Goal: Task Accomplishment & Management: Use online tool/utility

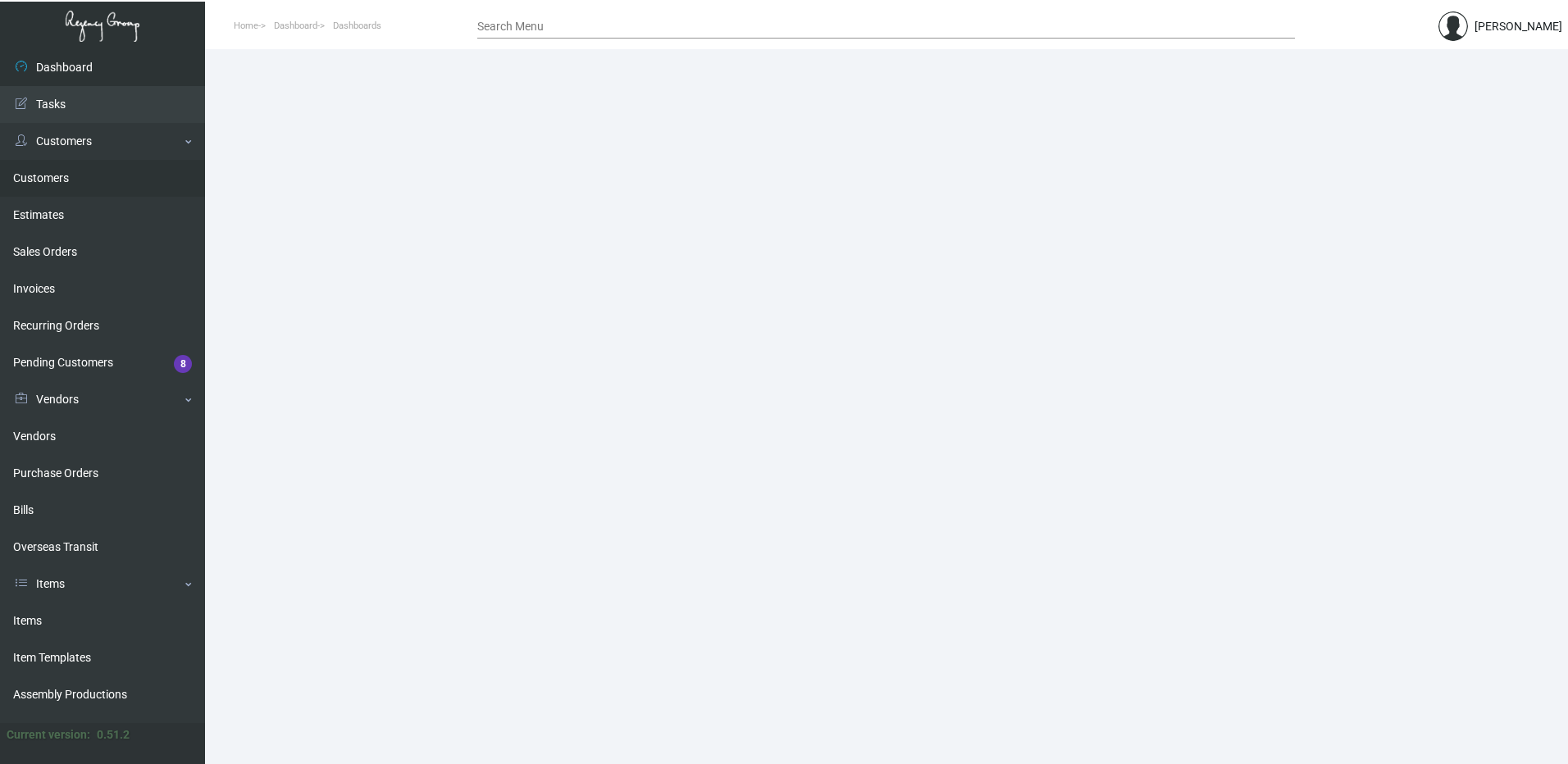
click at [66, 183] on link "Customers" at bounding box center [102, 178] width 205 height 37
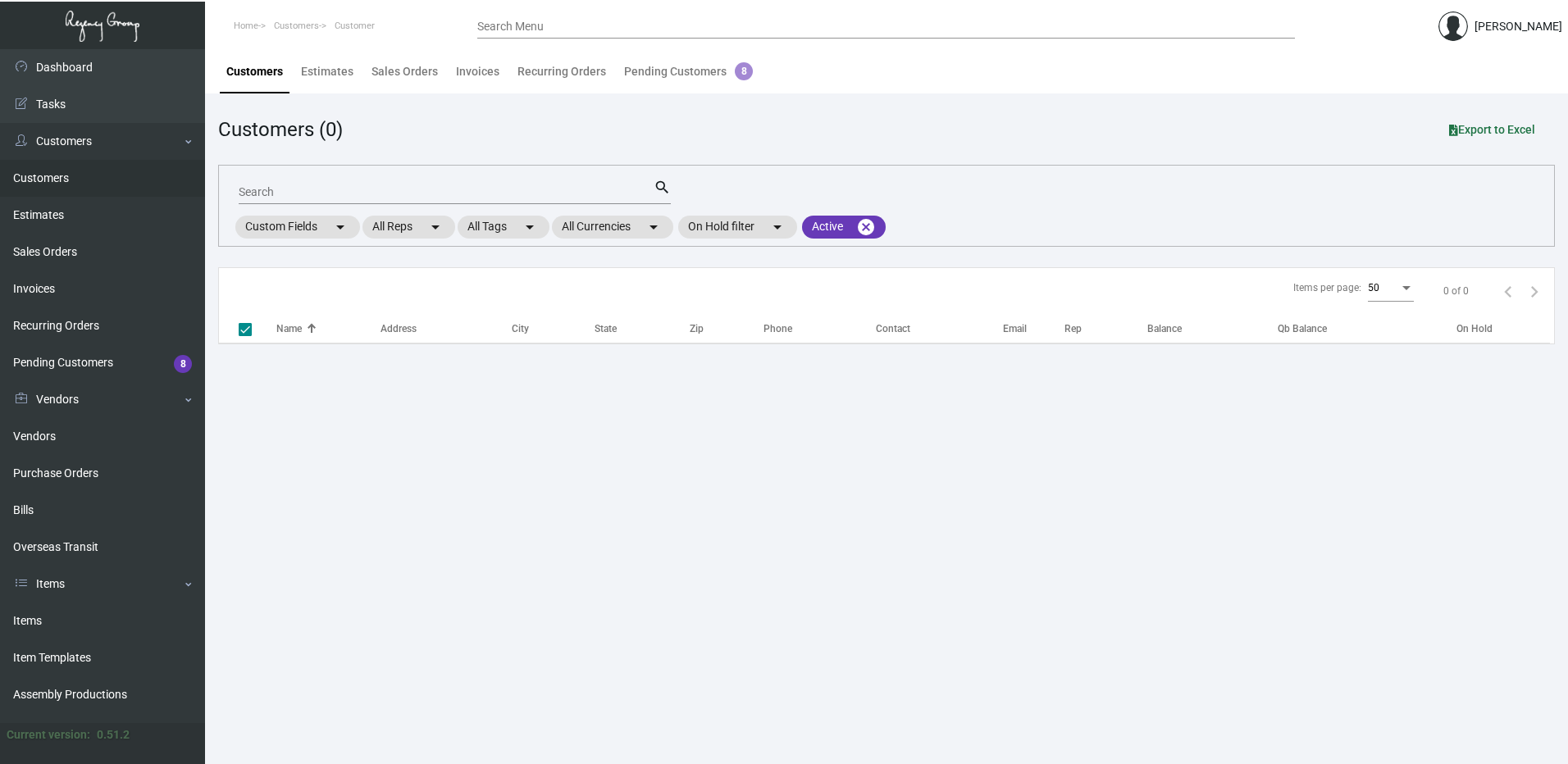
checkbox input "false"
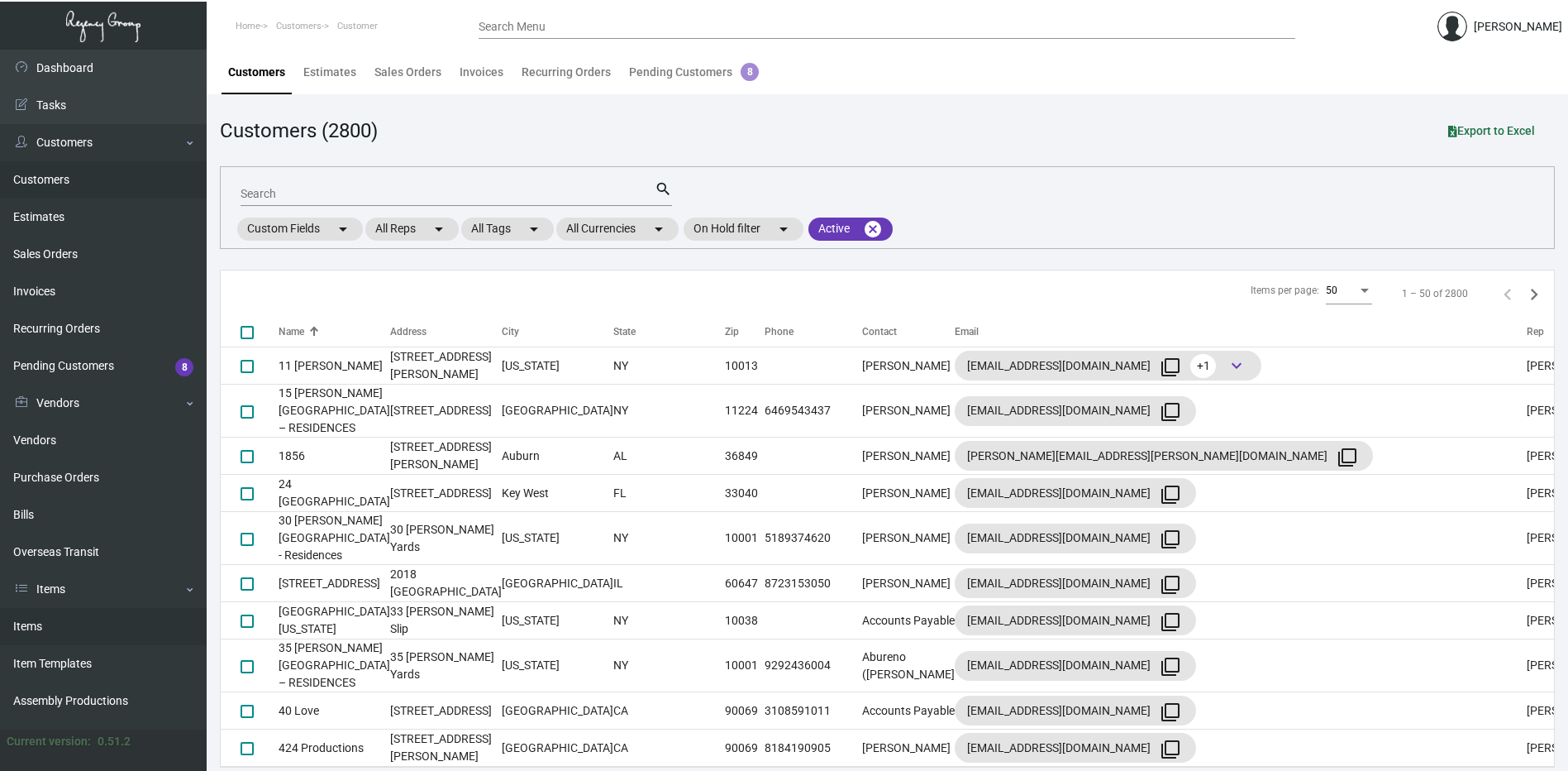
click at [76, 611] on link "Items" at bounding box center [103, 626] width 207 height 37
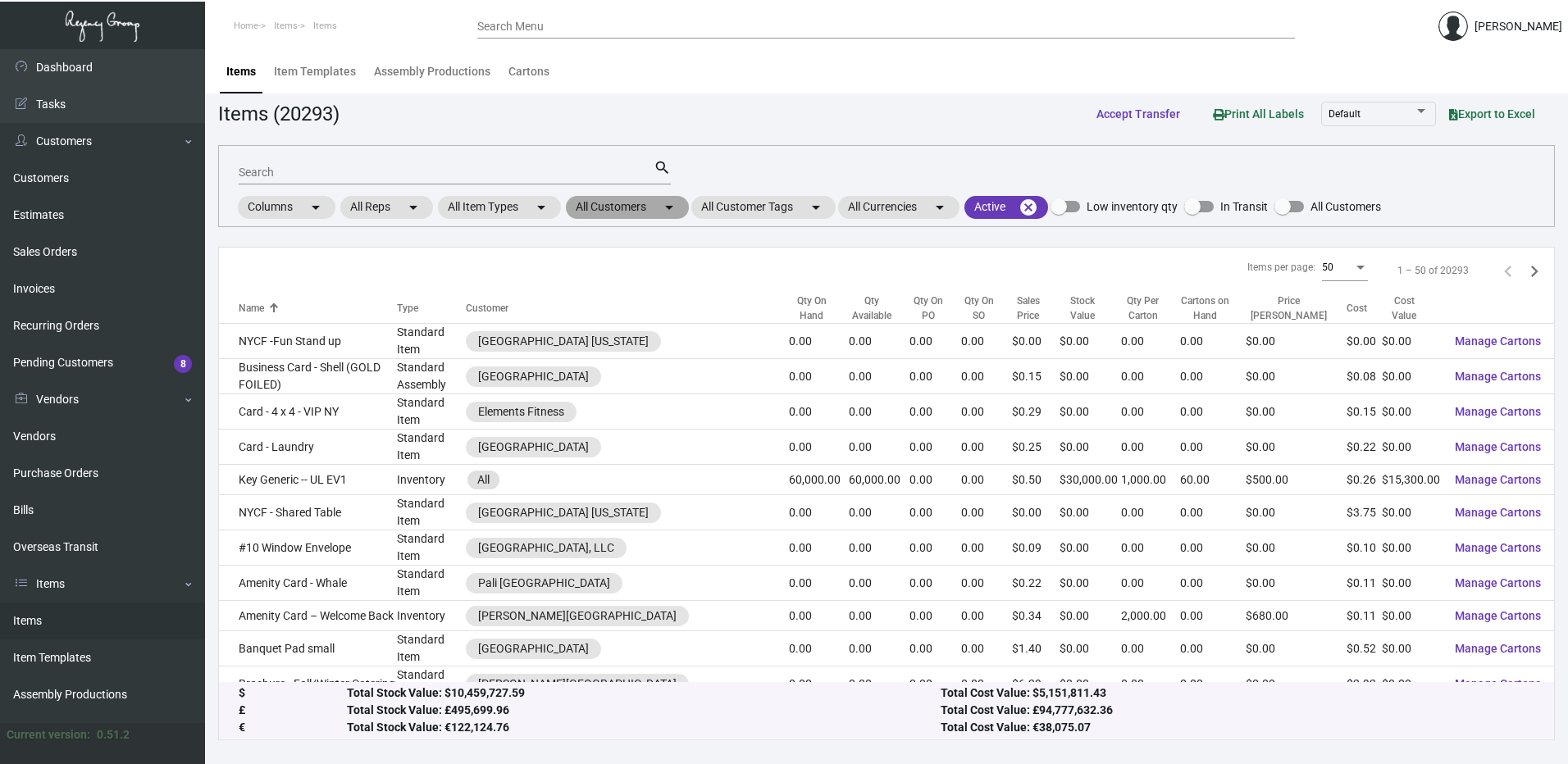
click at [665, 212] on mat-icon "arrow_drop_down" at bounding box center [670, 208] width 20 height 20
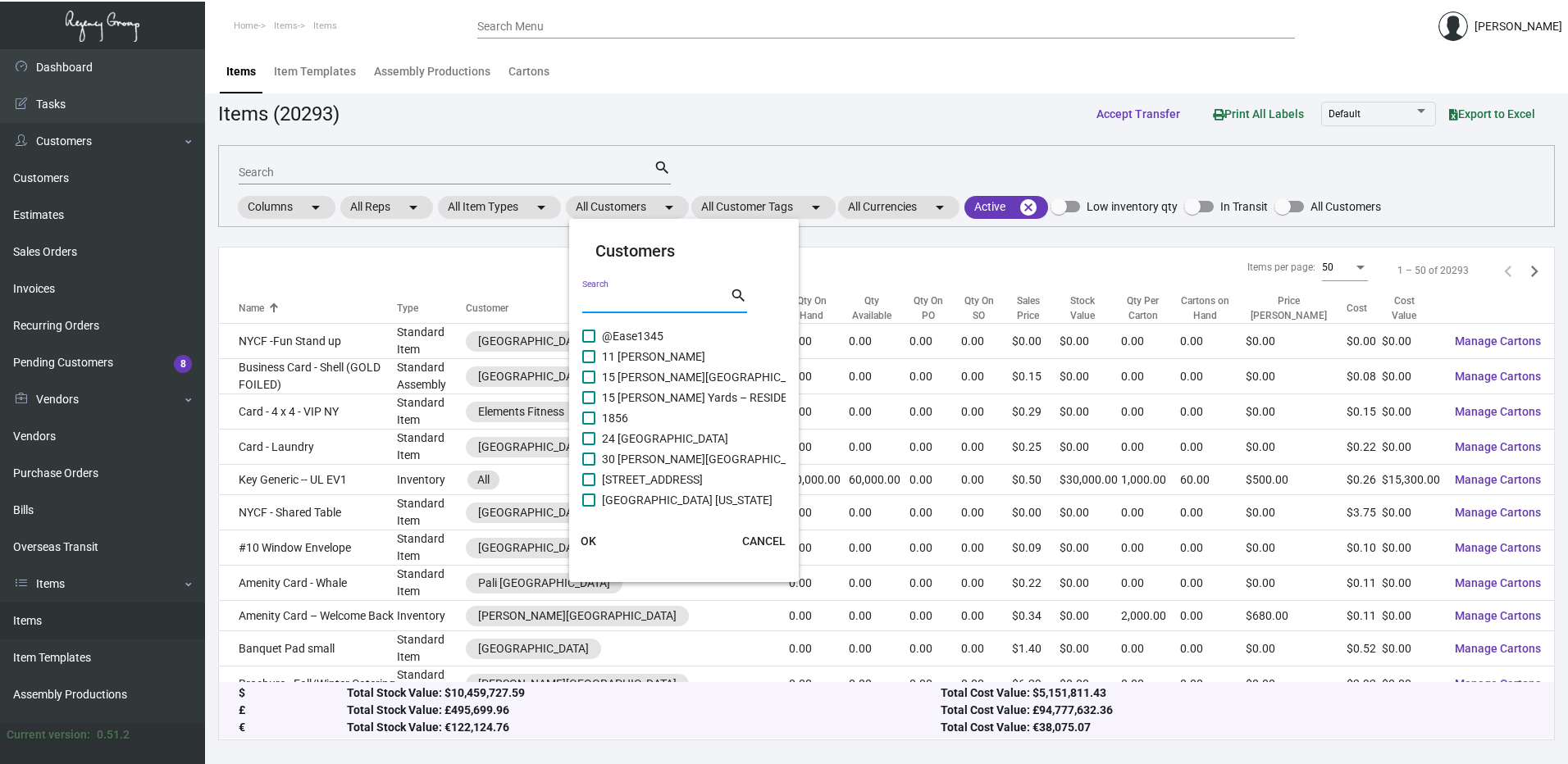
click at [649, 303] on input "Search" at bounding box center [656, 301] width 148 height 13
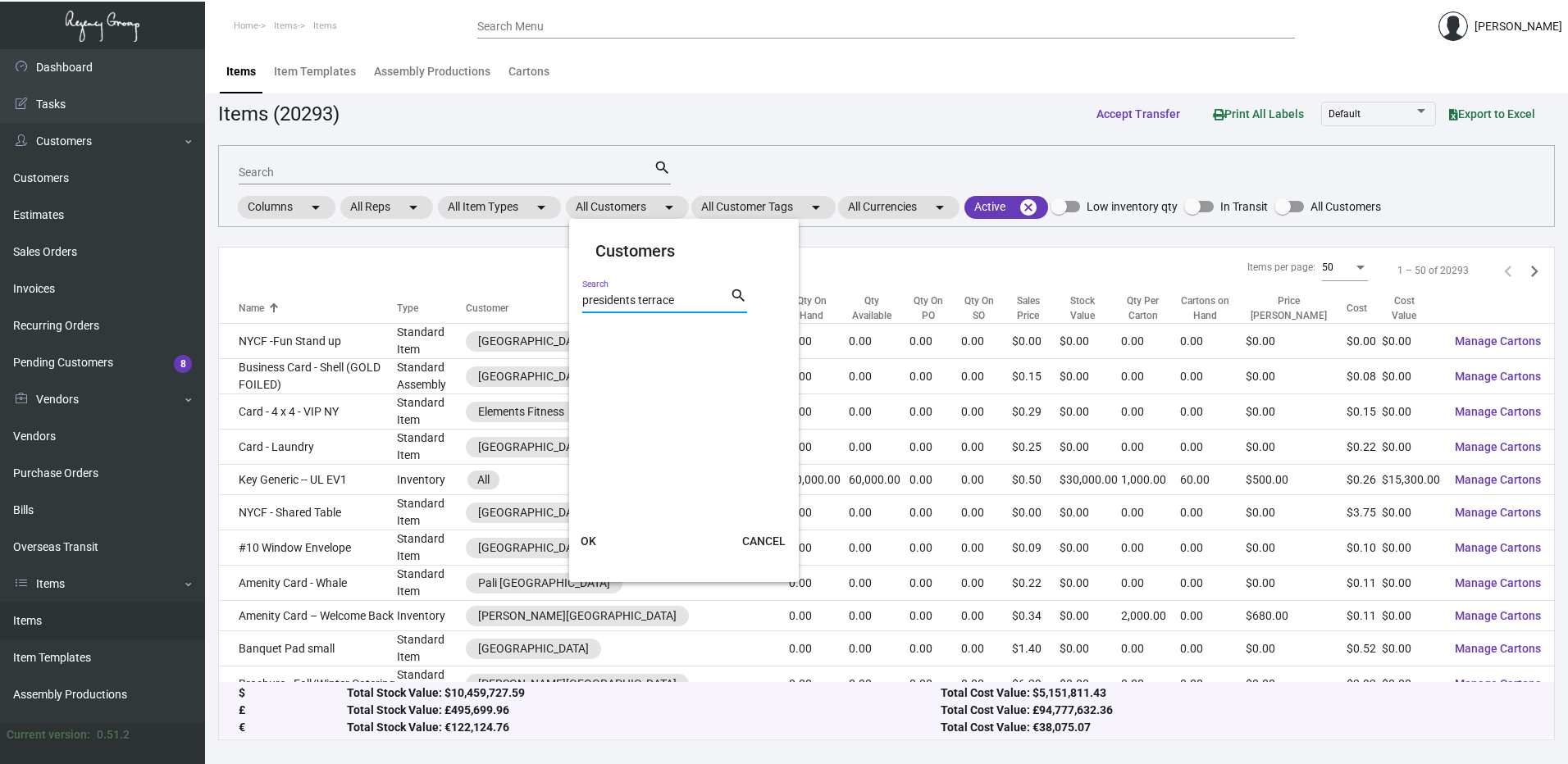
click at [634, 301] on input "presidents terrace" at bounding box center [656, 301] width 148 height 13
click at [656, 300] on input "president terrace" at bounding box center [656, 301] width 148 height 13
type input "president"
click at [661, 160] on div at bounding box center [784, 382] width 1568 height 764
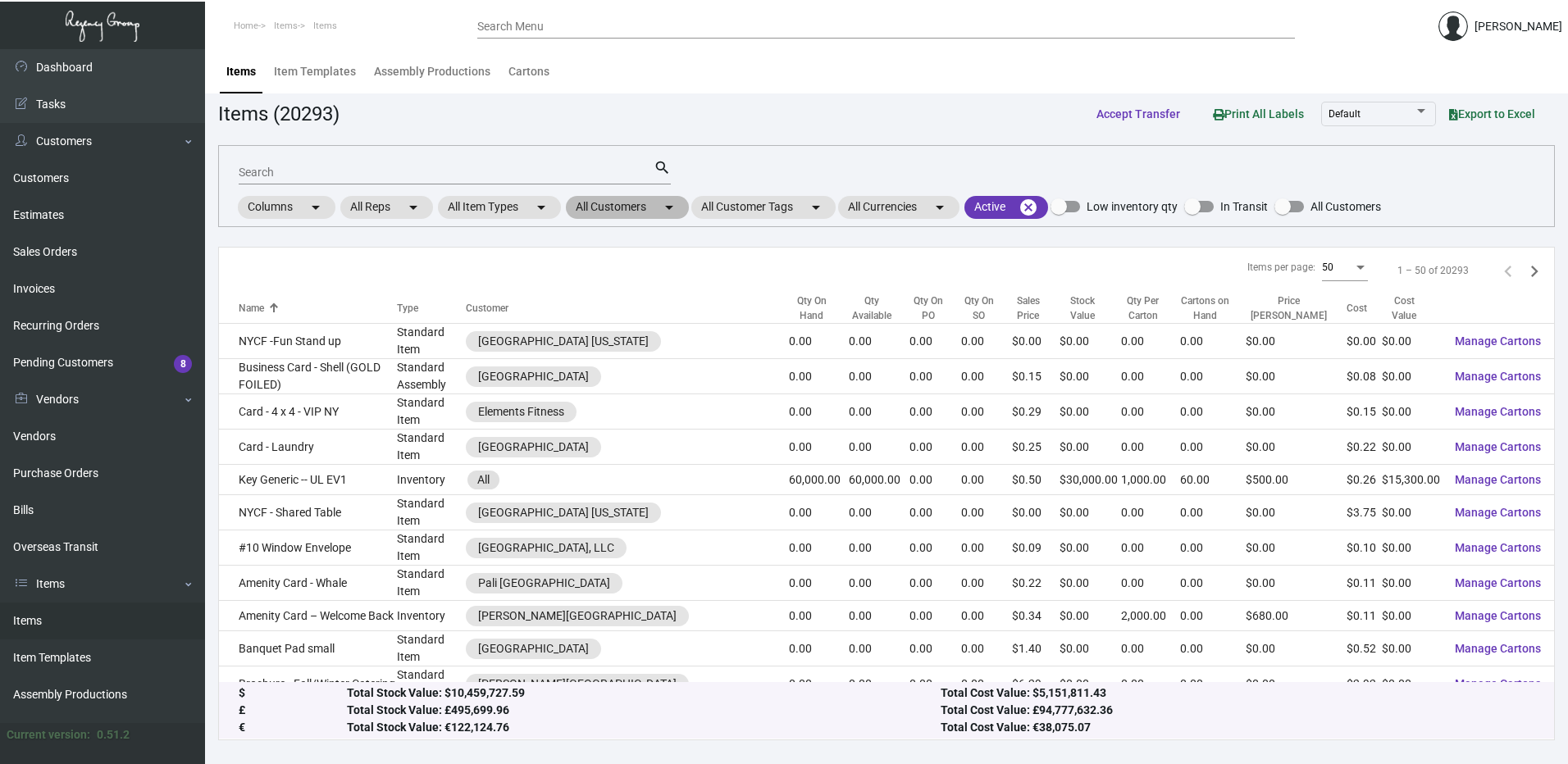
click at [650, 206] on mat-chip "All Customers arrow_drop_down" at bounding box center [627, 208] width 123 height 23
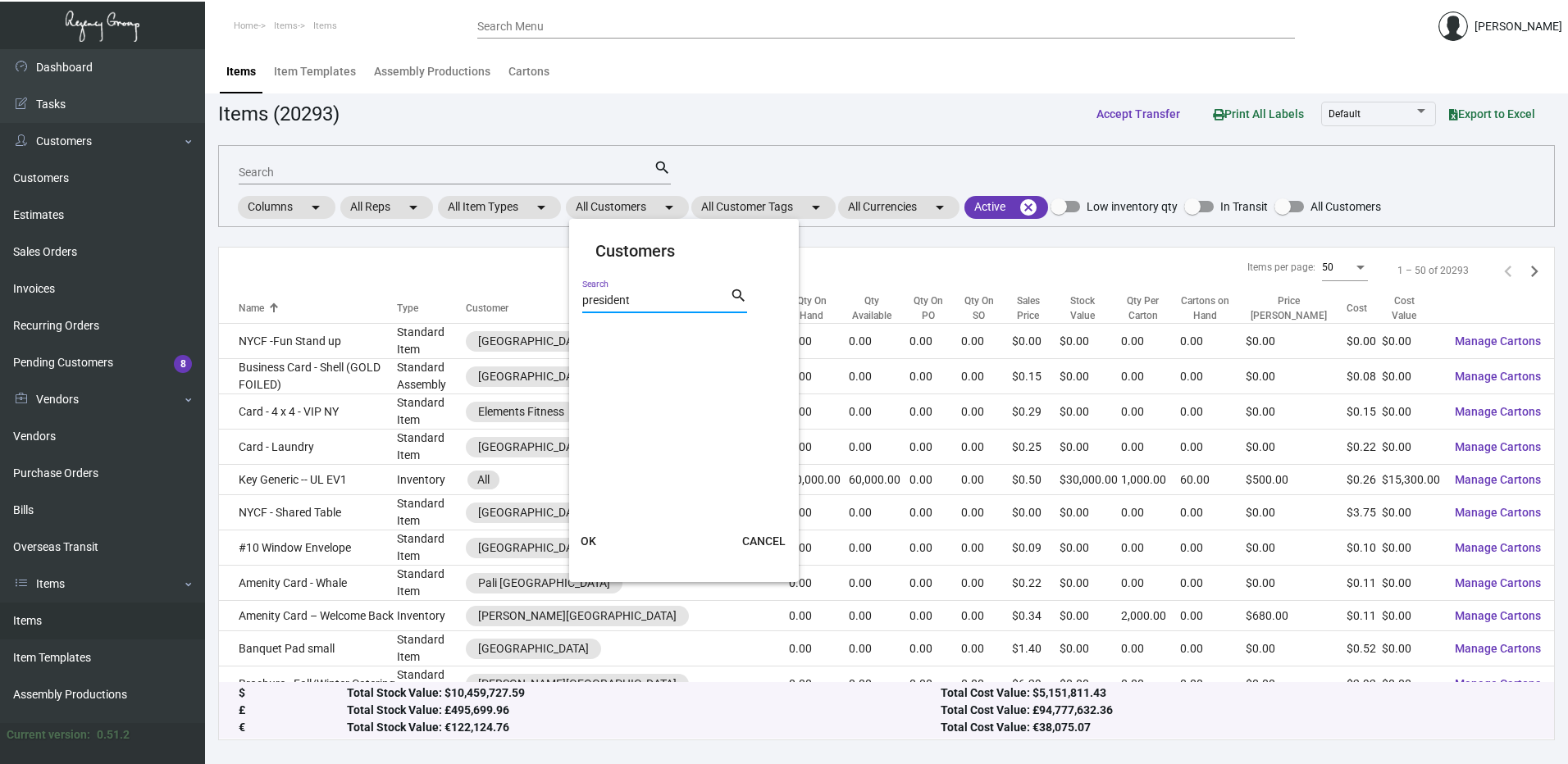
click at [627, 301] on input "president" at bounding box center [656, 301] width 148 height 13
click at [70, 182] on div at bounding box center [784, 382] width 1568 height 764
click at [70, 182] on link "Customers" at bounding box center [102, 178] width 205 height 37
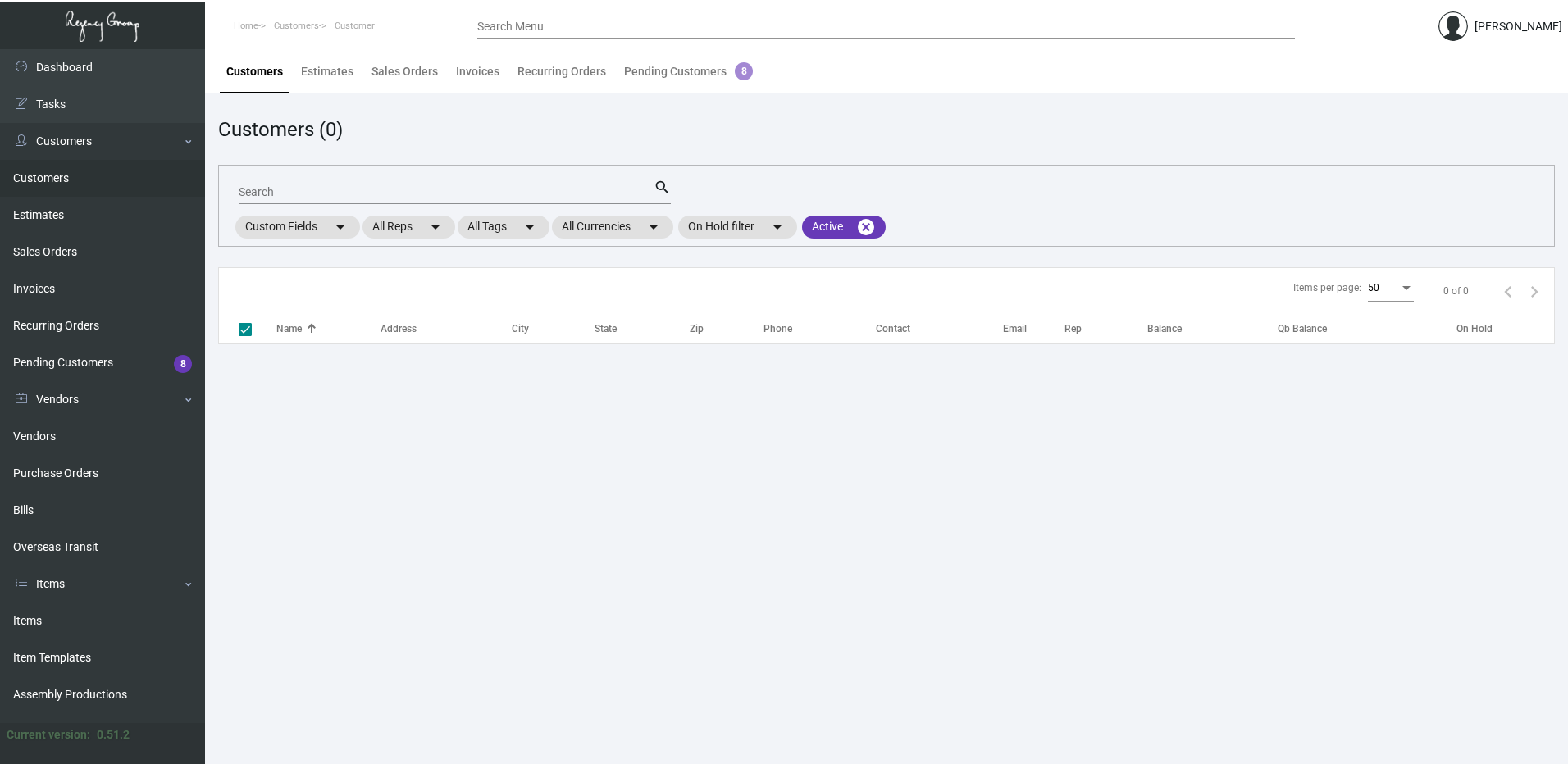
checkbox input "false"
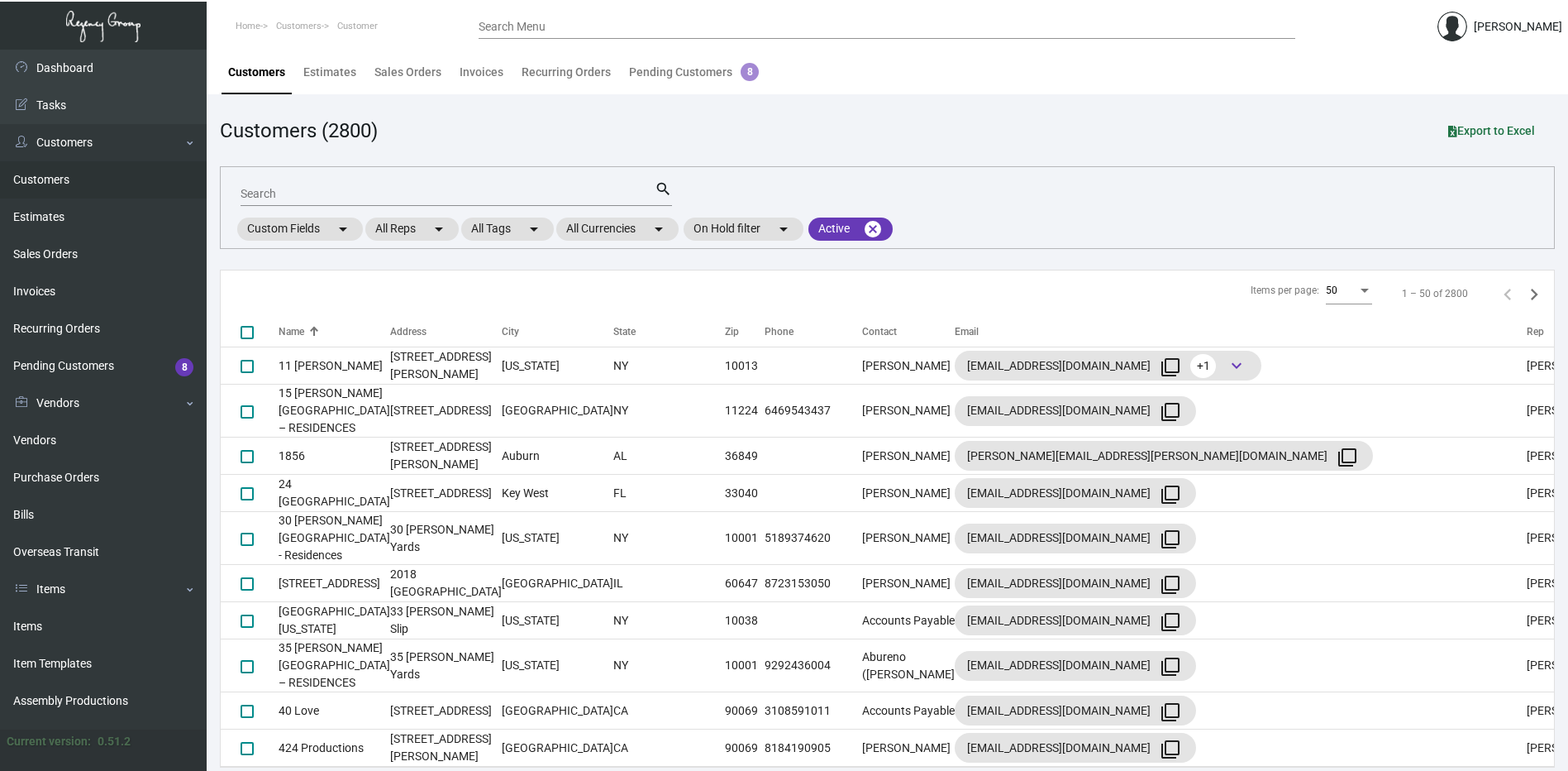
click at [271, 197] on input "Search" at bounding box center [447, 194] width 415 height 13
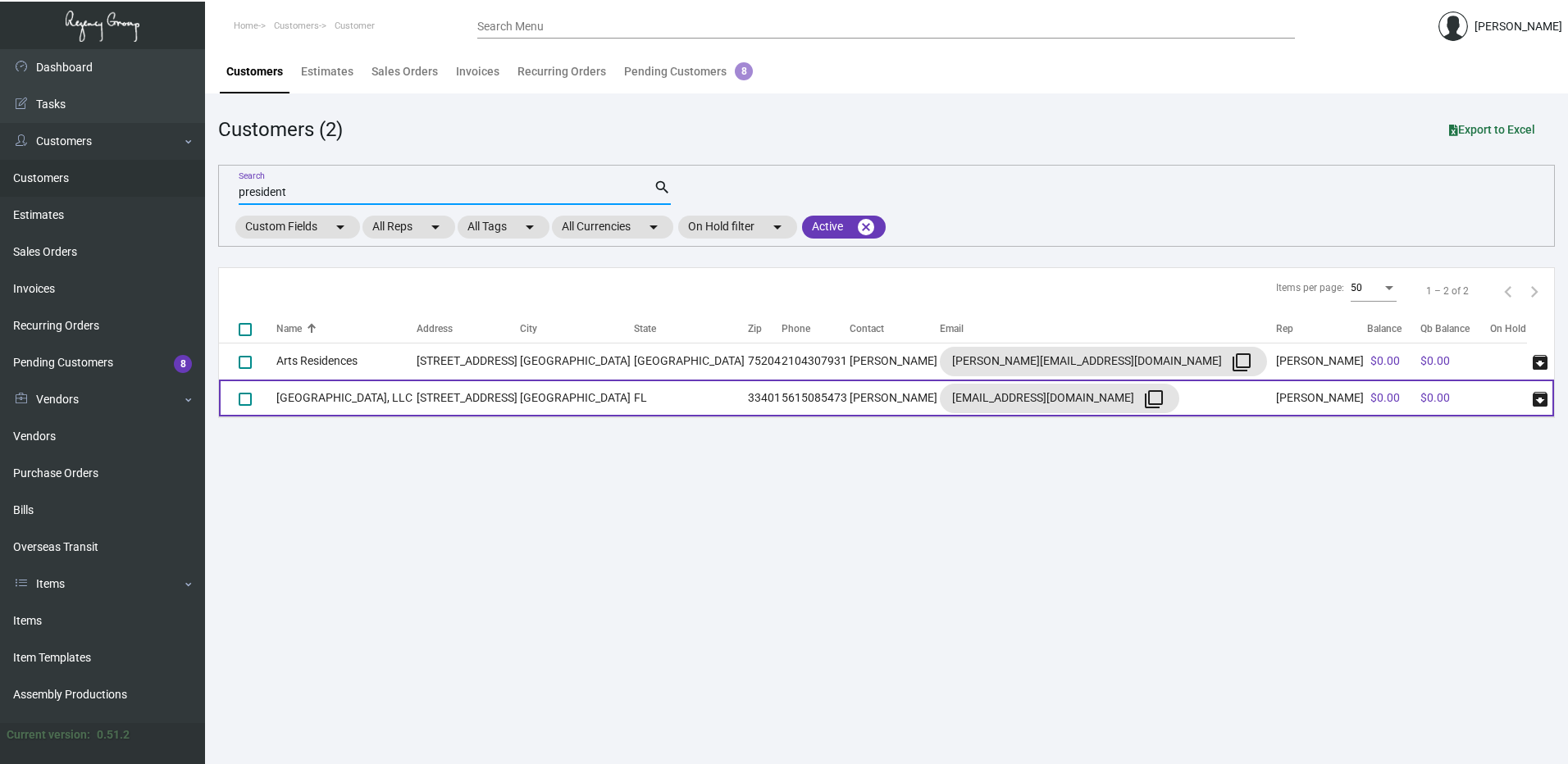
type input "president"
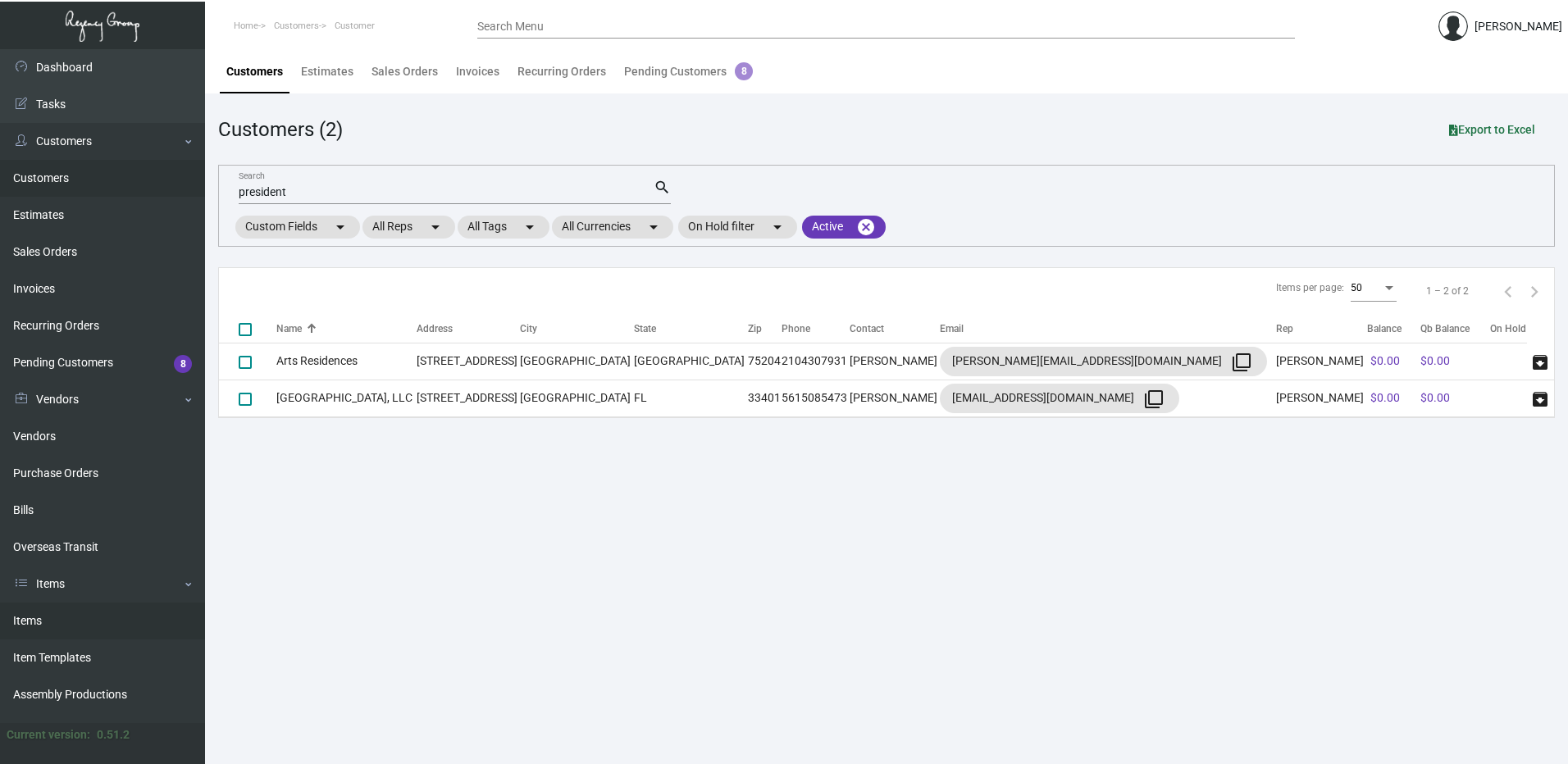
click at [59, 610] on link "Items" at bounding box center [102, 620] width 205 height 37
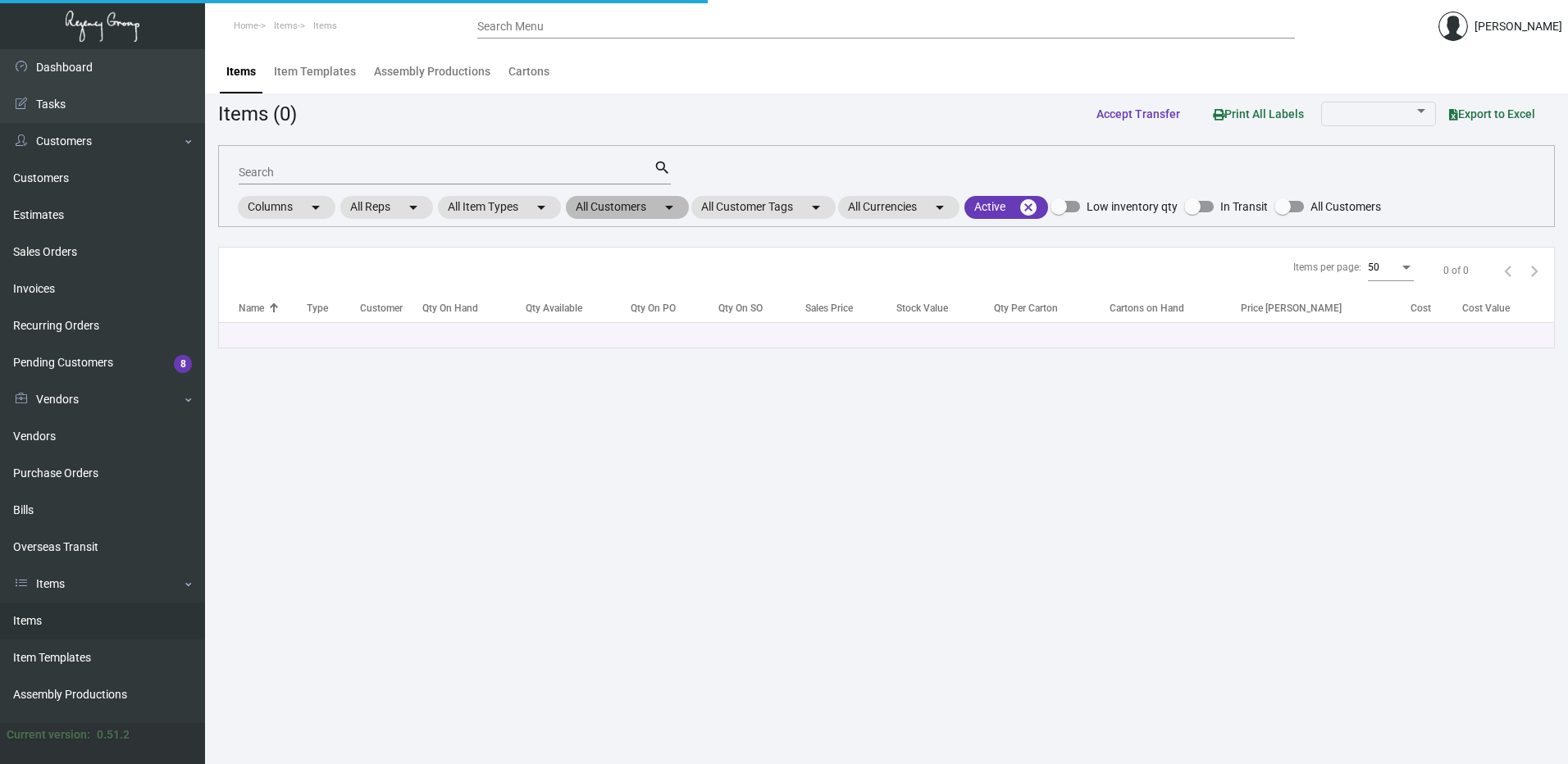
click at [655, 198] on mat-chip "All Customers arrow_drop_down" at bounding box center [627, 208] width 123 height 23
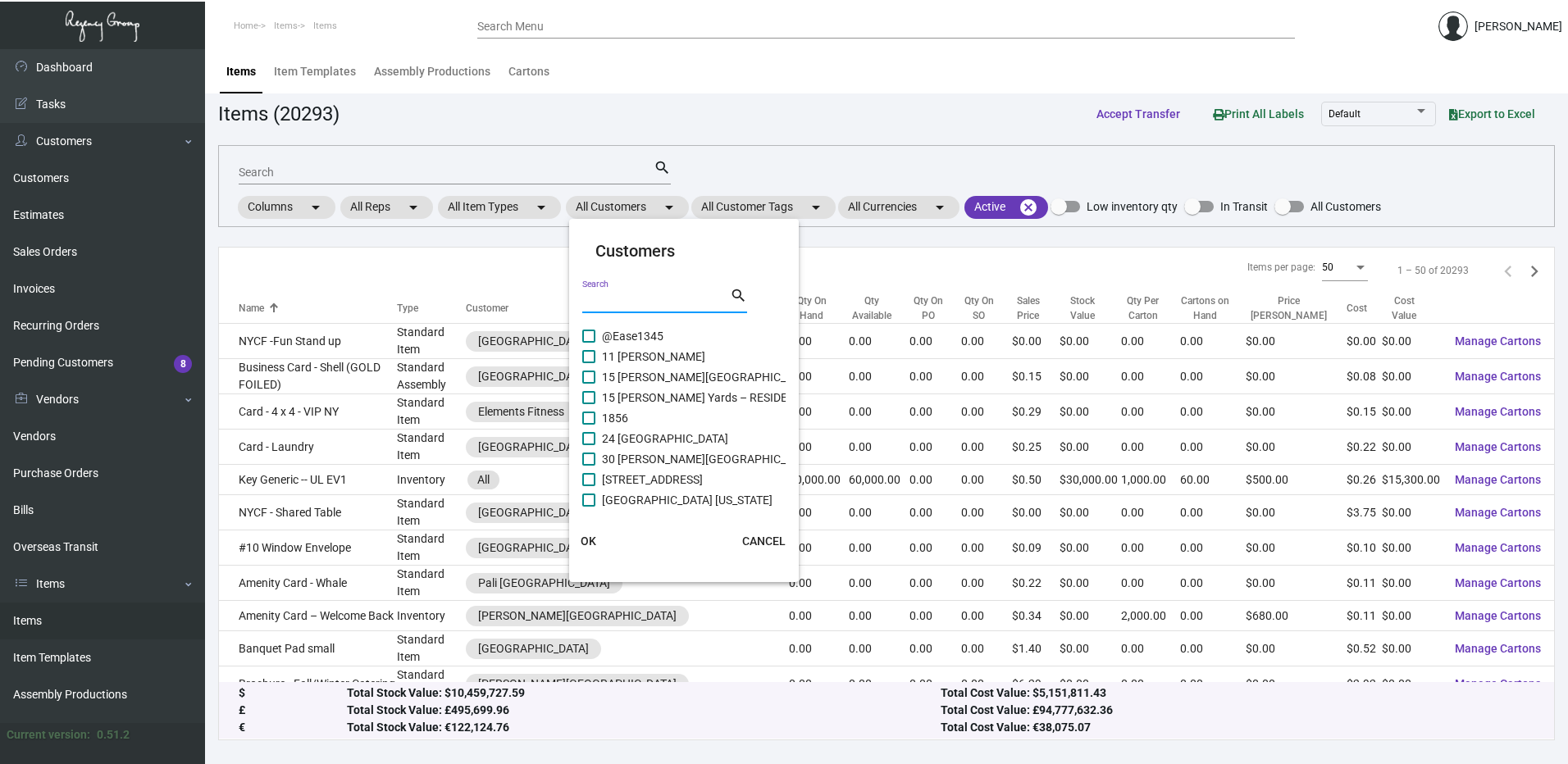
click at [622, 301] on input "Search" at bounding box center [656, 301] width 148 height 13
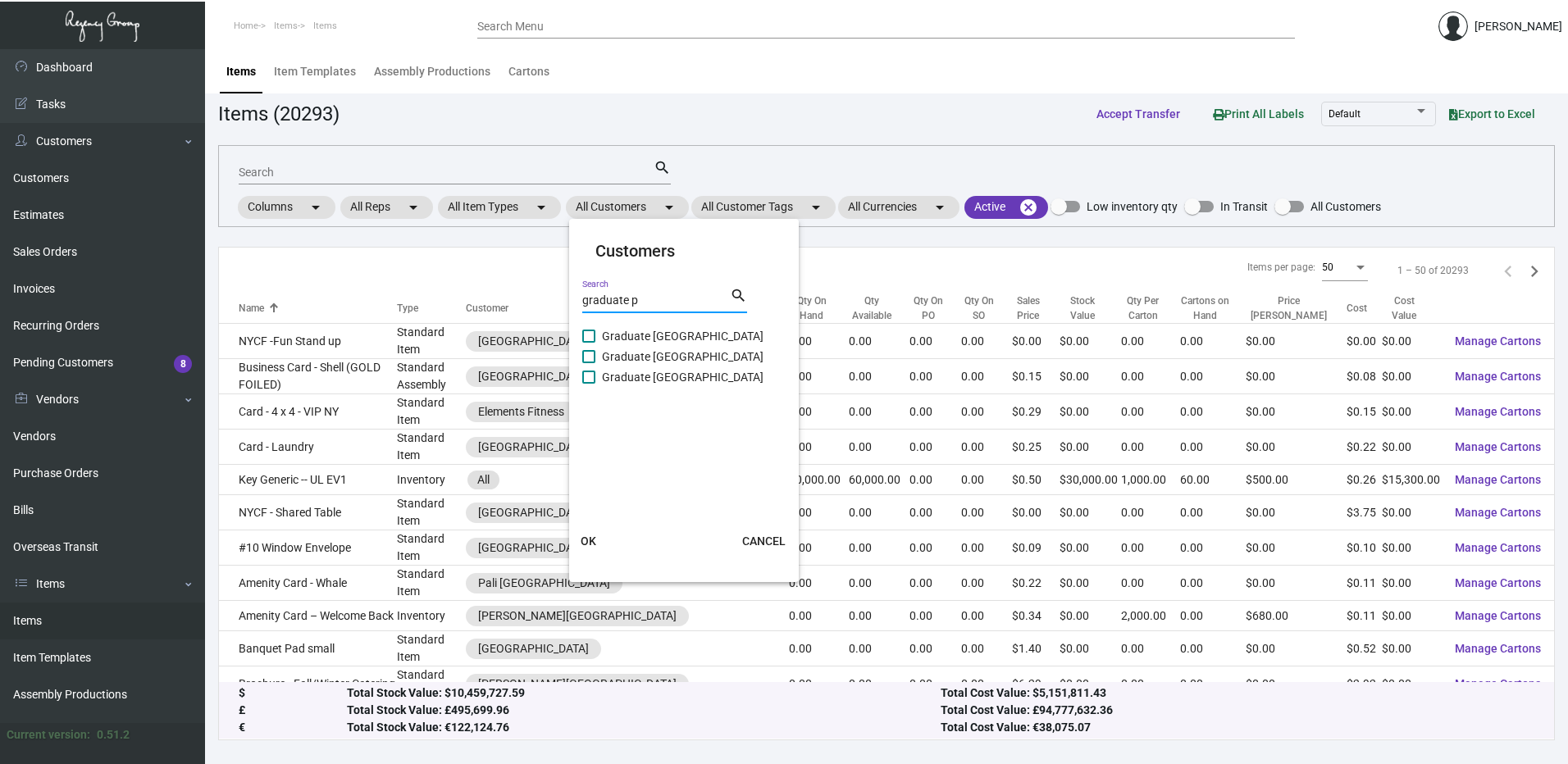
type input "graduate p"
click at [585, 337] on span at bounding box center [589, 336] width 13 height 13
click at [588, 343] on input "Graduate [GEOGRAPHIC_DATA]" at bounding box center [588, 343] width 1 height 1
checkbox input "true"
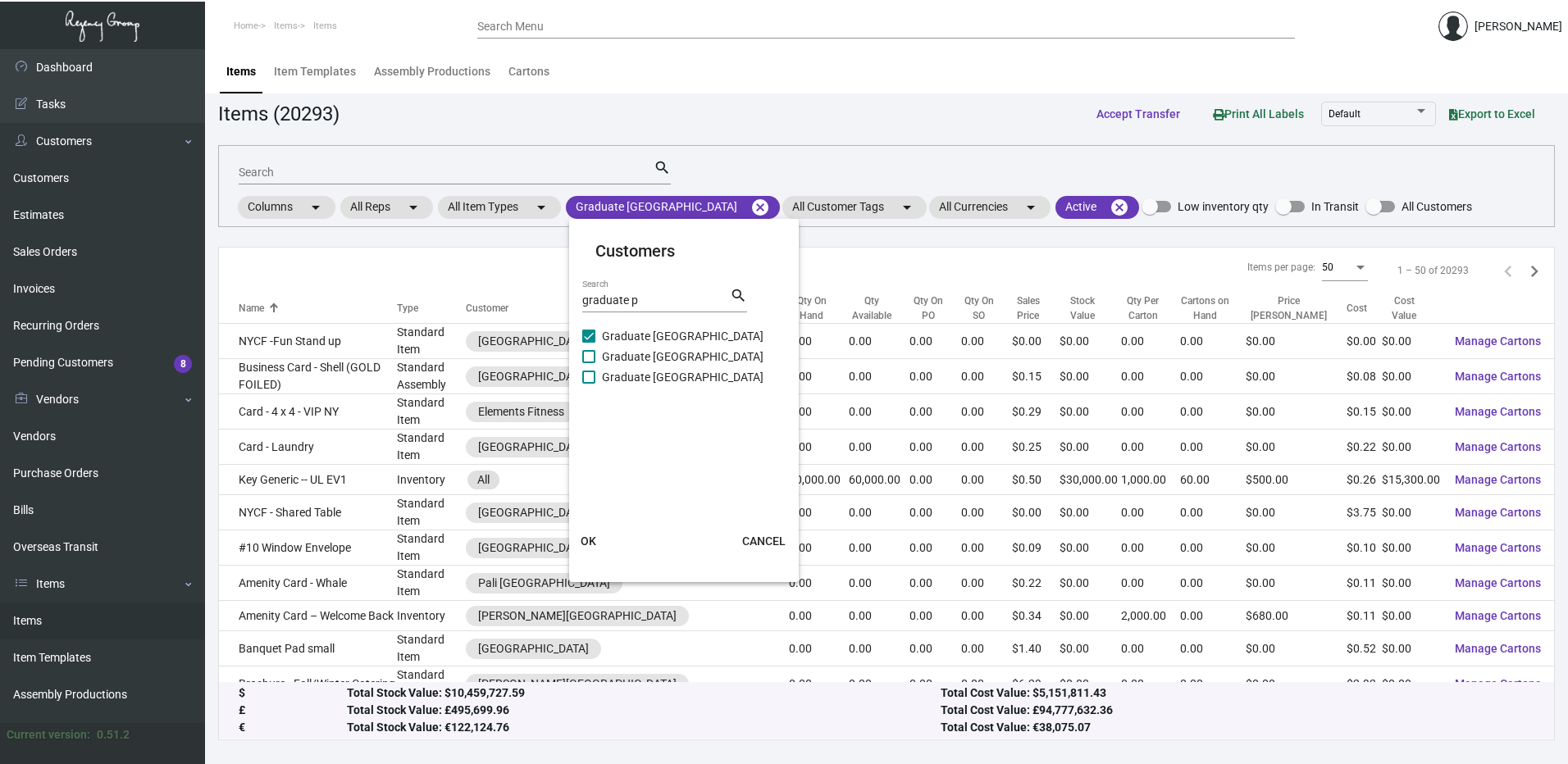
click at [588, 537] on span "OK" at bounding box center [588, 541] width 16 height 13
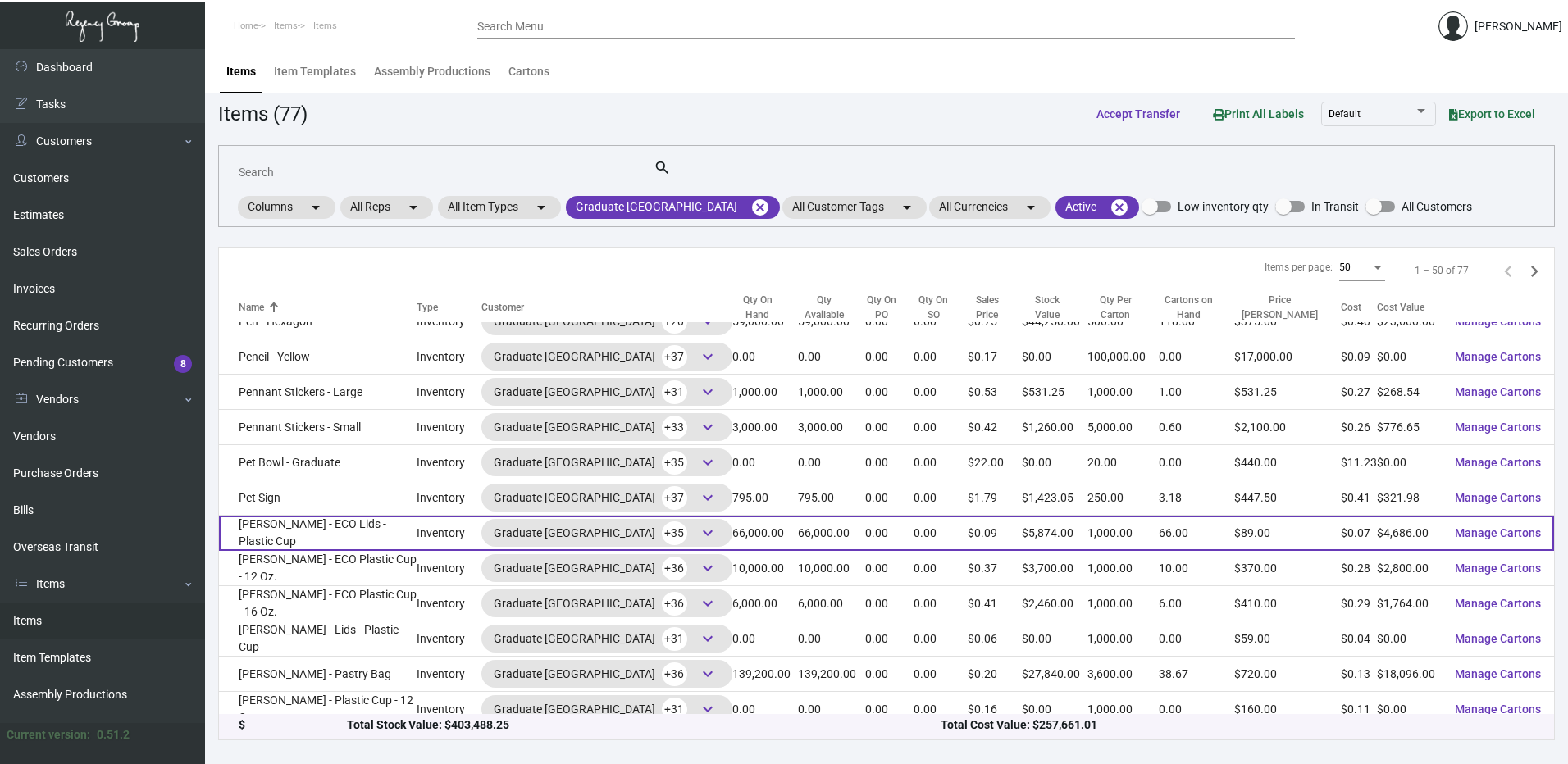
scroll to position [1312, 0]
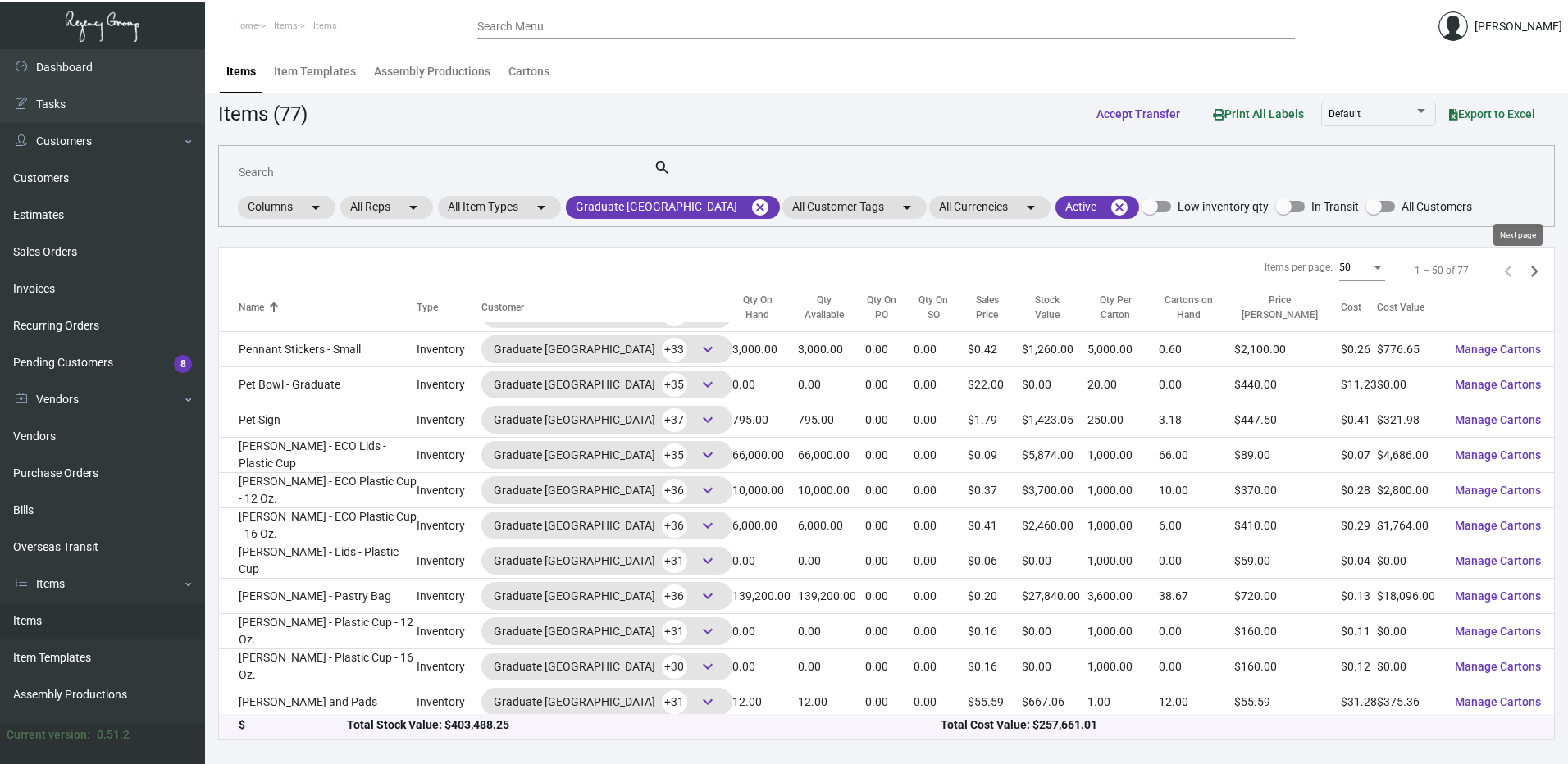
click at [1523, 276] on icon "Next page" at bounding box center [1535, 272] width 23 height 23
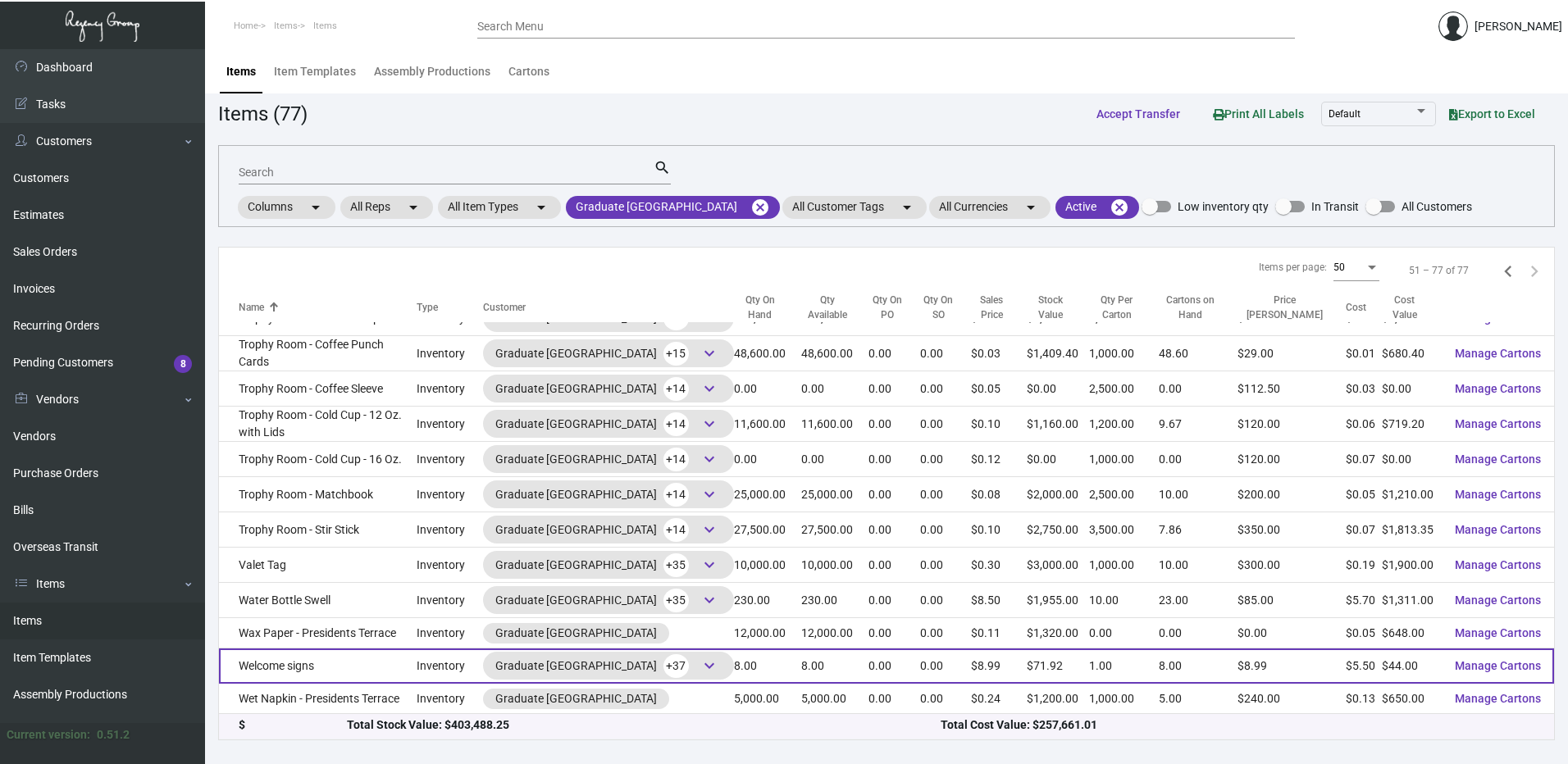
scroll to position [517, 0]
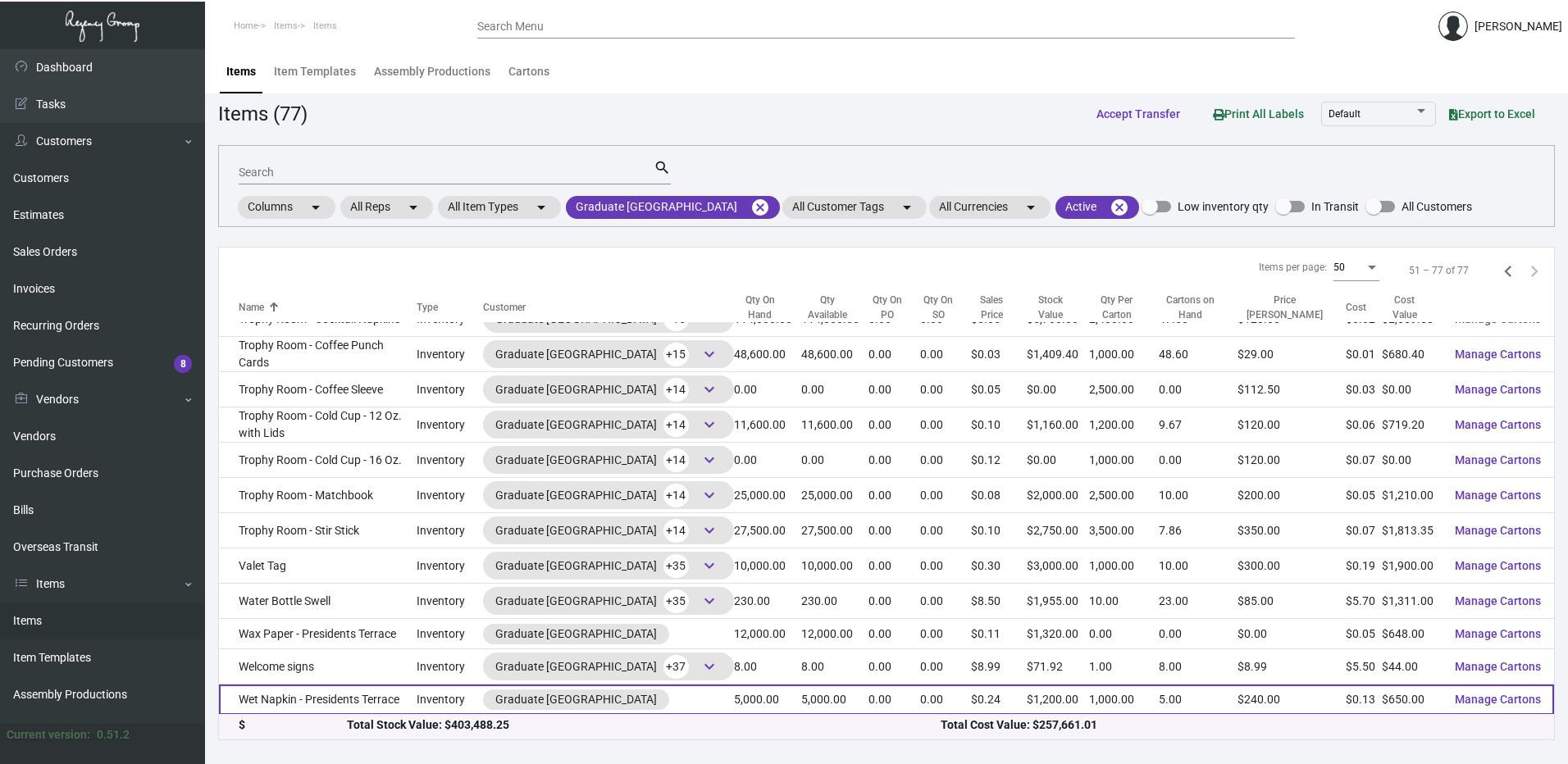
click at [313, 695] on td "Wet Napkin - Presidents Terrace" at bounding box center [318, 699] width 198 height 31
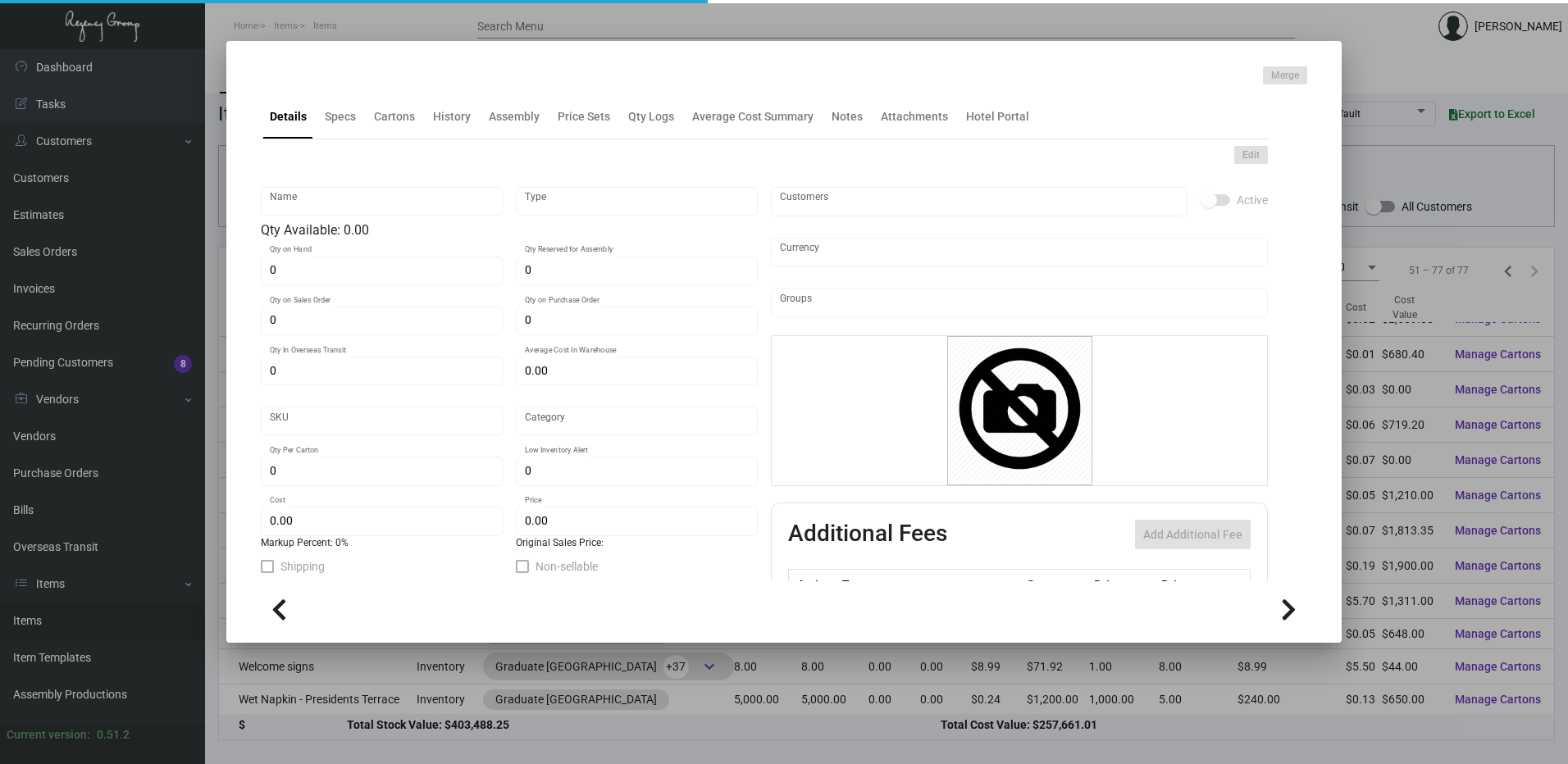
type input "Wet Napkin - Presidents Terrace"
type input "Inventory"
type input "5,000"
type input "$ 0.13"
type input "GRDPA-Napkin-29-INV"
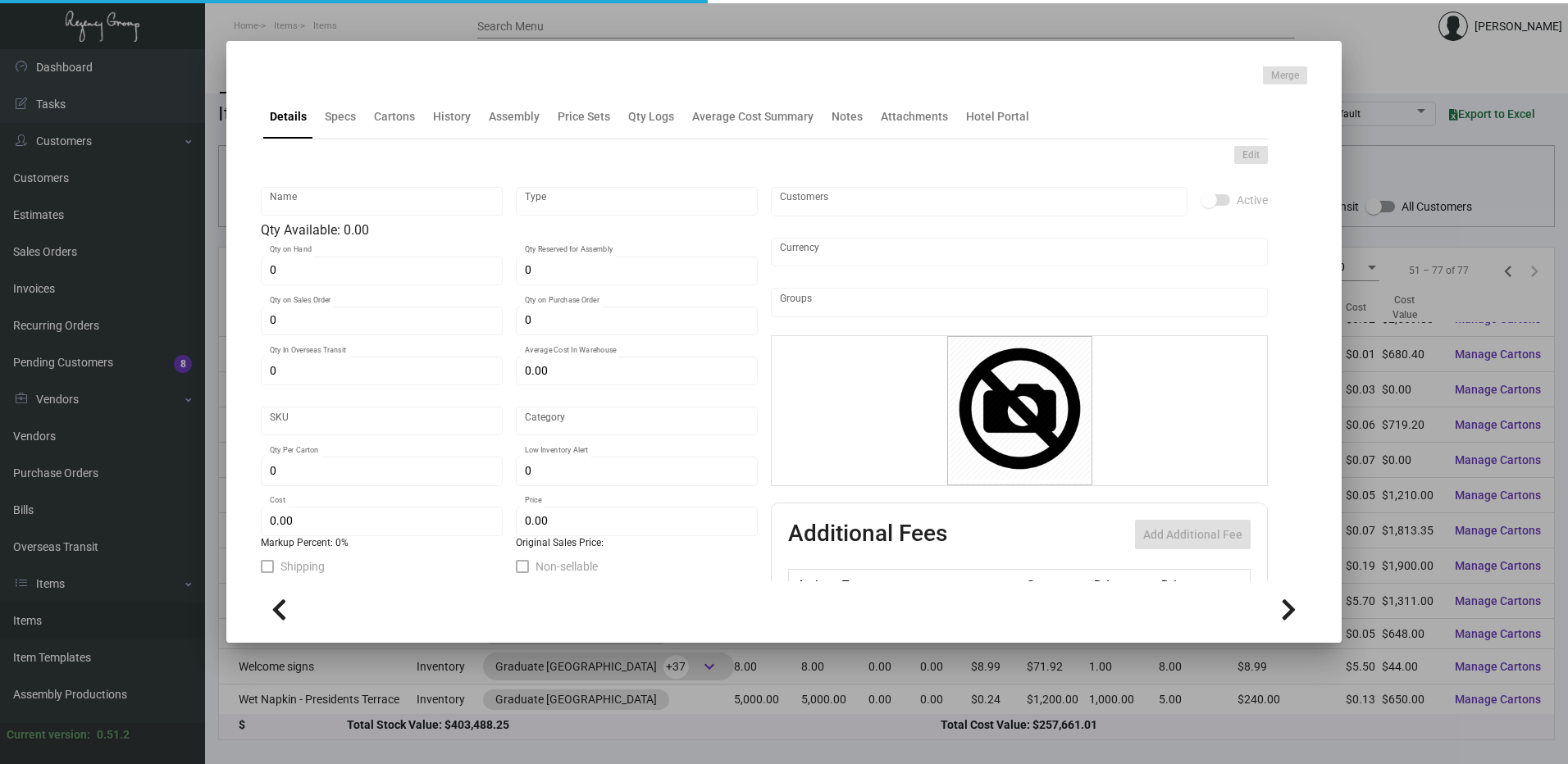
type input "Standard"
type input "1,000"
type input "$ 0.13"
type input "$ 0.24"
checkbox input "true"
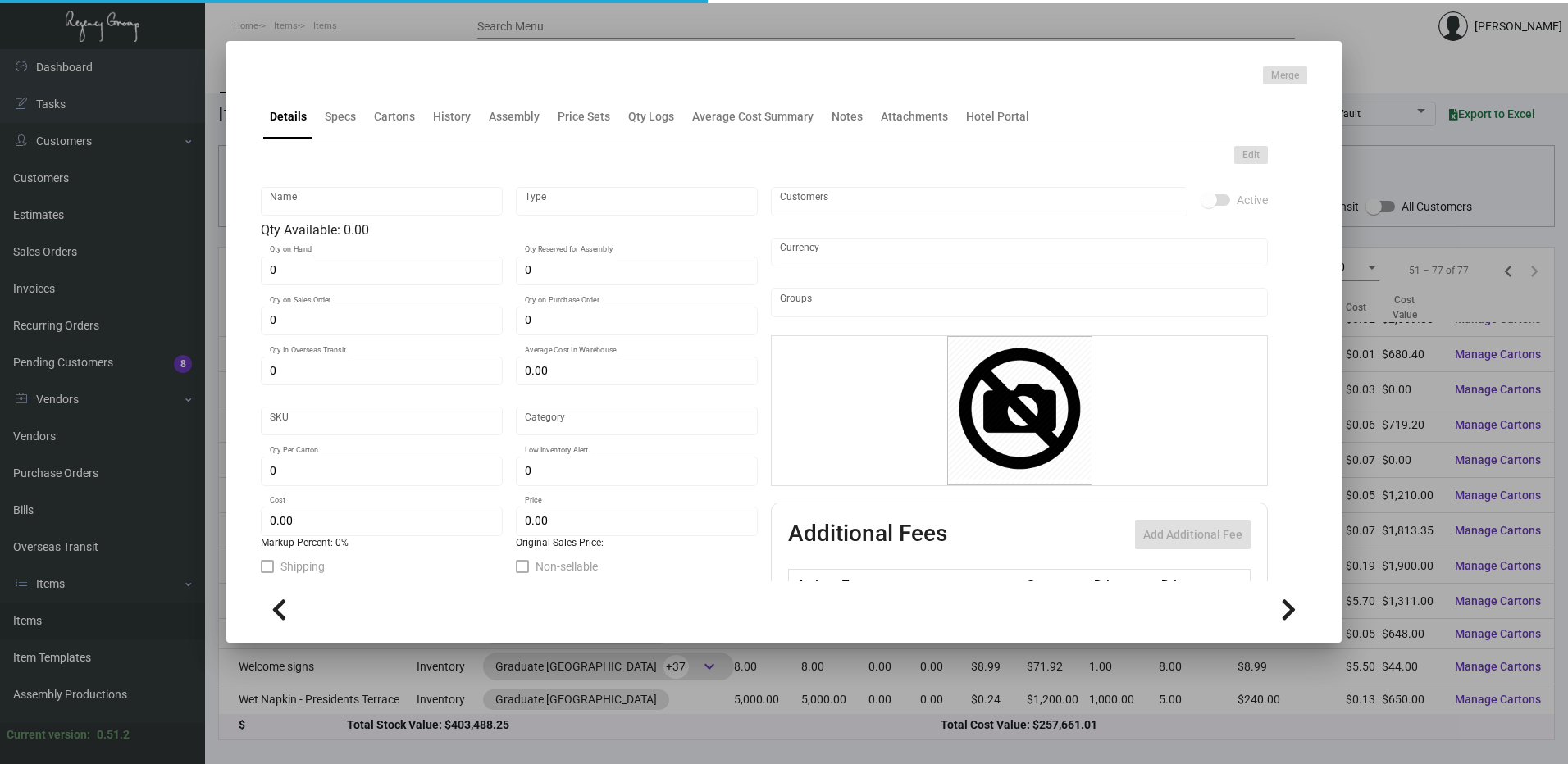
type input "United States Dollar $"
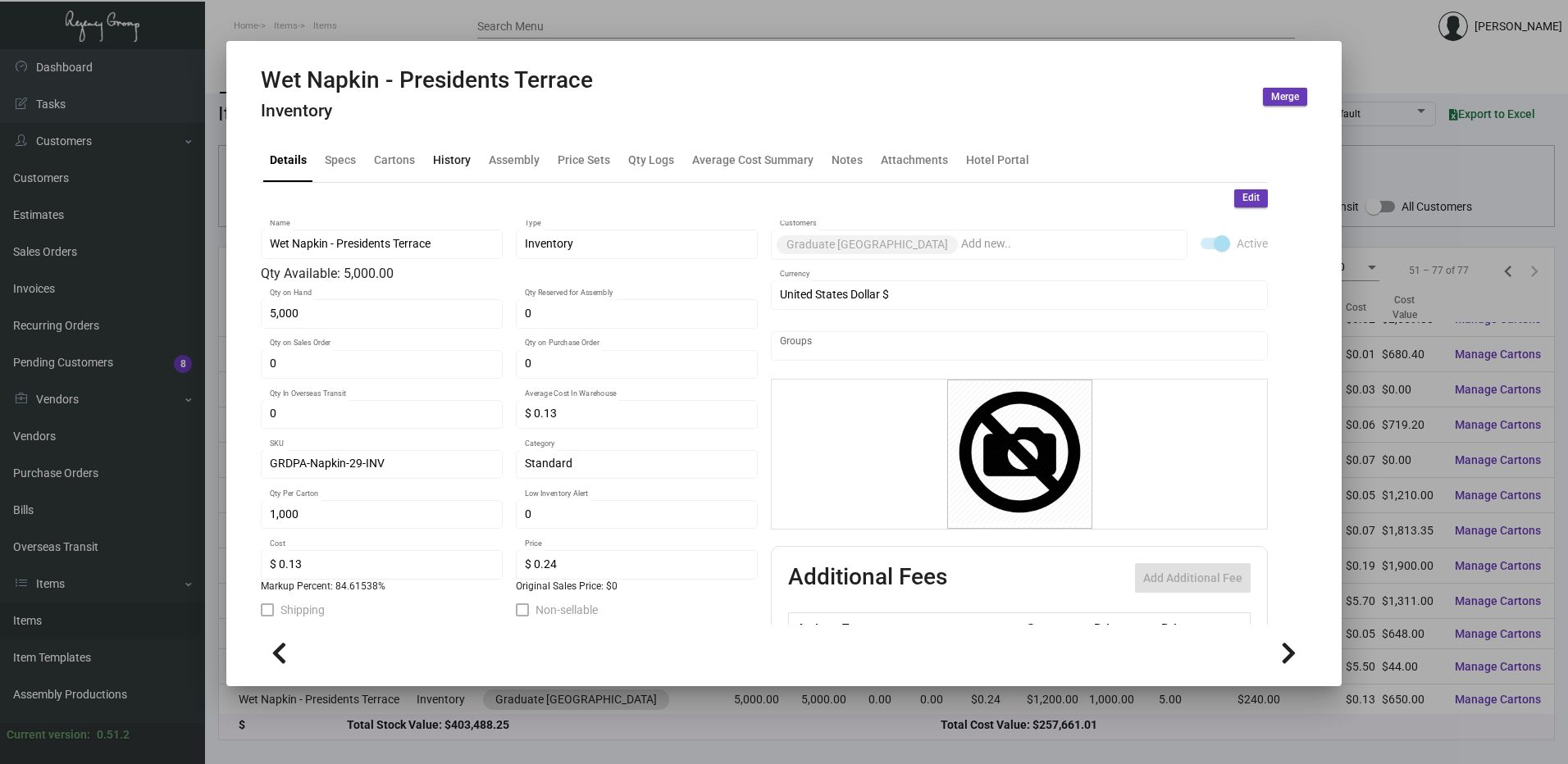
click at [454, 161] on div "History" at bounding box center [451, 159] width 37 height 17
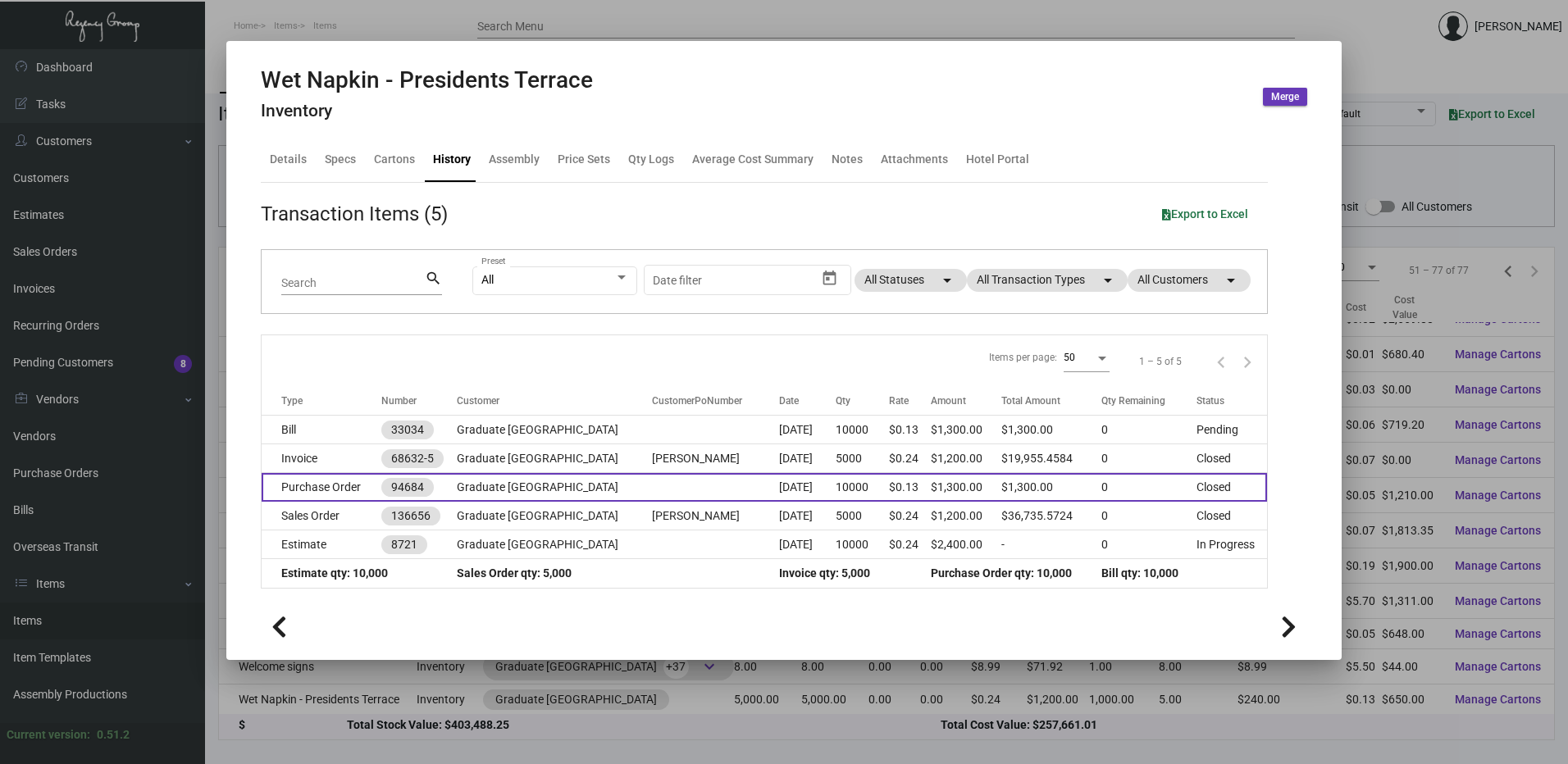
click at [337, 481] on td "Purchase Order" at bounding box center [322, 487] width 120 height 29
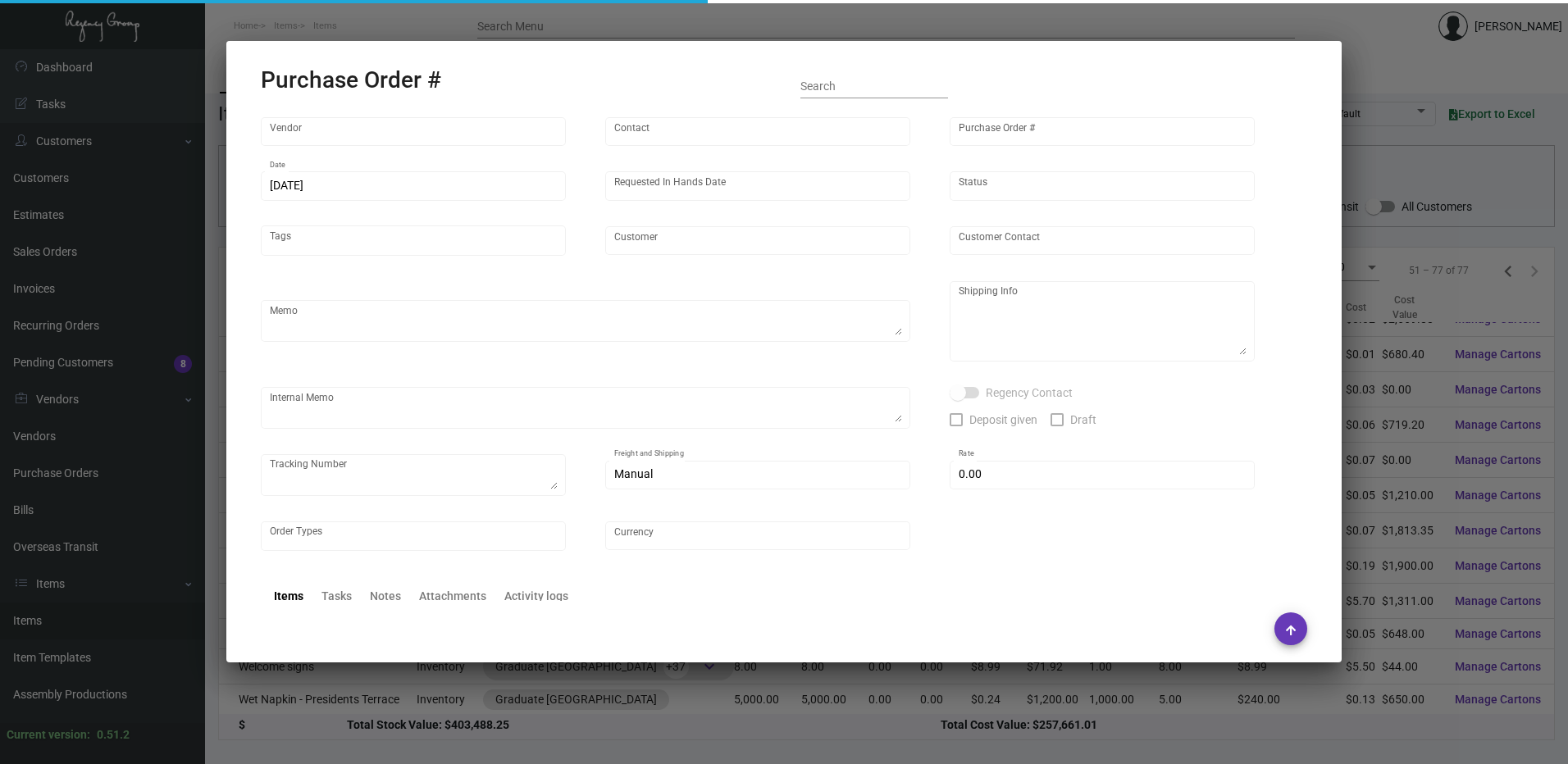
type input "Mayti LLC (YourWipe)"
type input "Order Entry"
type input "94684"
type input "[DATE]"
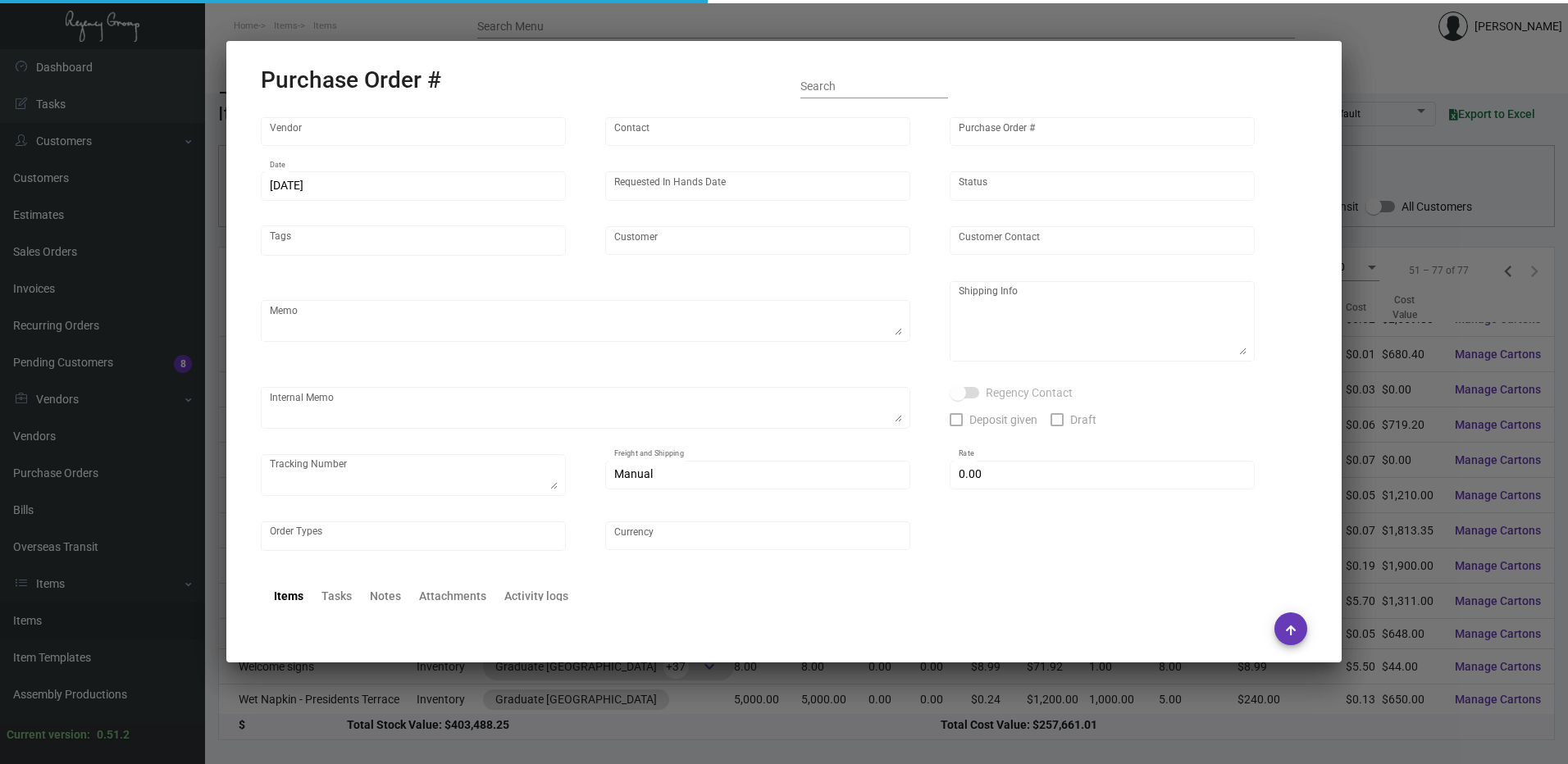
type input "Graduate [GEOGRAPHIC_DATA]"
type textarea "Item # TS12070 / Please SHIP ON UPS# 1AY276"
type textarea "Regency Group LA [STREET_ADDRESS]"
checkbox input "true"
type input "$ 0.00"
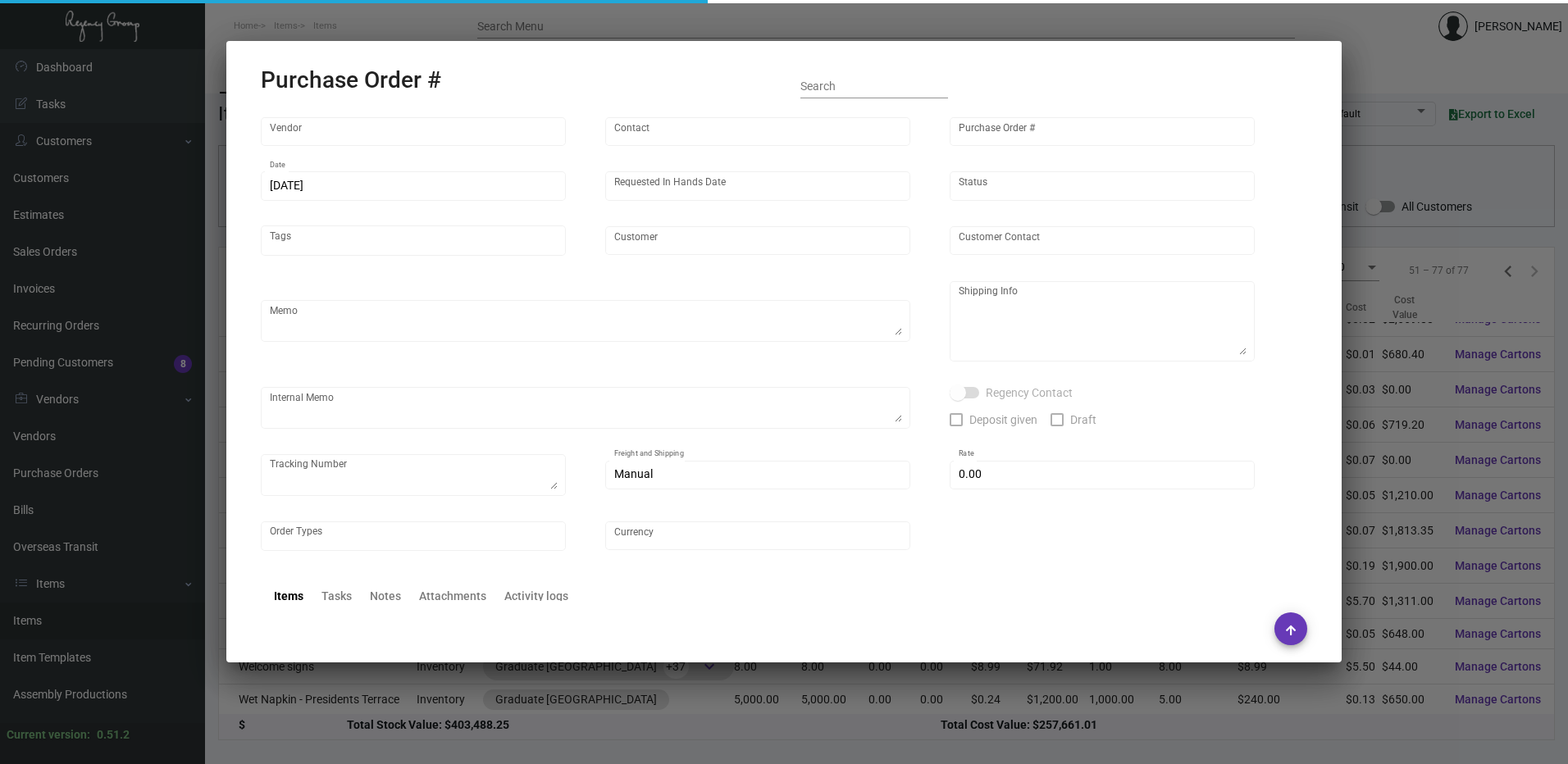
type input "United States Dollar $"
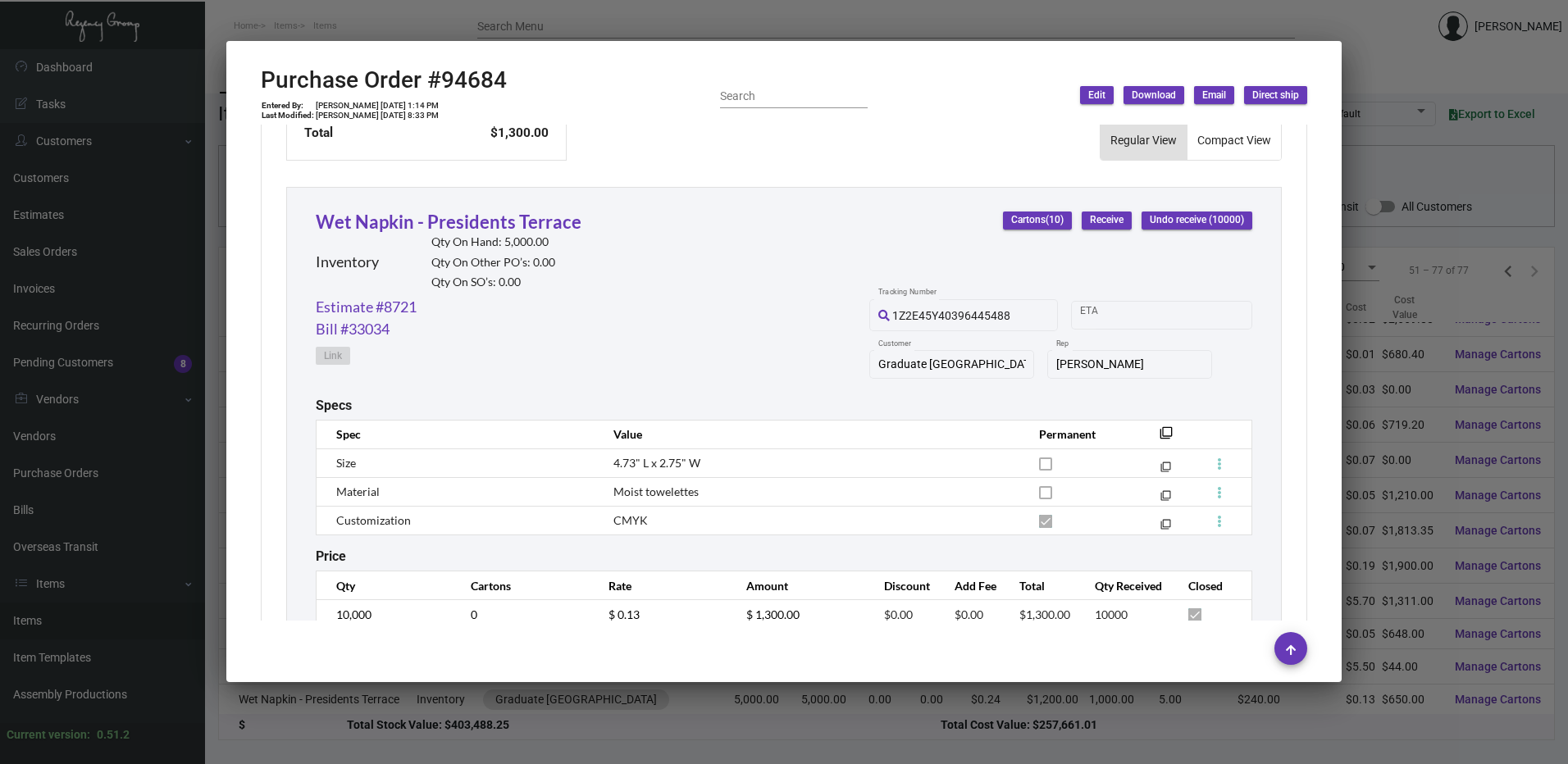
scroll to position [737, 0]
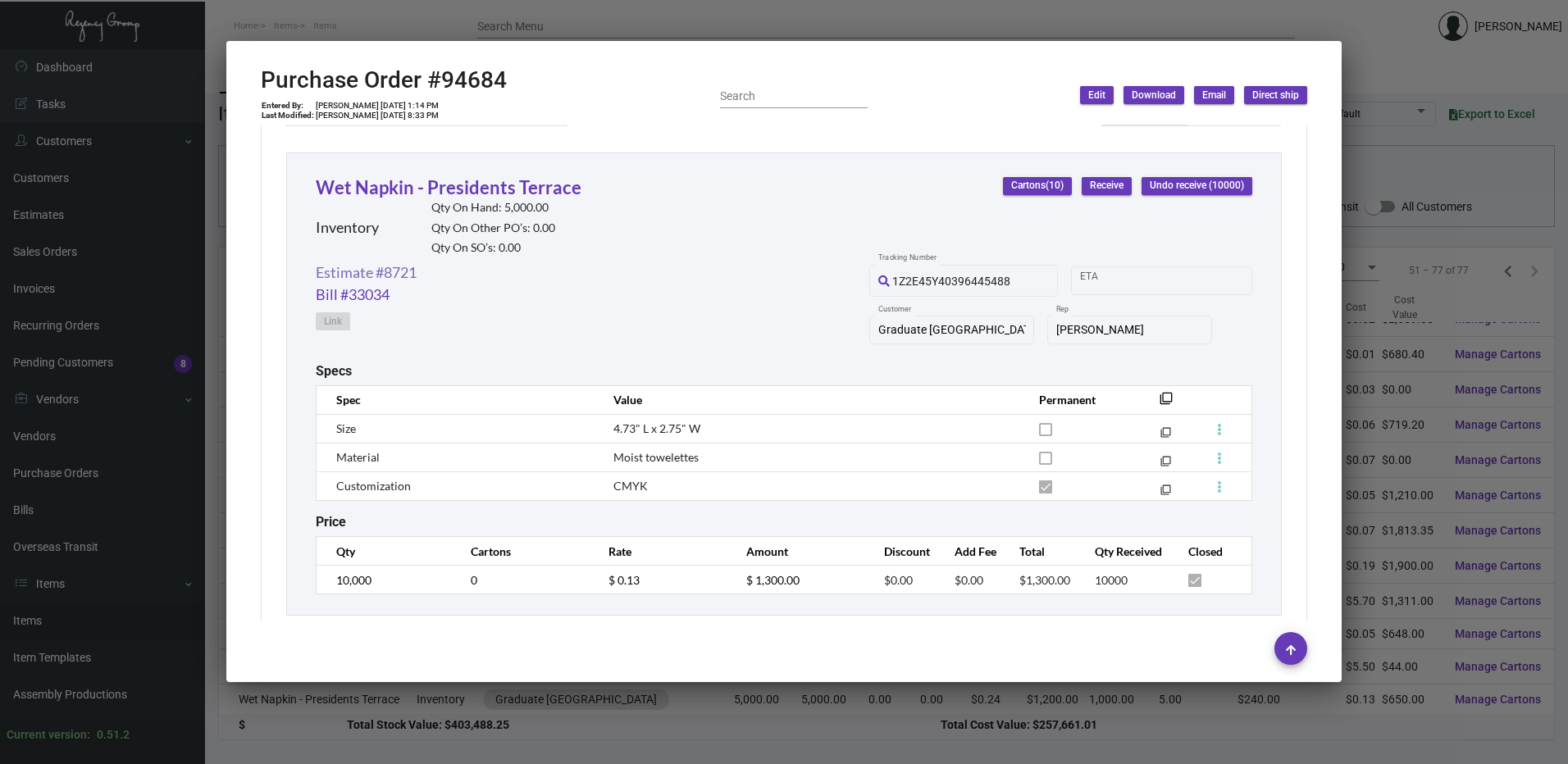
click at [406, 266] on link "Estimate #8721" at bounding box center [366, 272] width 101 height 22
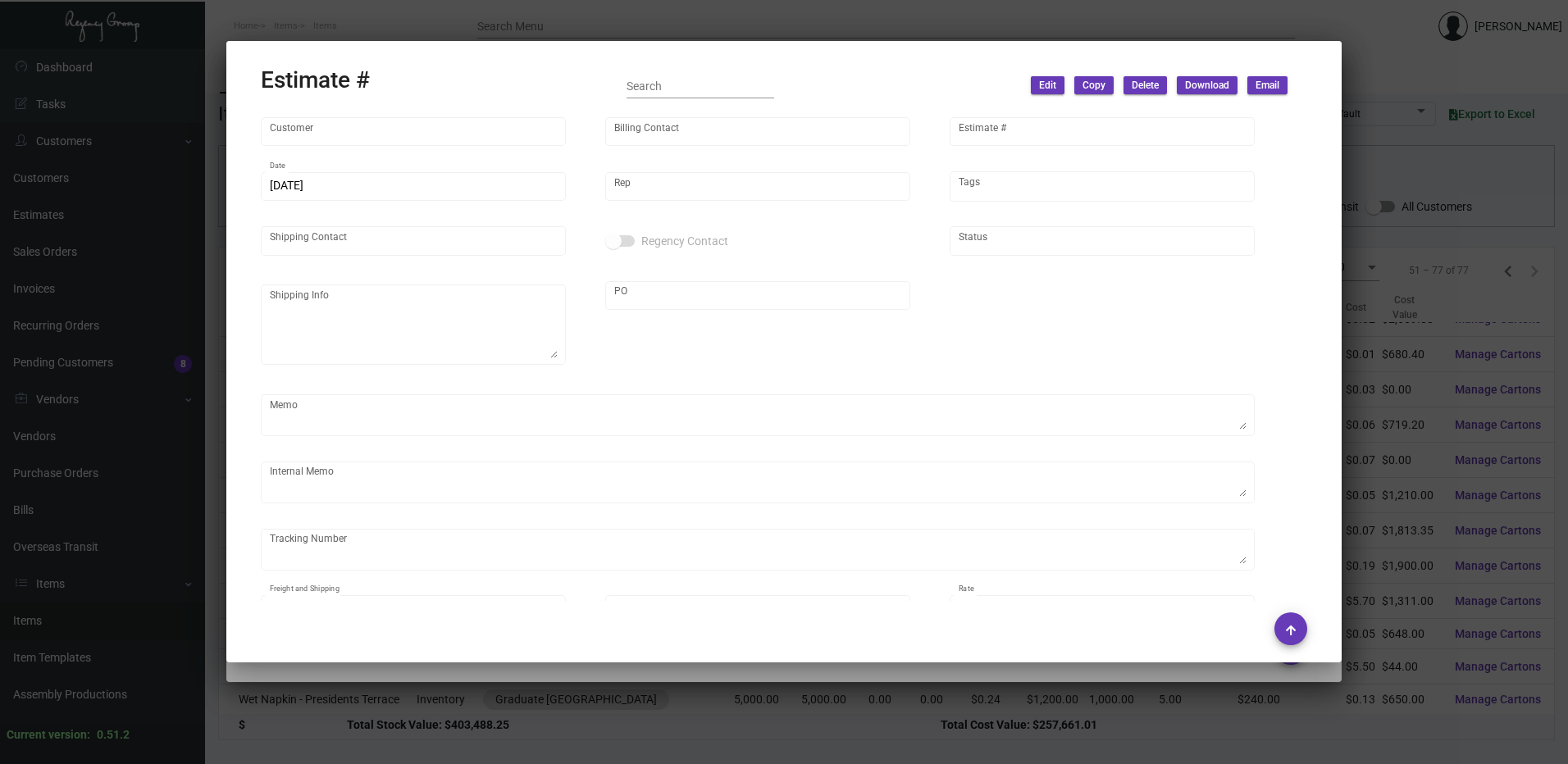
type input "Graduate [GEOGRAPHIC_DATA]"
type input "[PERSON_NAME]"
type input "8721"
type input "[DATE]"
type input "[PERSON_NAME]"
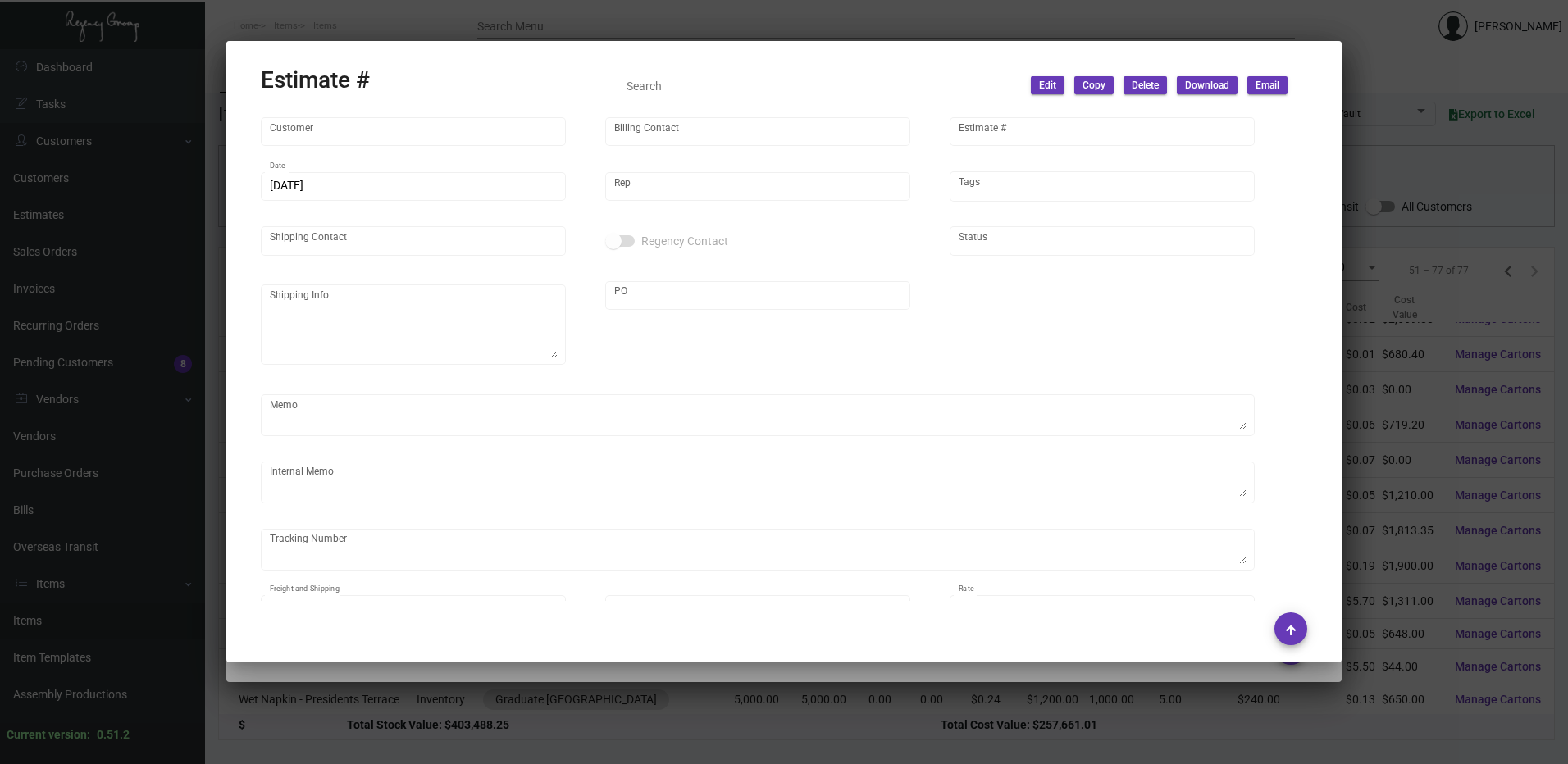
type input "[PERSON_NAME]"
type textarea "Graduate [GEOGRAPHIC_DATA] OPENING - [GEOGRAPHIC_DATA] [GEOGRAPHIC_DATA] [STREE…"
type input "[PERSON_NAME]"
type input "United States Dollar $"
type input "$ 0.00"
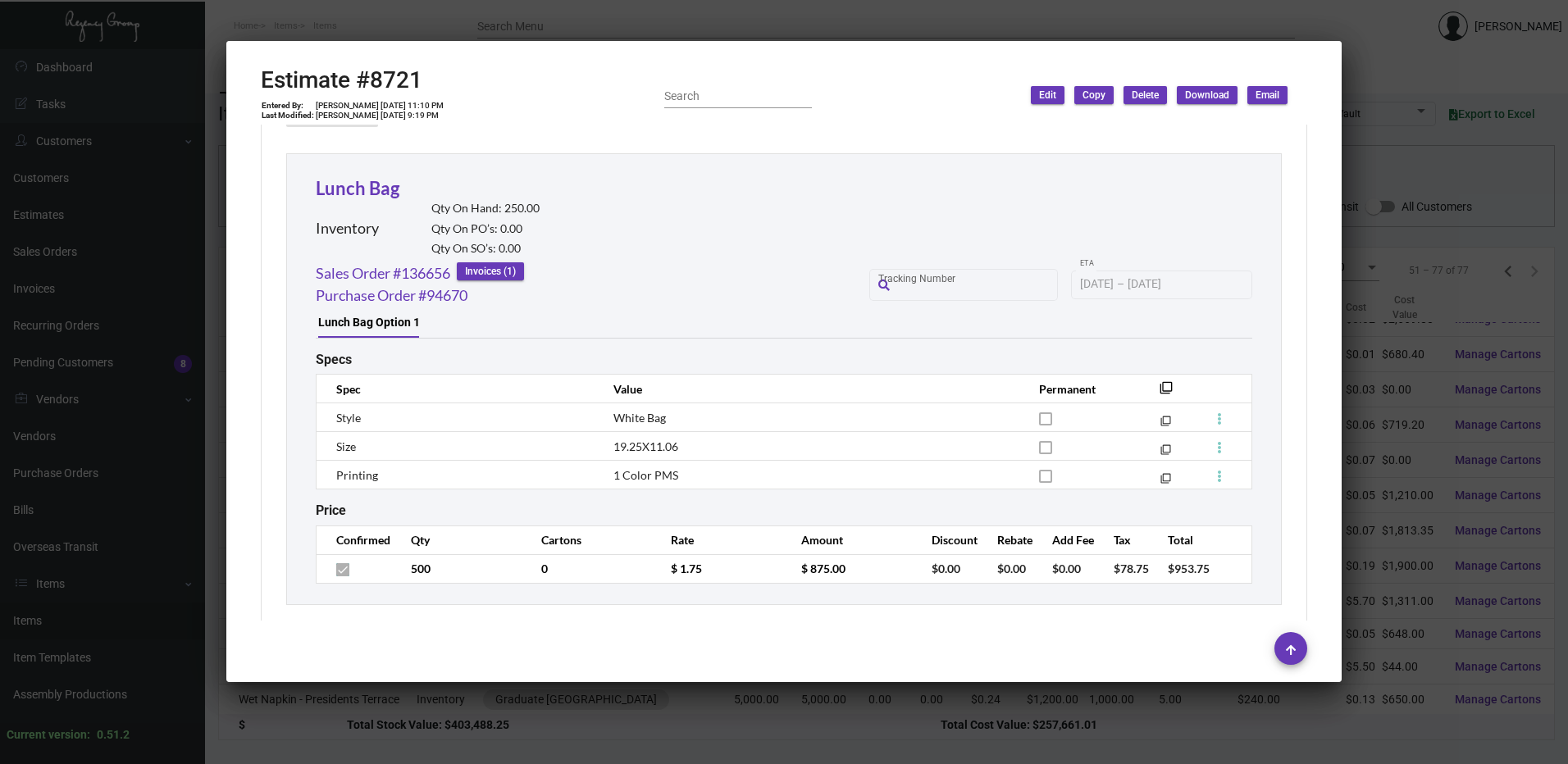
scroll to position [1311, 0]
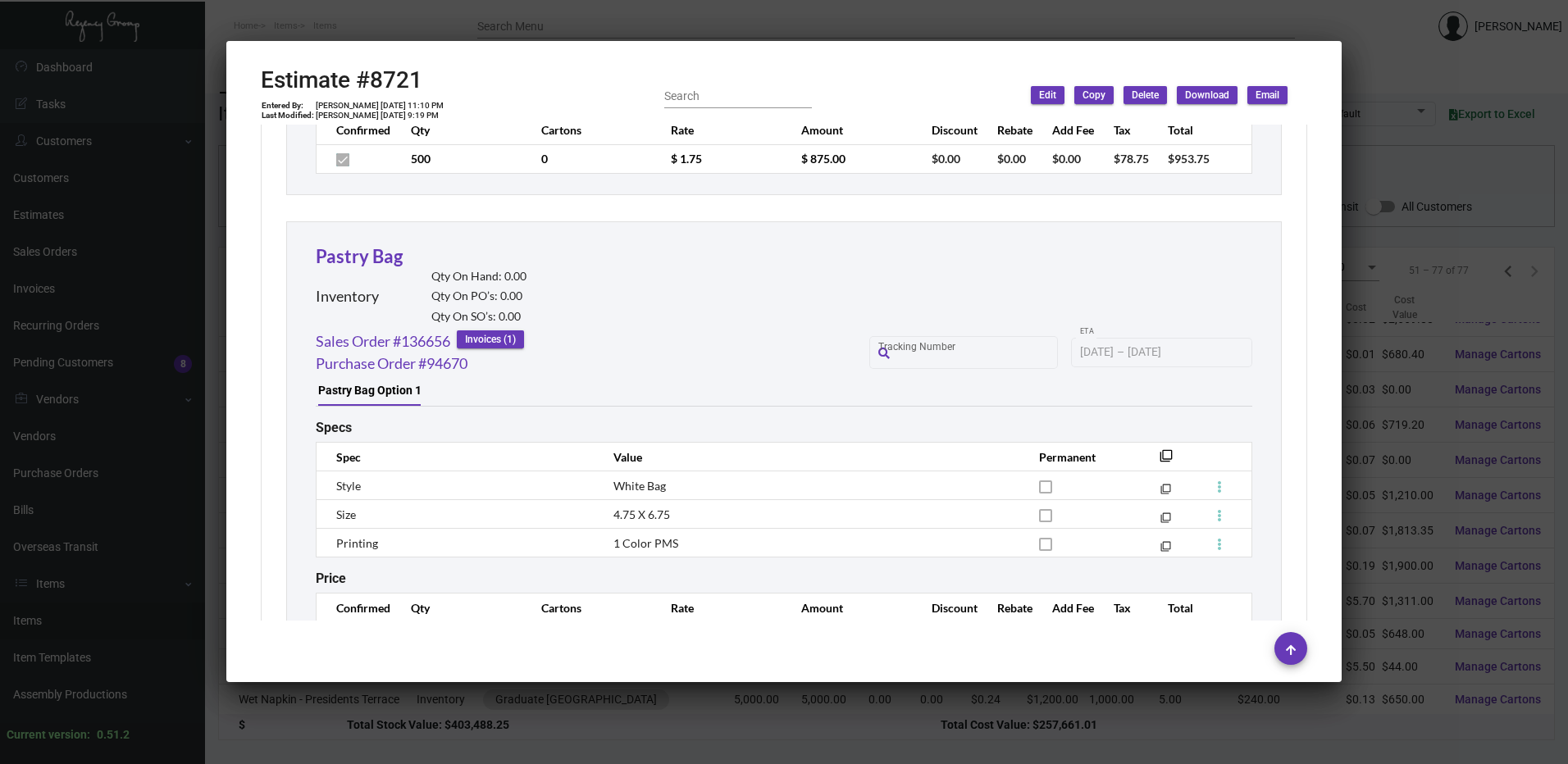
click at [579, 27] on div at bounding box center [784, 382] width 1568 height 764
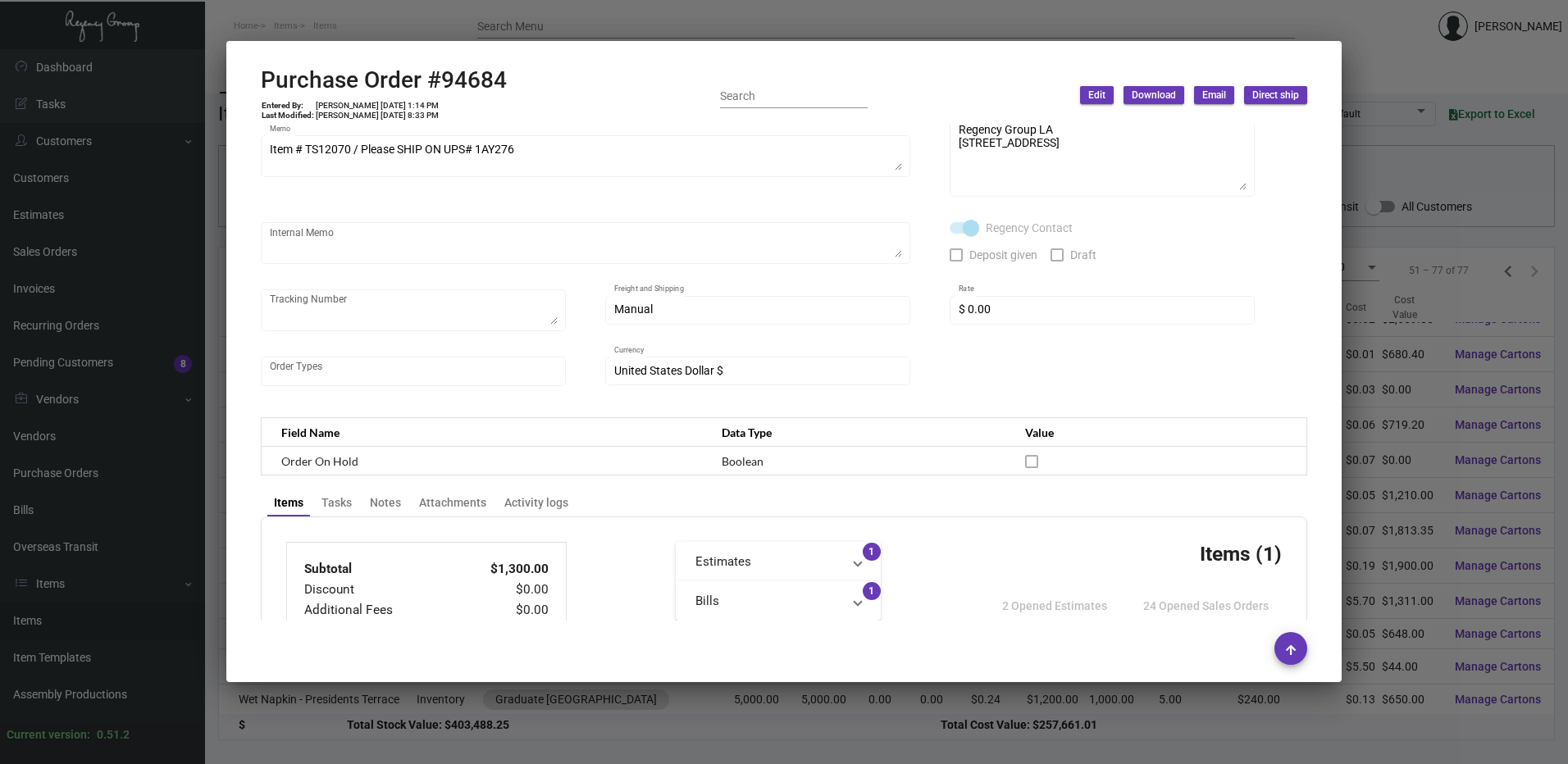
scroll to position [656, 0]
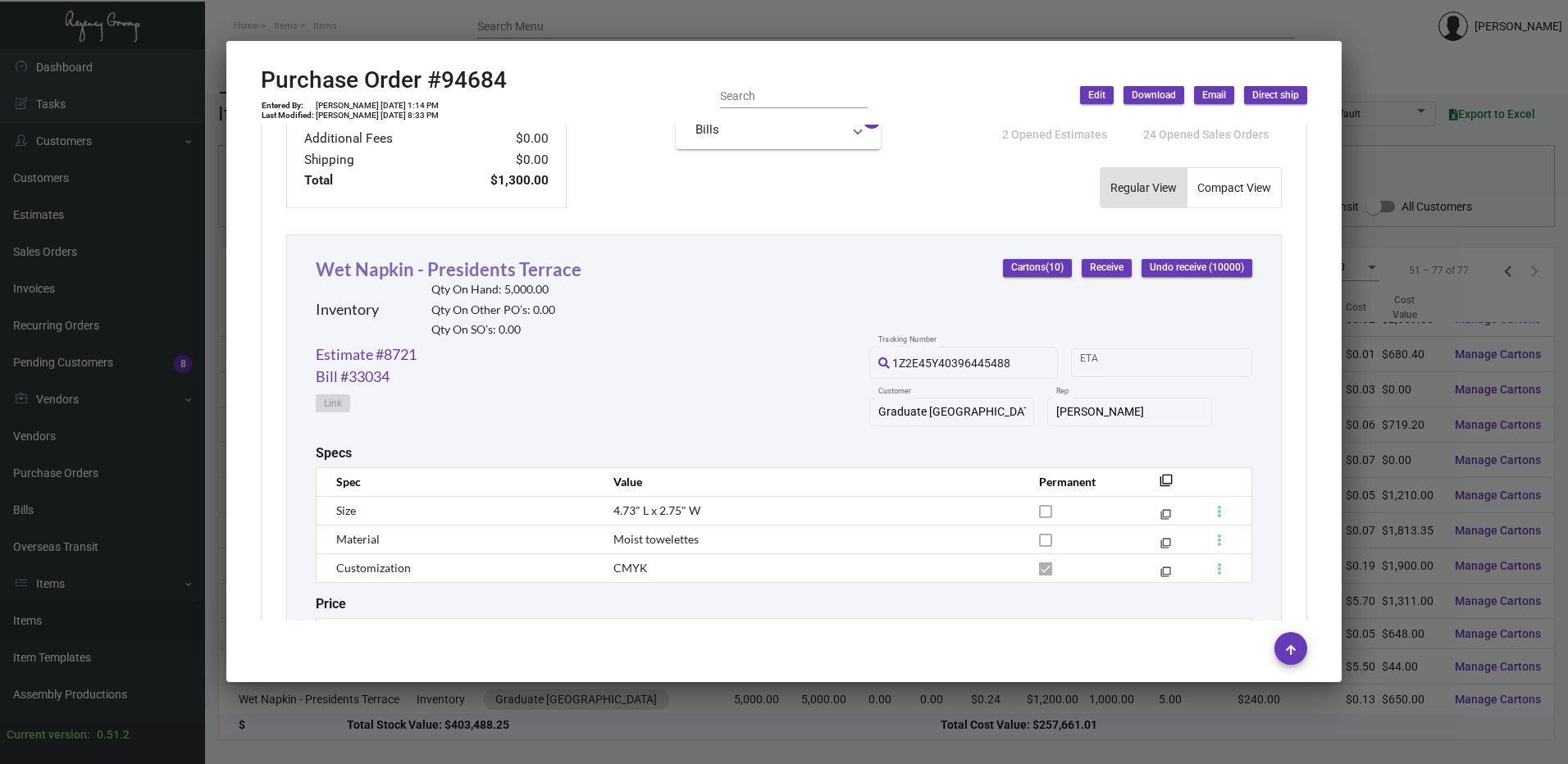
click at [426, 272] on link "Wet Napkin - Presidents Terrace" at bounding box center [449, 269] width 266 height 22
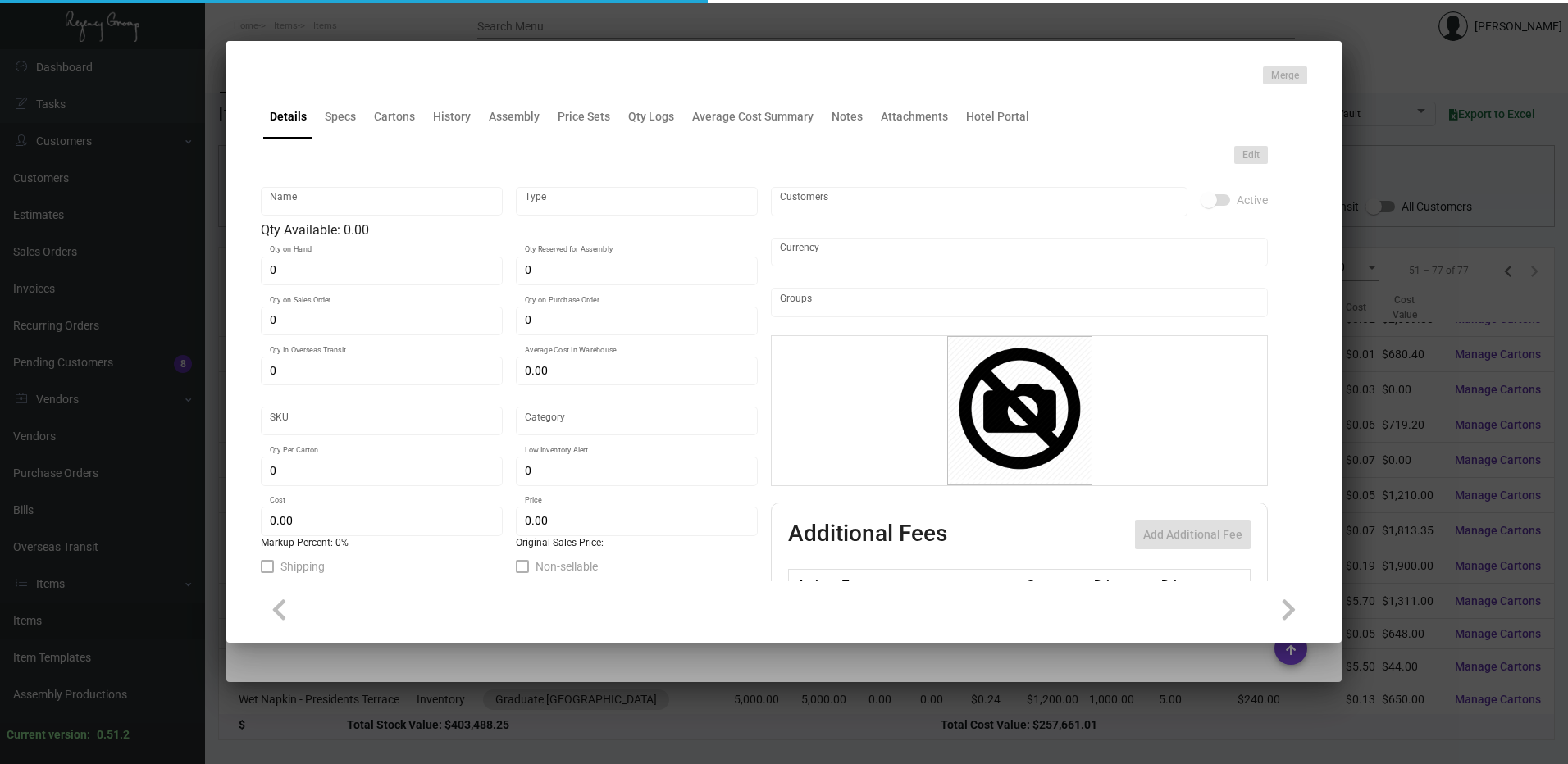
type input "Wet Napkin - Presidents Terrace"
type input "Inventory"
type input "5,000"
type input "$ 0.13"
type input "GRDPA-Napkin-29-INV"
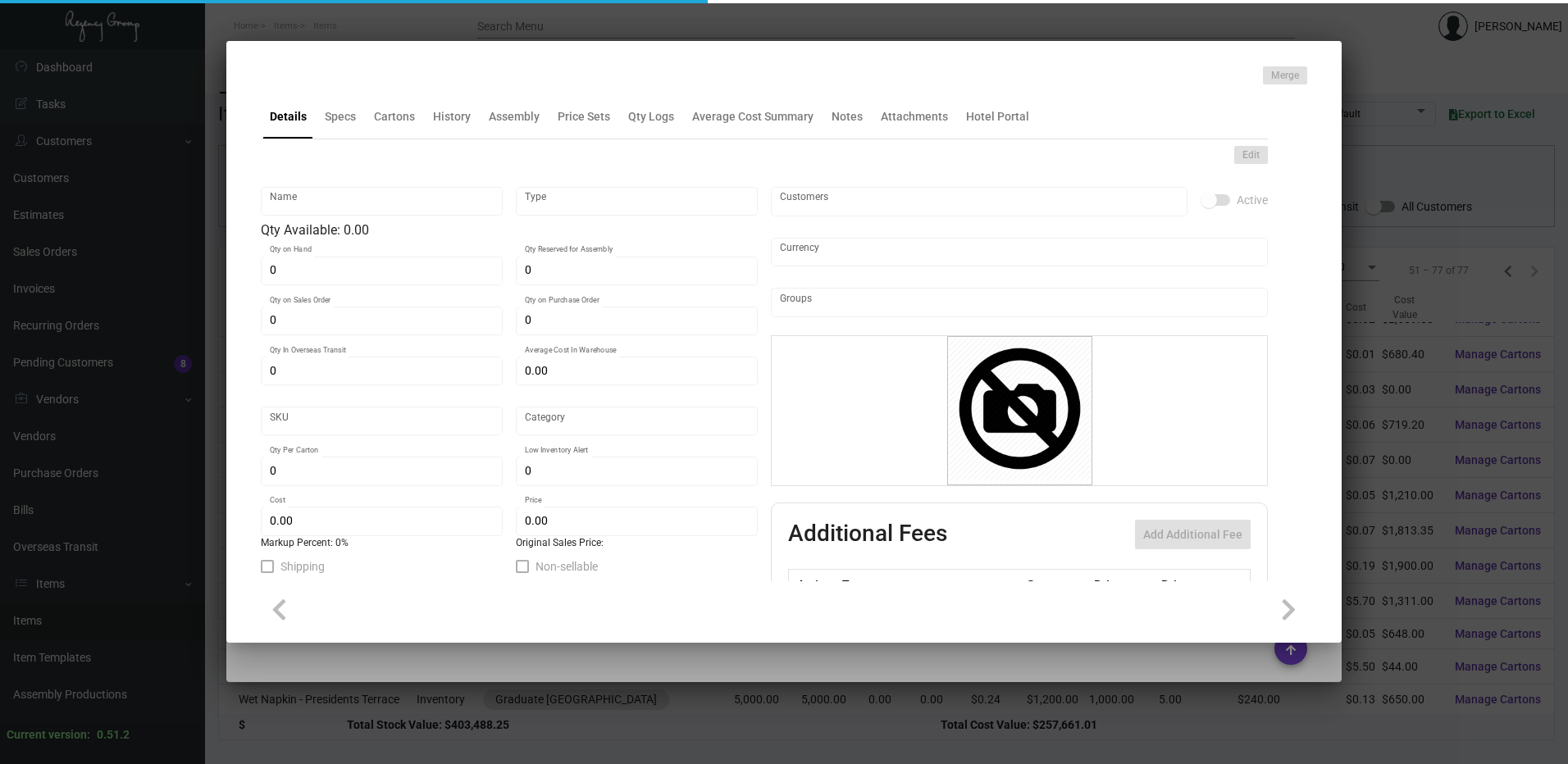
type input "Standard"
type input "1,000"
type input "$ 0.13"
type input "$ 0.24"
checkbox input "true"
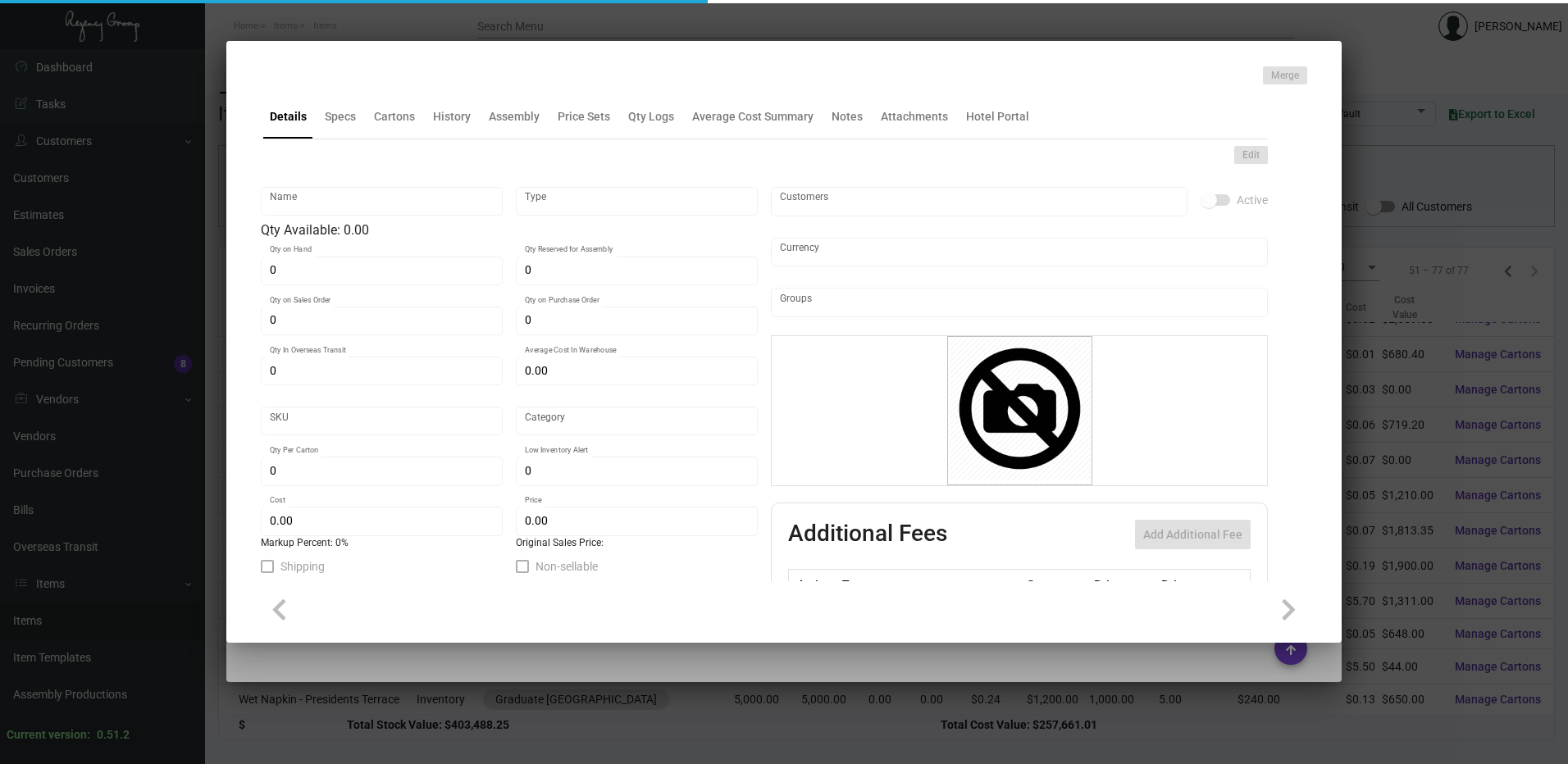
type input "United States Dollar $"
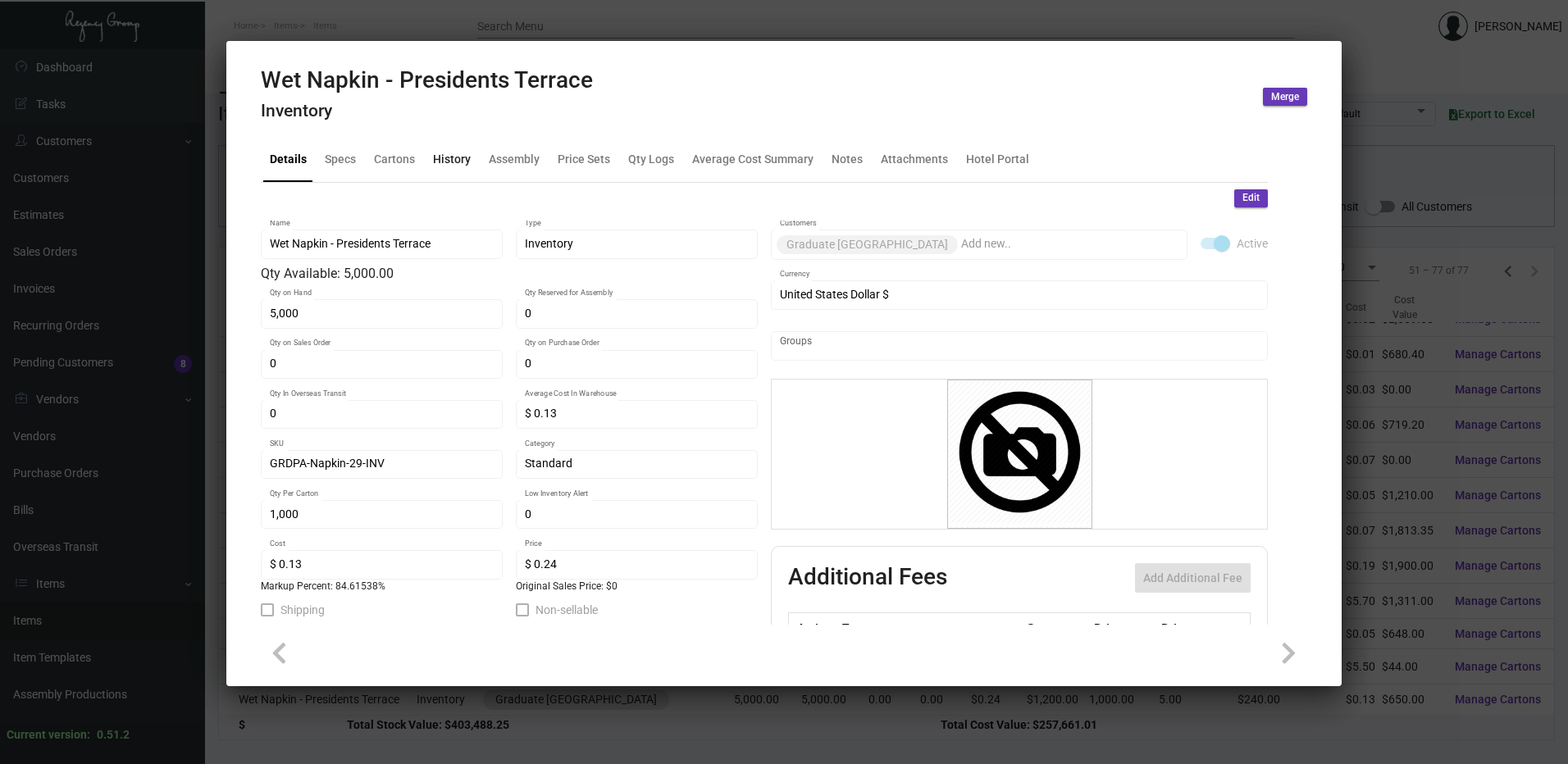
click at [460, 164] on div "History" at bounding box center [451, 159] width 37 height 17
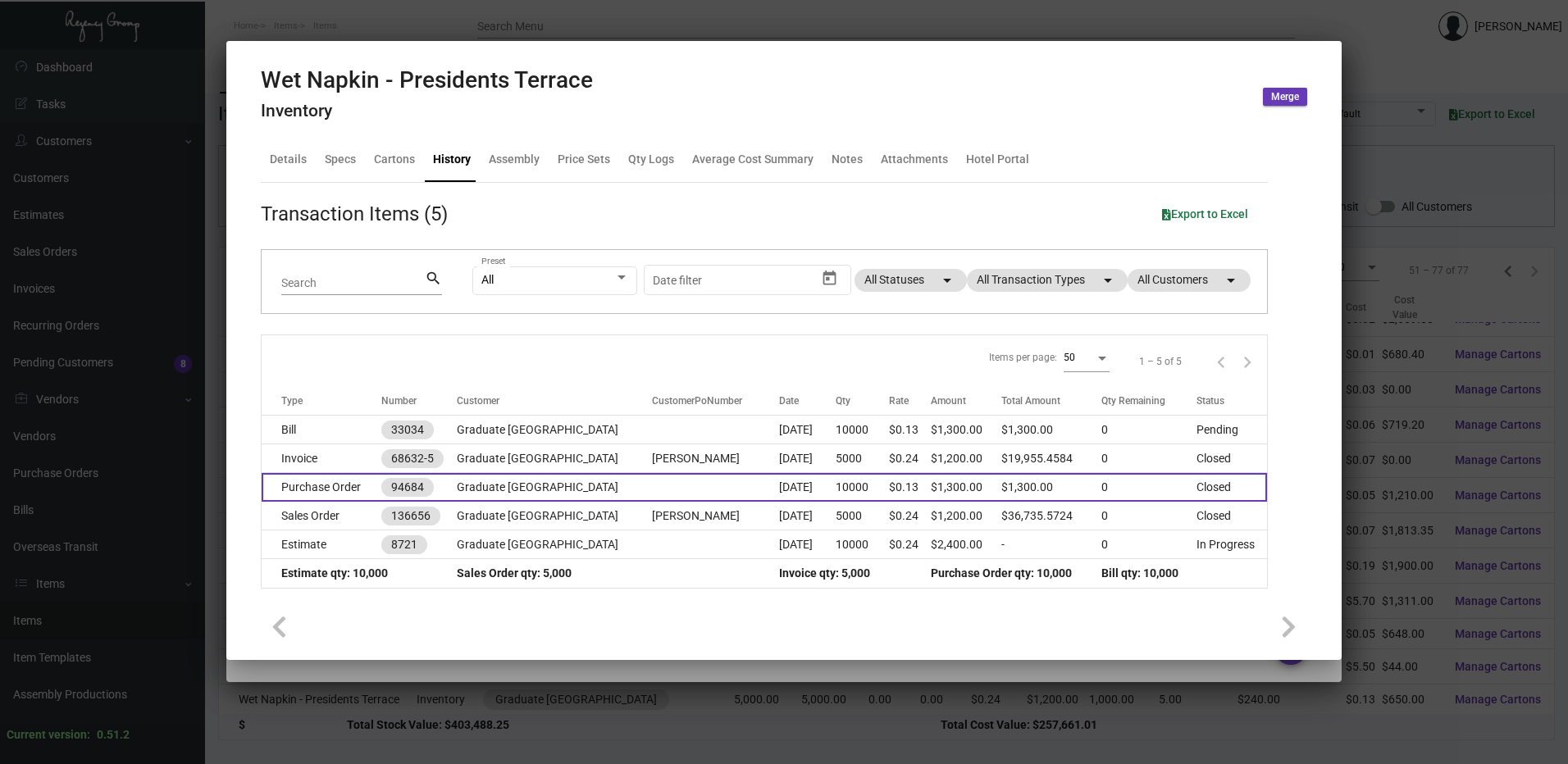
click at [346, 487] on td "Purchase Order" at bounding box center [322, 487] width 120 height 29
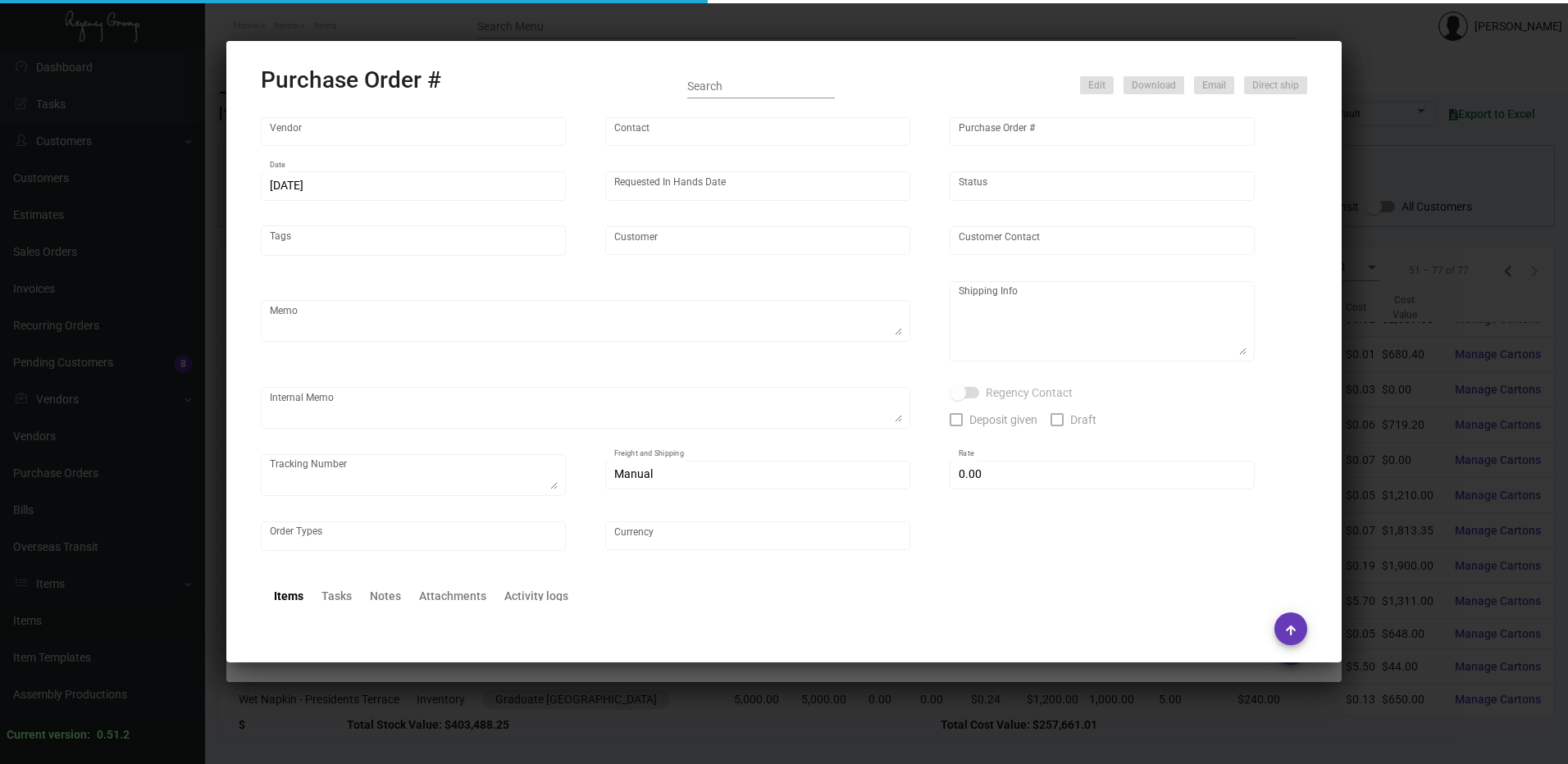
type input "Mayti LLC (YourWipe)"
type input "Order Entry"
type input "94684"
type input "[DATE]"
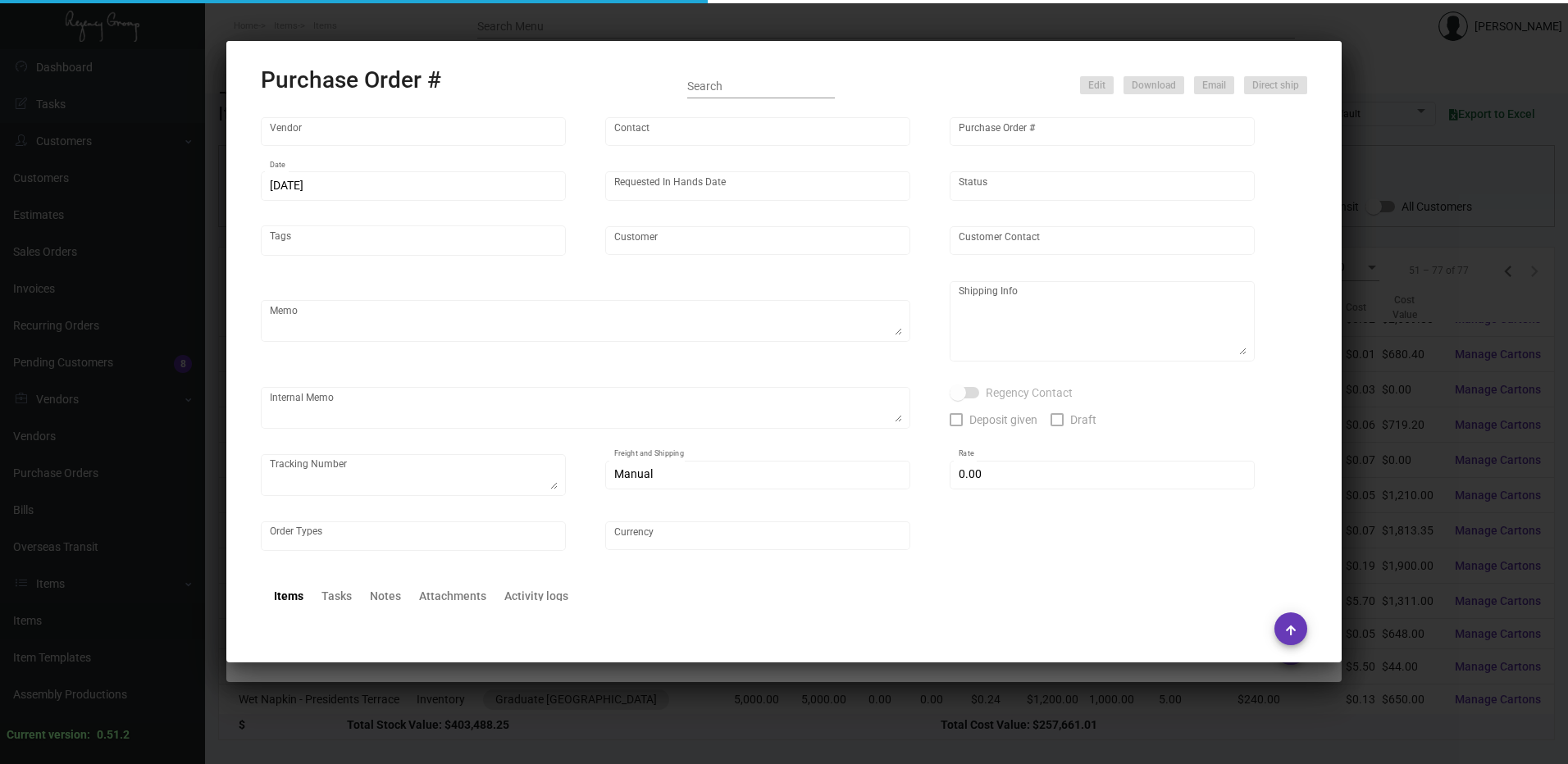
type input "Graduate [GEOGRAPHIC_DATA]"
type textarea "Item # TS12070 / Please SHIP ON UPS# 1AY276"
type textarea "Regency Group LA [STREET_ADDRESS]"
checkbox input "true"
type input "$ 0.00"
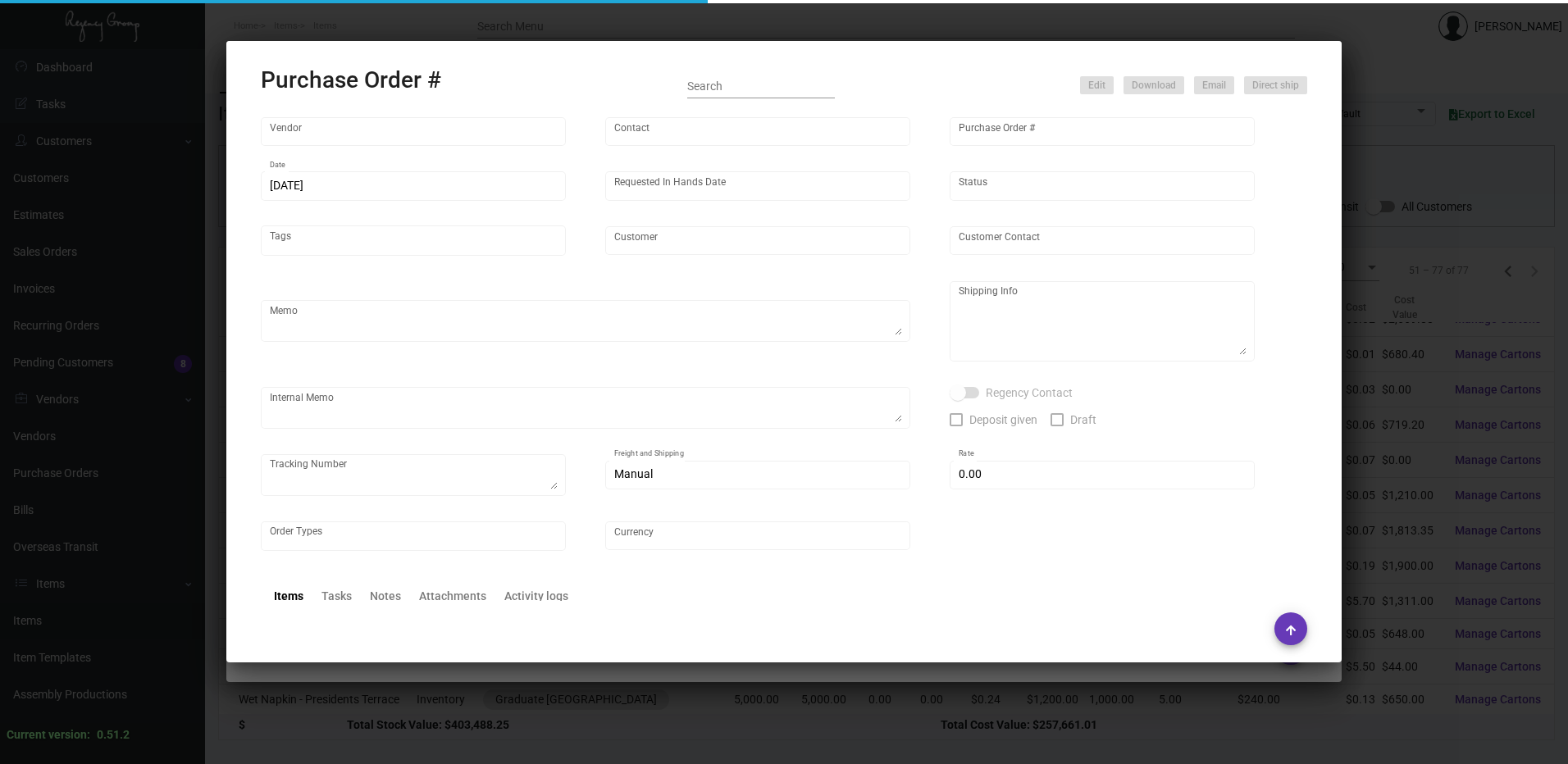
type input "United States Dollar $"
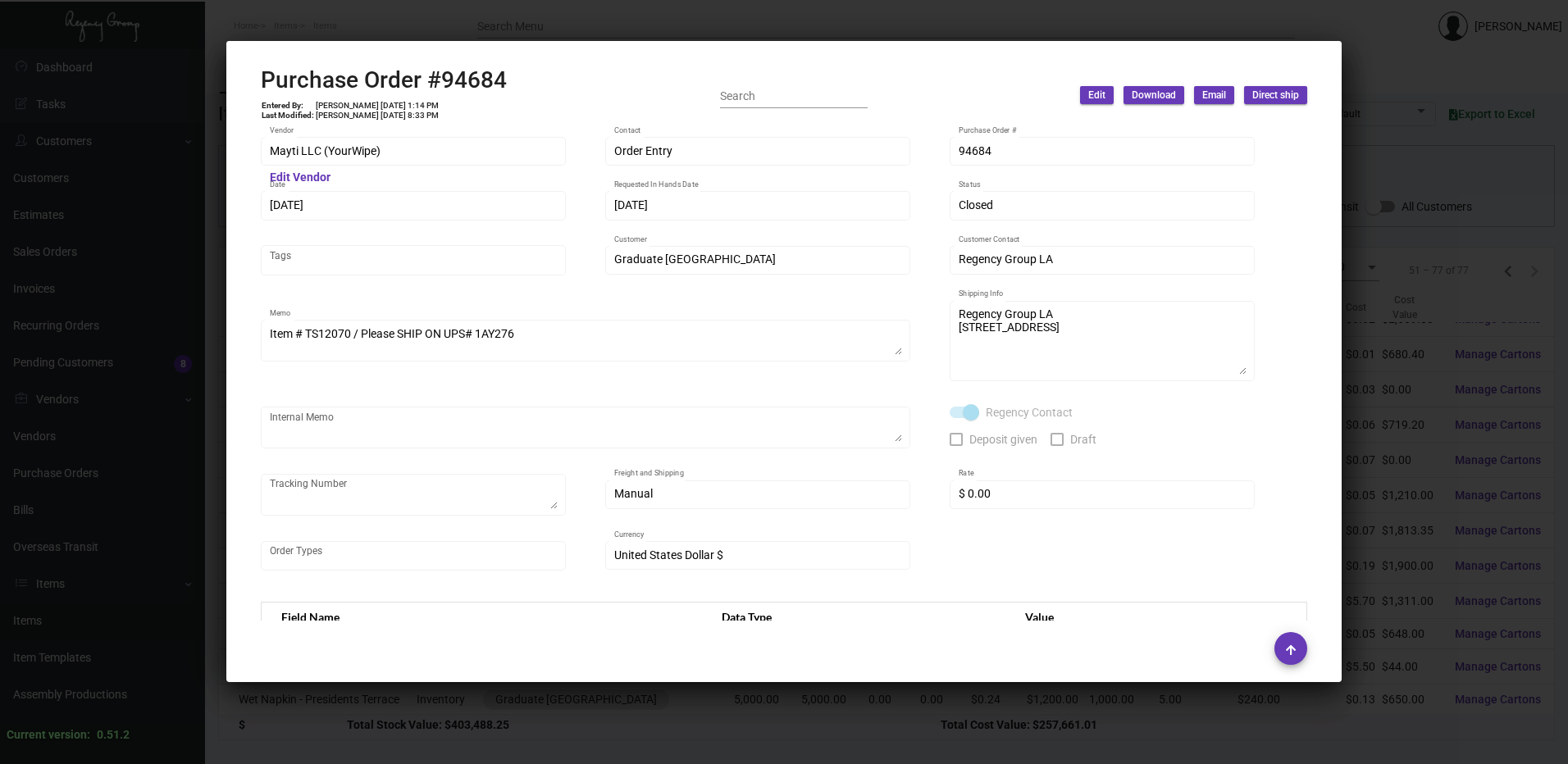
click at [617, 29] on div at bounding box center [784, 382] width 1568 height 764
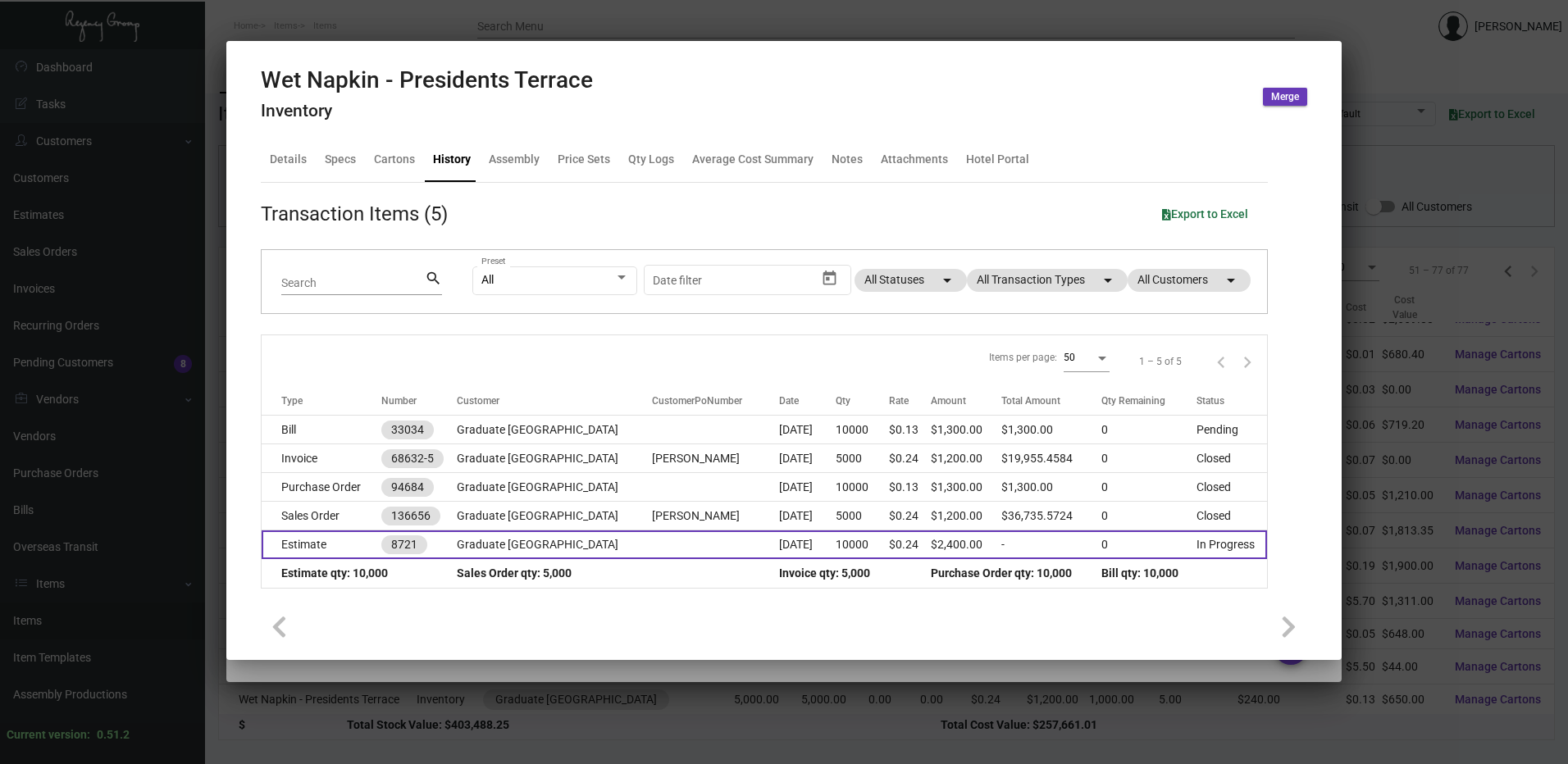
click at [332, 536] on td "Estimate" at bounding box center [322, 545] width 120 height 29
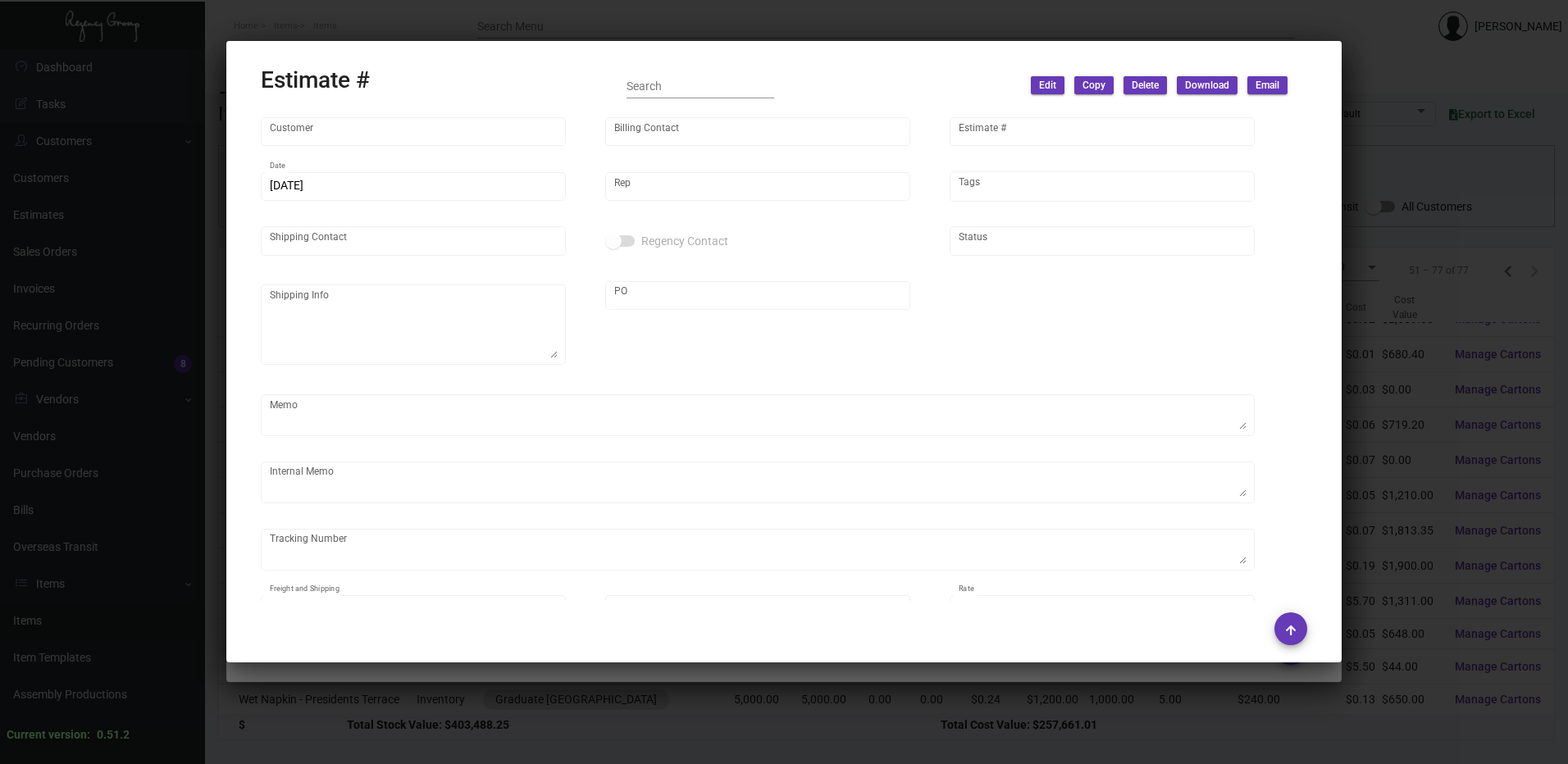
type input "Graduate [GEOGRAPHIC_DATA]"
type input "[PERSON_NAME]"
type input "8721"
type input "[DATE]"
type input "[PERSON_NAME]"
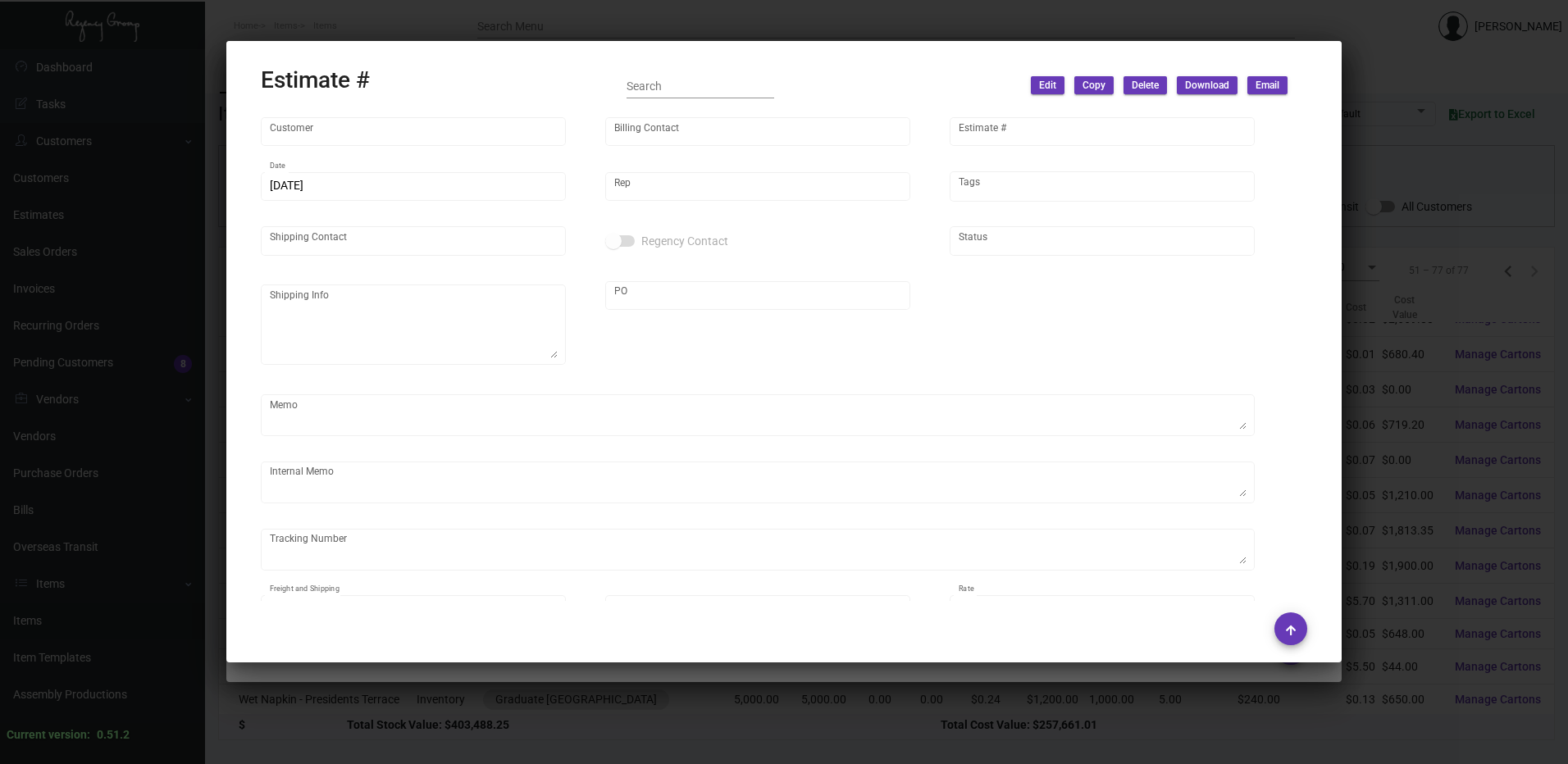
type input "[PERSON_NAME]"
type textarea "Graduate [GEOGRAPHIC_DATA] OPENING - [GEOGRAPHIC_DATA] [GEOGRAPHIC_DATA] [STREE…"
type input "[PERSON_NAME]"
type input "United States Dollar $"
type input "$ 0.00"
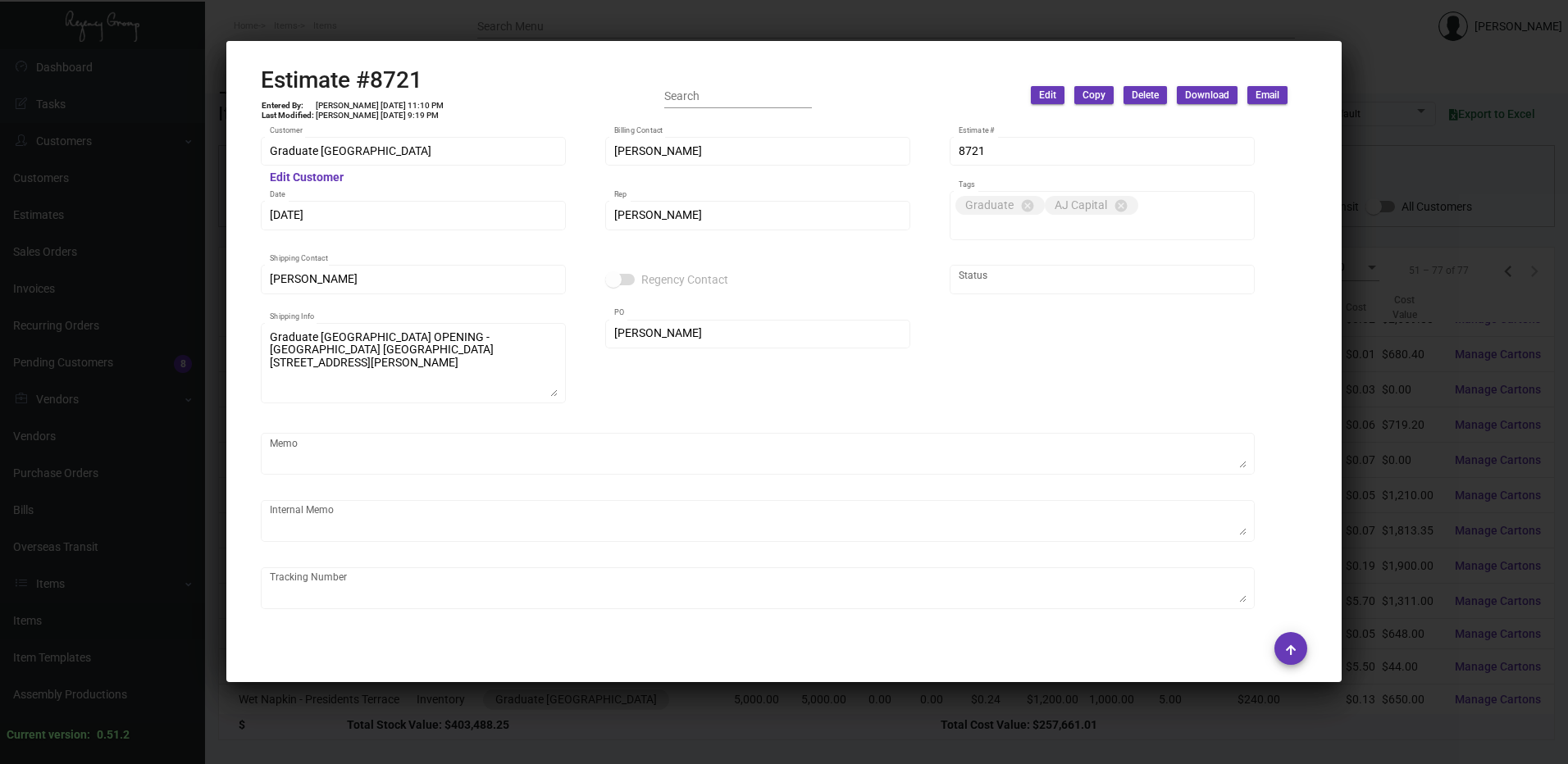
click at [401, 74] on h2 "Estimate #8721" at bounding box center [352, 81] width 184 height 28
drag, startPoint x: 401, startPoint y: 74, endPoint x: 390, endPoint y: 79, distance: 12.1
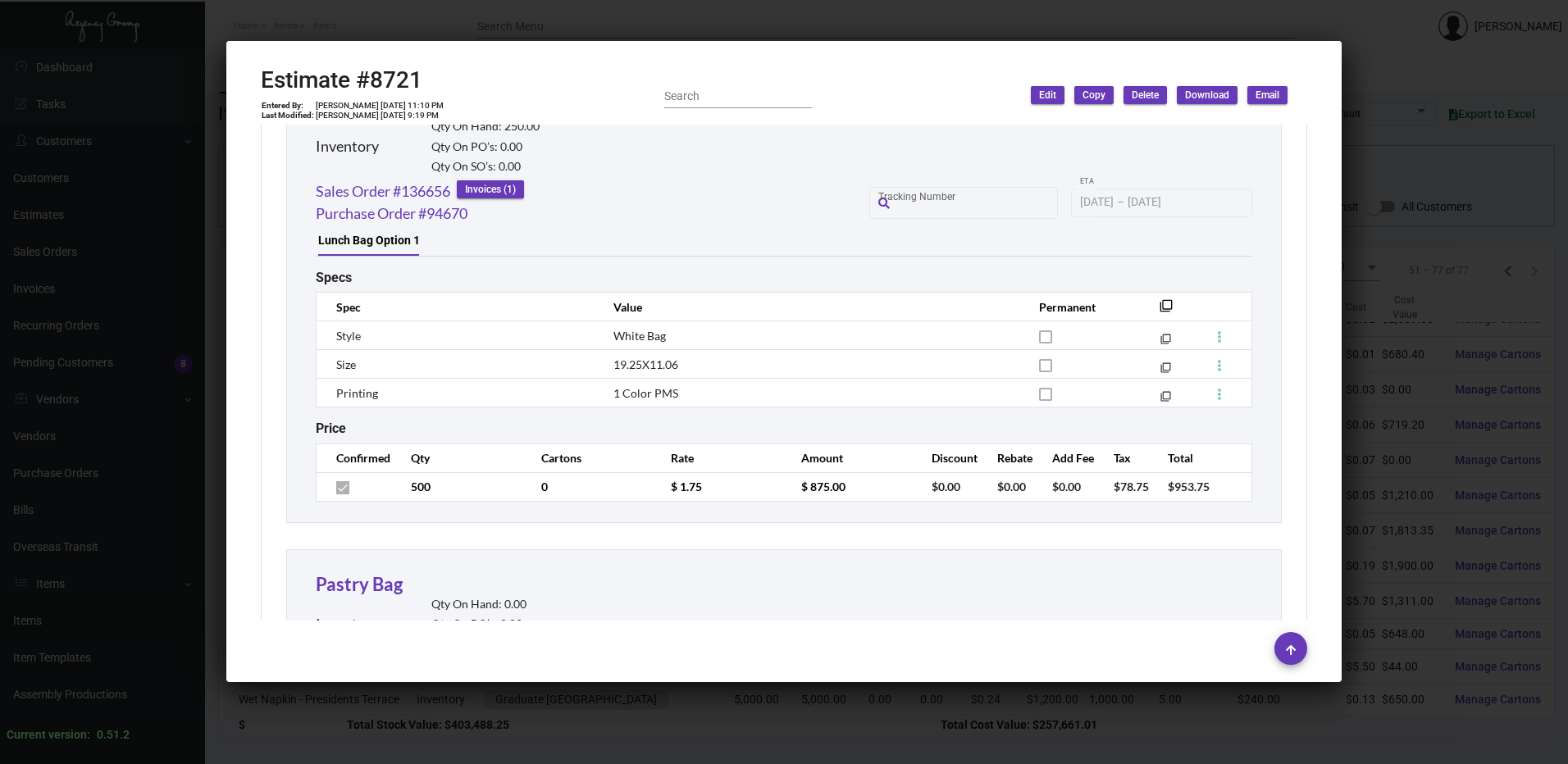
scroll to position [902, 0]
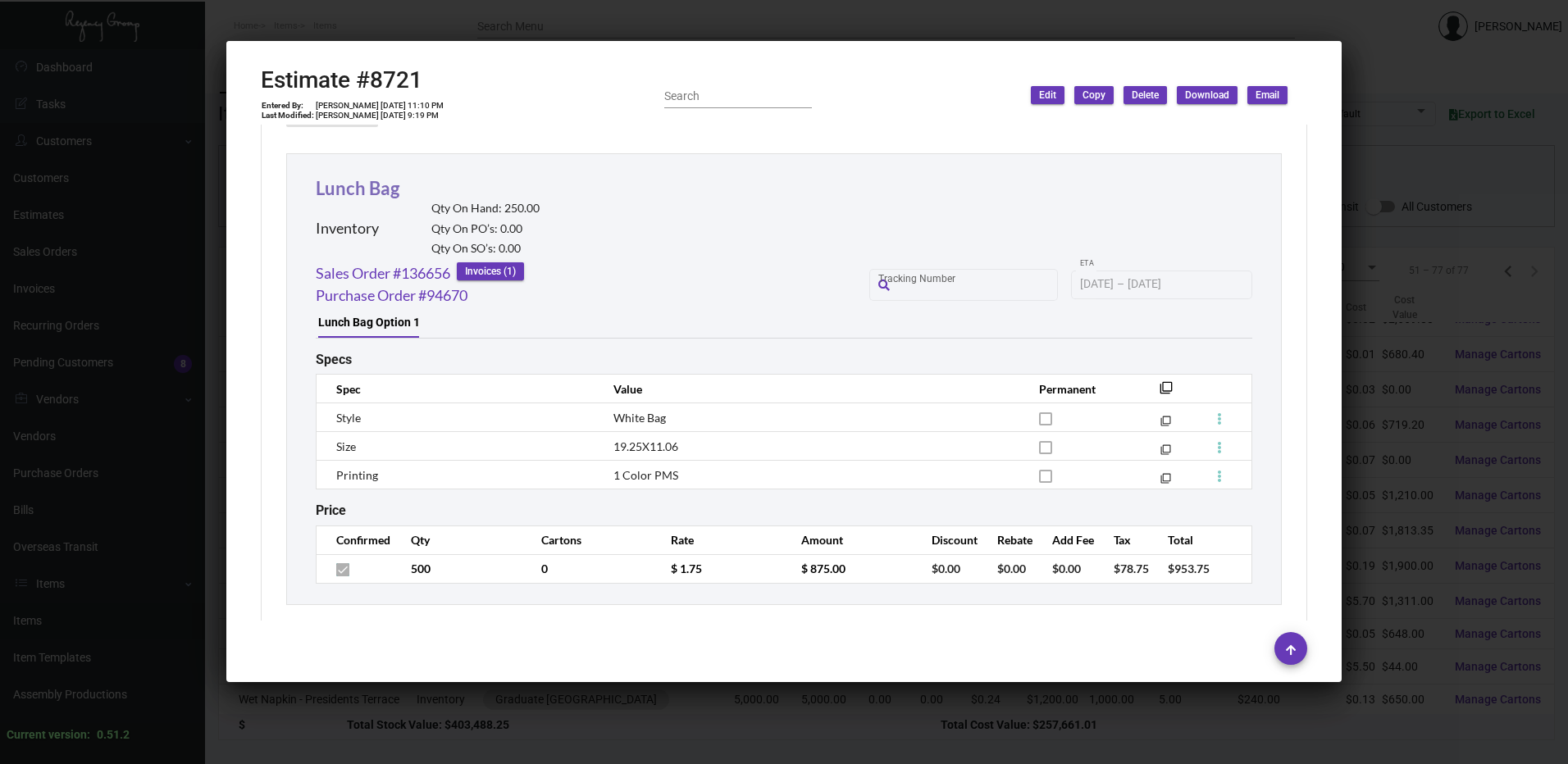
click at [375, 182] on link "Lunch Bag" at bounding box center [357, 188] width 84 height 22
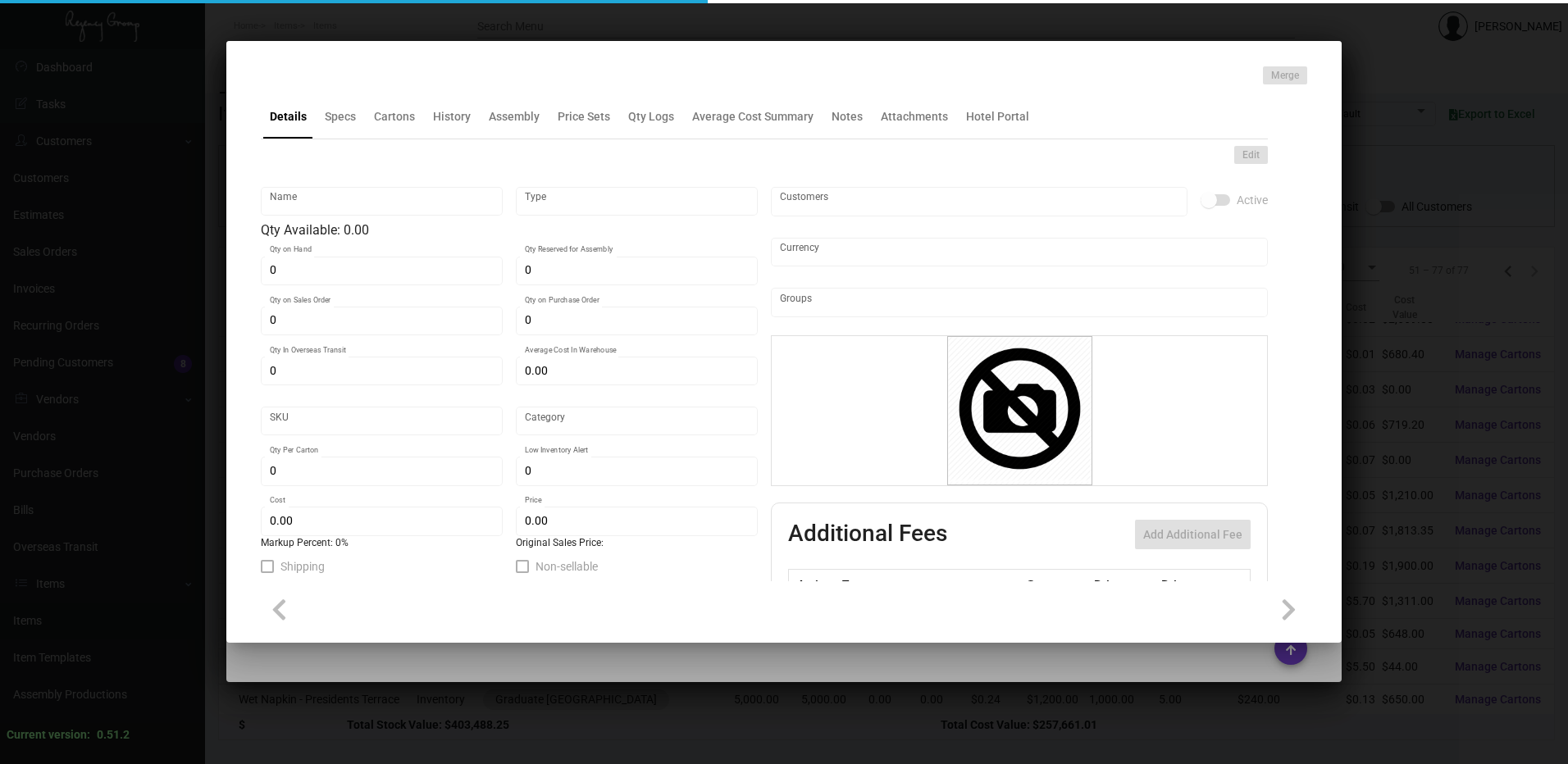
type input "Lunch Bag"
type input "Inventory"
type input "250"
type input "$ 2.06"
type input "GRDPA-bg-87-INV"
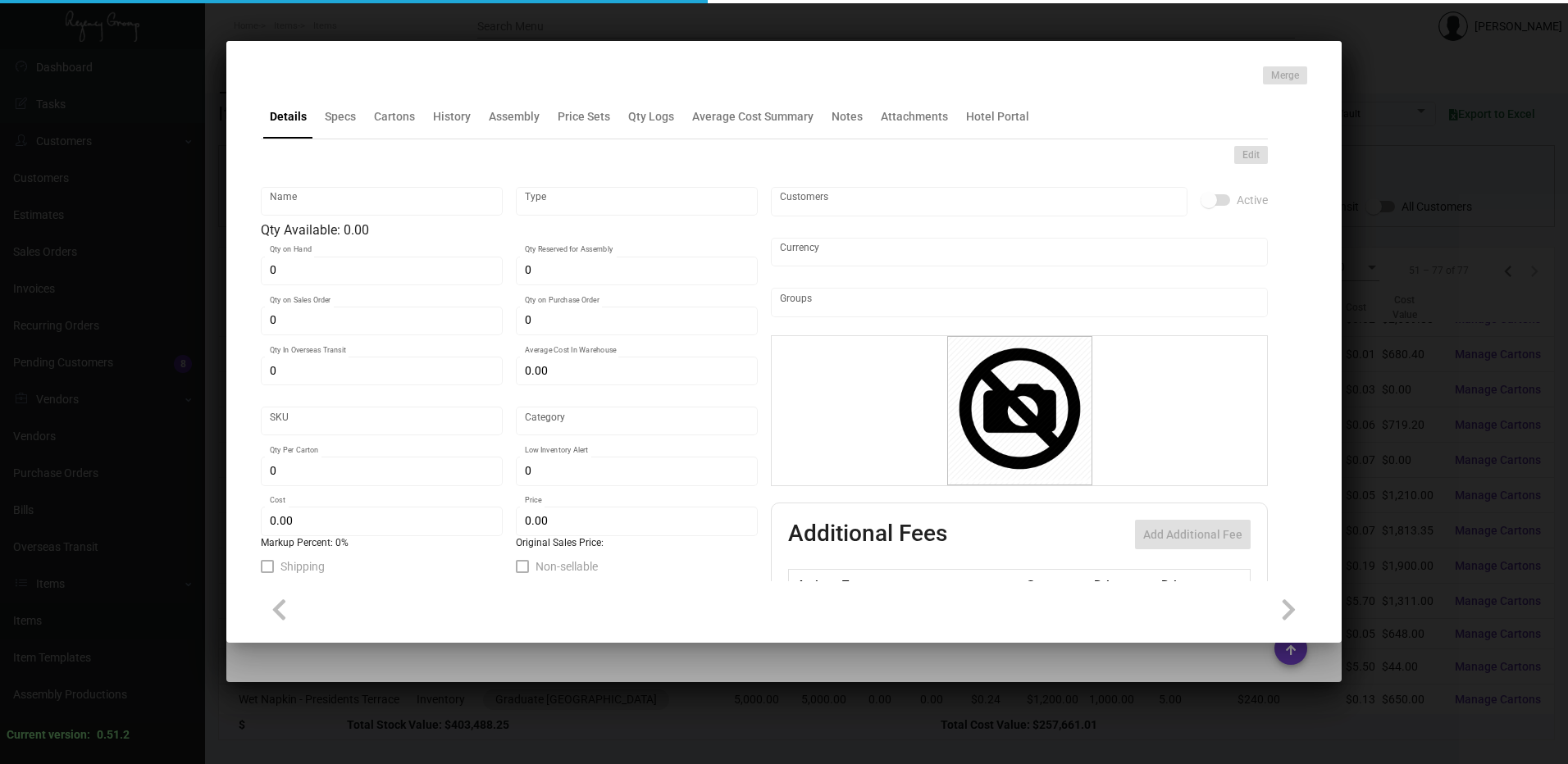
type input "Standard"
type input "$ 0.95"
type input "$ 1.75"
checkbox input "true"
type input "United States Dollar $"
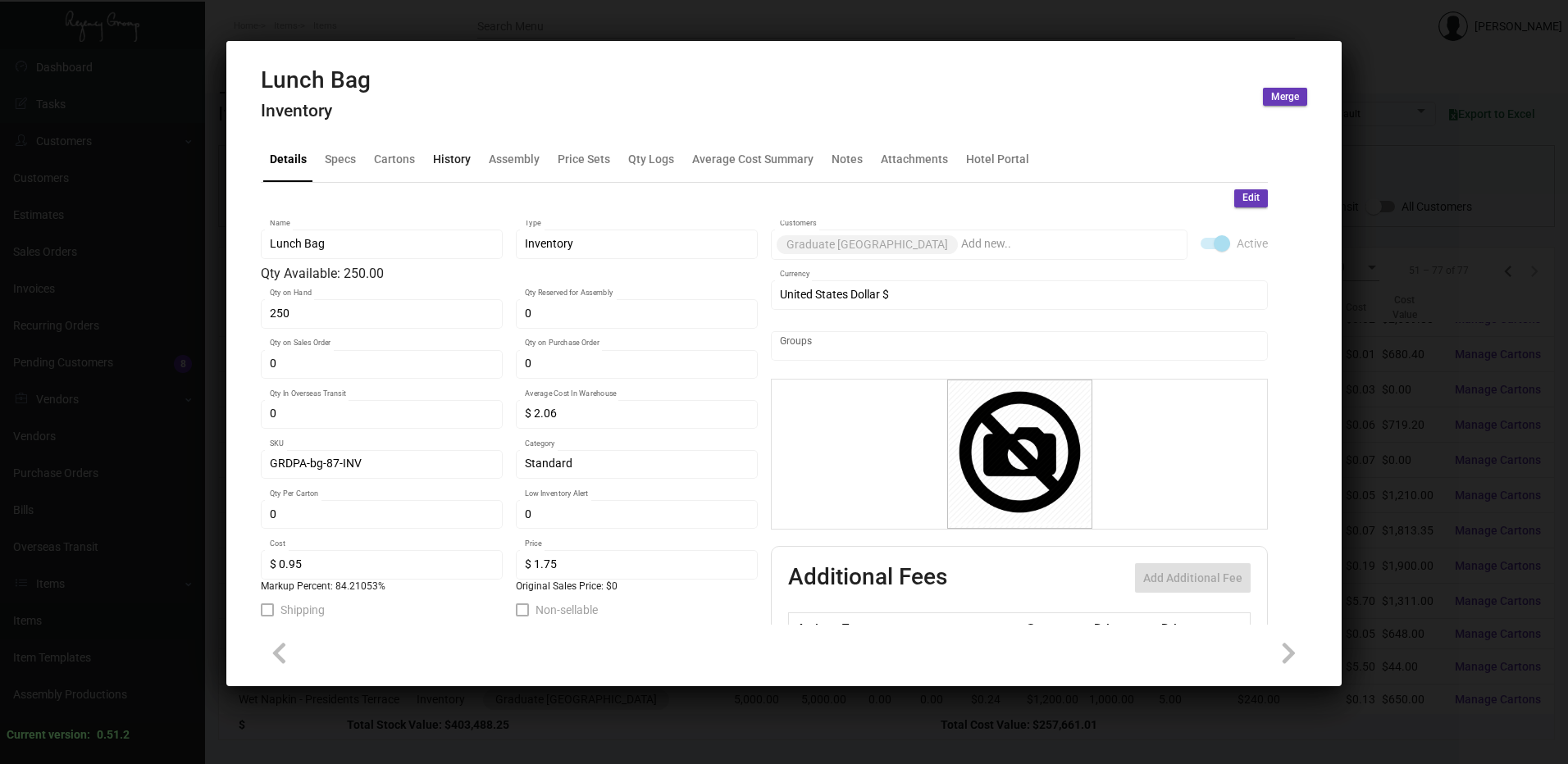
click at [470, 165] on div "History" at bounding box center [451, 159] width 51 height 39
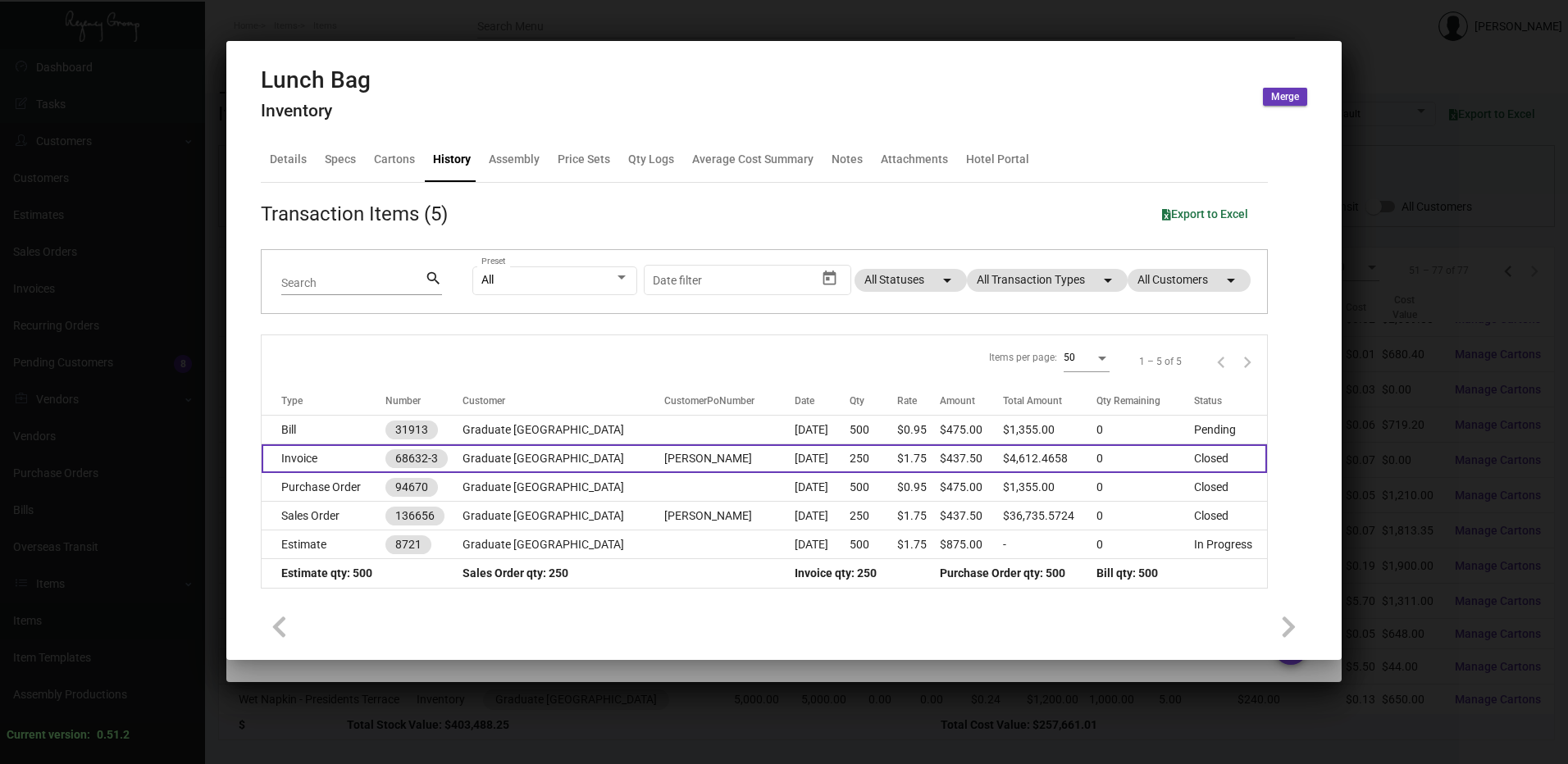
click at [342, 453] on td "Invoice" at bounding box center [323, 458] width 124 height 29
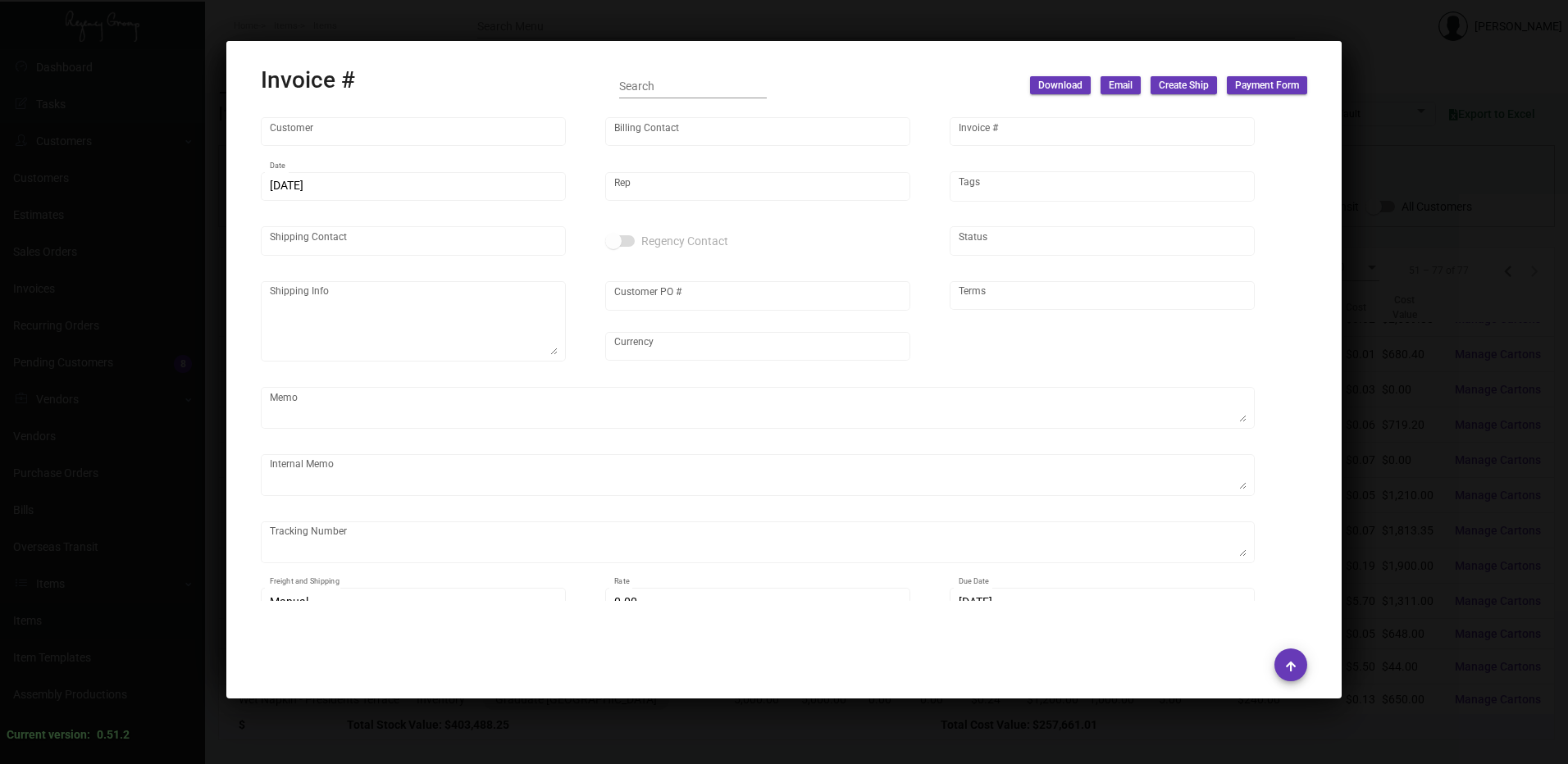
type input "Graduate [GEOGRAPHIC_DATA]"
type input "[PERSON_NAME]"
type input "68632-3"
type input "1/5/2023"
type input "[PERSON_NAME]"
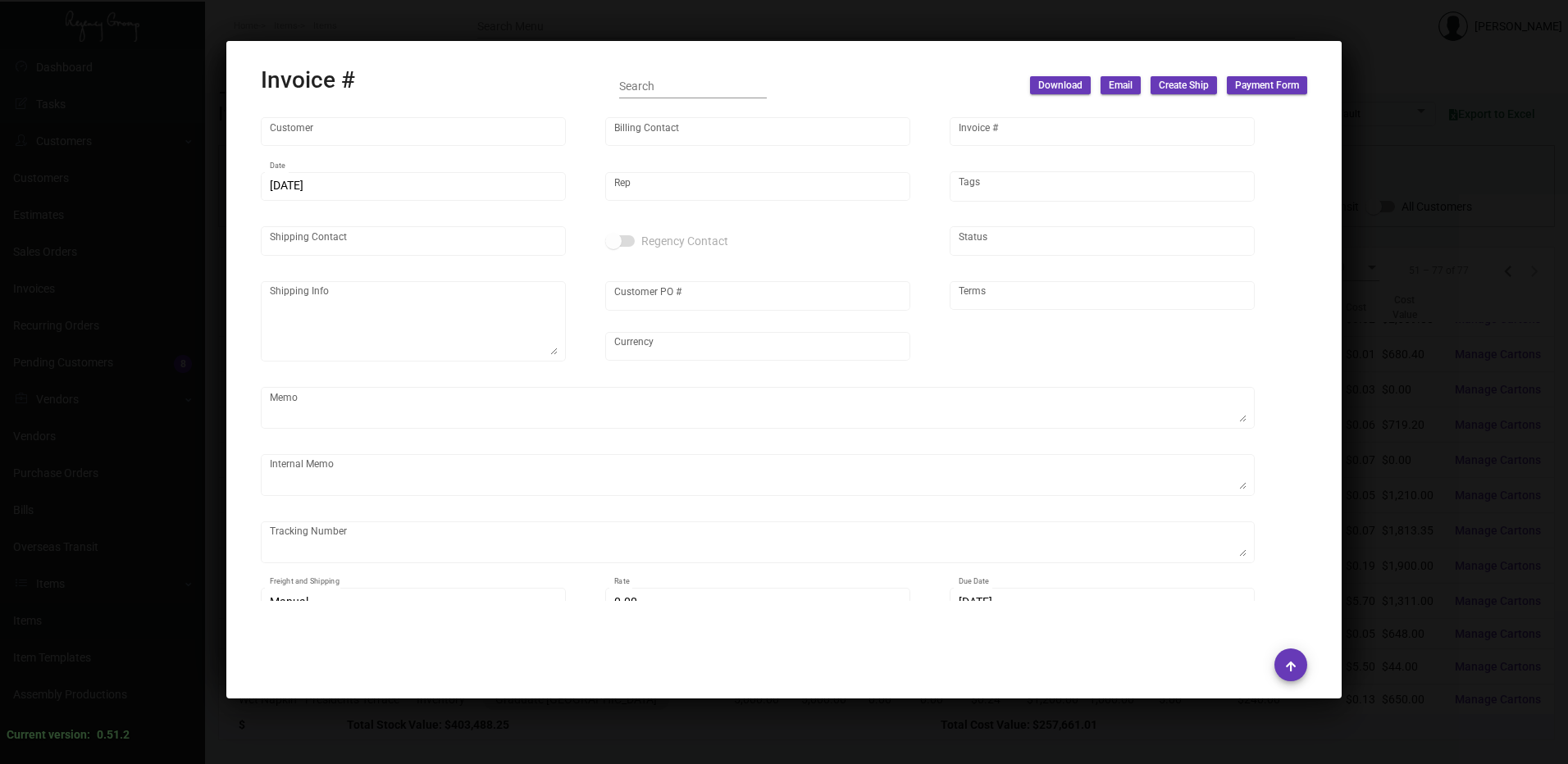
type input "[PERSON_NAME]"
type textarea "Graduate [GEOGRAPHIC_DATA] OPENING - [GEOGRAPHIC_DATA] [GEOGRAPHIC_DATA] [STREE…"
type input "[PERSON_NAME]"
type input "United States Dollar $"
type input "Net 30"
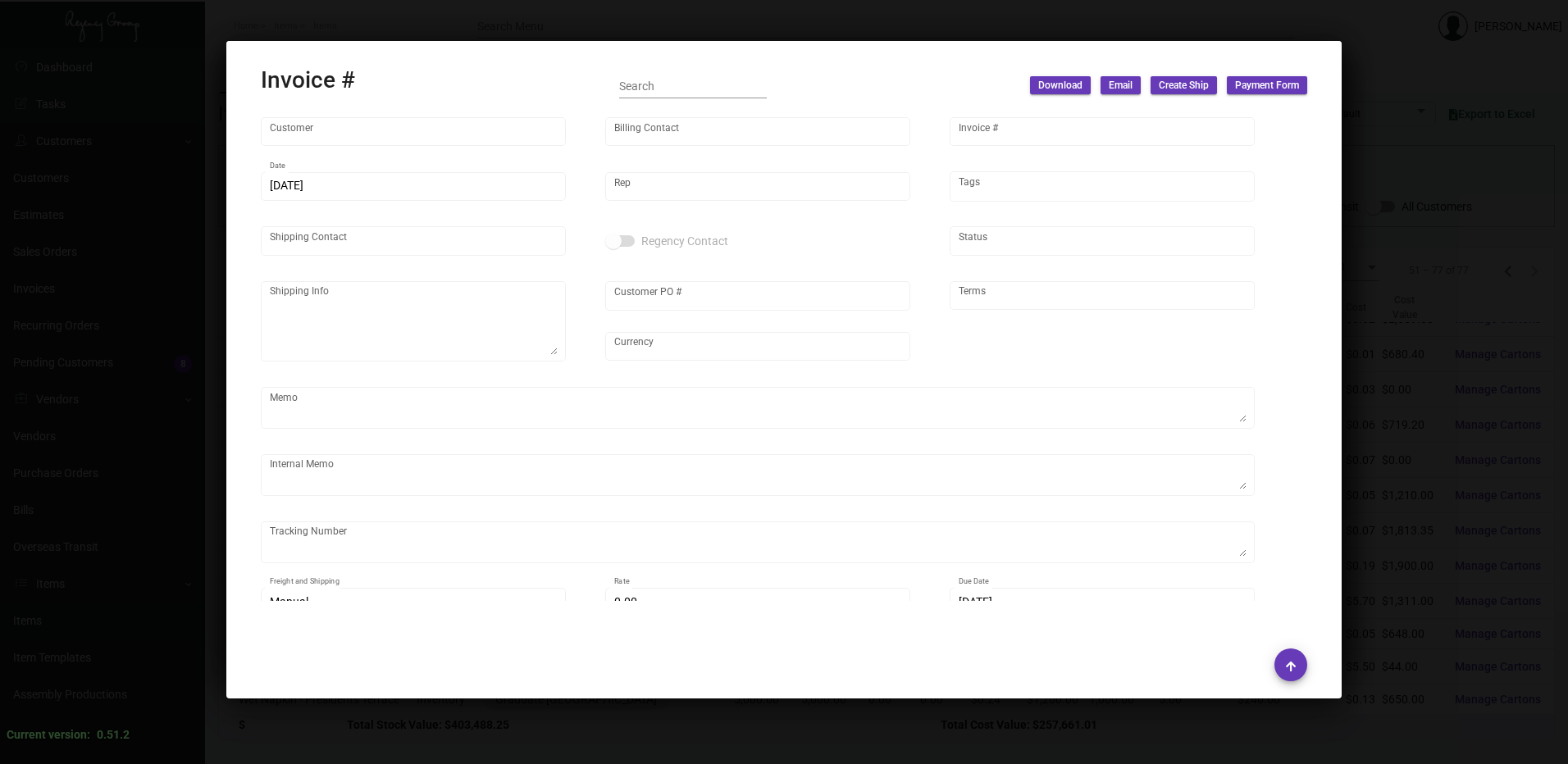
type textarea "Pens - Bic 107.30 Chop Sticks - 90.30 231.12- Bags, Business Cards, Cold Cups, …"
type input "$ 259.12"
type input "1/6/2023"
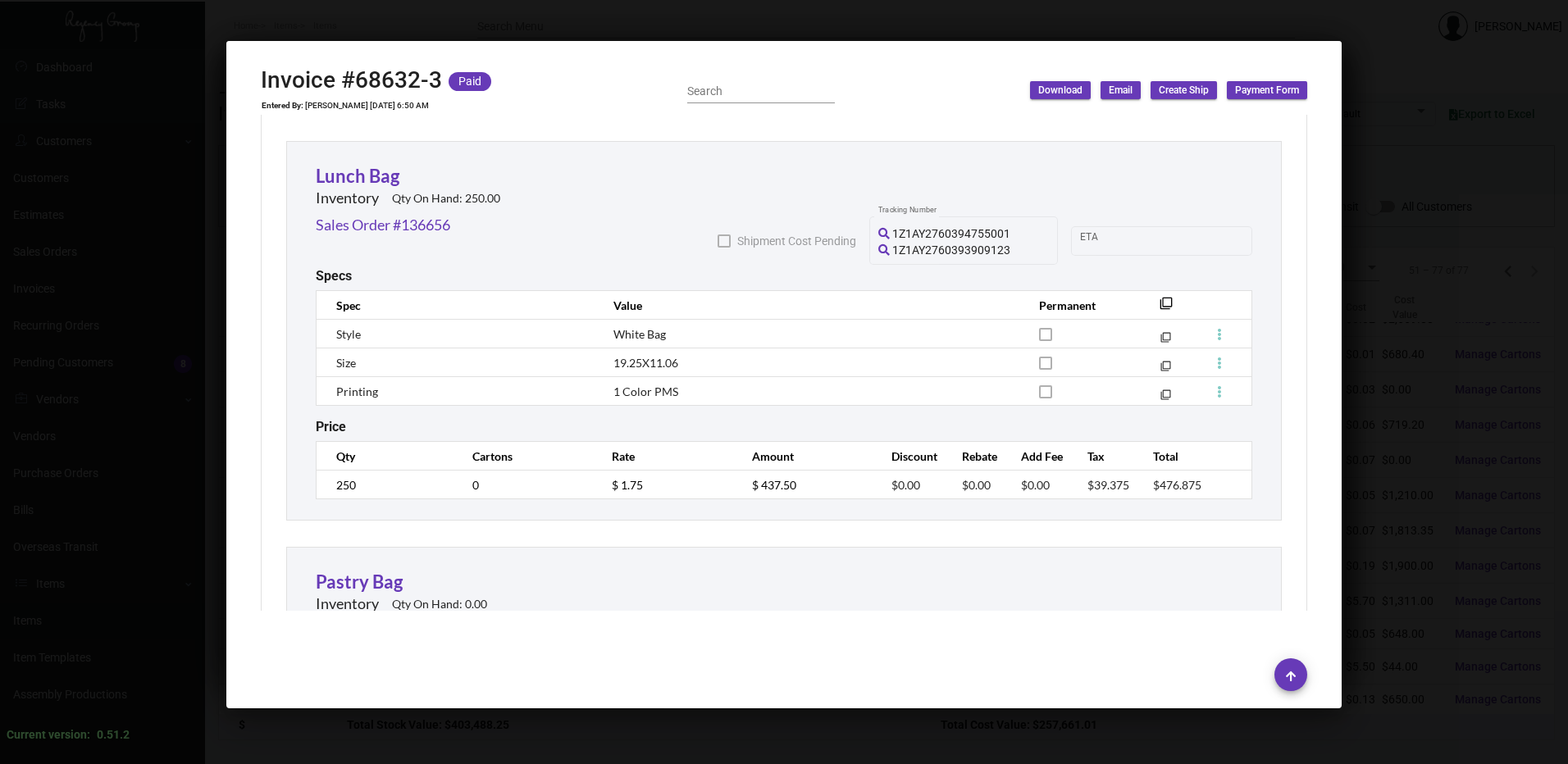
scroll to position [983, 0]
click at [627, 13] on div at bounding box center [784, 382] width 1568 height 764
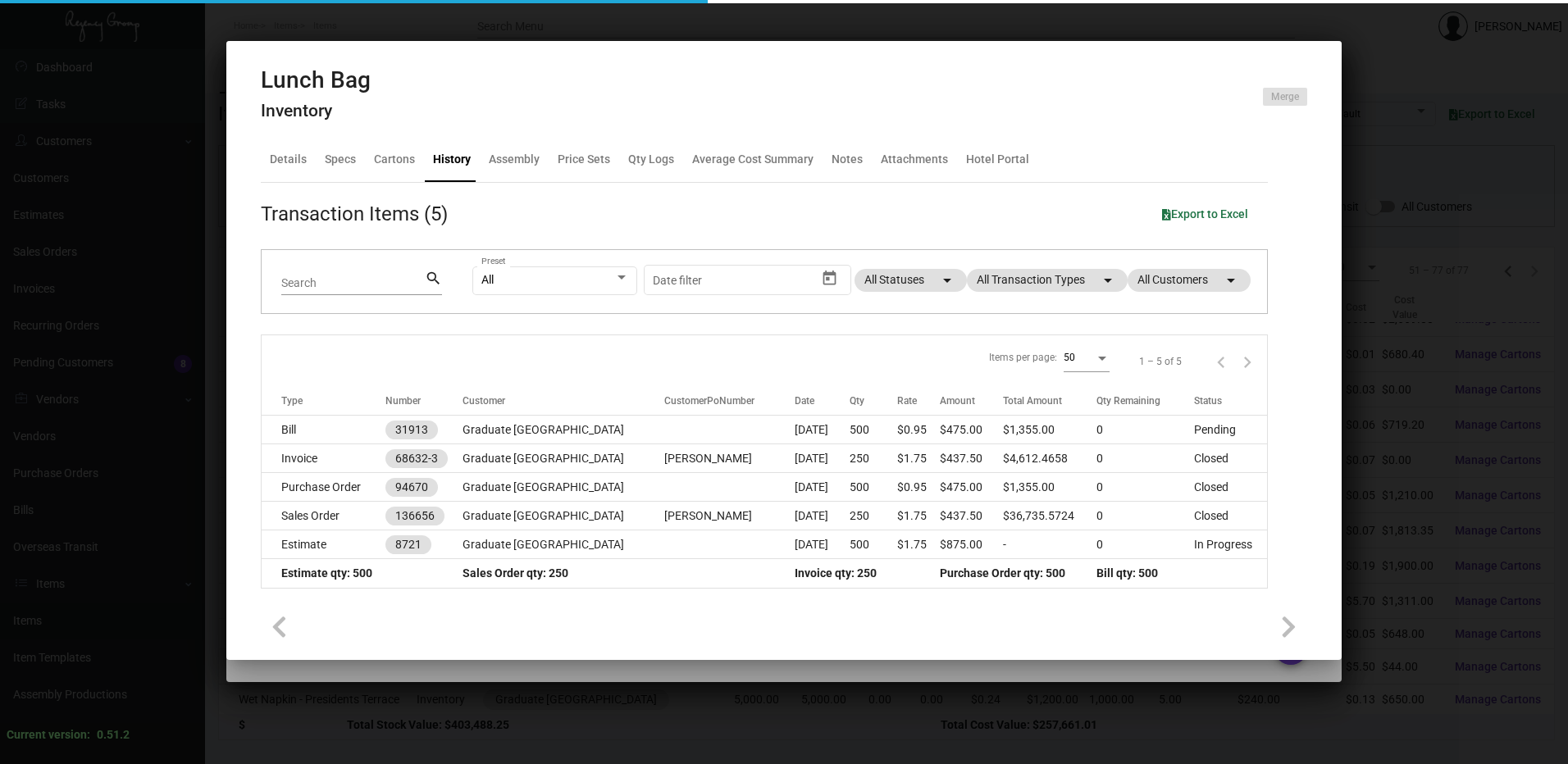
click at [627, 13] on div at bounding box center [784, 382] width 1568 height 764
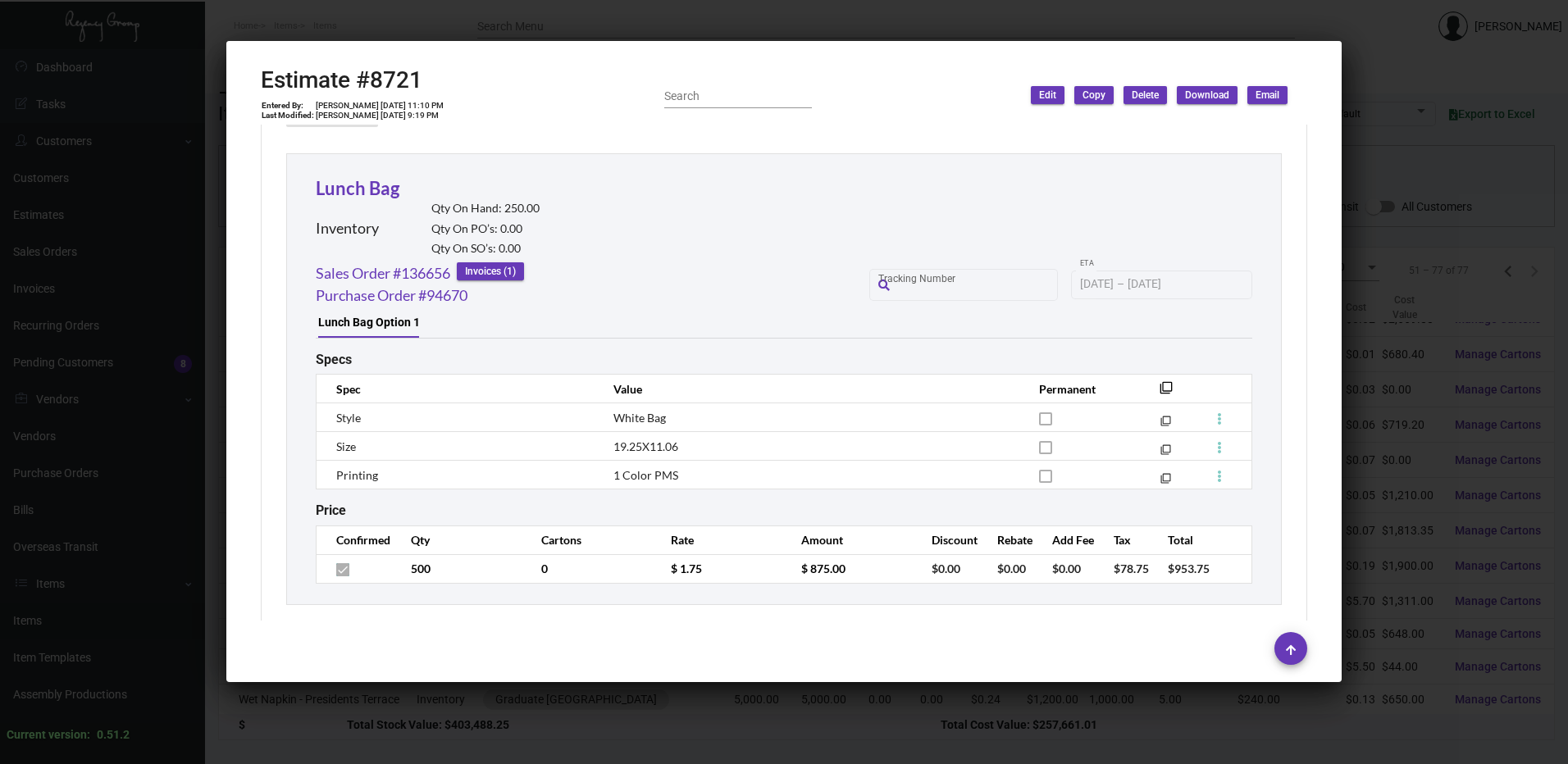
click at [906, 27] on div at bounding box center [784, 382] width 1568 height 764
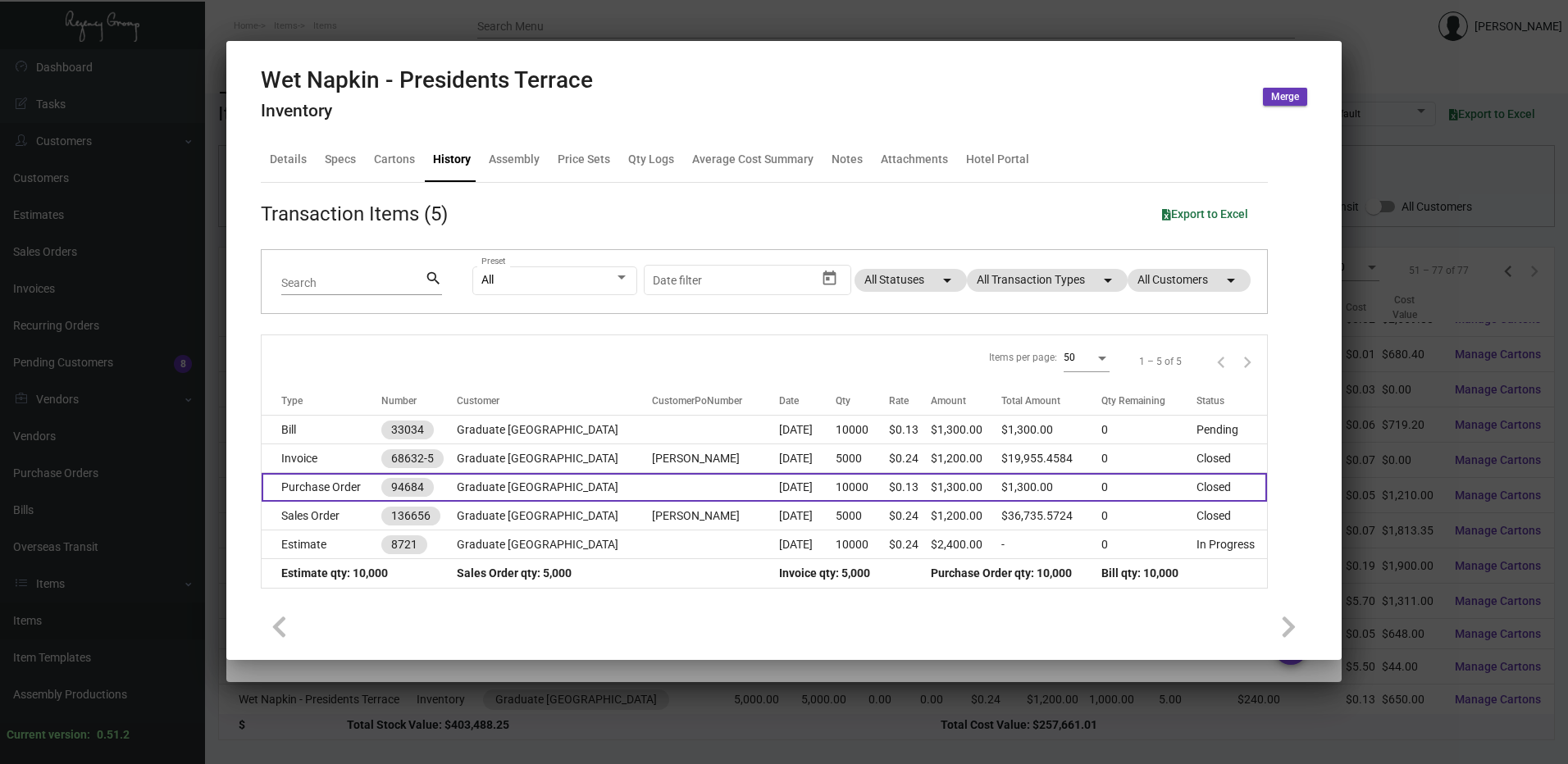
click at [348, 475] on td "Purchase Order" at bounding box center [322, 487] width 120 height 29
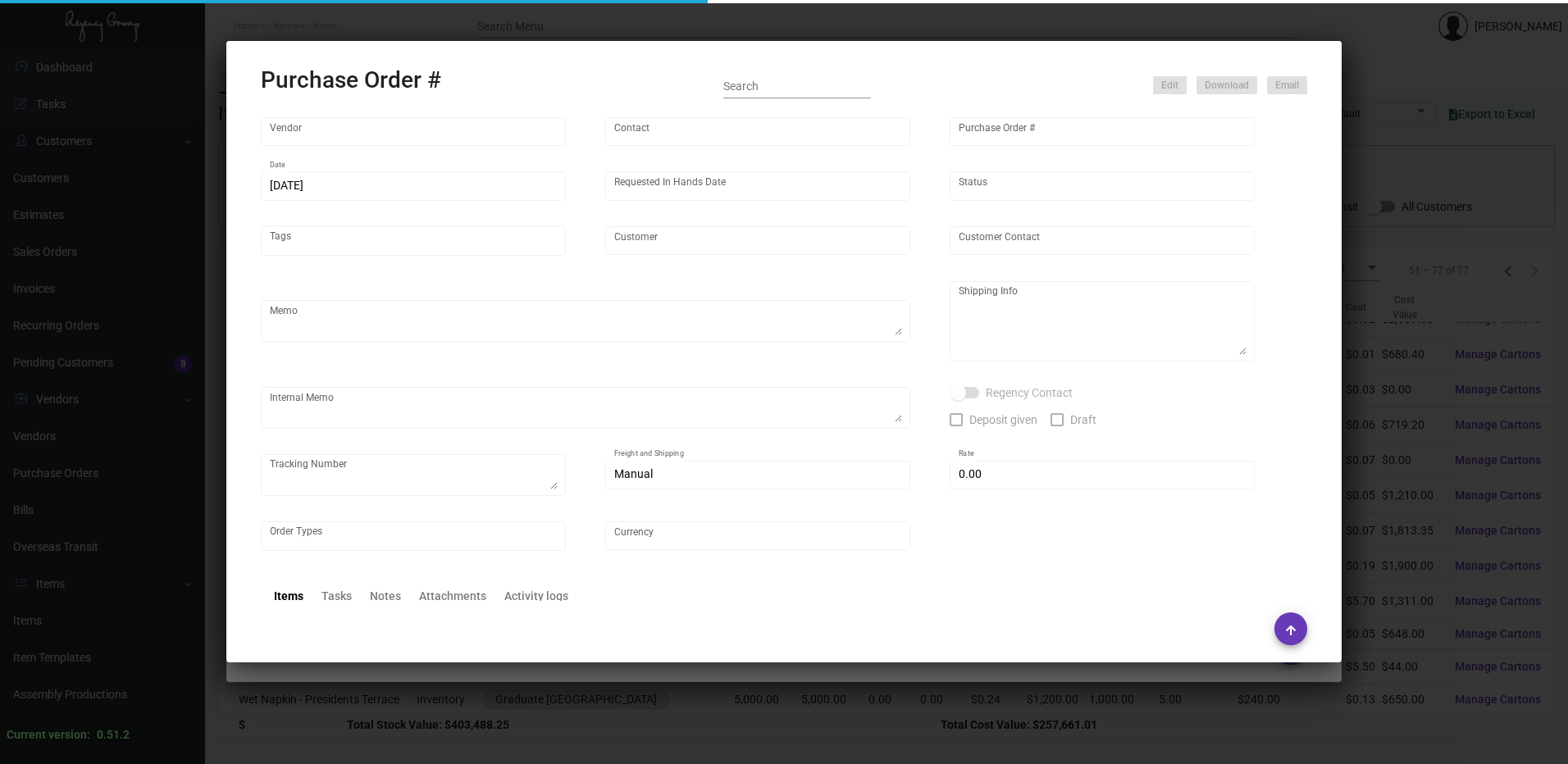
type input "Mayti LLC (YourWipe)"
type input "Order Entry"
type input "94684"
type input "[DATE]"
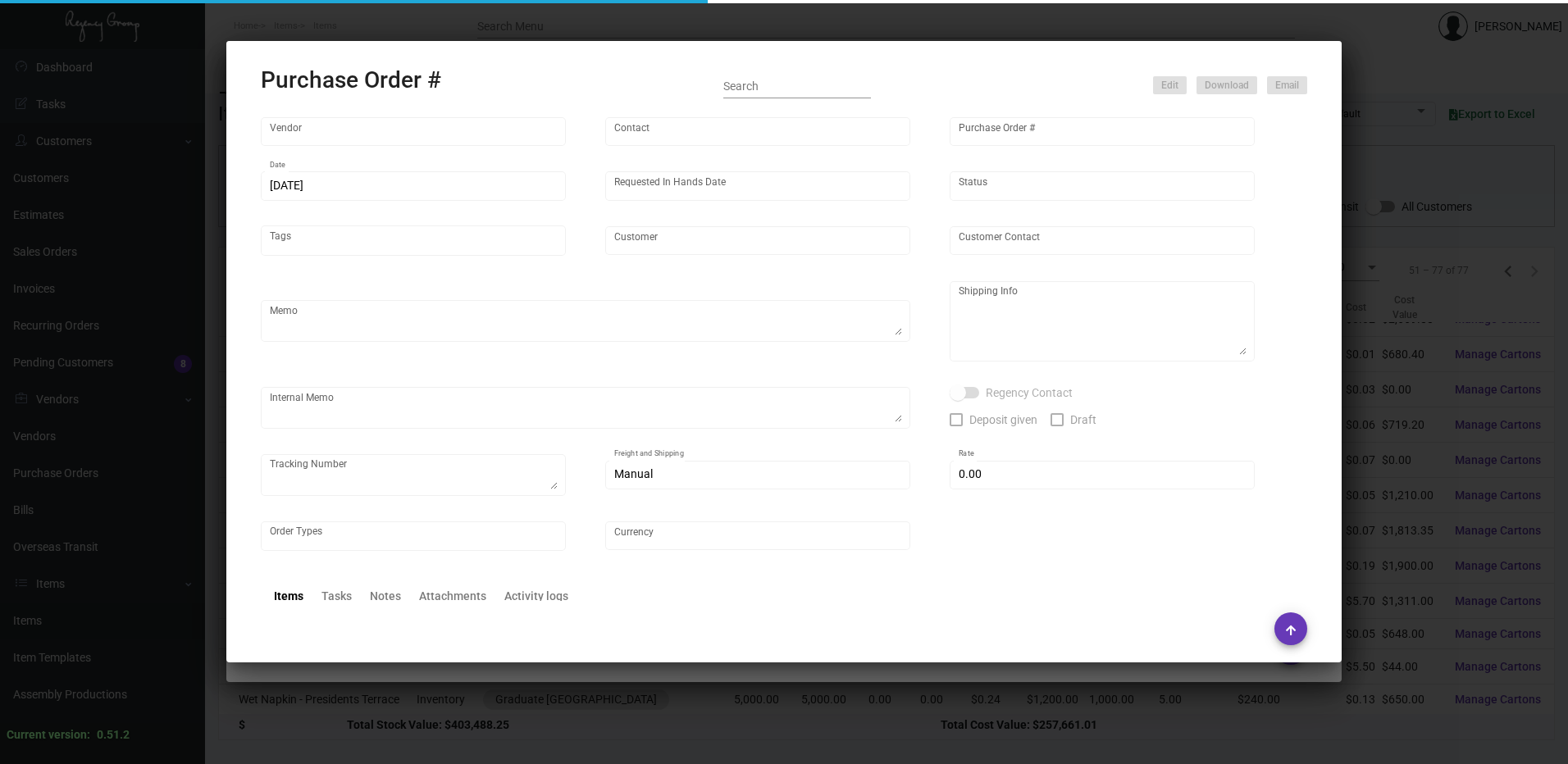
type input "Graduate [GEOGRAPHIC_DATA]"
type textarea "Item # TS12070 / Please SHIP ON UPS# 1AY276"
type textarea "Regency Group LA [STREET_ADDRESS]"
checkbox input "true"
type input "$ 0.00"
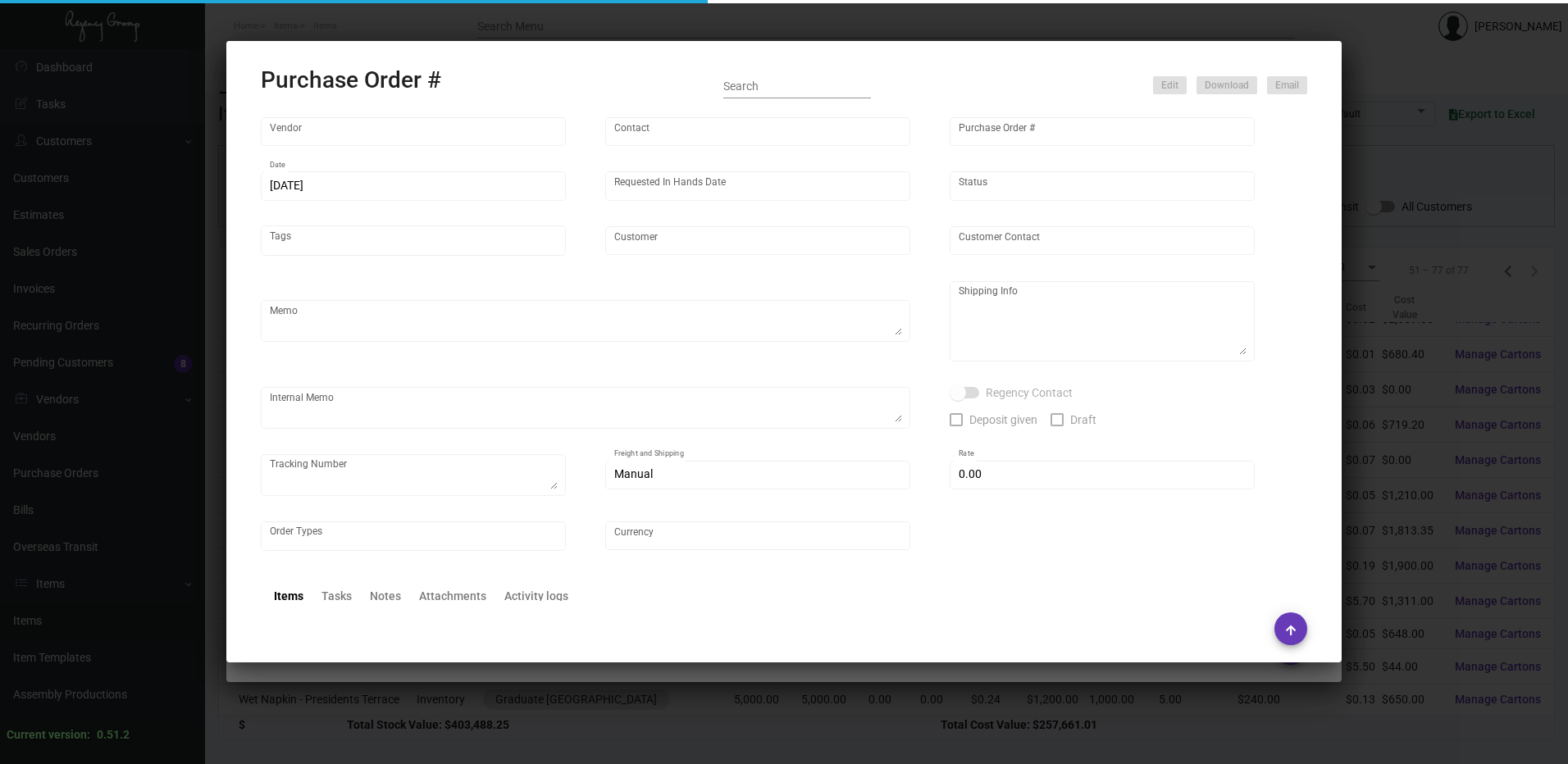
type input "United States Dollar $"
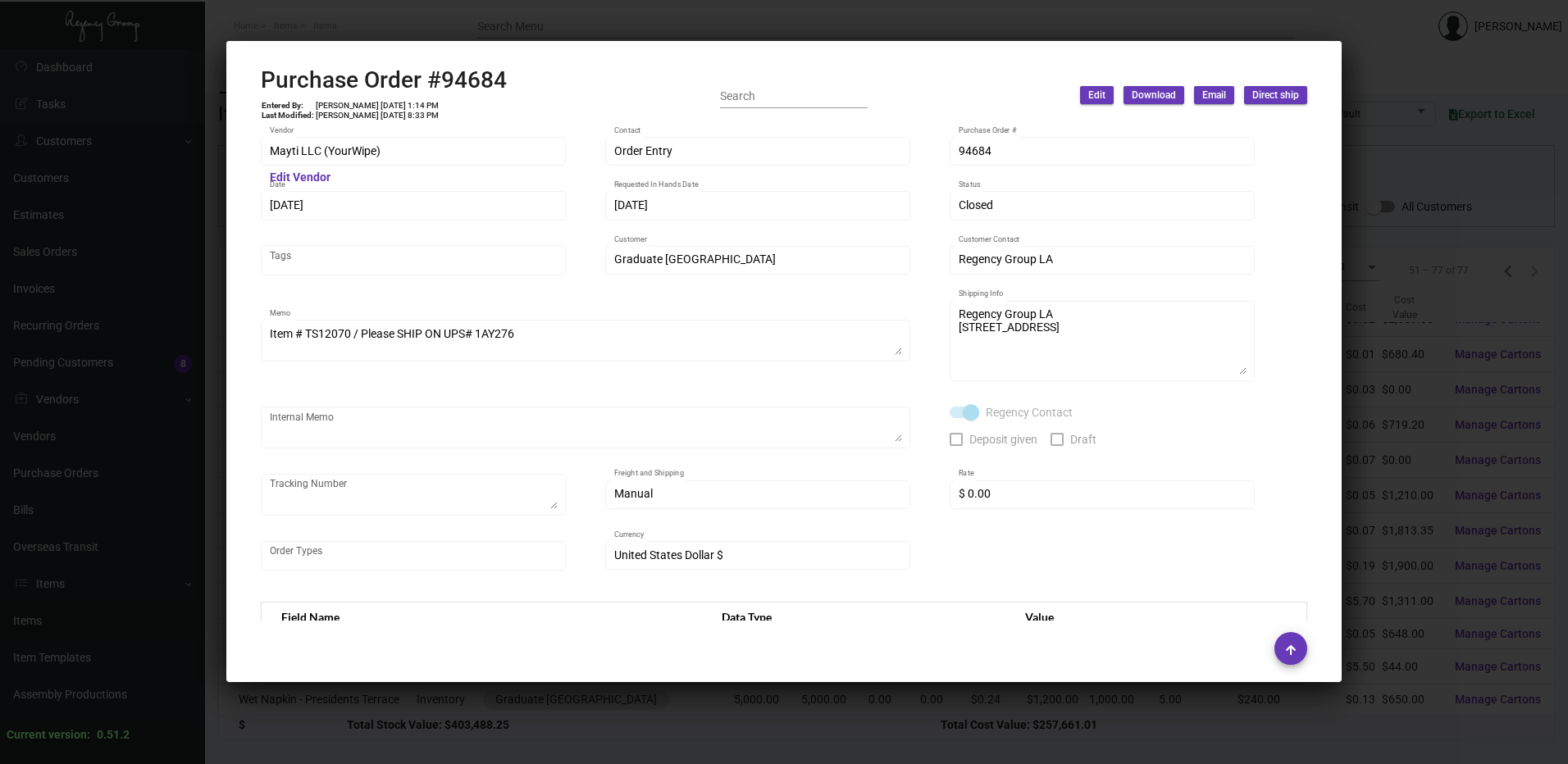
click at [538, 15] on div at bounding box center [784, 382] width 1568 height 764
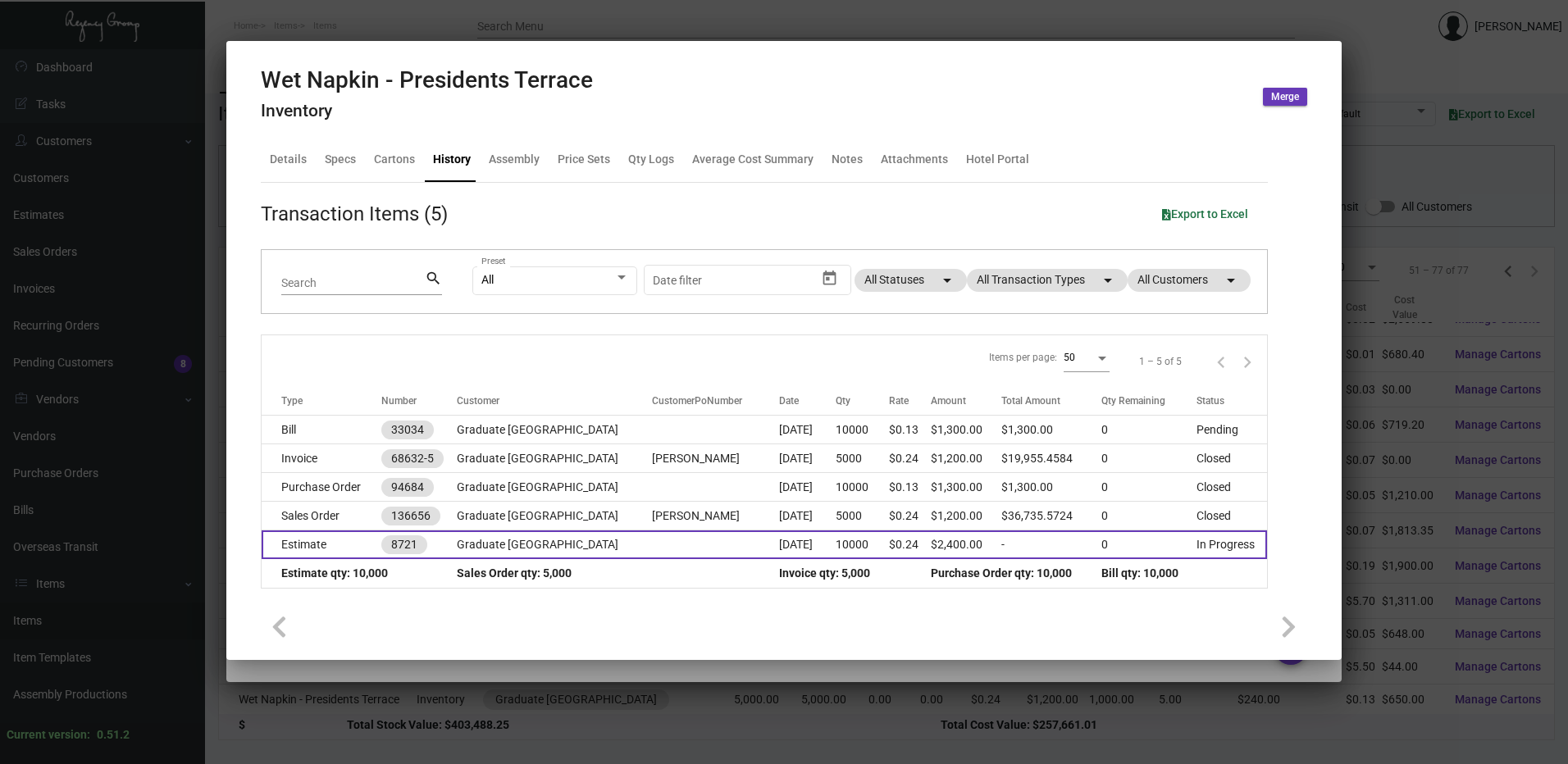
click at [314, 541] on td "Estimate" at bounding box center [322, 545] width 120 height 29
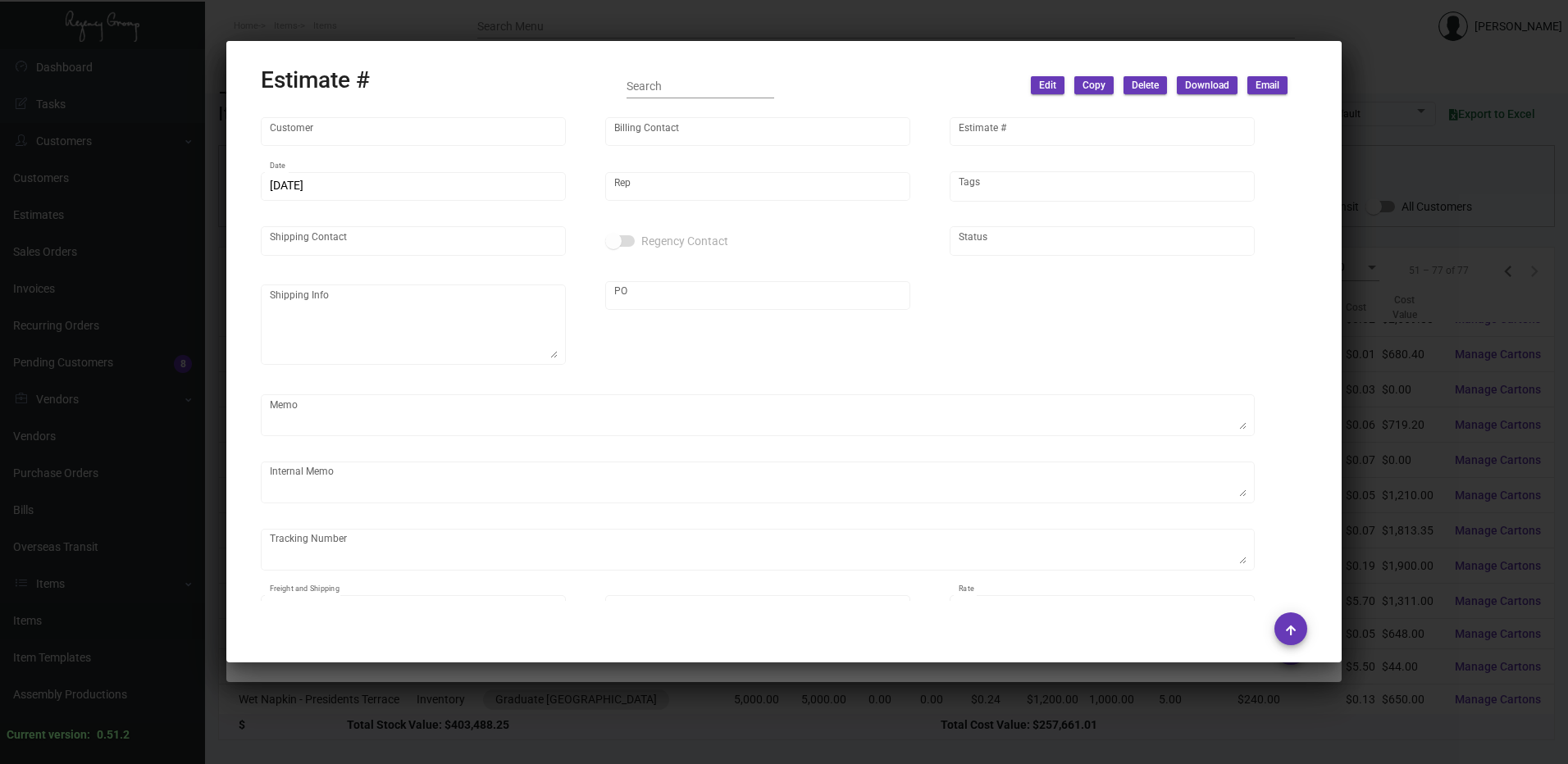
type input "Graduate [GEOGRAPHIC_DATA]"
type input "[PERSON_NAME]"
type input "8721"
type input "[DATE]"
type input "[PERSON_NAME]"
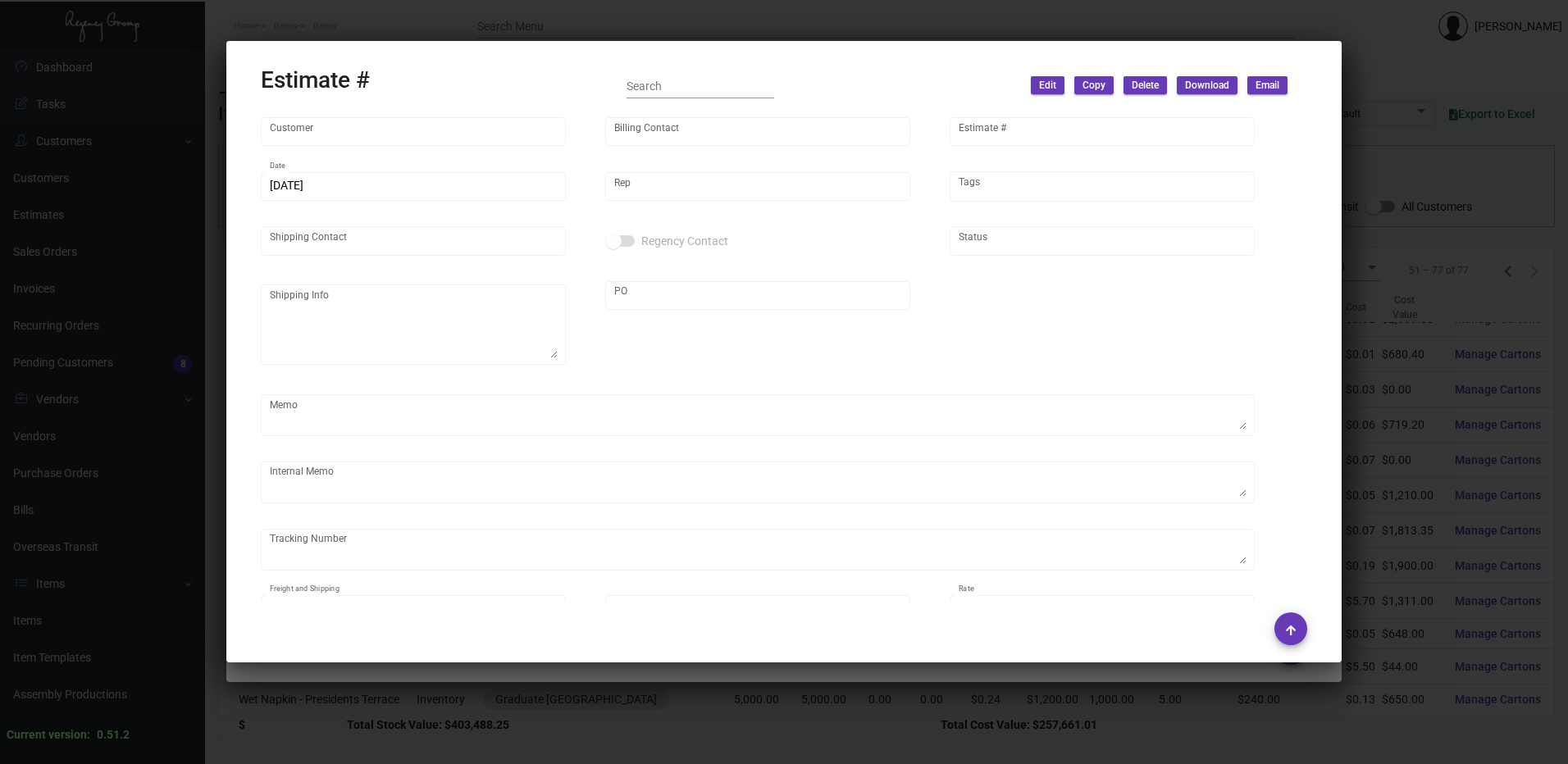
type input "[PERSON_NAME]"
type textarea "Graduate [GEOGRAPHIC_DATA] OPENING - [GEOGRAPHIC_DATA] [GEOGRAPHIC_DATA] [STREE…"
type input "[PERSON_NAME]"
type input "United States Dollar $"
type input "$ 0.00"
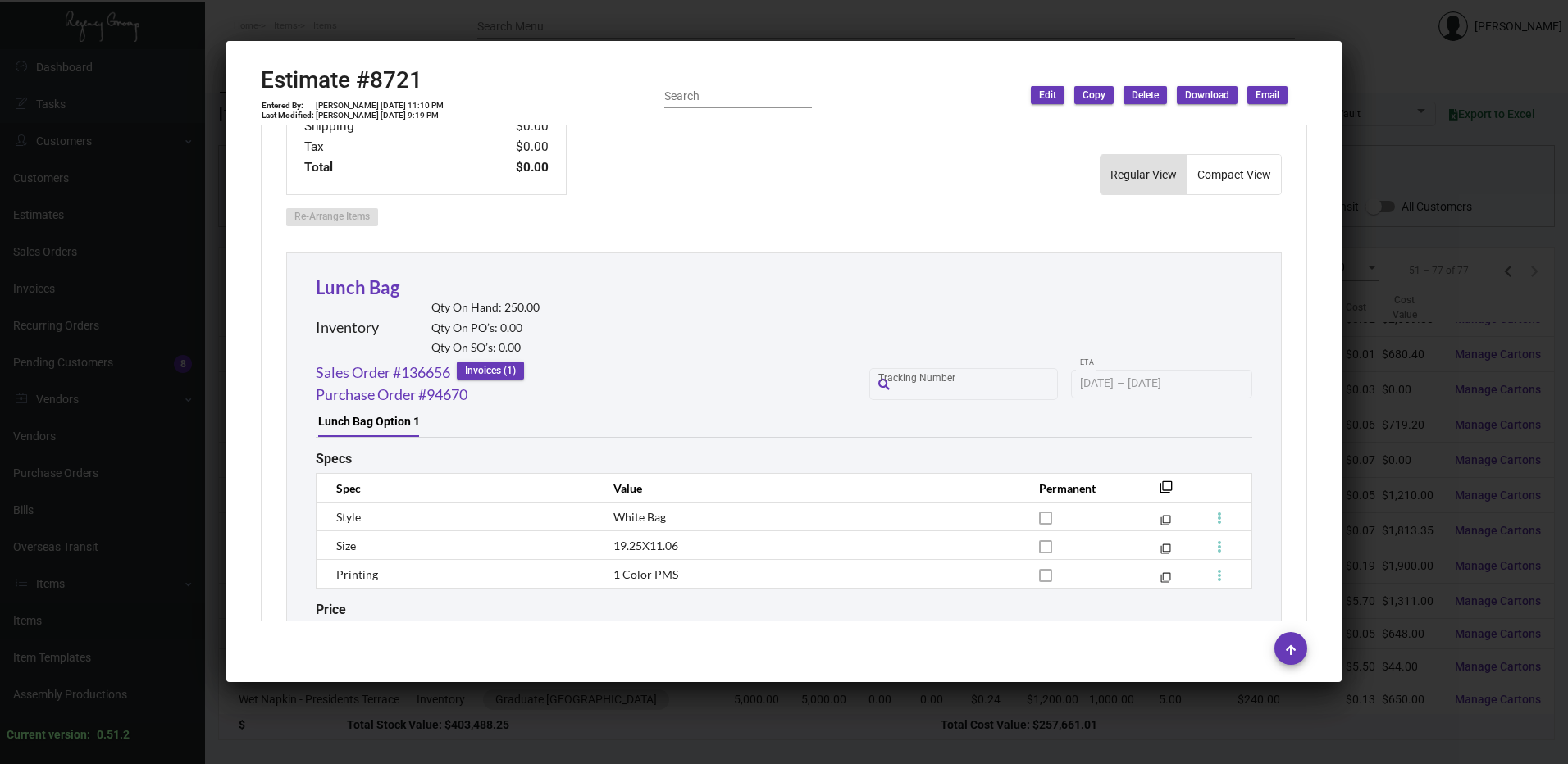
scroll to position [740, 0]
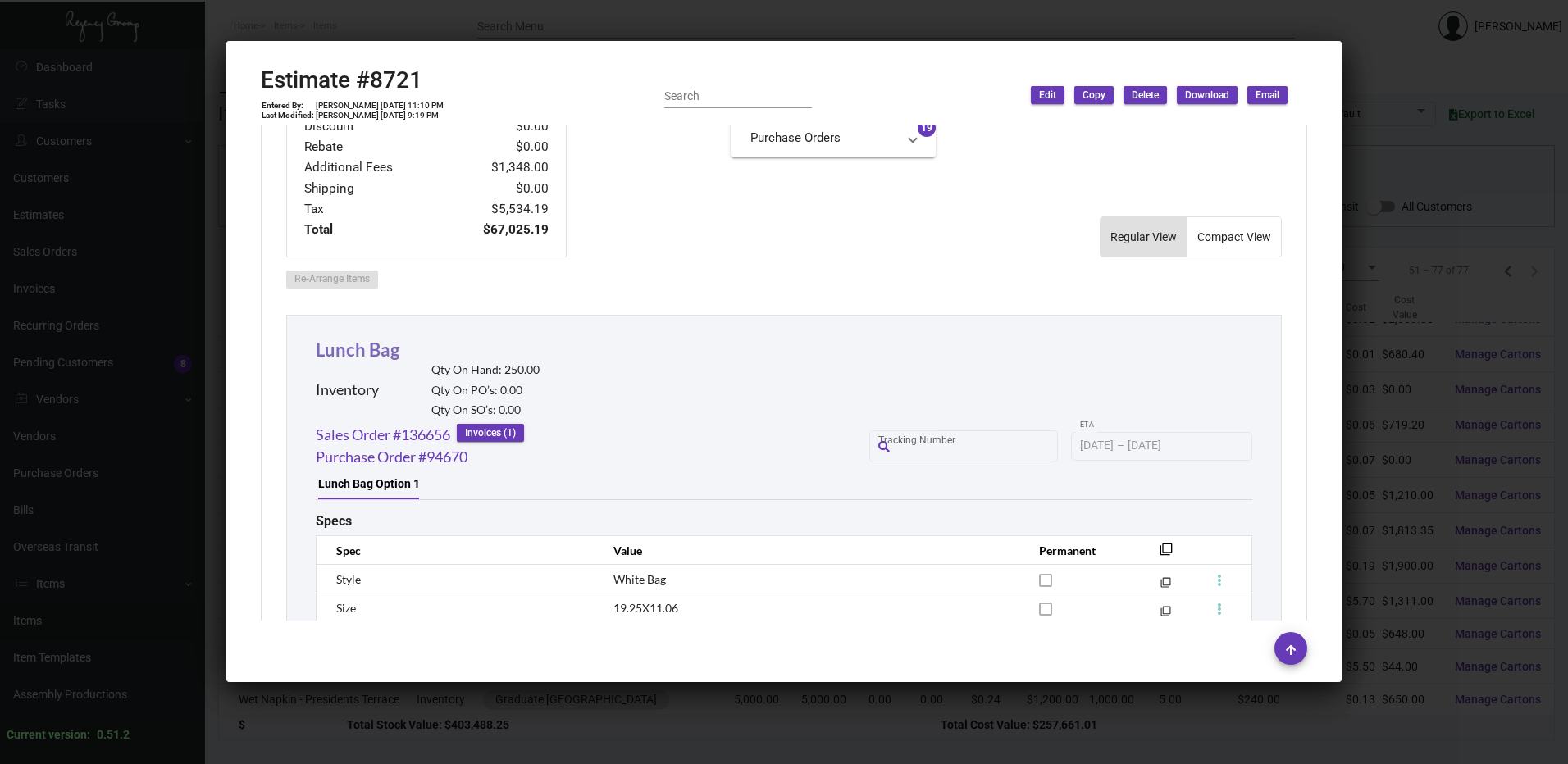
click at [364, 349] on link "Lunch Bag" at bounding box center [357, 350] width 84 height 22
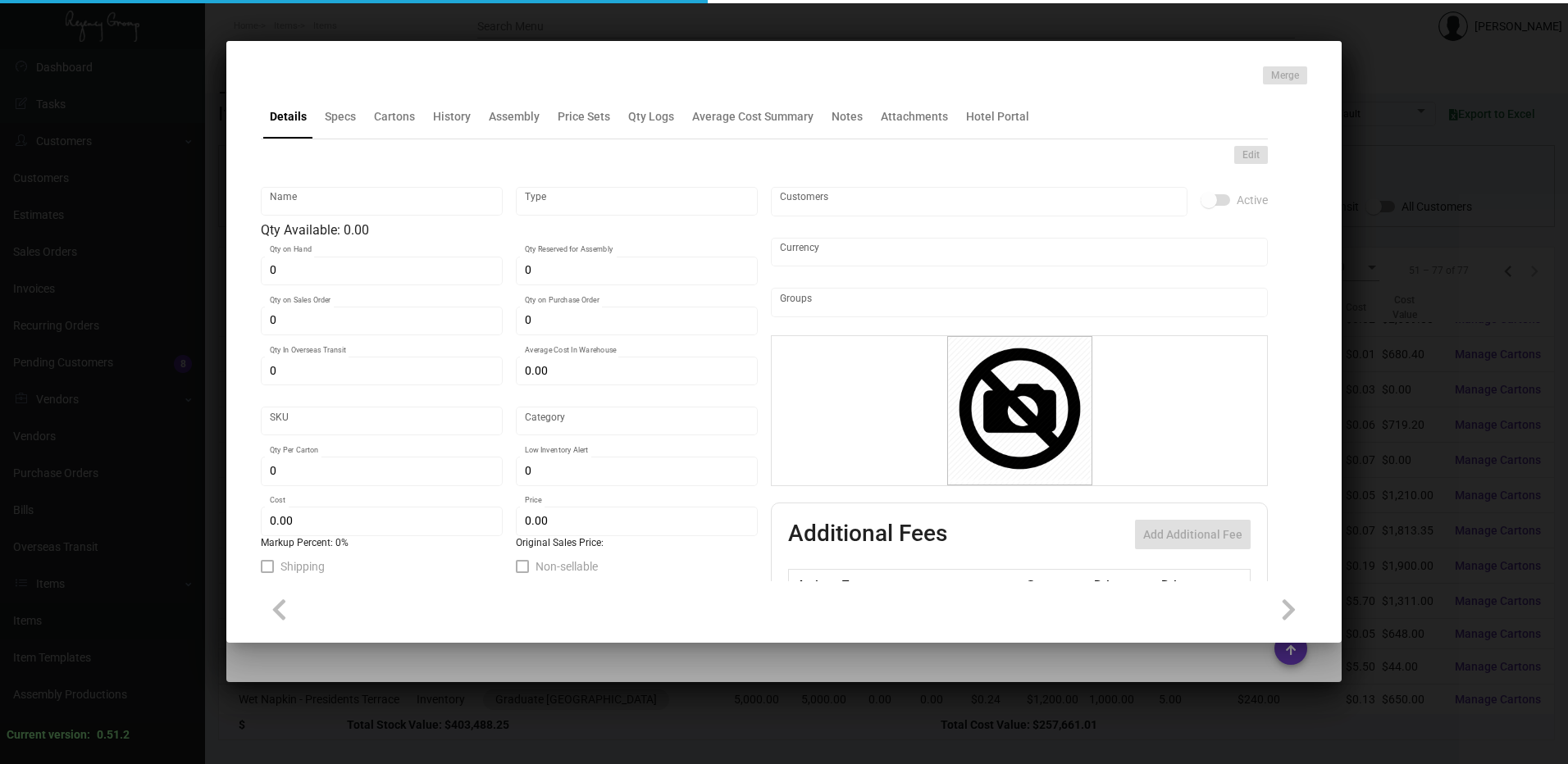
type input "Lunch Bag"
type input "Inventory"
type input "250"
type input "$ 2.06"
type input "GRDPA-bg-87-INV"
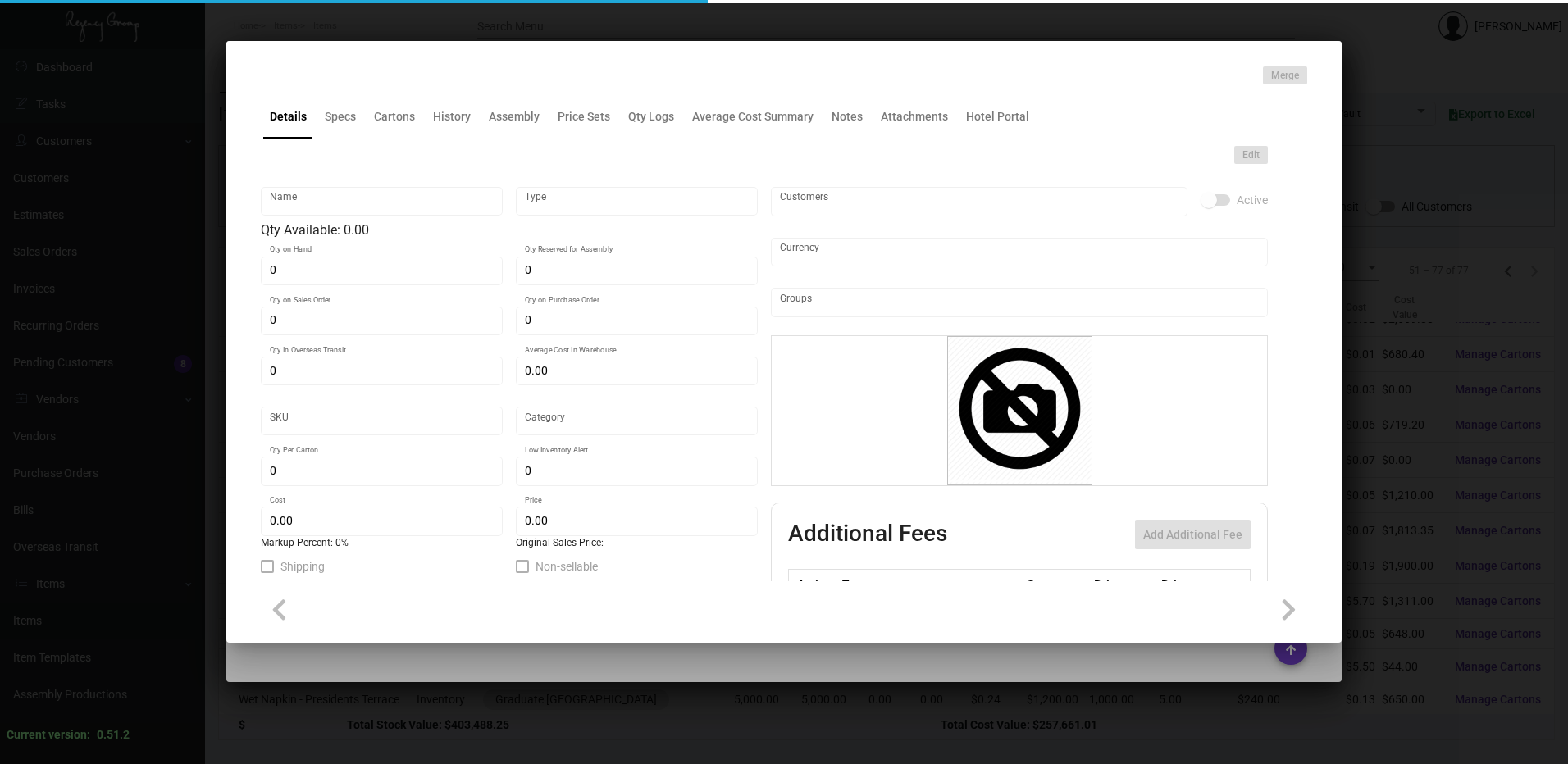
type input "Standard"
type input "$ 0.95"
type input "$ 1.75"
checkbox input "true"
type input "United States Dollar $"
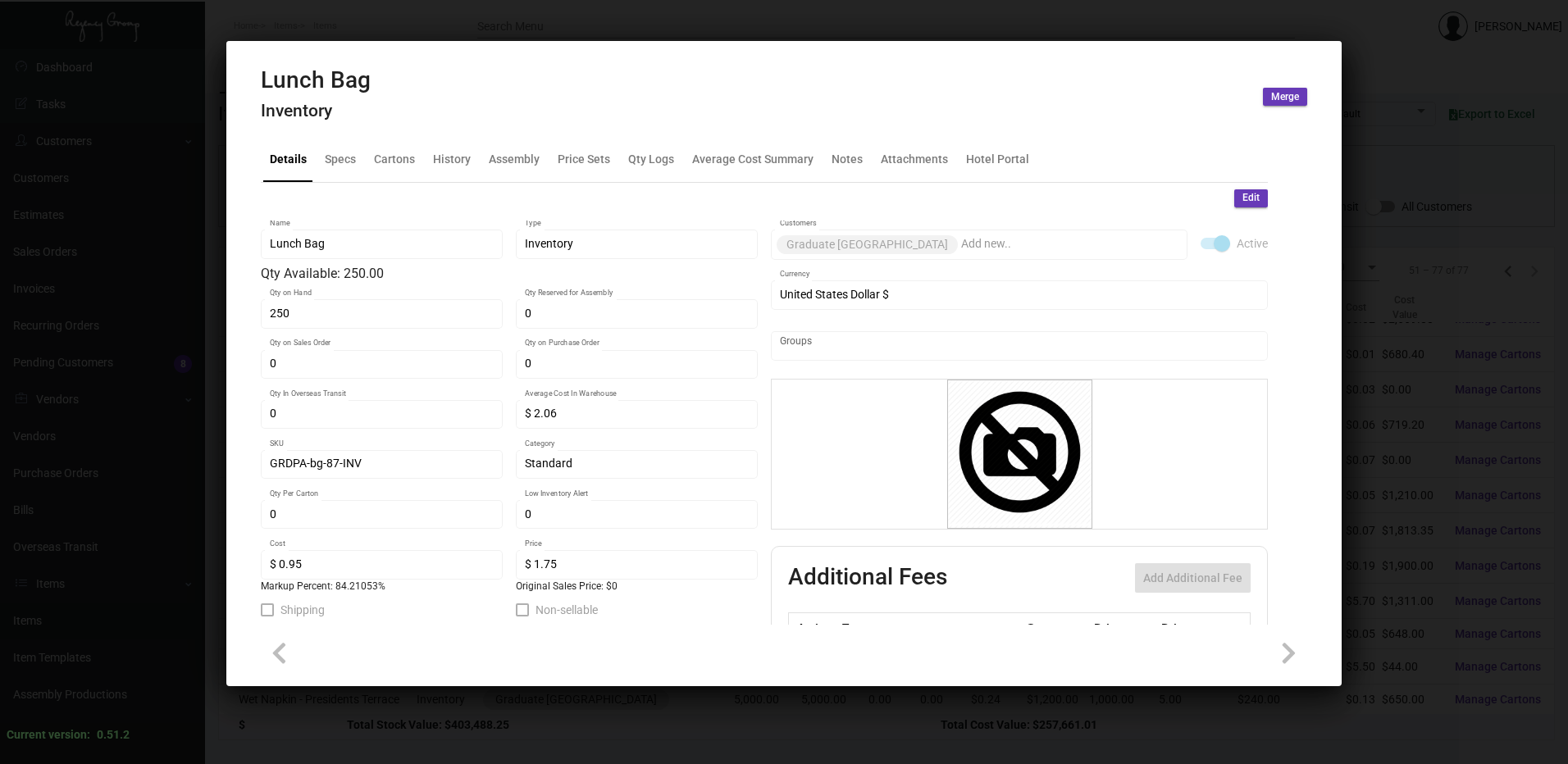
click at [1242, 198] on span "Edit" at bounding box center [1251, 198] width 17 height 14
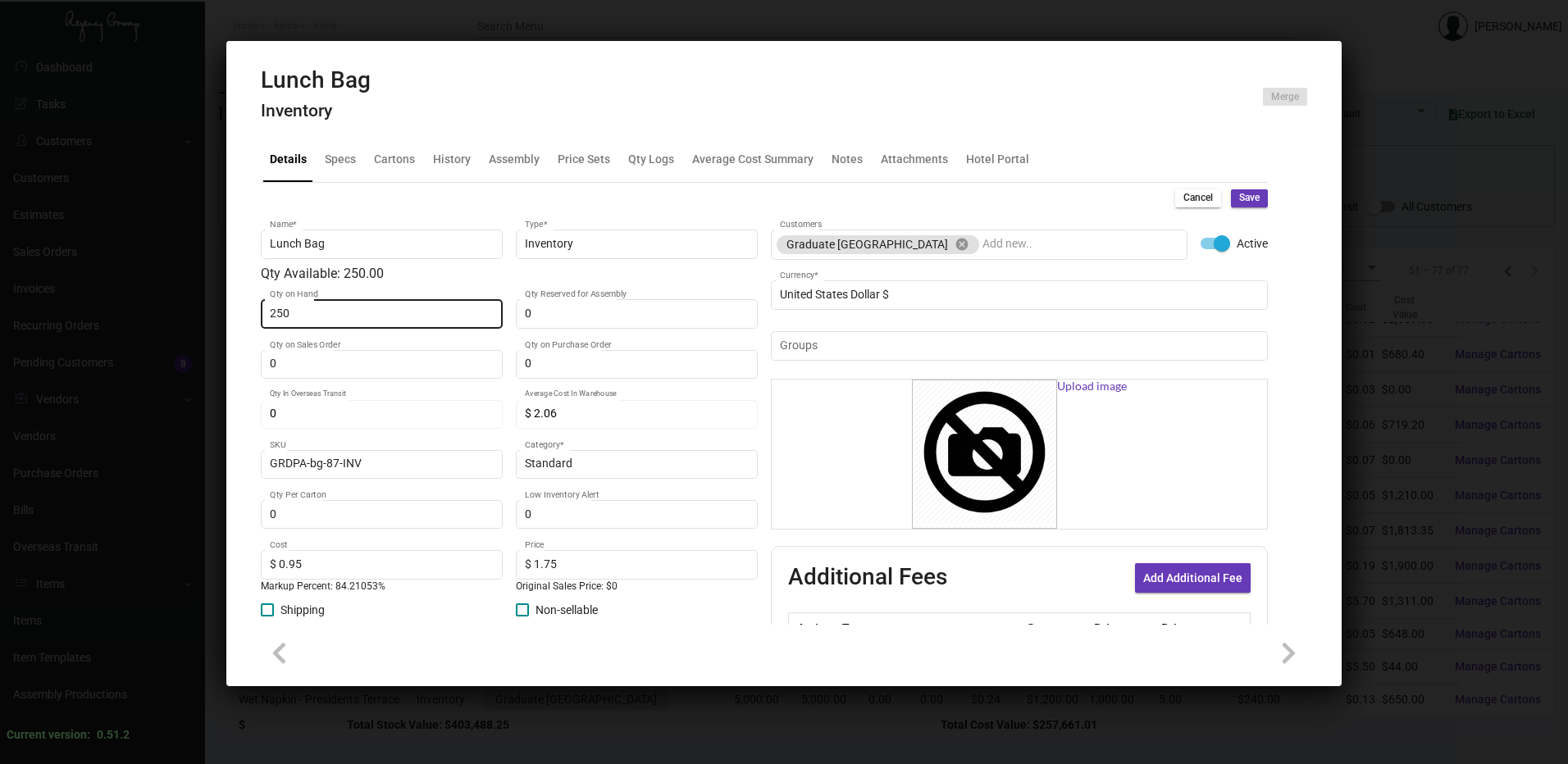
click at [329, 313] on input "250" at bounding box center [382, 314] width 224 height 13
type input "500"
click at [1237, 206] on button "Save" at bounding box center [1250, 198] width 37 height 18
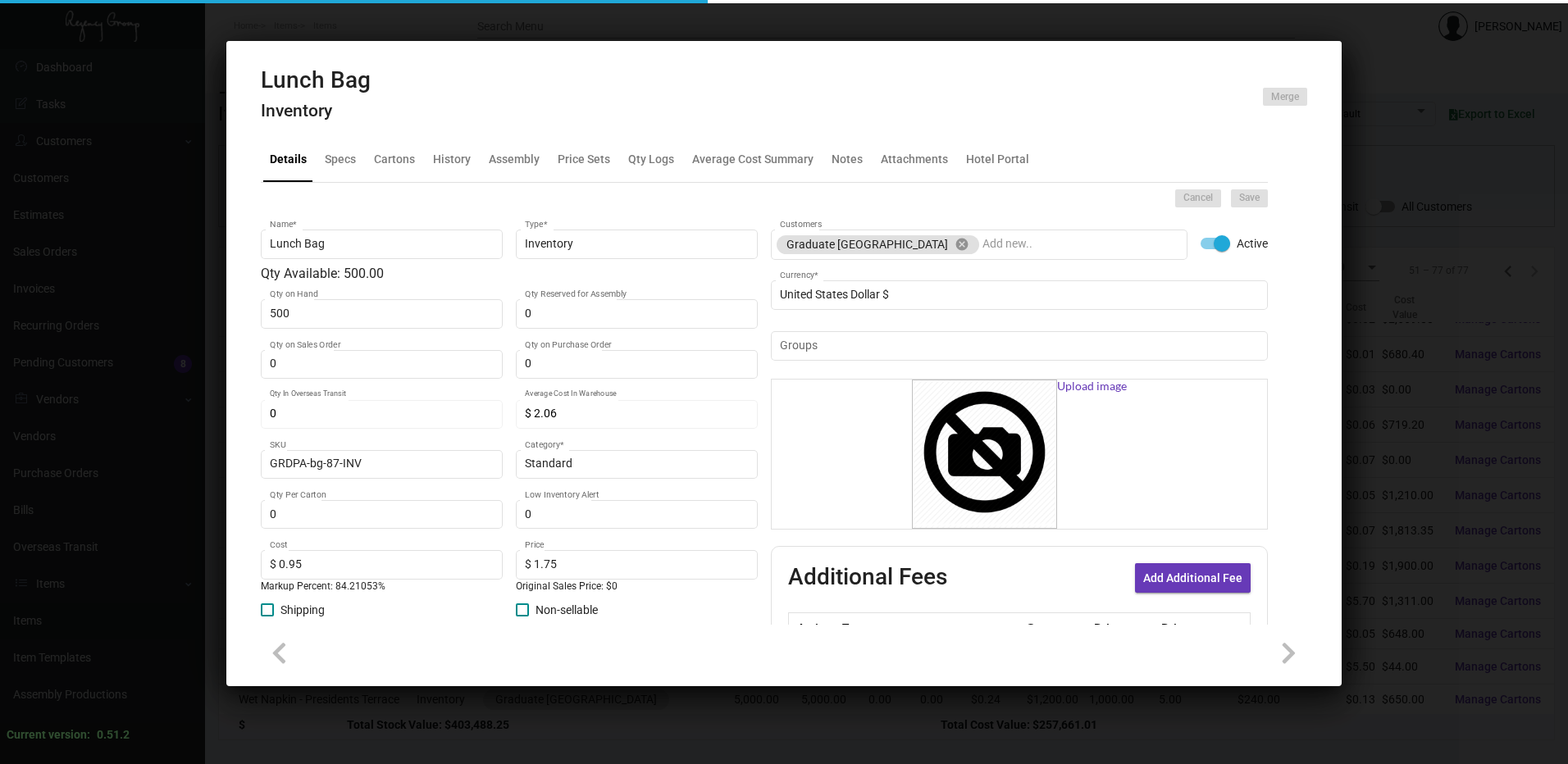
type input "0"
type input "$ 0.00"
checkbox input "false"
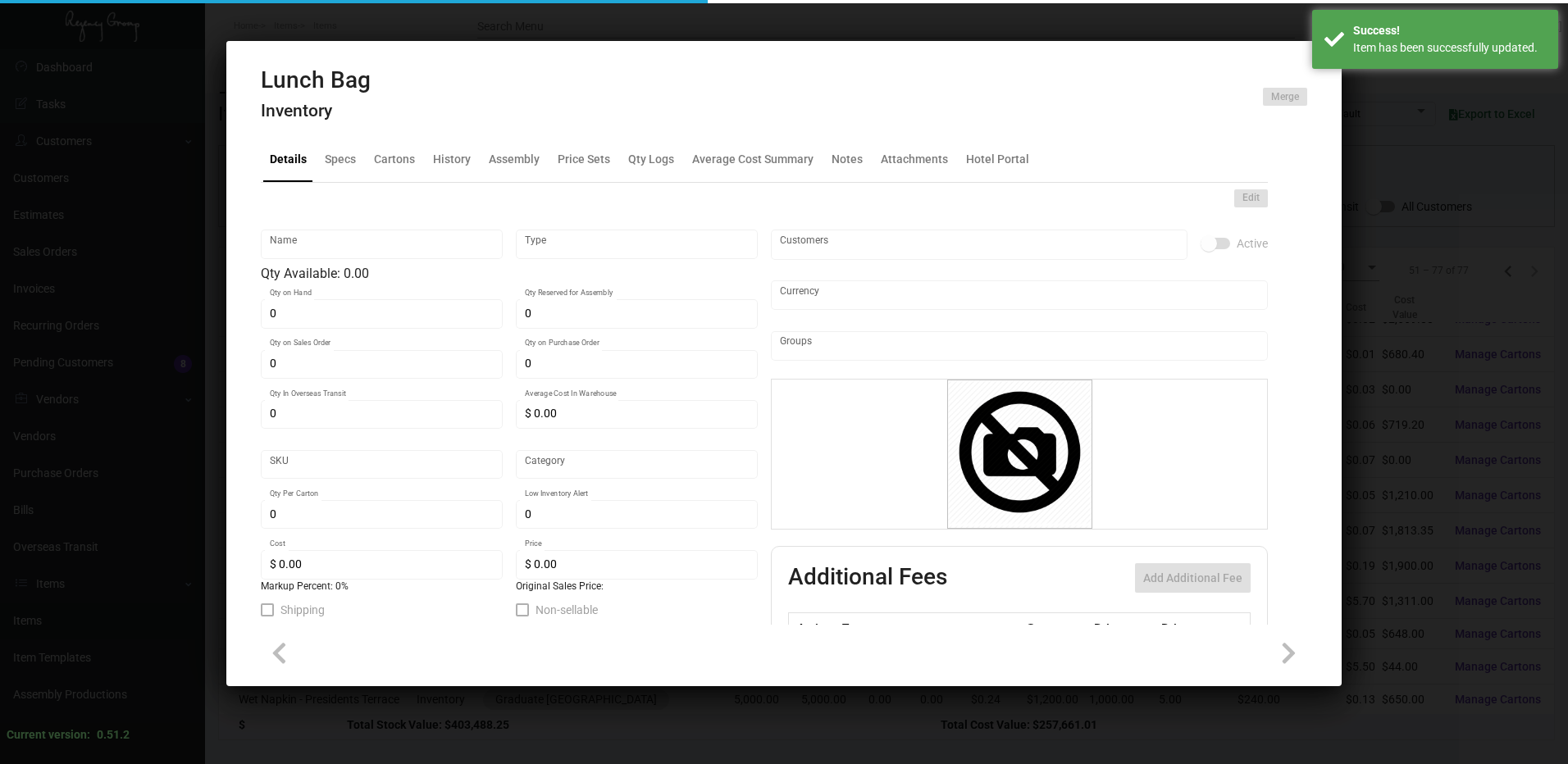
type input "Lunch Bag"
type input "Inventory"
type input "500"
type input "$ 2.06"
type input "GRDPA-bg-87-INV"
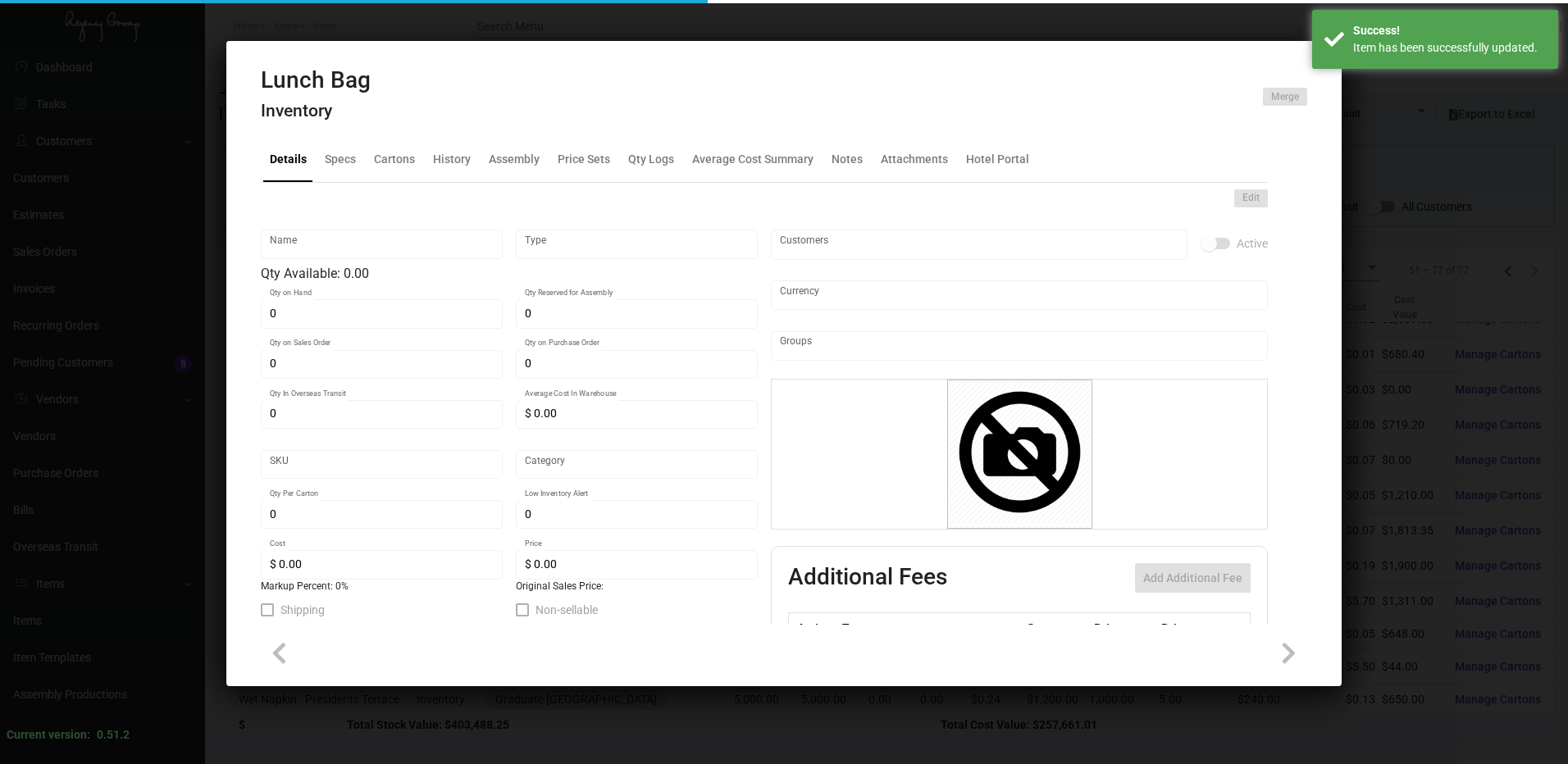
type input "Standard"
type input "$ 0.95"
type input "$ 1.75"
checkbox input "true"
type input "United States Dollar $"
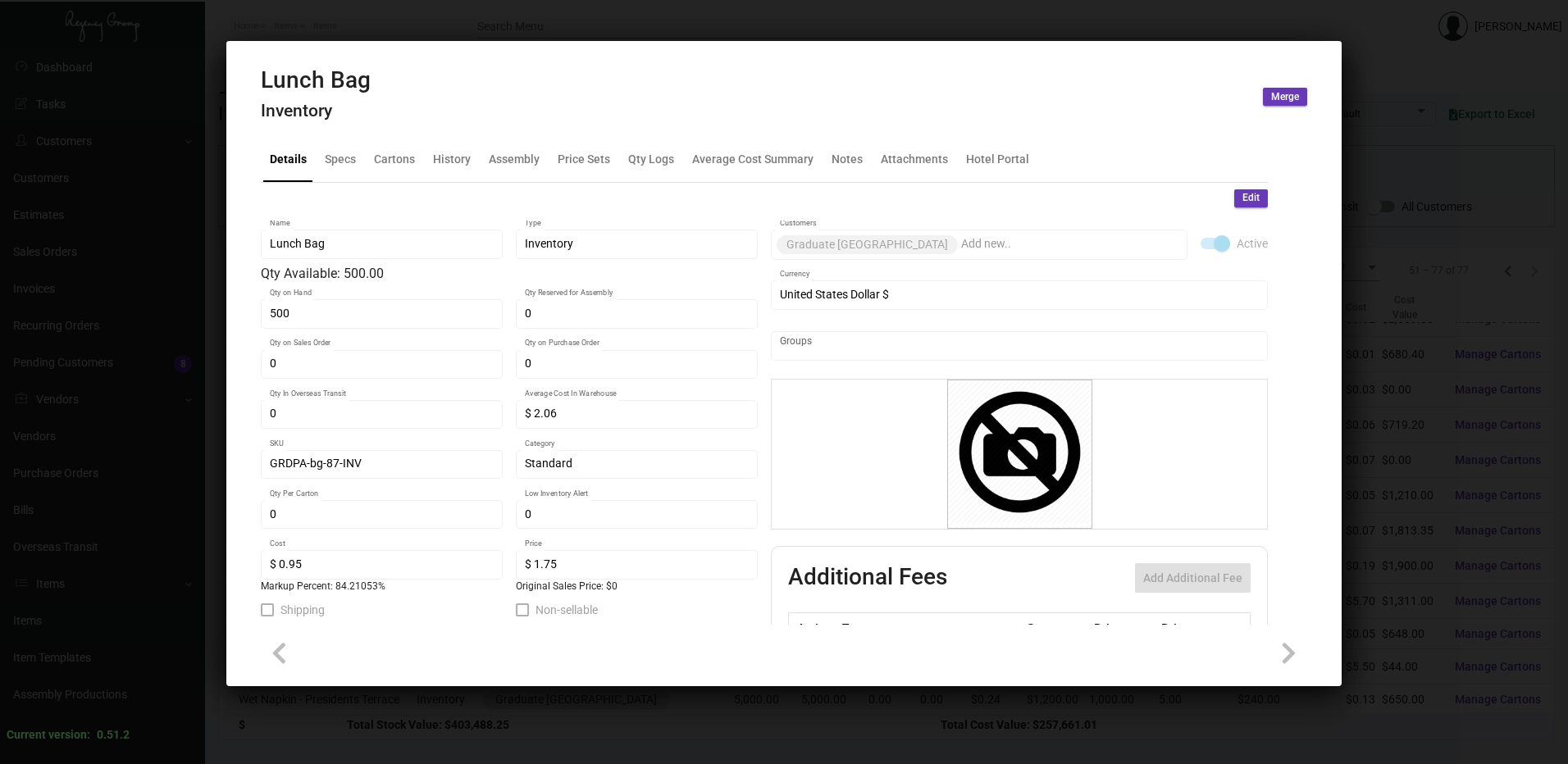
click at [701, 10] on div at bounding box center [784, 382] width 1568 height 764
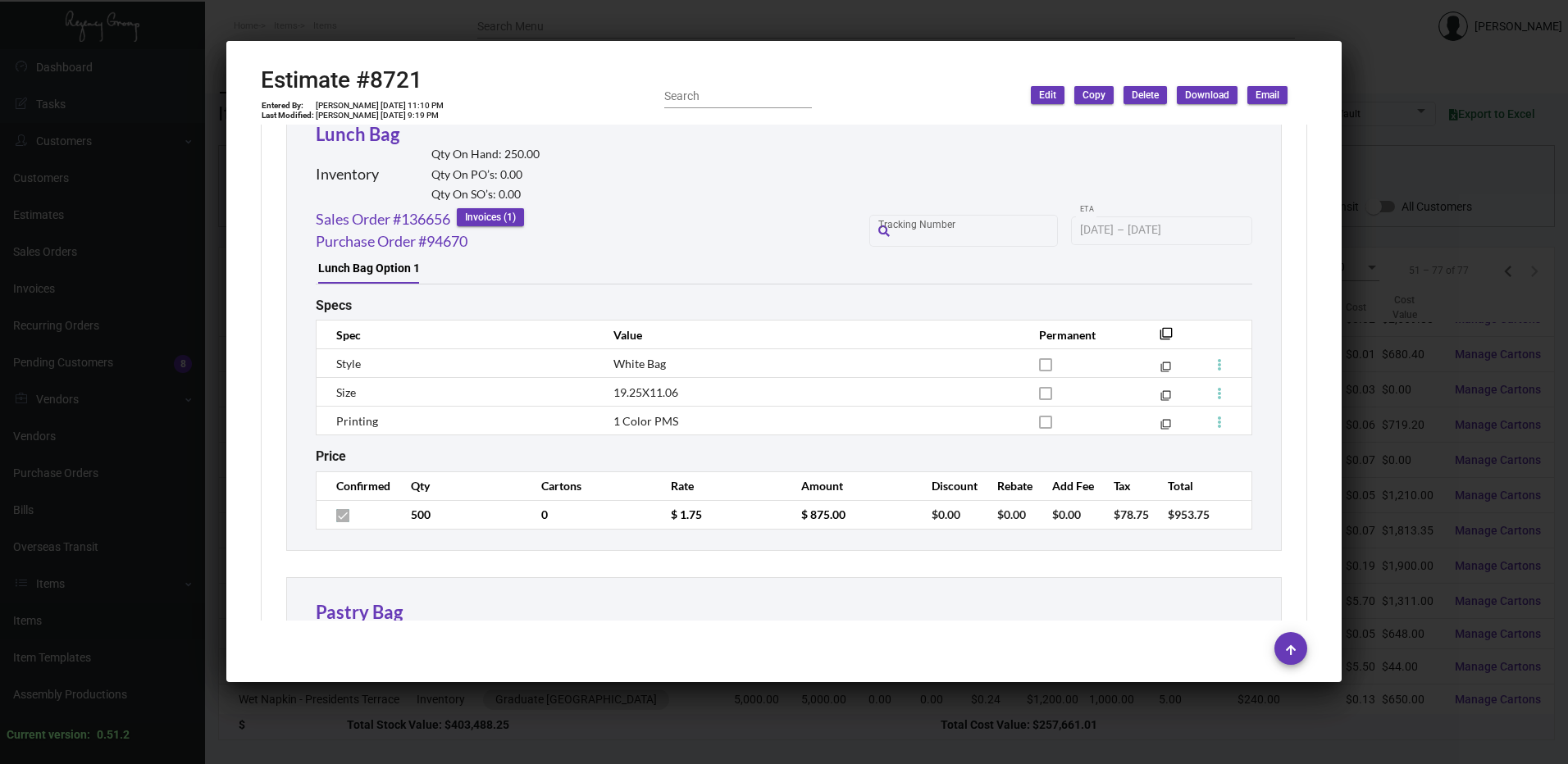
scroll to position [904, 0]
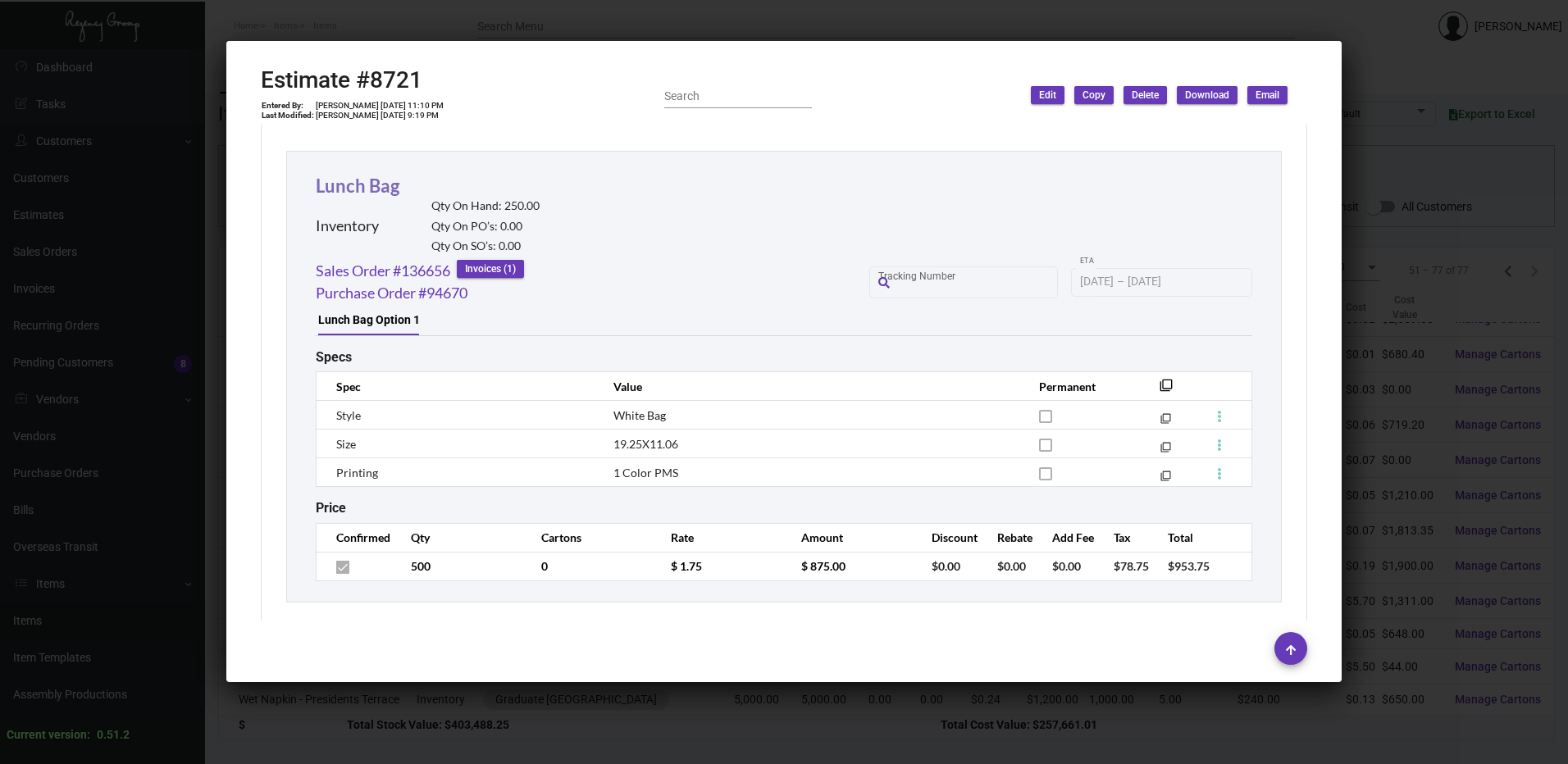
click at [372, 191] on link "Lunch Bag" at bounding box center [357, 185] width 84 height 22
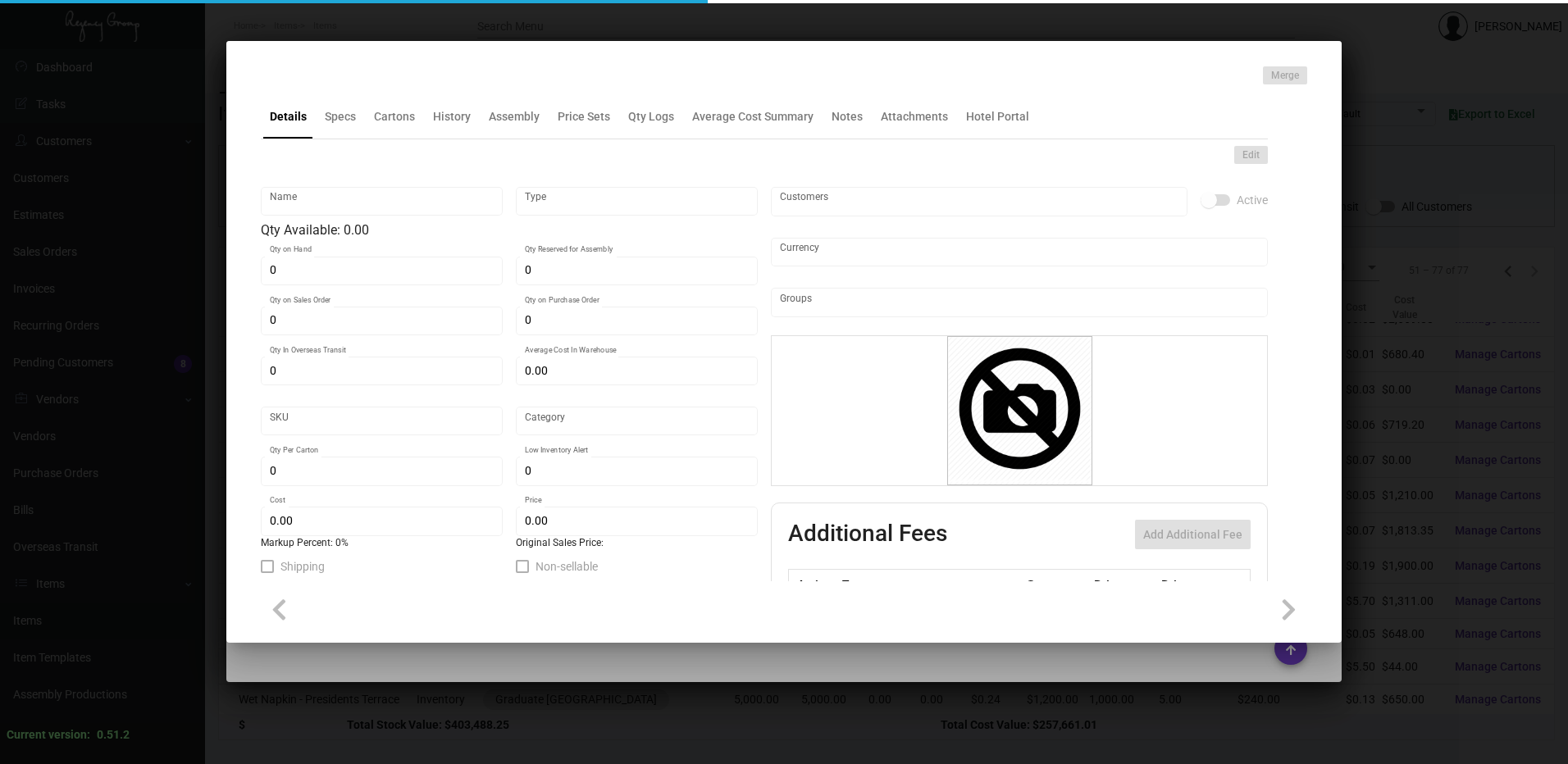
type input "Lunch Bag"
type input "Inventory"
type input "500"
type input "$ 2.06"
type input "GRDPA-bg-87-INV"
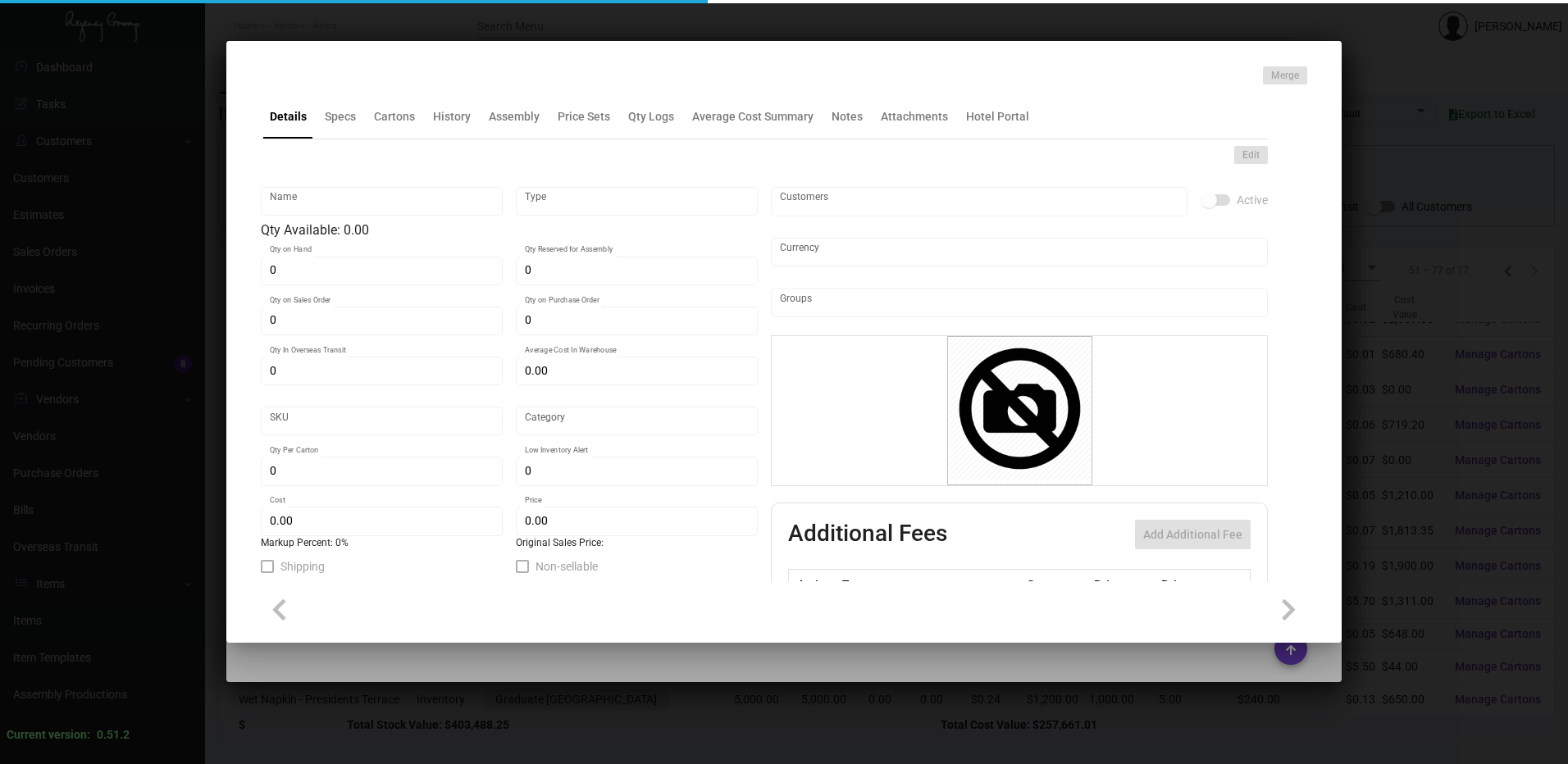
type input "Standard"
type input "$ 0.95"
type input "$ 1.75"
checkbox input "true"
type input "United States Dollar $"
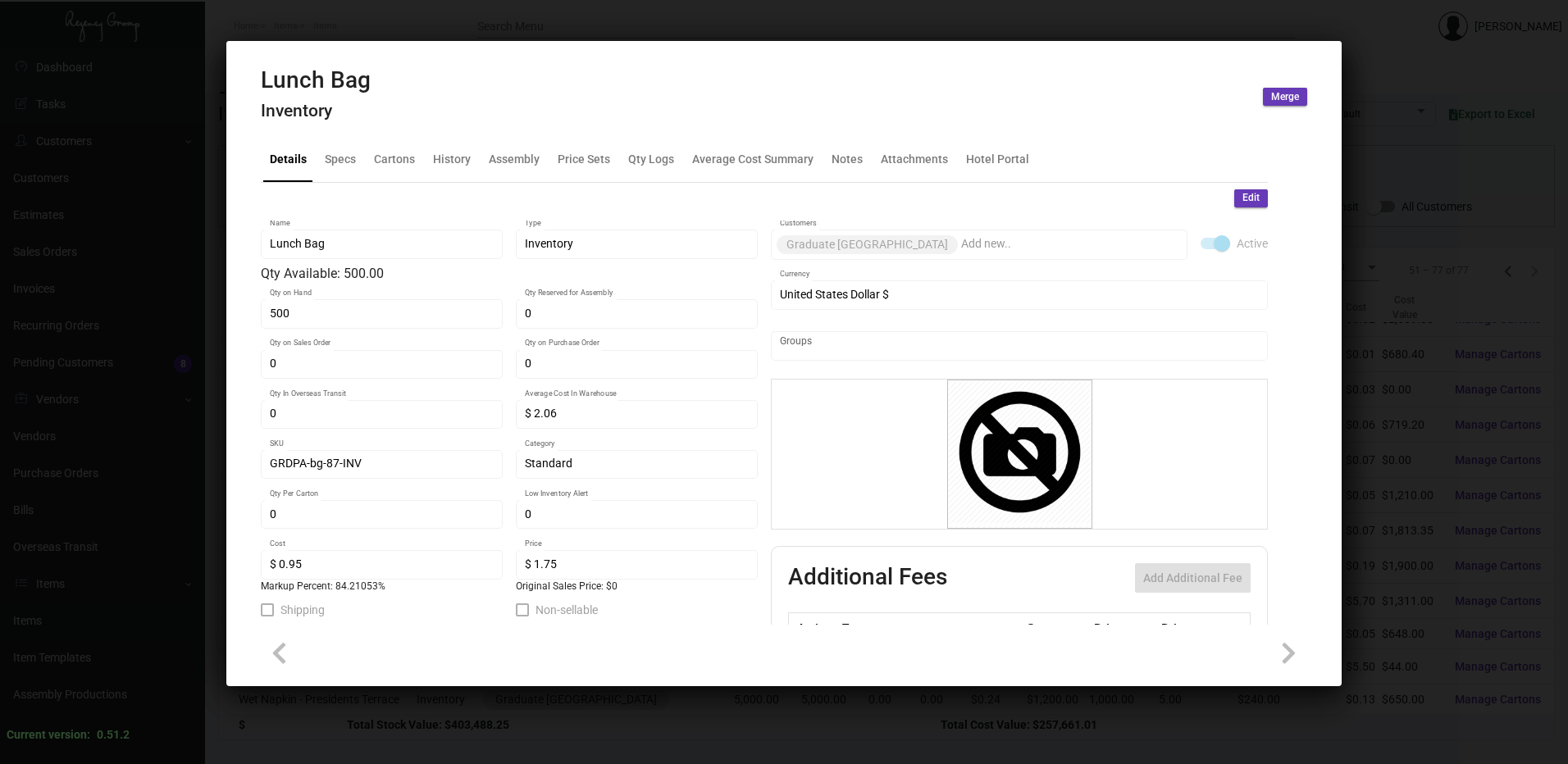
click at [548, 19] on div at bounding box center [784, 382] width 1568 height 764
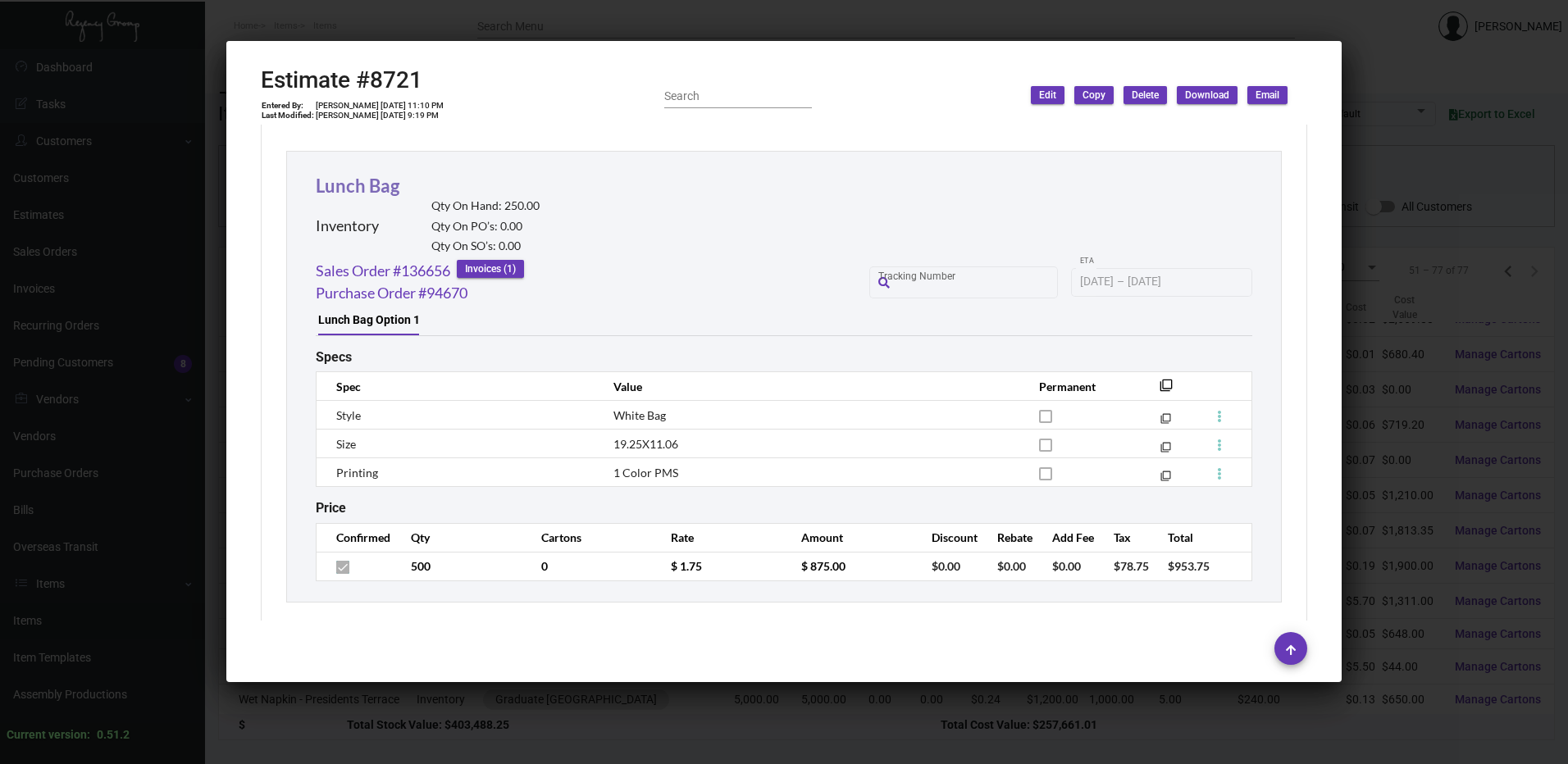
click at [369, 189] on link "Lunch Bag" at bounding box center [357, 185] width 84 height 22
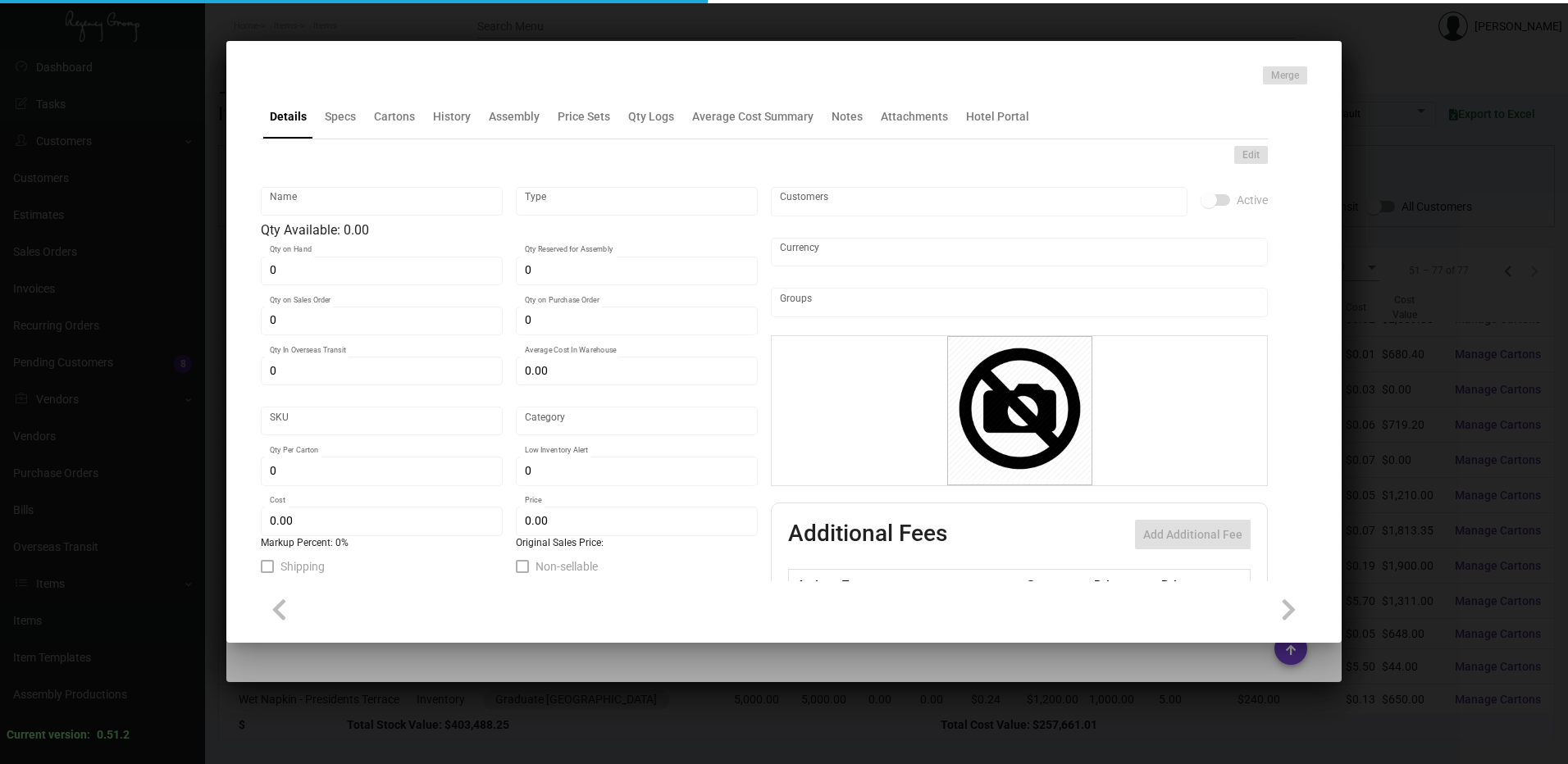
type input "Lunch Bag"
type input "Inventory"
type input "500"
type input "$ 2.06"
type input "GRDPA-bg-87-INV"
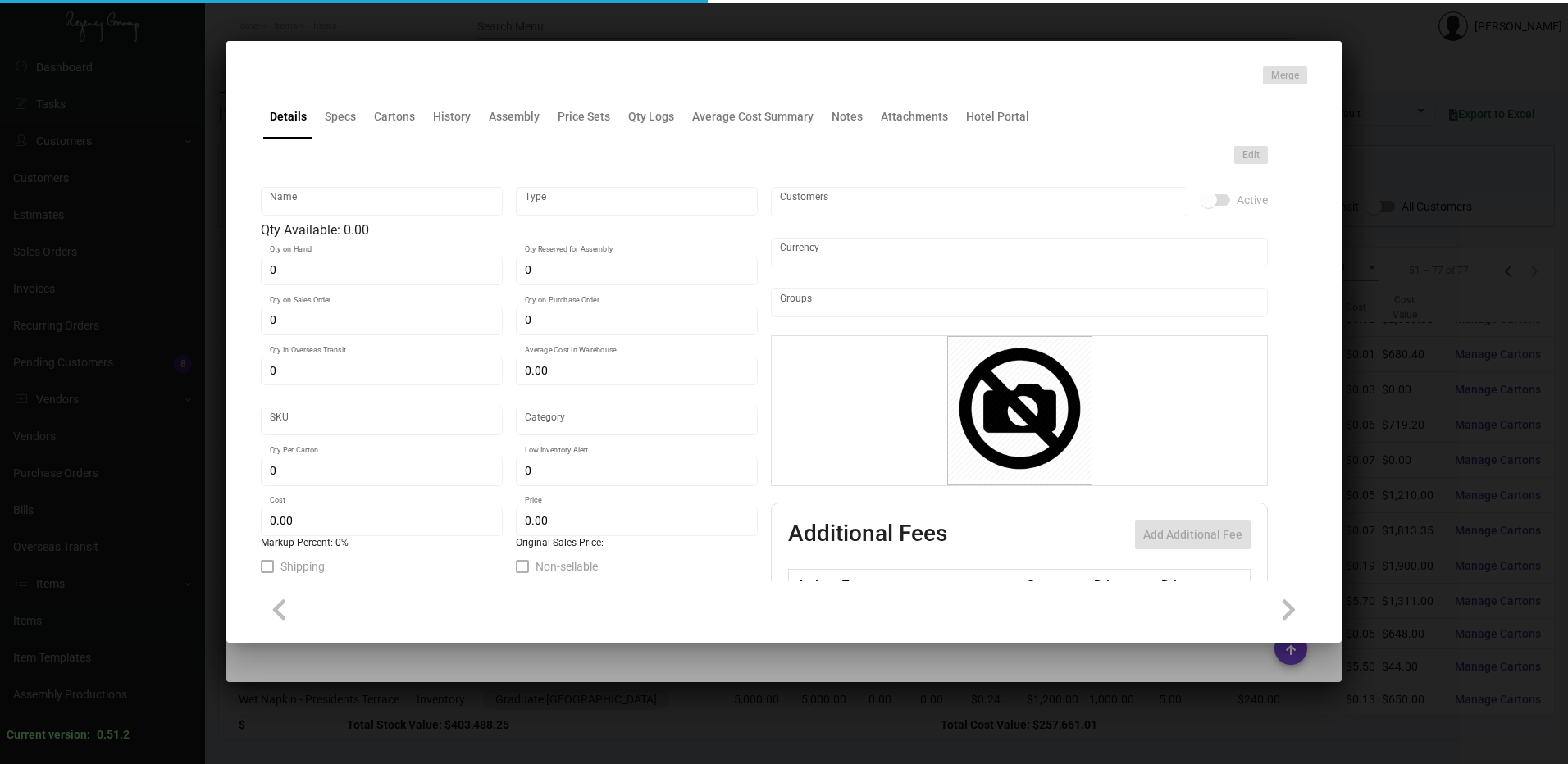
type input "Standard"
type input "$ 0.95"
type input "$ 1.75"
checkbox input "true"
type input "United States Dollar $"
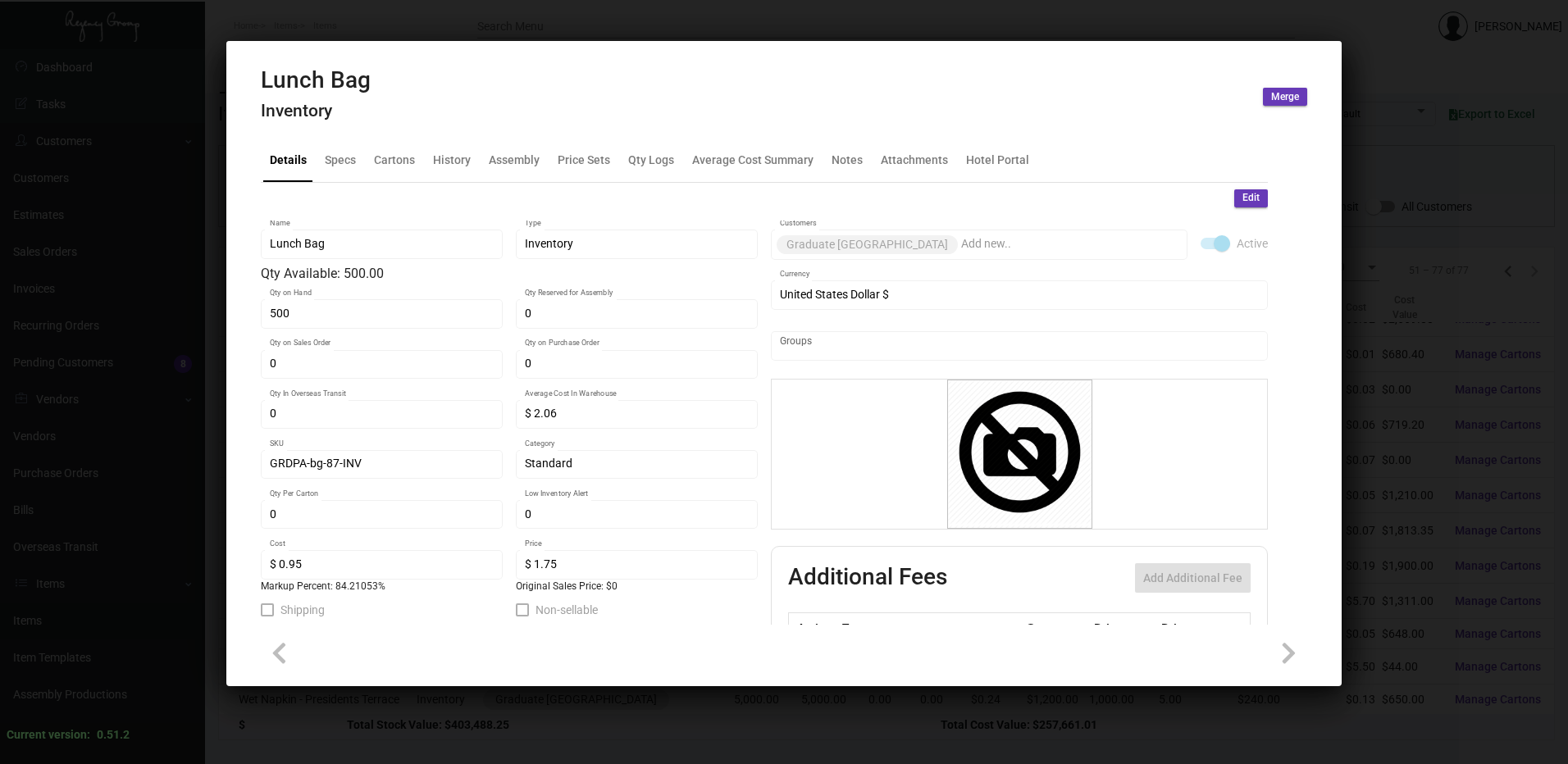
click at [451, 126] on div "Lunch Bag Inventory Merge" at bounding box center [784, 97] width 1046 height 61
click at [455, 172] on div "History" at bounding box center [451, 159] width 51 height 39
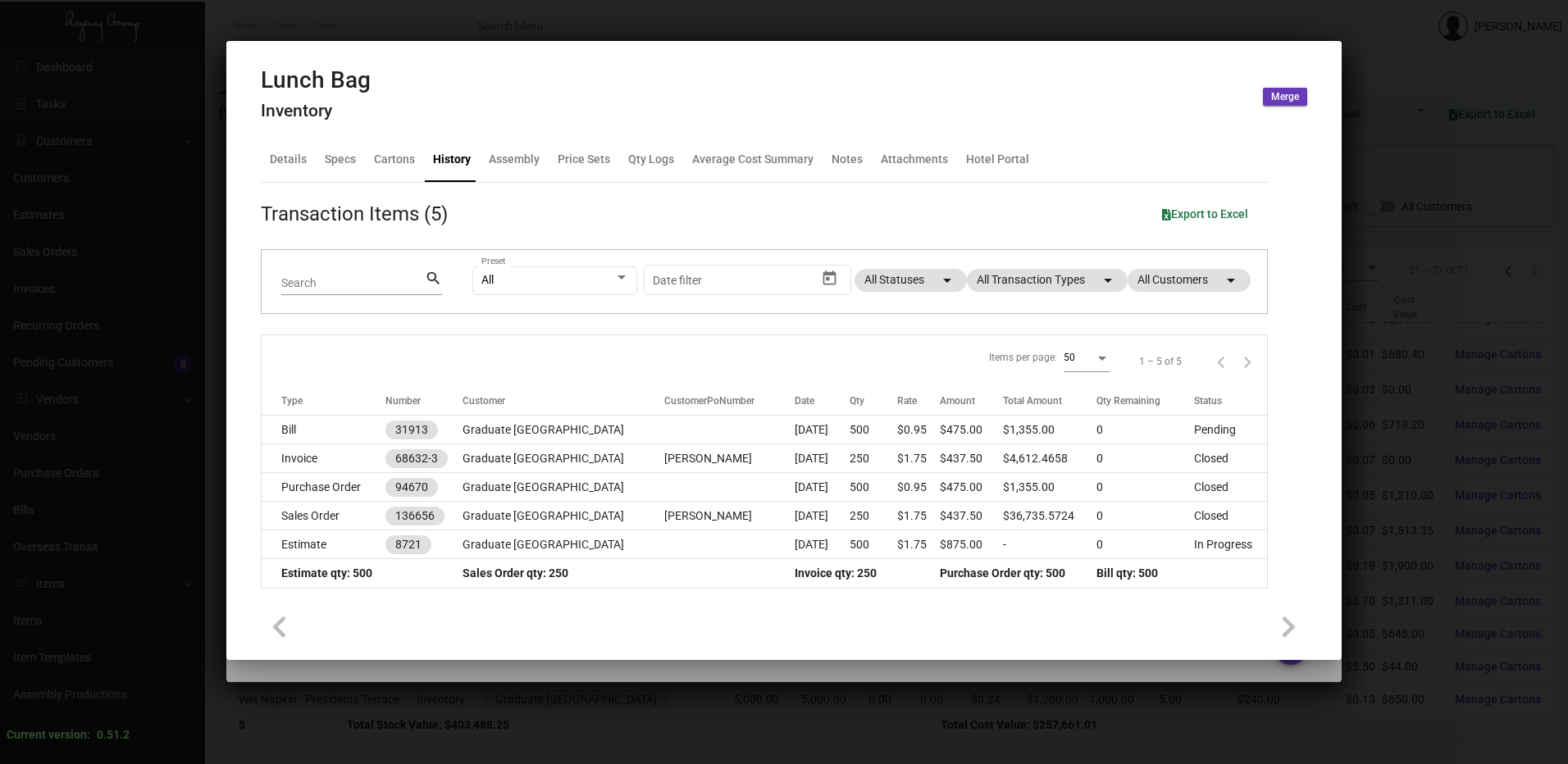
drag, startPoint x: 670, startPoint y: 34, endPoint x: 621, endPoint y: 53, distance: 52.6
click at [670, 34] on div at bounding box center [784, 382] width 1568 height 764
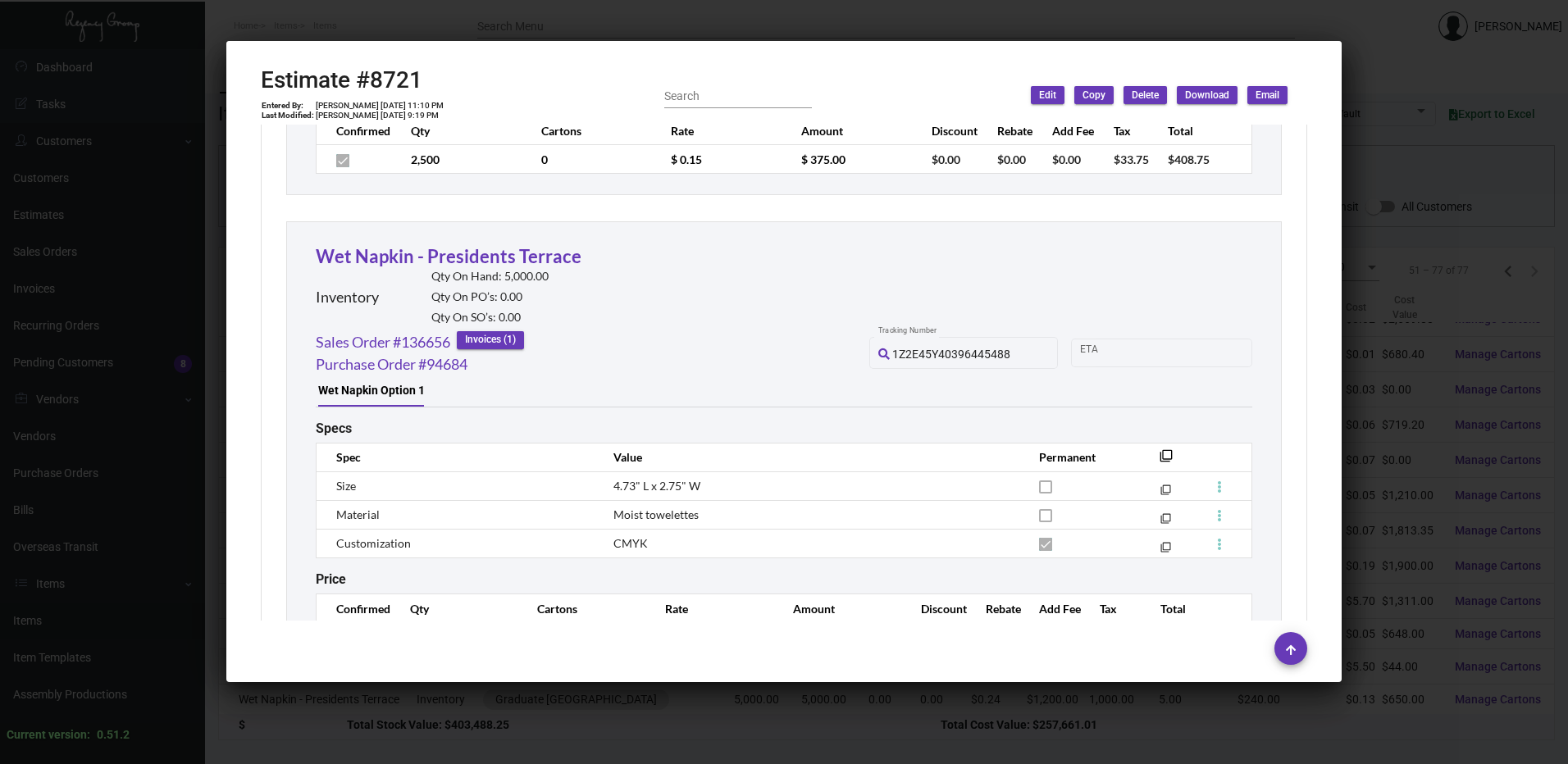
scroll to position [8200, 0]
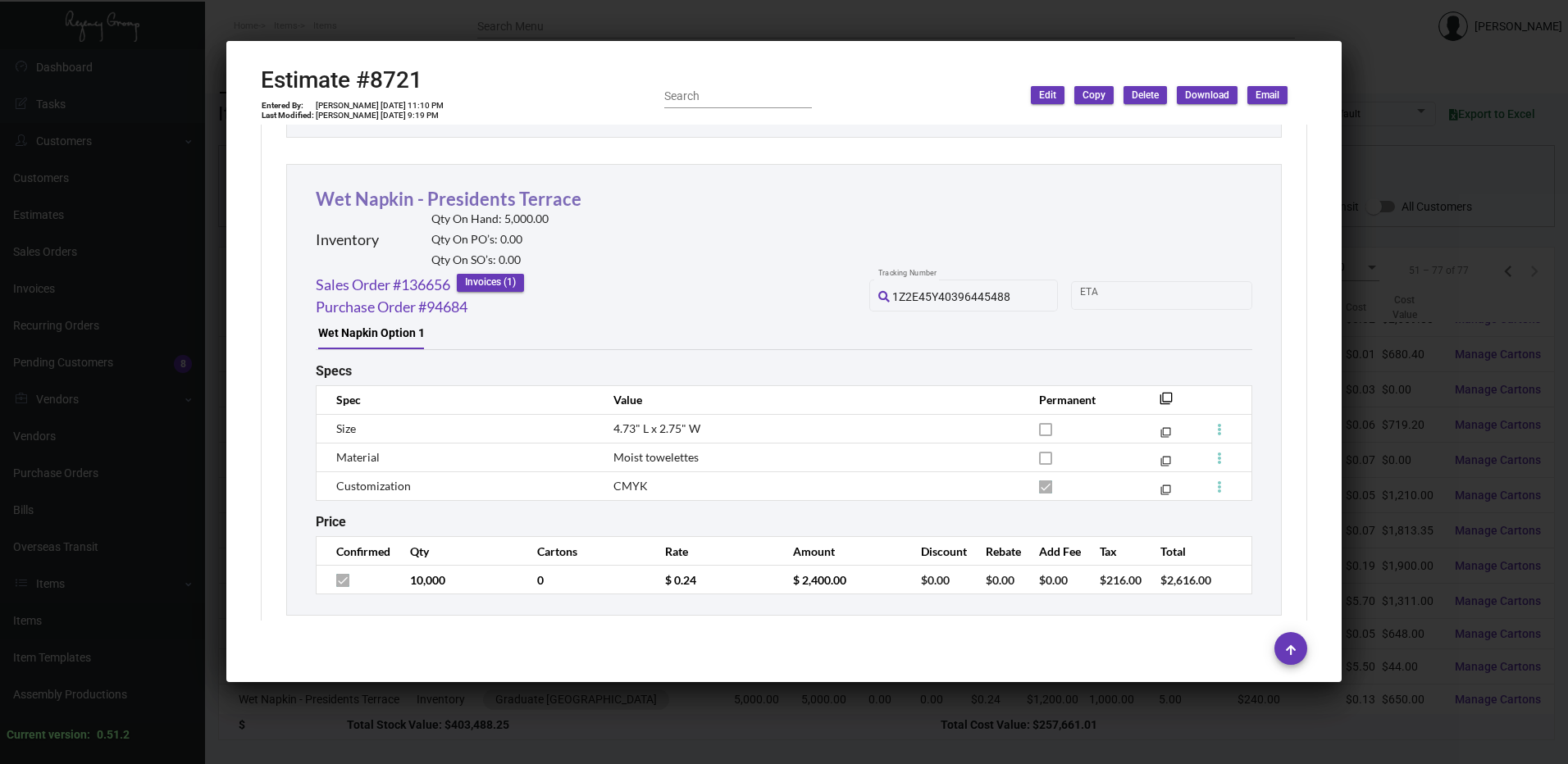
click at [509, 189] on link "Wet Napkin - Presidents Terrace" at bounding box center [449, 198] width 266 height 22
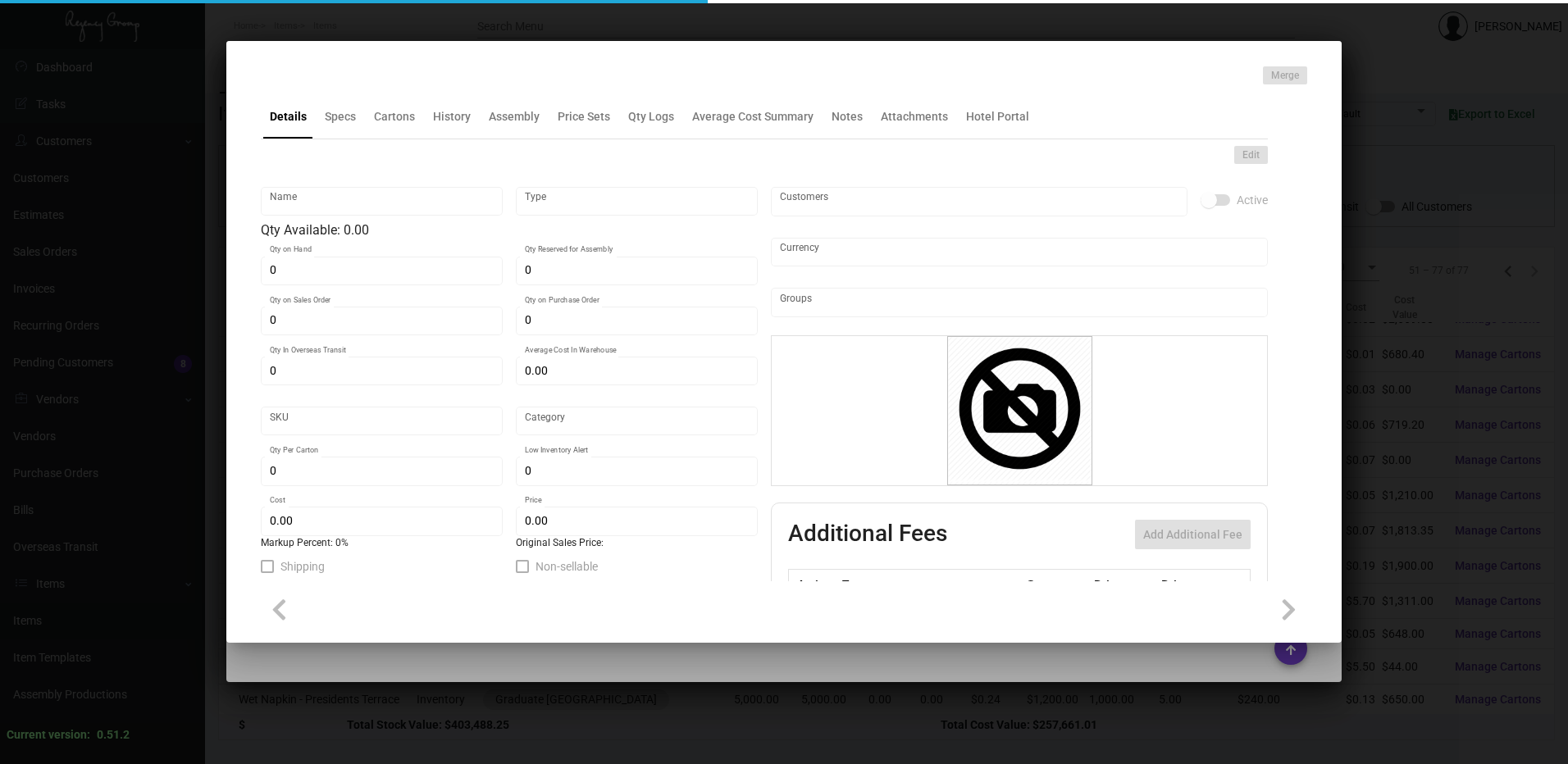
type input "Wet Napkin - Presidents Terrace"
type input "Inventory"
type input "5,000"
type input "$ 0.13"
type input "GRDPA-Napkin-29-INV"
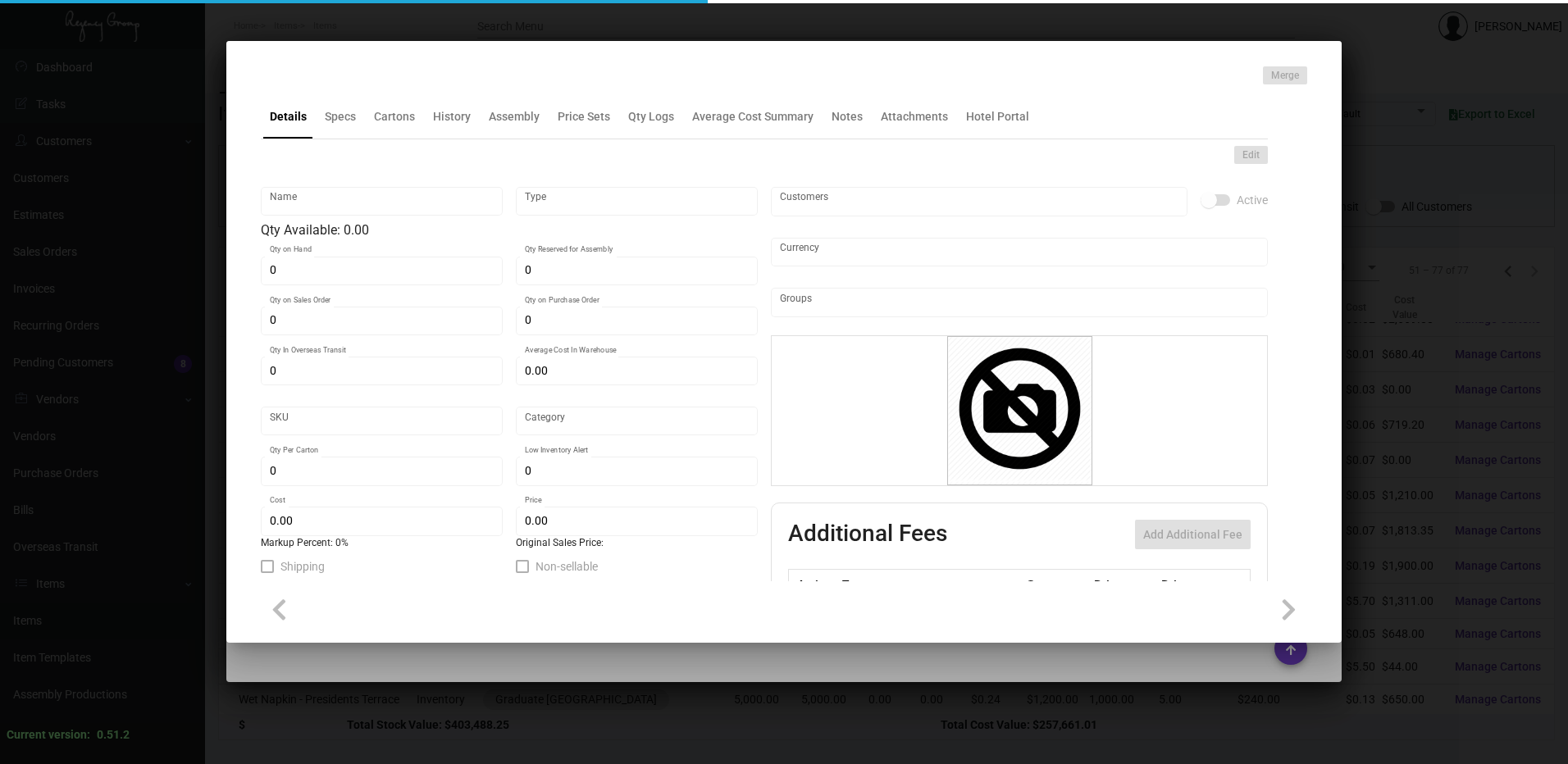
type input "Standard"
type input "1,000"
type input "$ 0.13"
type input "$ 0.24"
checkbox input "true"
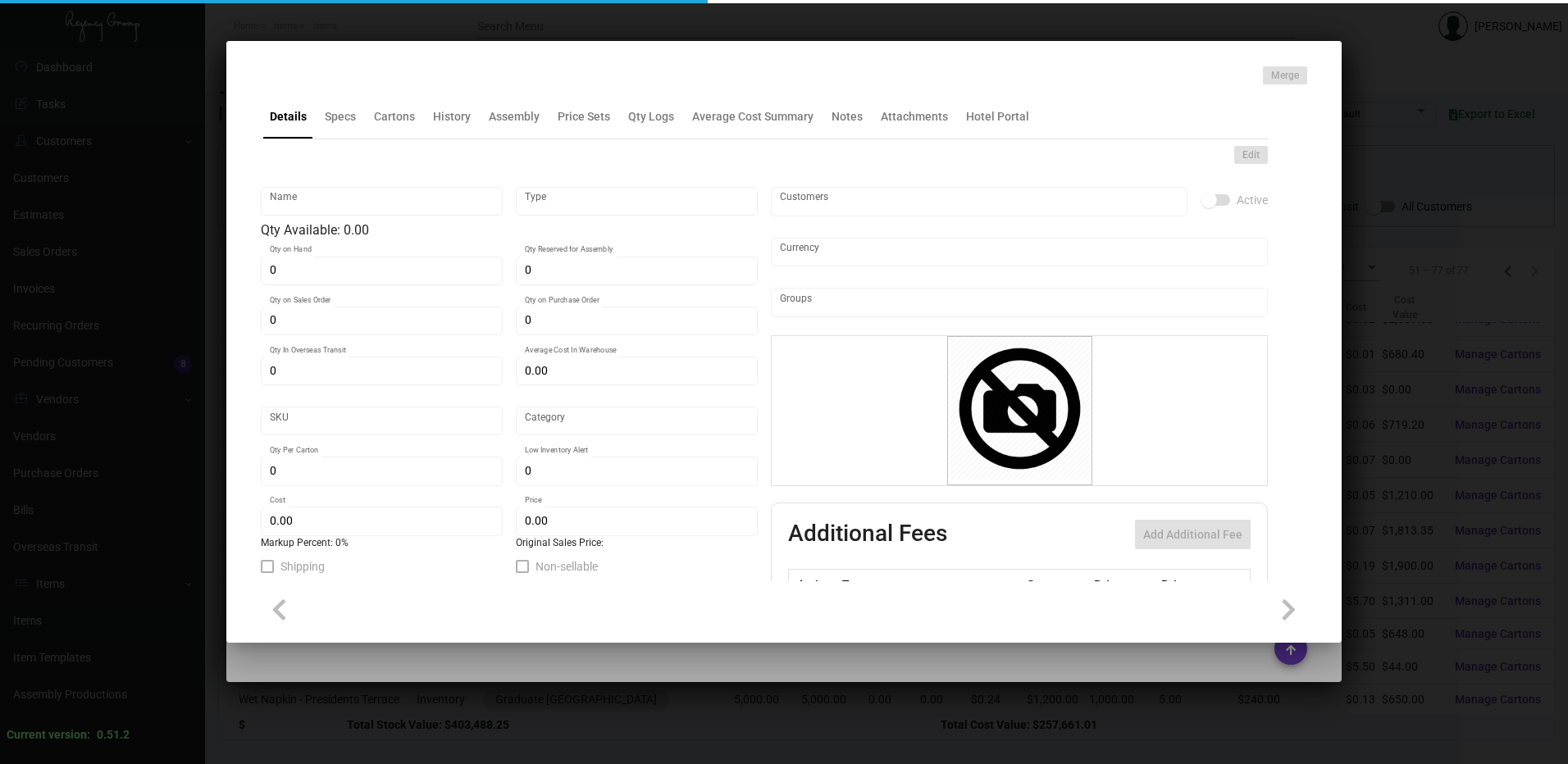
type input "United States Dollar $"
click at [261, 79] on h4 at bounding box center [261, 79] width 0 height 0
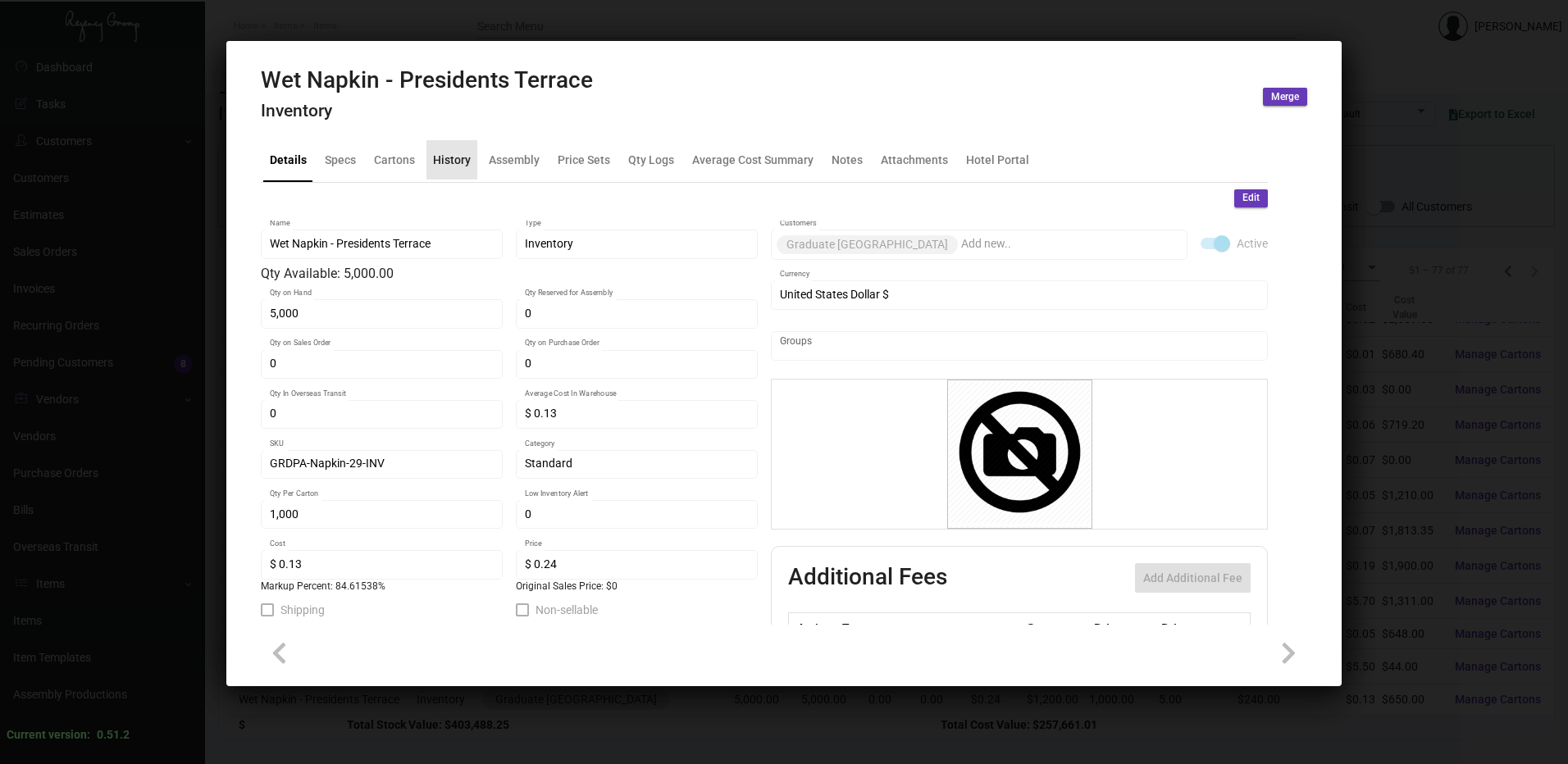
click at [452, 154] on div "History" at bounding box center [451, 159] width 37 height 17
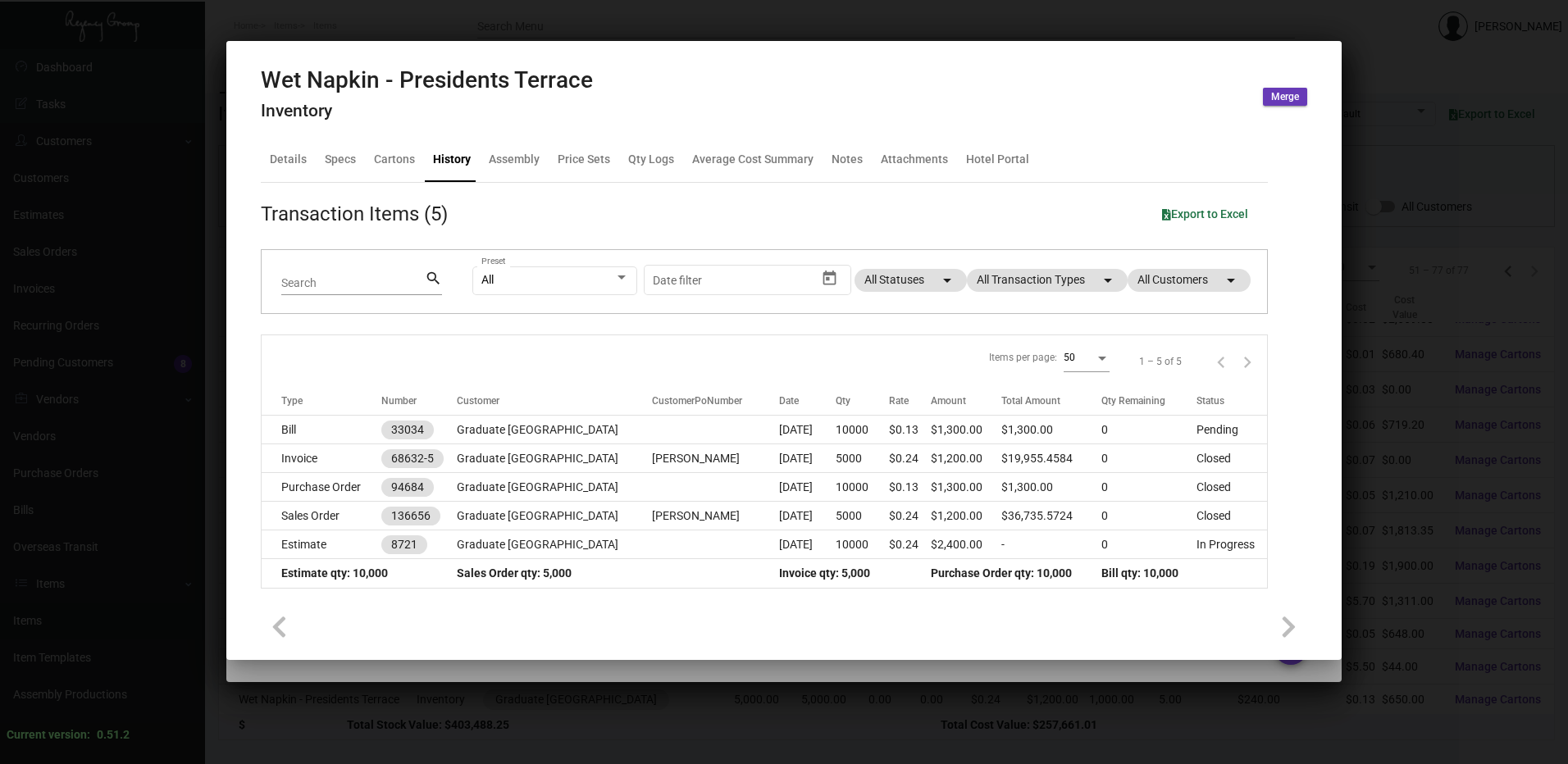
click at [735, 17] on div at bounding box center [784, 382] width 1568 height 764
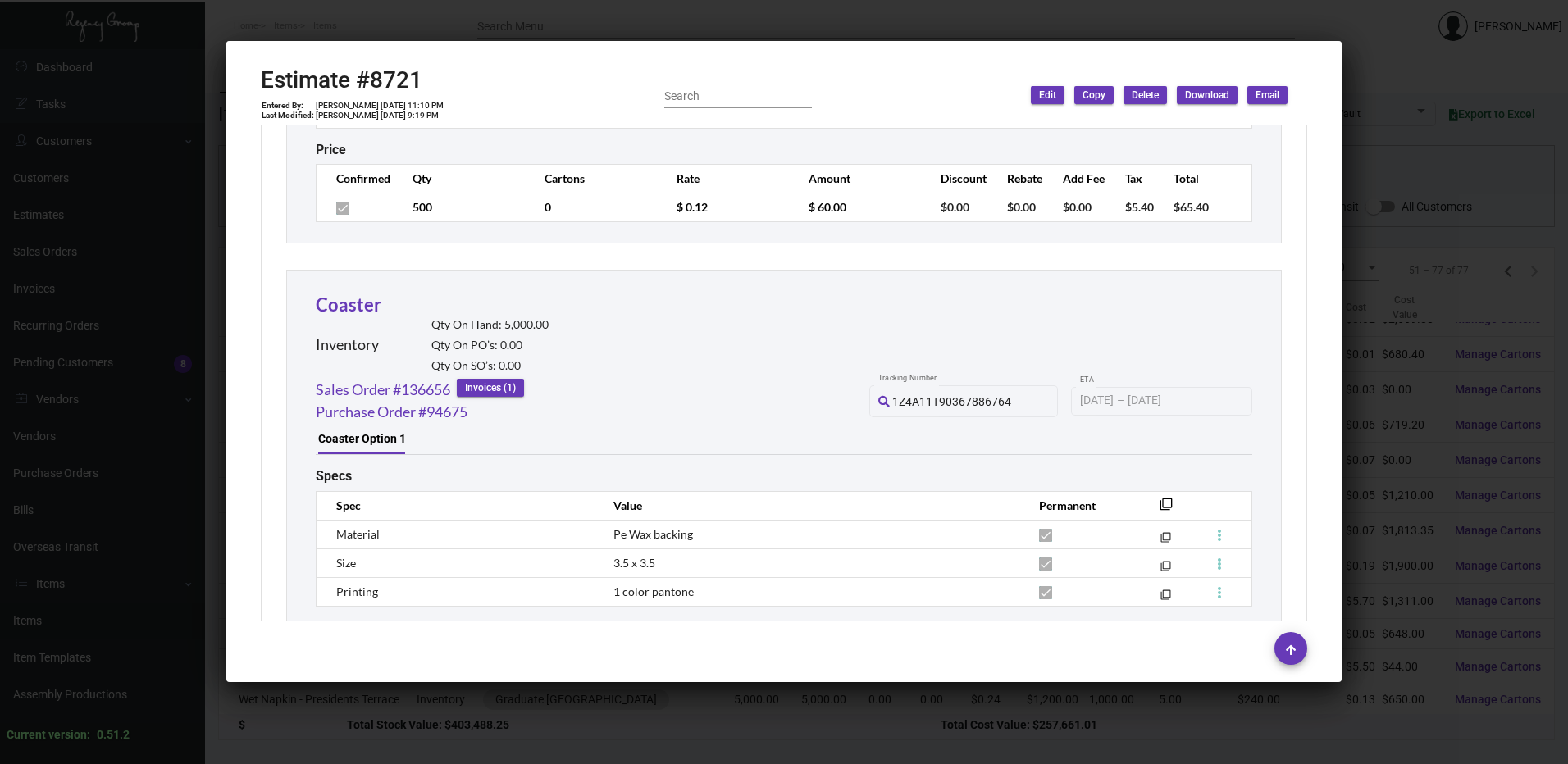
scroll to position [2869, 0]
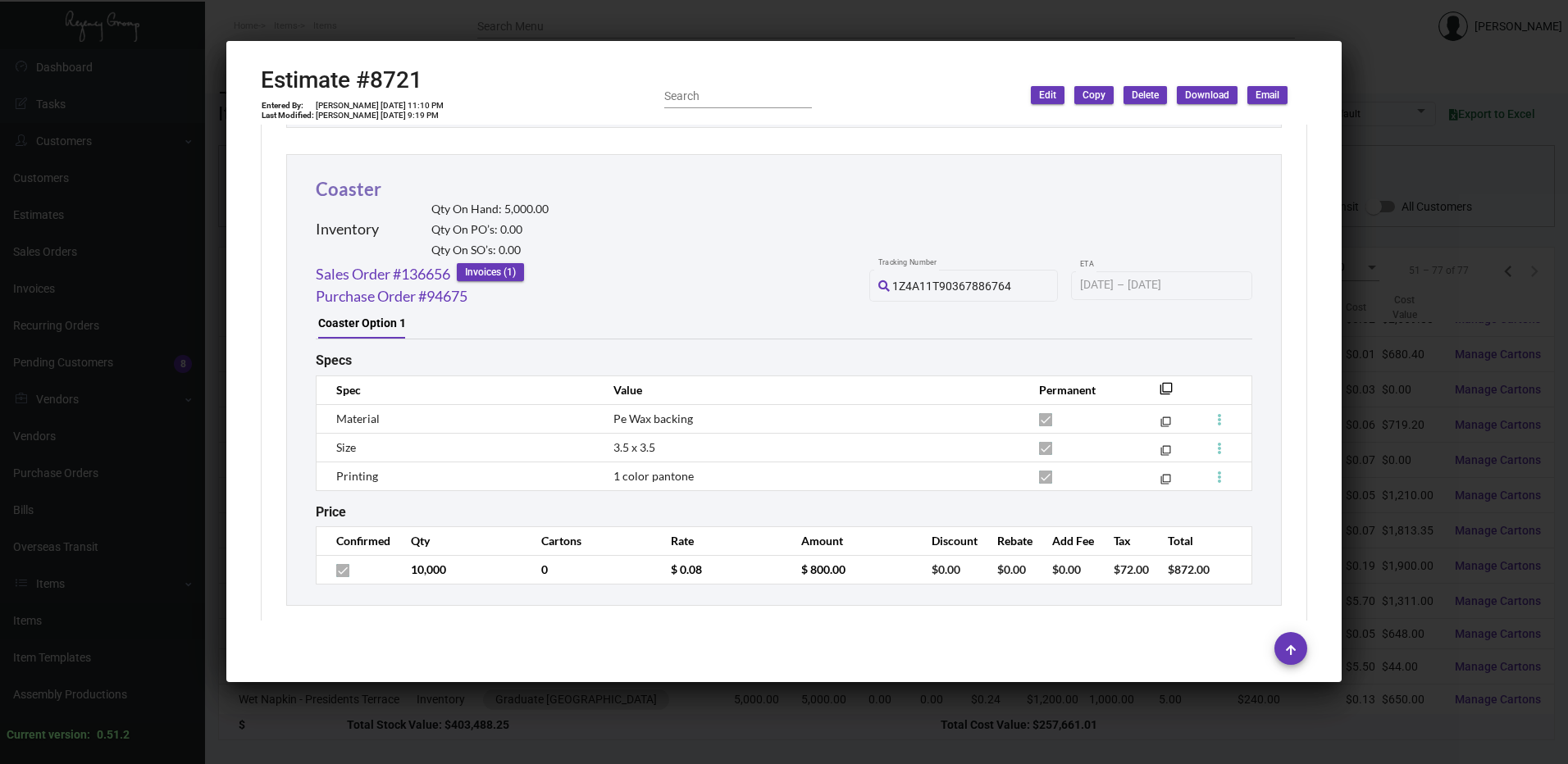
click at [361, 186] on link "Coaster" at bounding box center [348, 189] width 66 height 22
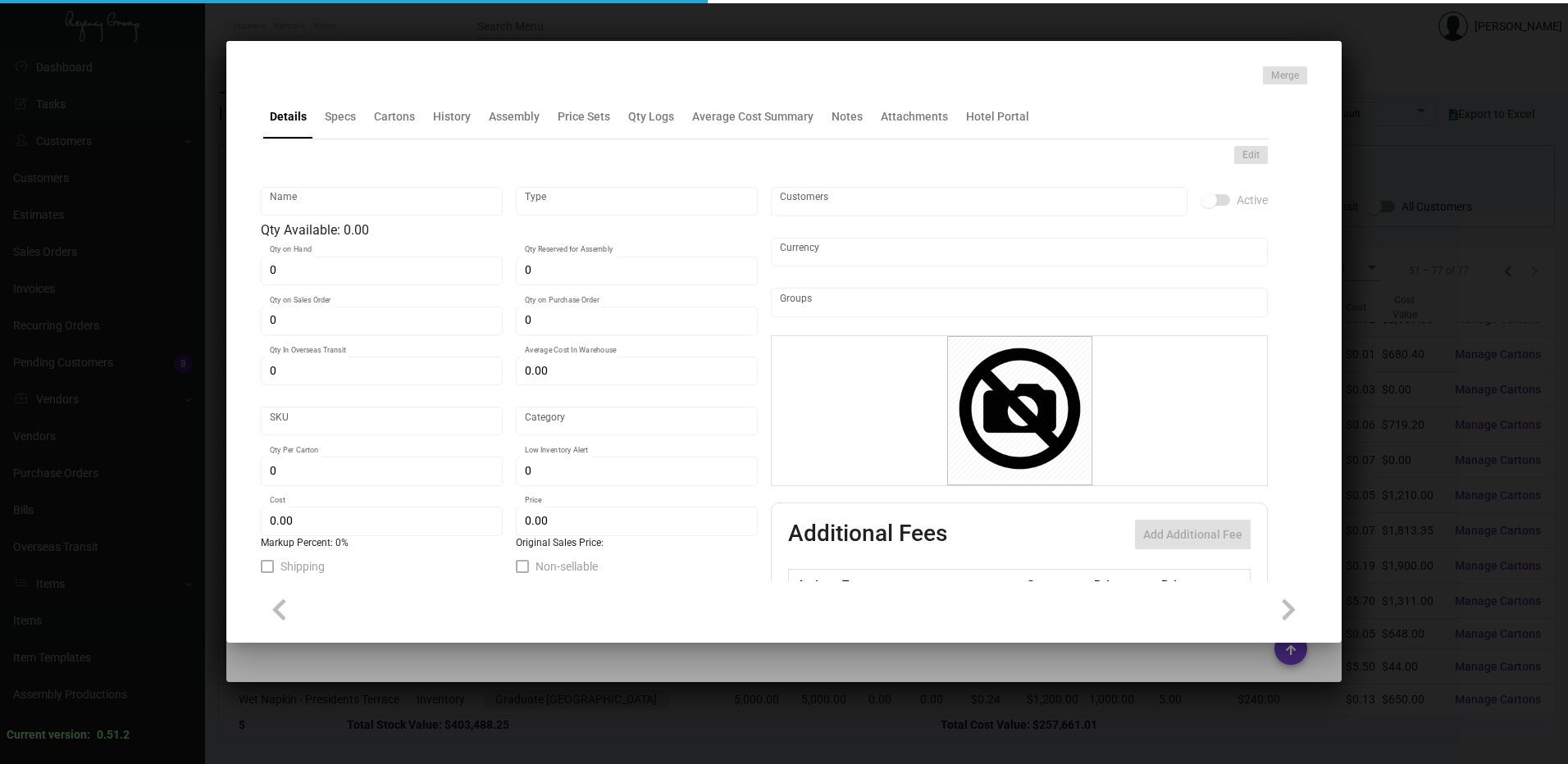
type input "Coaster"
type input "Inventory"
type input "5,000"
type input "$ 0.00"
type input "GRDPA-Coaster-8-INV"
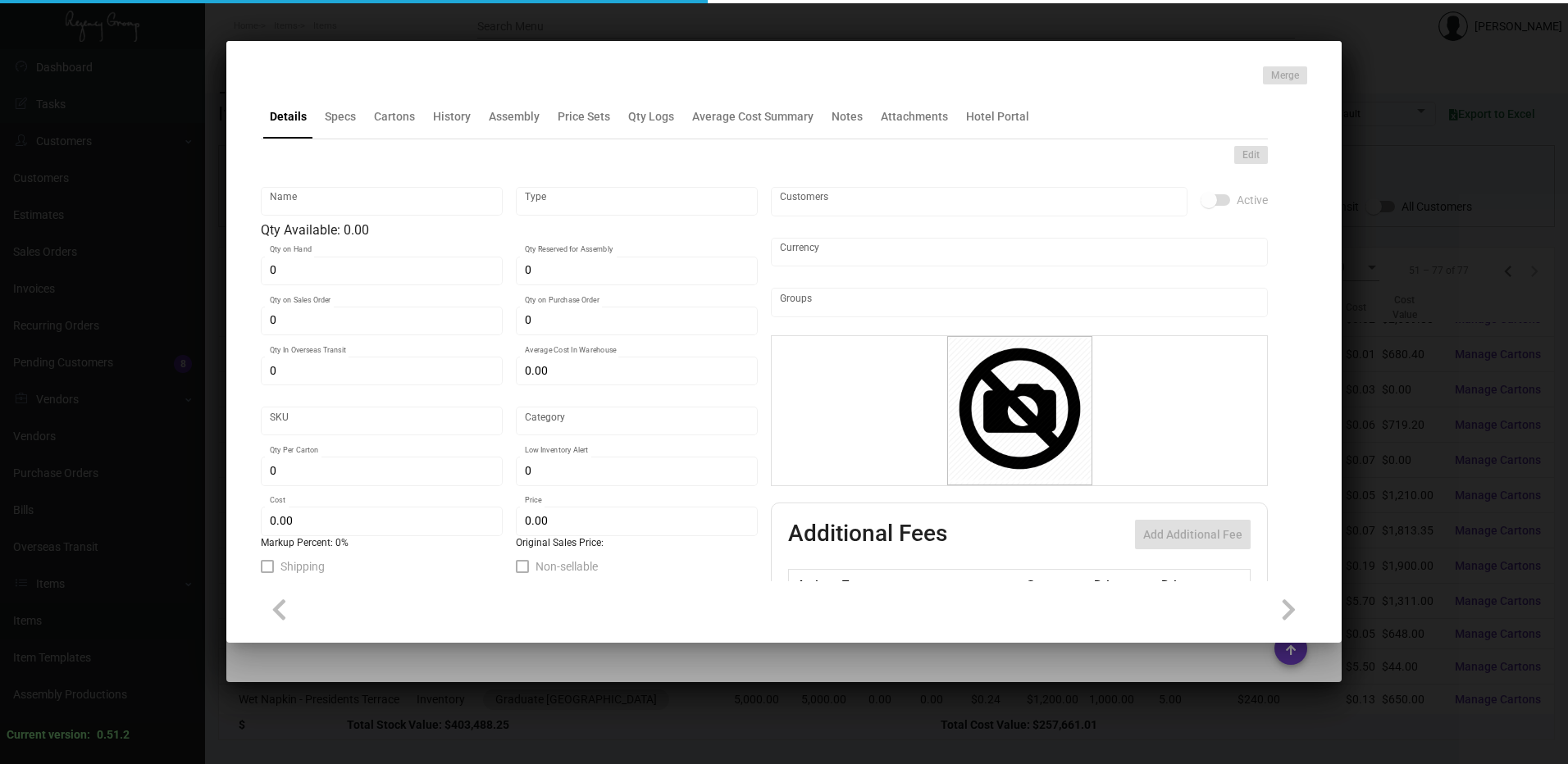
type input "Standard"
type input "$ 0.053"
type input "$ 0.08"
checkbox input "true"
type input "United States Dollar $"
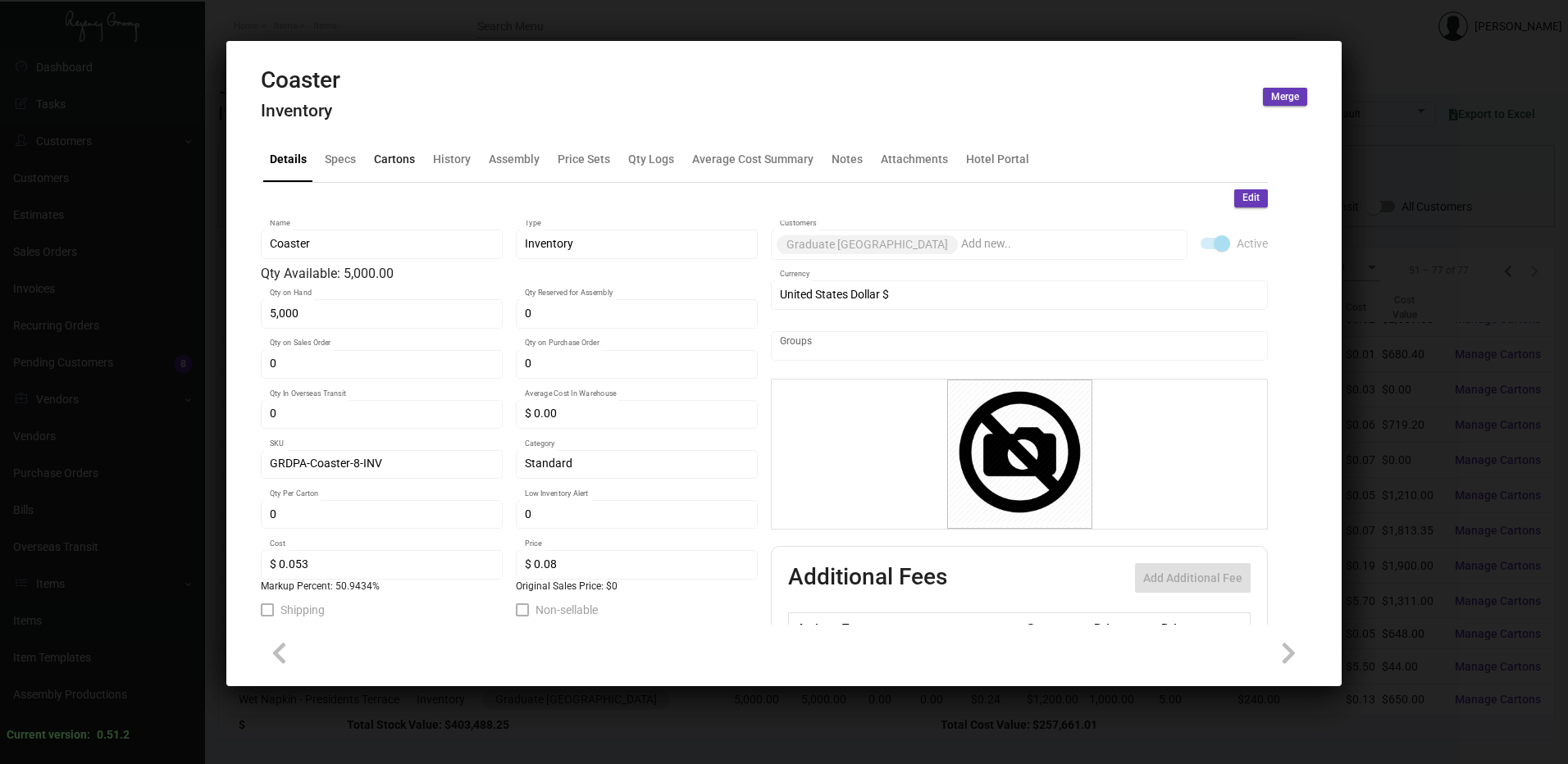
click at [405, 166] on div "Cartons" at bounding box center [394, 159] width 41 height 17
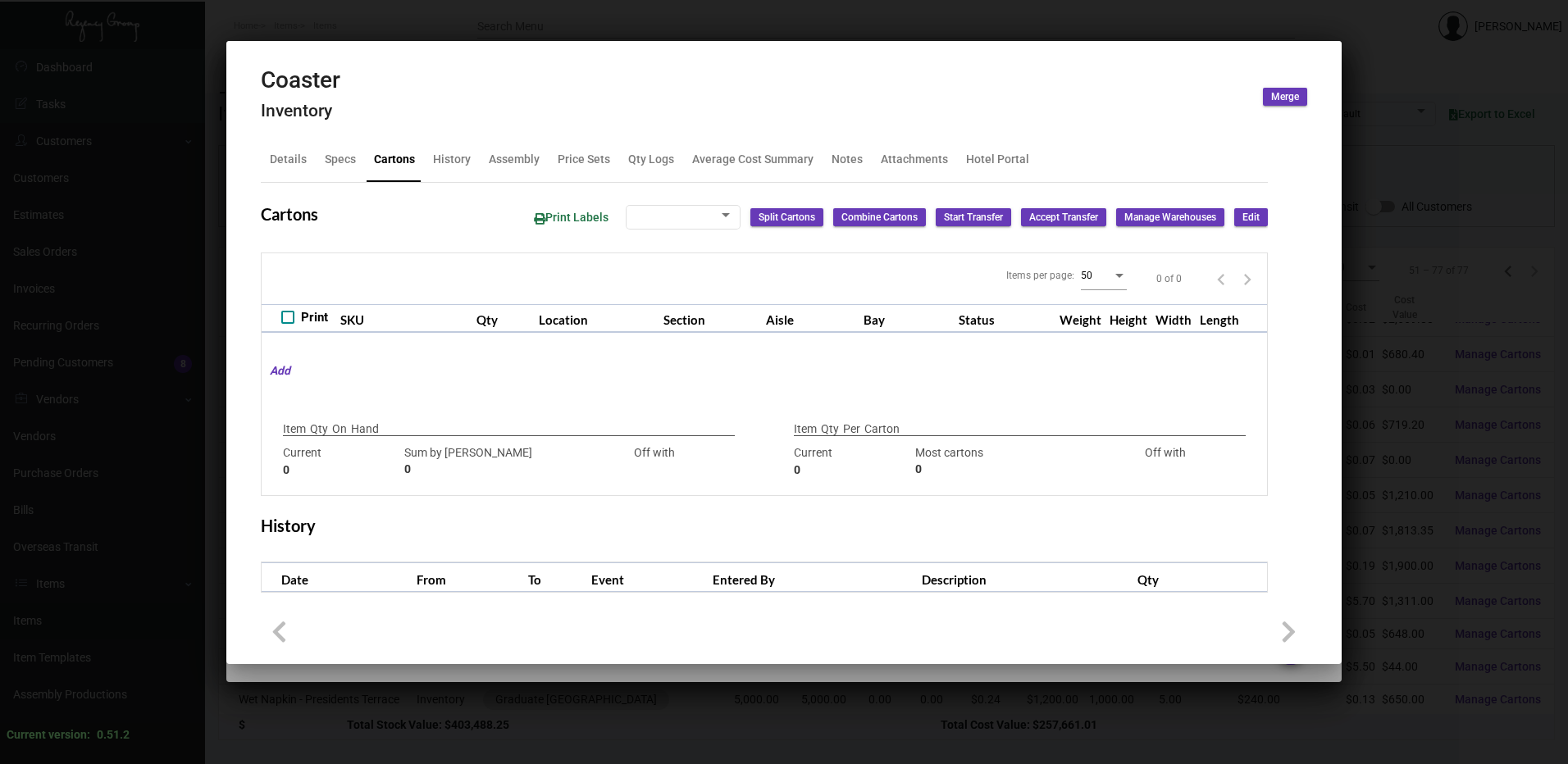
checkbox input "true"
type input "5,000"
type input "+5000"
type input "0"
click at [457, 152] on div "History" at bounding box center [451, 159] width 37 height 17
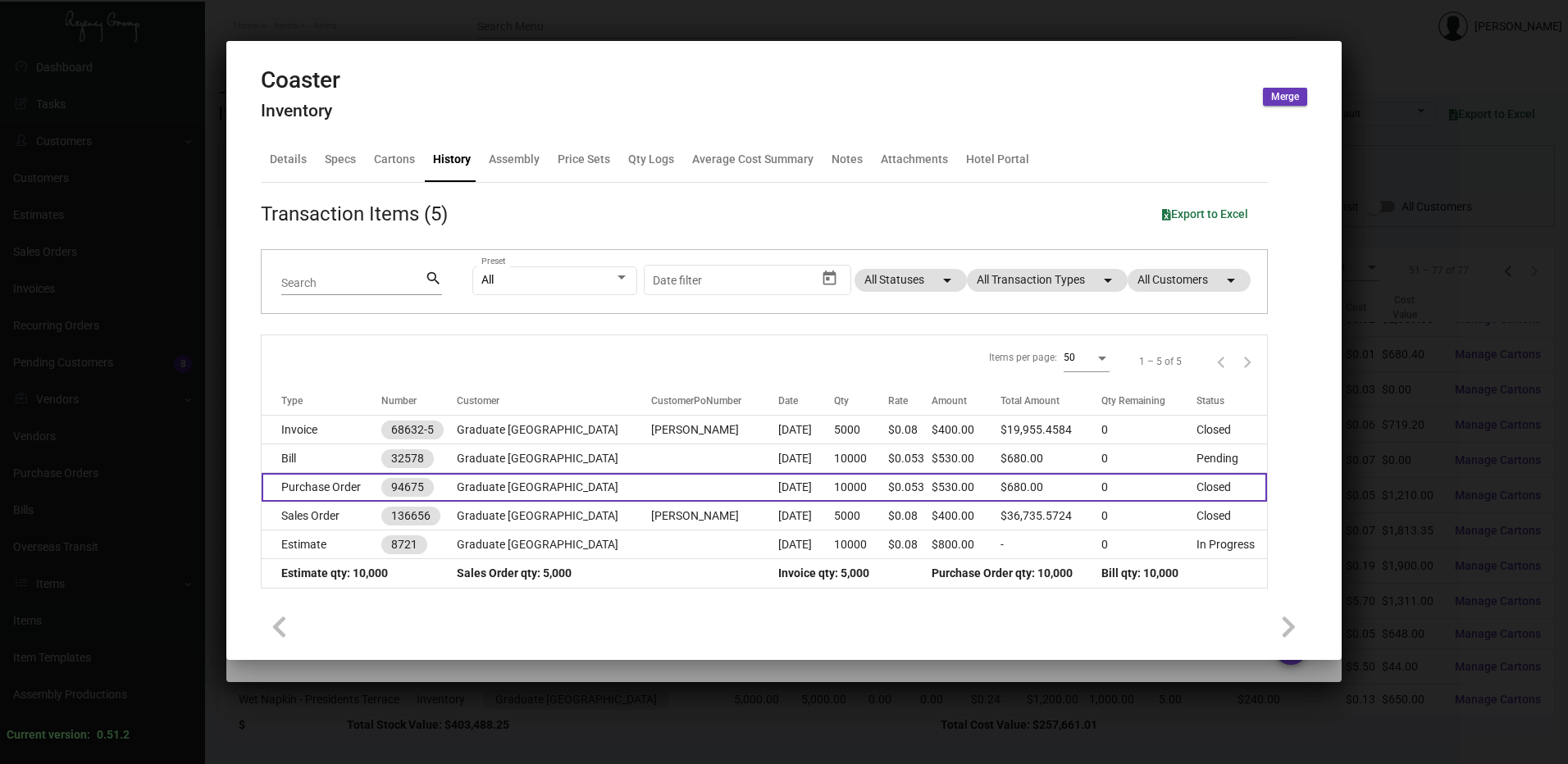
click at [322, 487] on td "Purchase Order" at bounding box center [322, 487] width 120 height 29
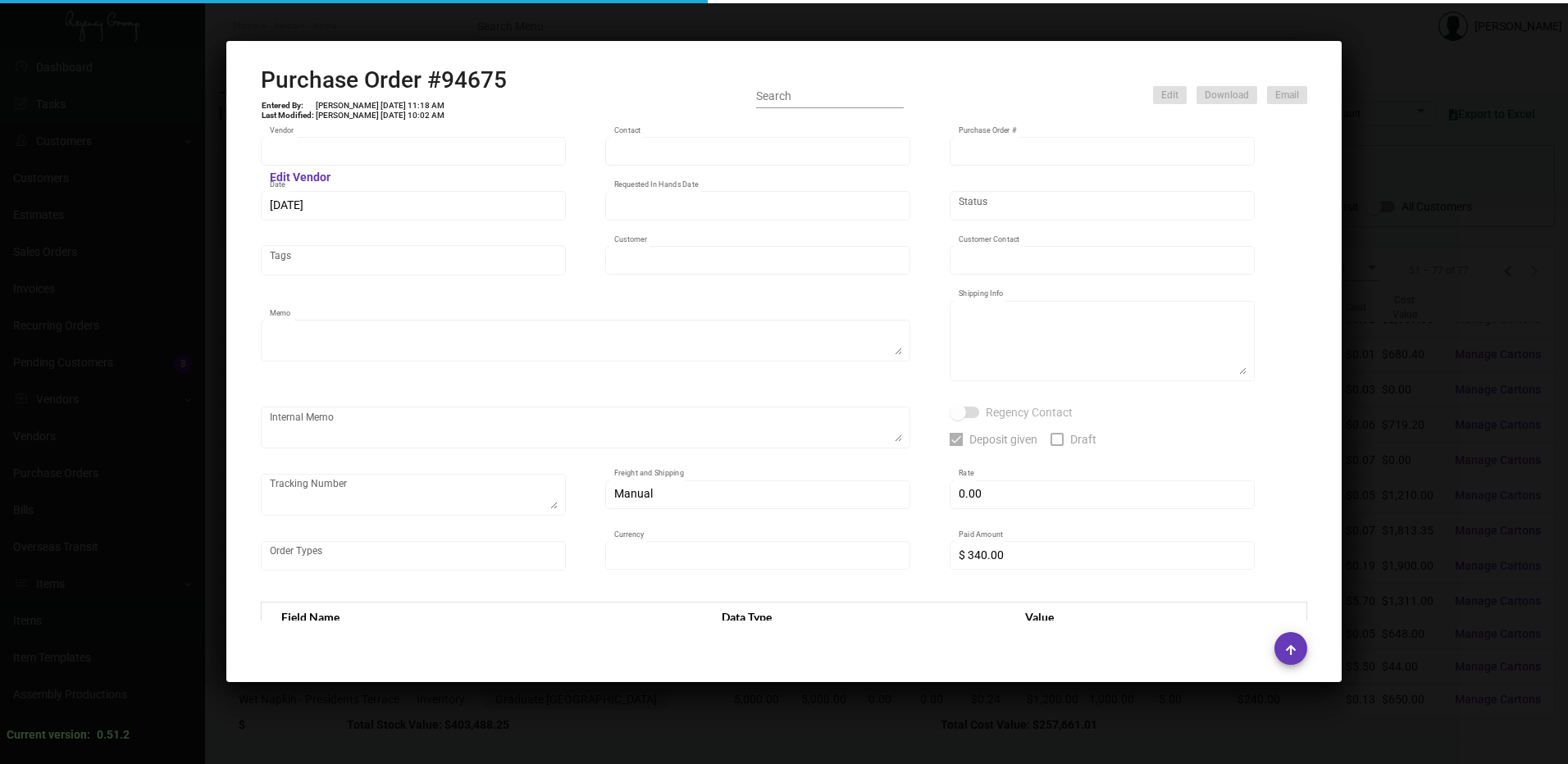
type input "Sudek USA, Inc."
type input "Peter Sudek"
type input "94675"
type input "[DATE]"
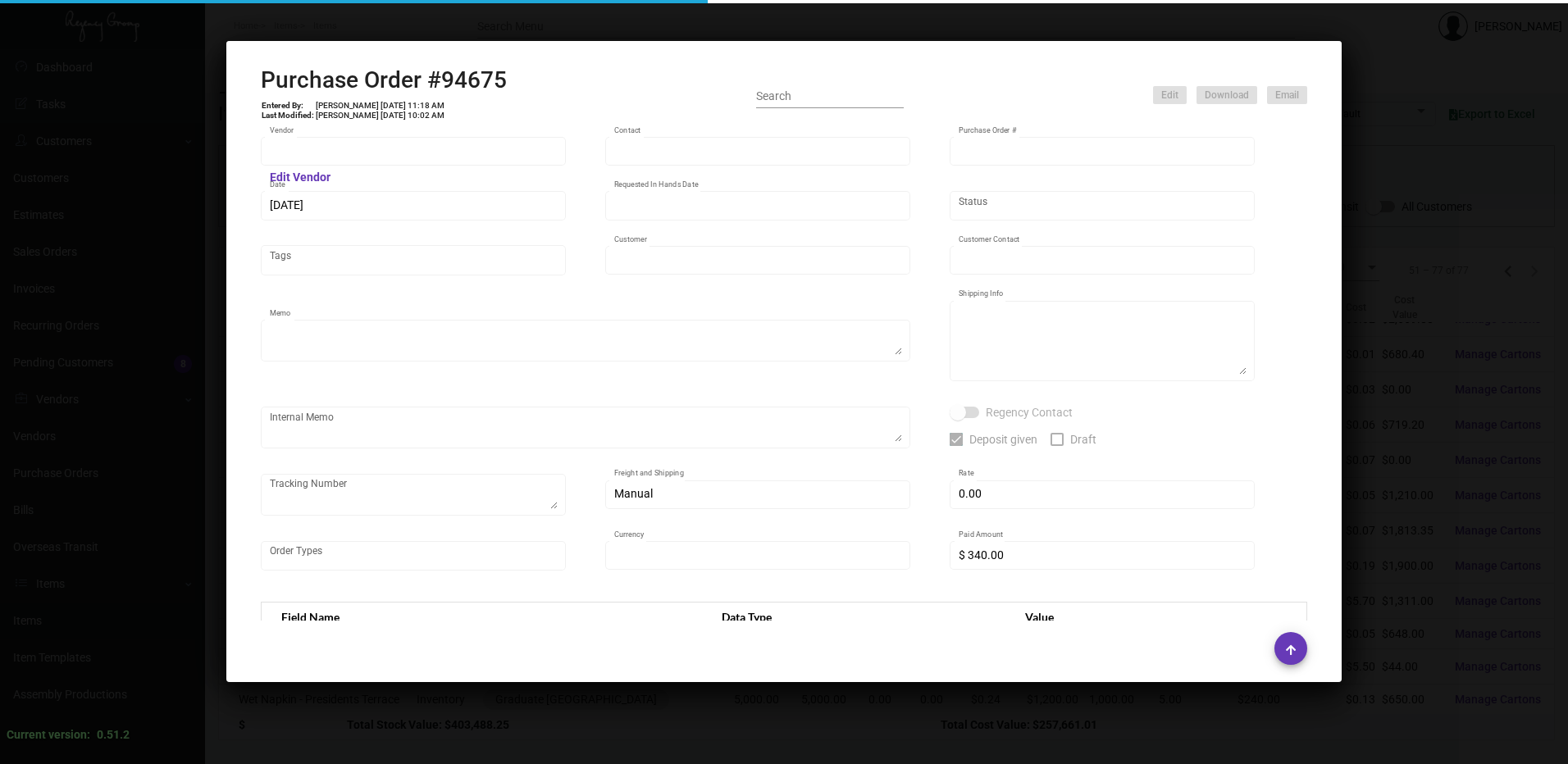
type input "Graduate [GEOGRAPHIC_DATA]"
type input "[PERSON_NAME]"
type textarea "Please SHIP ON UPS# 1AY276"
type textarea "Graduate [GEOGRAPHIC_DATA] OPENING - [GEOGRAPHIC_DATA] [GEOGRAPHIC_DATA] [STREE…"
checkbox input "true"
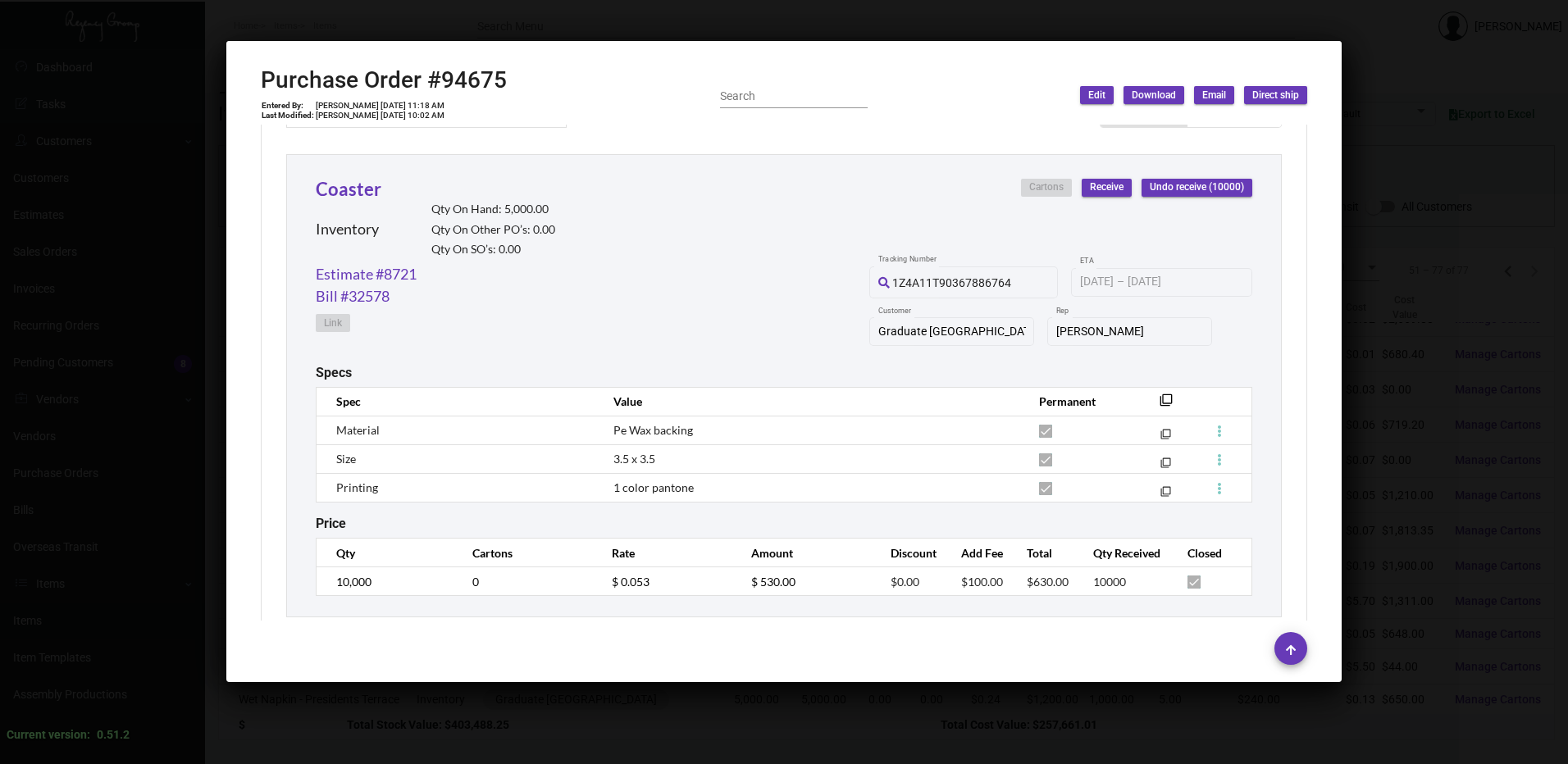
scroll to position [767, 0]
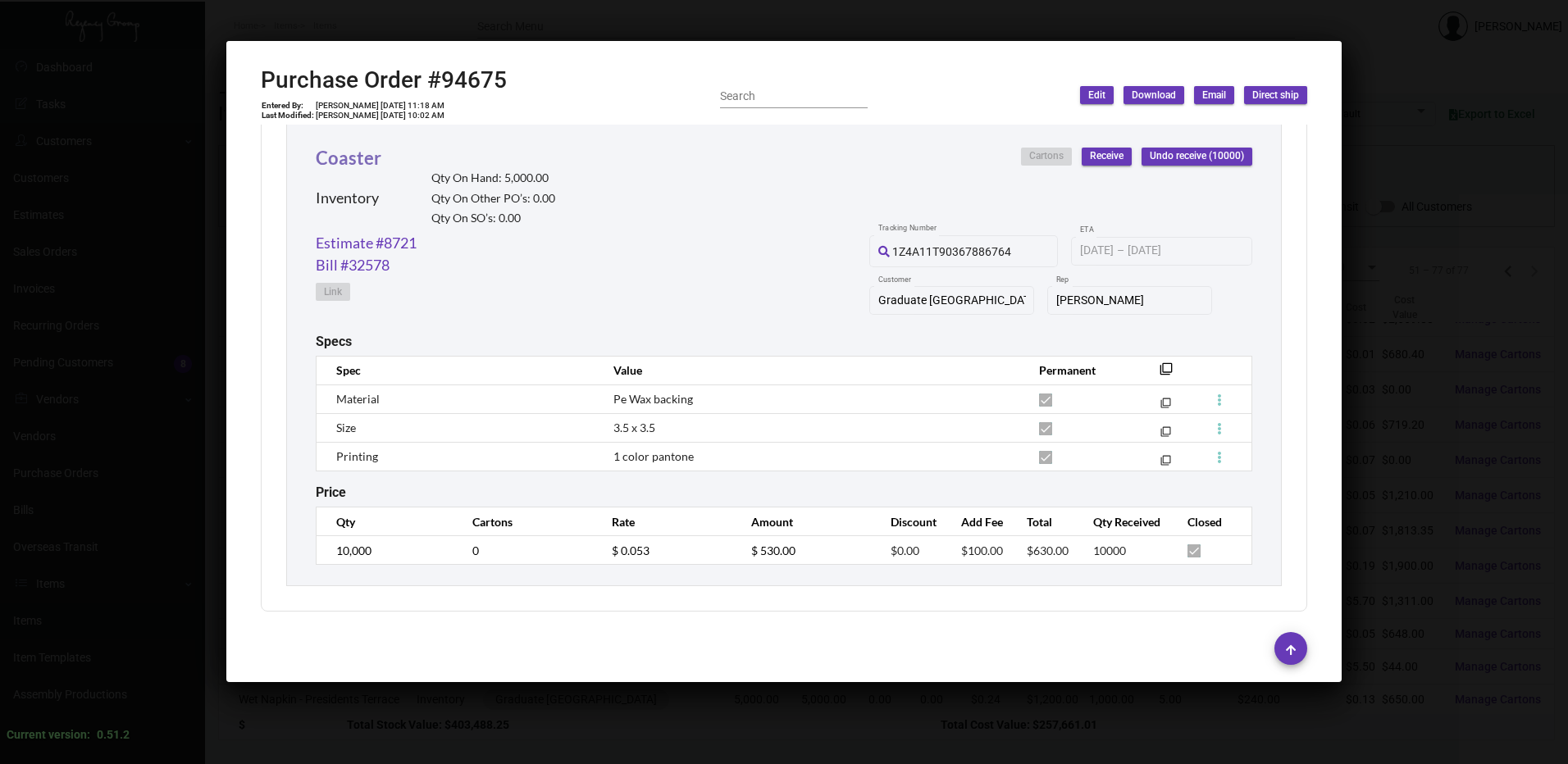
click at [356, 156] on link "Coaster" at bounding box center [348, 158] width 66 height 22
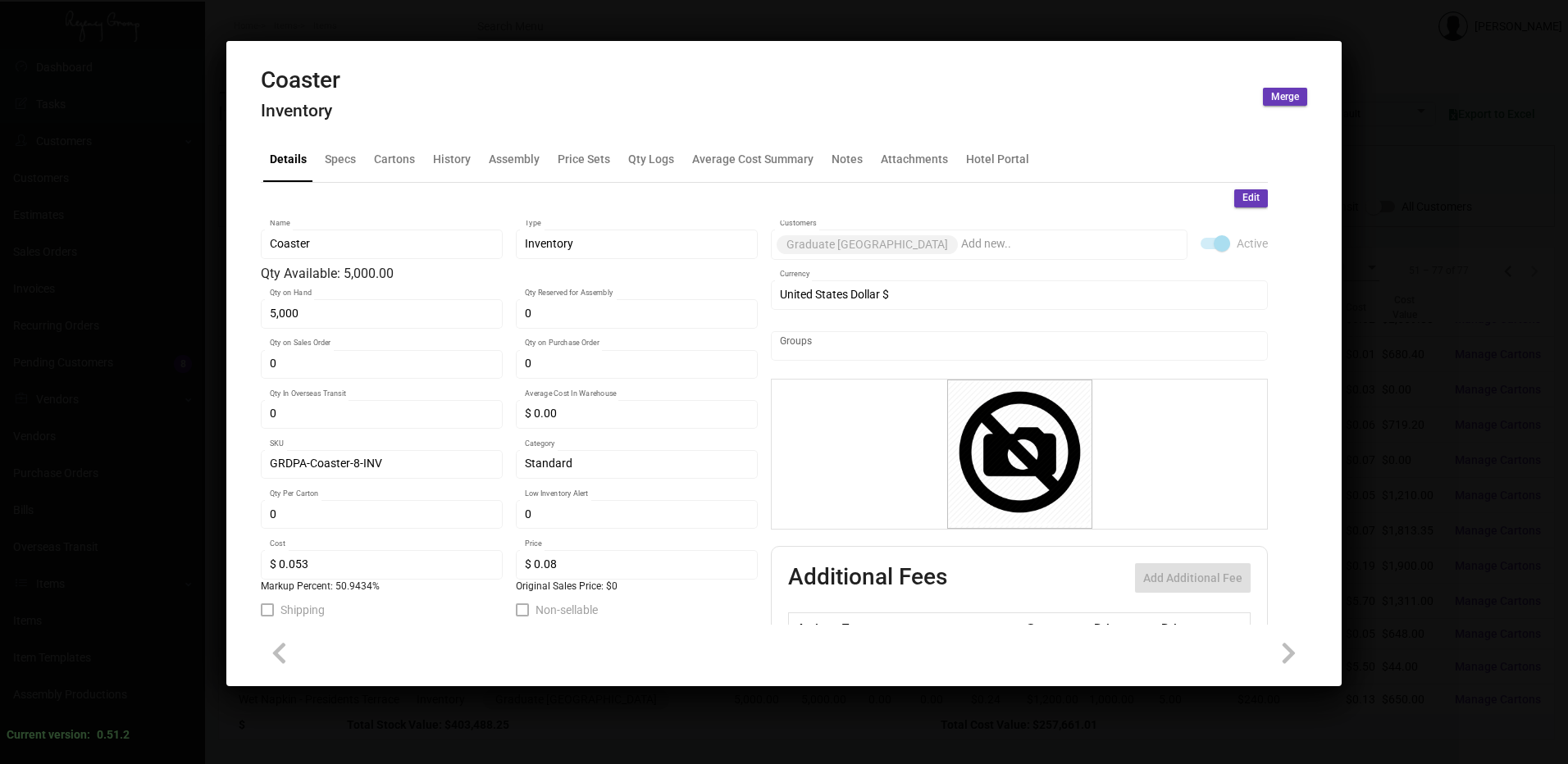
click at [1235, 198] on button "Edit" at bounding box center [1251, 198] width 33 height 18
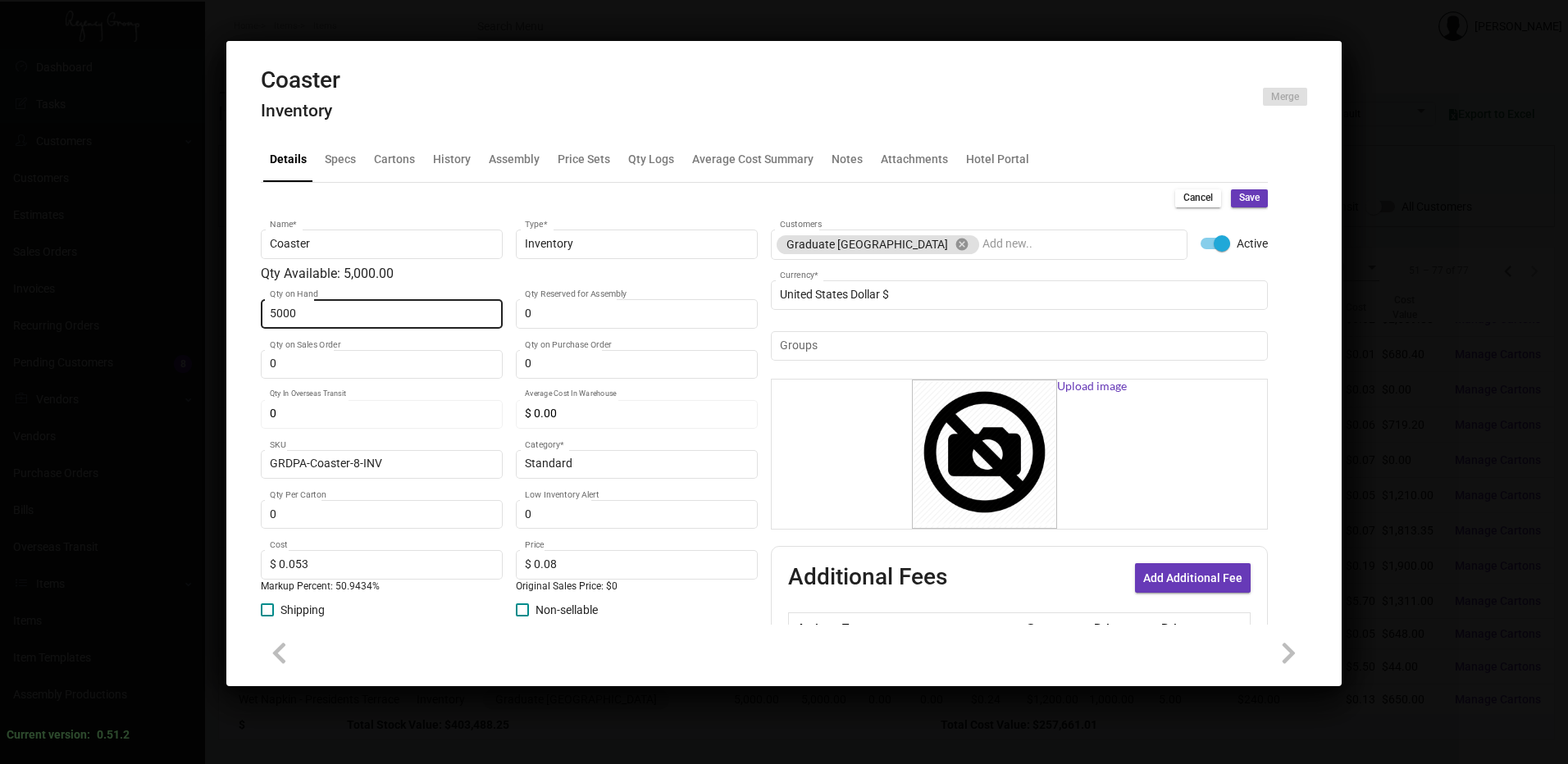
click at [371, 310] on input "5000" at bounding box center [382, 314] width 224 height 13
click at [1239, 201] on span "Save" at bounding box center [1249, 198] width 21 height 14
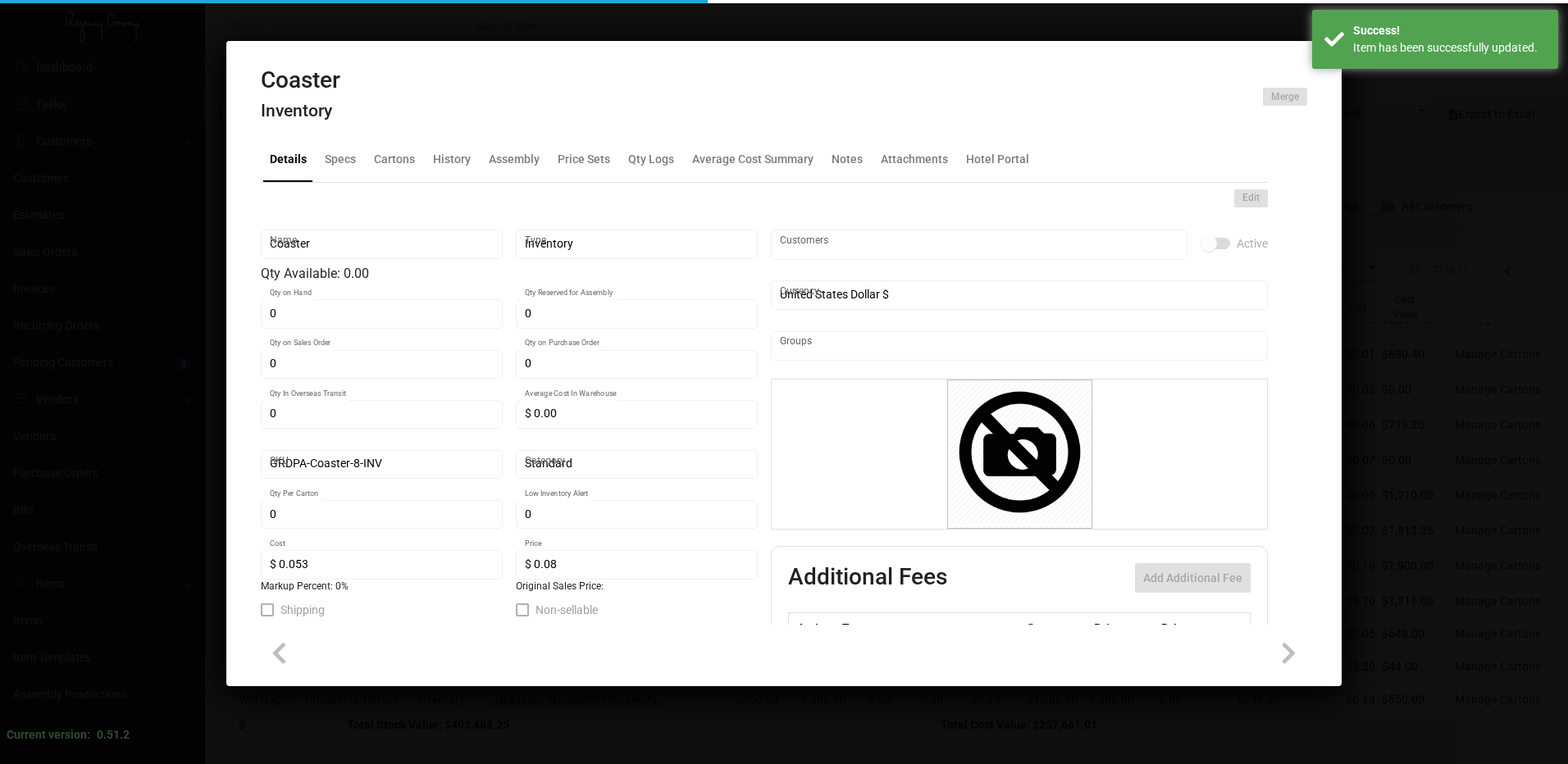
click at [971, 31] on div at bounding box center [784, 382] width 1568 height 764
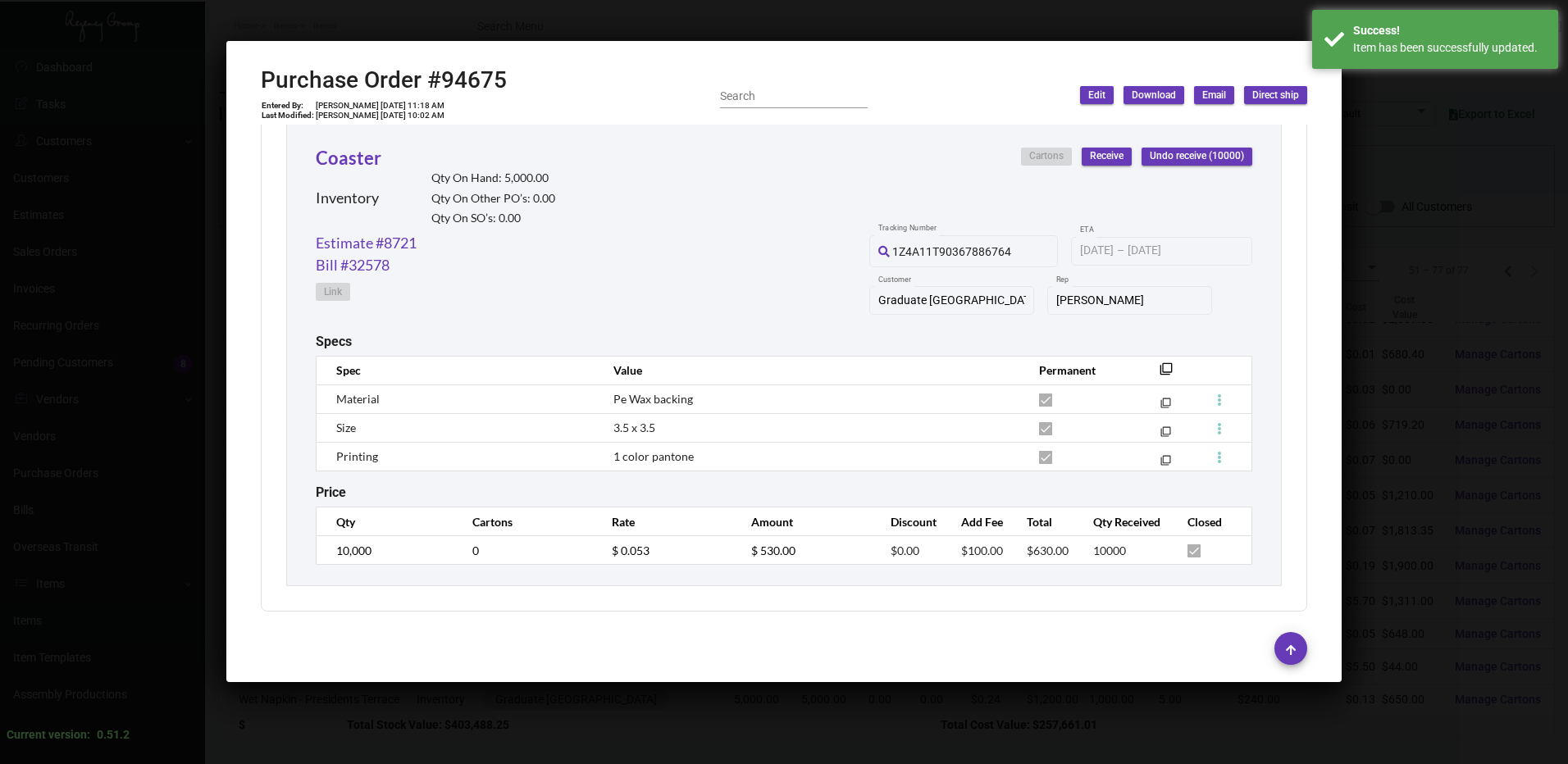
click at [475, 29] on div at bounding box center [784, 382] width 1568 height 764
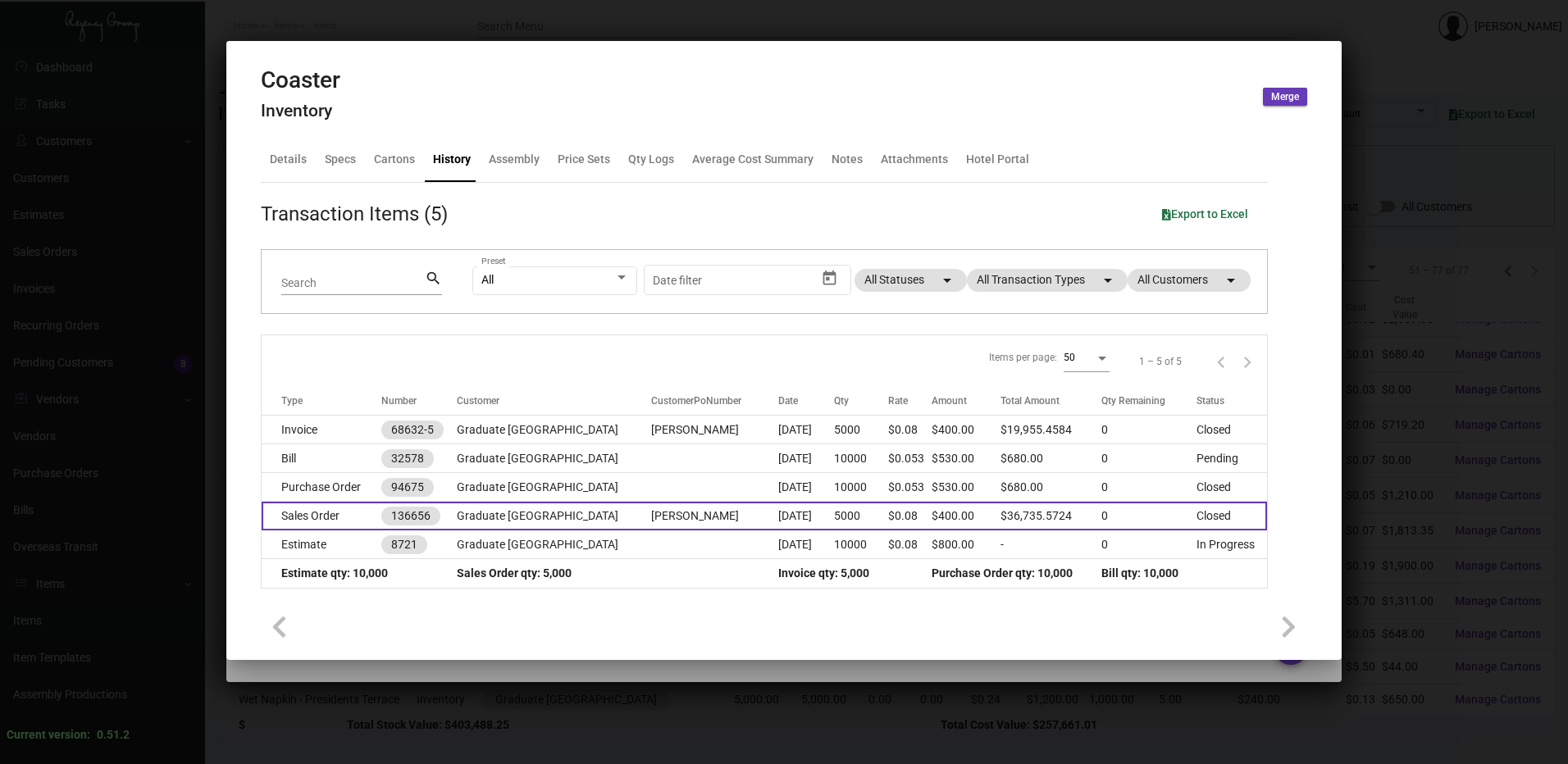
click at [834, 520] on td "5000" at bounding box center [861, 516] width 53 height 29
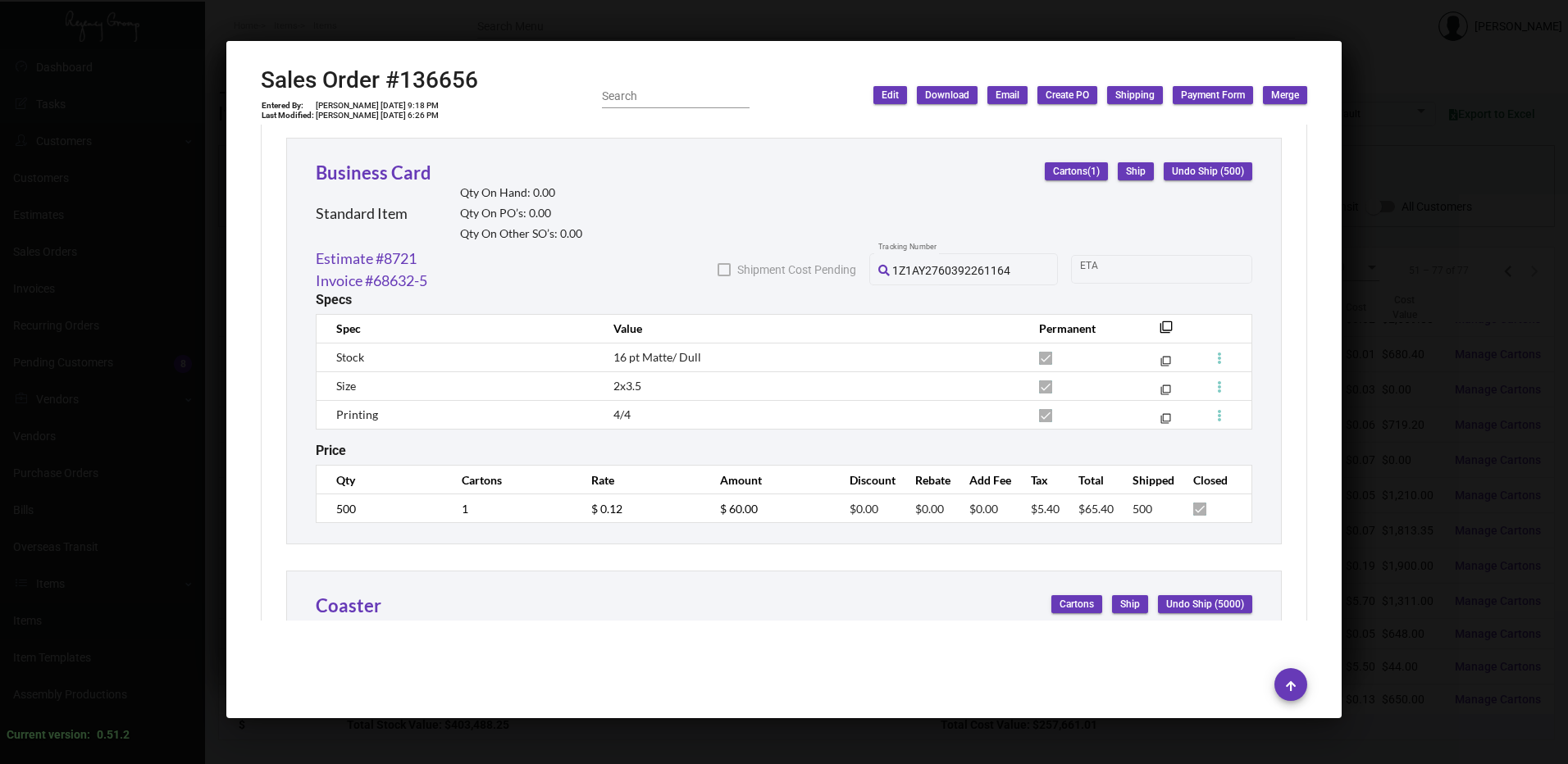
scroll to position [2705, 0]
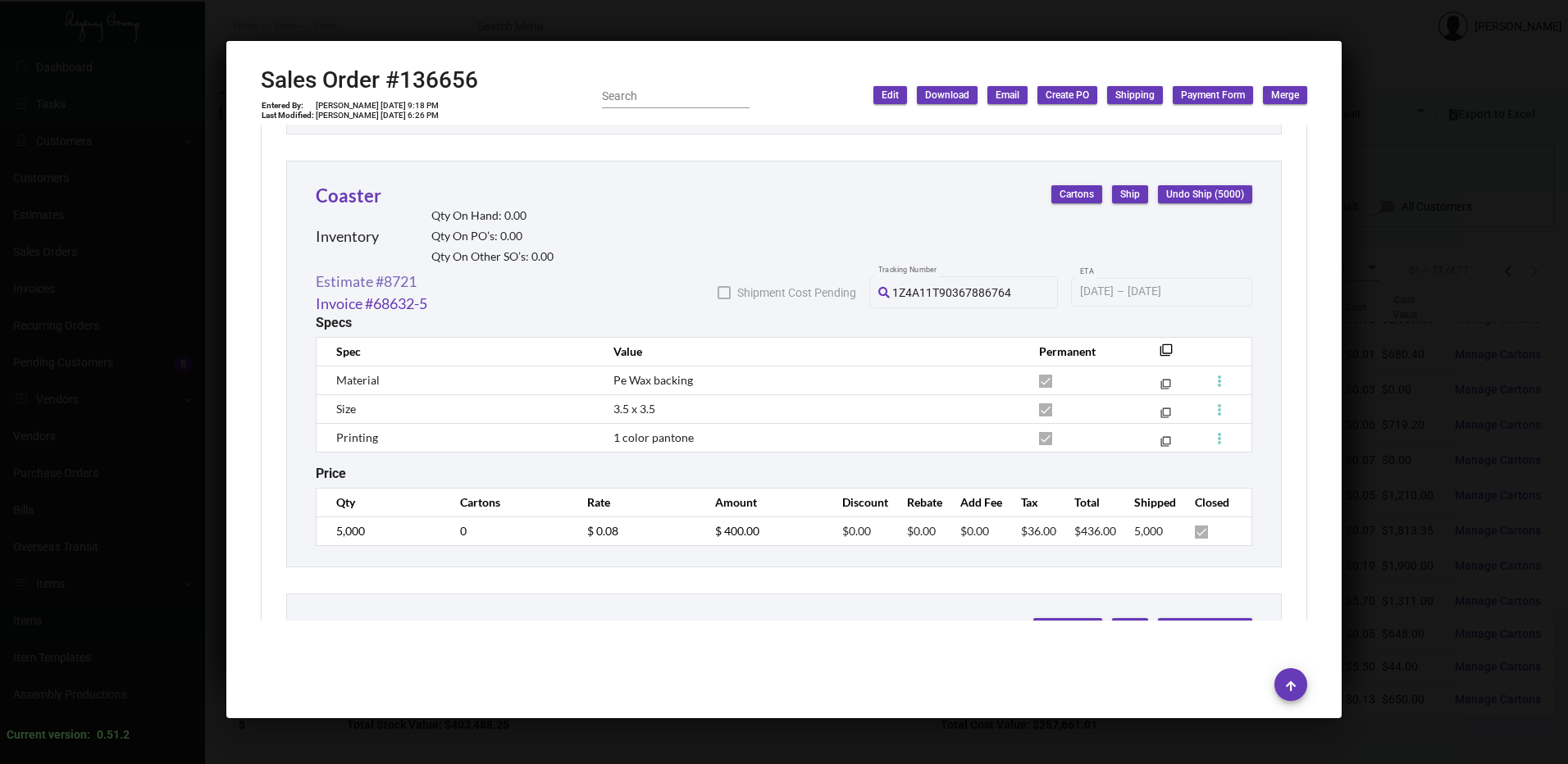
click at [394, 282] on link "Estimate #8721" at bounding box center [366, 282] width 101 height 22
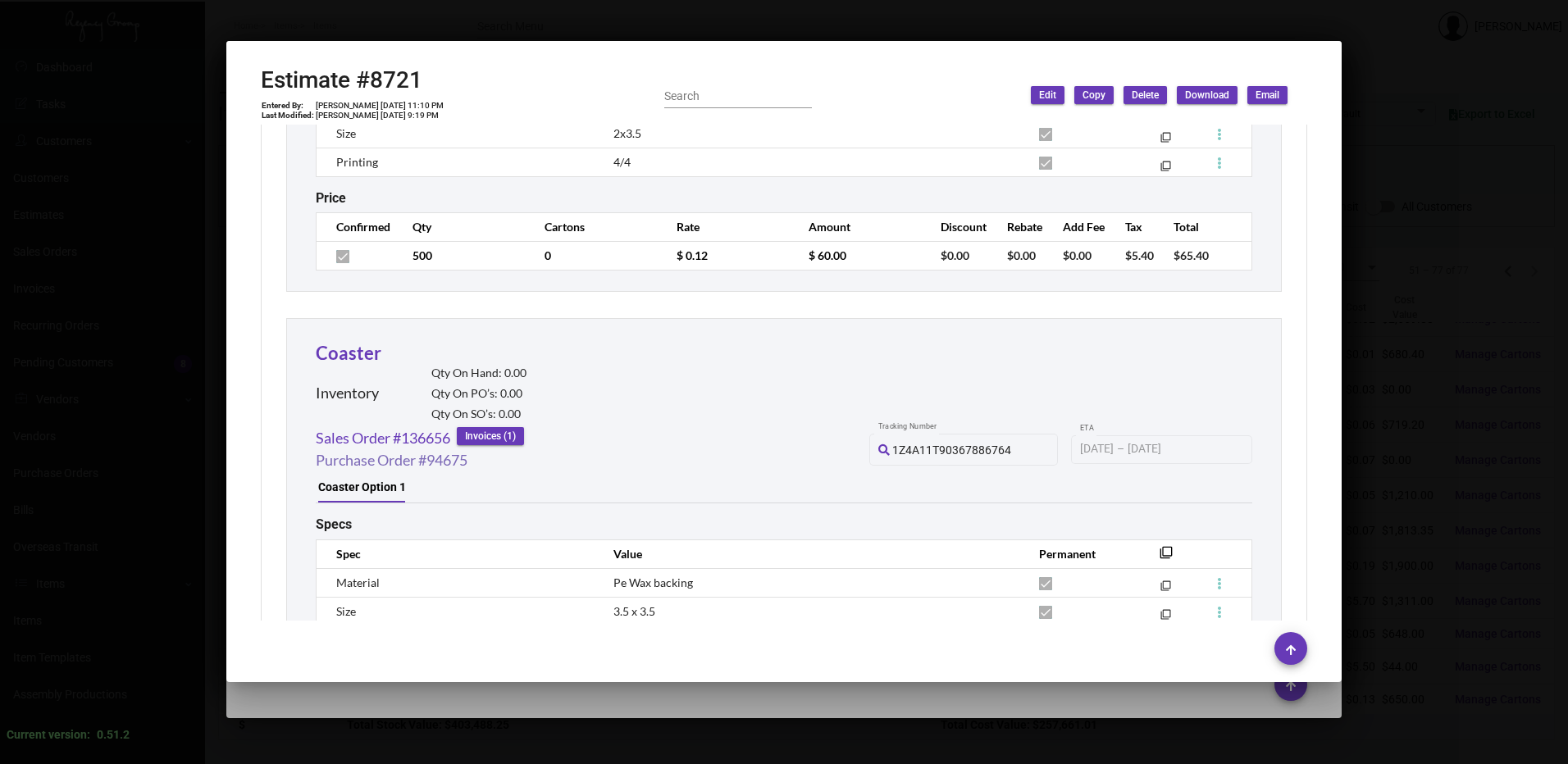
click at [445, 458] on link "Purchase Order #94675" at bounding box center [391, 460] width 152 height 22
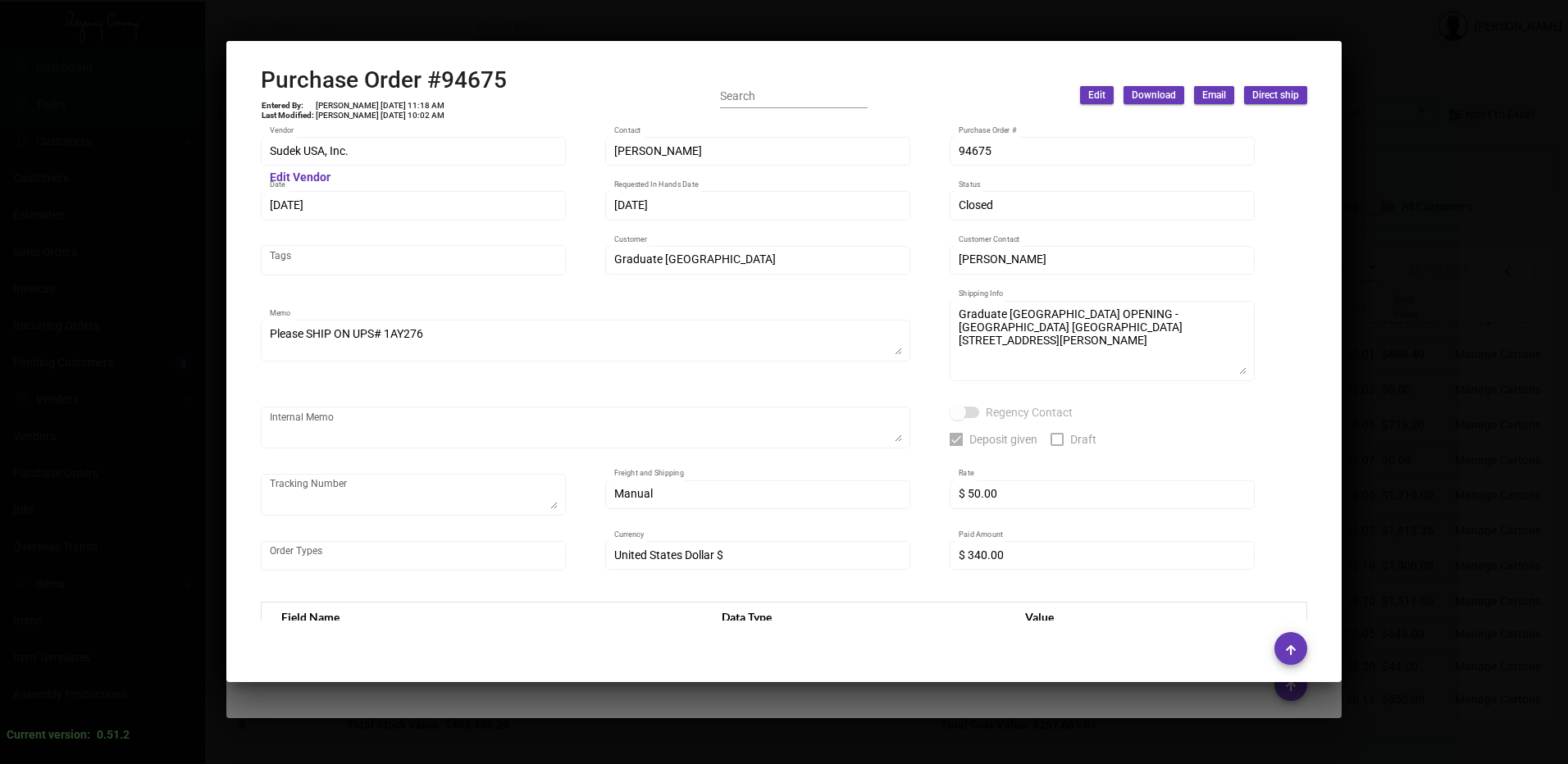
click at [484, 22] on div at bounding box center [784, 382] width 1568 height 764
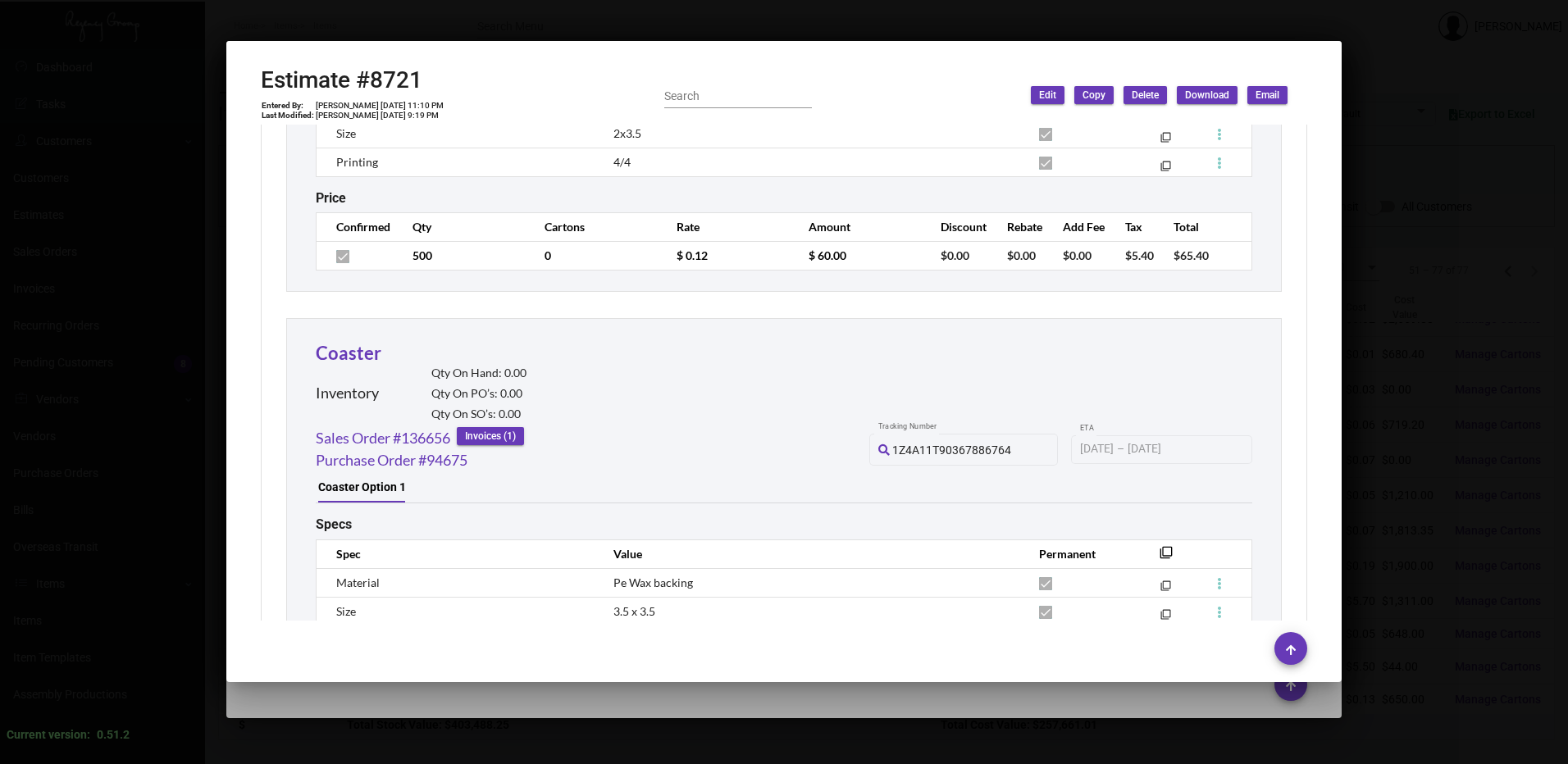
click at [484, 22] on div at bounding box center [784, 382] width 1568 height 764
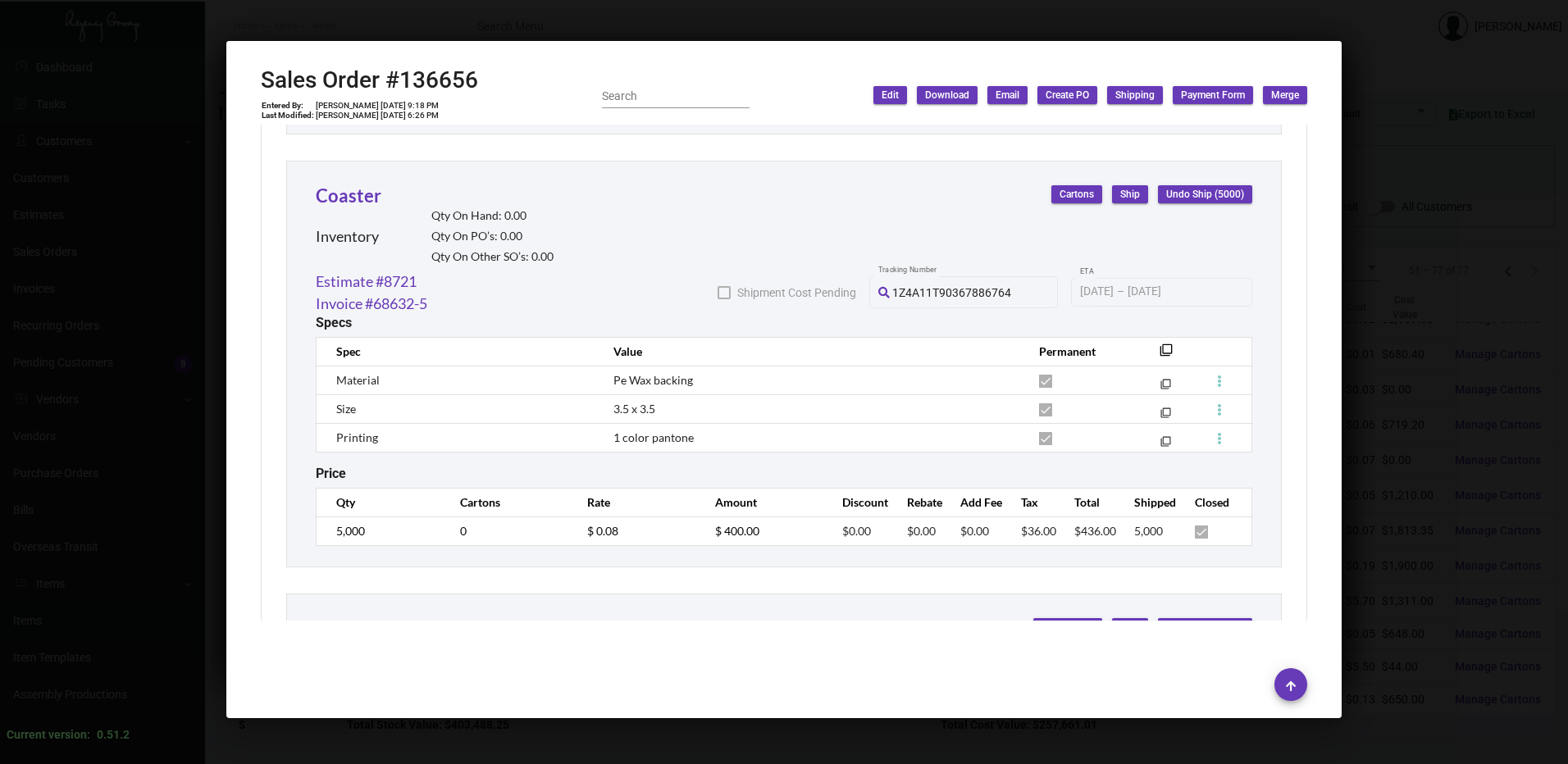
click at [484, 22] on div at bounding box center [784, 382] width 1568 height 764
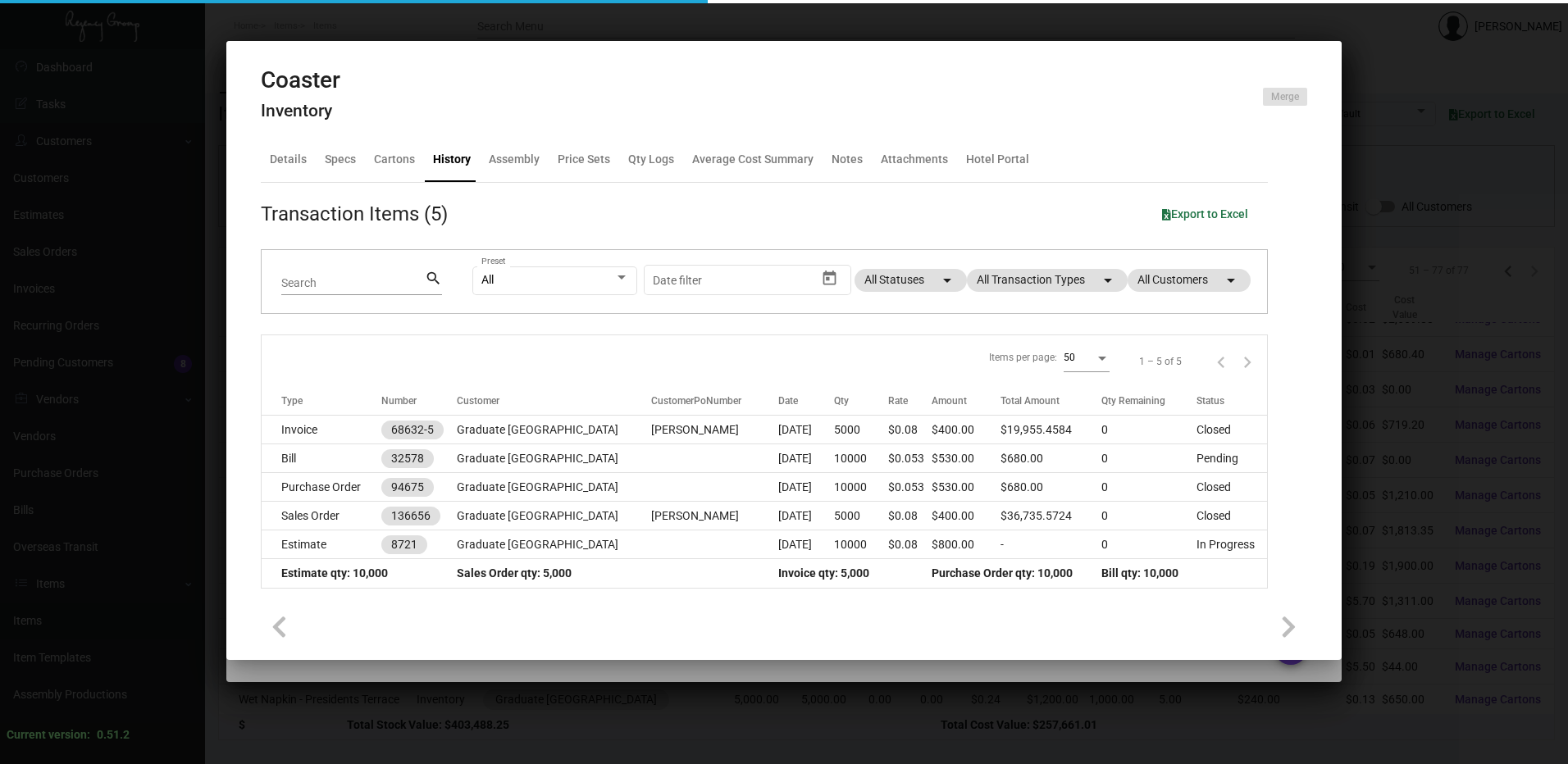
click at [484, 22] on div at bounding box center [784, 382] width 1568 height 764
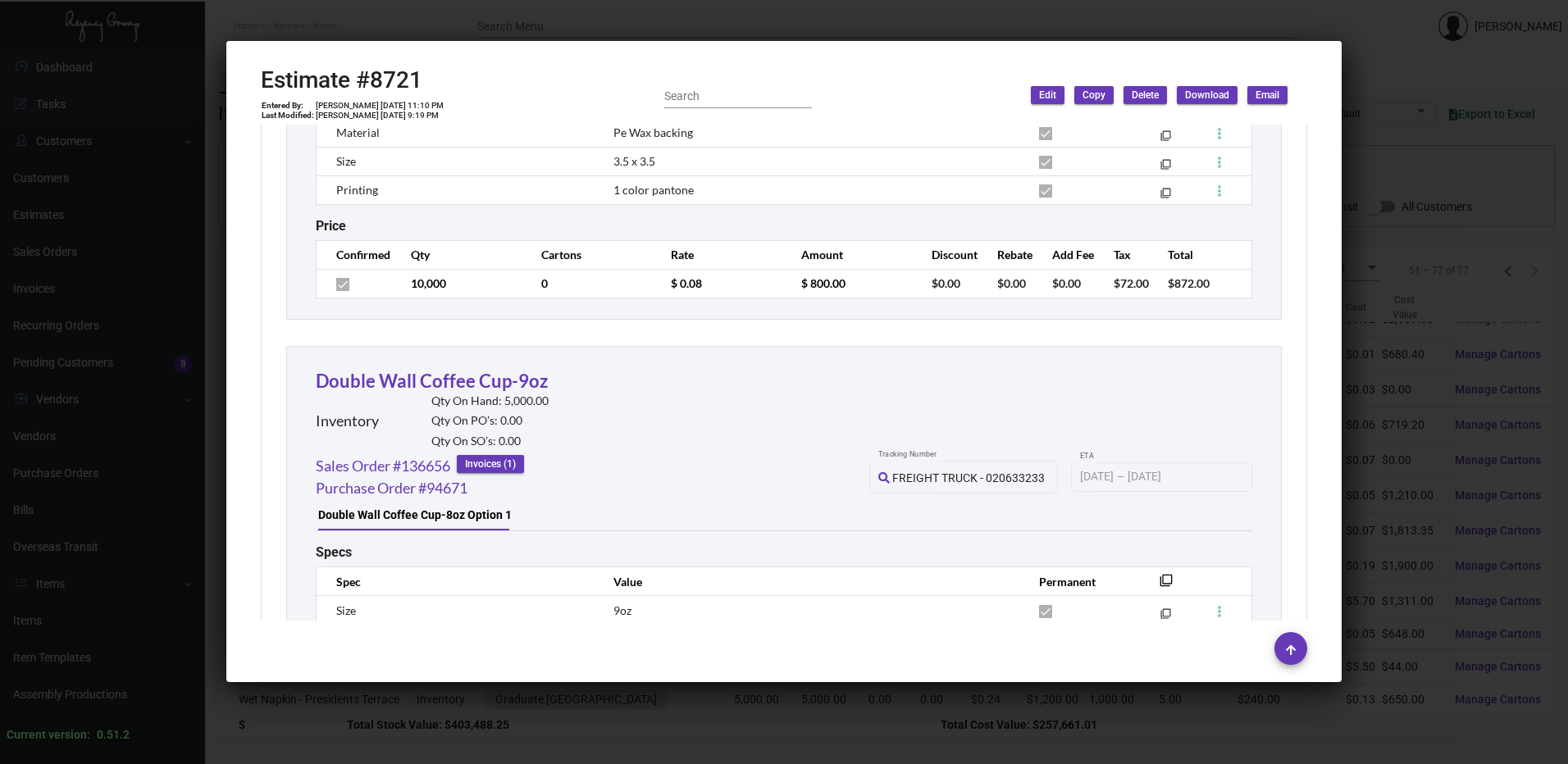
scroll to position [3279, 0]
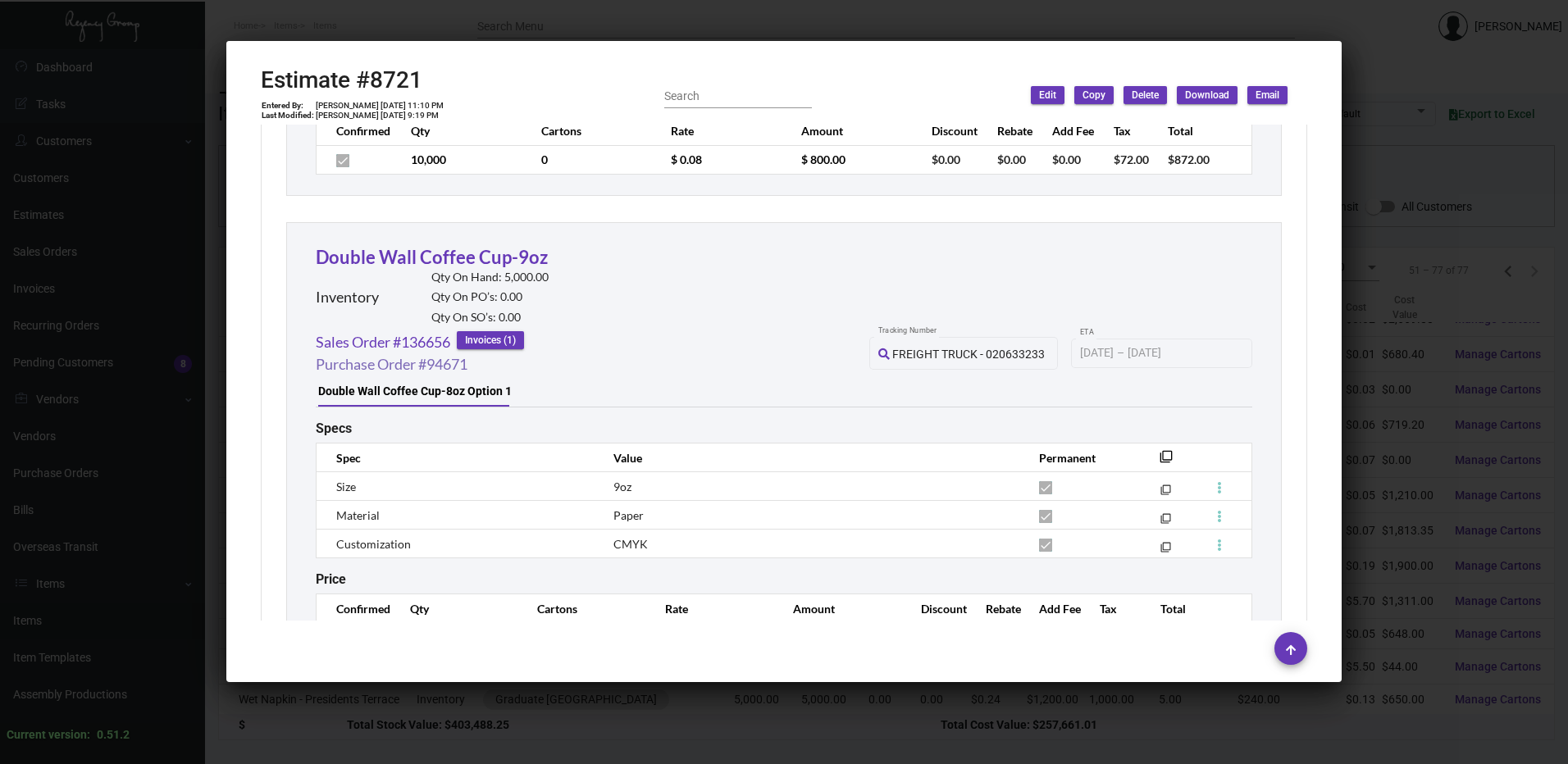
click at [450, 360] on link "Purchase Order #94671" at bounding box center [391, 364] width 152 height 22
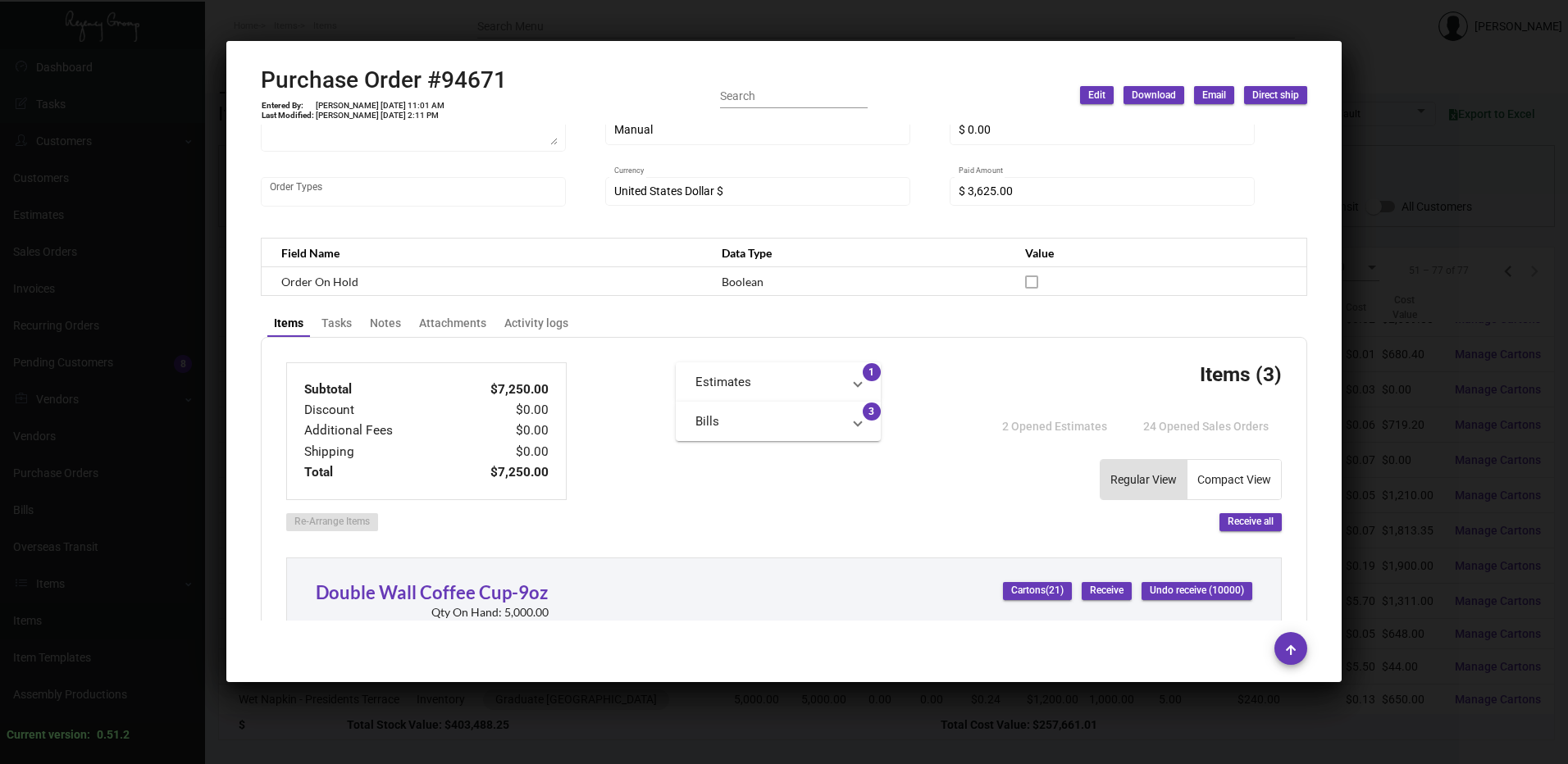
scroll to position [492, 0]
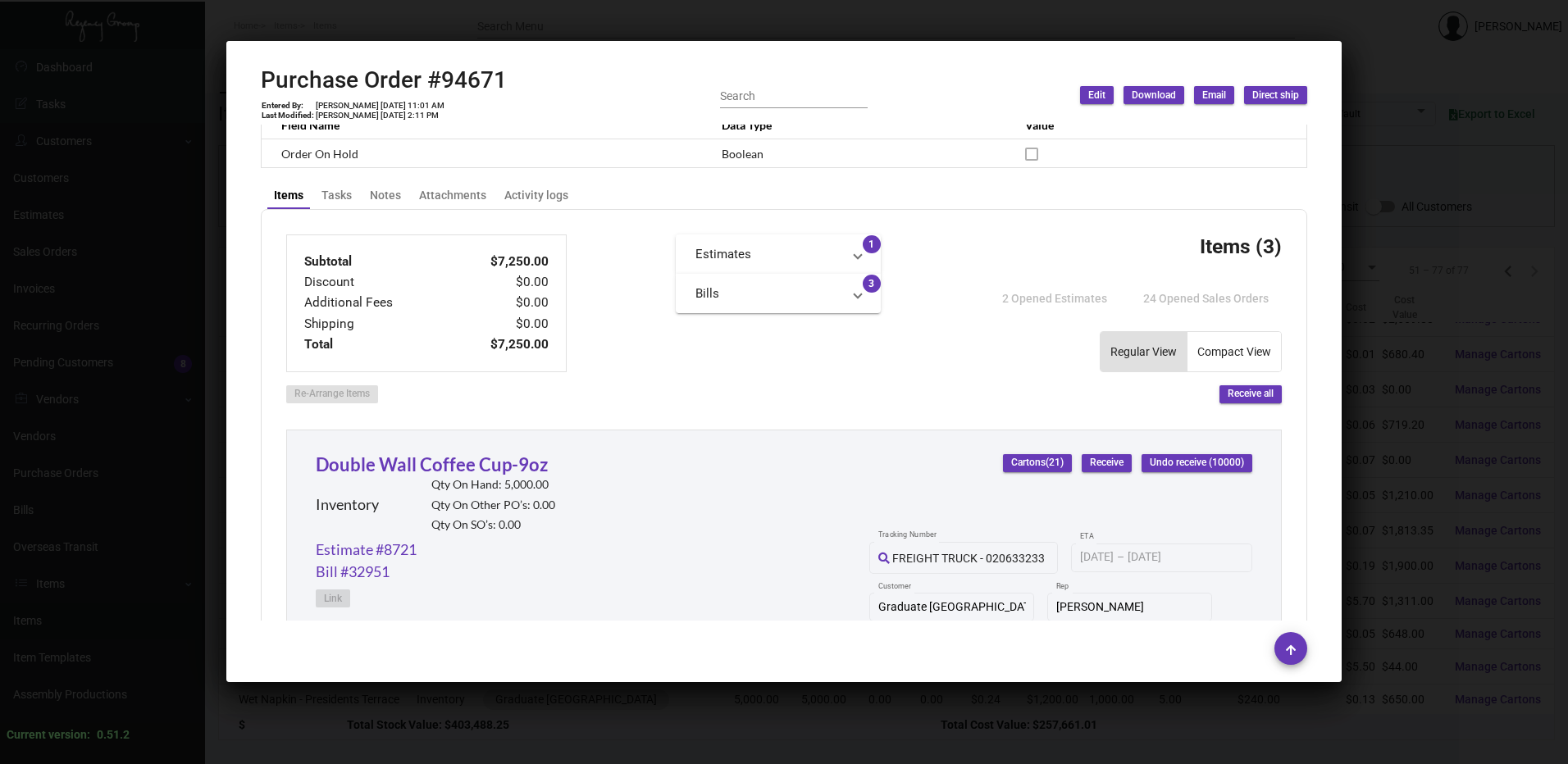
click at [607, 20] on div at bounding box center [784, 382] width 1568 height 764
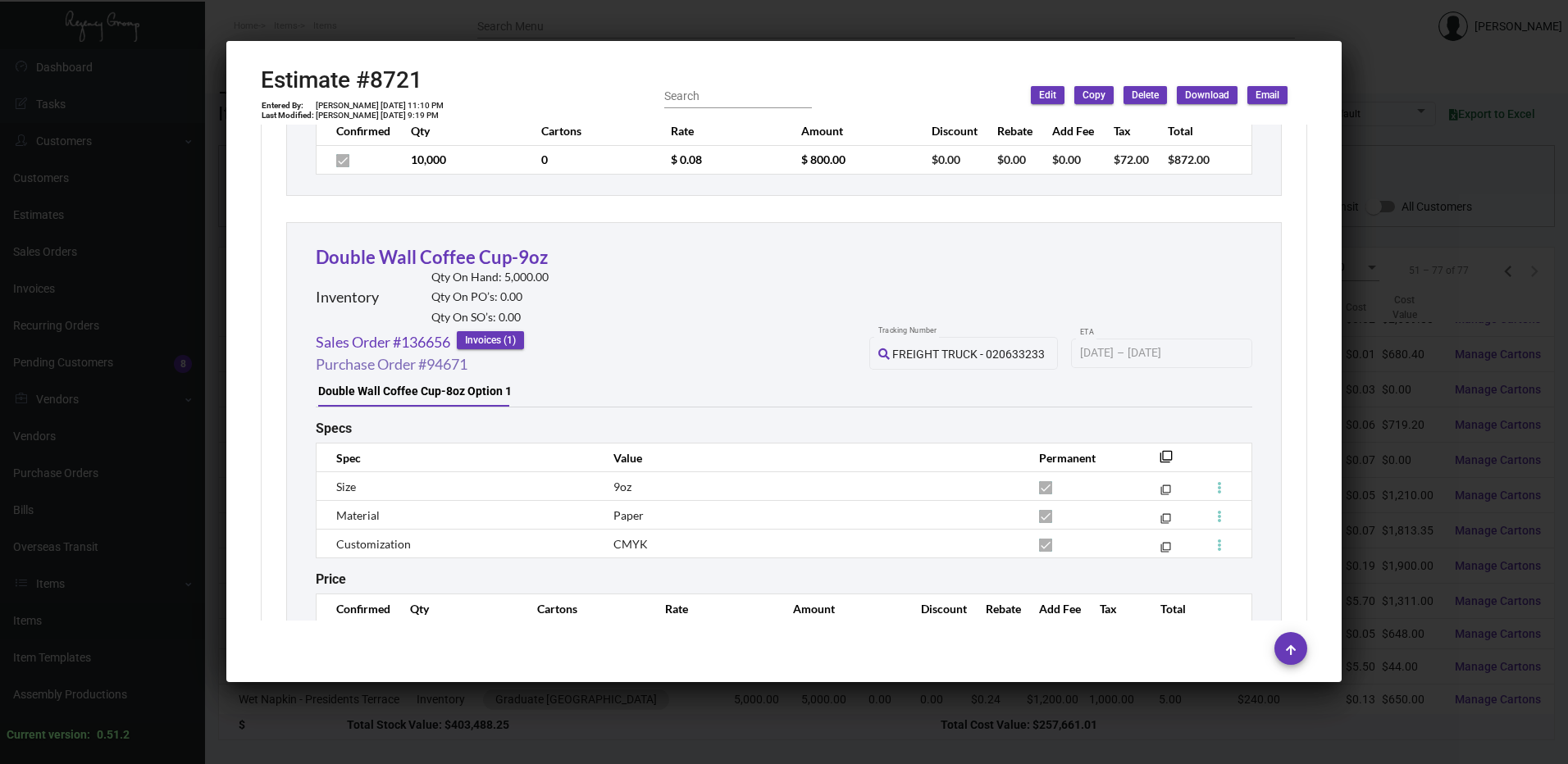
click at [430, 358] on link "Purchase Order #94671" at bounding box center [391, 364] width 152 height 22
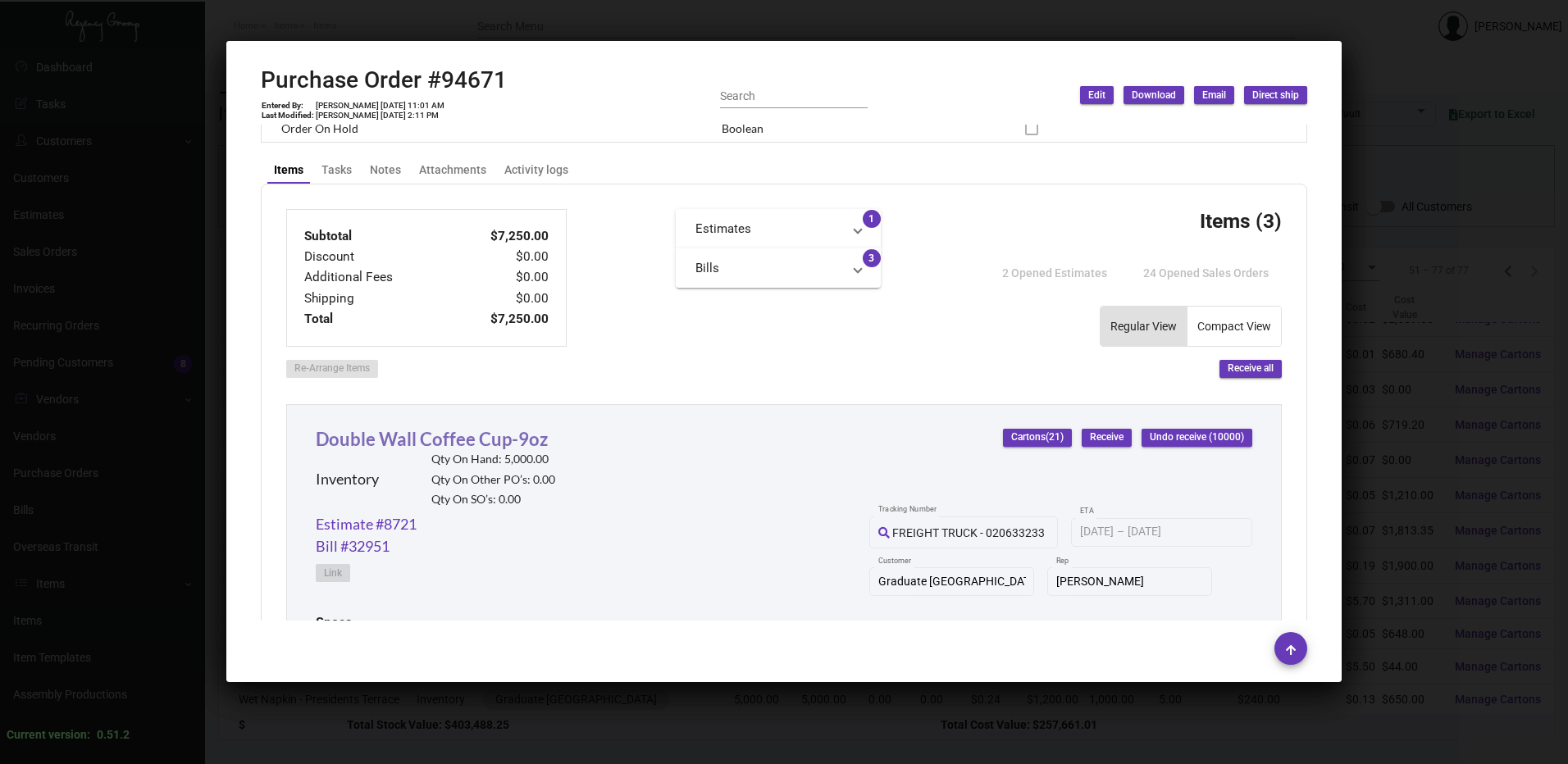
scroll to position [574, 0]
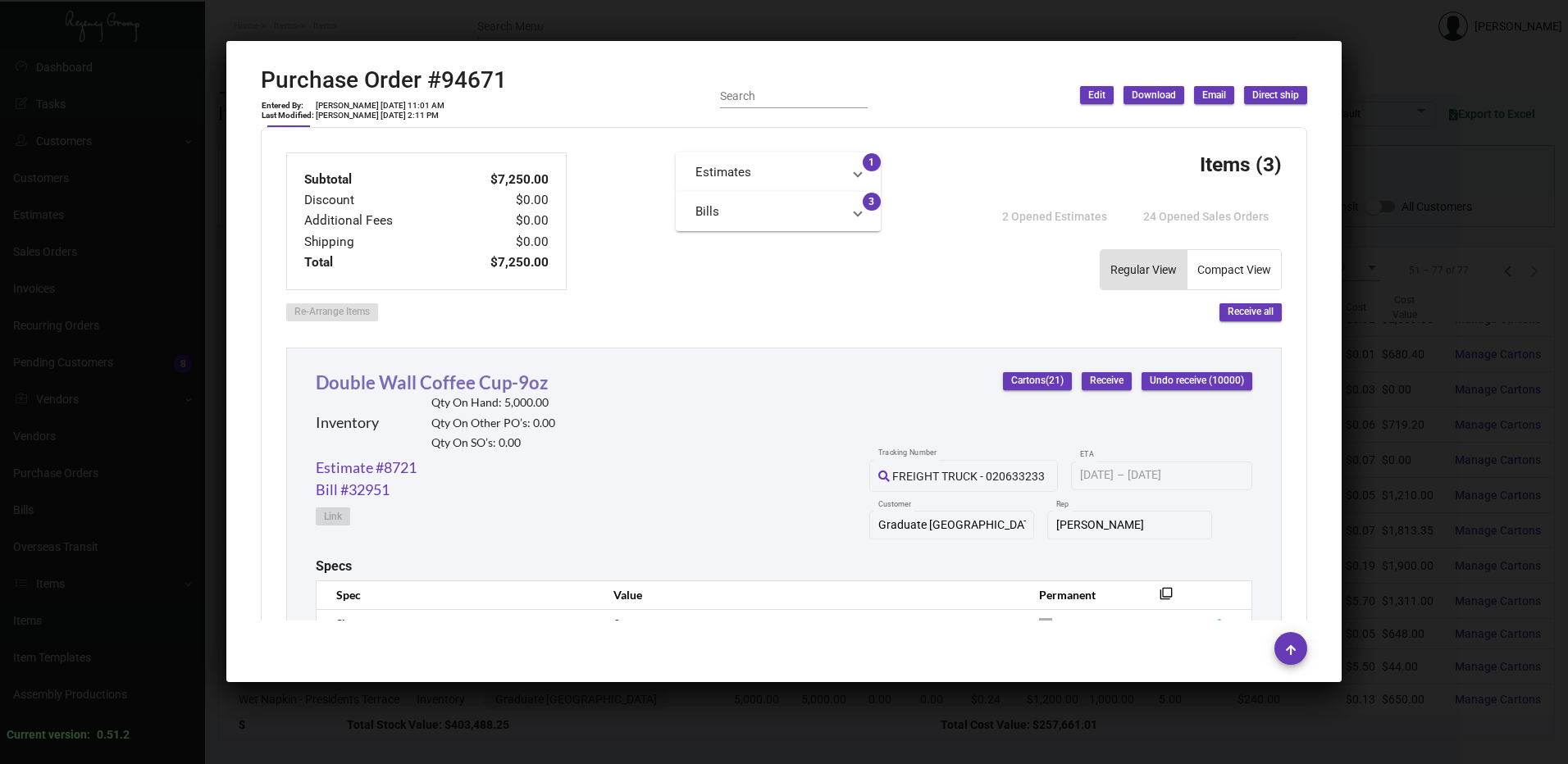
click at [504, 380] on link "Double Wall Coffee Cup-9oz" at bounding box center [431, 382] width 232 height 22
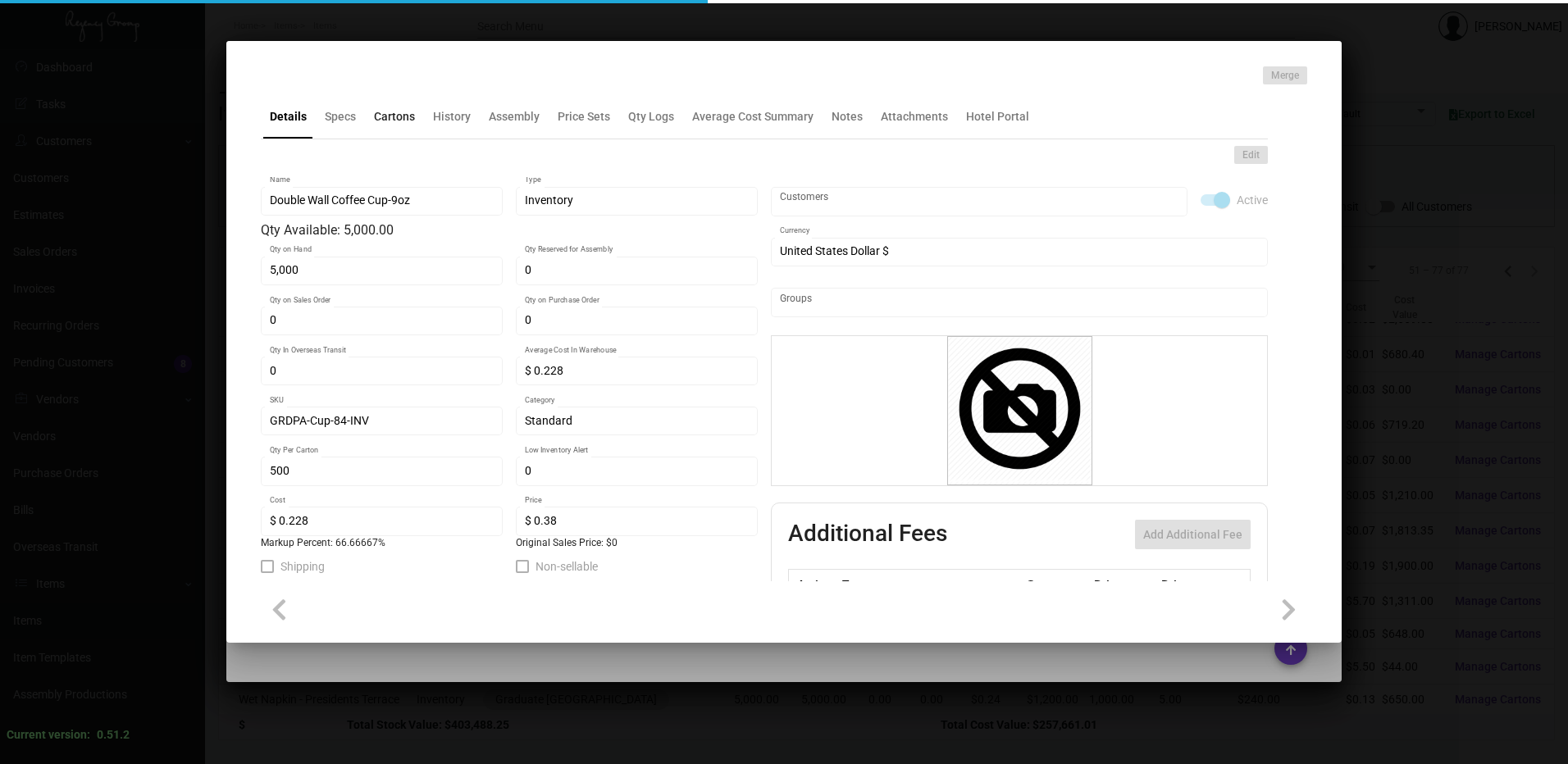
click at [399, 133] on div "Cartons" at bounding box center [394, 115] width 54 height 39
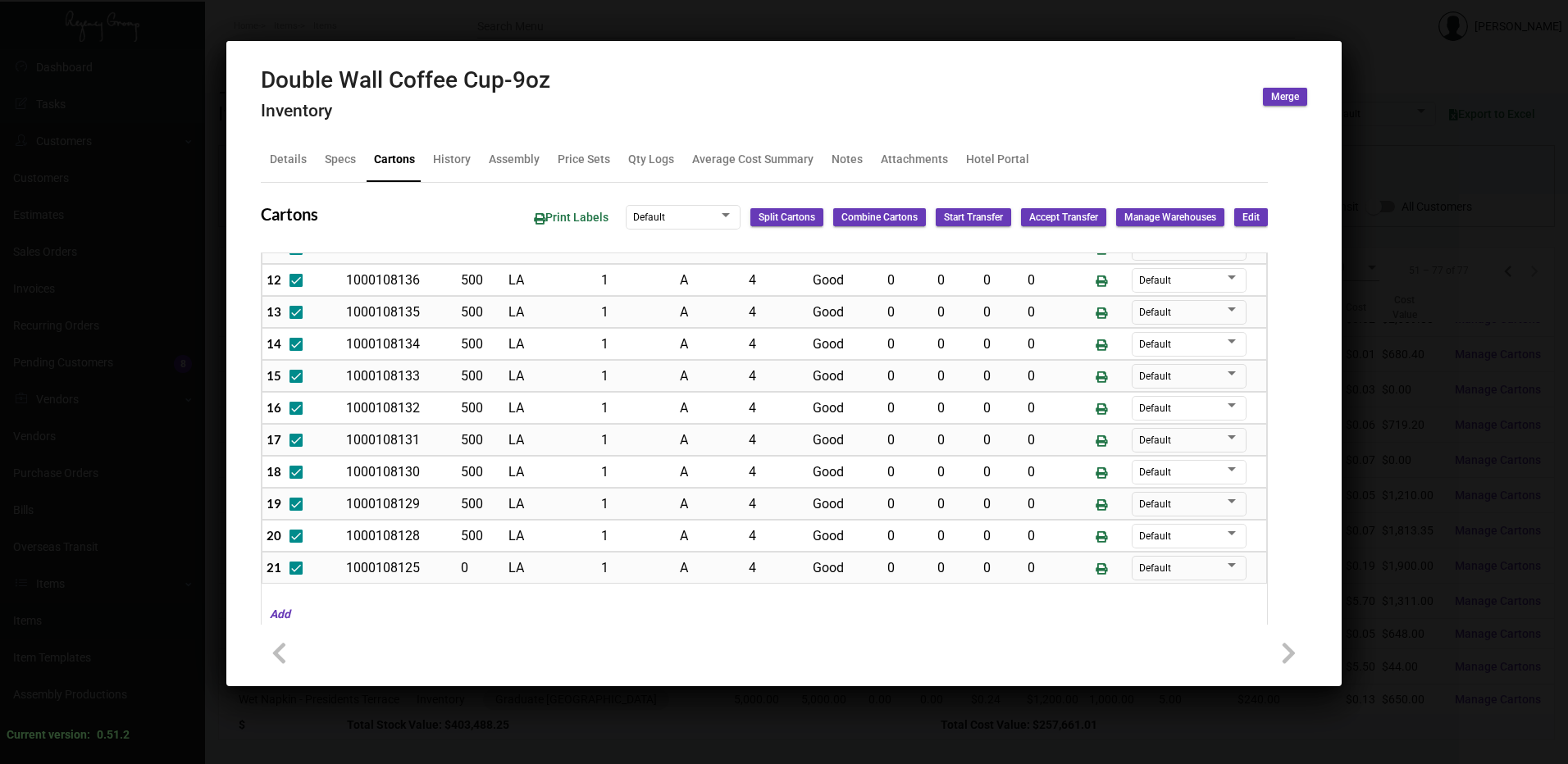
scroll to position [428, 0]
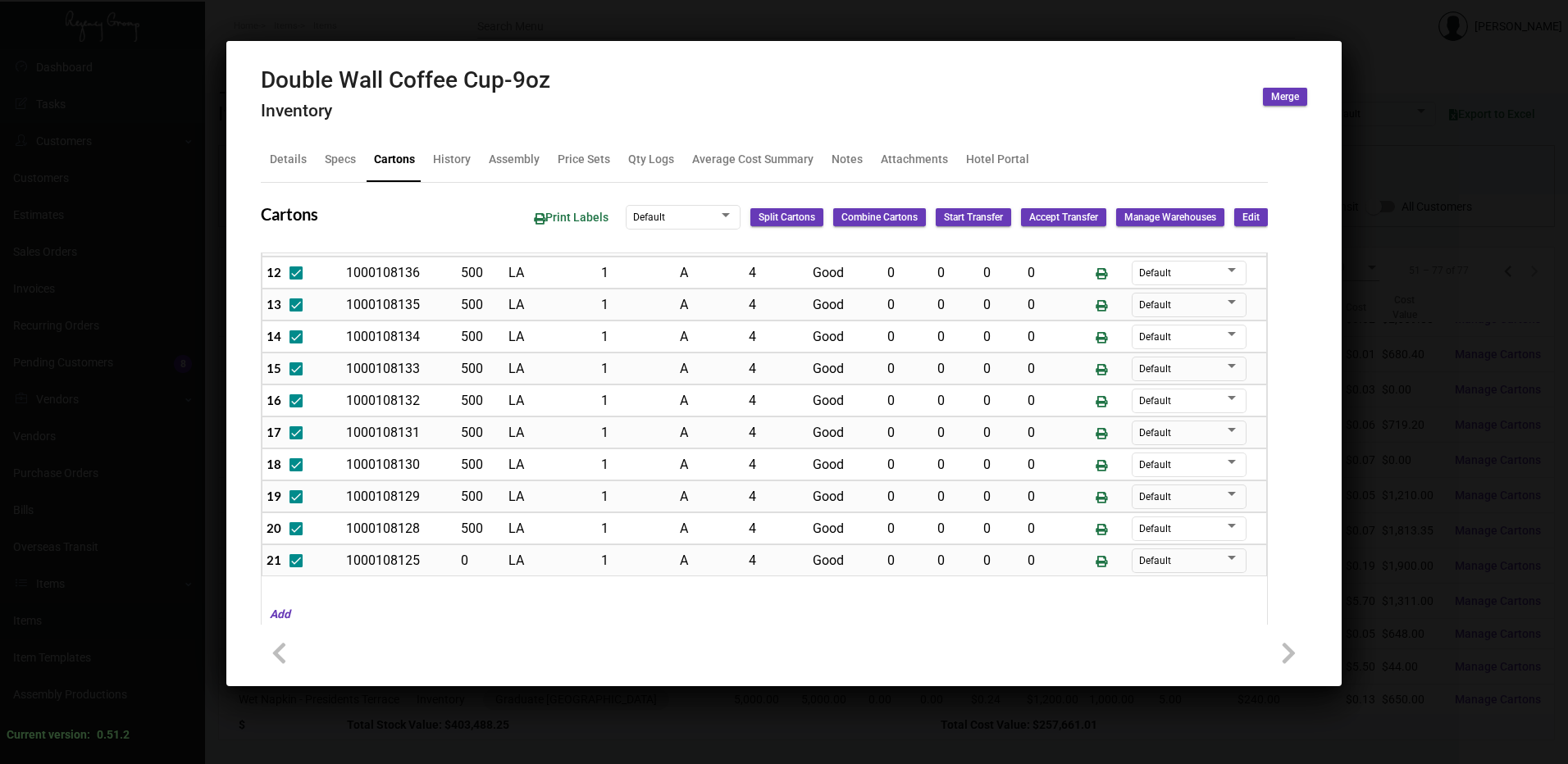
click at [547, 16] on div at bounding box center [784, 382] width 1568 height 764
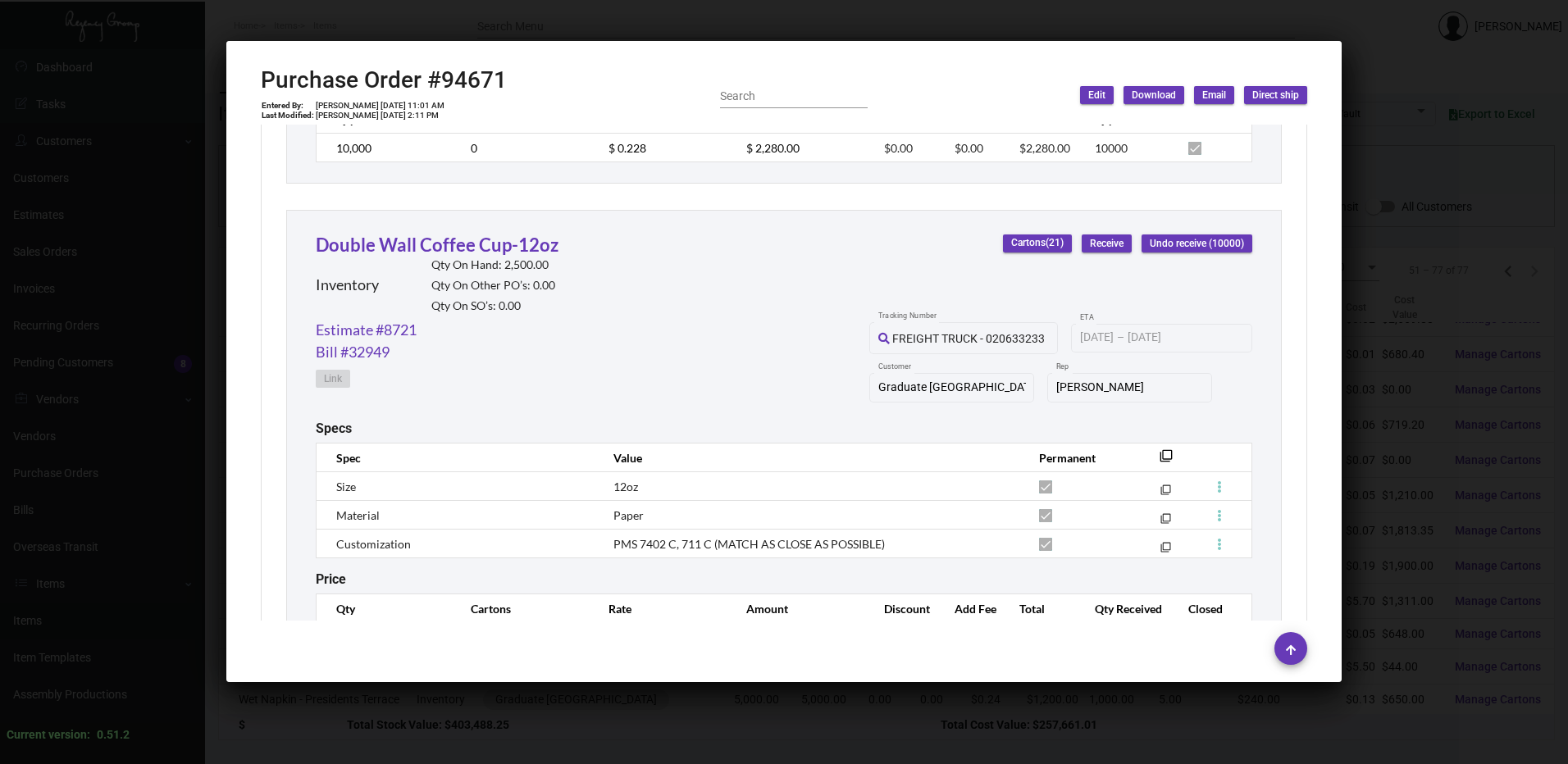
scroll to position [1230, 0]
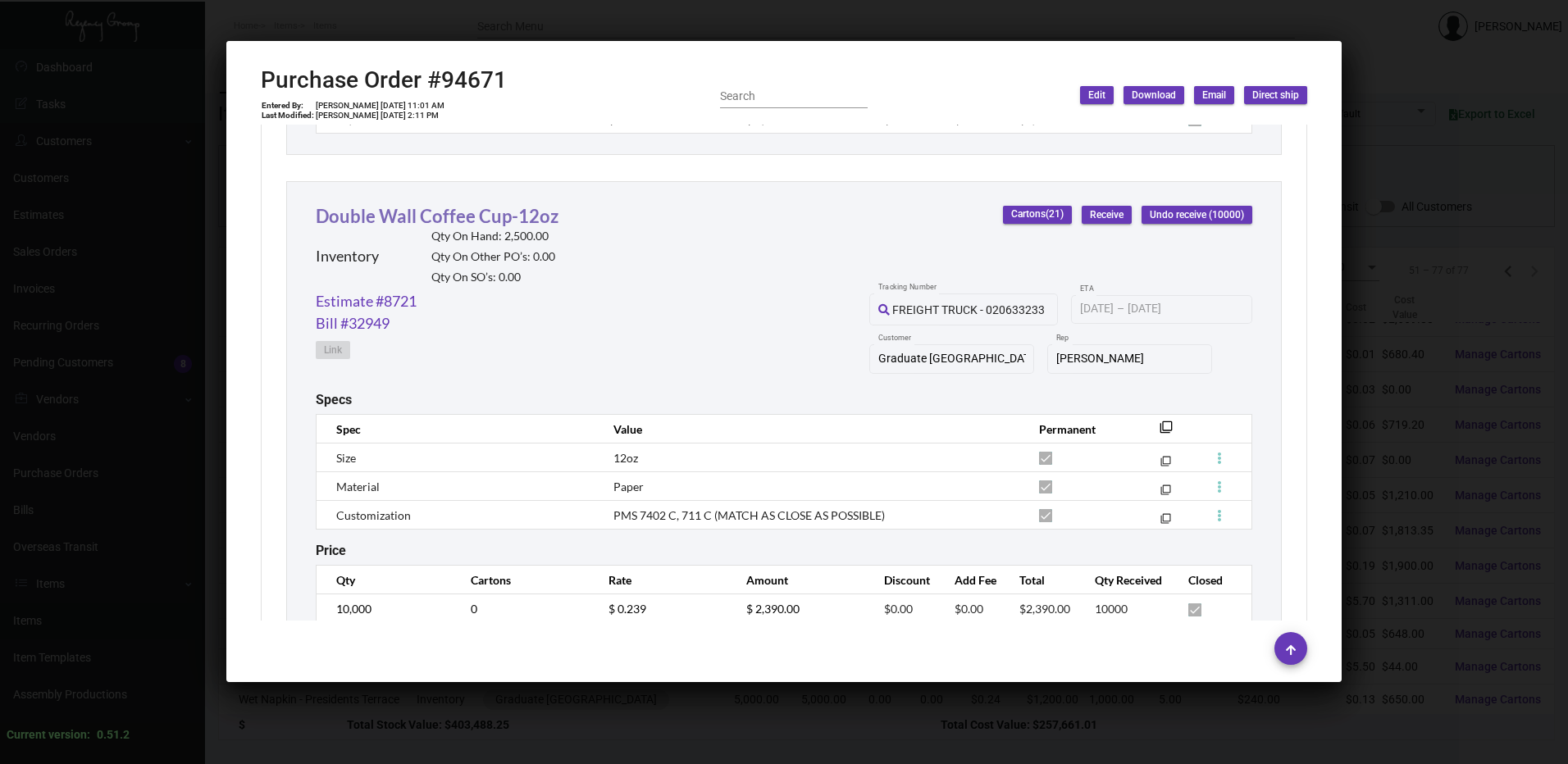
click at [536, 219] on link "Double Wall Coffee Cup-12oz" at bounding box center [437, 216] width 243 height 22
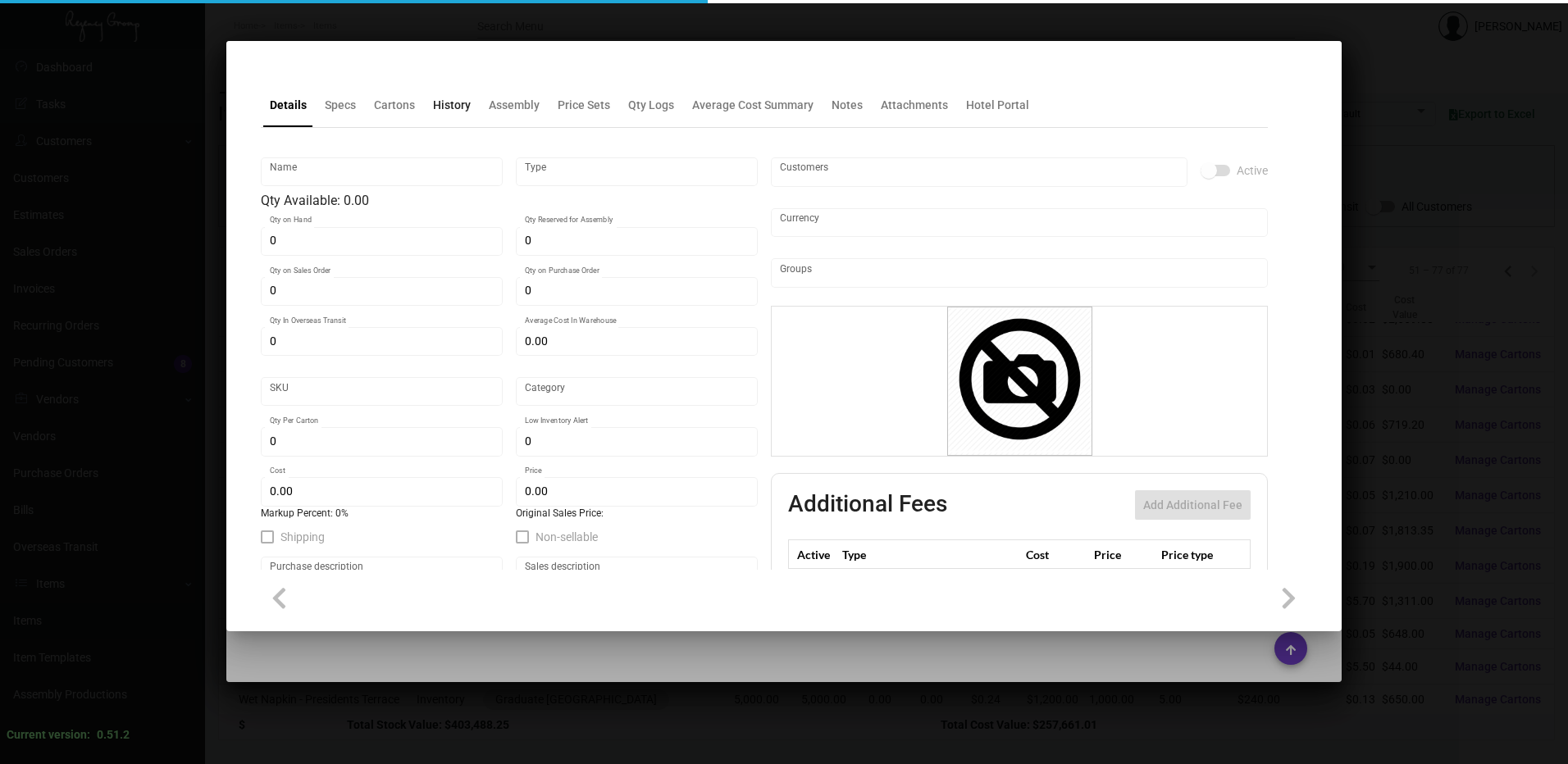
click at [453, 114] on div "History" at bounding box center [451, 105] width 37 height 17
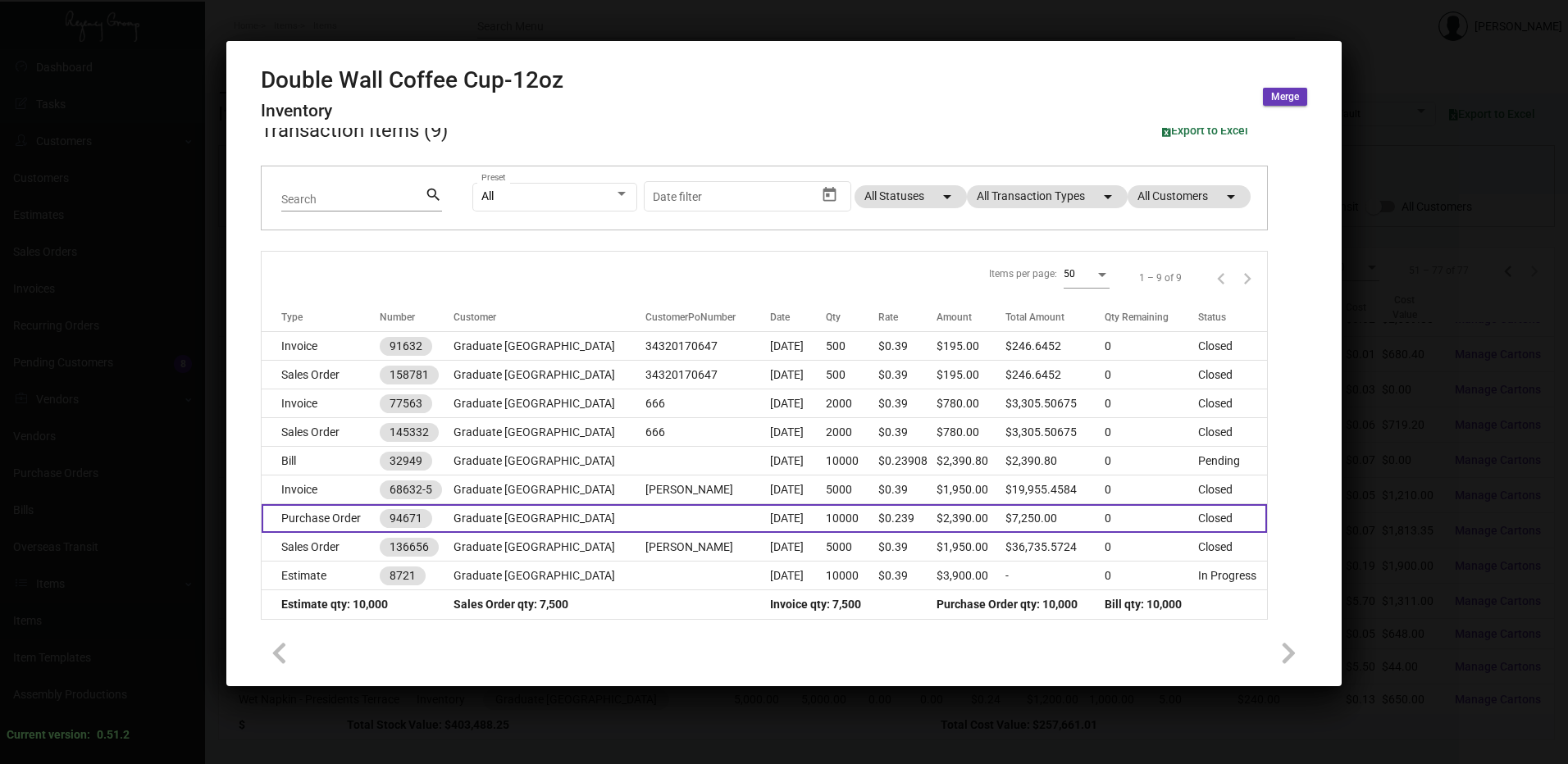
scroll to position [89, 0]
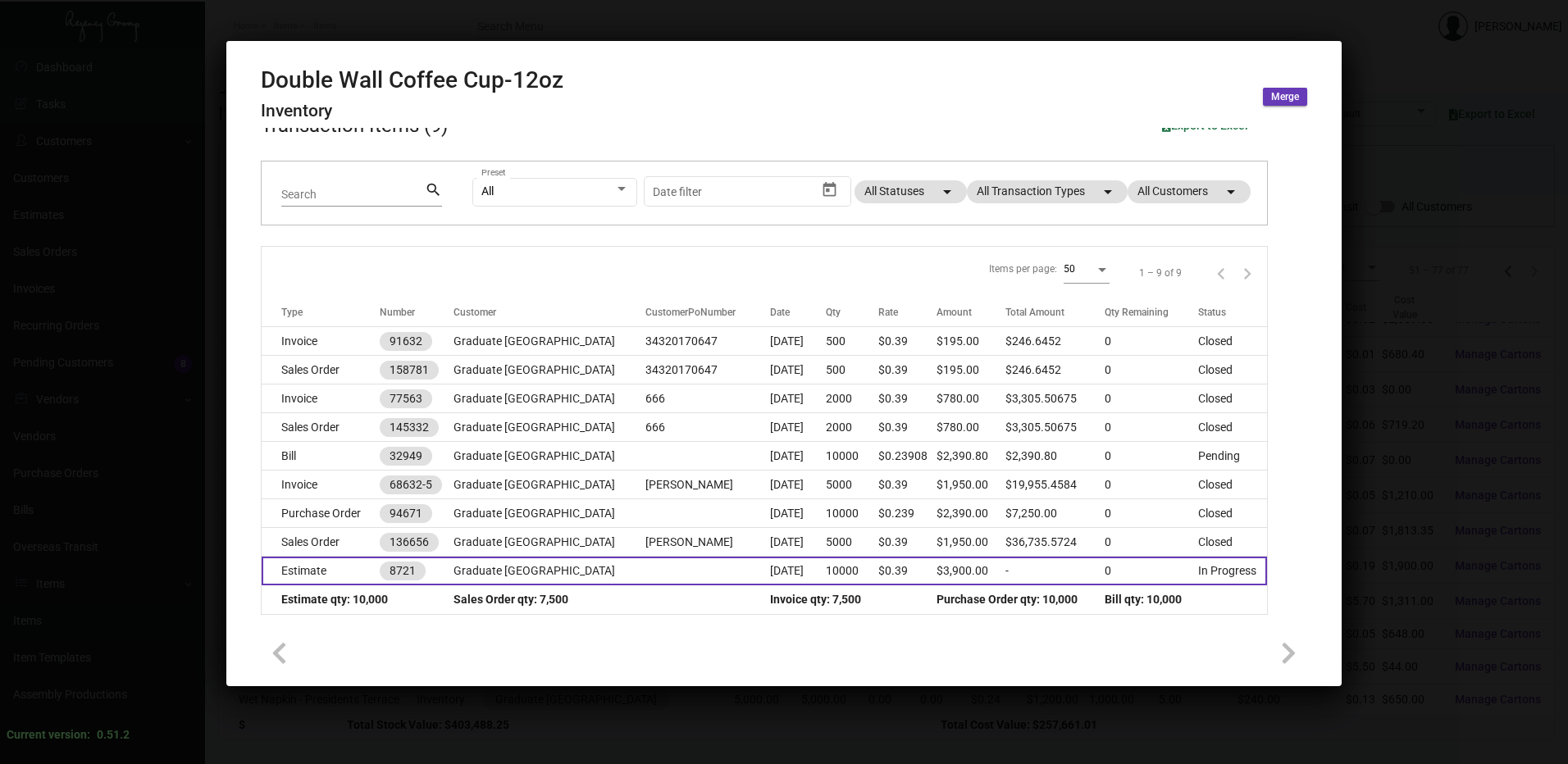
click at [332, 567] on td "Estimate" at bounding box center [321, 571] width 118 height 29
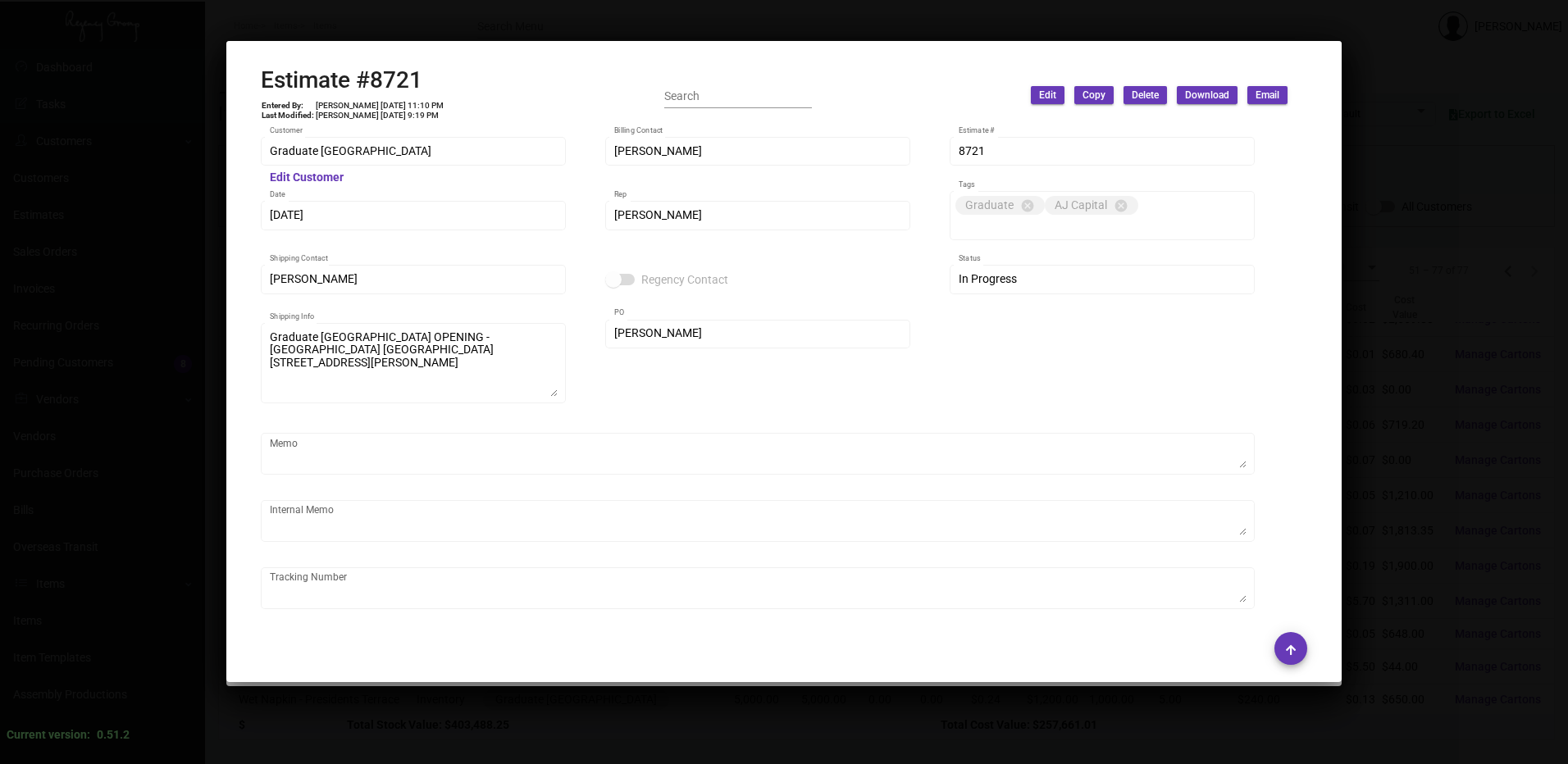
click at [376, 72] on h2 "Estimate #8721" at bounding box center [352, 81] width 184 height 28
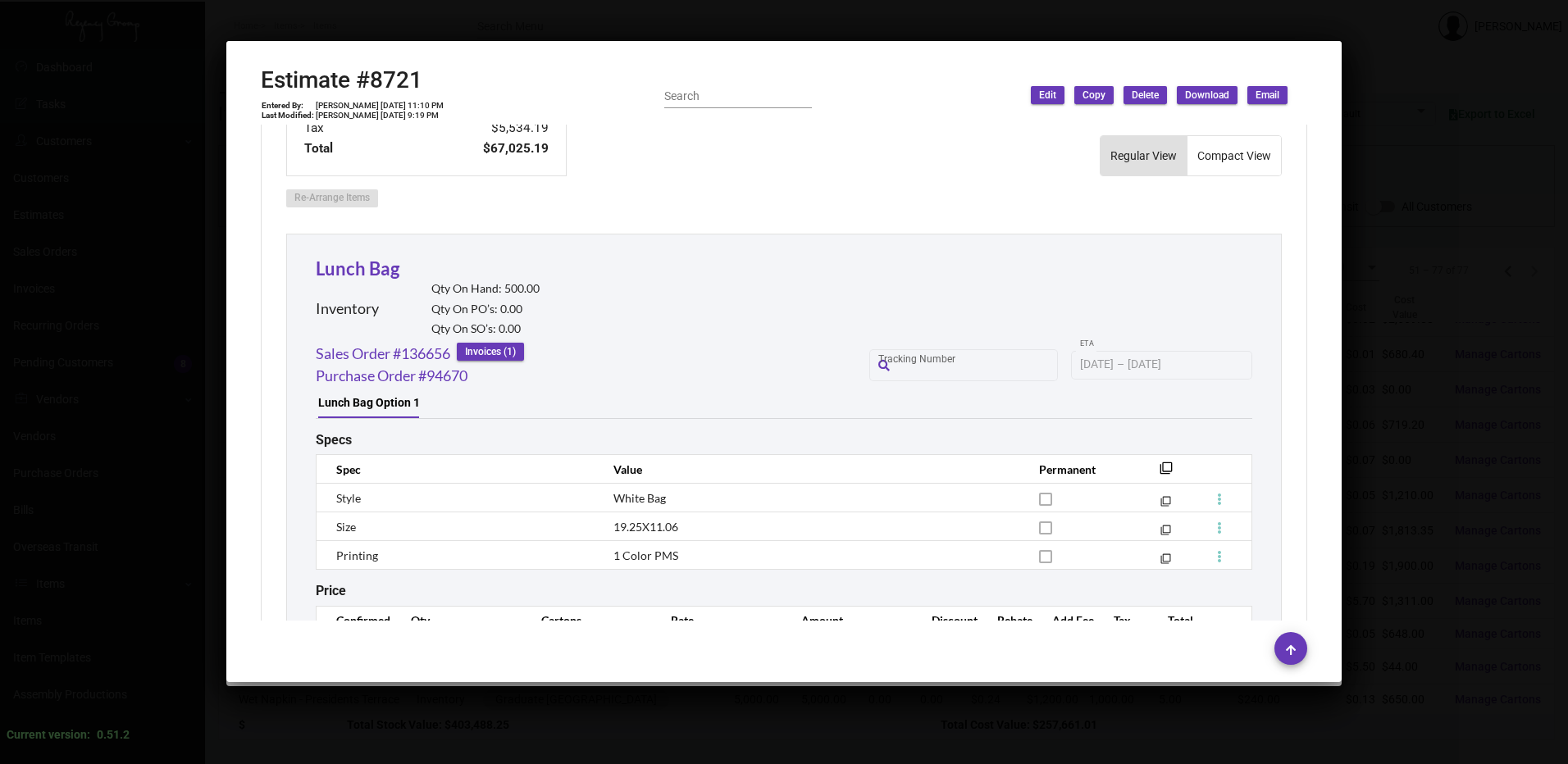
scroll to position [1065, 0]
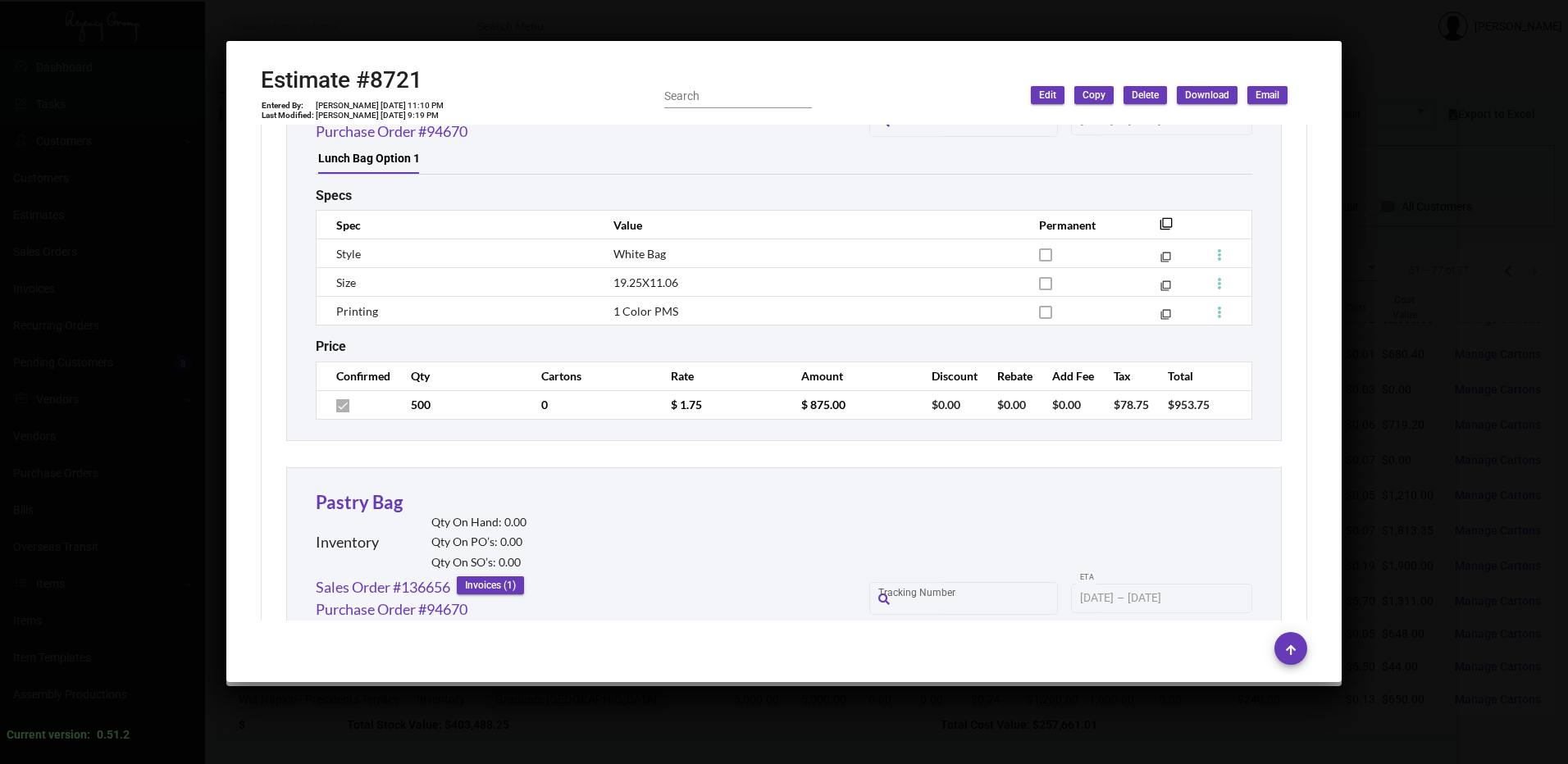
click at [639, 13] on div at bounding box center [784, 382] width 1568 height 764
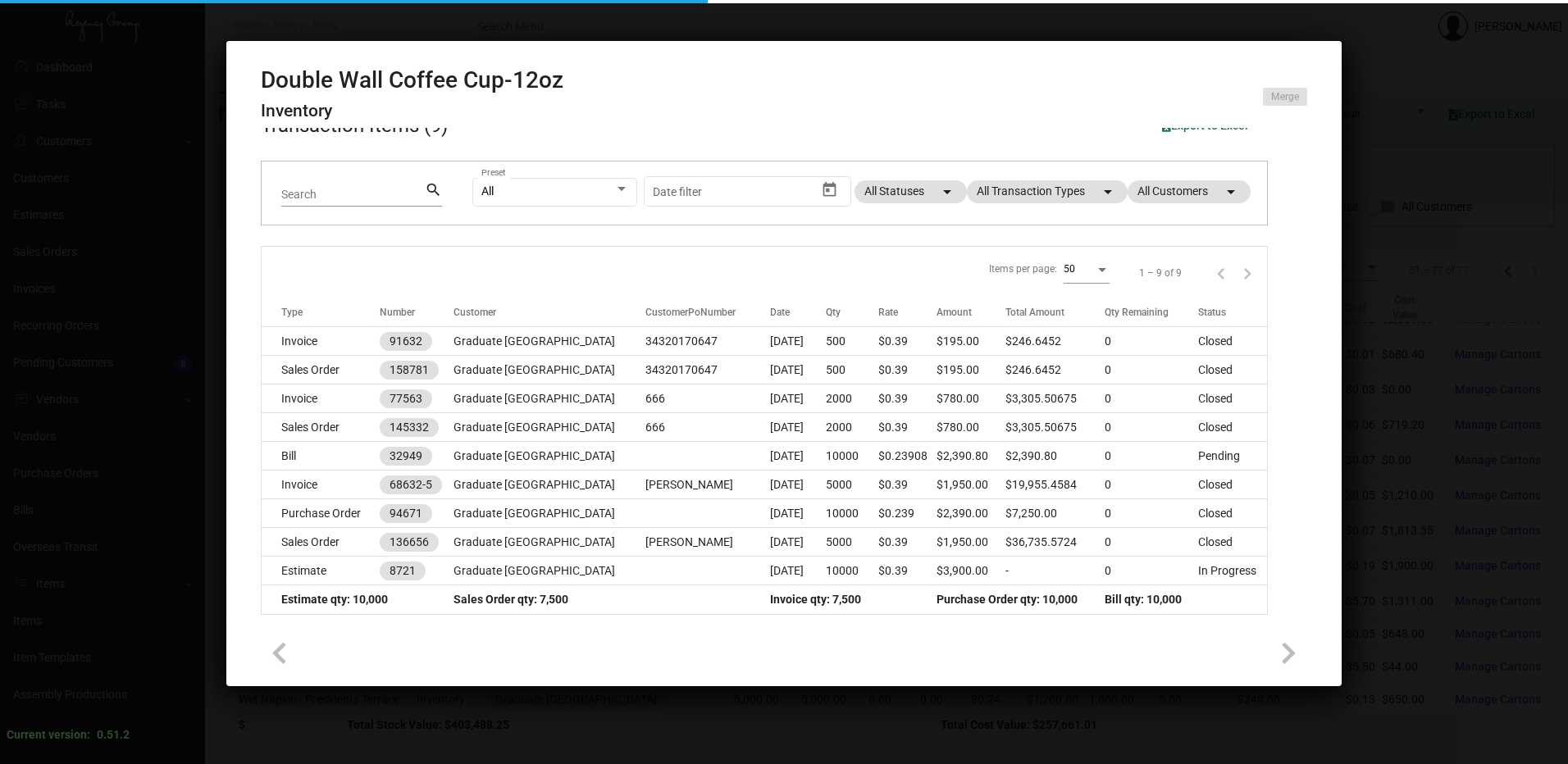
click at [639, 13] on div at bounding box center [784, 382] width 1568 height 764
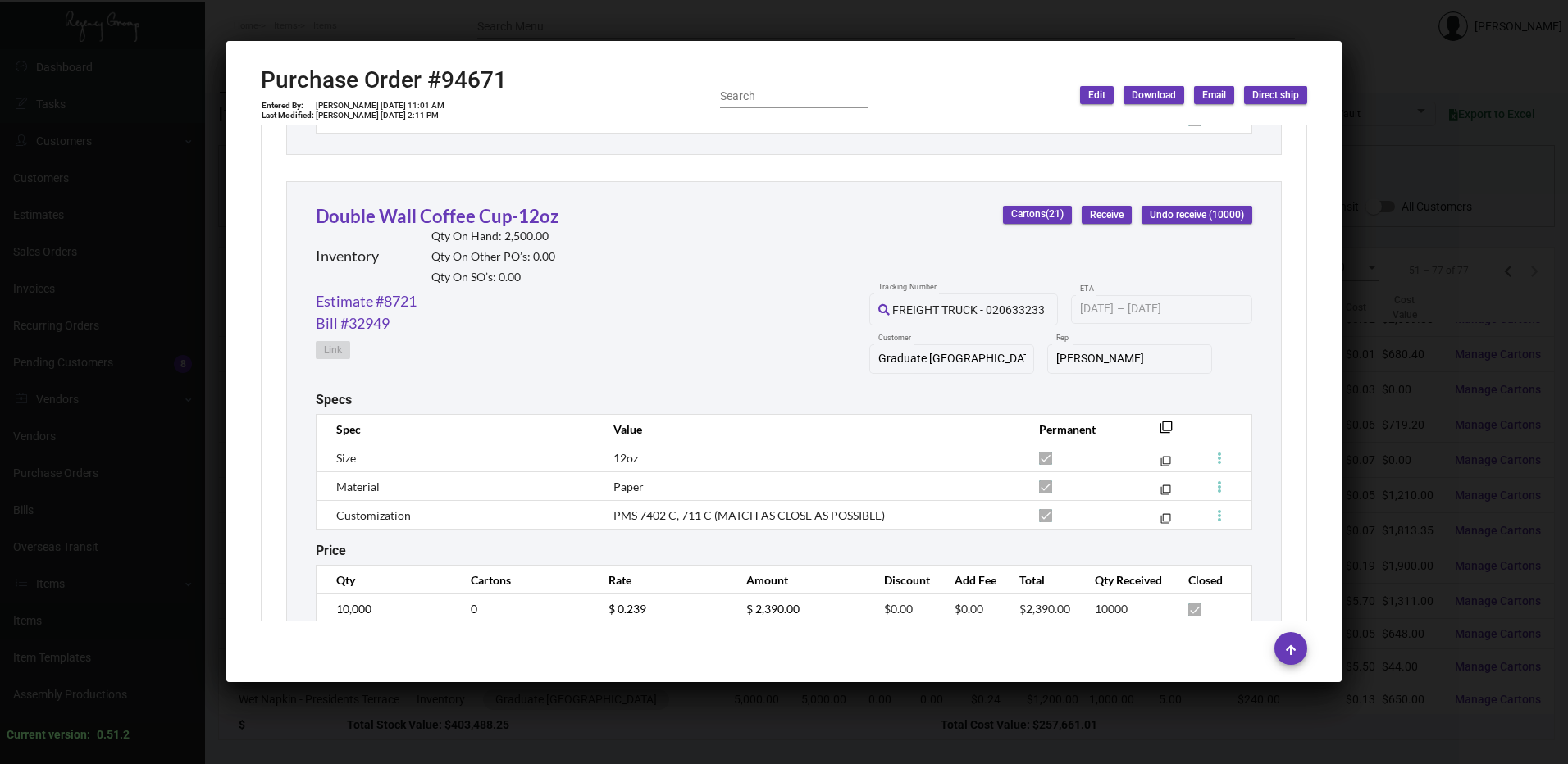
click at [678, 18] on div at bounding box center [784, 382] width 1568 height 764
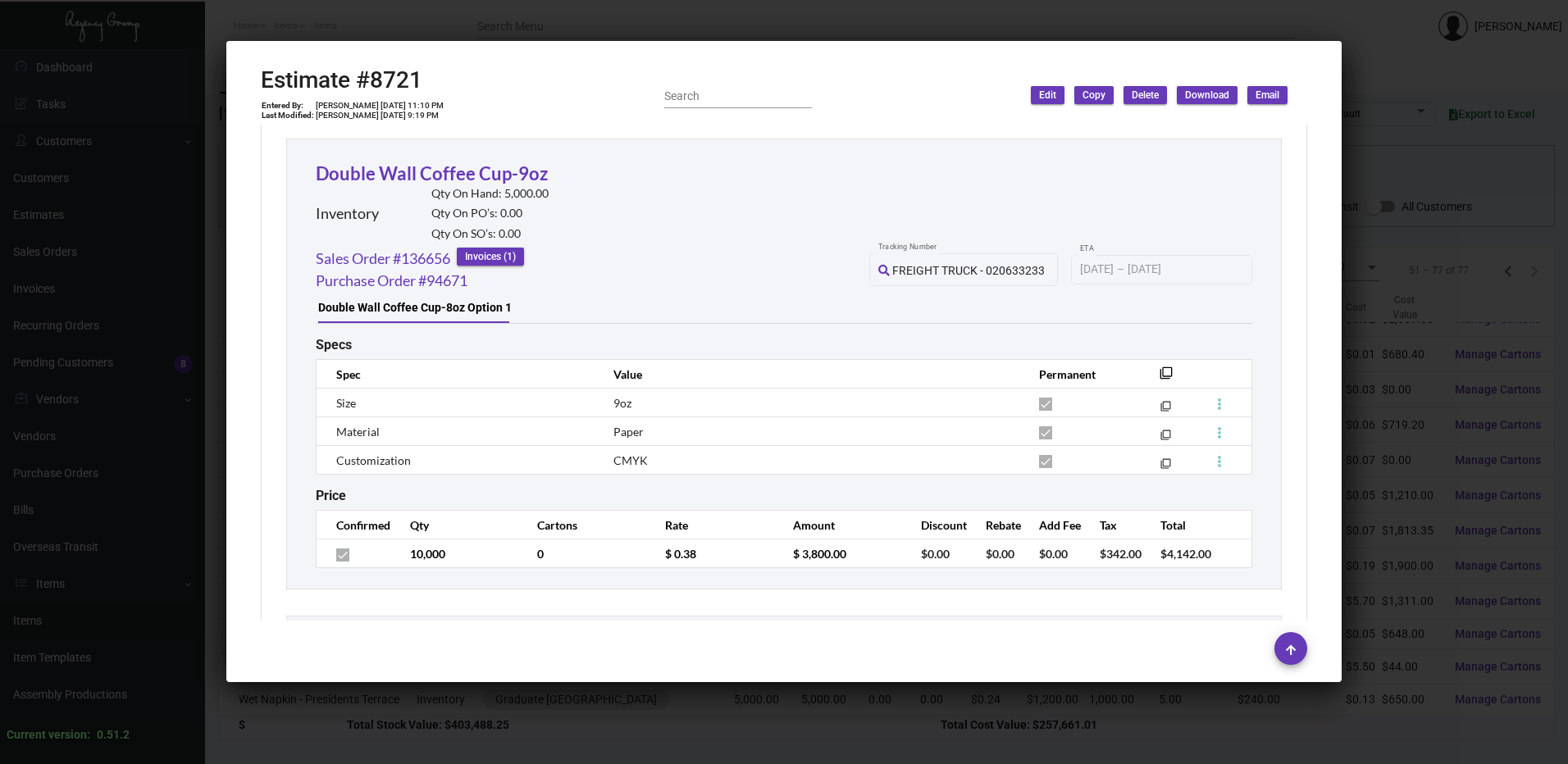
scroll to position [3361, 0]
click at [457, 177] on link "Double Wall Coffee Cup-9oz" at bounding box center [431, 174] width 232 height 22
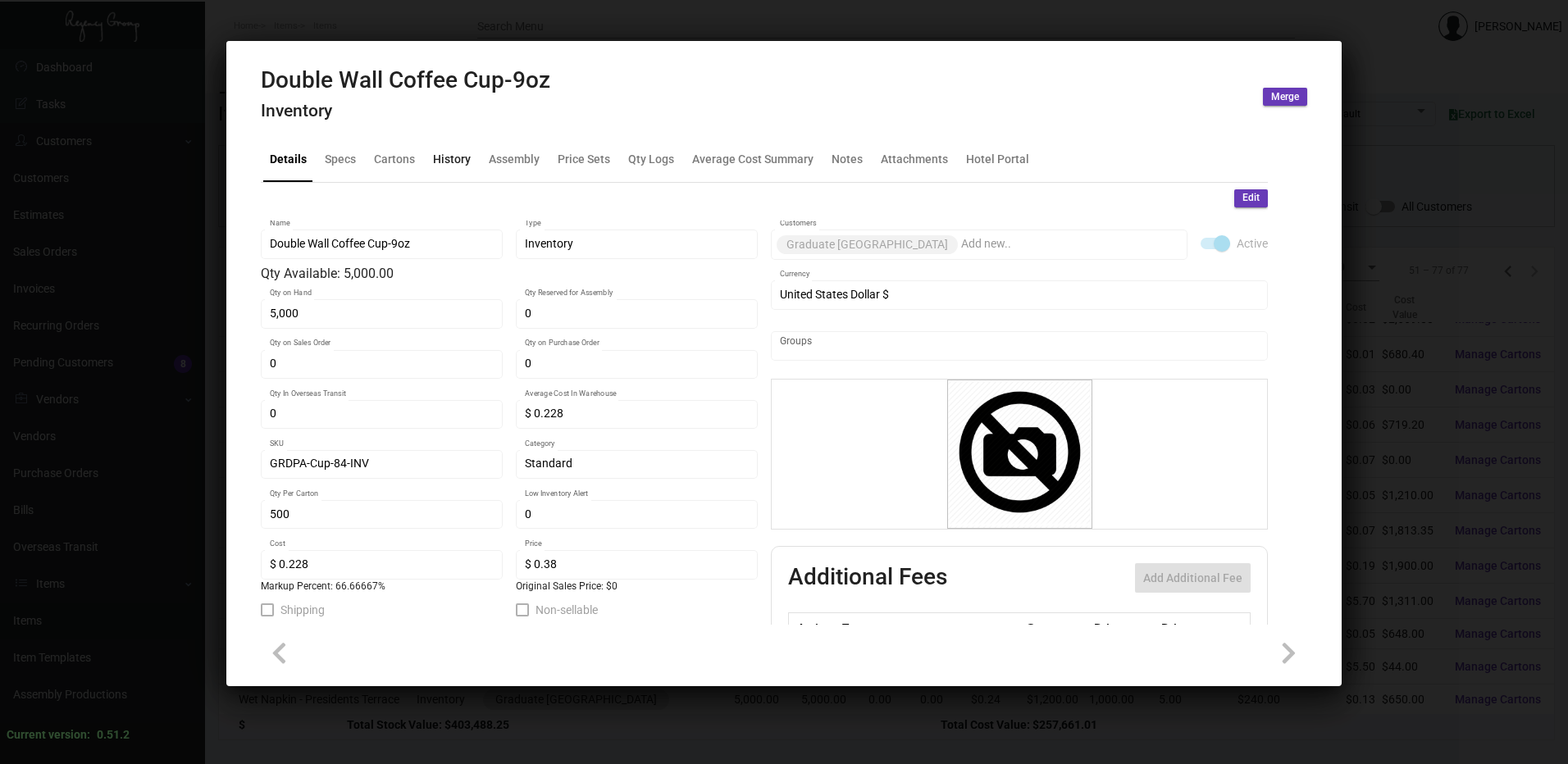
click at [453, 160] on div "History" at bounding box center [451, 159] width 37 height 17
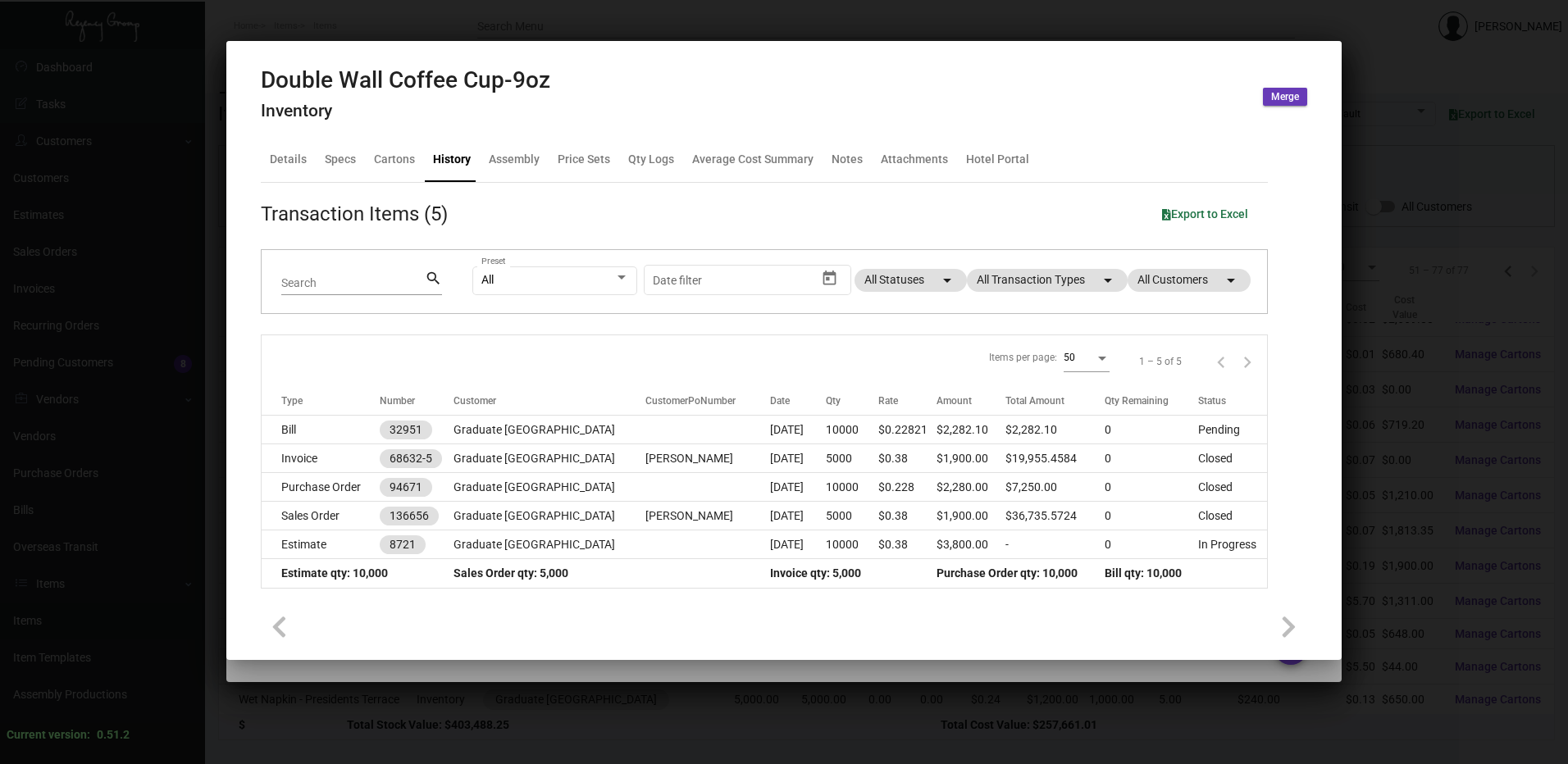
click at [542, 12] on div at bounding box center [784, 382] width 1568 height 764
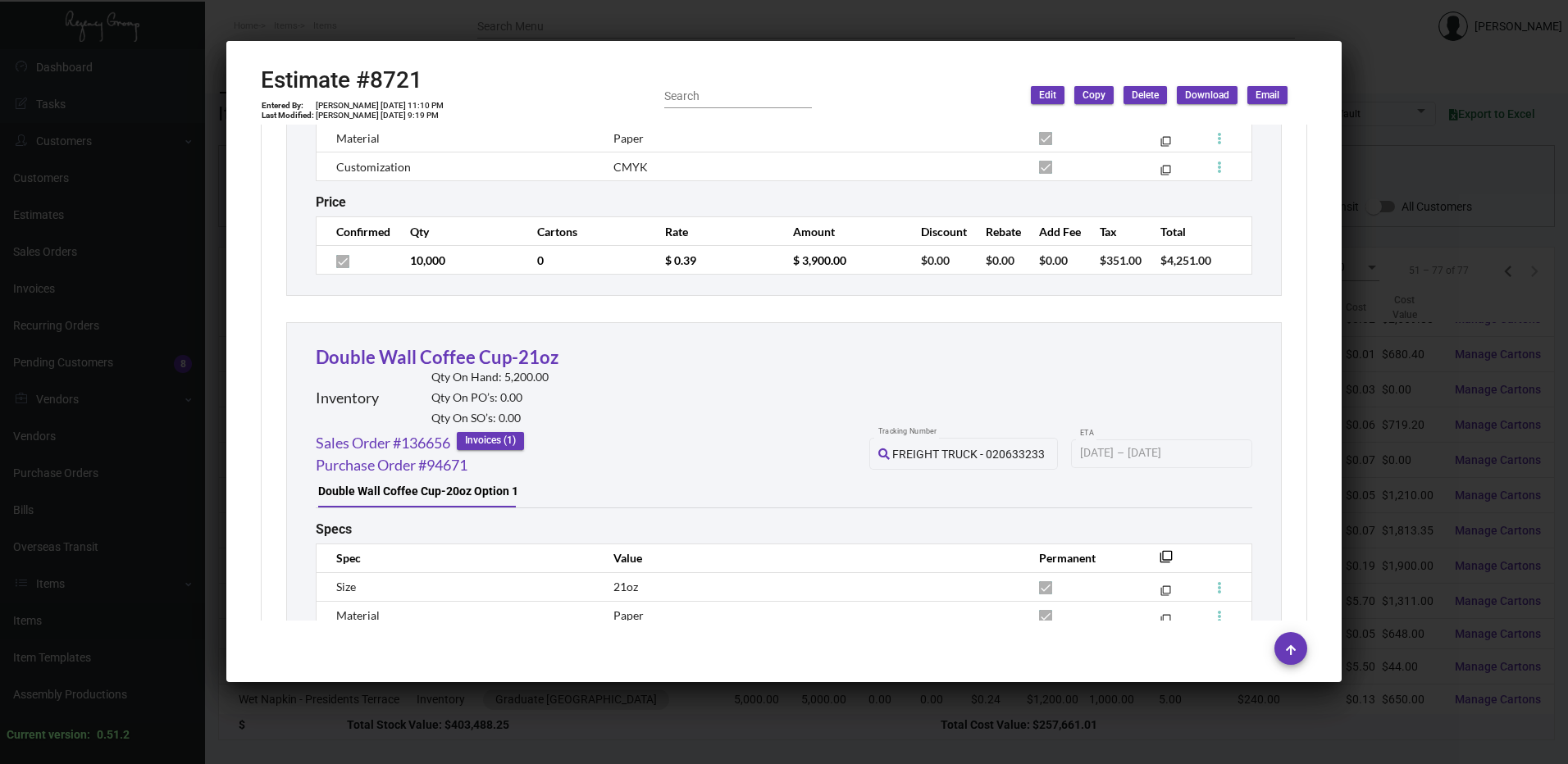
scroll to position [4180, 0]
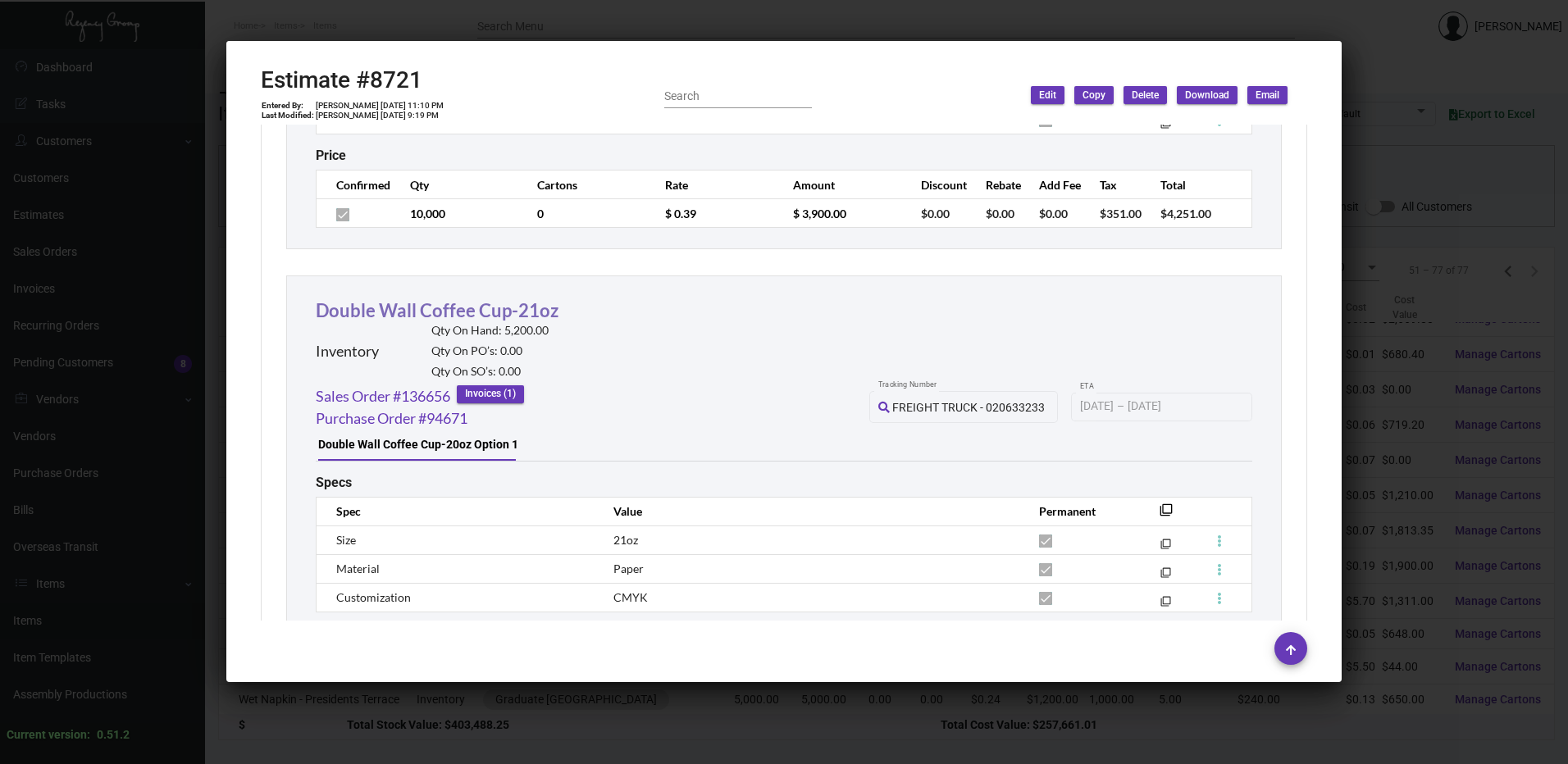
click at [512, 305] on link "Double Wall Coffee Cup-21oz" at bounding box center [437, 310] width 243 height 22
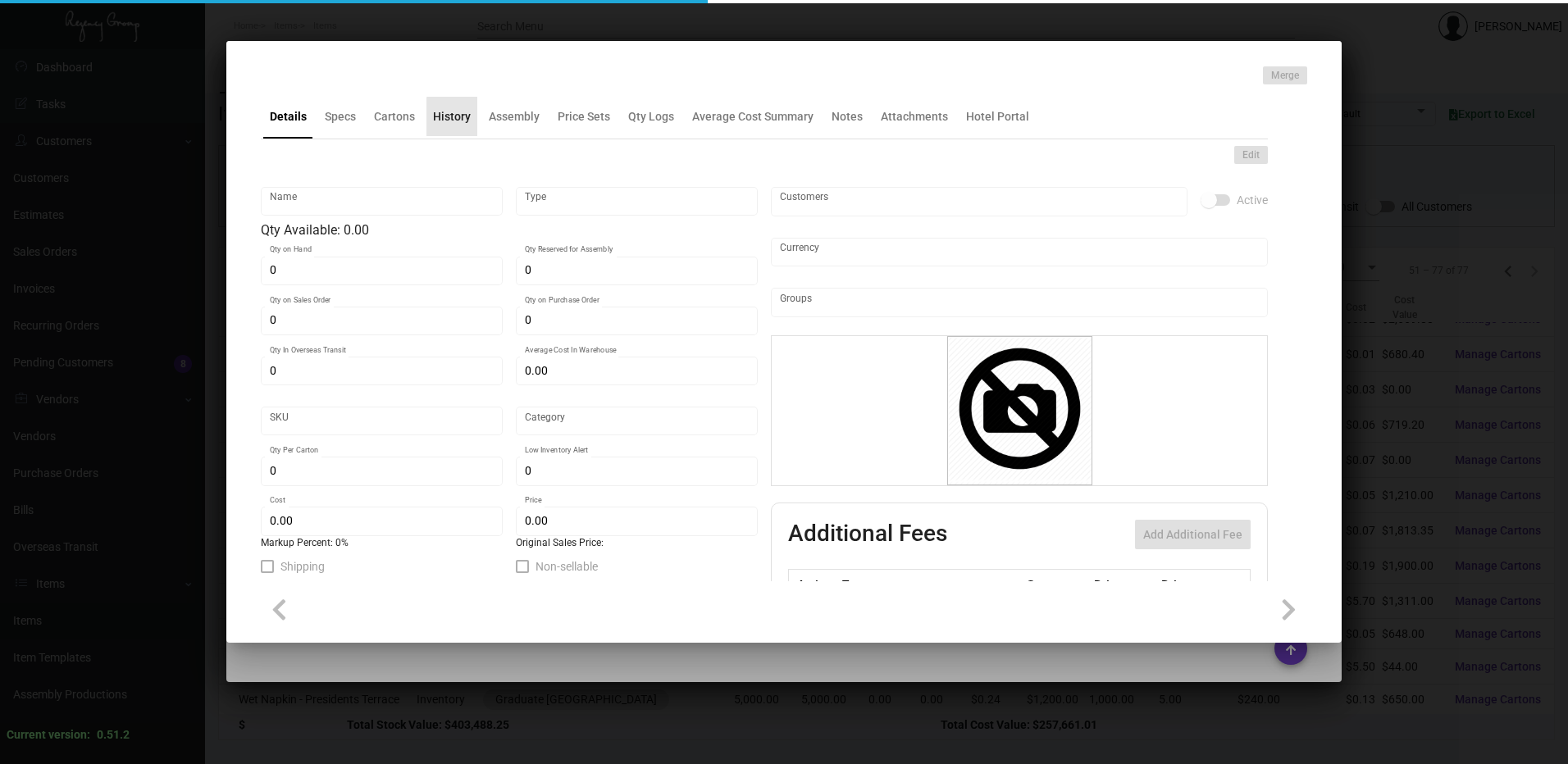
click at [462, 117] on div "History" at bounding box center [451, 116] width 37 height 17
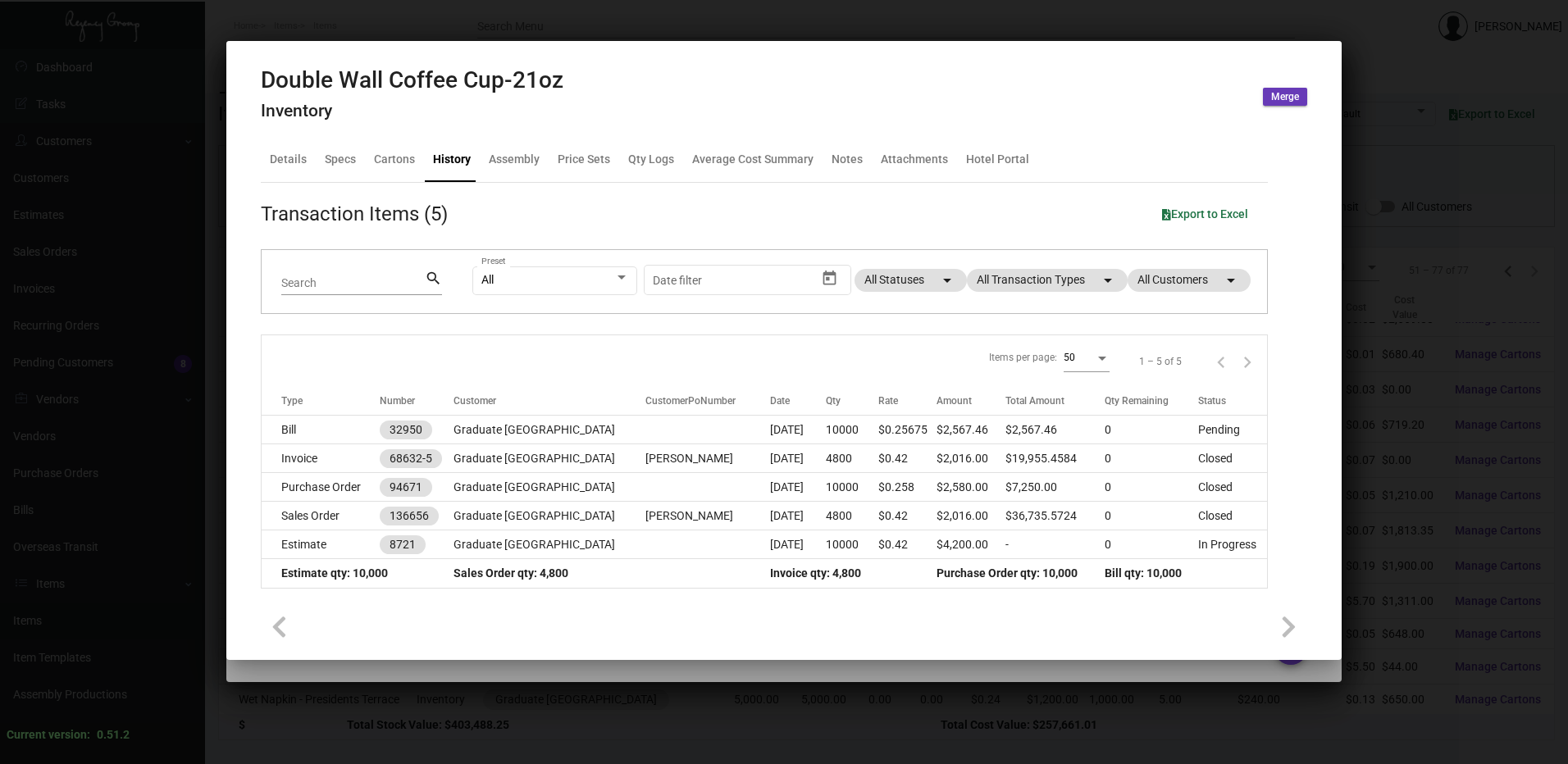
click at [648, 17] on div at bounding box center [784, 382] width 1568 height 764
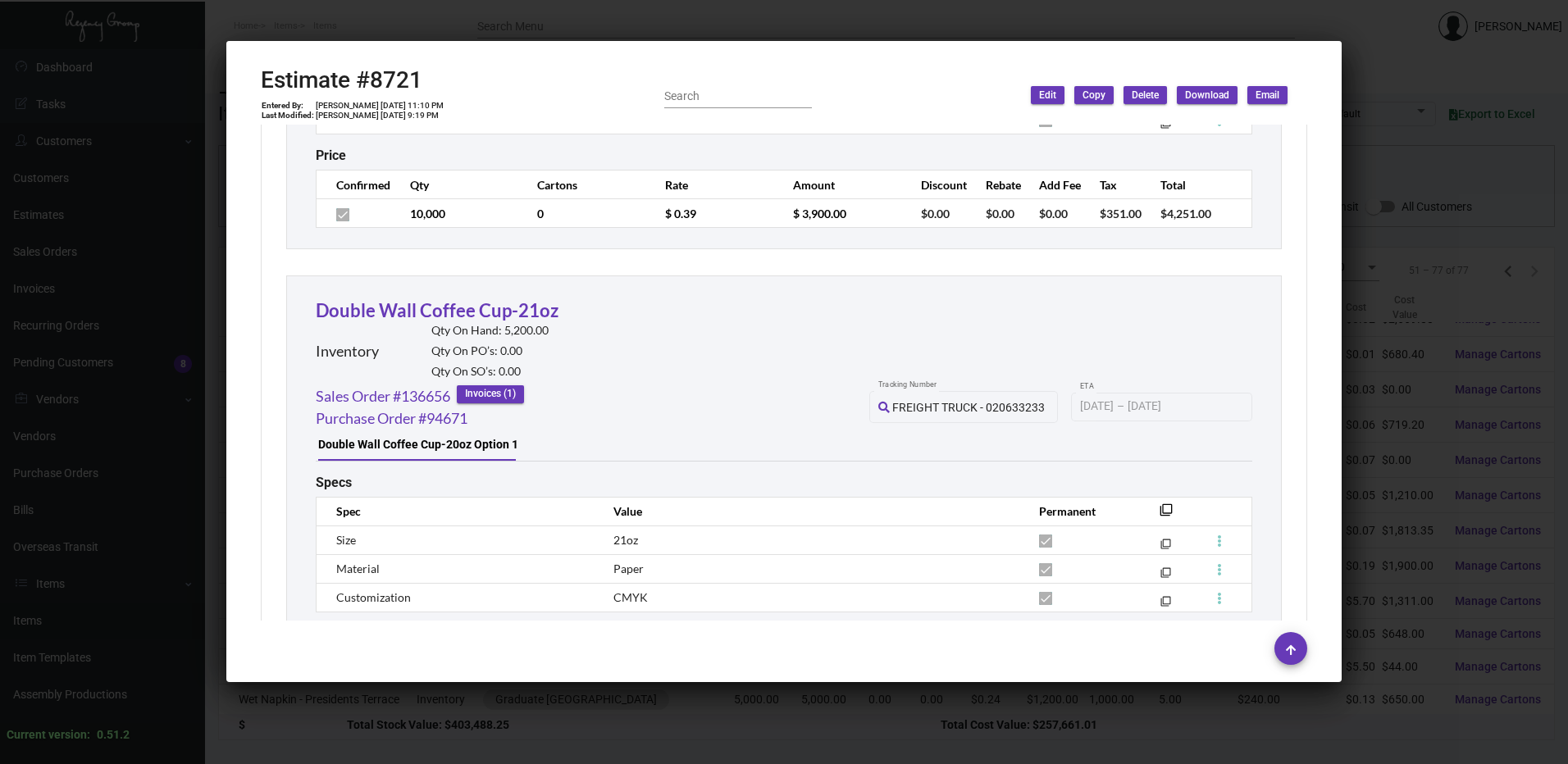
click at [653, 27] on div at bounding box center [784, 382] width 1568 height 764
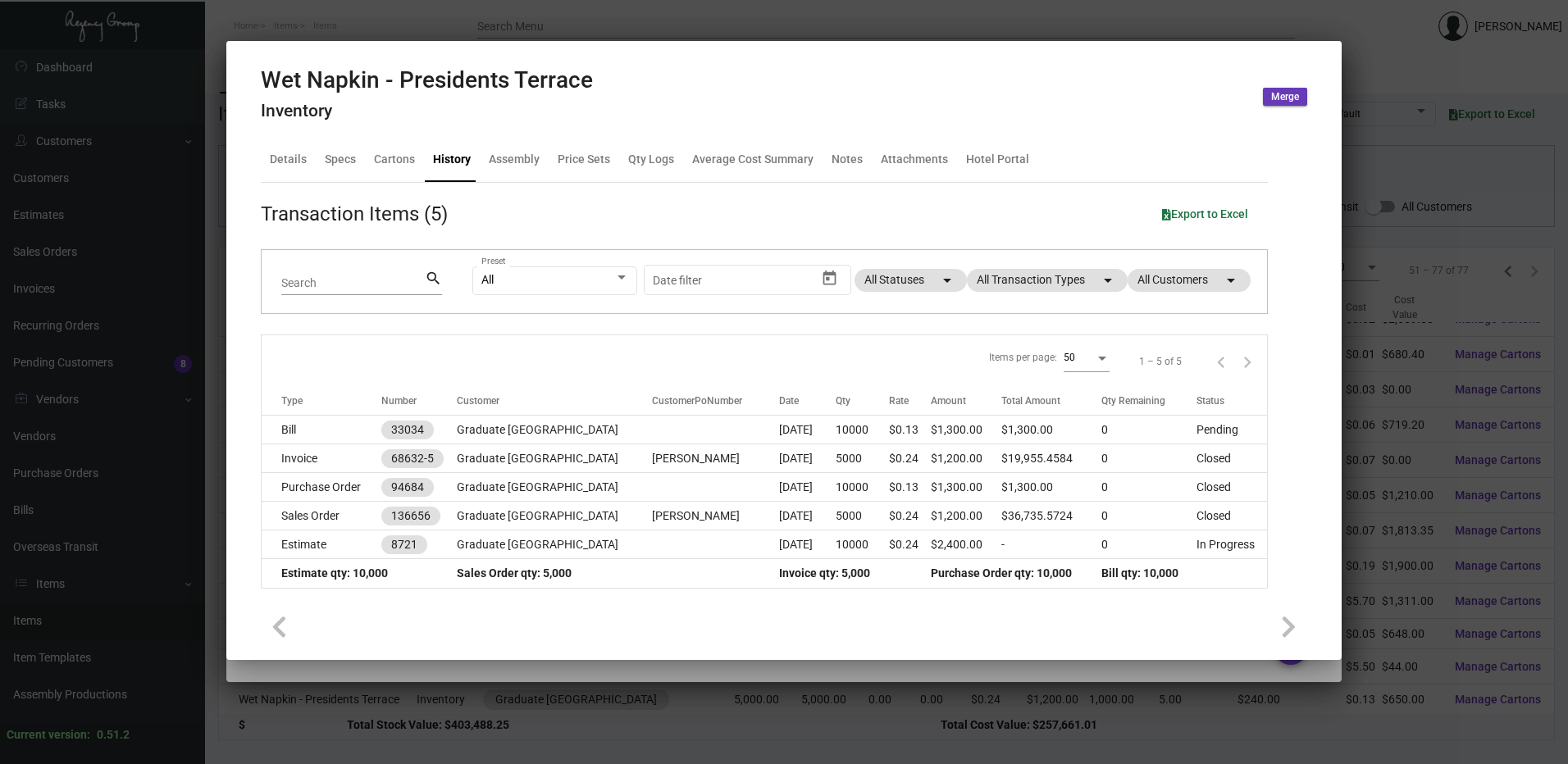
click at [653, 27] on div at bounding box center [784, 382] width 1568 height 764
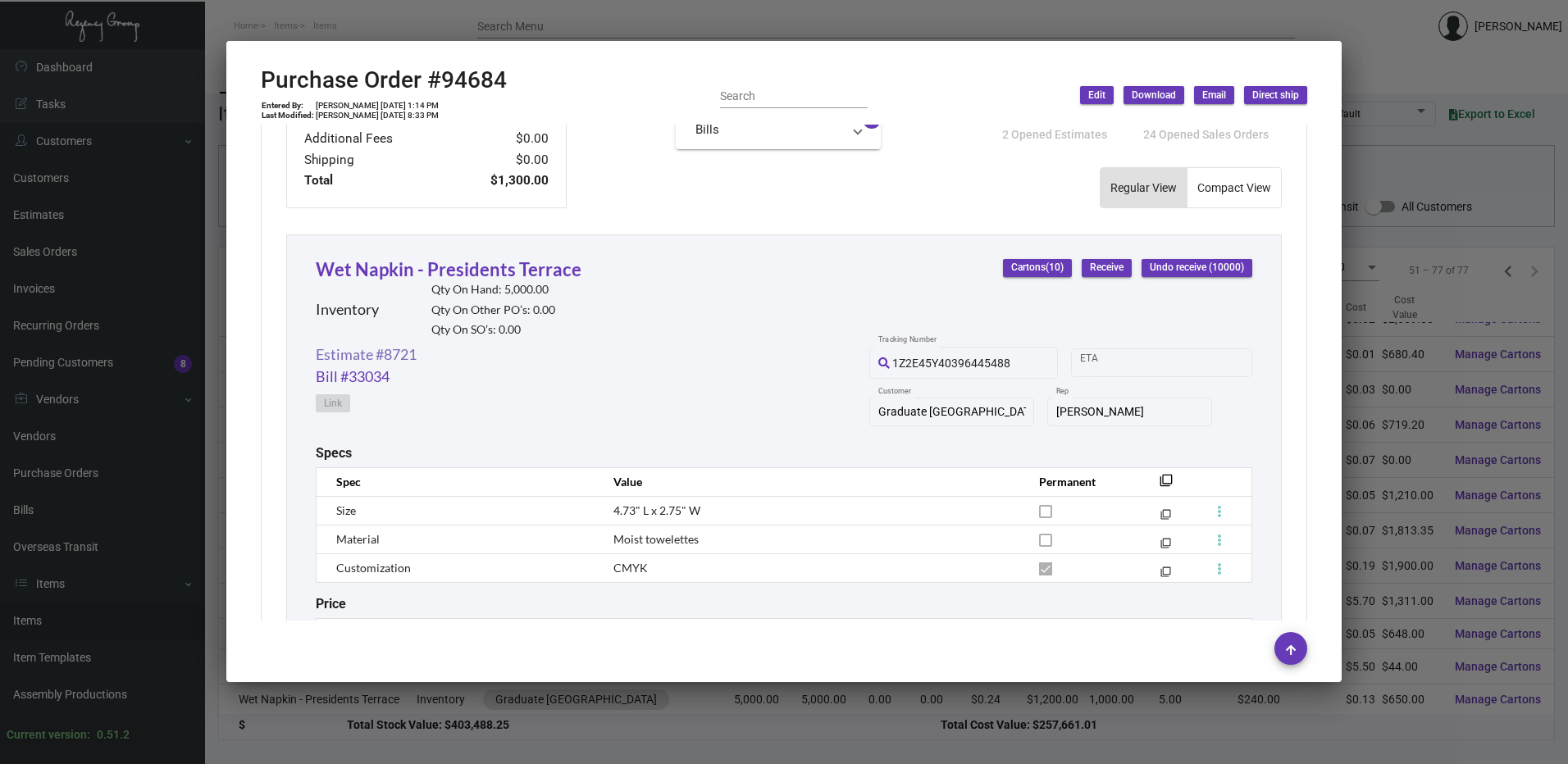
click at [386, 358] on link "Estimate #8721" at bounding box center [366, 355] width 101 height 22
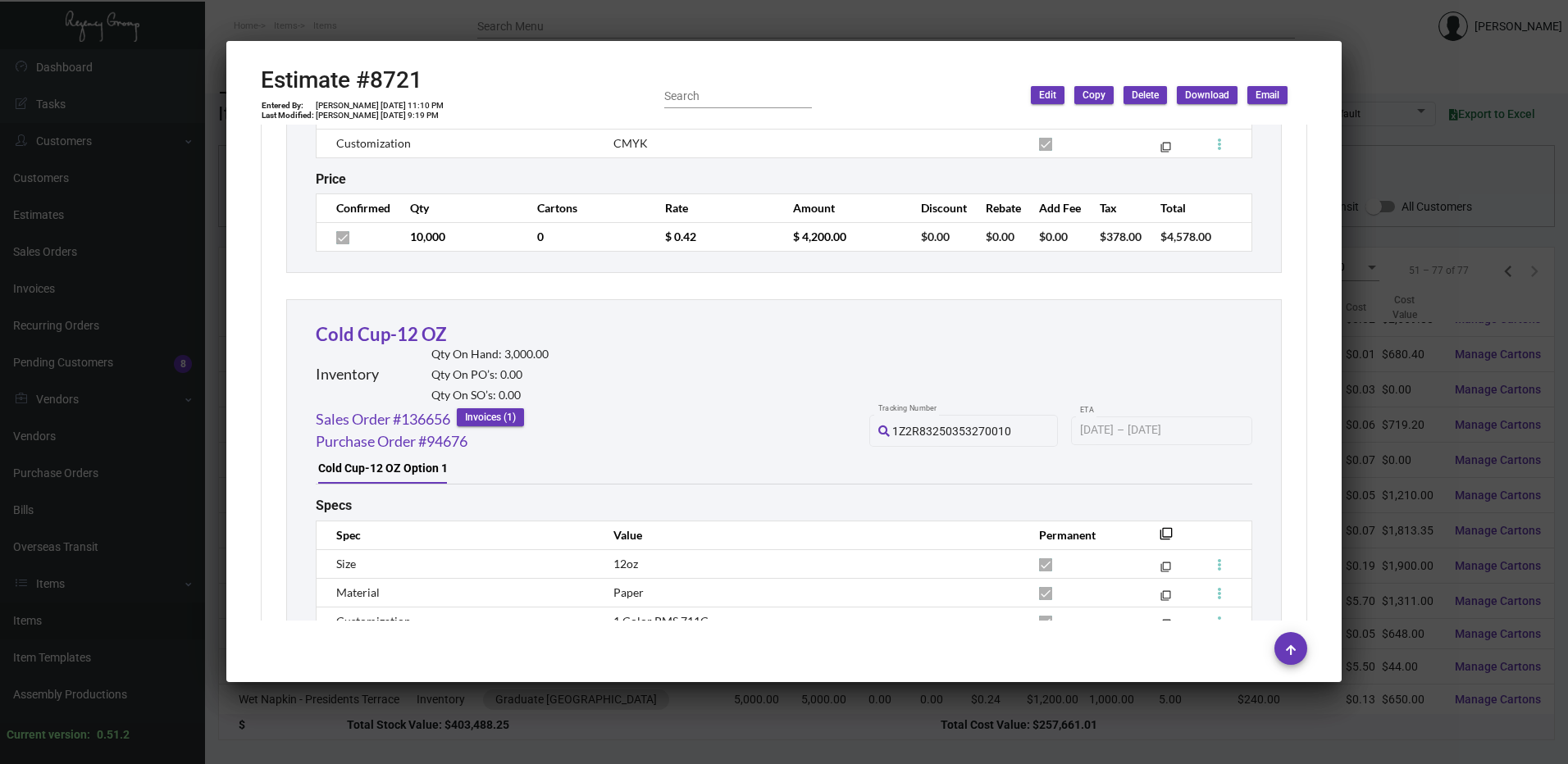
scroll to position [4777, 0]
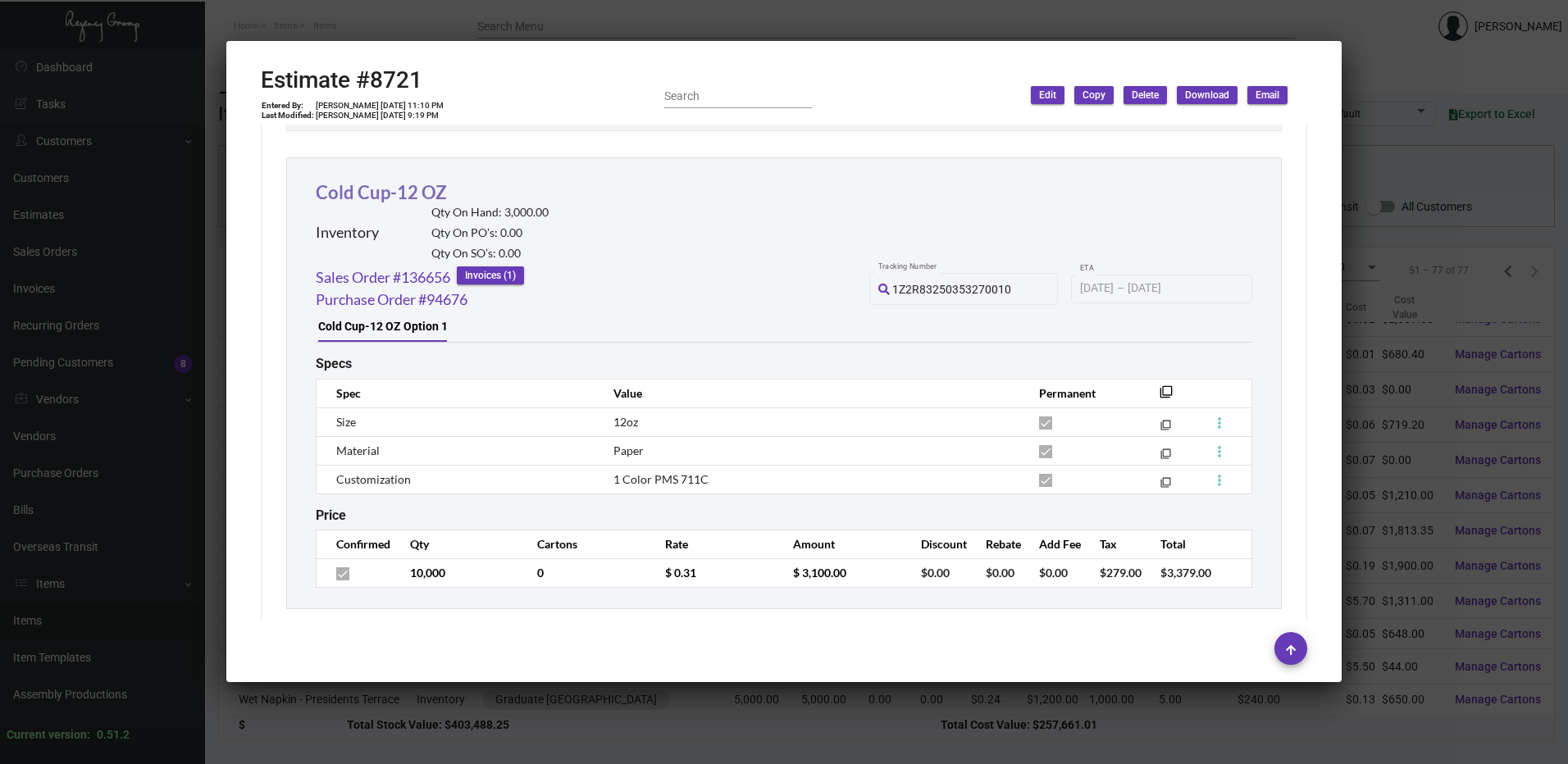
click at [374, 194] on link "Cold Cup-12 OZ" at bounding box center [381, 192] width 131 height 22
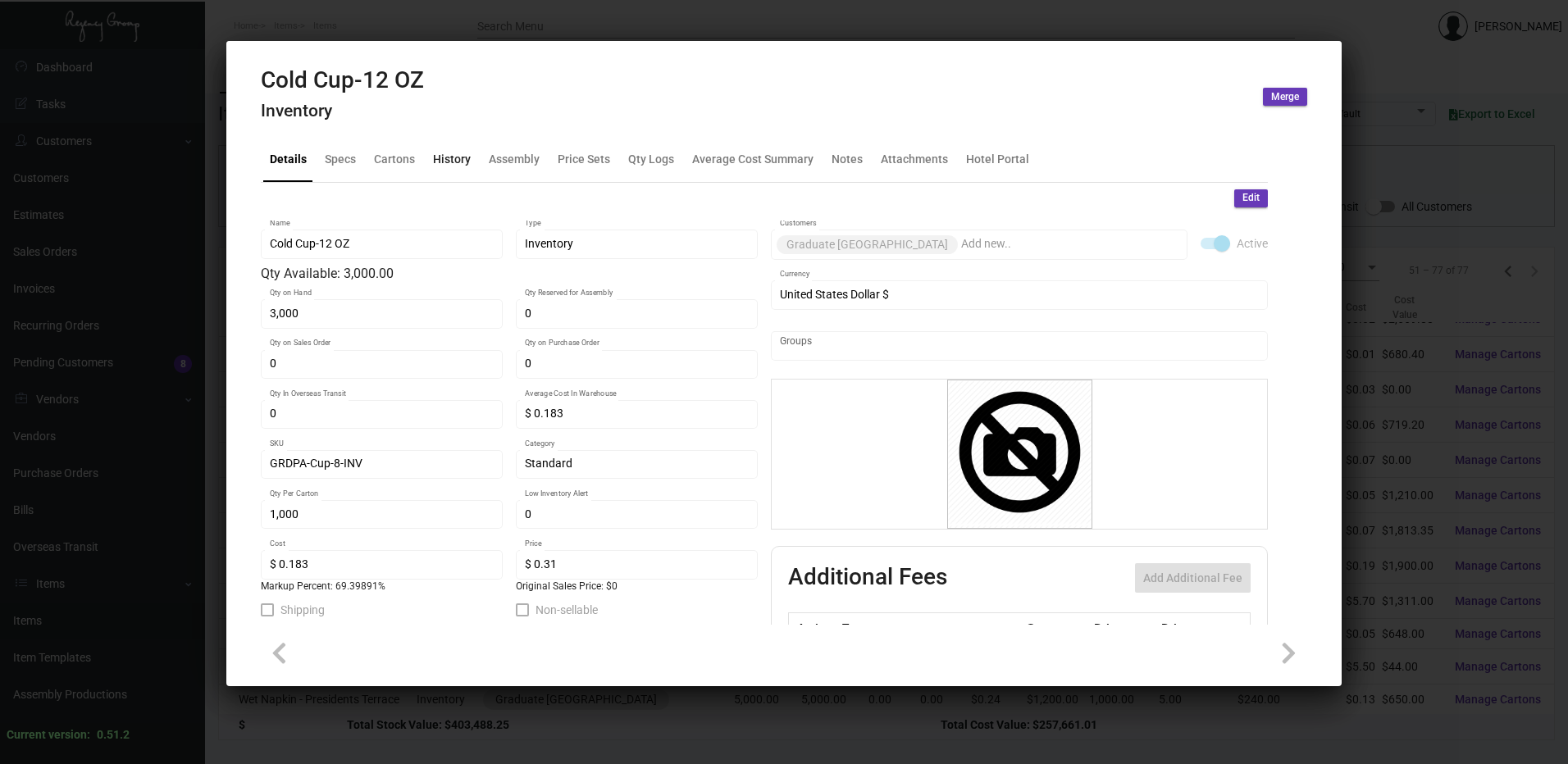
click at [456, 159] on div "History" at bounding box center [451, 159] width 37 height 17
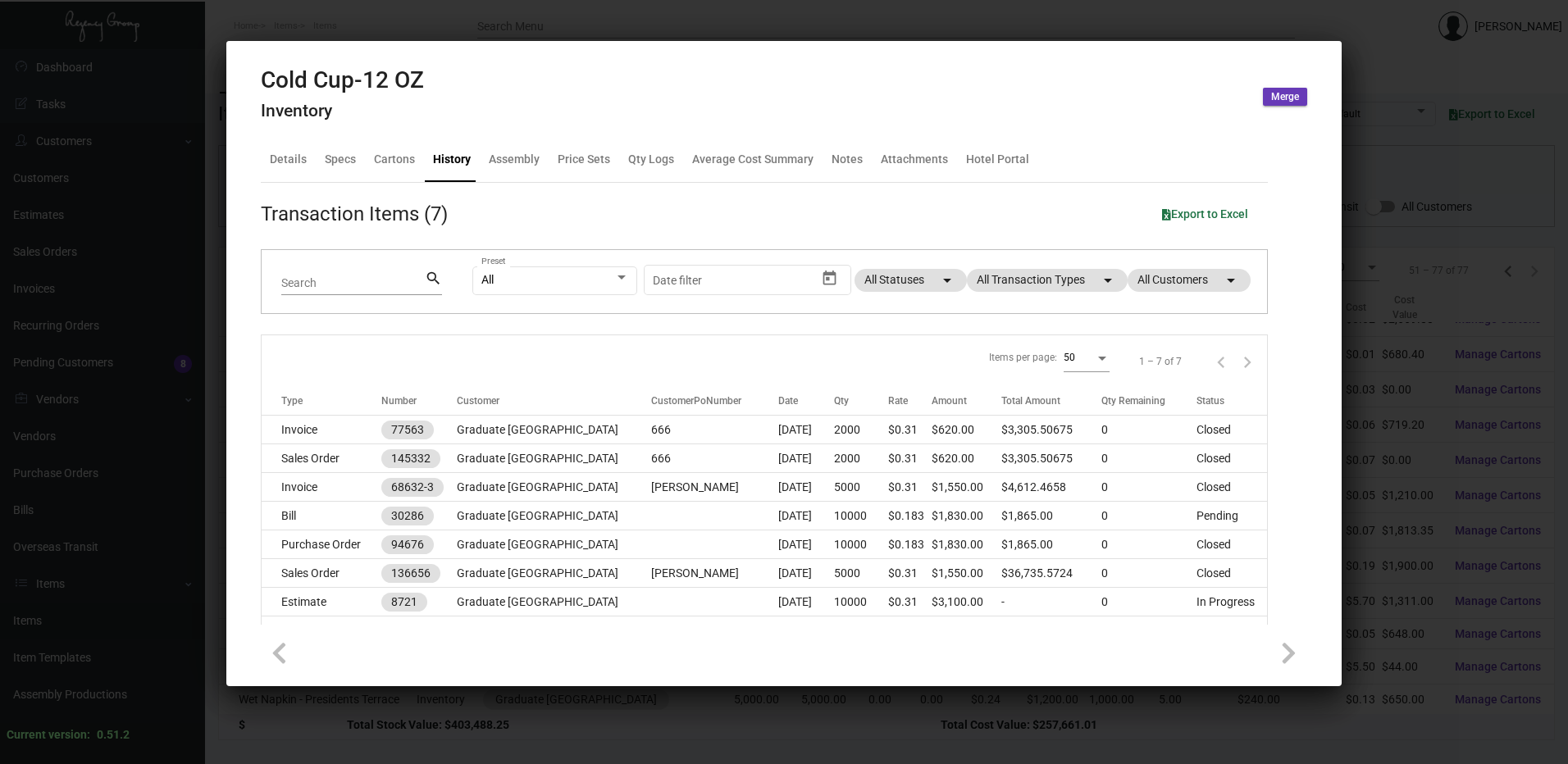
scroll to position [32, 0]
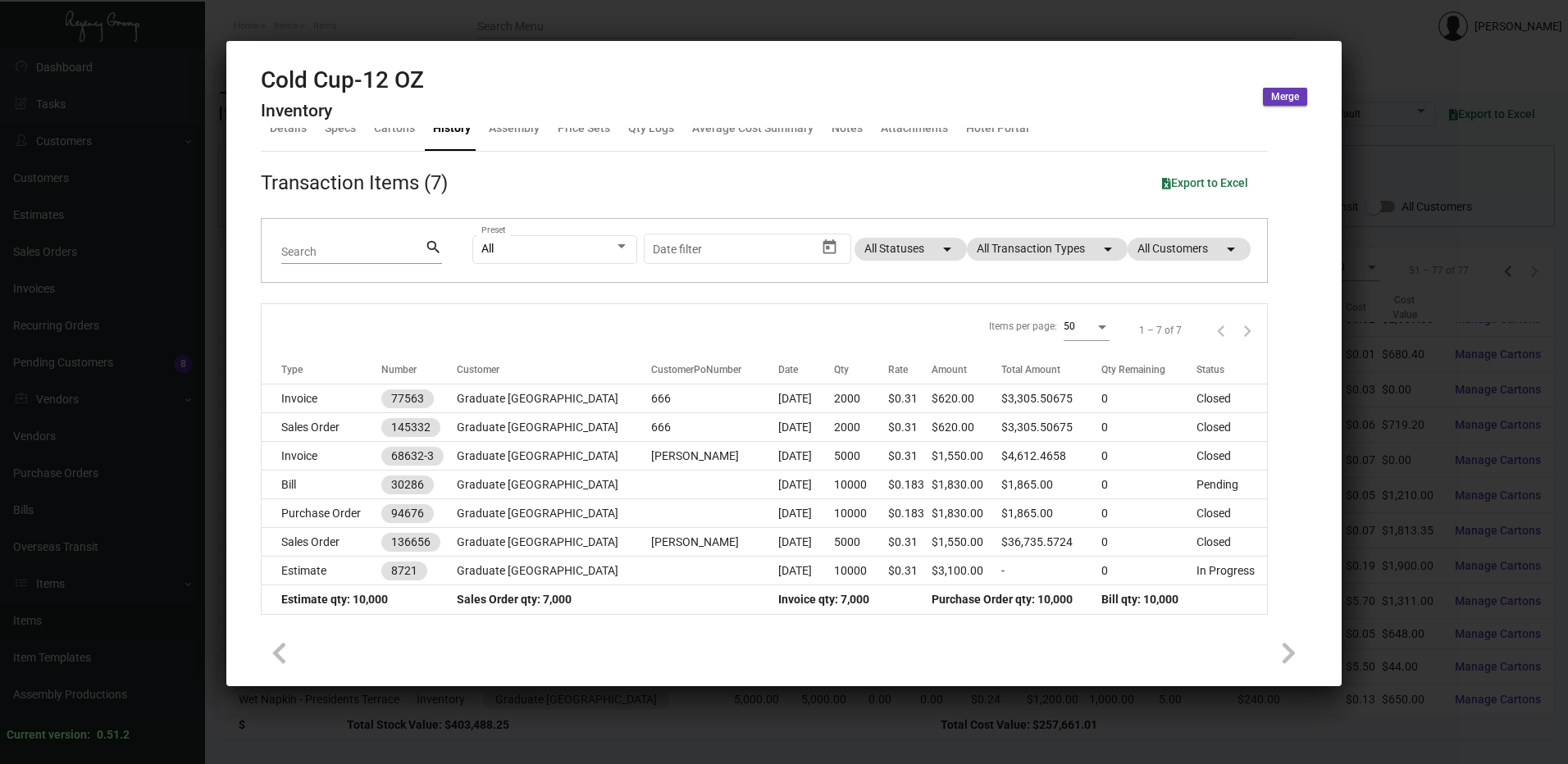
click at [664, 17] on div at bounding box center [784, 382] width 1568 height 764
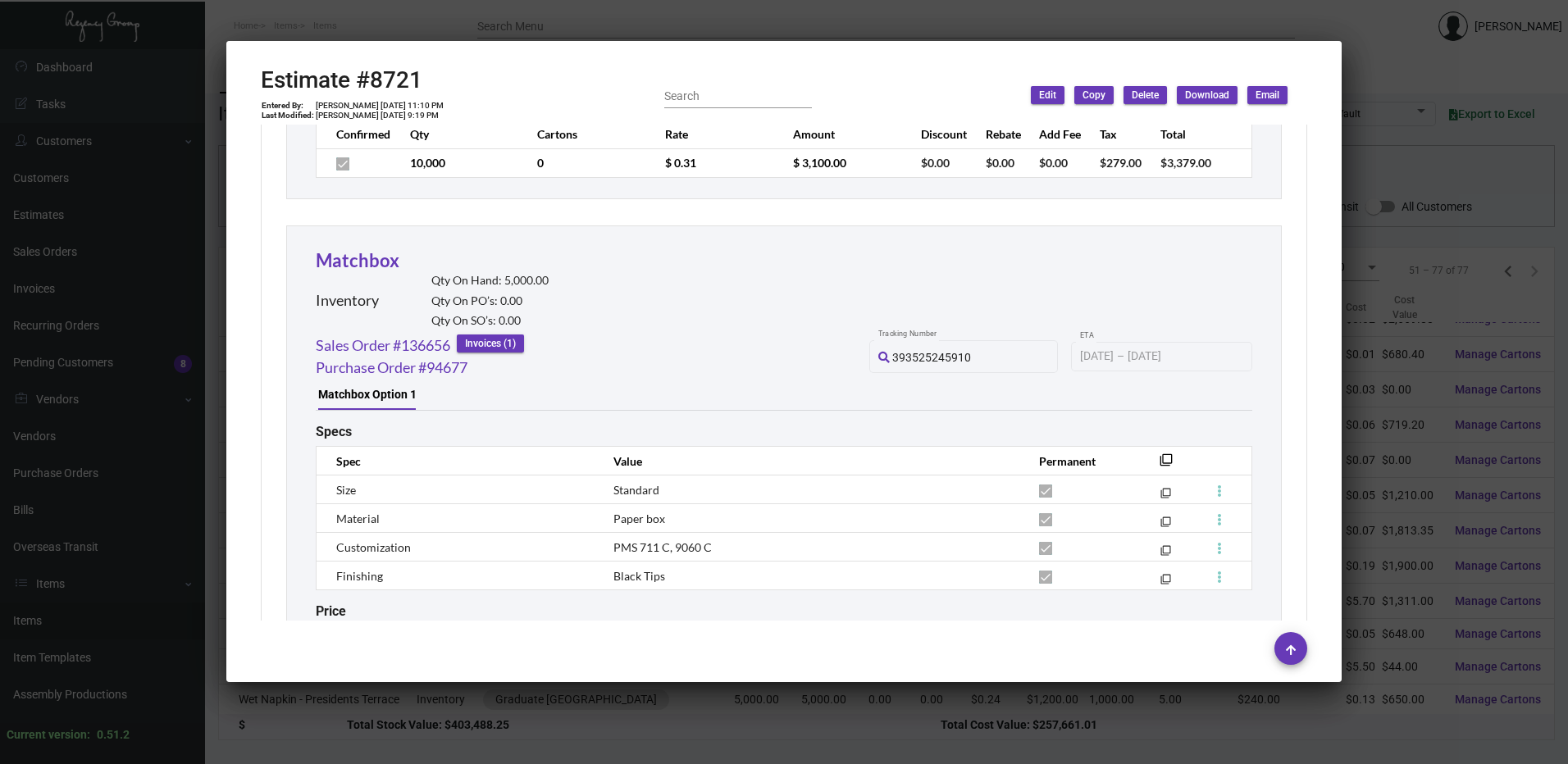
scroll to position [4777, 0]
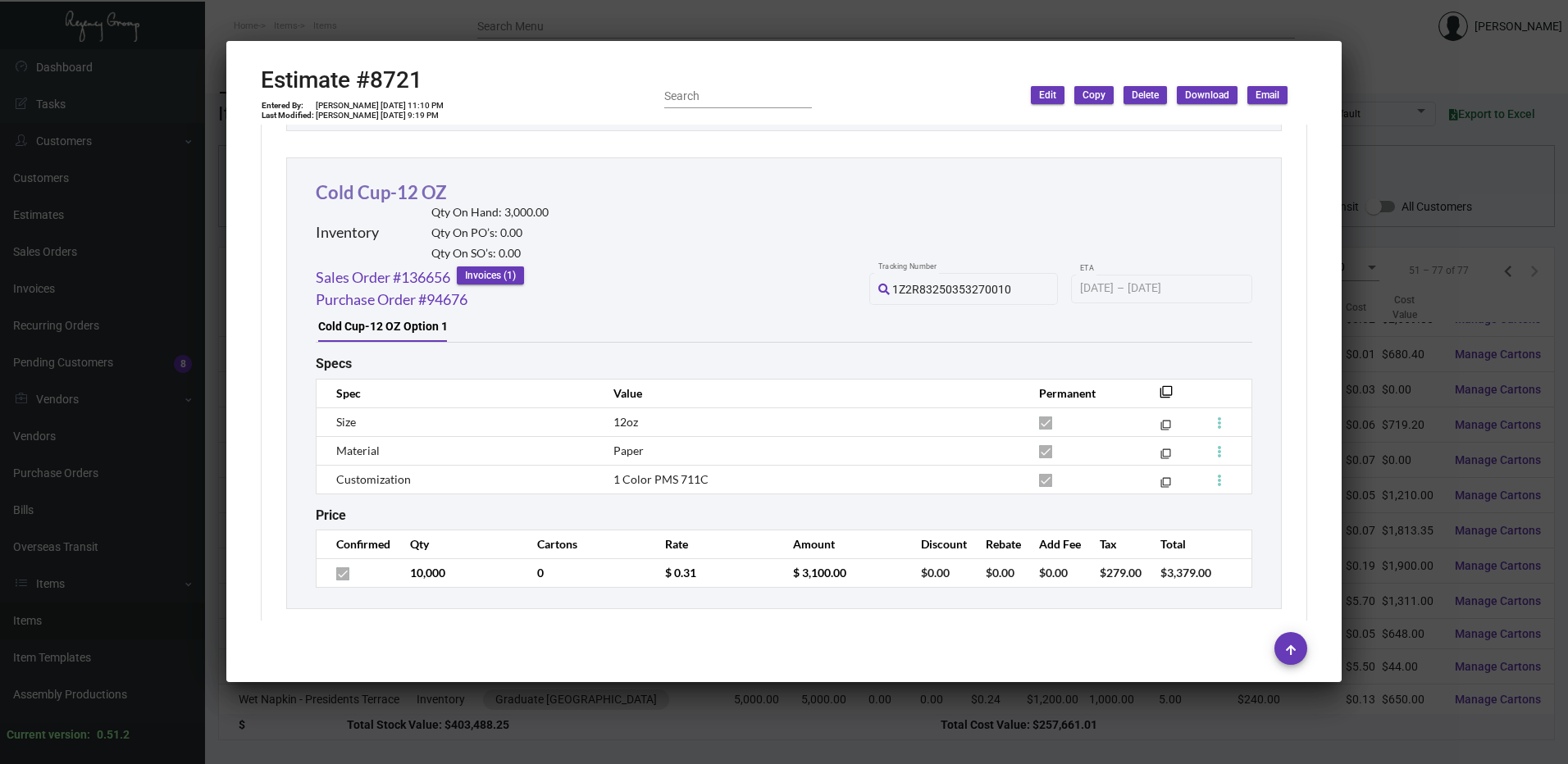
click at [407, 197] on link "Cold Cup-12 OZ" at bounding box center [381, 192] width 131 height 22
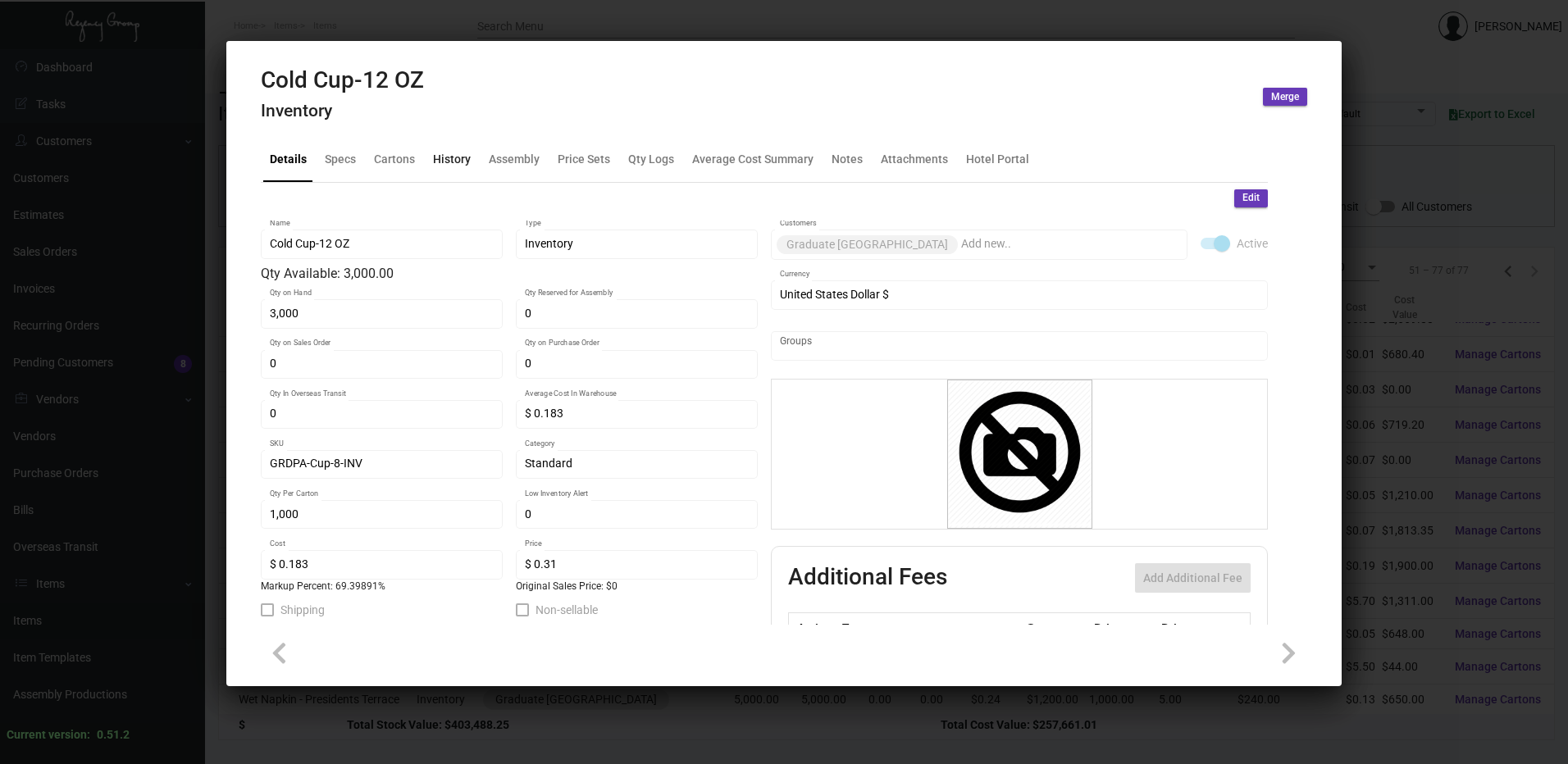
click at [440, 157] on div "History" at bounding box center [451, 159] width 37 height 17
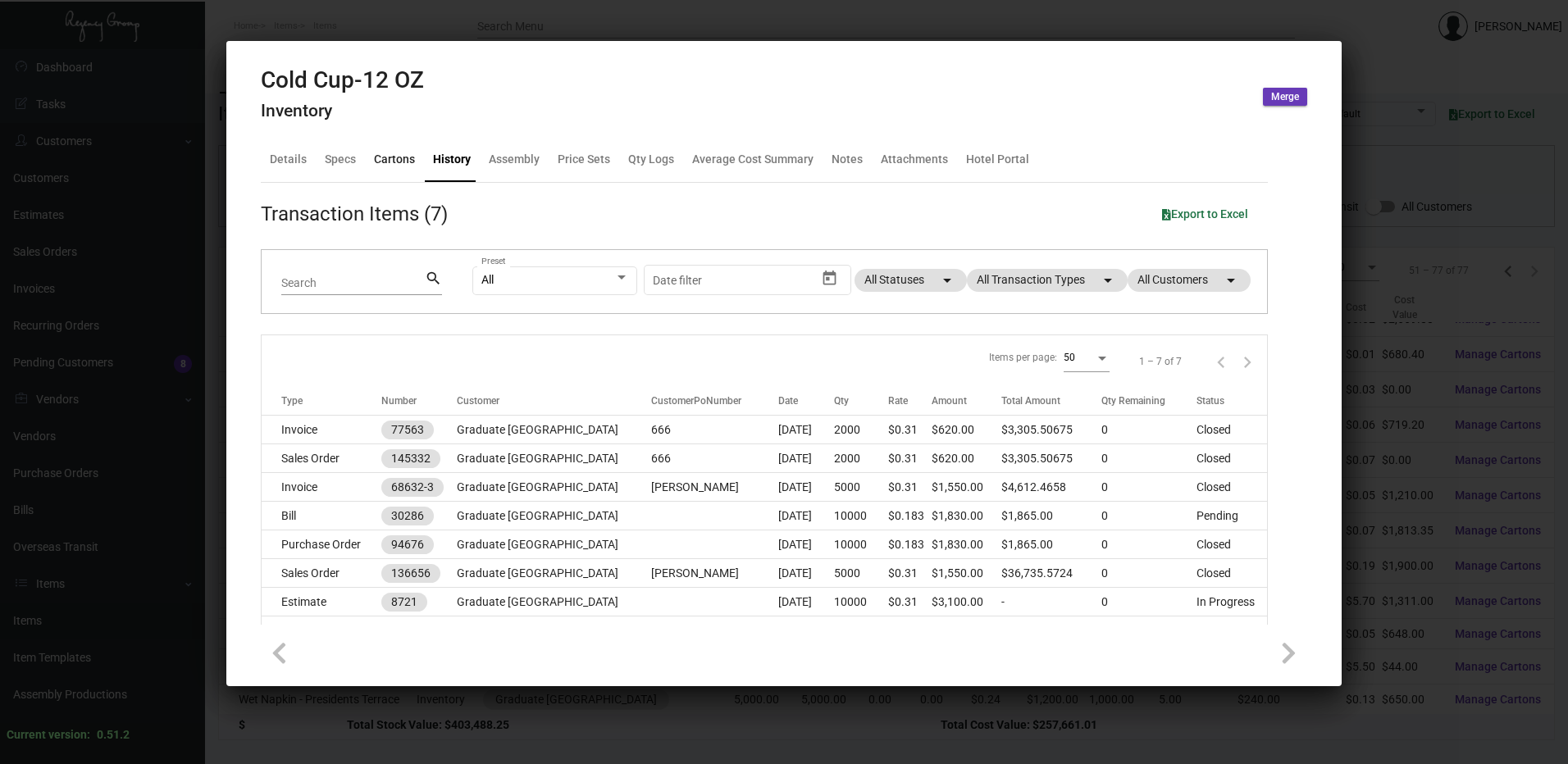
click at [389, 162] on div "Cartons" at bounding box center [394, 159] width 41 height 17
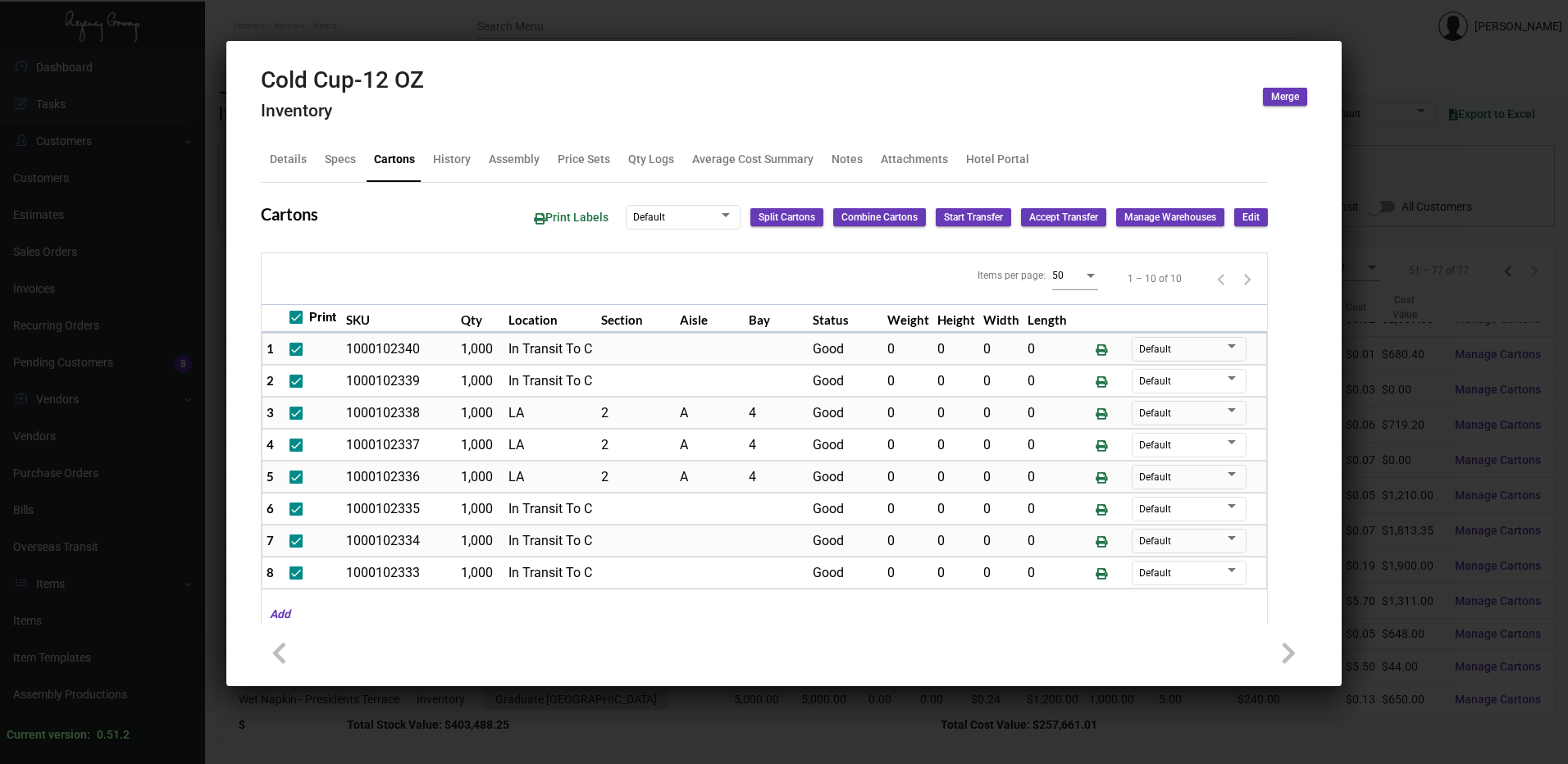
click at [472, 32] on div at bounding box center [784, 382] width 1568 height 764
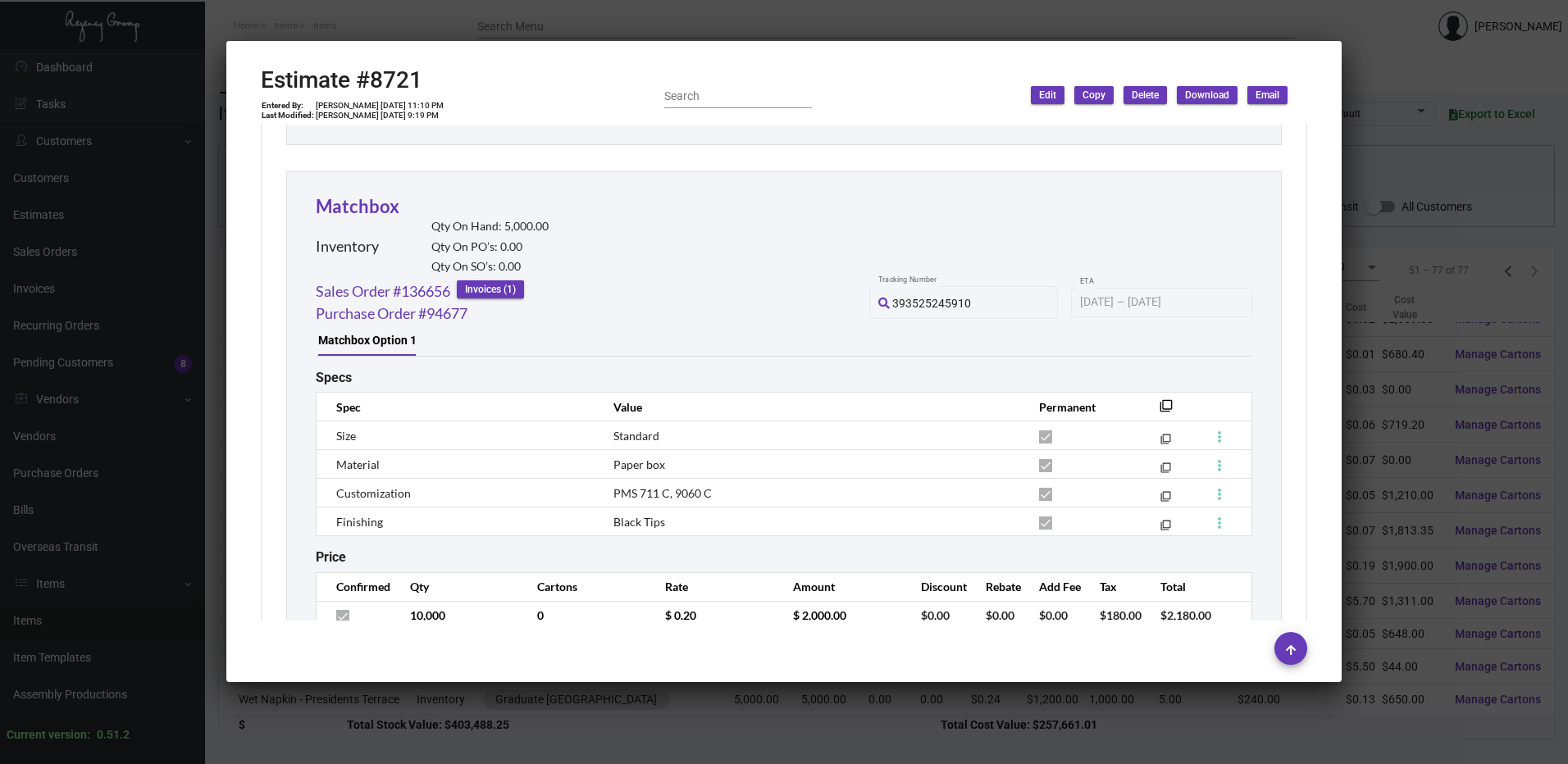
scroll to position [5268, 0]
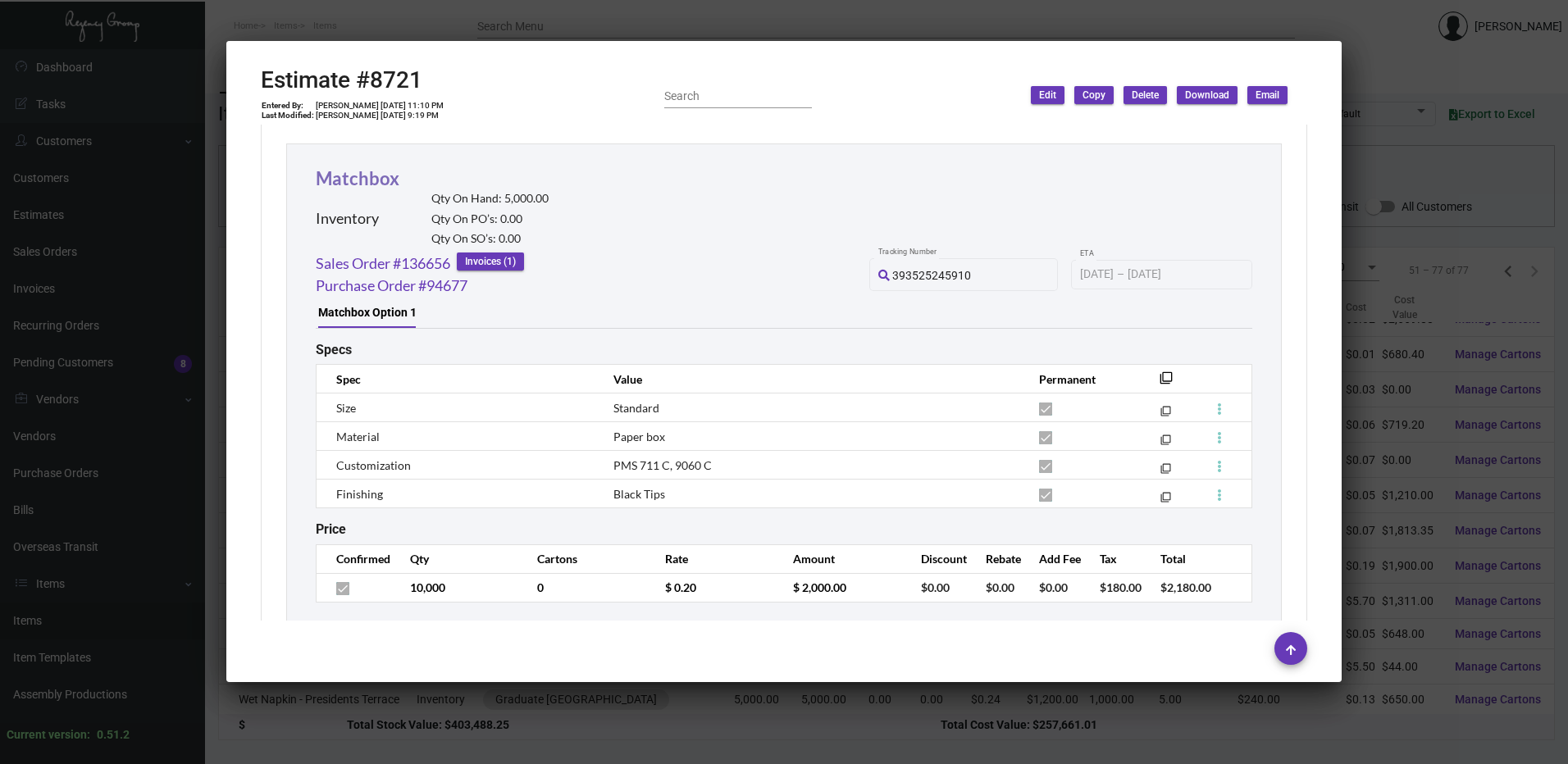
click at [369, 177] on link "Matchbox" at bounding box center [357, 178] width 84 height 22
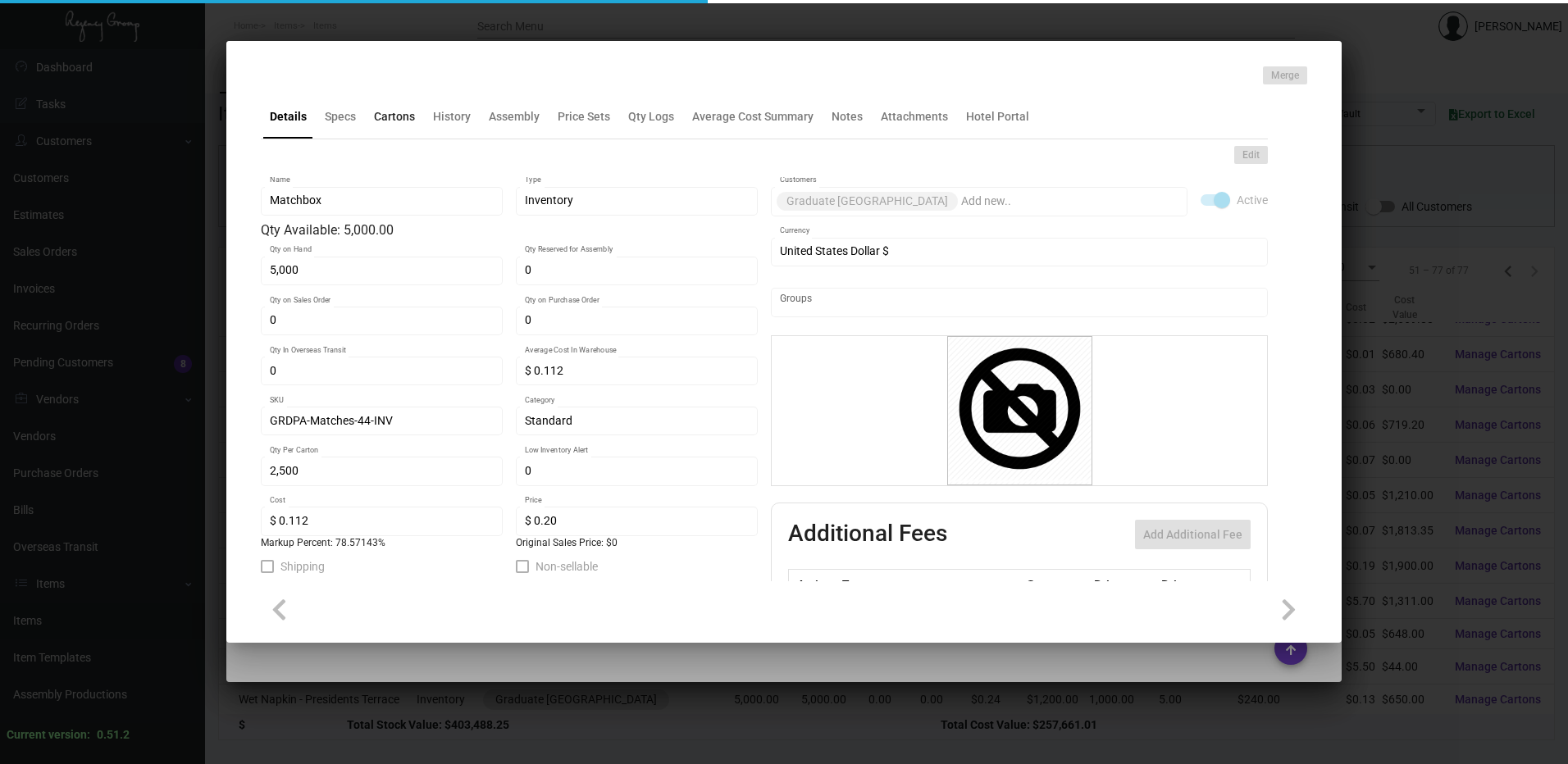
click at [403, 119] on div "Cartons" at bounding box center [394, 116] width 41 height 17
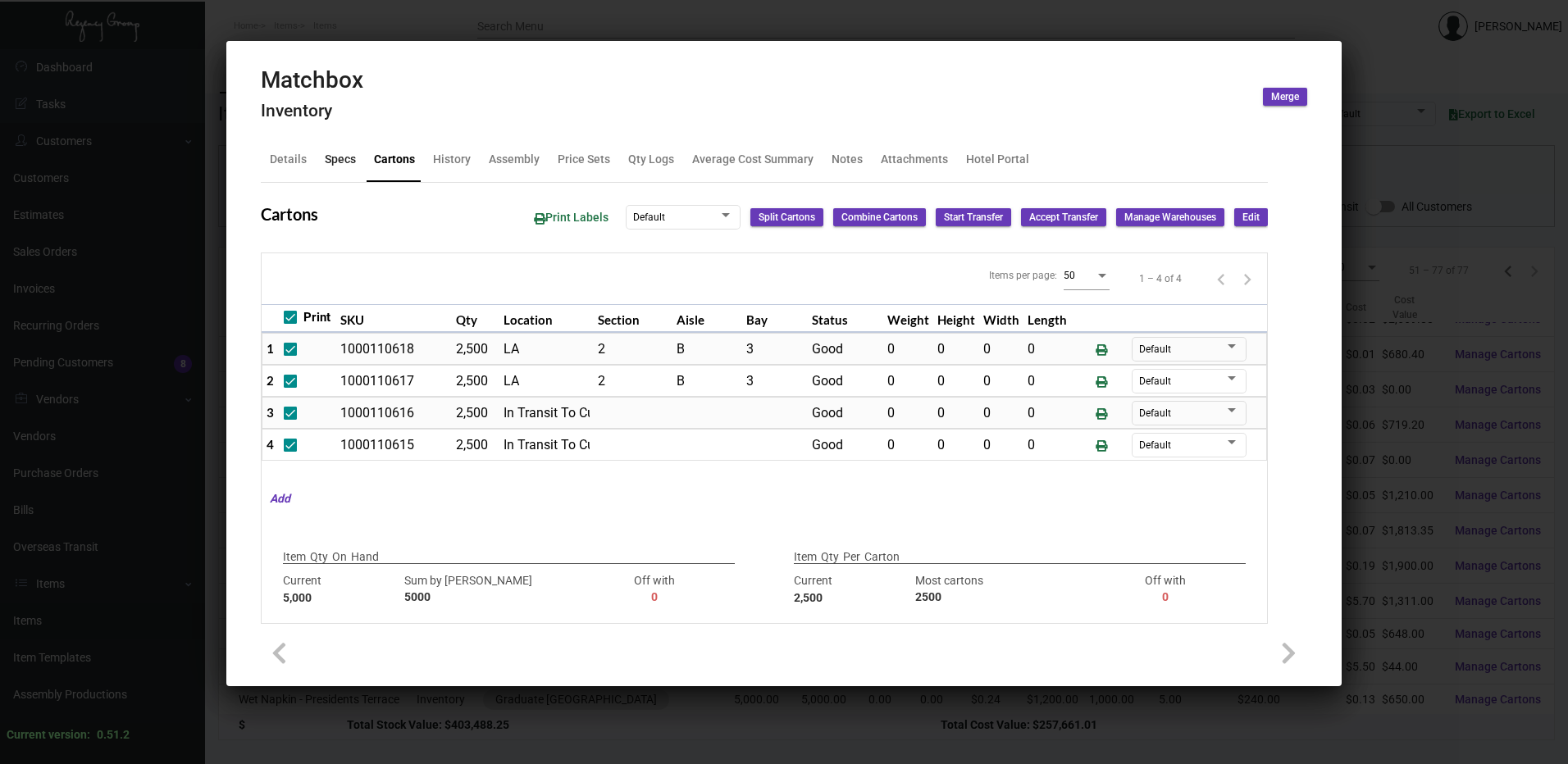
click at [337, 161] on div "Specs" at bounding box center [341, 159] width 32 height 17
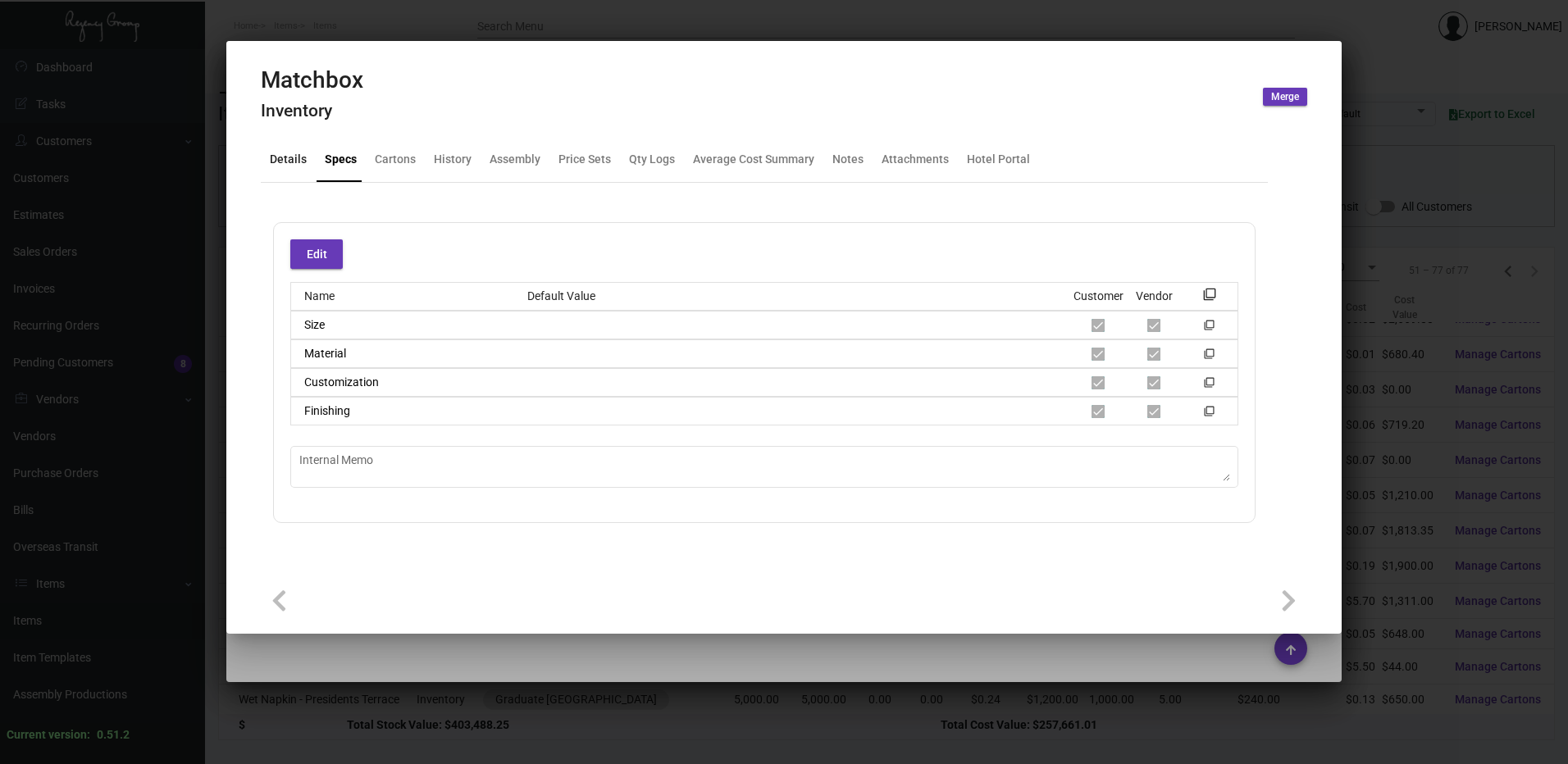
click at [296, 165] on div "Details" at bounding box center [288, 159] width 37 height 17
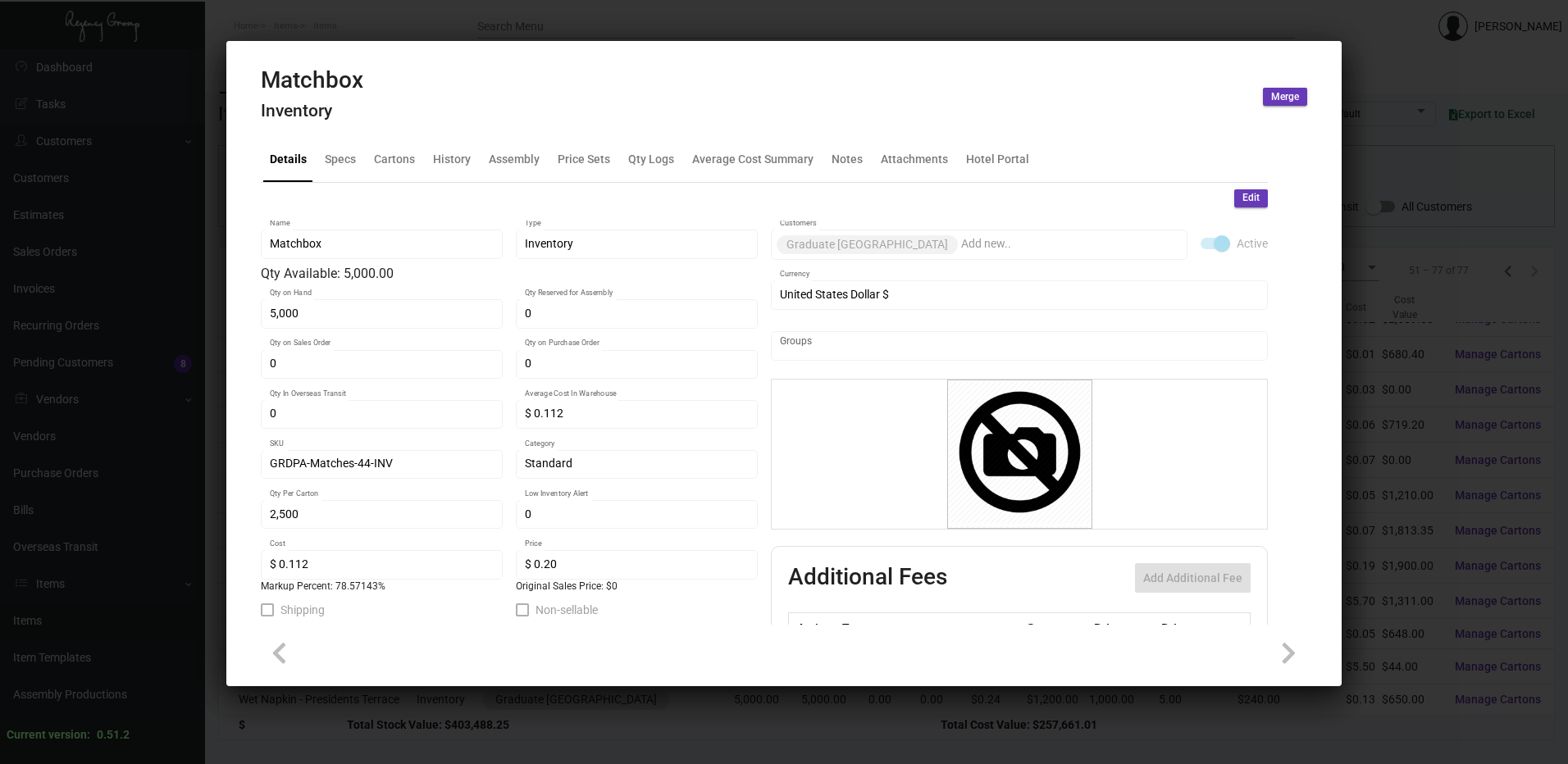
click at [758, 31] on div at bounding box center [784, 382] width 1568 height 764
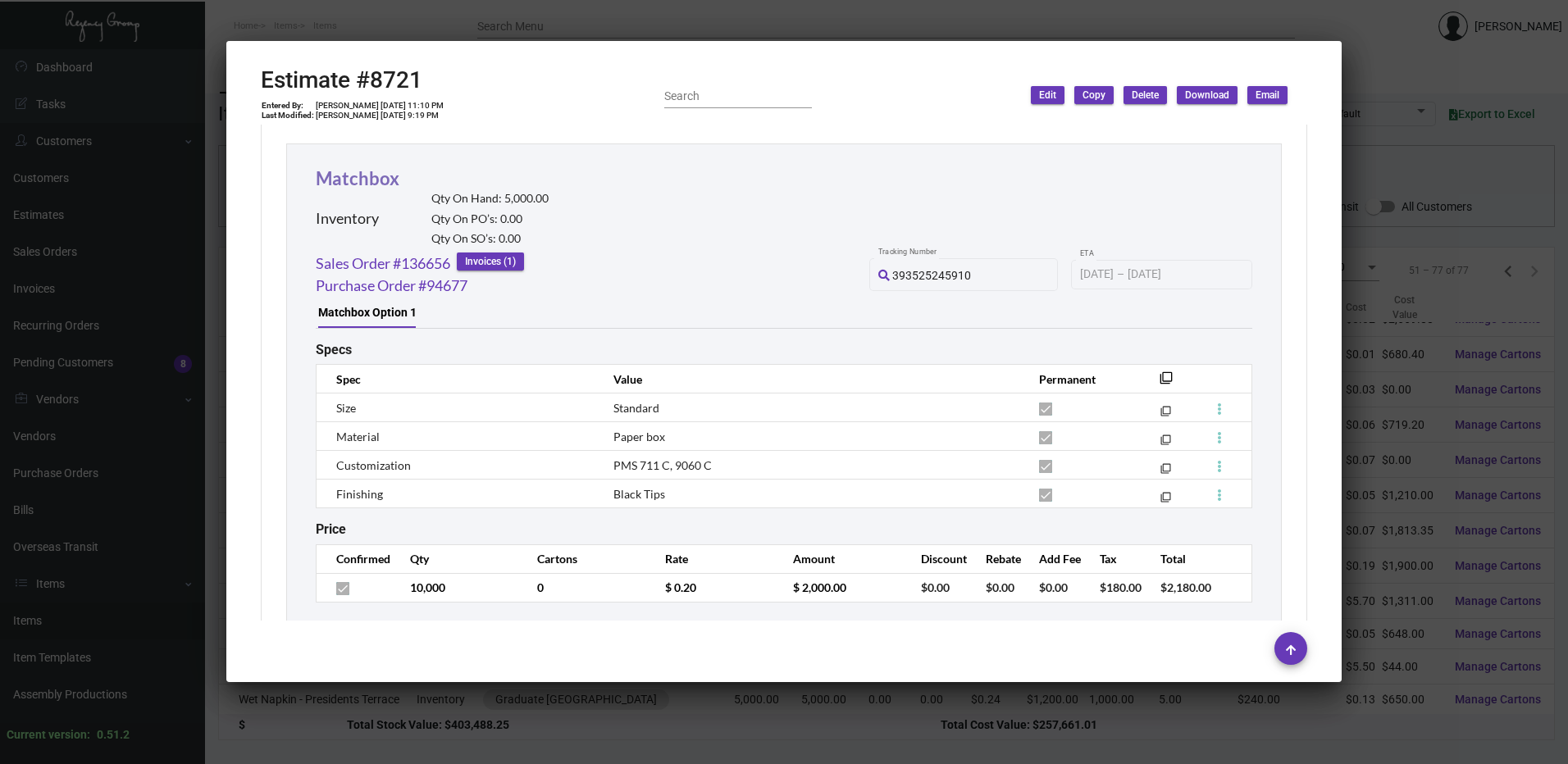
click at [379, 174] on link "Matchbox" at bounding box center [357, 178] width 84 height 22
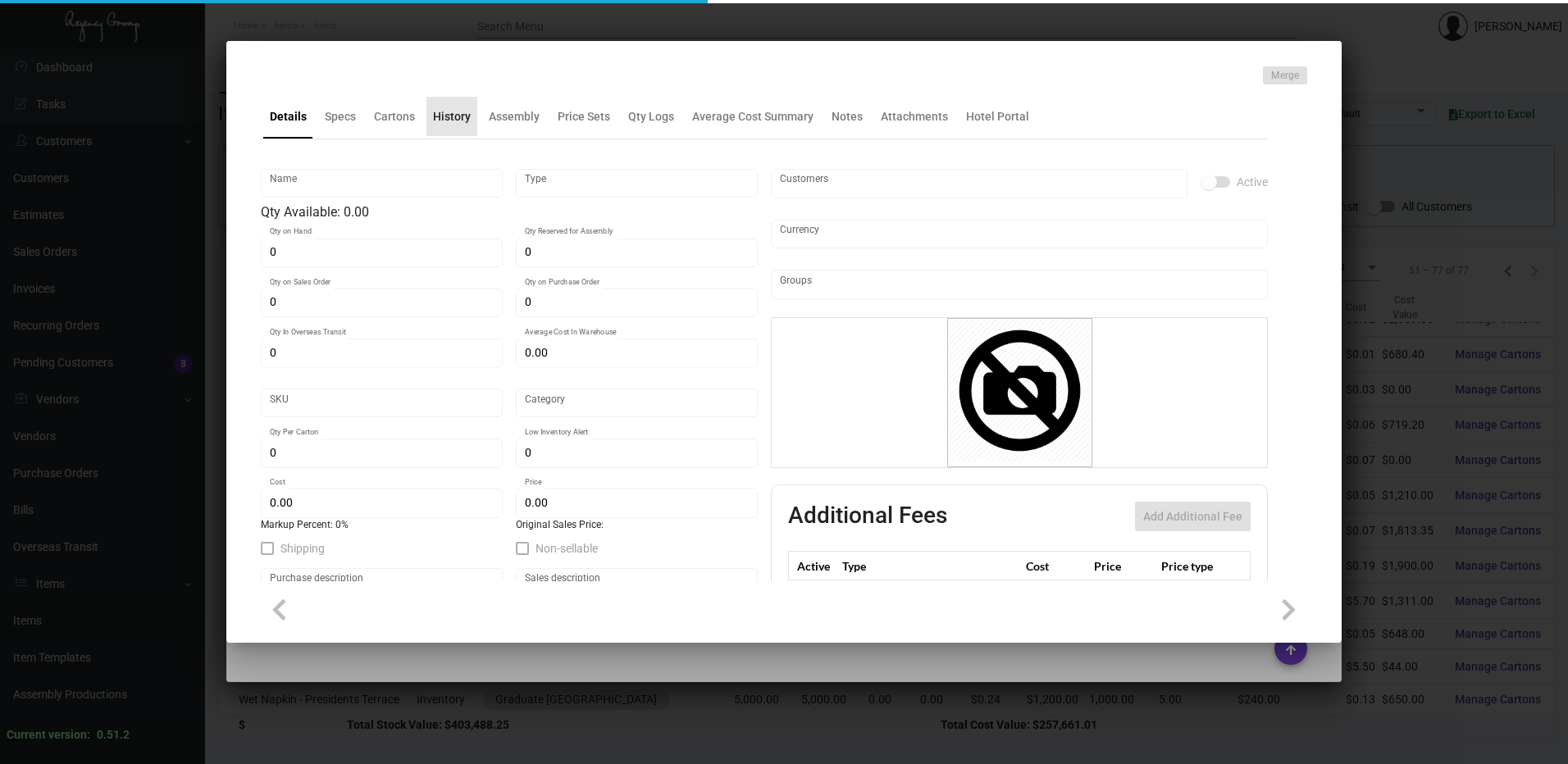
click at [440, 100] on div "History" at bounding box center [451, 115] width 51 height 39
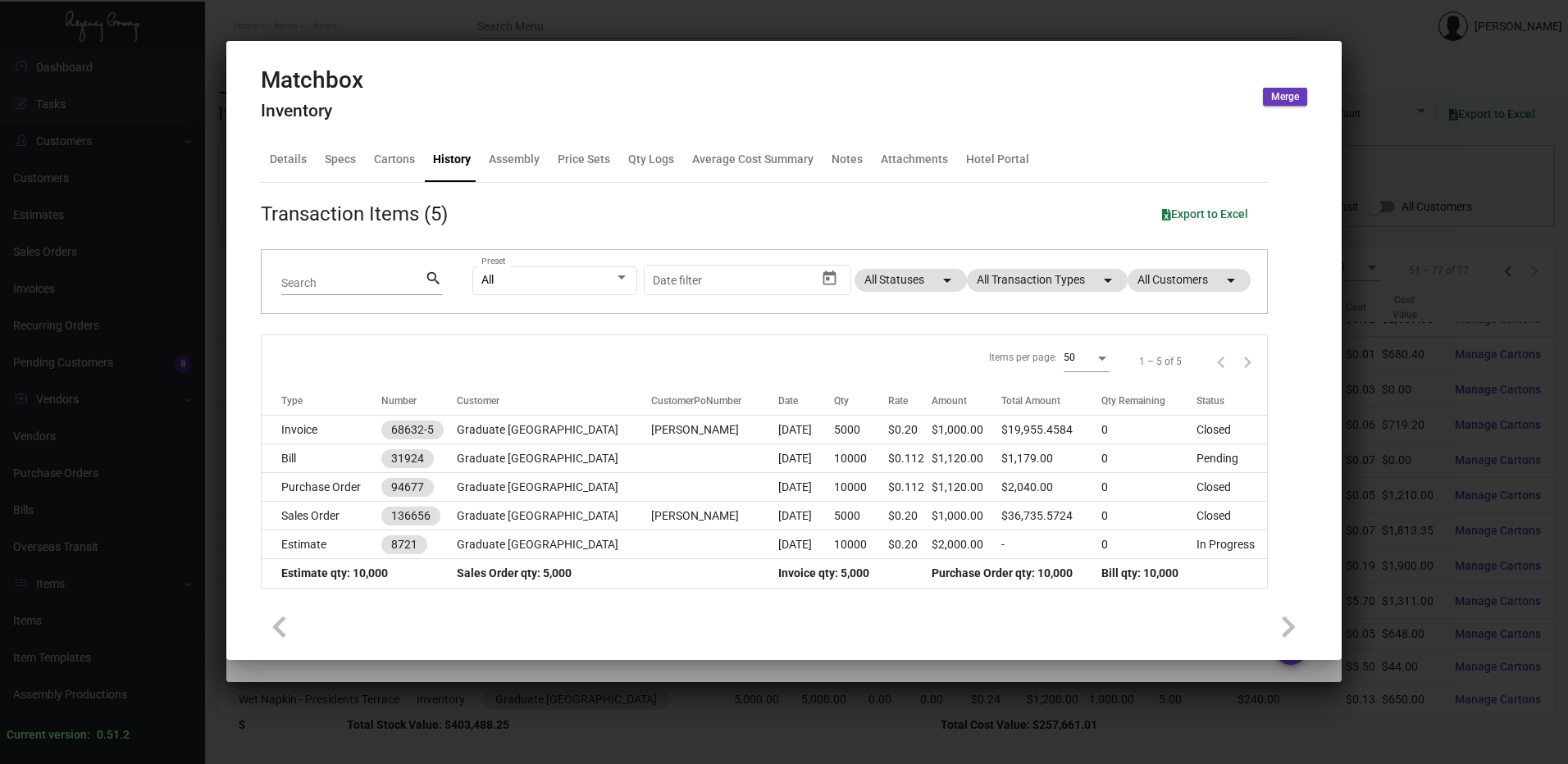
click at [495, 21] on div at bounding box center [784, 382] width 1568 height 764
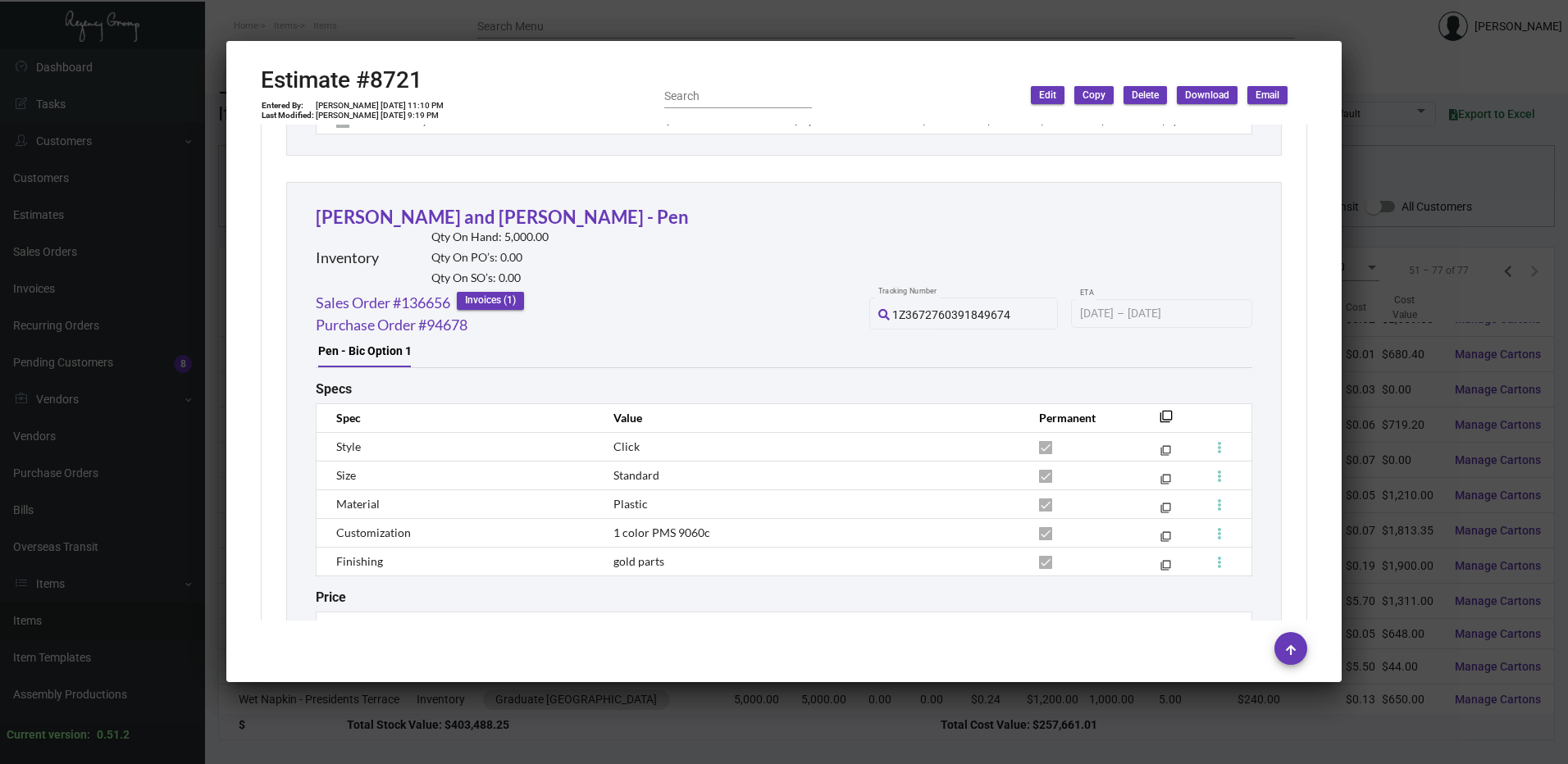
scroll to position [6252, 0]
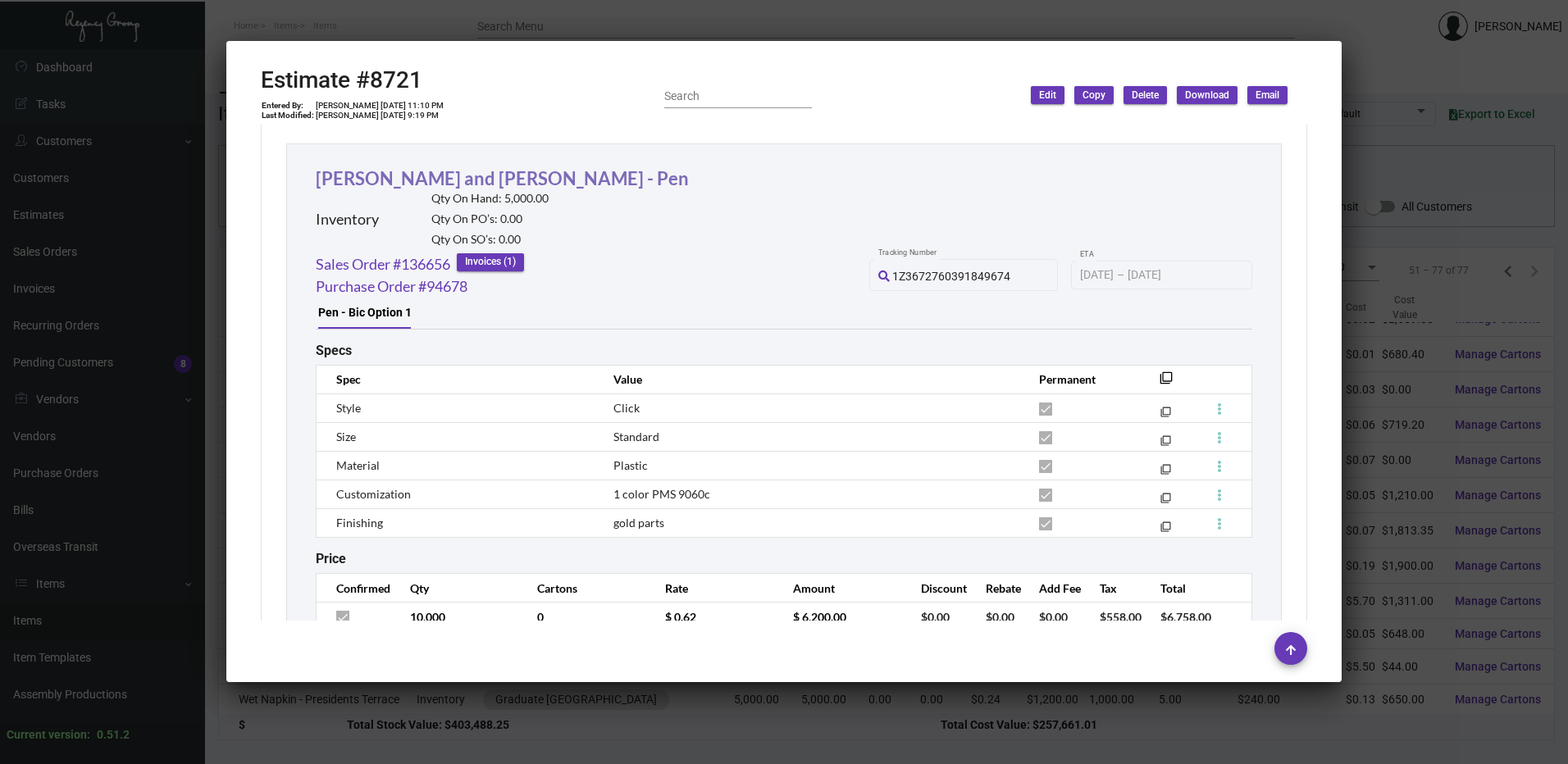
click at [425, 181] on link "[PERSON_NAME] and [PERSON_NAME] - Pen" at bounding box center [502, 178] width 373 height 22
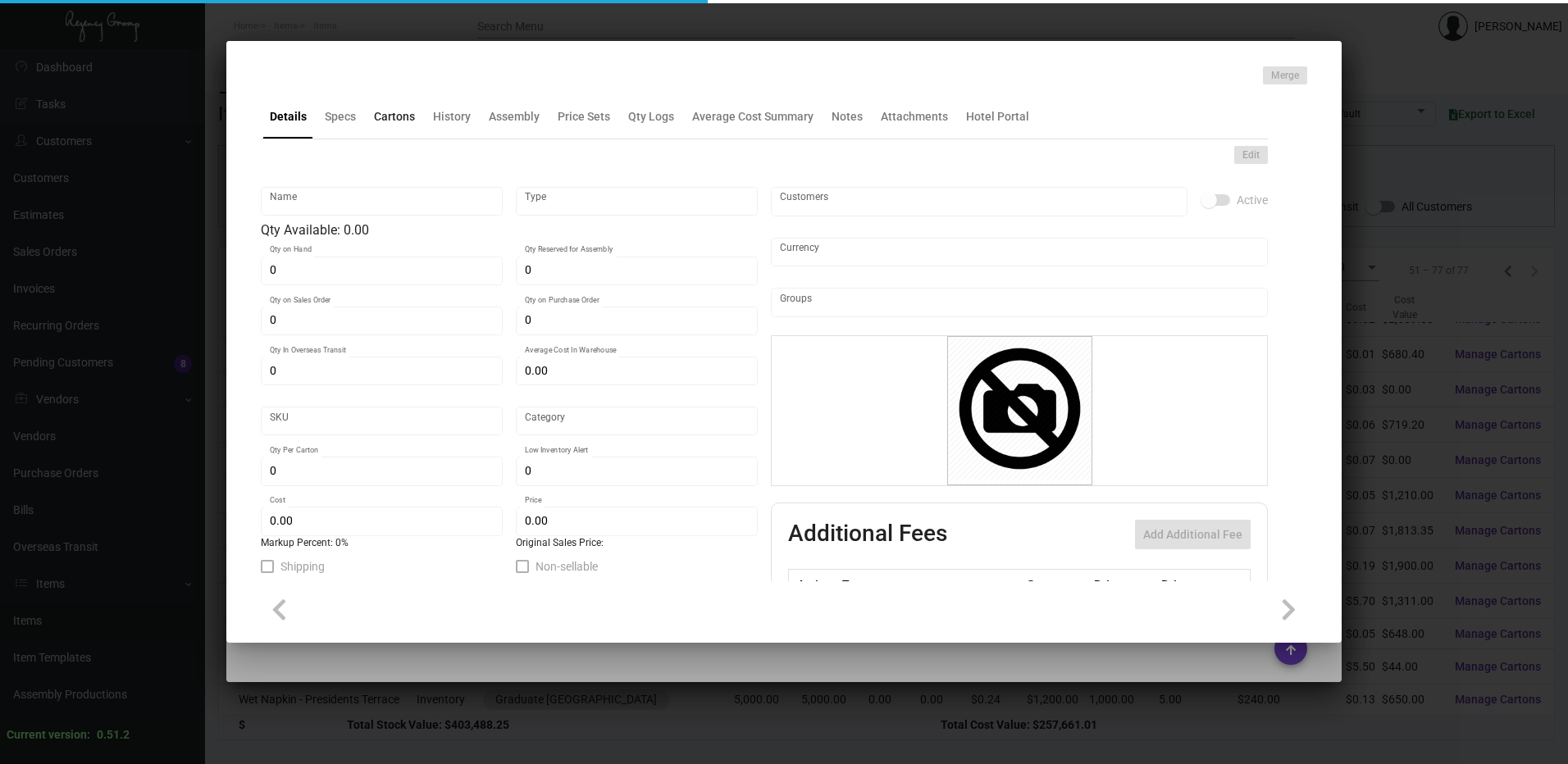
click at [408, 110] on div "Cartons" at bounding box center [394, 116] width 41 height 17
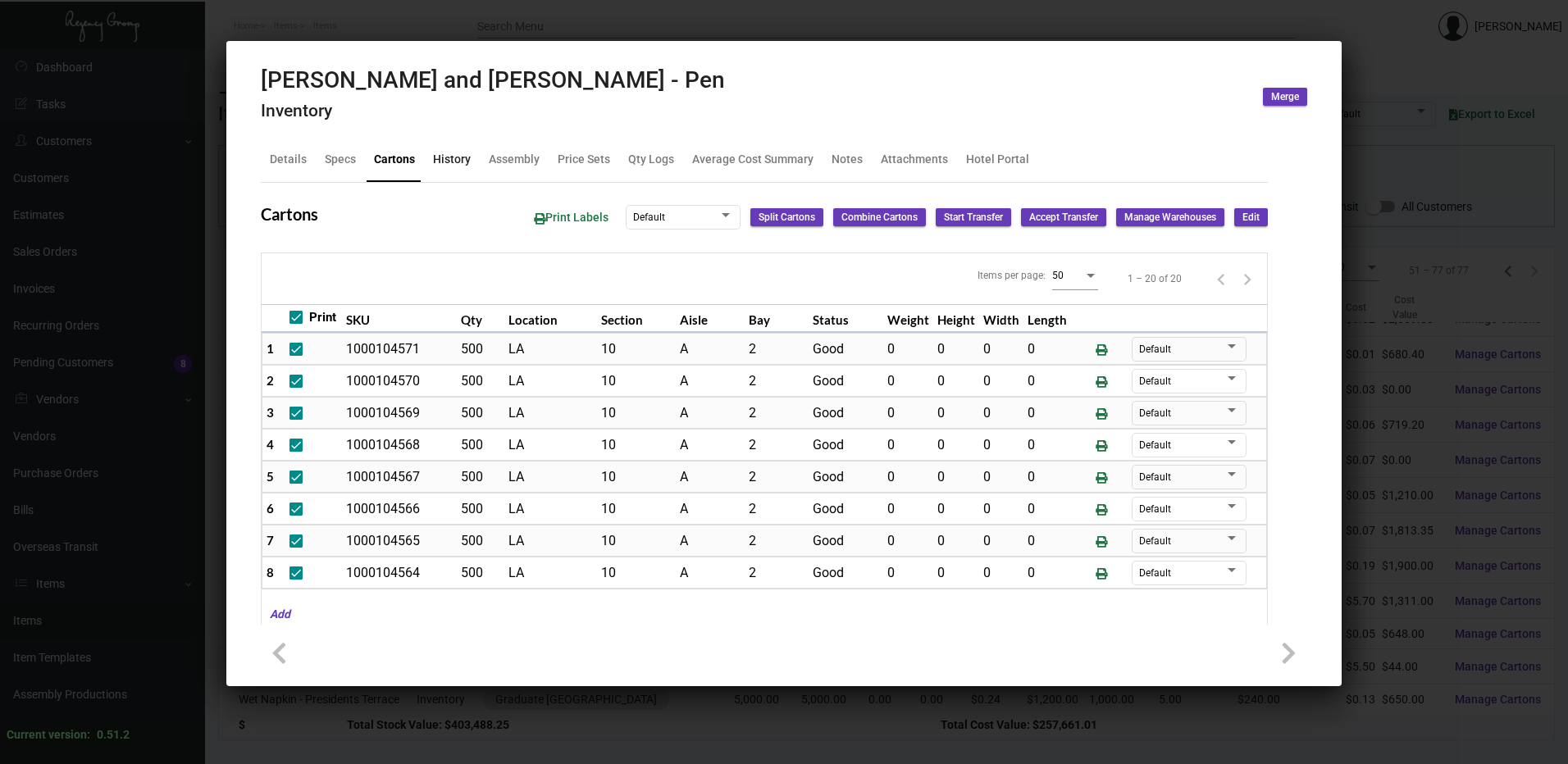
click at [455, 159] on div "History" at bounding box center [451, 159] width 37 height 17
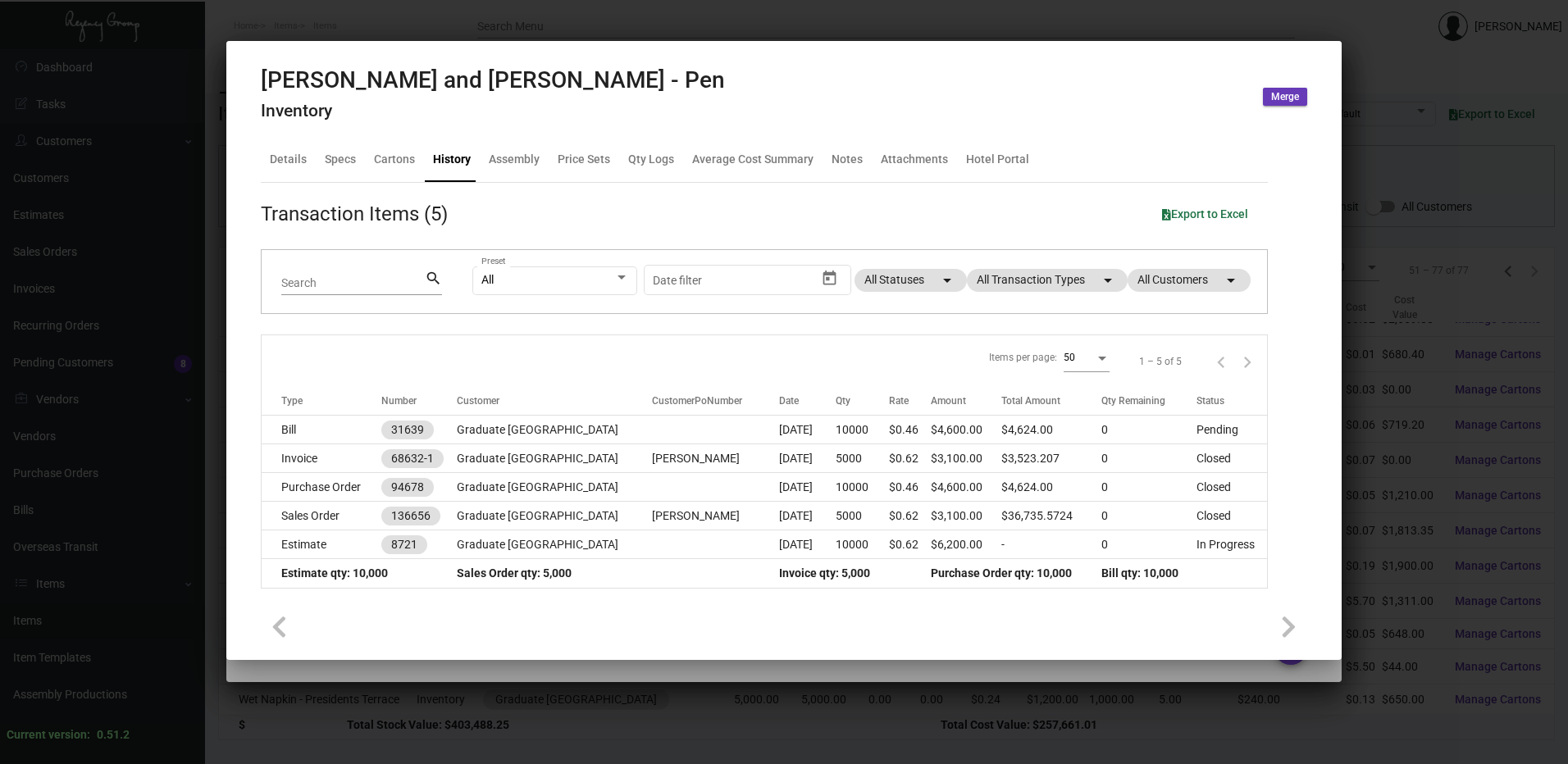
click at [718, 35] on div at bounding box center [784, 382] width 1568 height 764
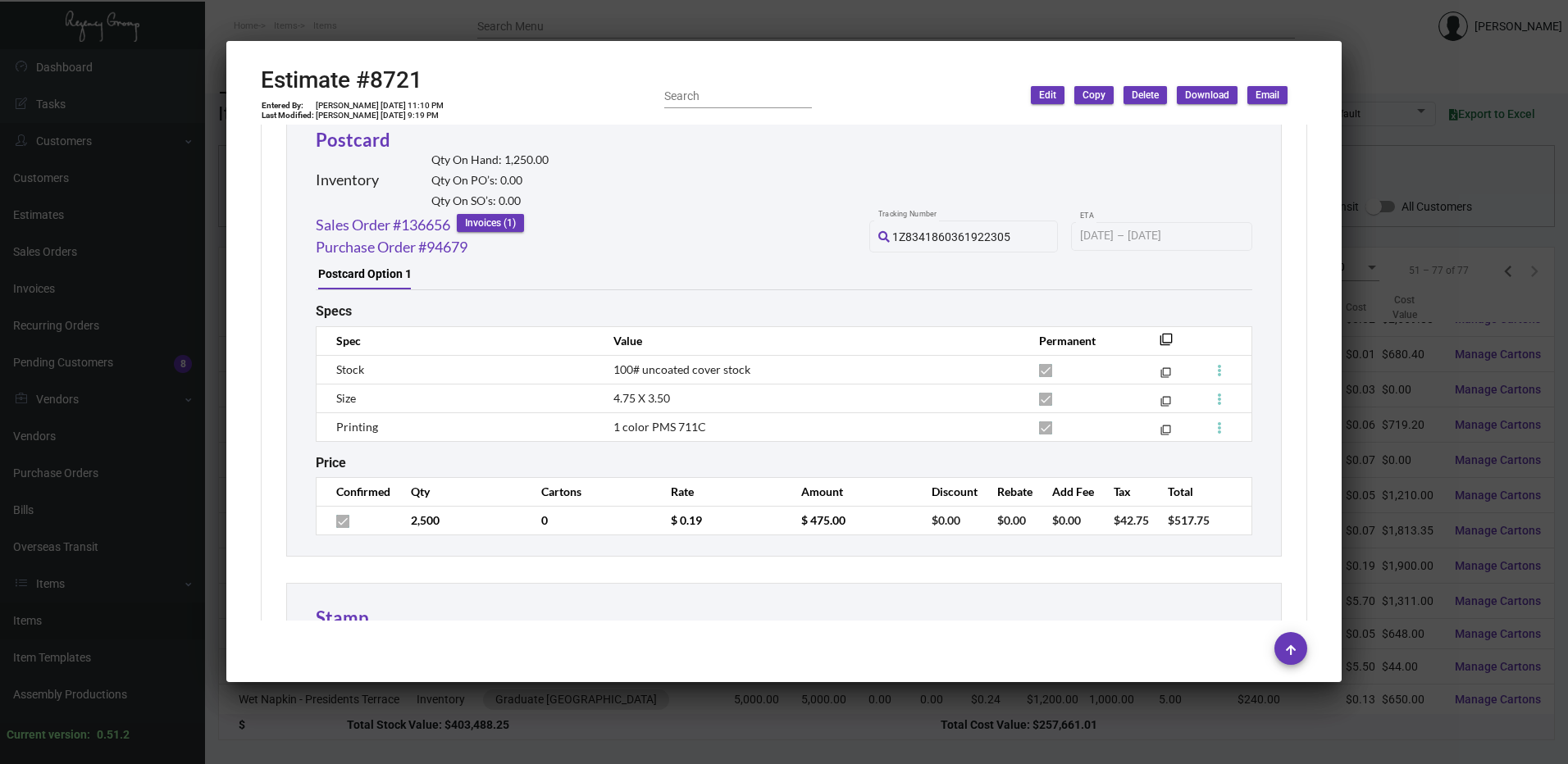
scroll to position [6744, 0]
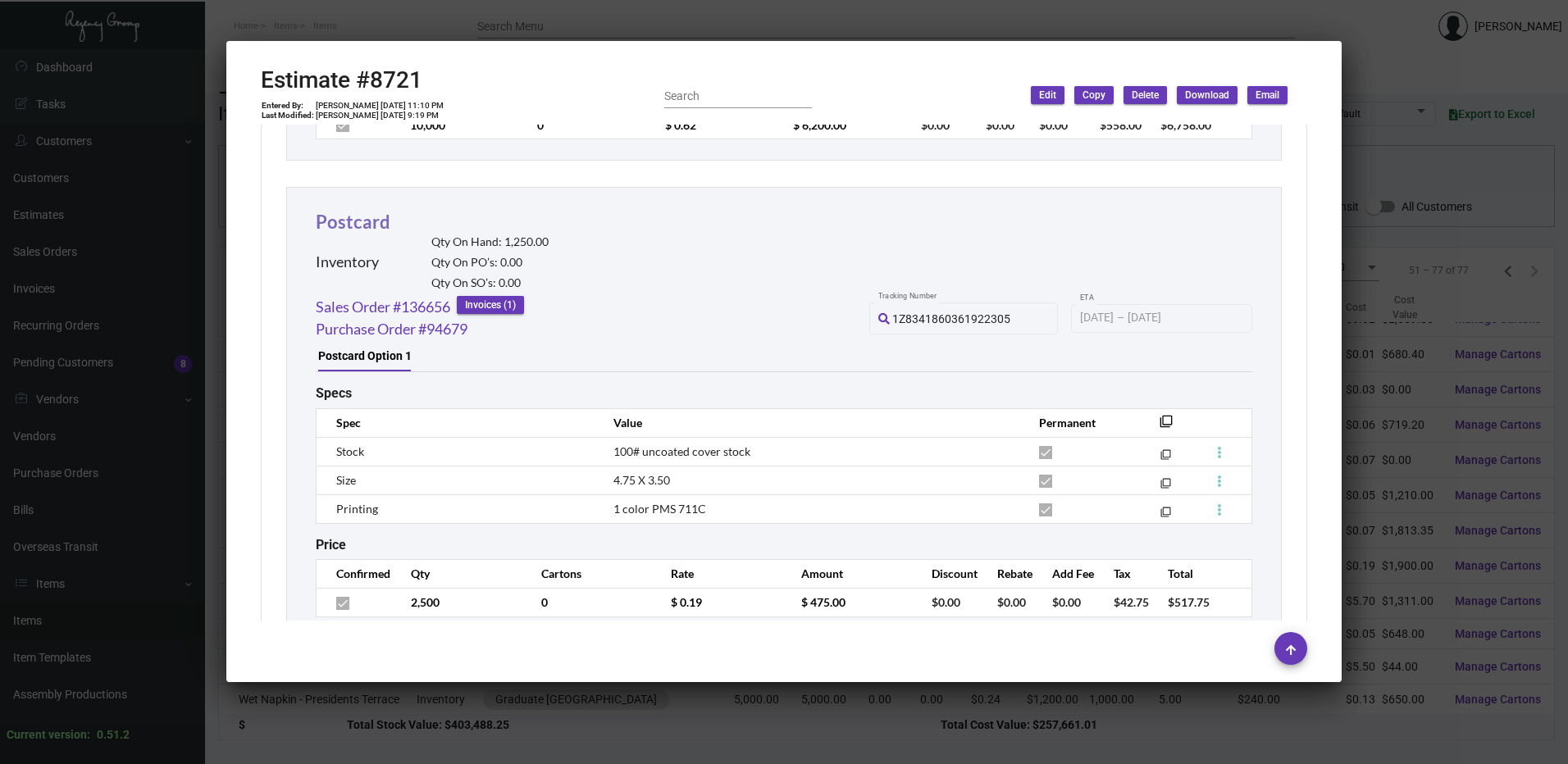
click at [366, 231] on link "Postcard" at bounding box center [353, 222] width 75 height 22
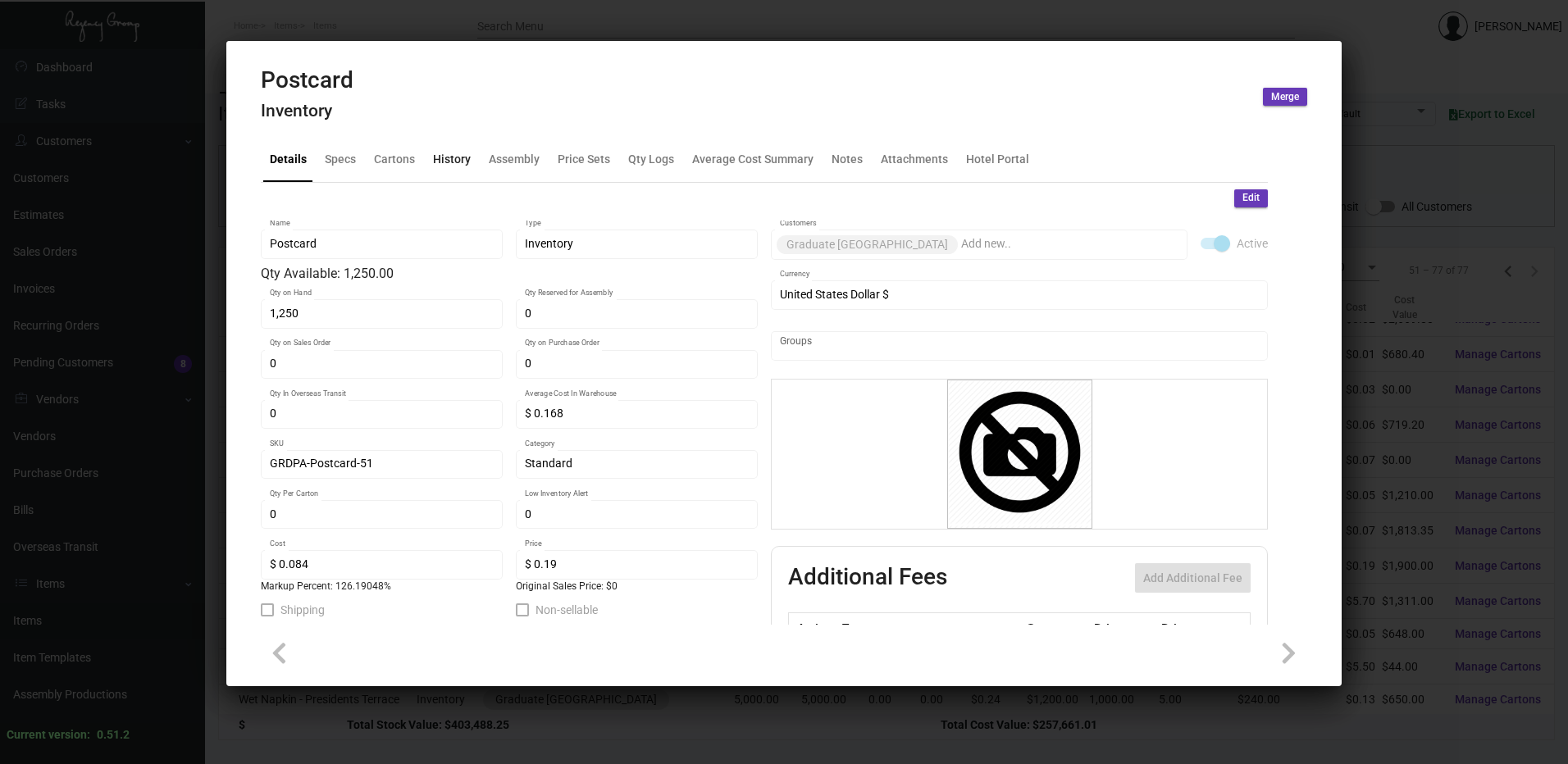
click at [452, 155] on div "History" at bounding box center [451, 159] width 37 height 17
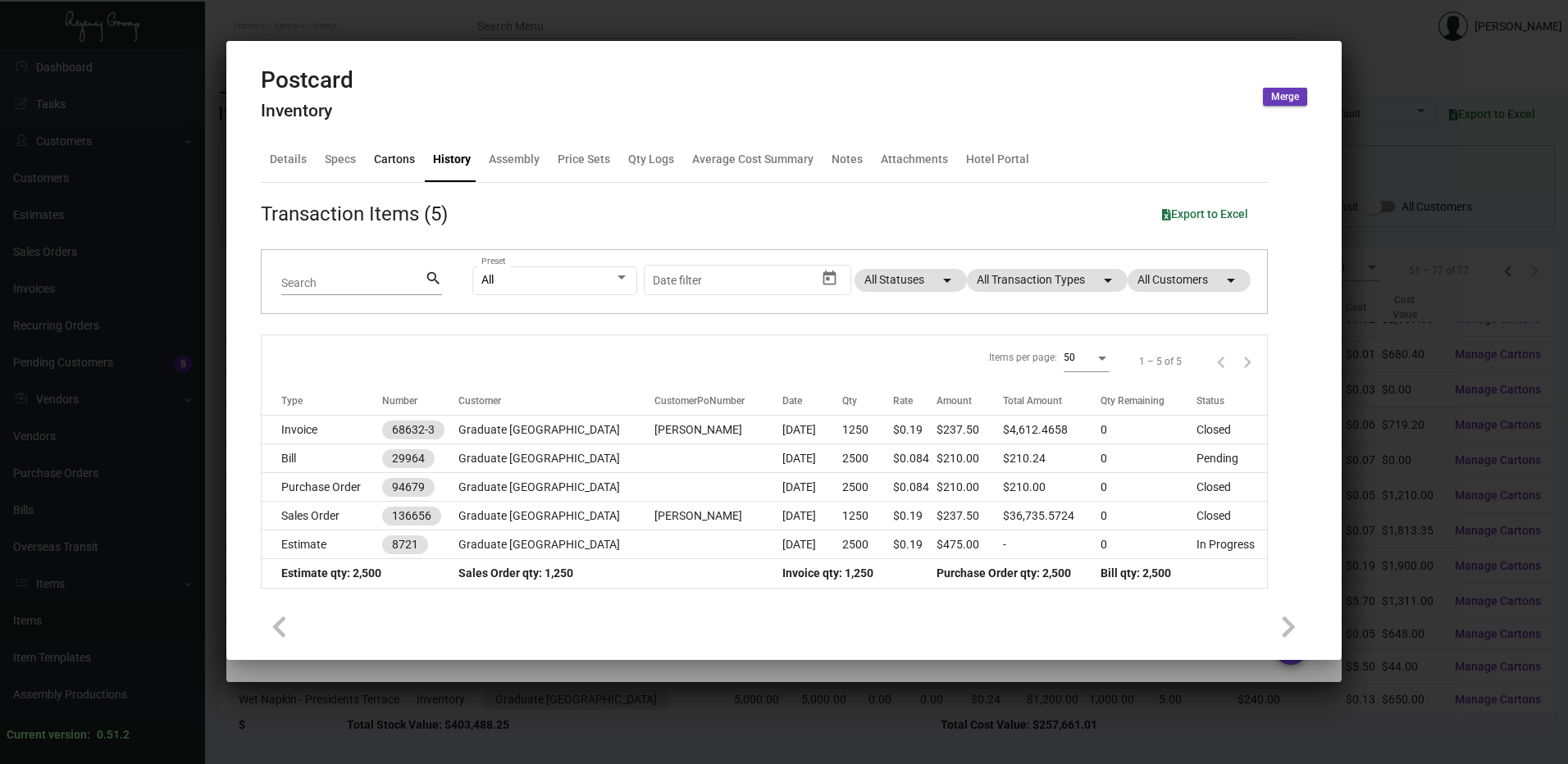
click at [415, 159] on div "Cartons" at bounding box center [394, 159] width 54 height 39
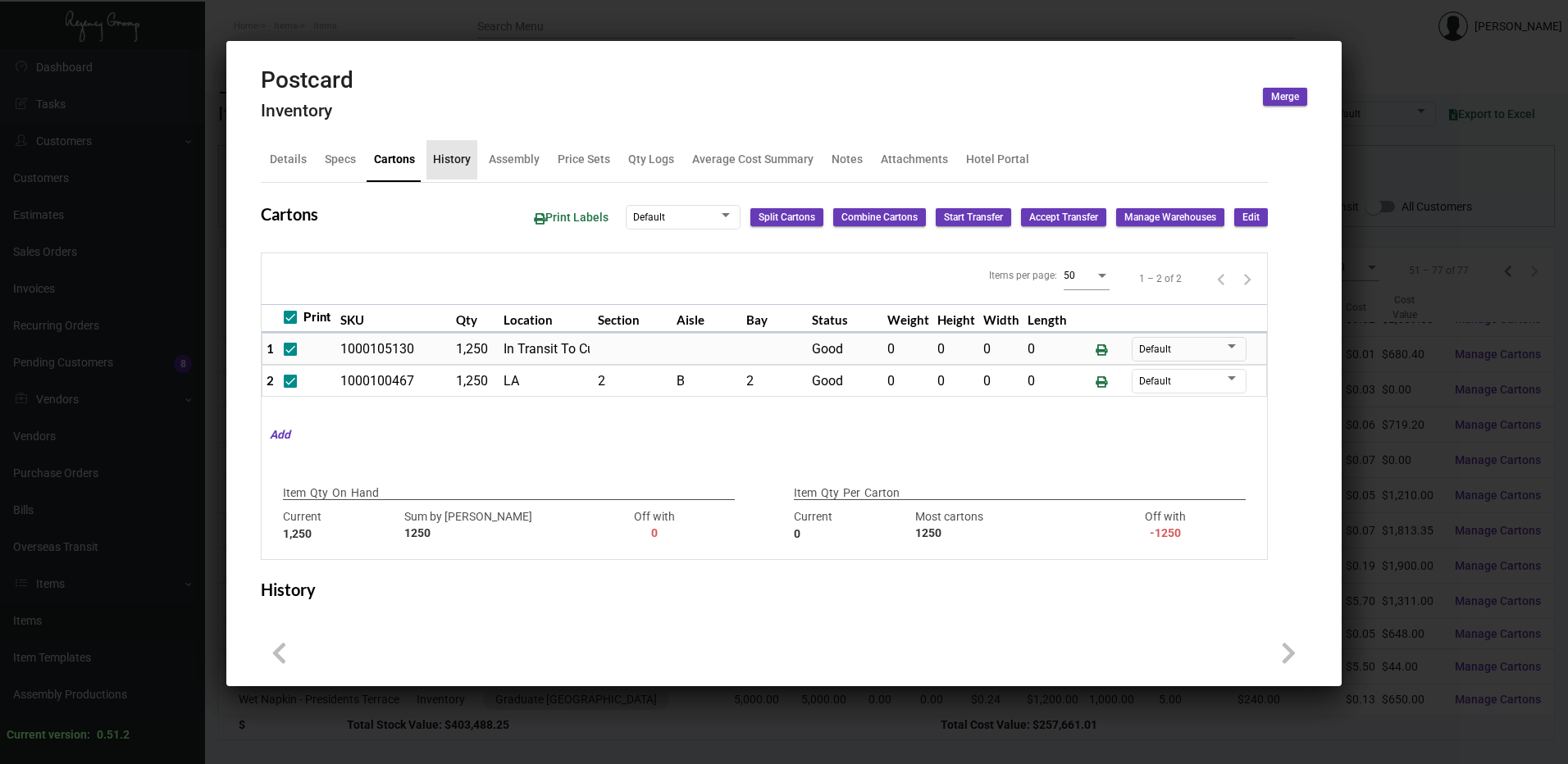
click at [457, 160] on div "History" at bounding box center [451, 159] width 37 height 17
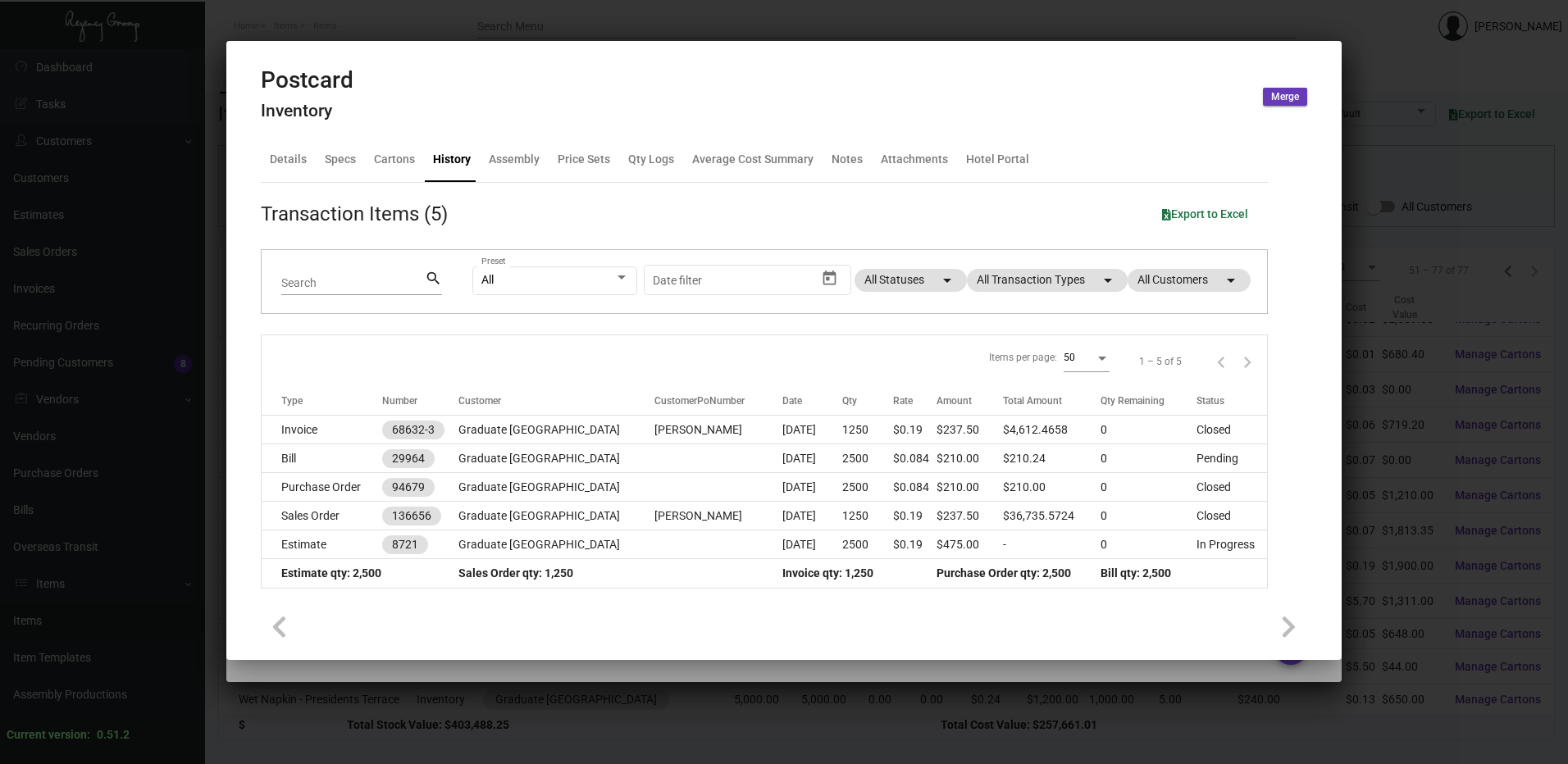
click at [666, 26] on div at bounding box center [784, 382] width 1568 height 764
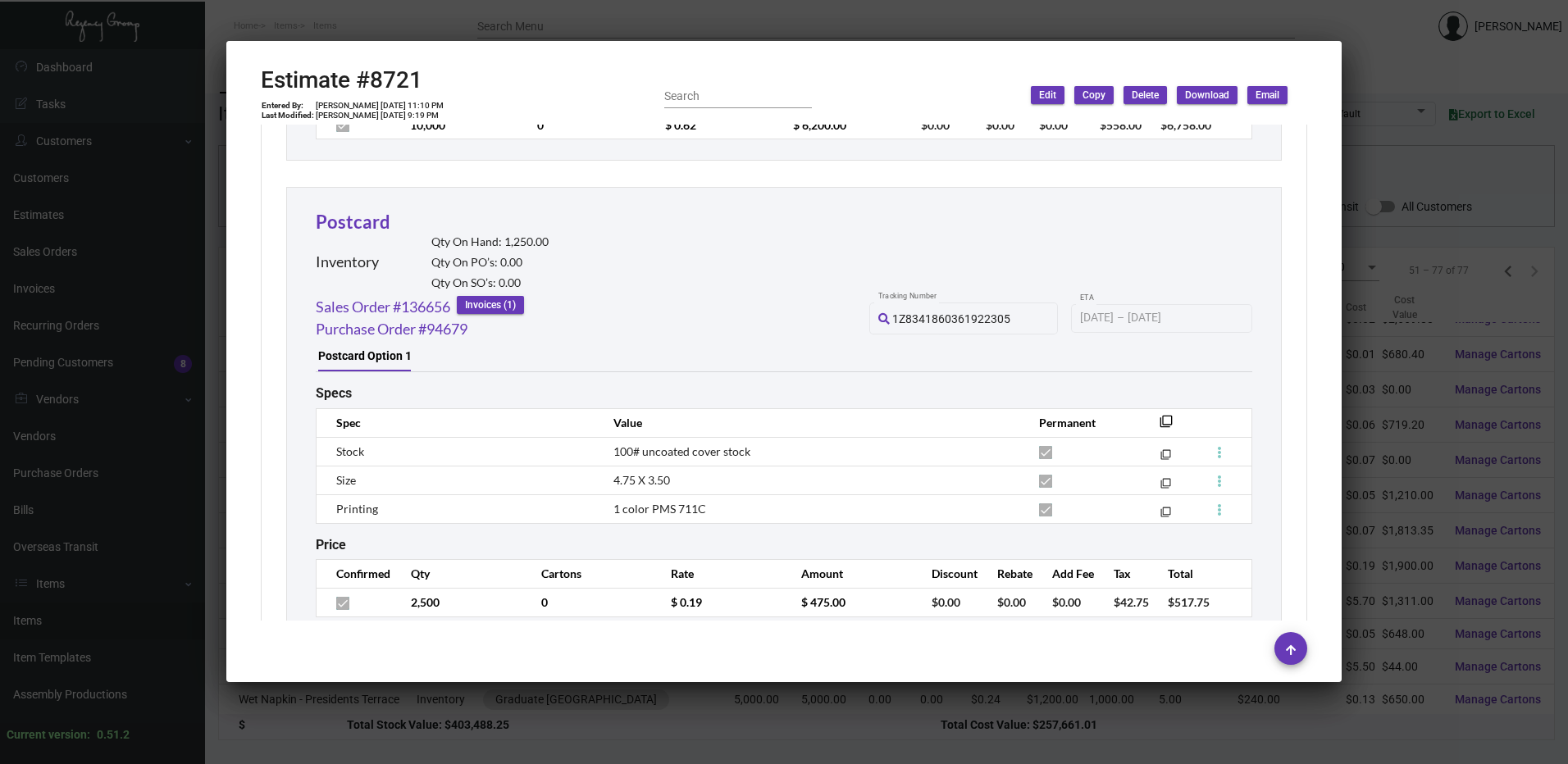
click at [410, 21] on div at bounding box center [784, 382] width 1568 height 764
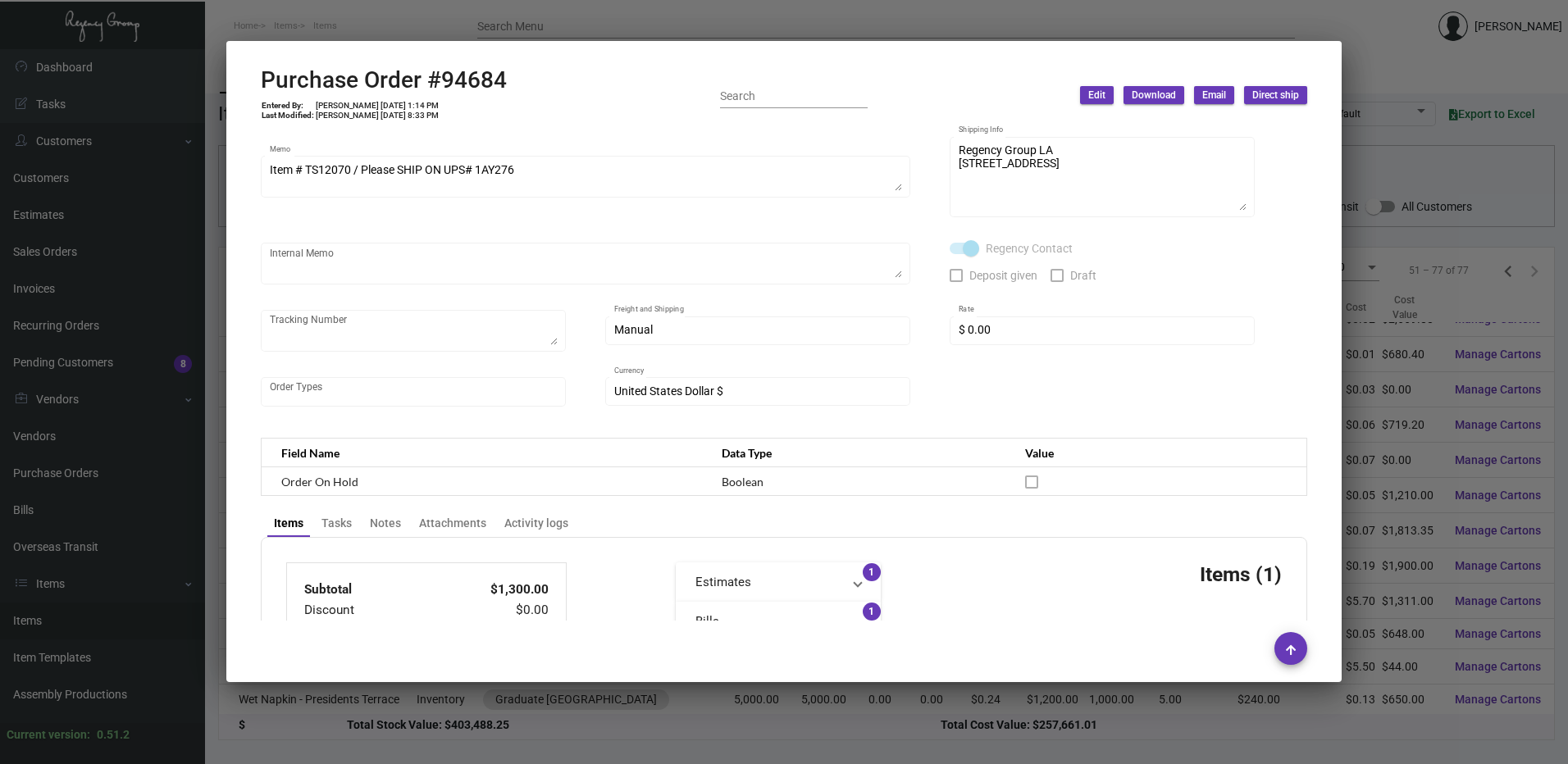
scroll to position [656, 0]
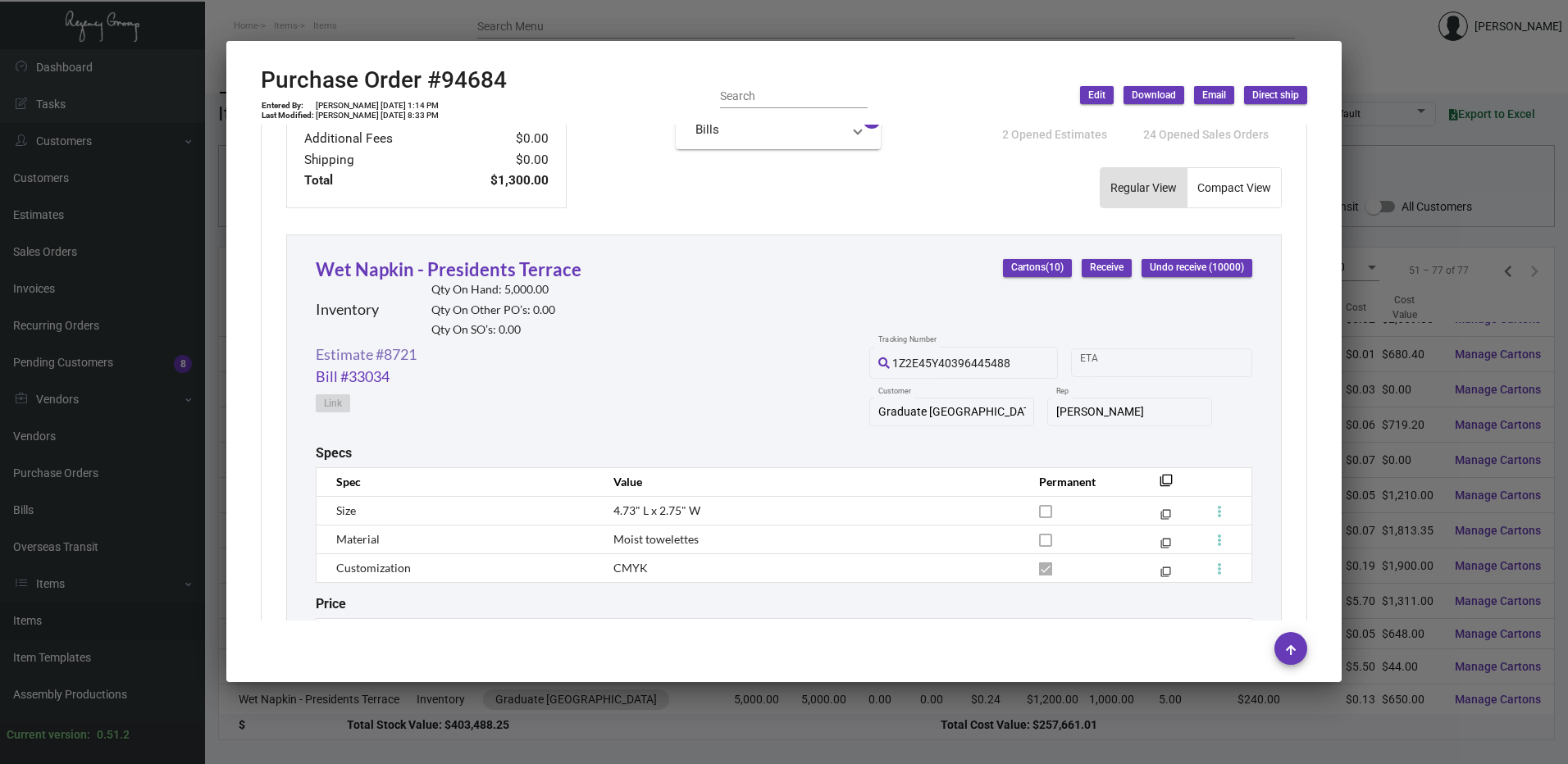
click at [391, 360] on link "Estimate #8721" at bounding box center [366, 355] width 101 height 22
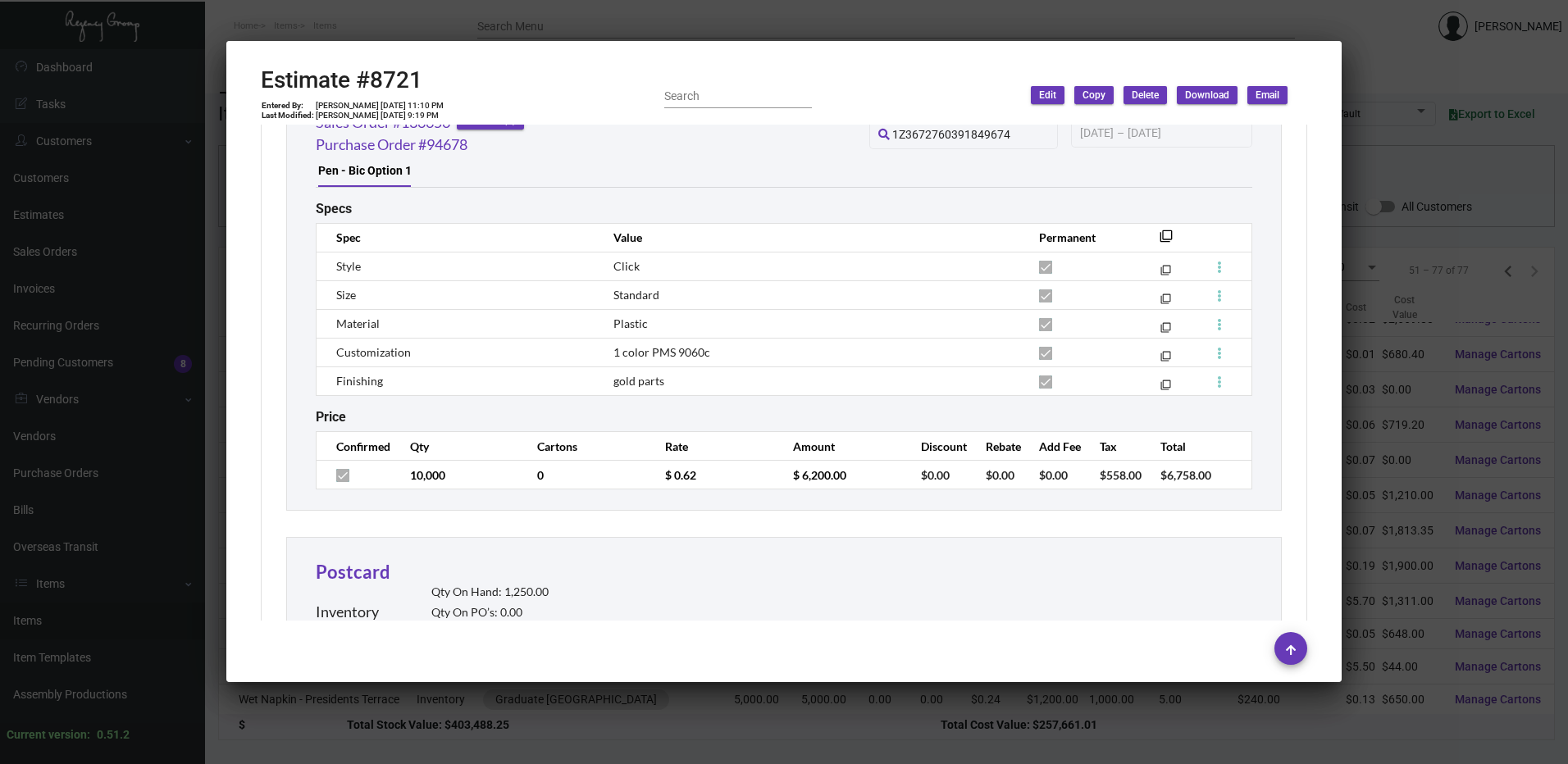
scroll to position [6639, 0]
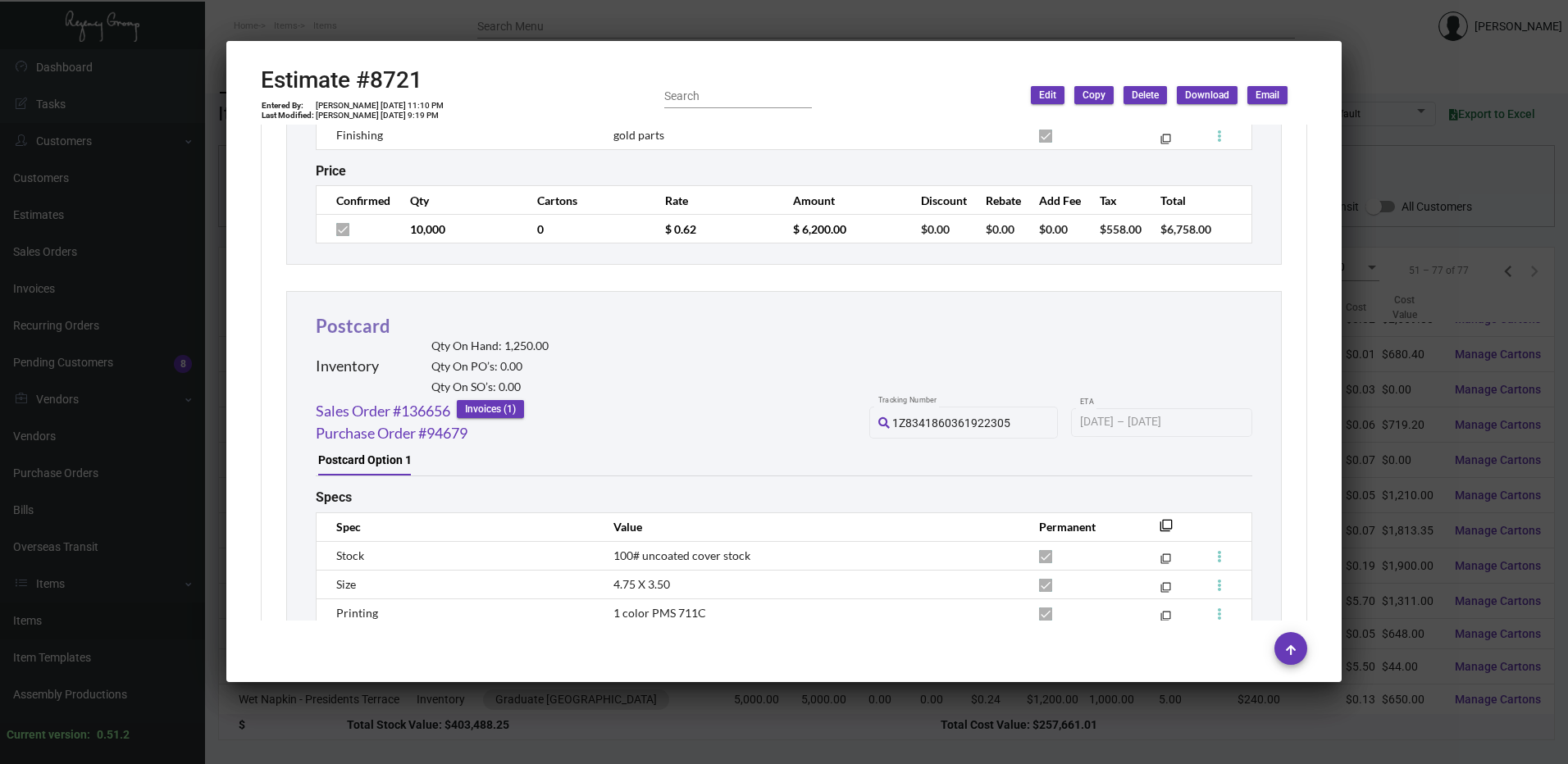
click at [374, 327] on link "Postcard" at bounding box center [353, 326] width 75 height 22
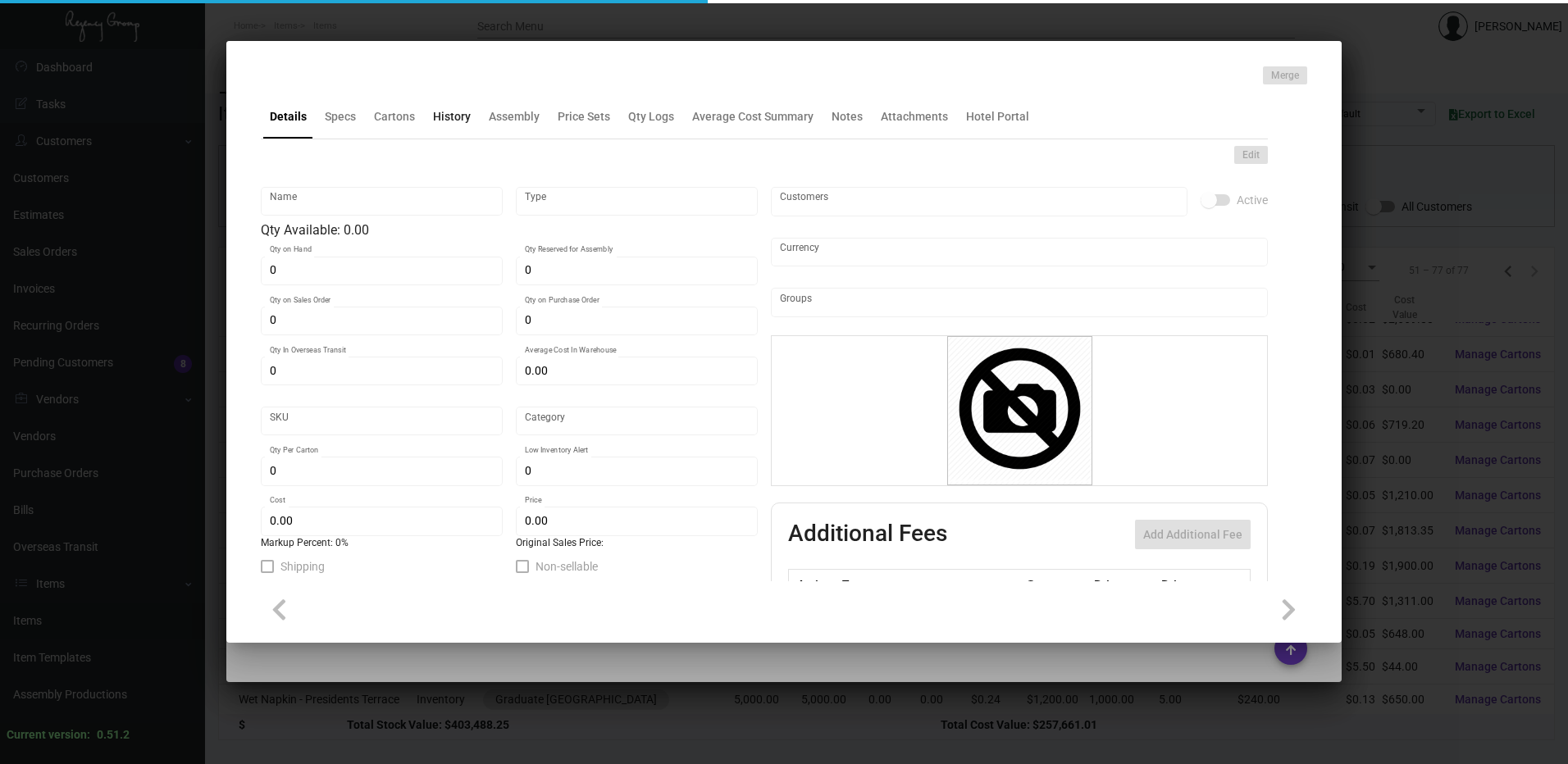
click at [460, 128] on div "History" at bounding box center [451, 115] width 51 height 39
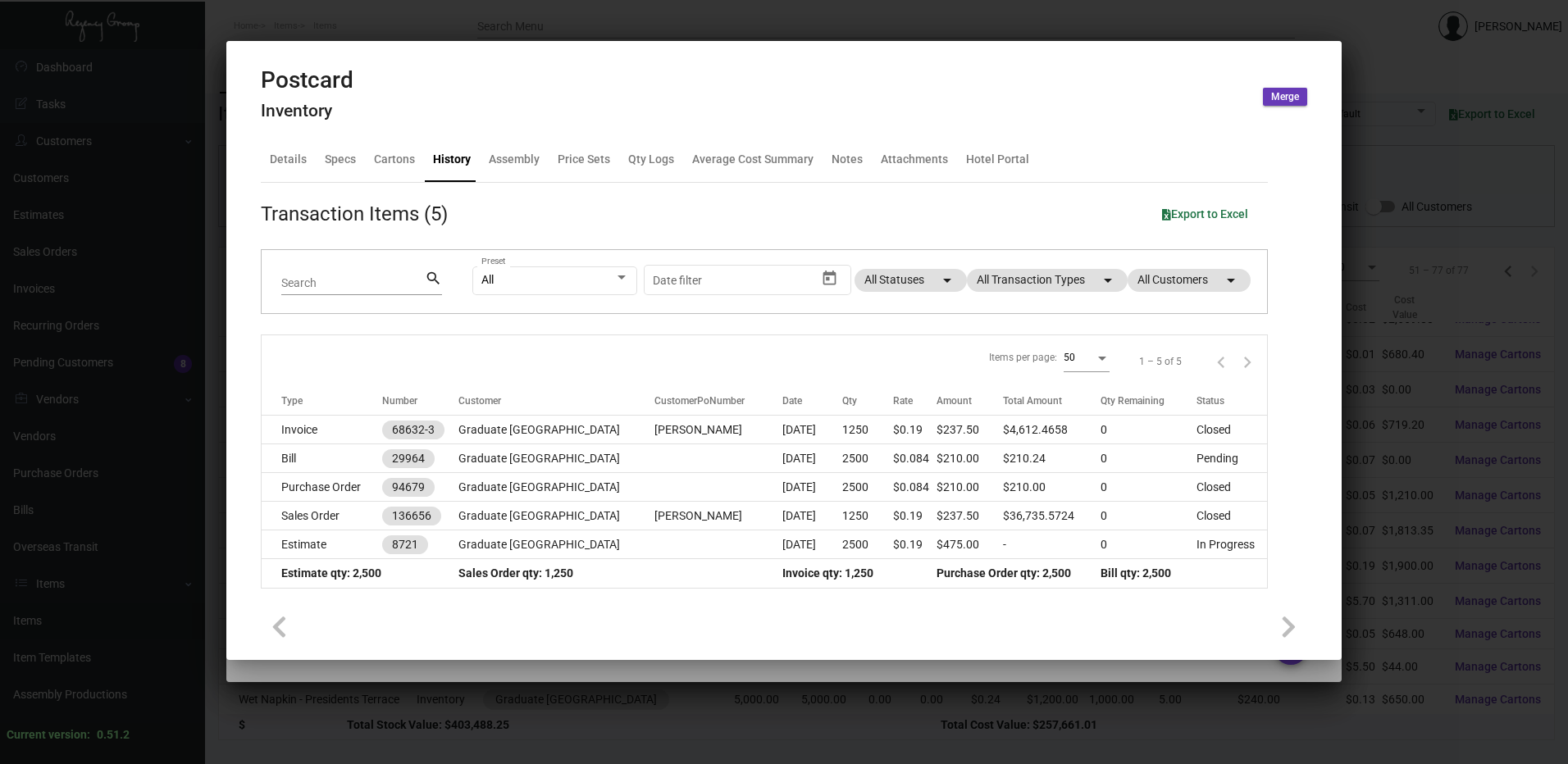
click at [515, 26] on div at bounding box center [784, 382] width 1568 height 764
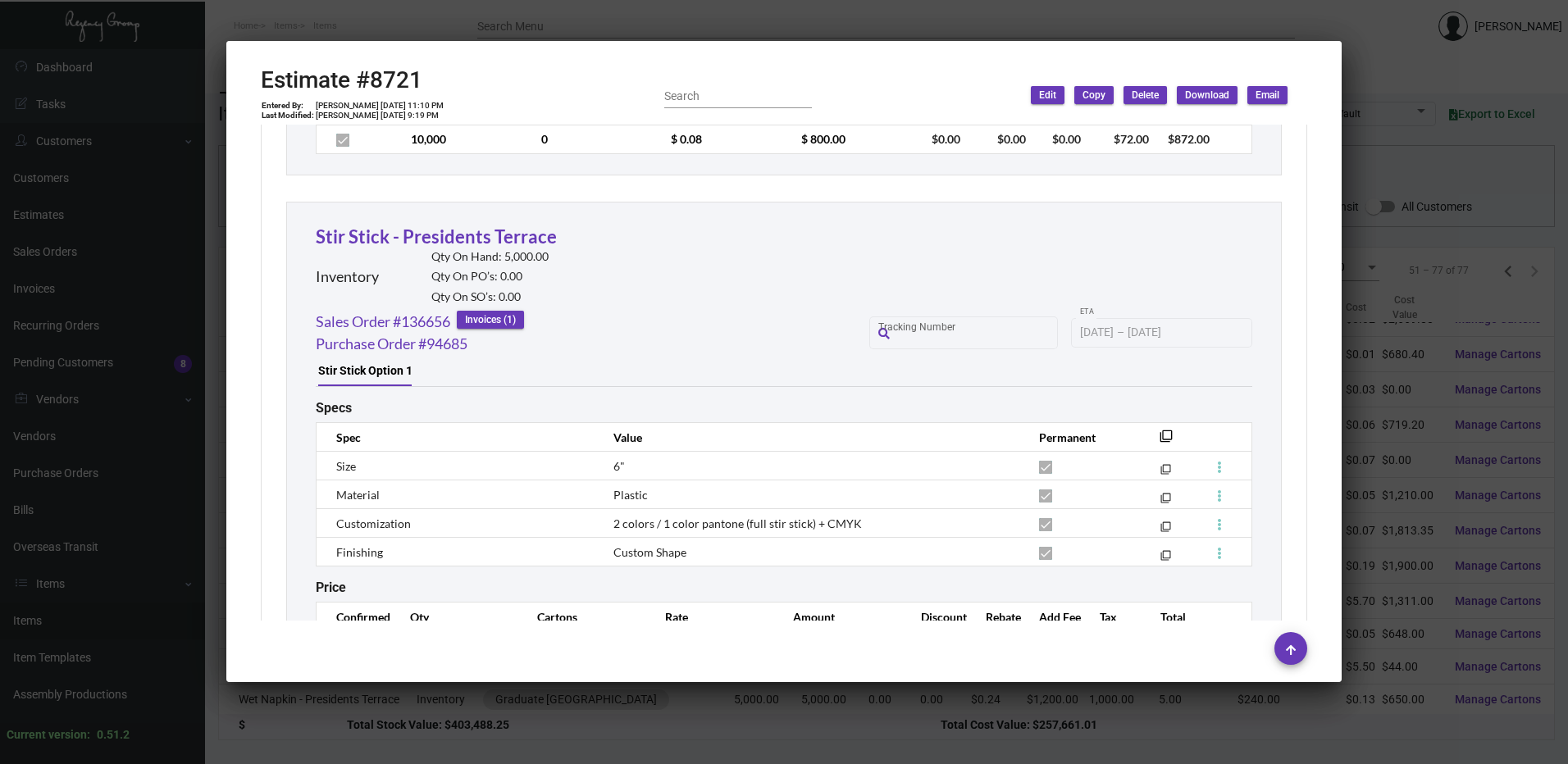
scroll to position [12727, 0]
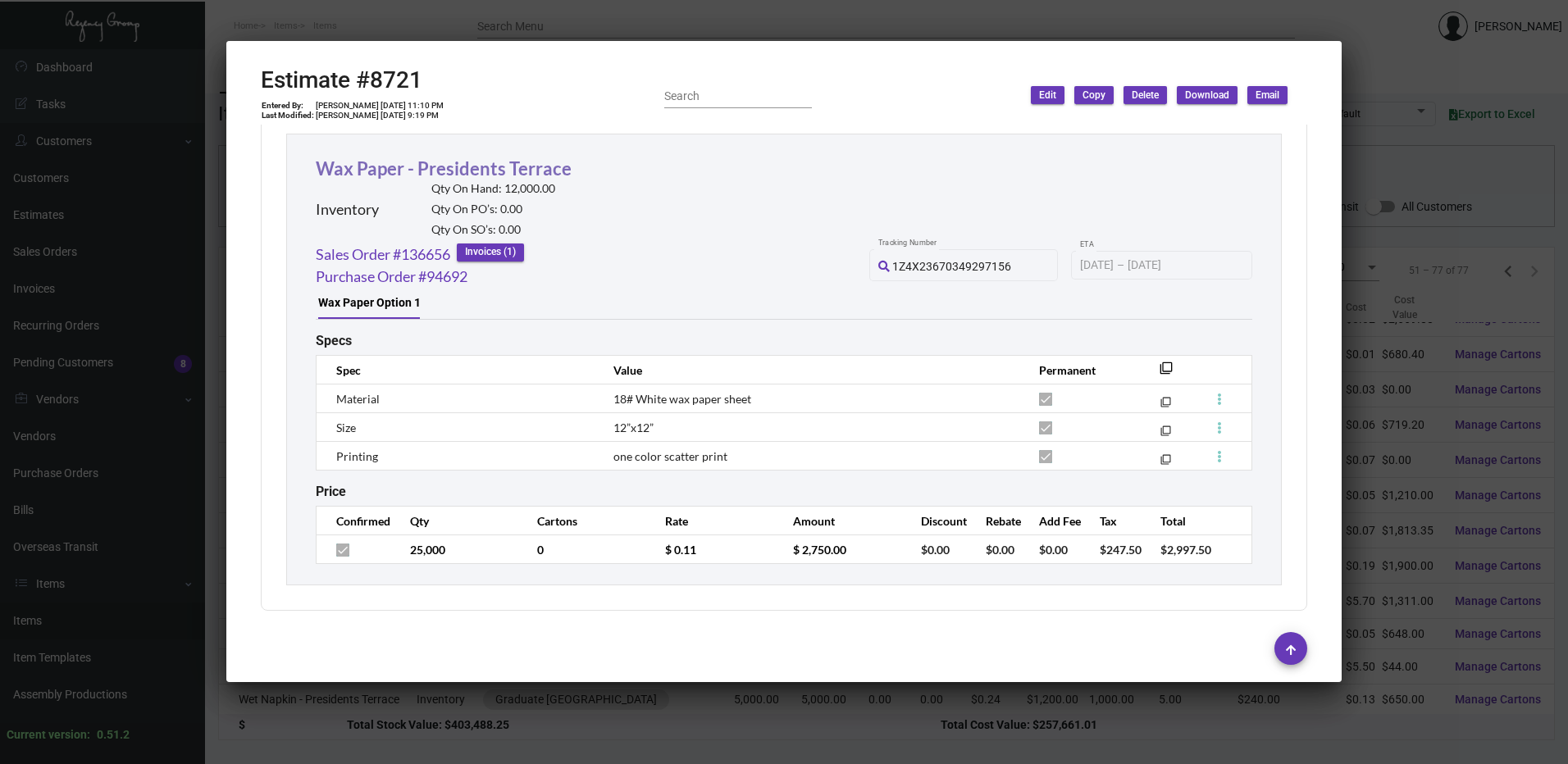
click at [436, 171] on link "Wax Paper - Presidents Terrace" at bounding box center [444, 169] width 256 height 22
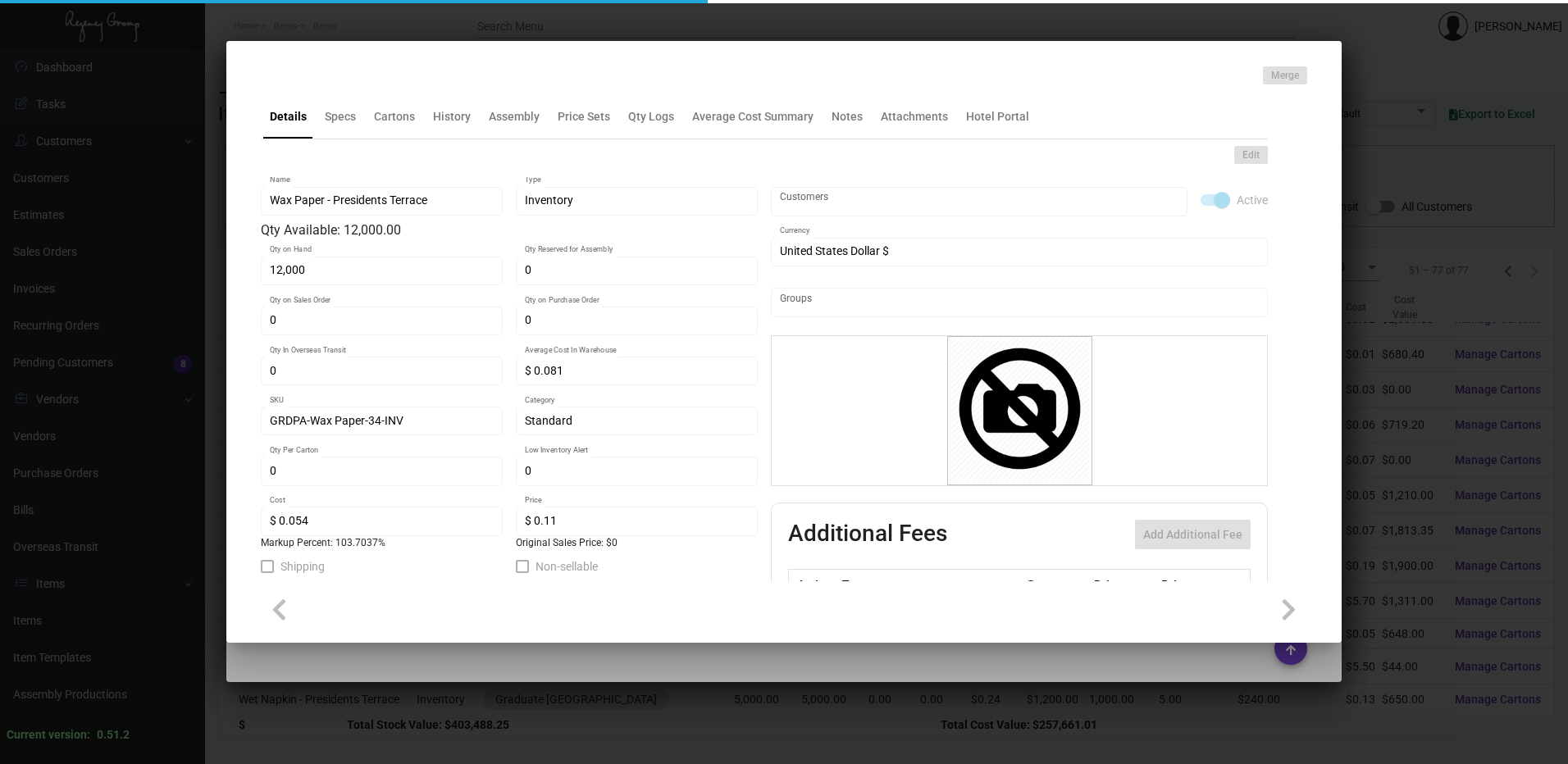
click at [489, 32] on div at bounding box center [784, 382] width 1568 height 764
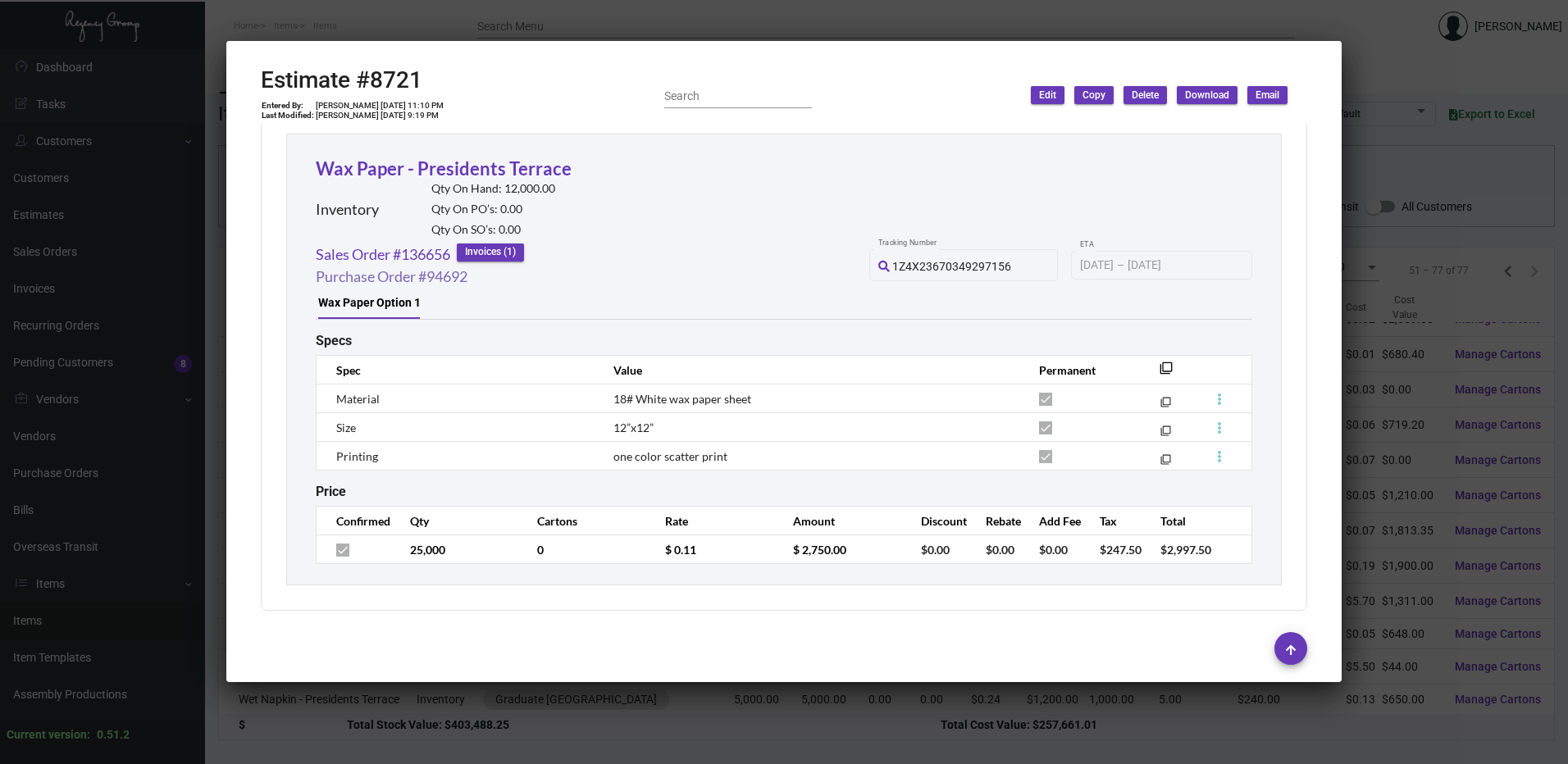
click at [410, 280] on link "Purchase Order #94692" at bounding box center [391, 277] width 152 height 22
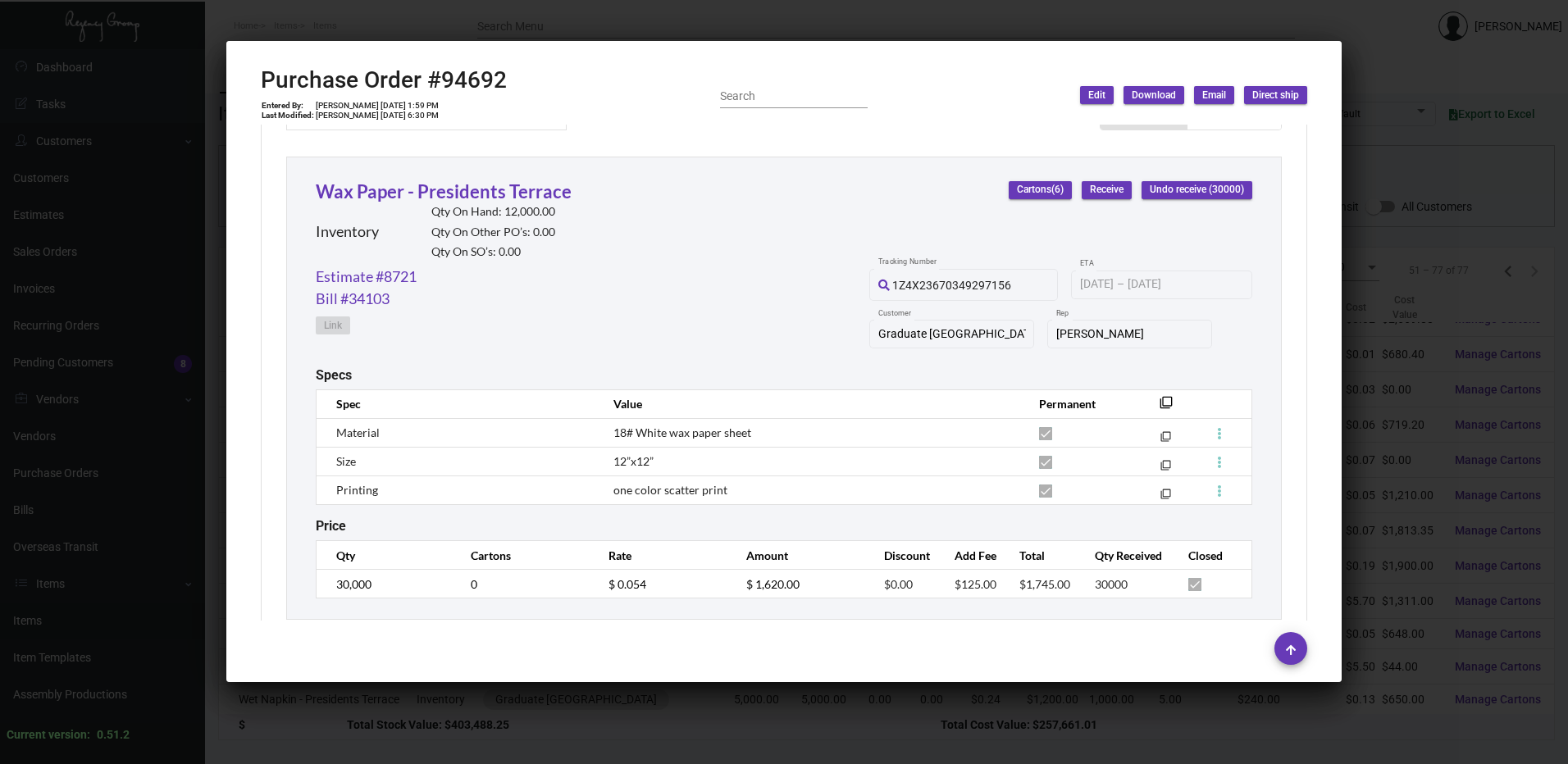
scroll to position [737, 0]
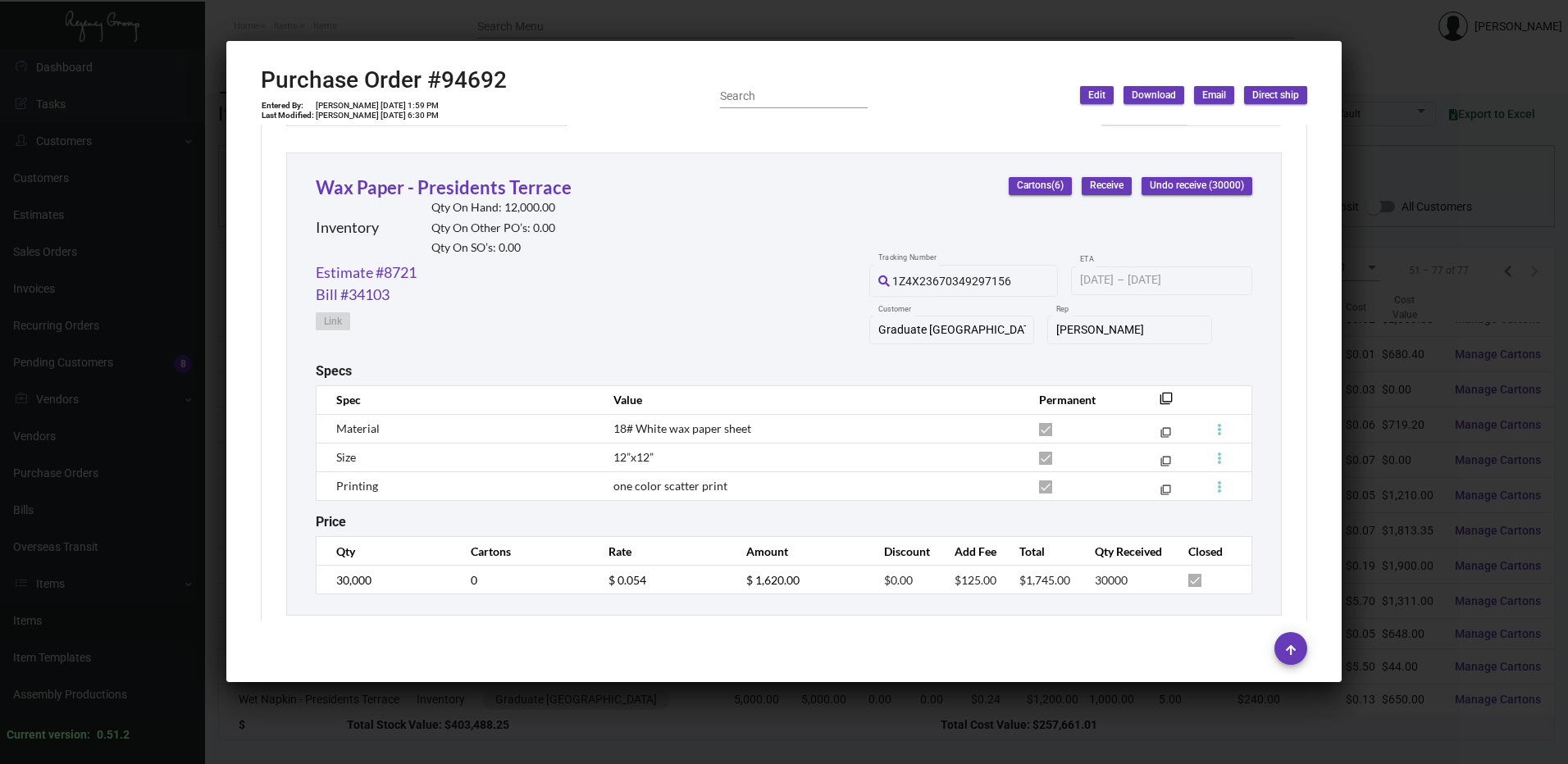
click at [582, 18] on div at bounding box center [784, 382] width 1568 height 764
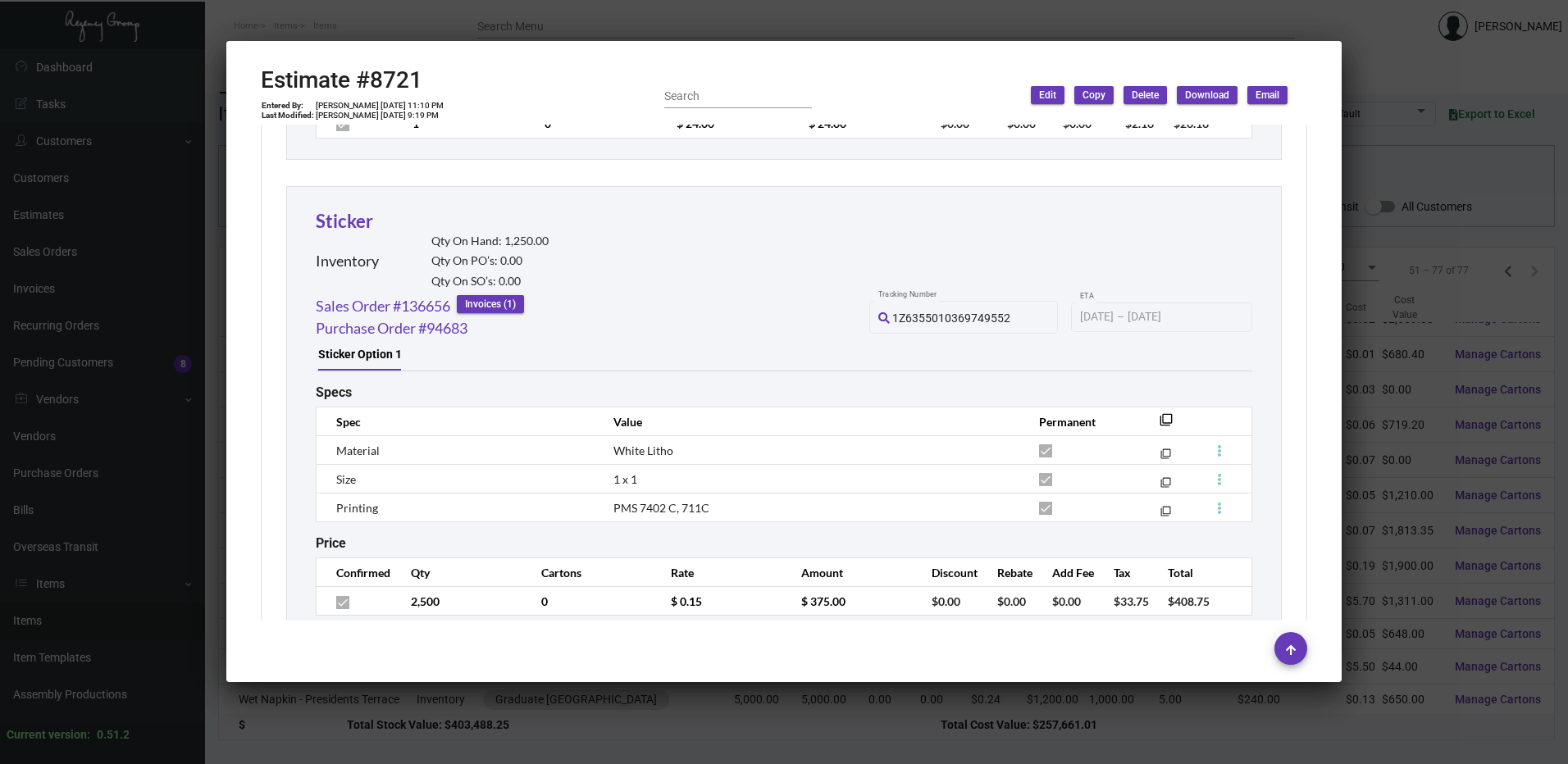
scroll to position [7727, 0]
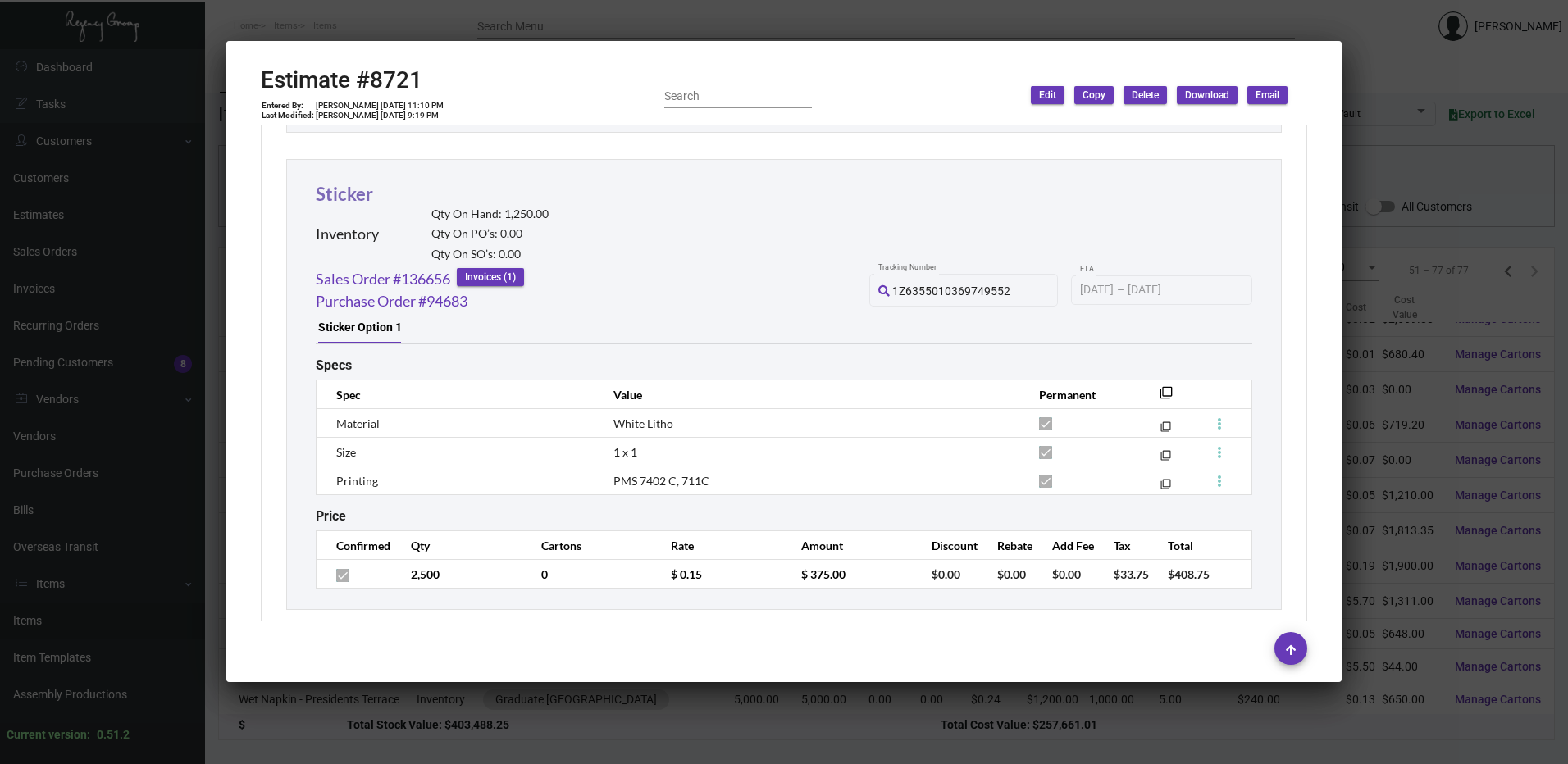
click at [351, 202] on link "Sticker" at bounding box center [344, 193] width 57 height 22
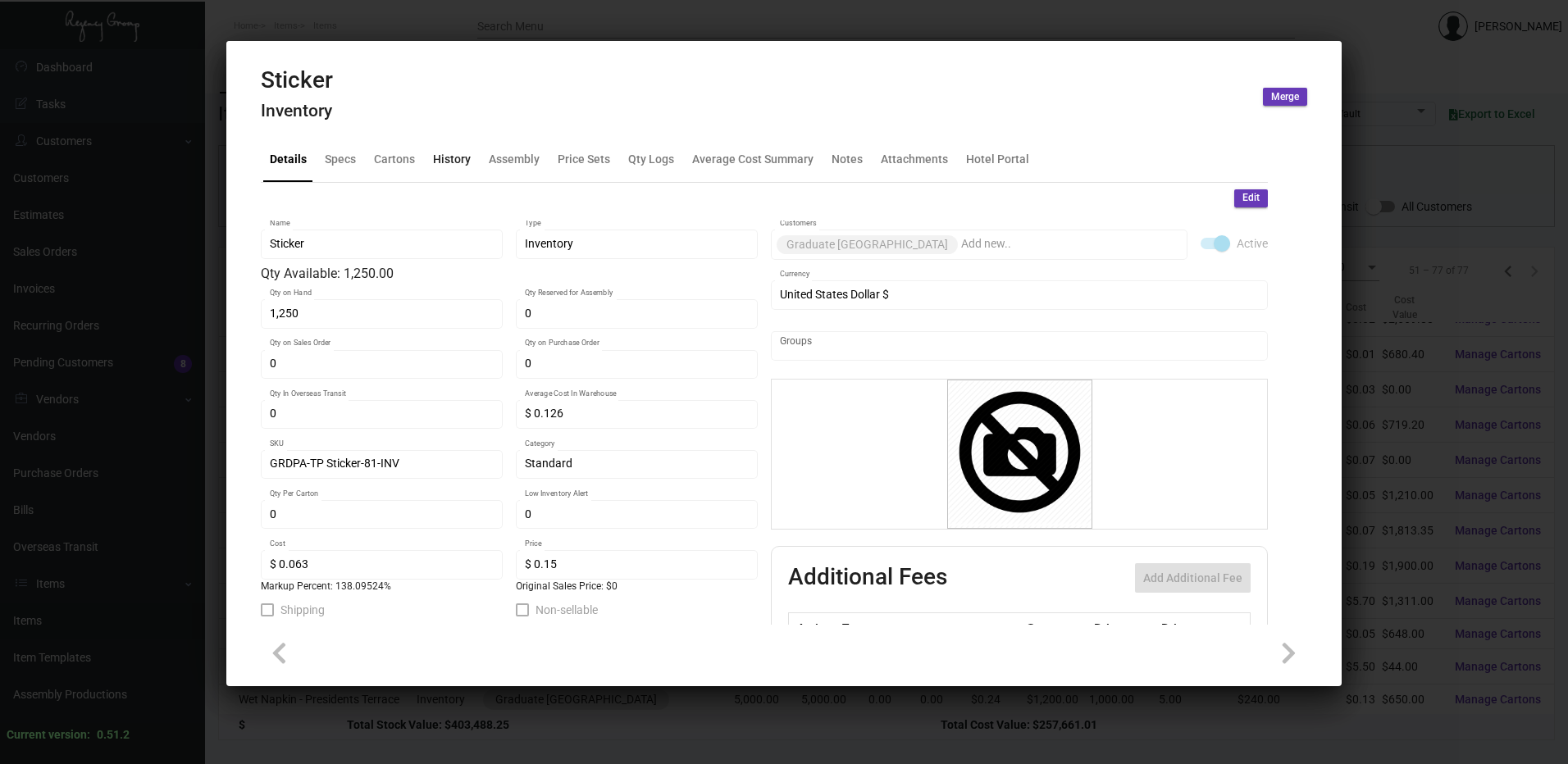
click at [460, 164] on div "History" at bounding box center [451, 159] width 37 height 17
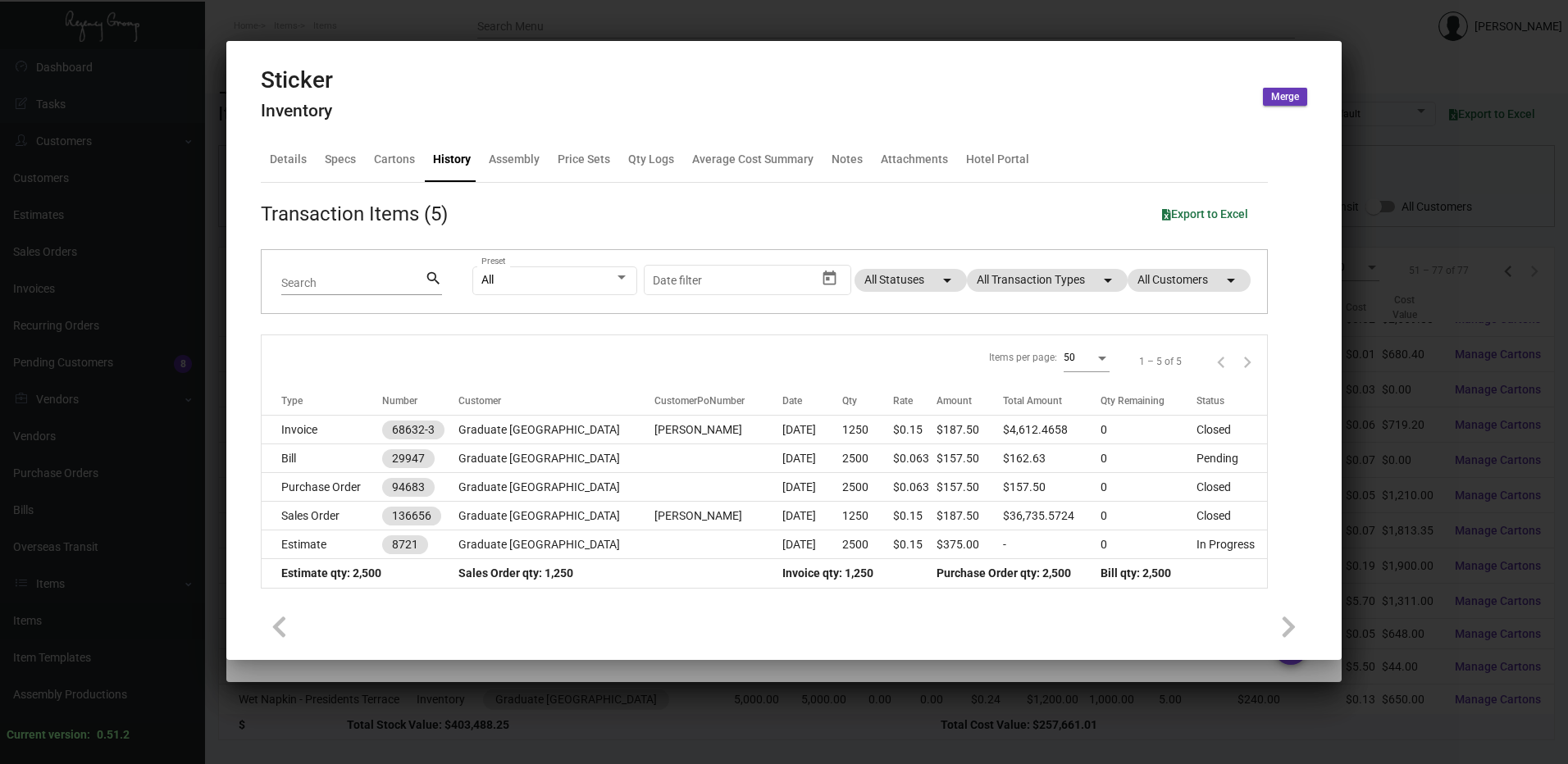
click at [897, 23] on div at bounding box center [784, 382] width 1568 height 764
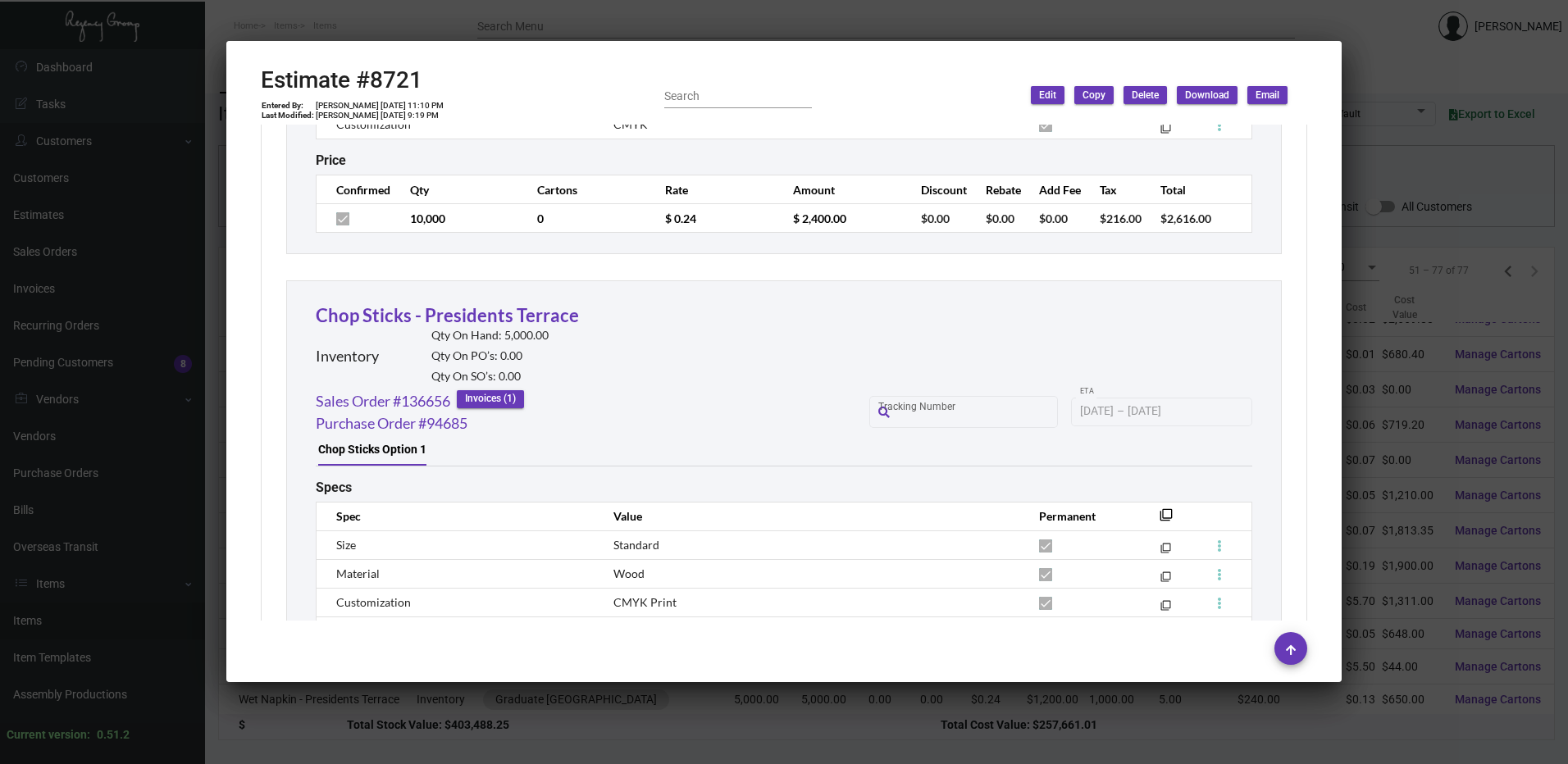
scroll to position [8710, 0]
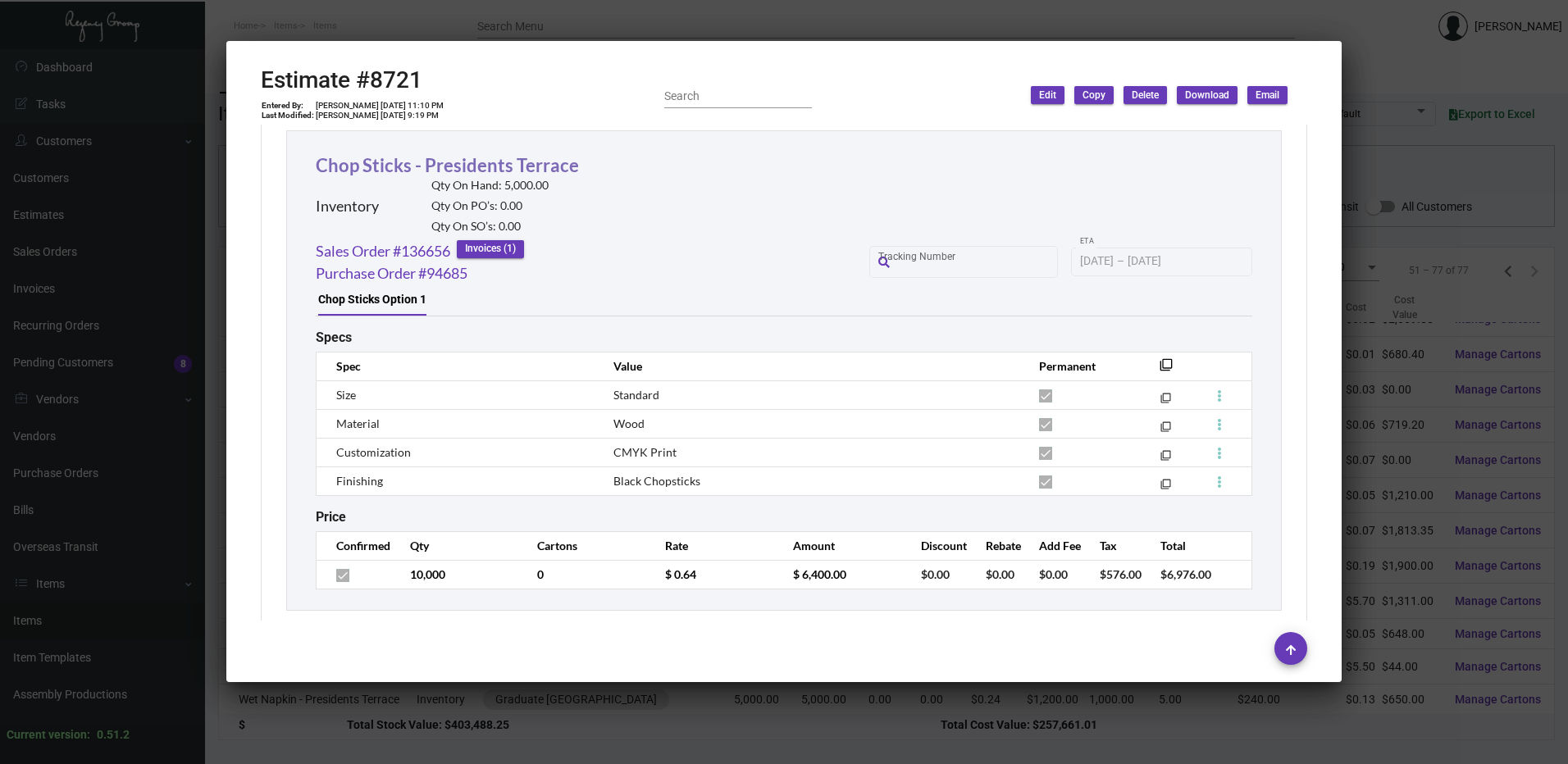
click at [489, 170] on link "Chop Sticks - Presidents Terrace" at bounding box center [447, 165] width 263 height 22
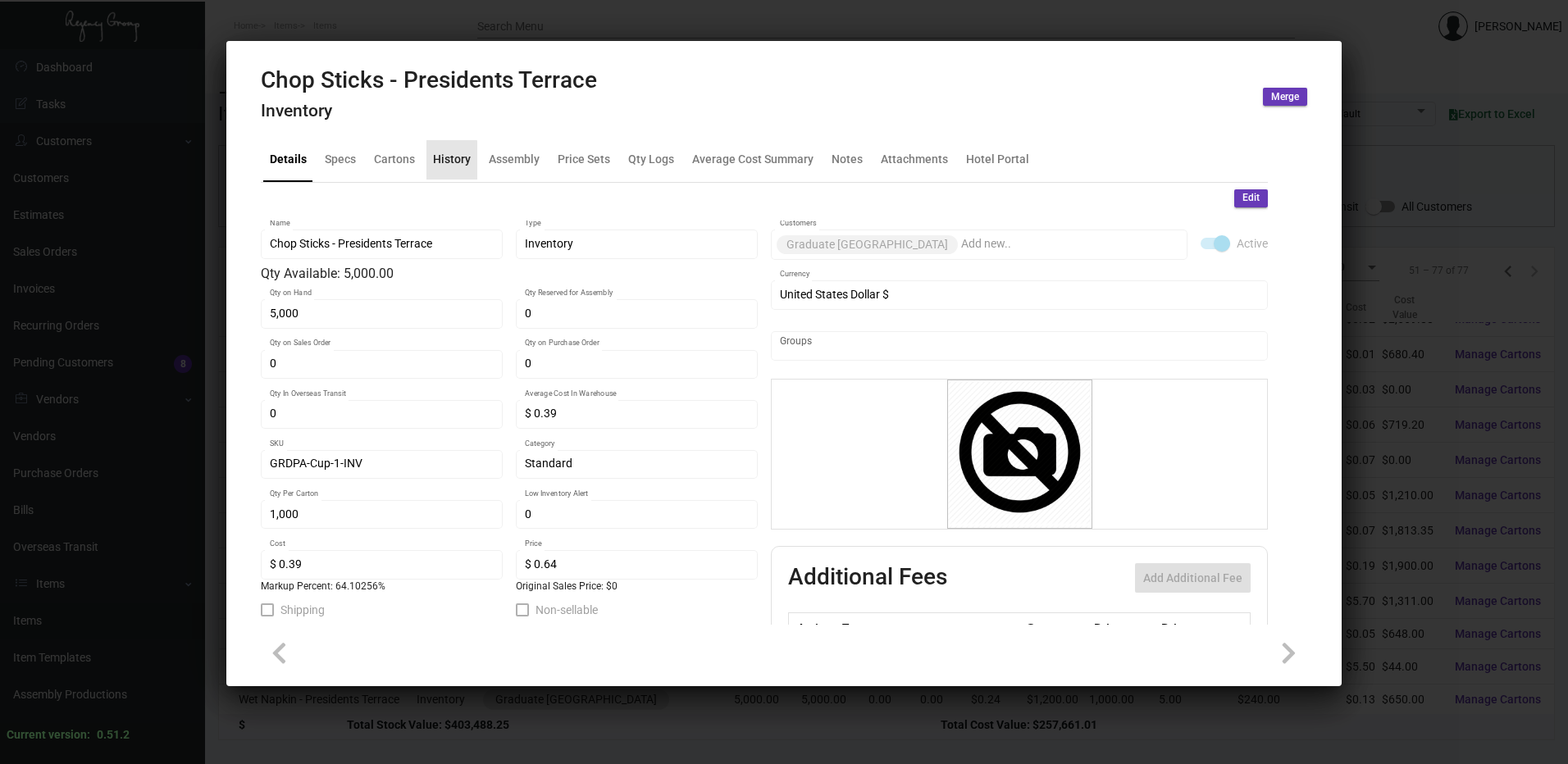
click at [444, 166] on div "History" at bounding box center [451, 159] width 37 height 17
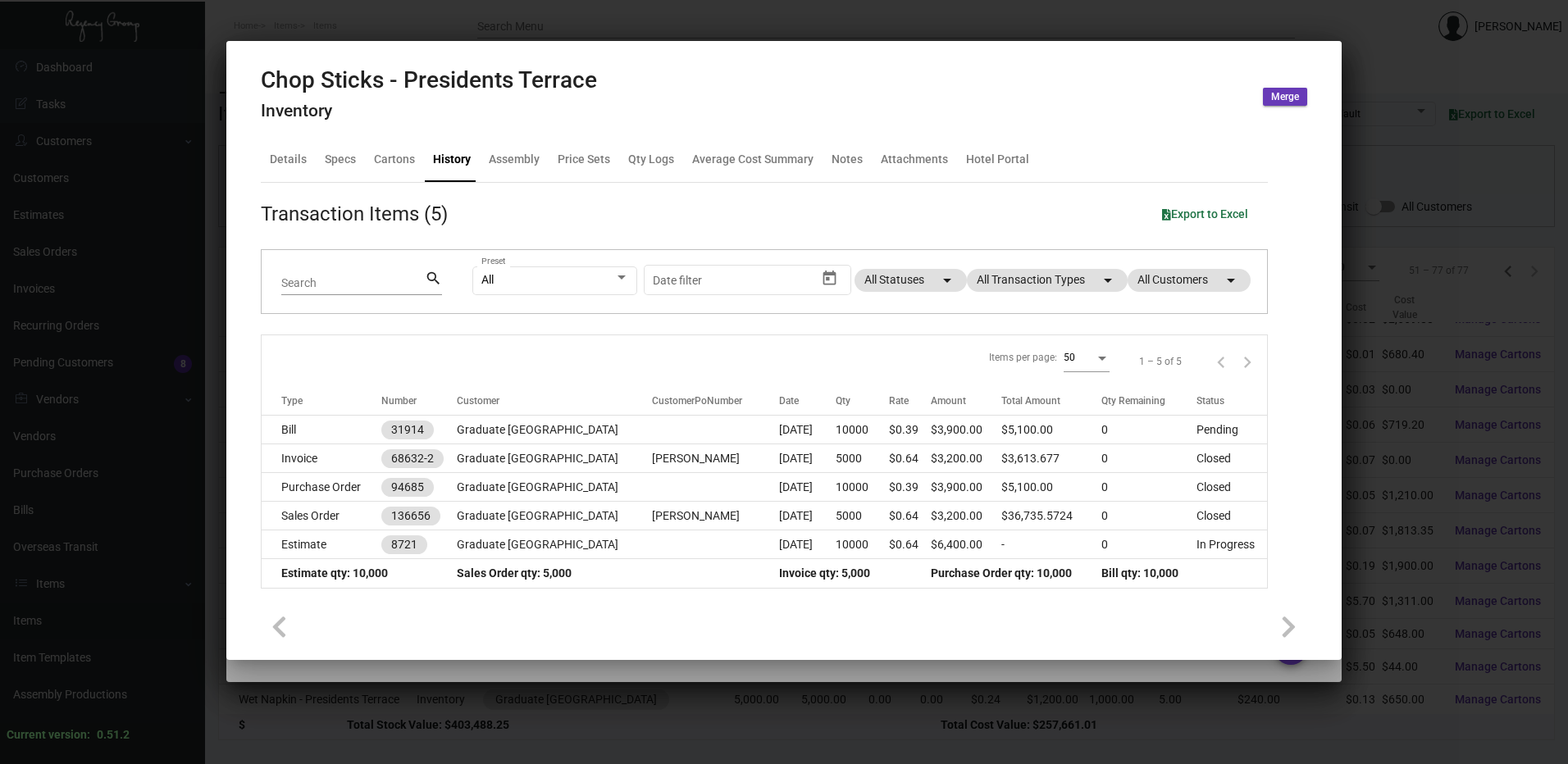
click at [628, 18] on div at bounding box center [784, 382] width 1568 height 764
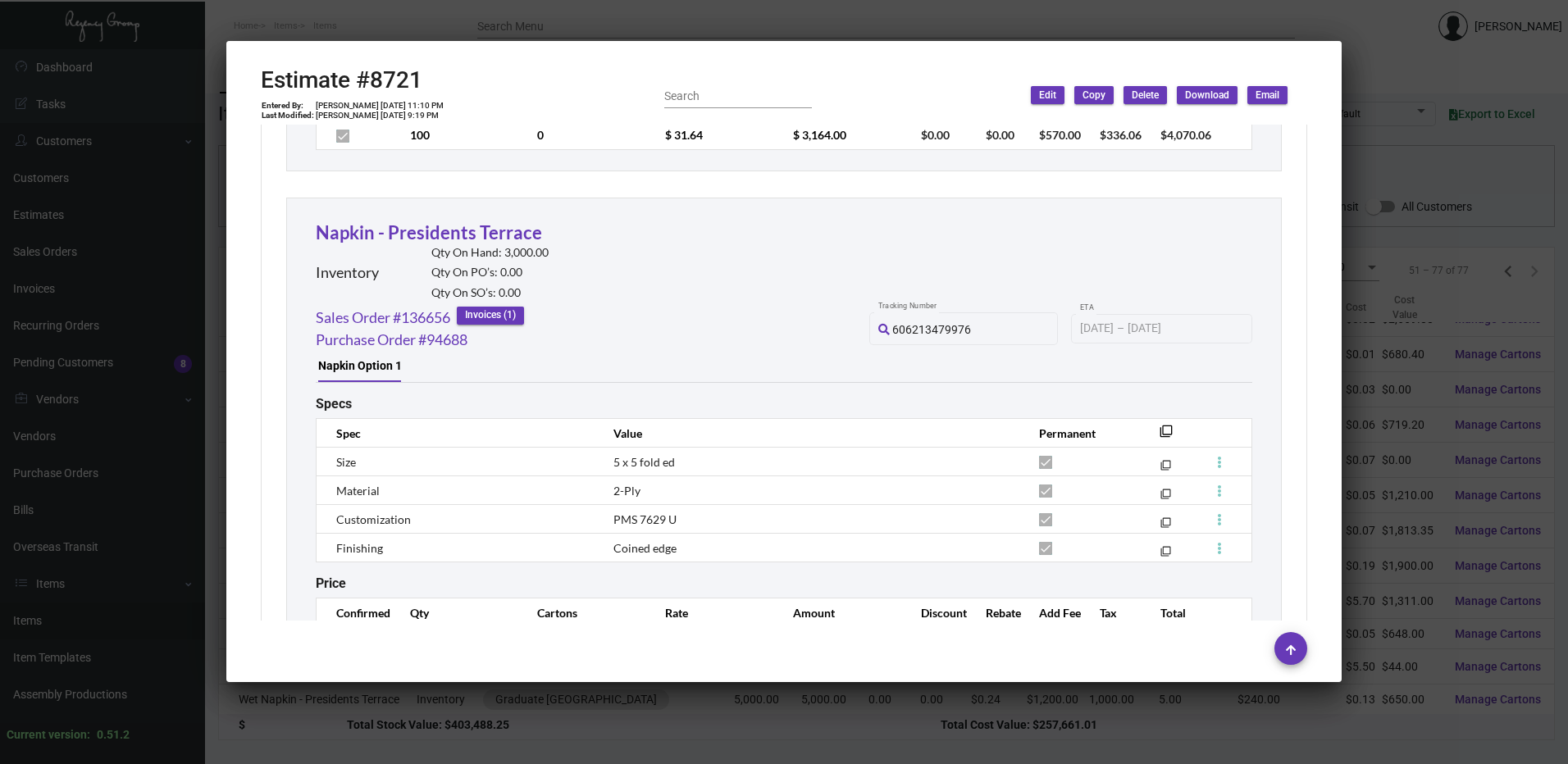
scroll to position [10186, 0]
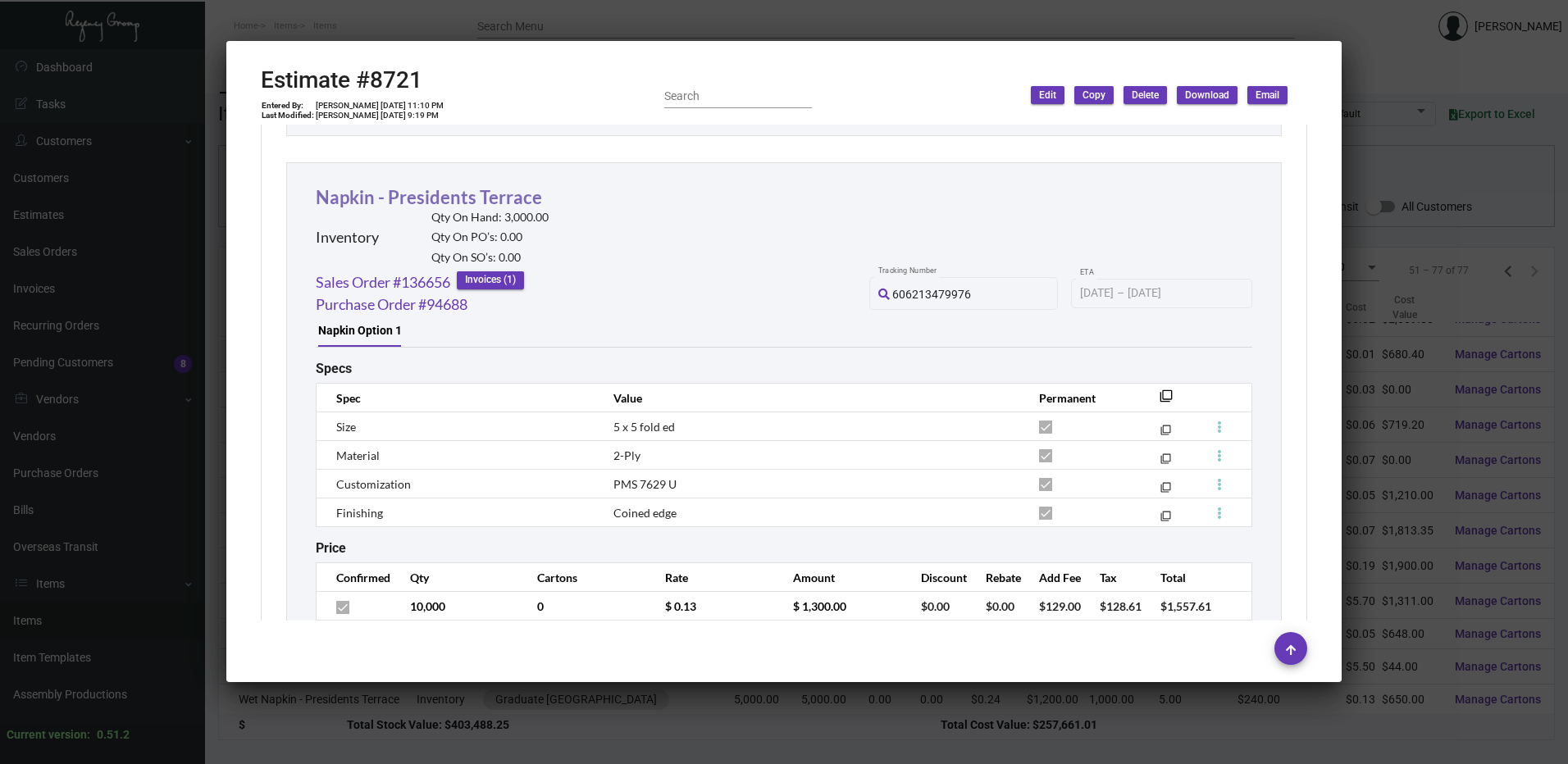
click at [448, 201] on link "Napkin - Presidents Terrace" at bounding box center [429, 197] width 226 height 22
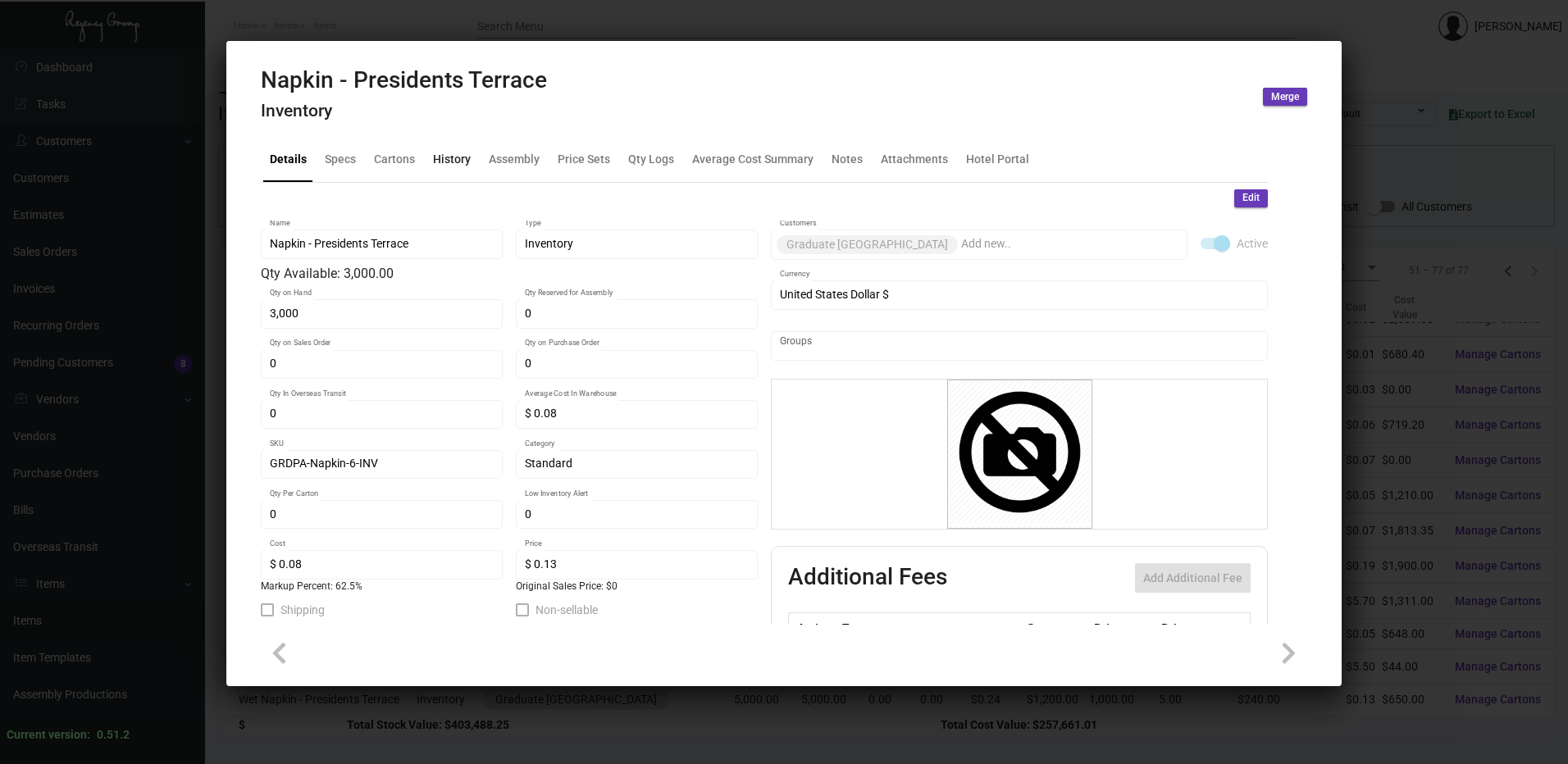
click at [442, 159] on div "History" at bounding box center [451, 159] width 37 height 17
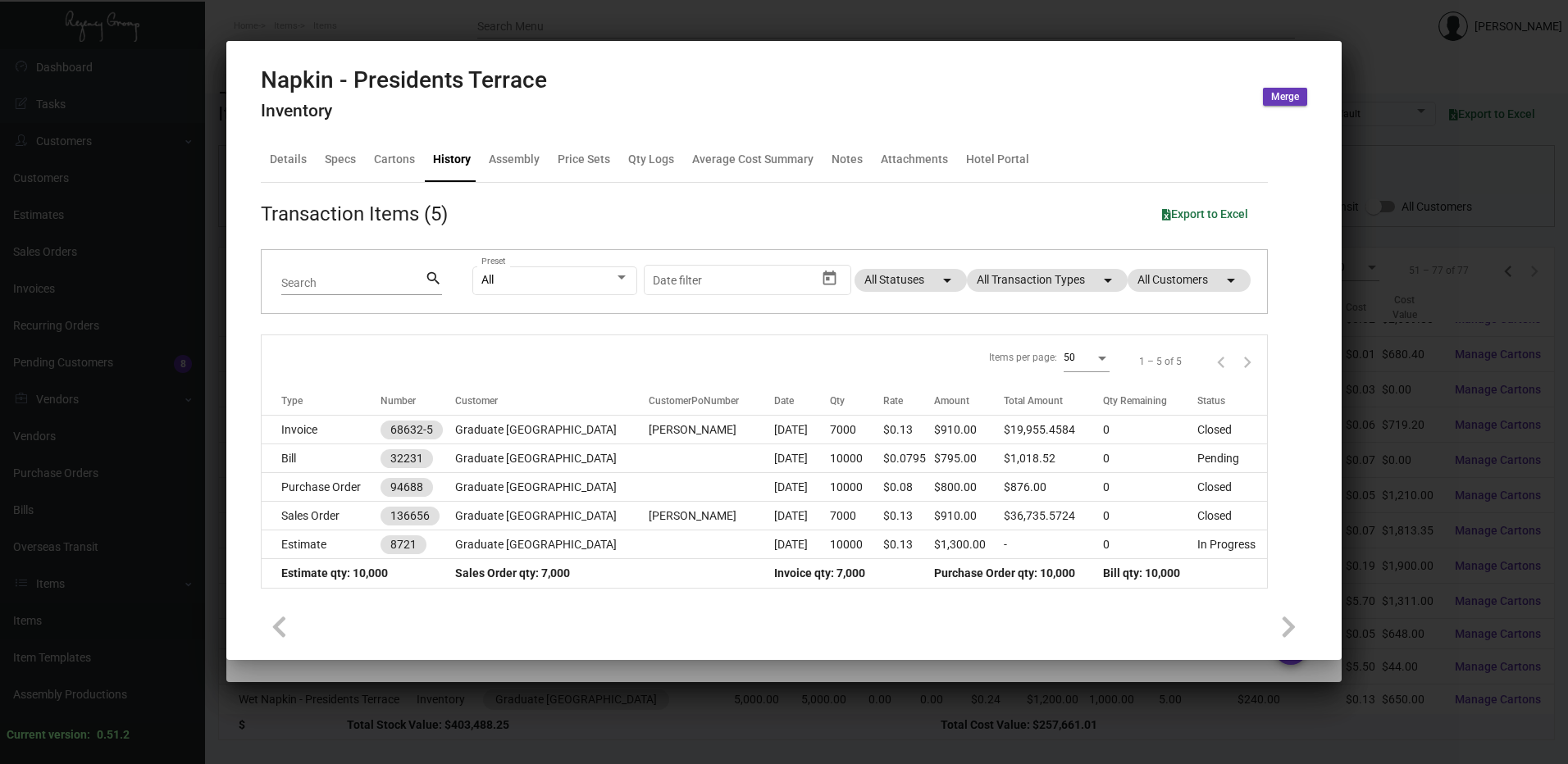
click at [807, 14] on div at bounding box center [784, 382] width 1568 height 764
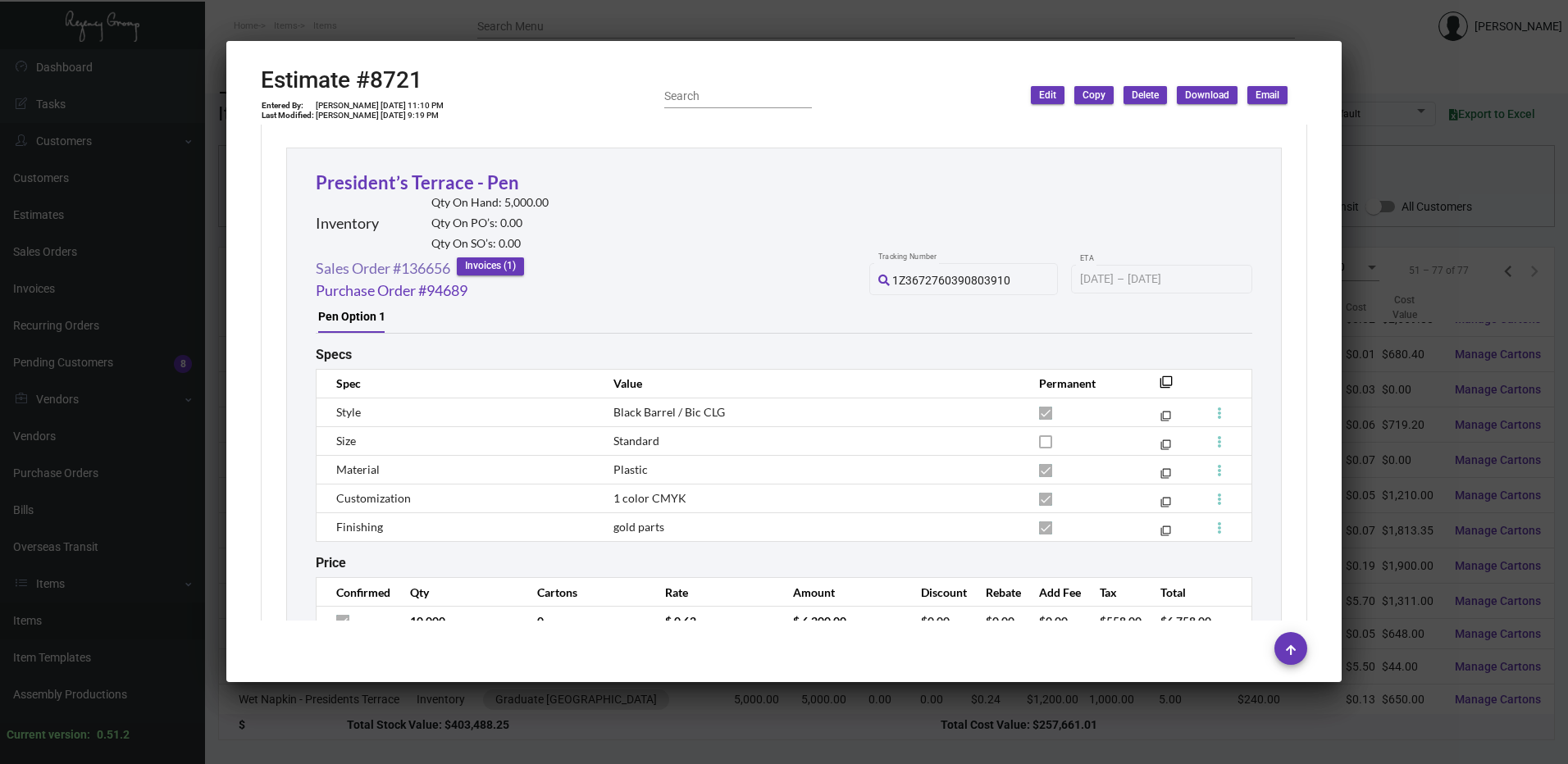
scroll to position [10678, 0]
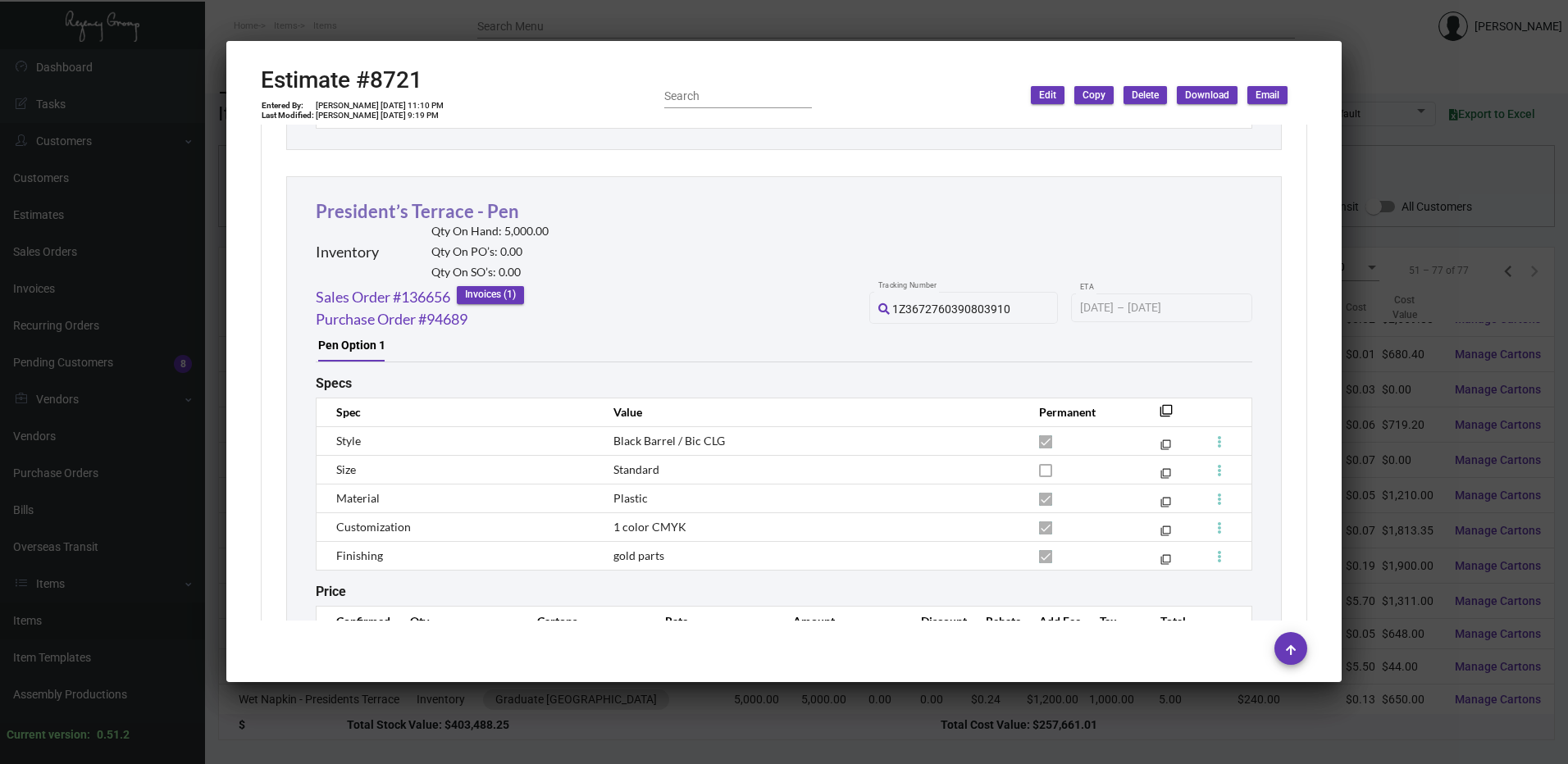
click at [414, 213] on link "President’s Terrace - Pen" at bounding box center [417, 211] width 204 height 22
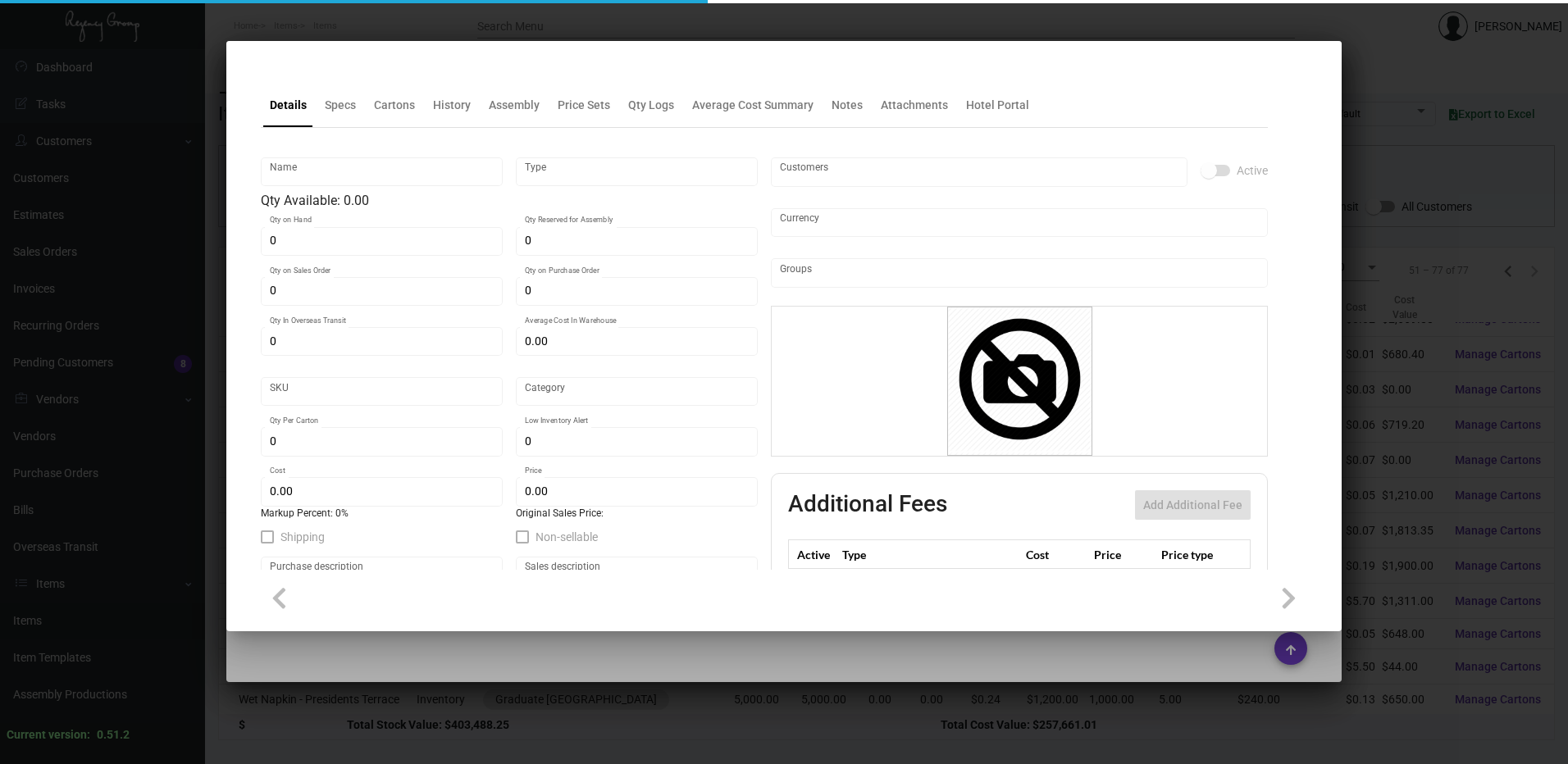
click at [372, 95] on div "Details Specs Cartons History Assembly Price Sets Qty Logs Average Cost Summary…" at bounding box center [764, 105] width 1007 height 44
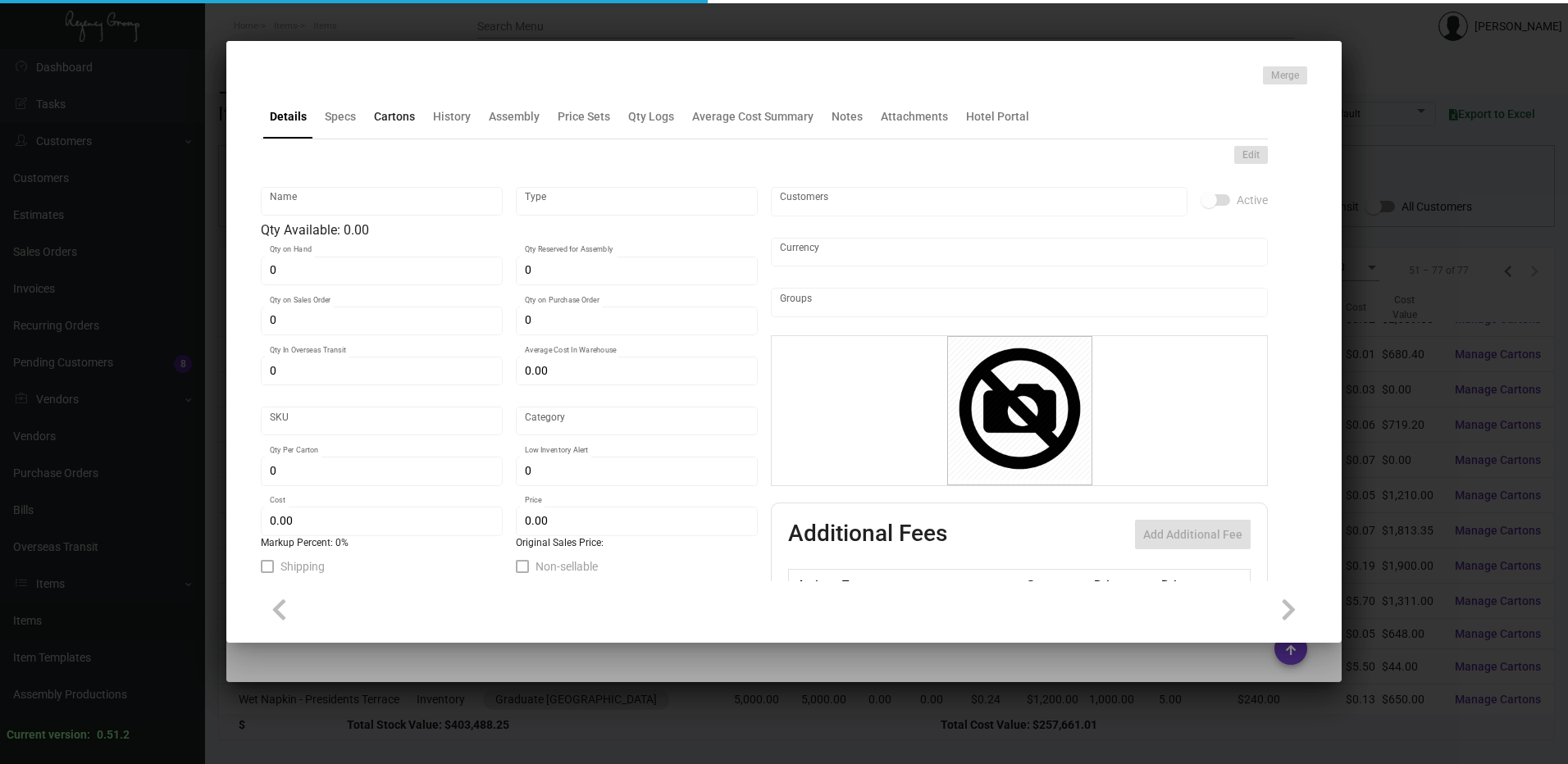
click at [398, 114] on div "Cartons" at bounding box center [394, 116] width 41 height 17
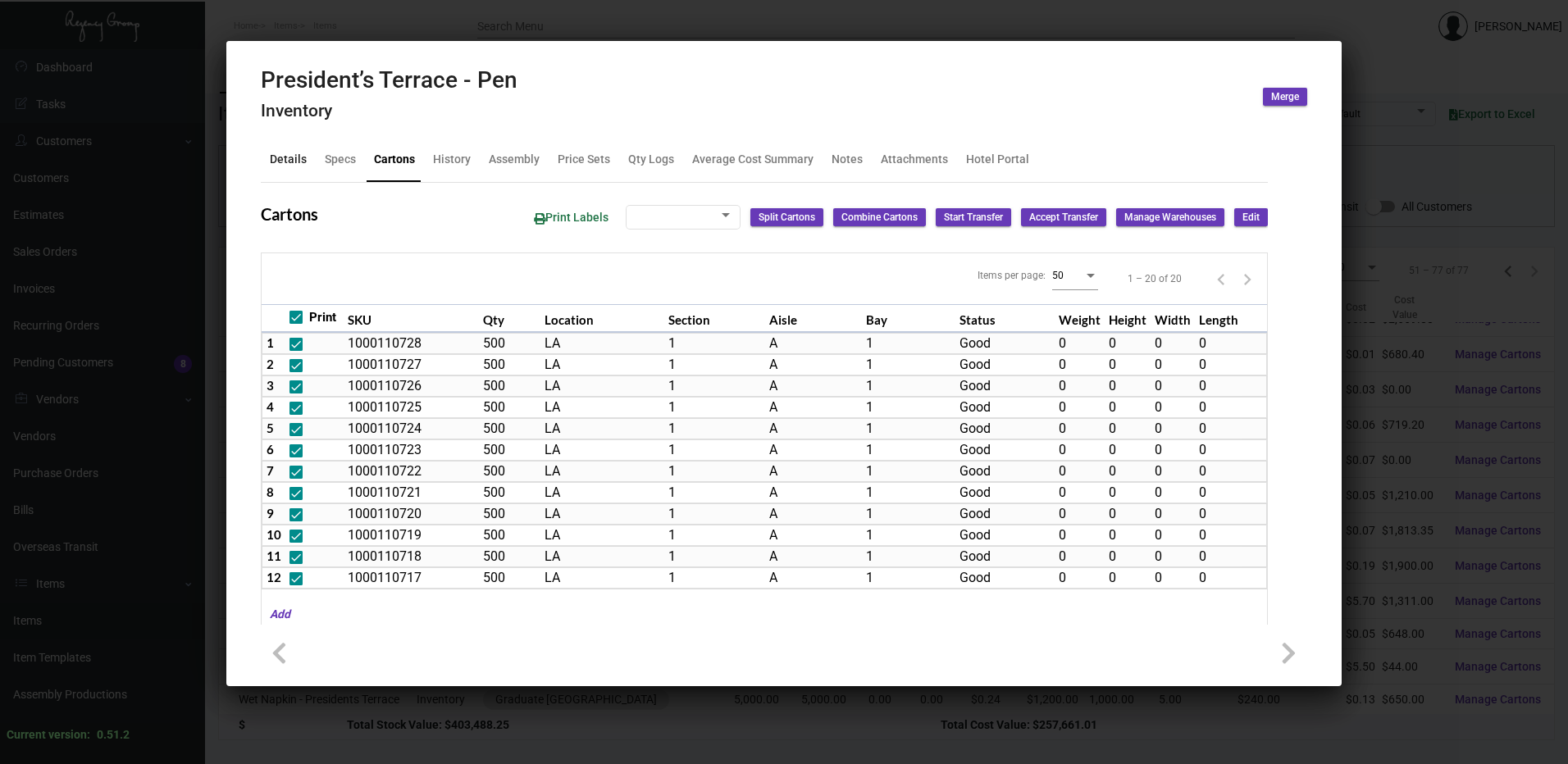
click at [302, 157] on div "Details" at bounding box center [288, 159] width 37 height 17
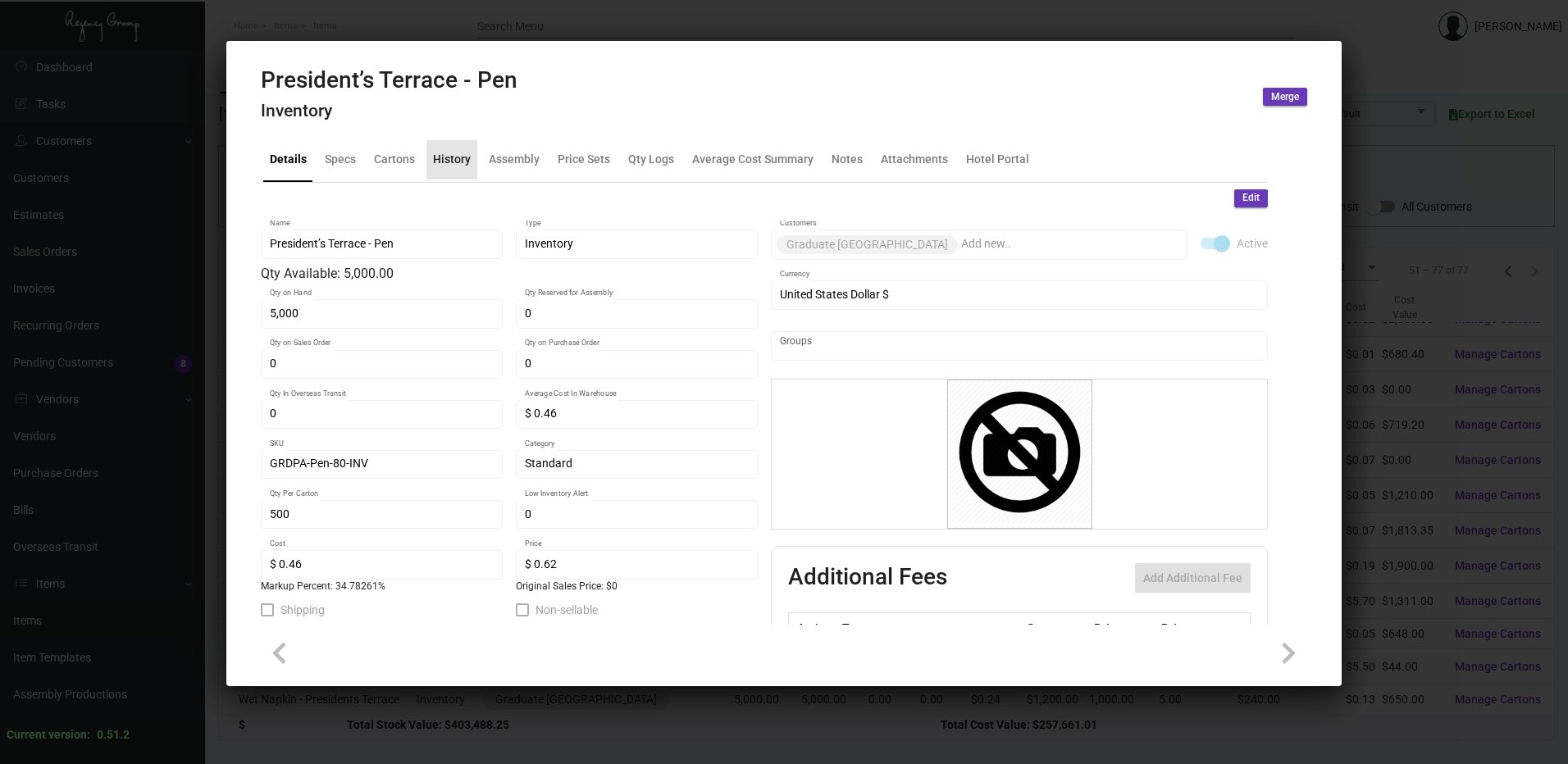
click at [463, 154] on div "History" at bounding box center [451, 159] width 37 height 17
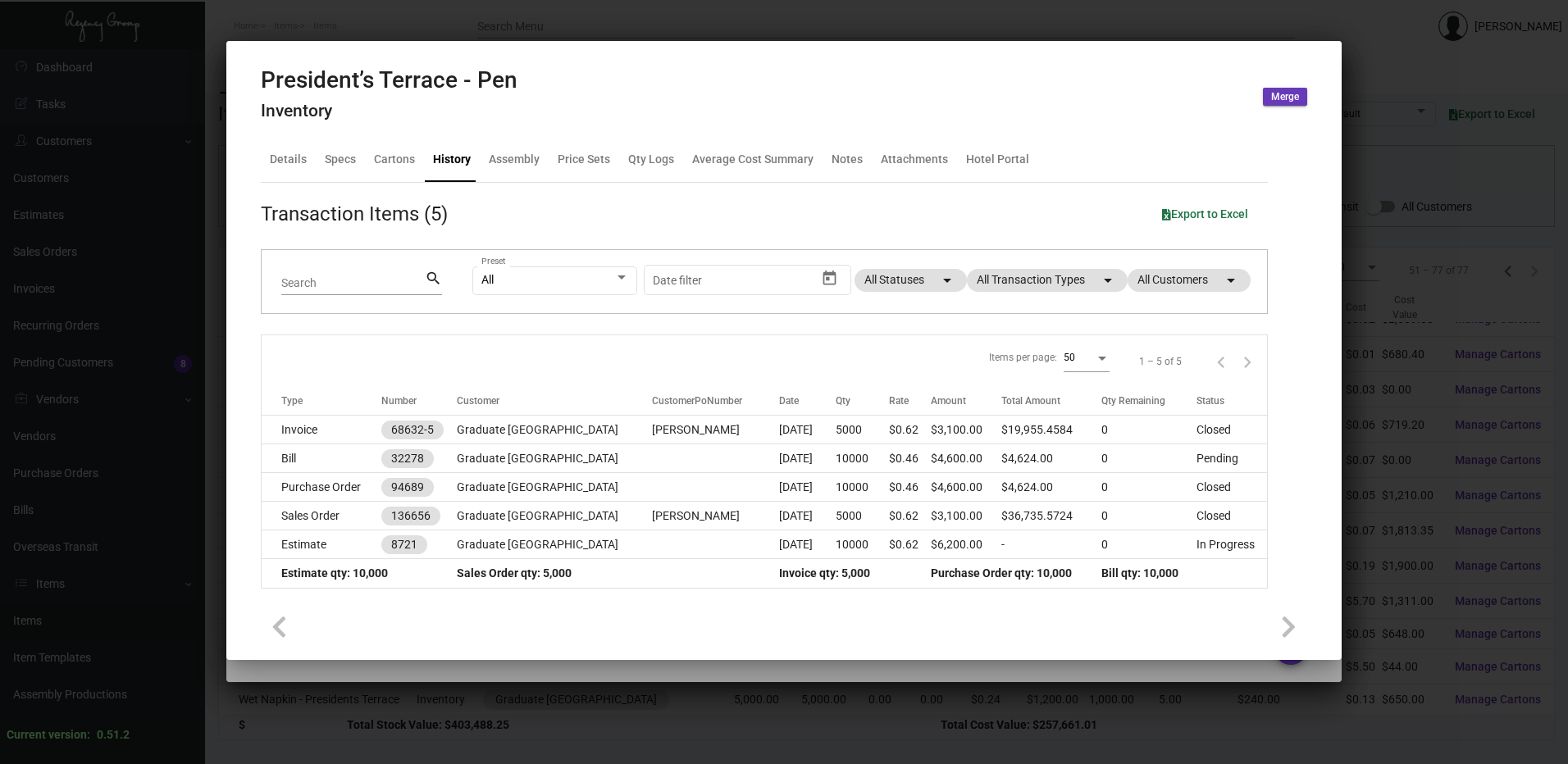
click at [988, 21] on div at bounding box center [784, 382] width 1568 height 764
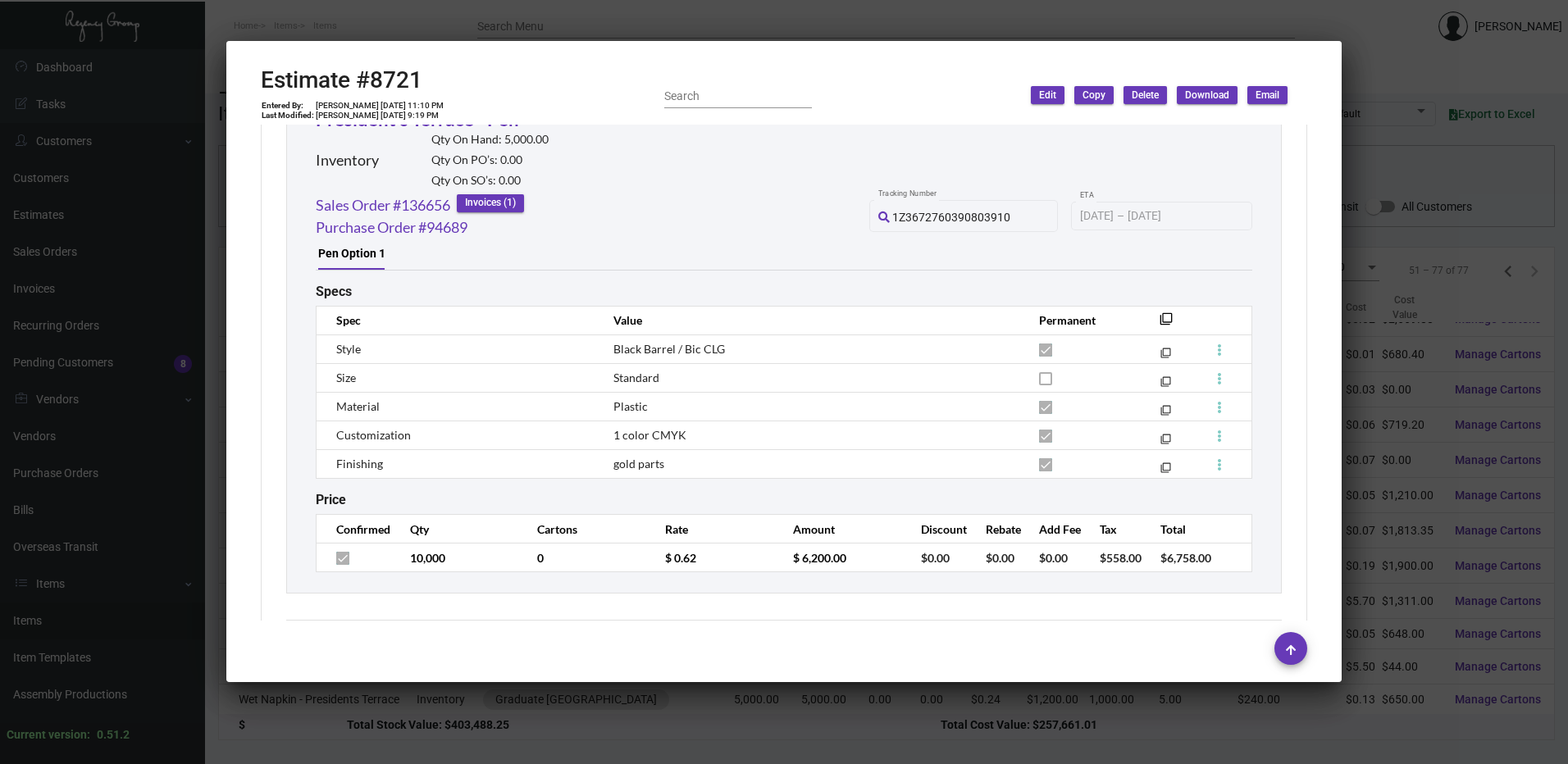
scroll to position [11088, 0]
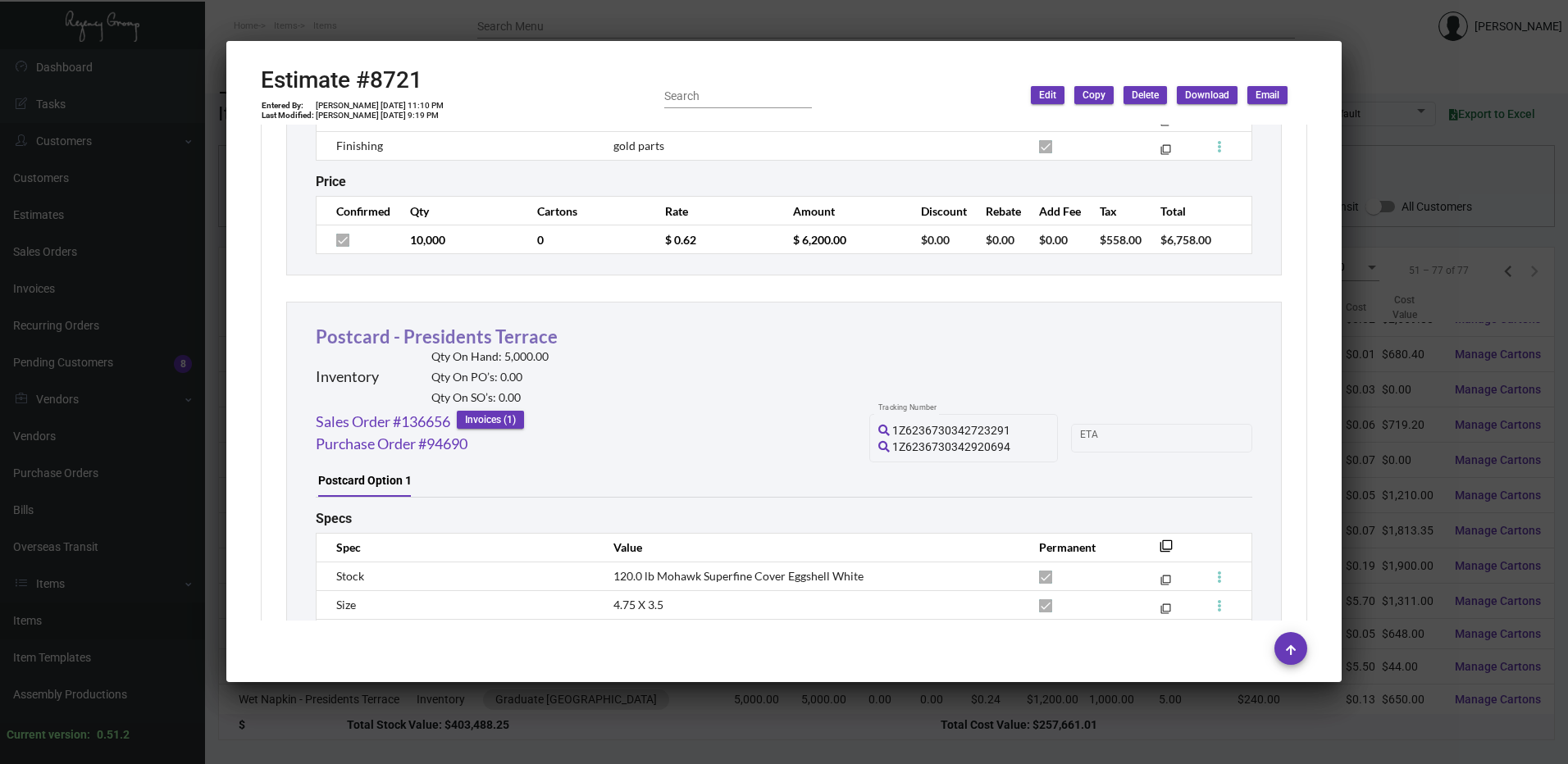
click at [480, 344] on link "Postcard - Presidents Terrace" at bounding box center [436, 336] width 242 height 22
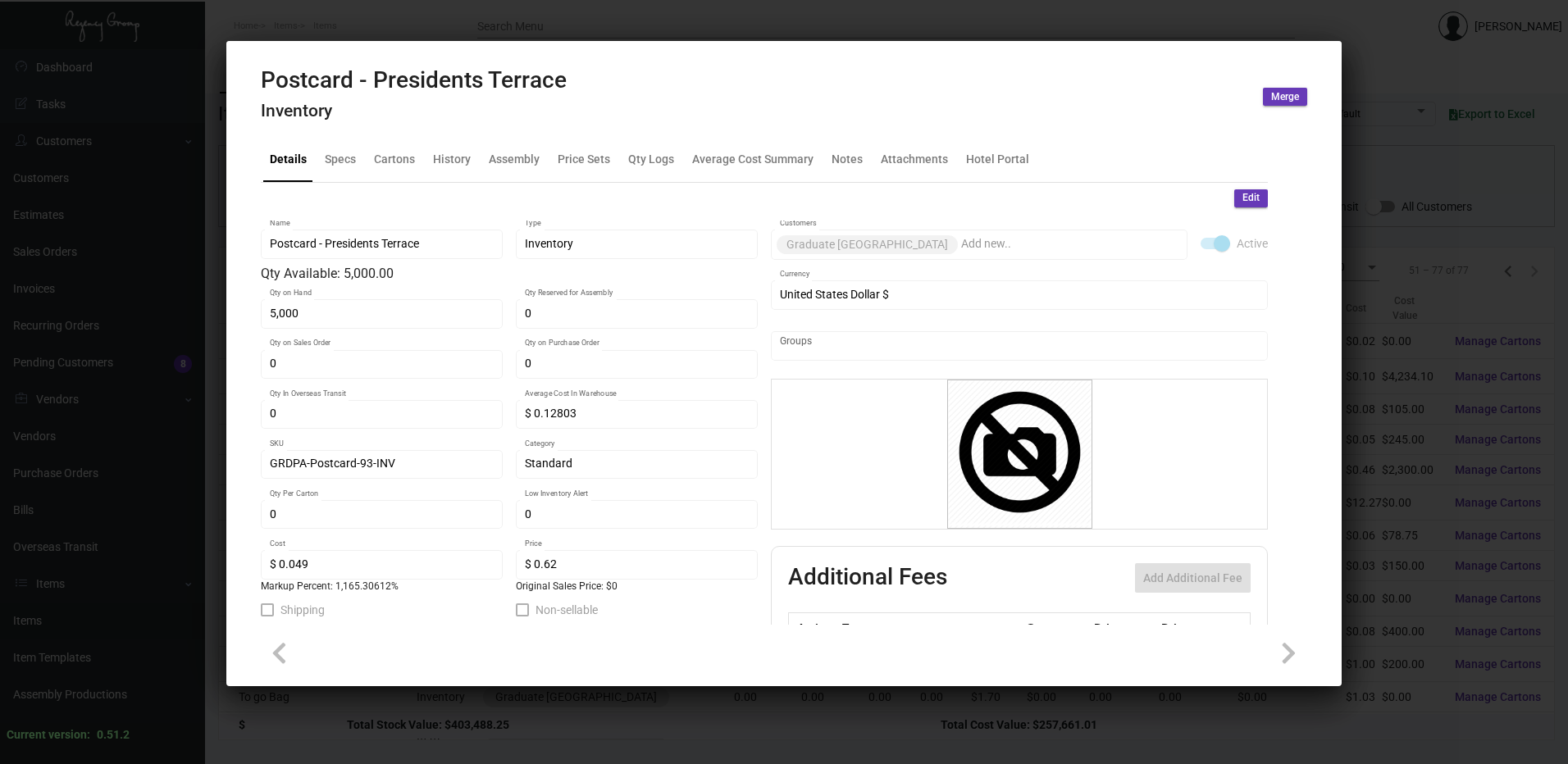
scroll to position [11088, 0]
click at [459, 150] on div "History" at bounding box center [451, 159] width 51 height 39
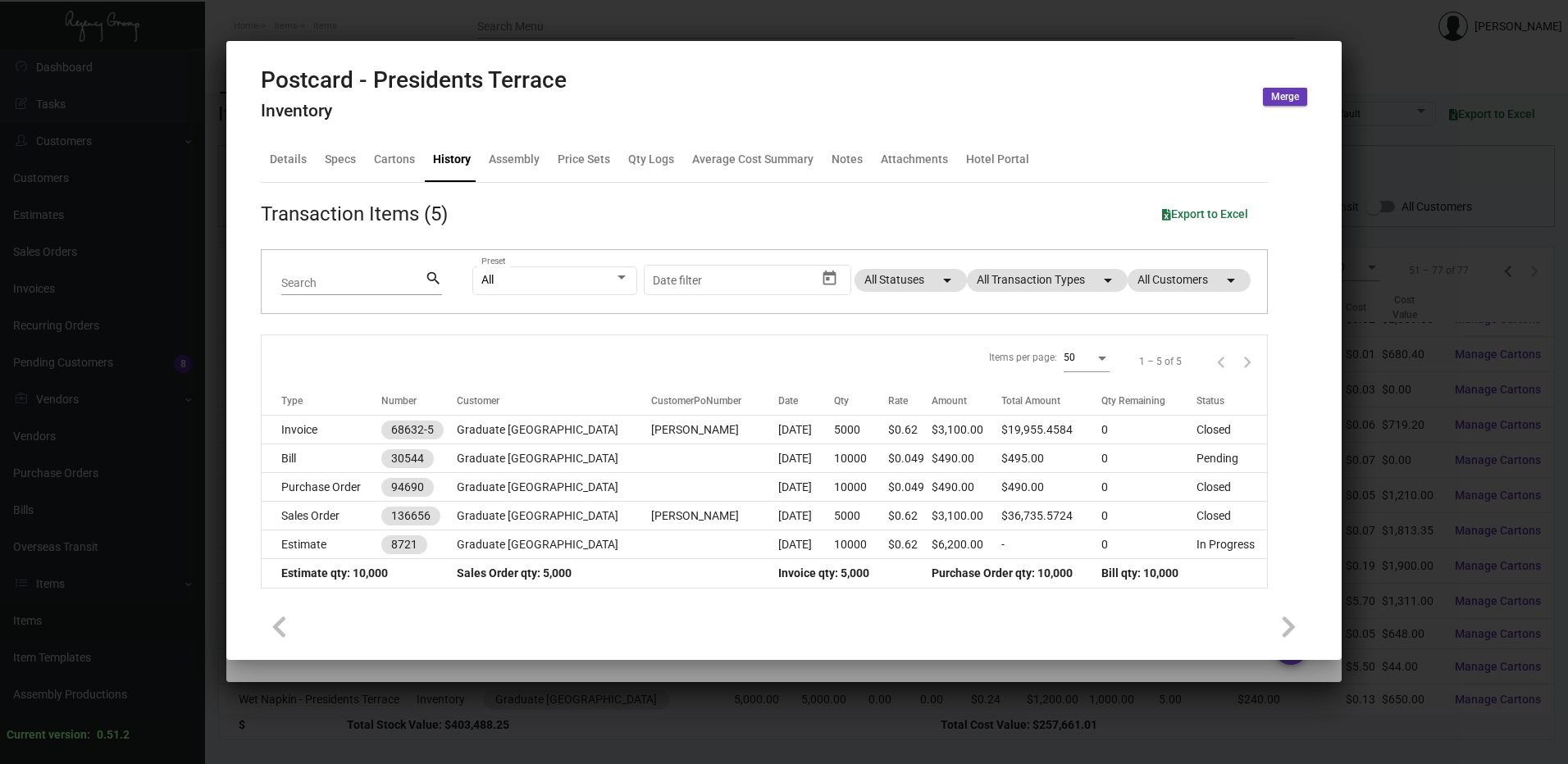
click at [567, 207] on div "Transaction Items (5) Export to Excel" at bounding box center [764, 214] width 1007 height 30
click at [705, 19] on div at bounding box center [784, 382] width 1568 height 764
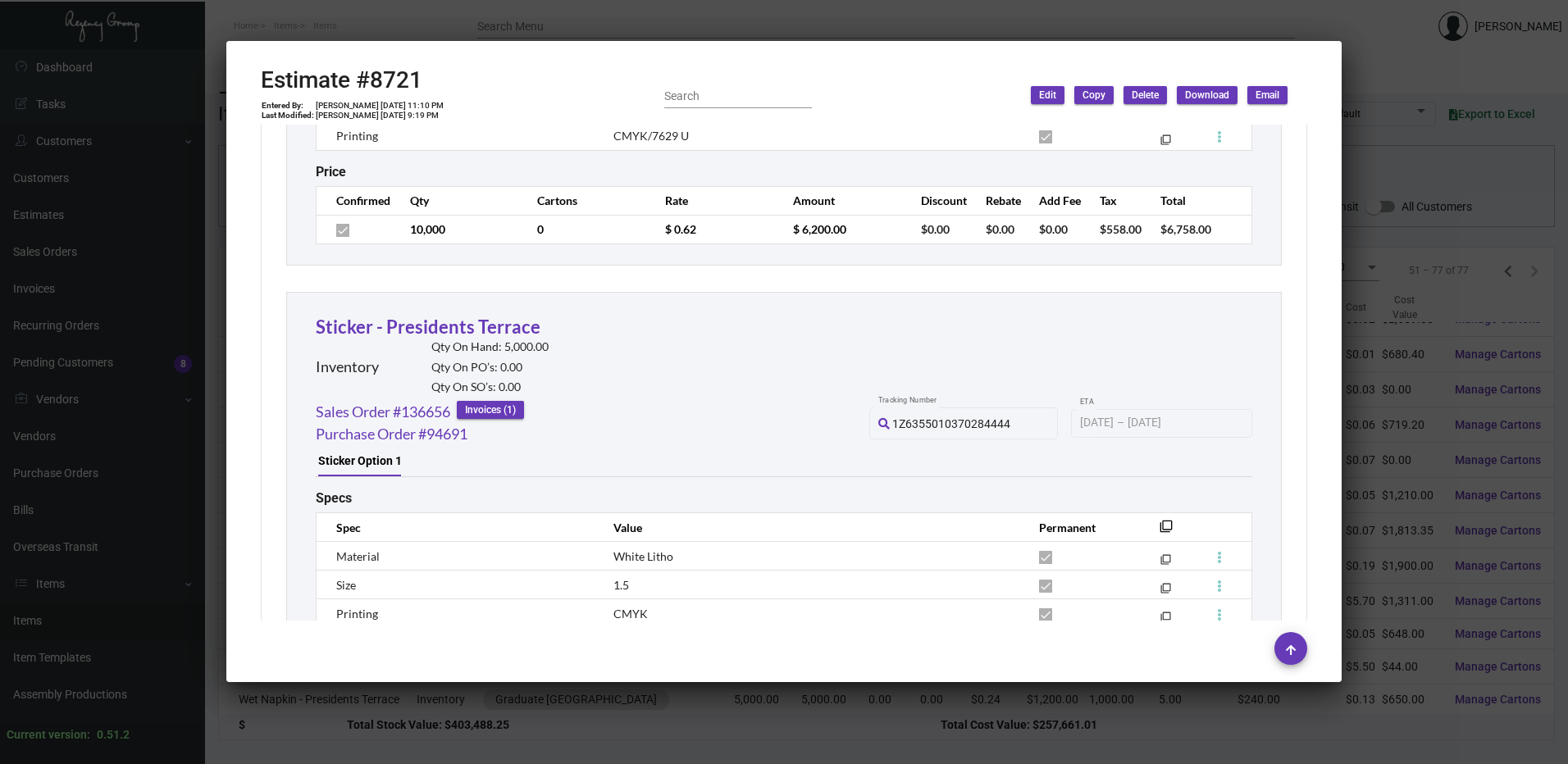
scroll to position [11580, 0]
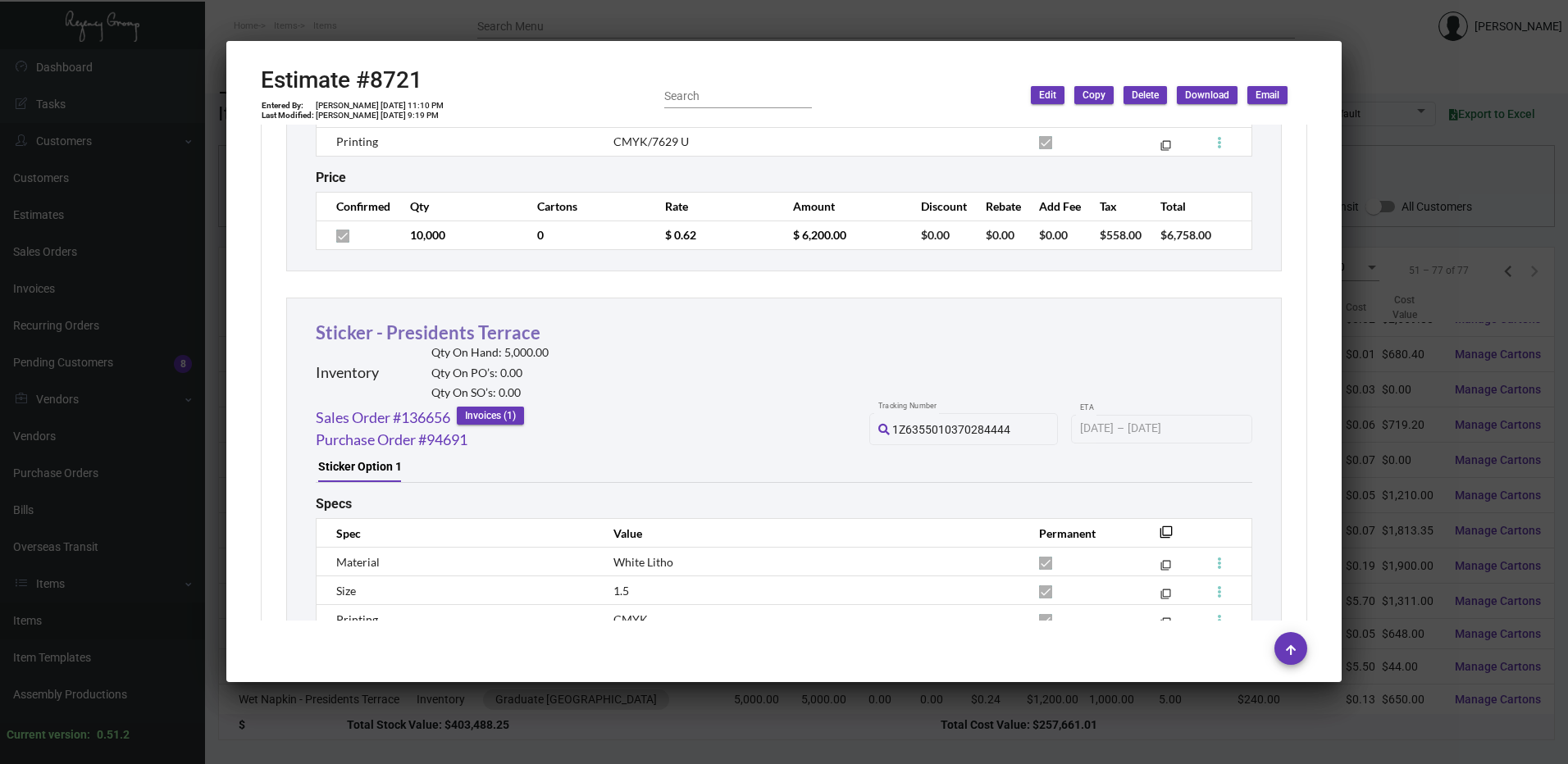
click at [411, 335] on link "Sticker - Presidents Terrace" at bounding box center [428, 332] width 224 height 22
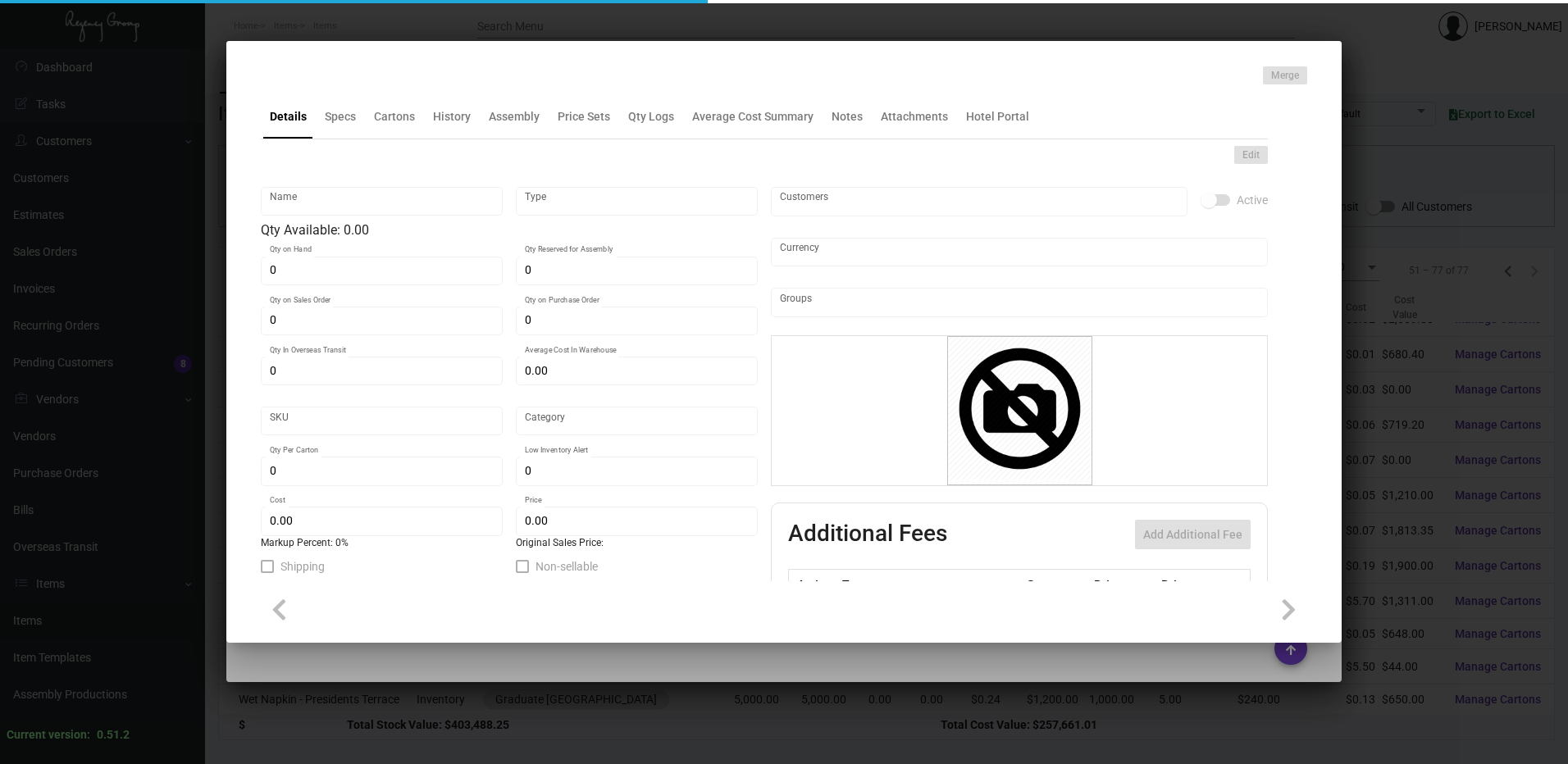
type input "Sticker - Presidents Terrace"
type input "Inventory"
type input "5,000"
type input "$ 0.06"
type input "GRDPA-TP Sticker-65-INV"
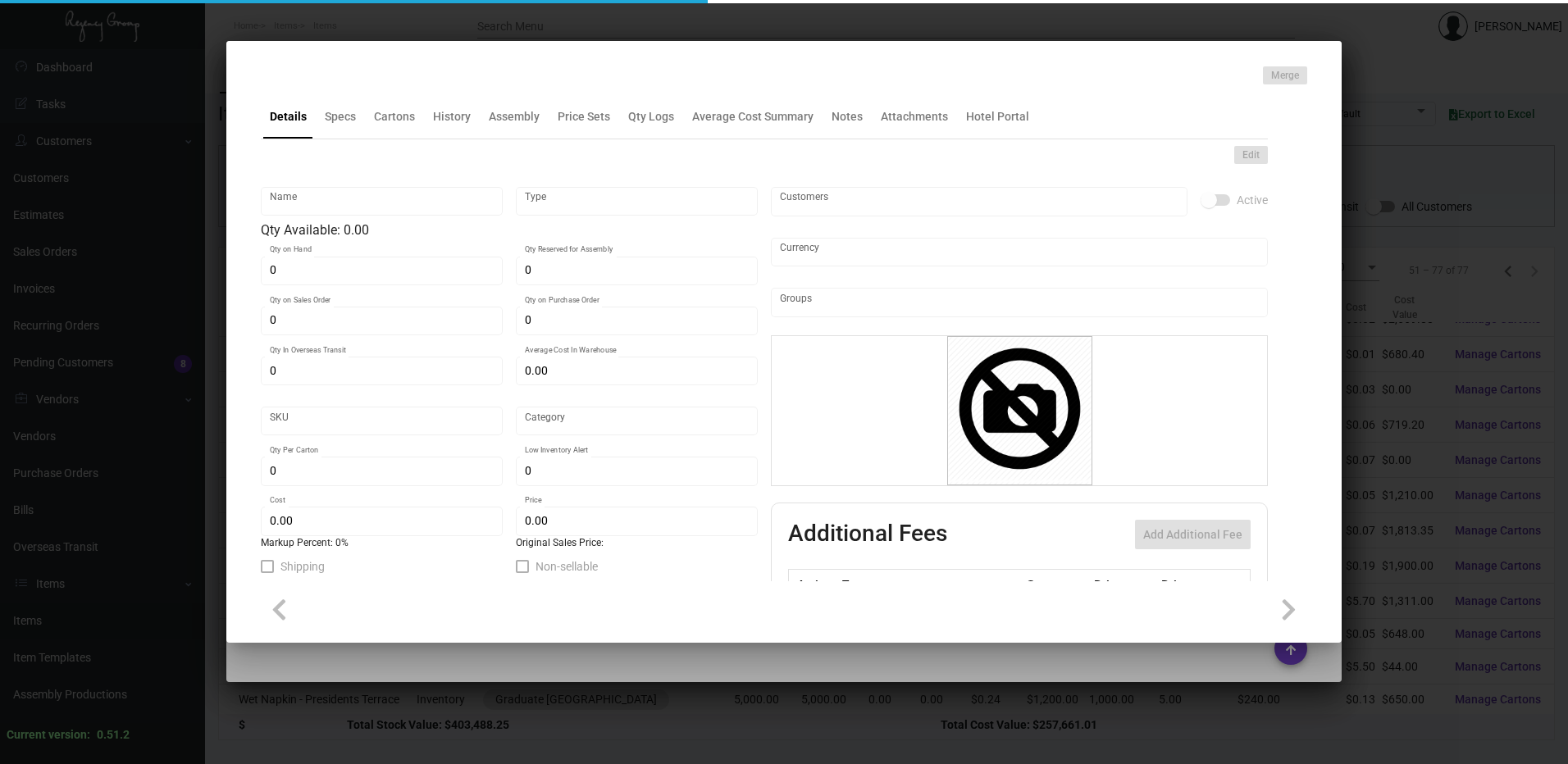
type input "Standard"
type input "$ 0.03"
type input "$ 0.08"
checkbox input "true"
type input "United States Dollar $"
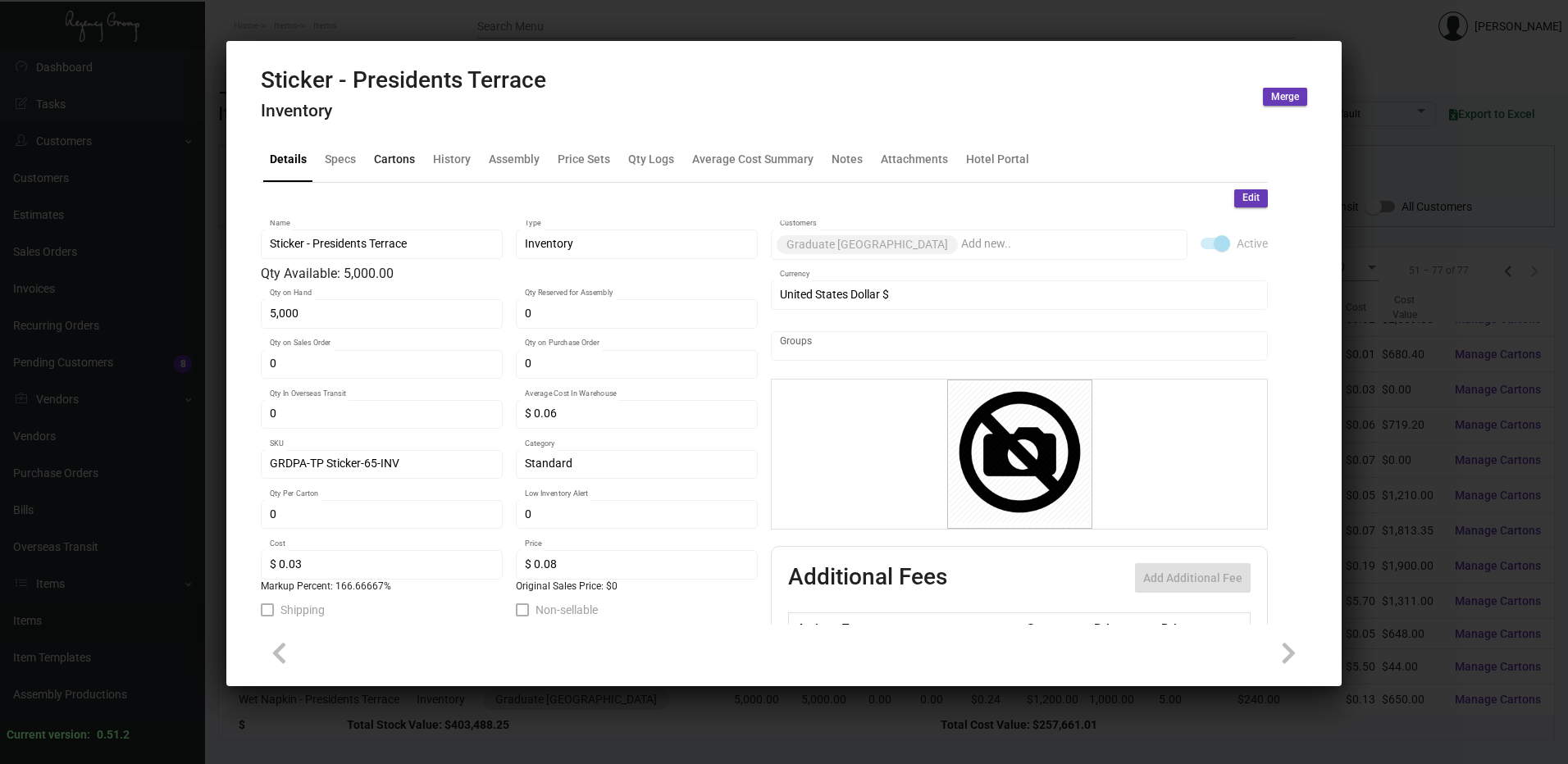
click at [392, 157] on div "Cartons" at bounding box center [394, 159] width 41 height 17
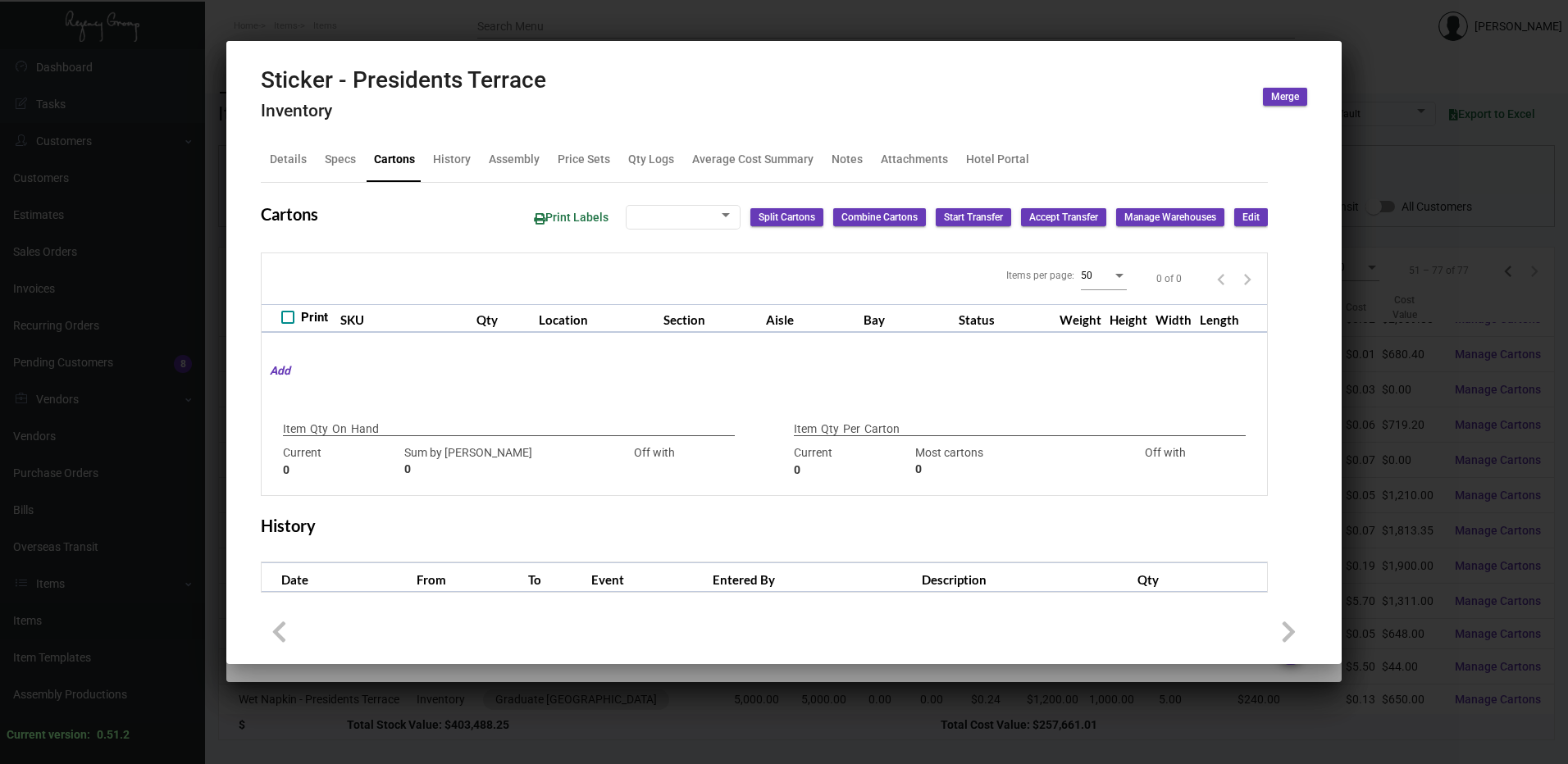
checkbox input "true"
type input "5,000"
type input "5000"
type input "0"
type input "5000"
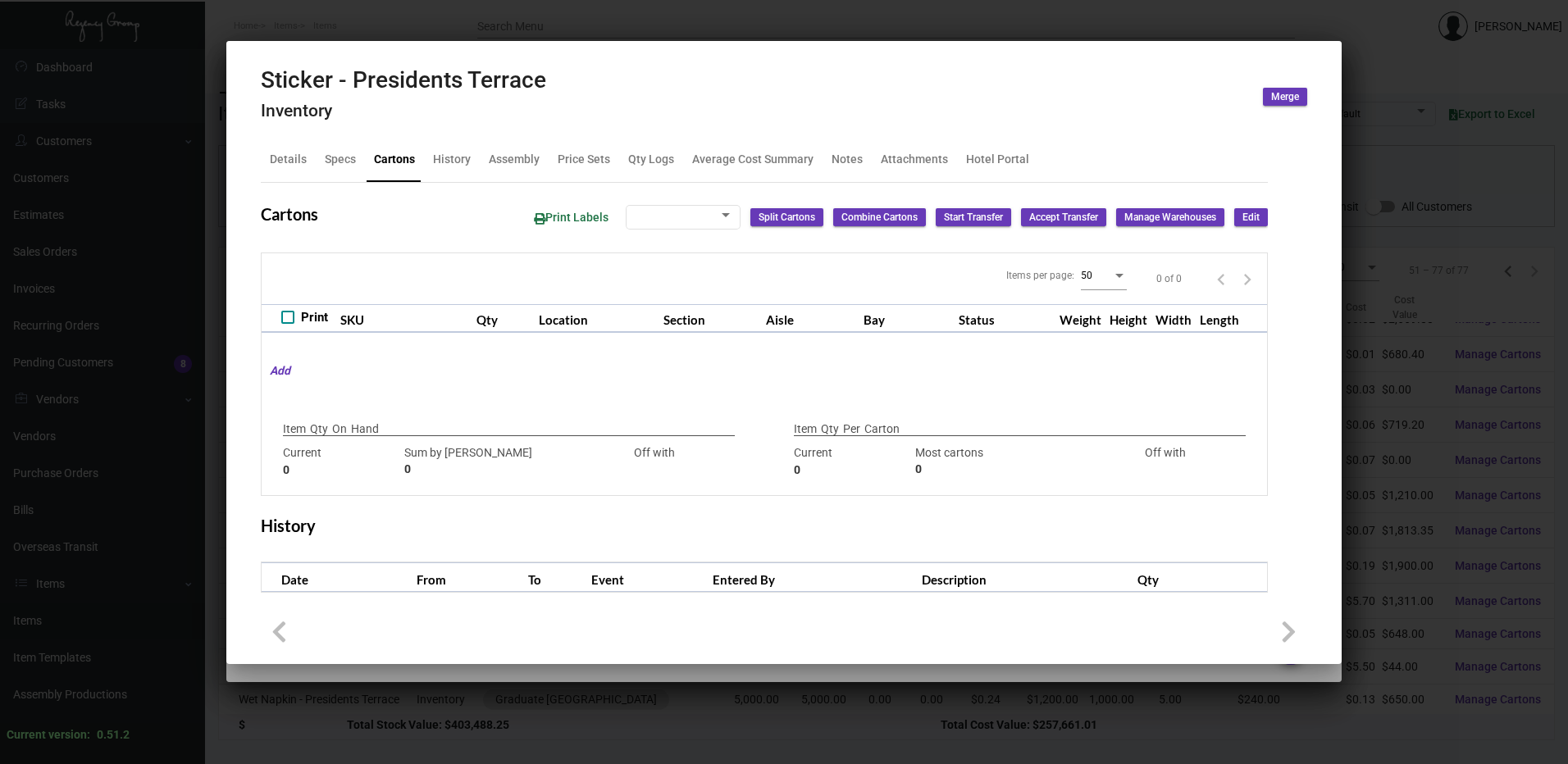
type input "-5000"
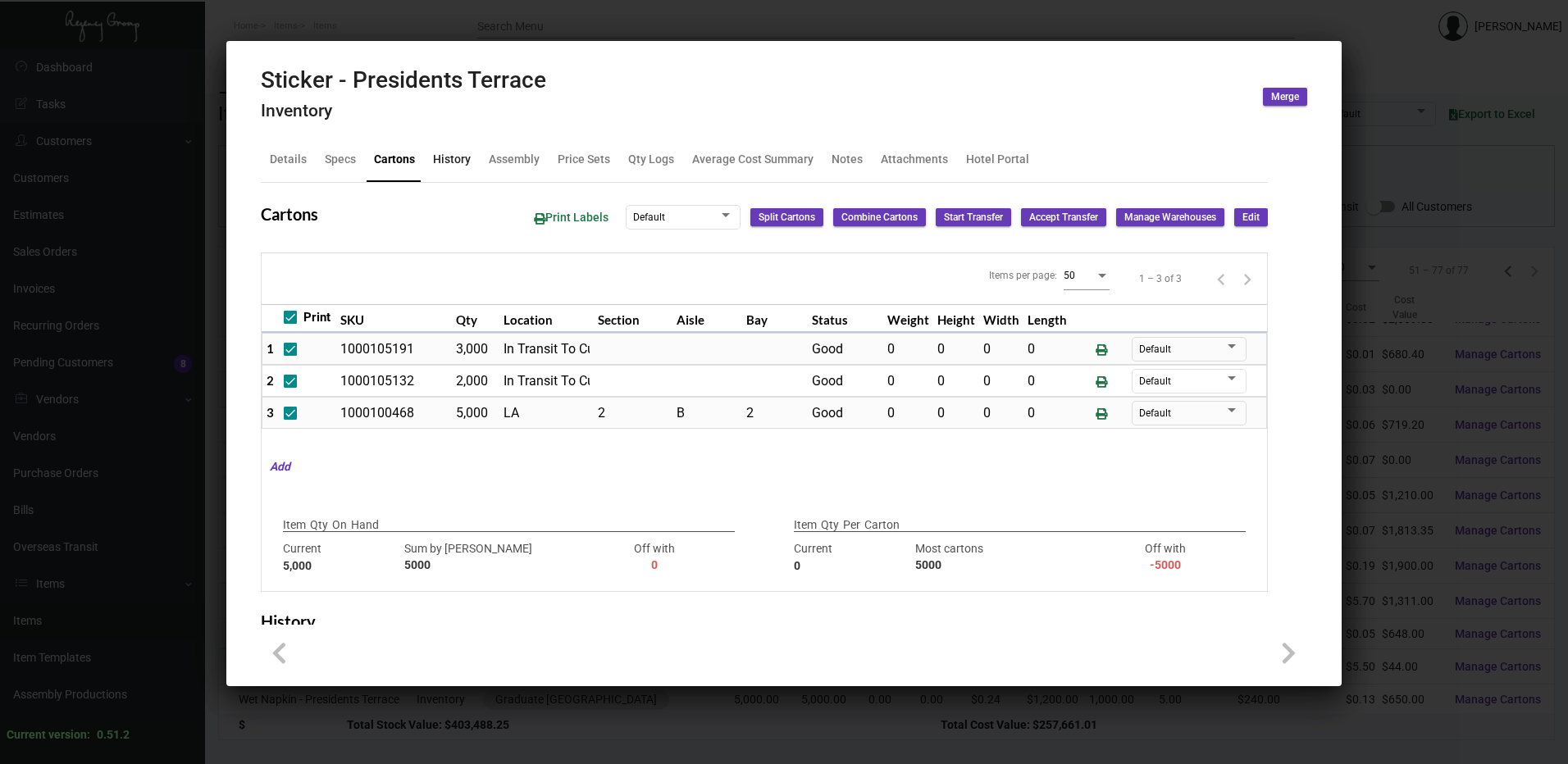
click at [462, 160] on div "History" at bounding box center [451, 159] width 37 height 17
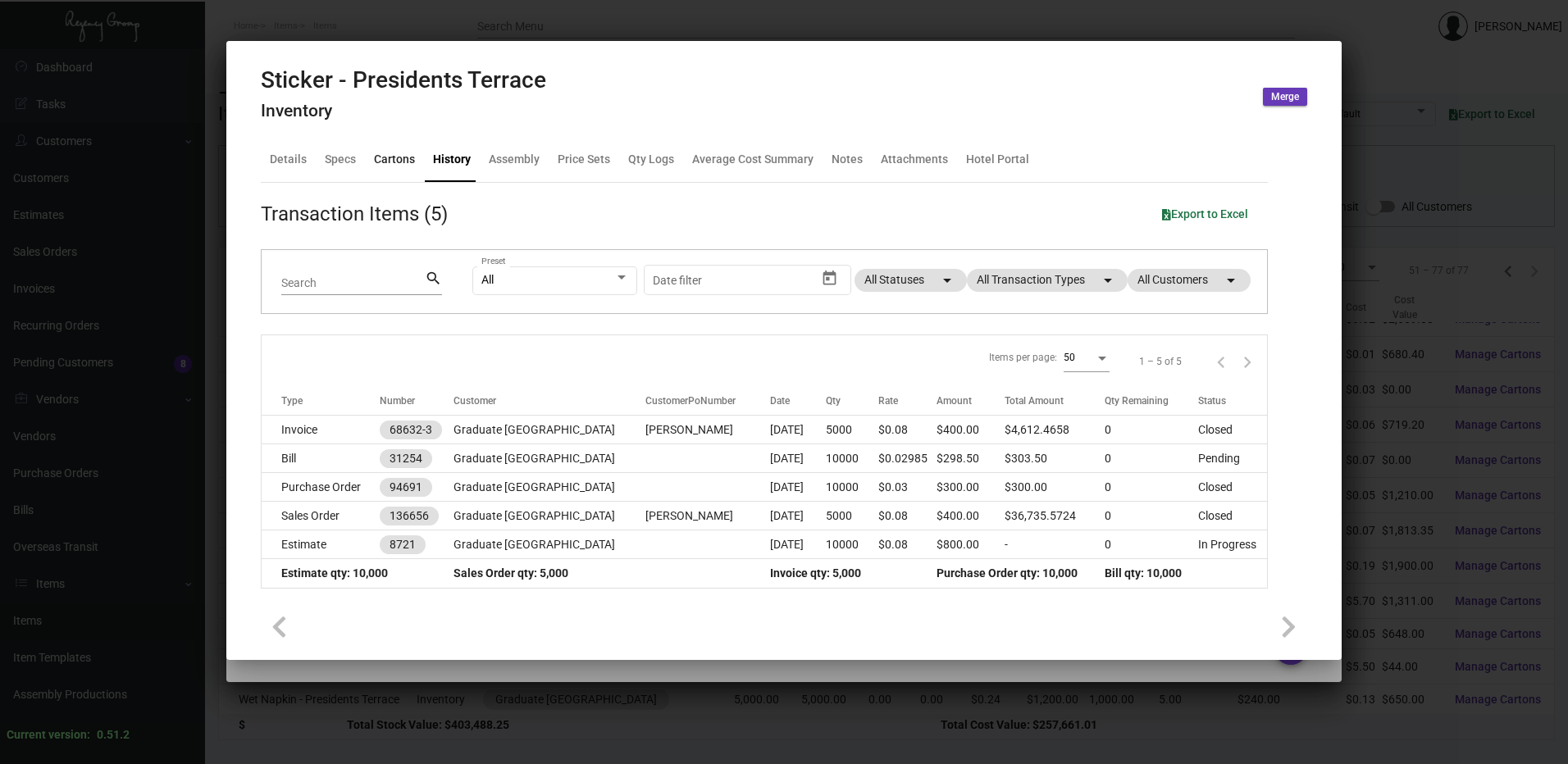
click at [385, 159] on div "Cartons" at bounding box center [394, 159] width 41 height 17
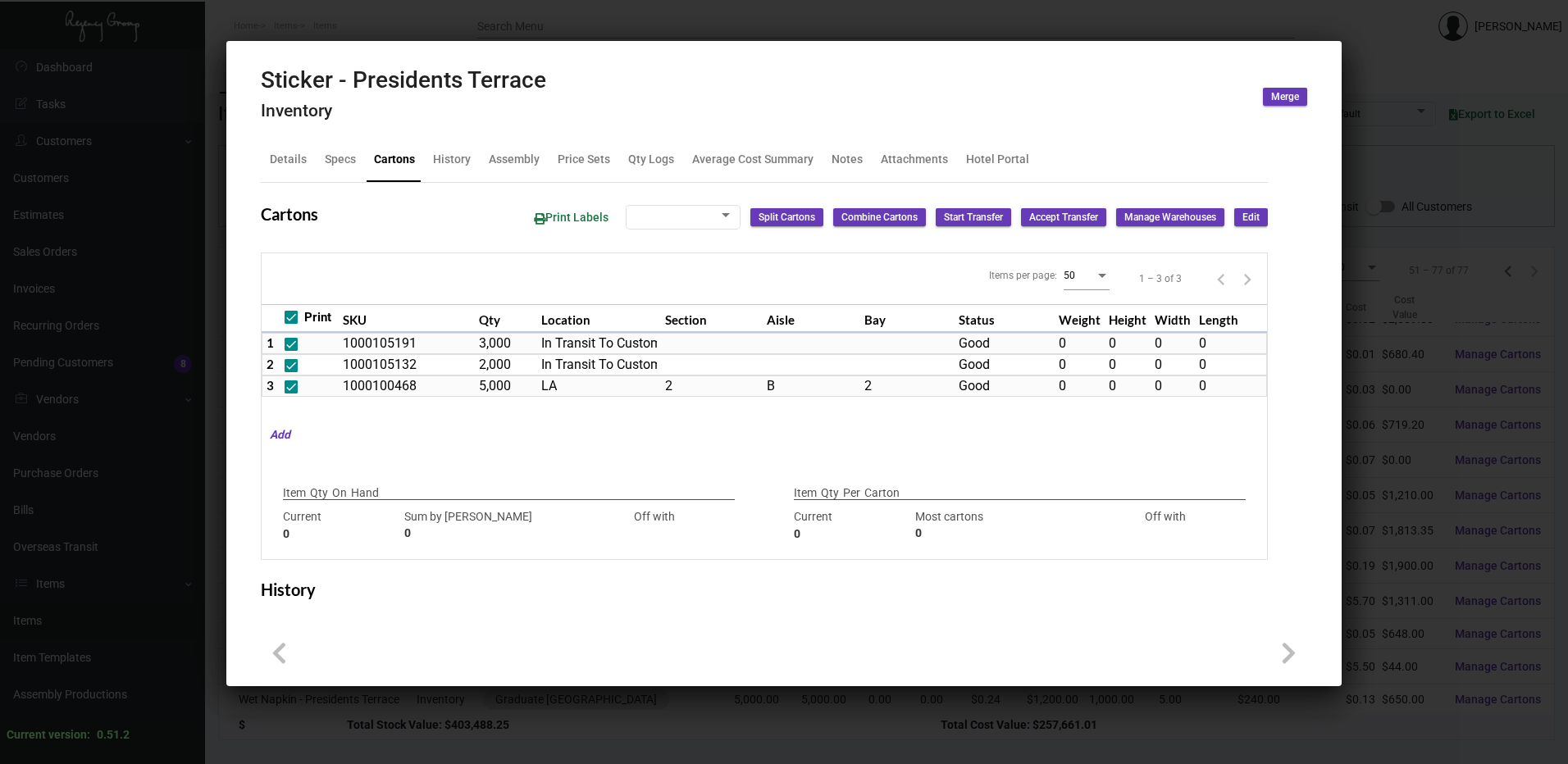
checkbox input "true"
type input "5,000"
type input "5000"
type input "0"
type input "5000"
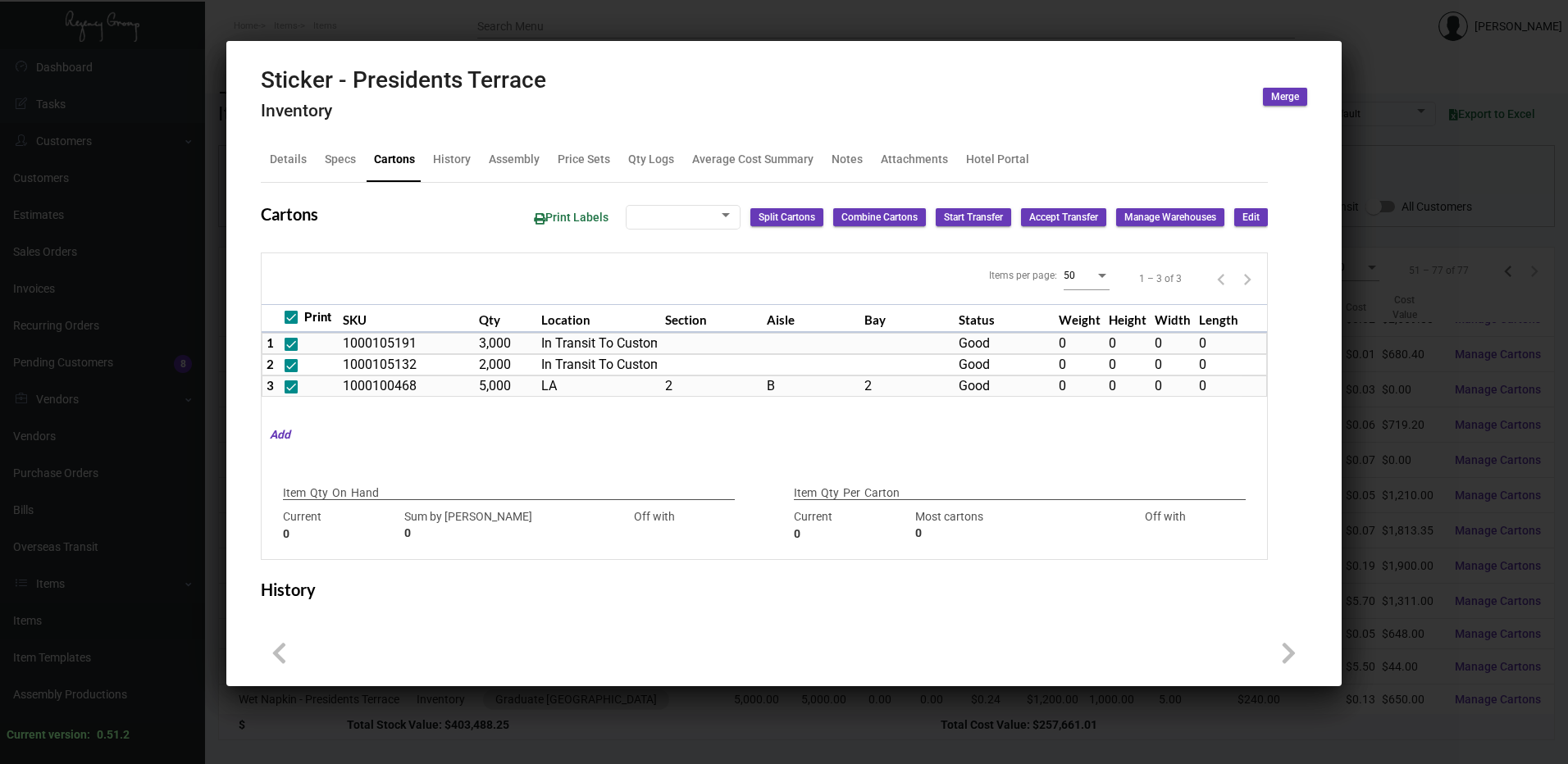
type input "-5000"
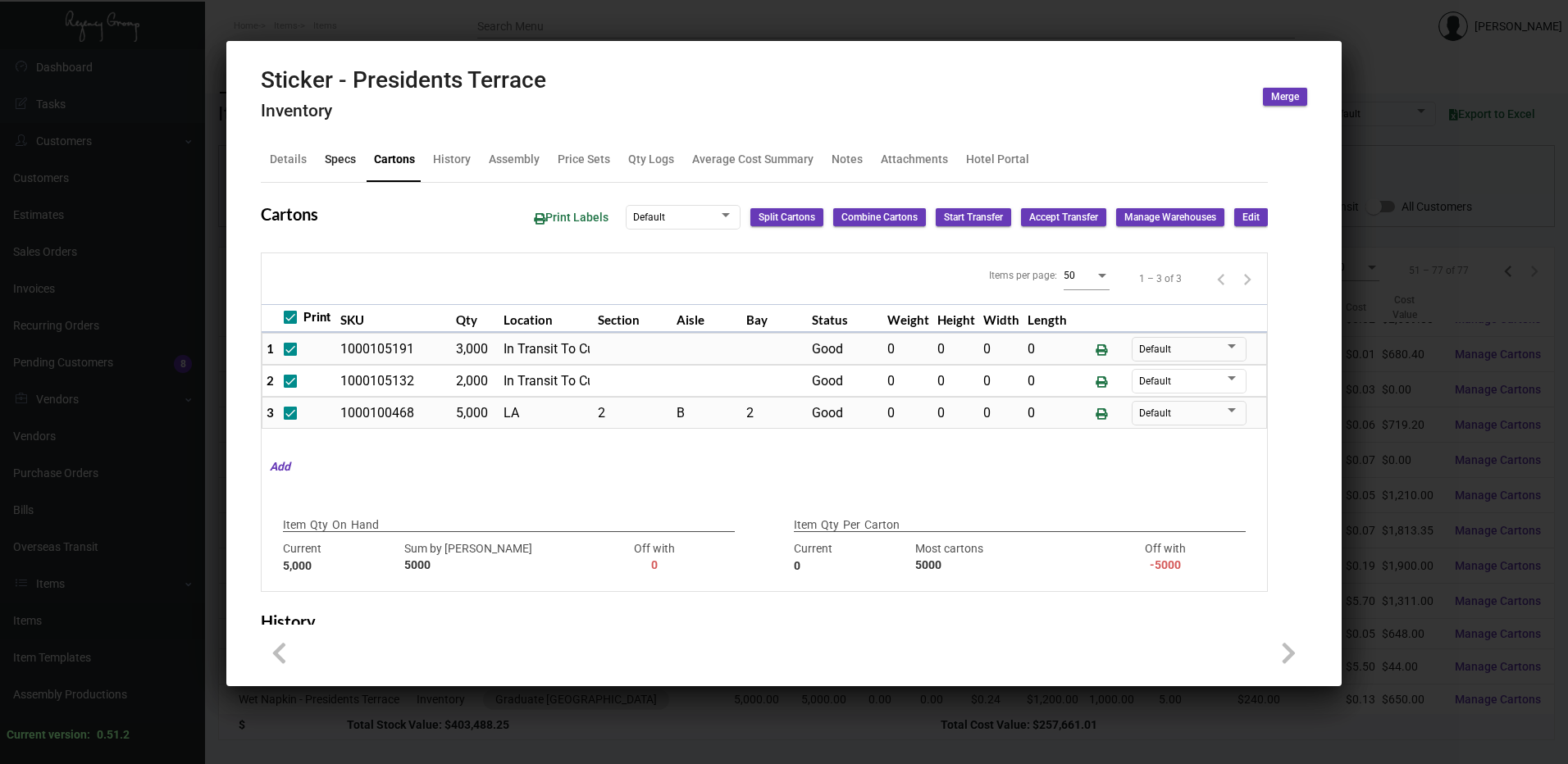
click at [350, 160] on div "Specs" at bounding box center [341, 159] width 32 height 17
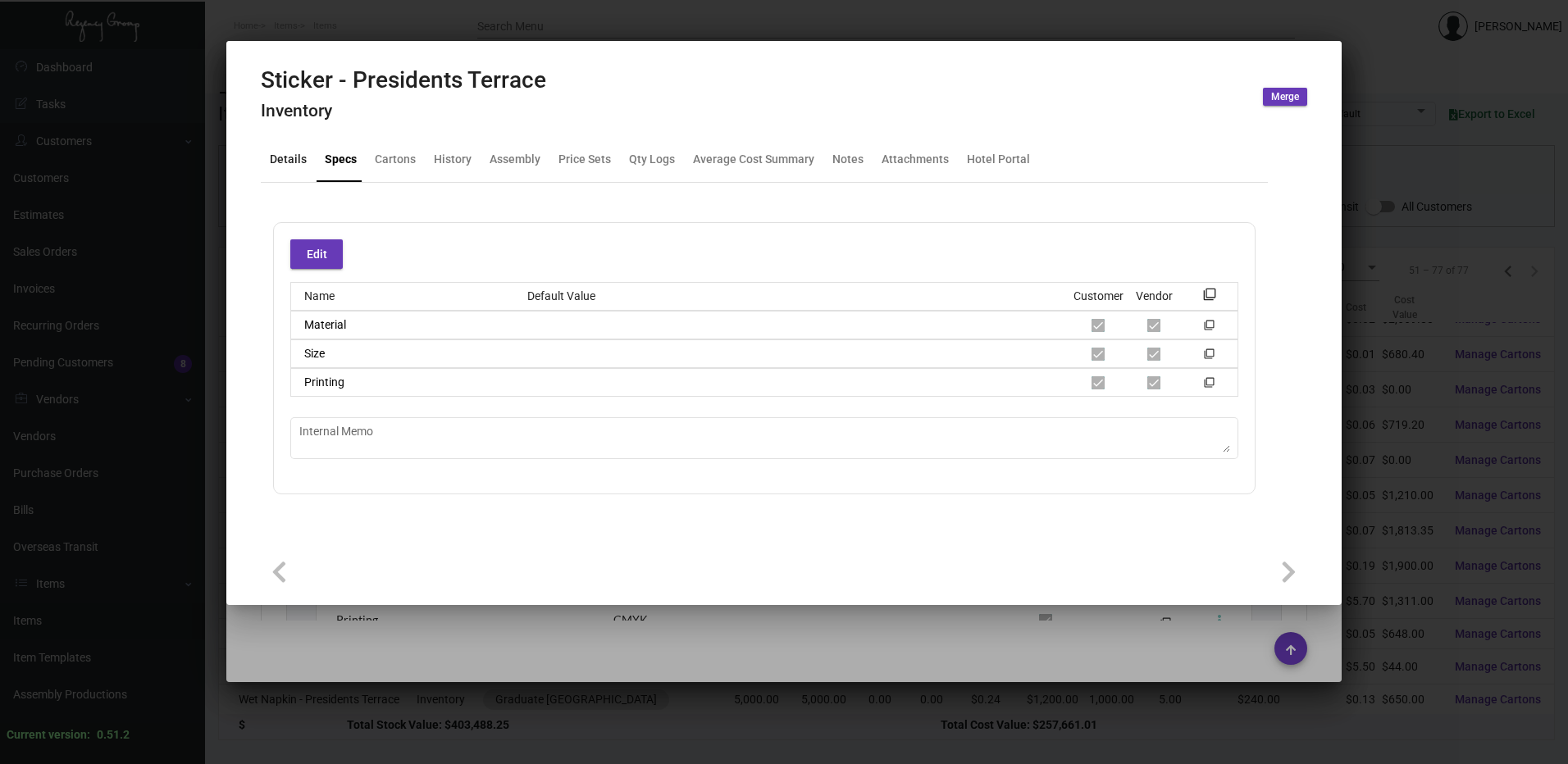
click at [310, 165] on div "Details" at bounding box center [288, 159] width 50 height 39
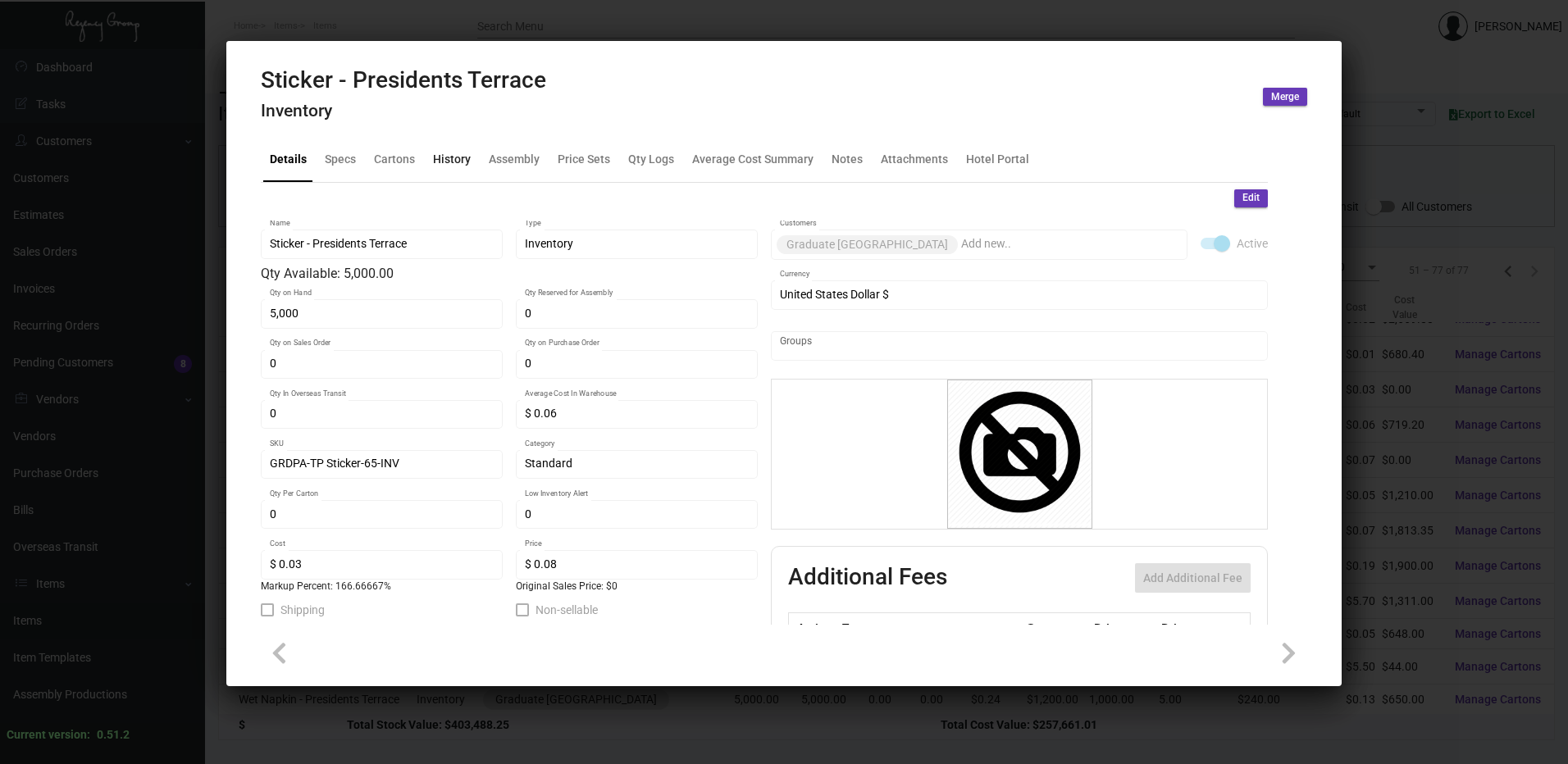
click at [462, 160] on div "History" at bounding box center [451, 159] width 37 height 17
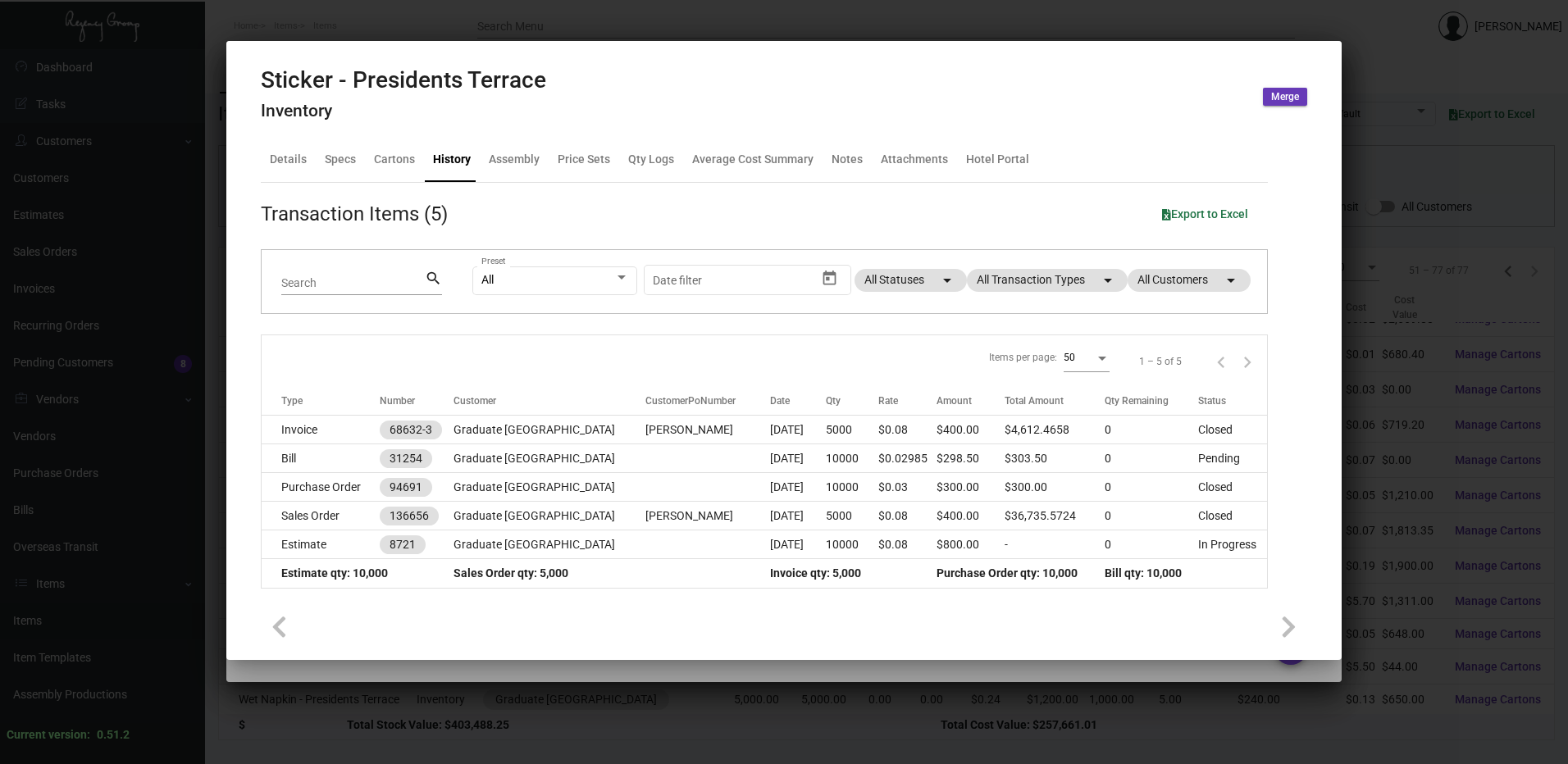
click at [534, 22] on div at bounding box center [784, 382] width 1568 height 764
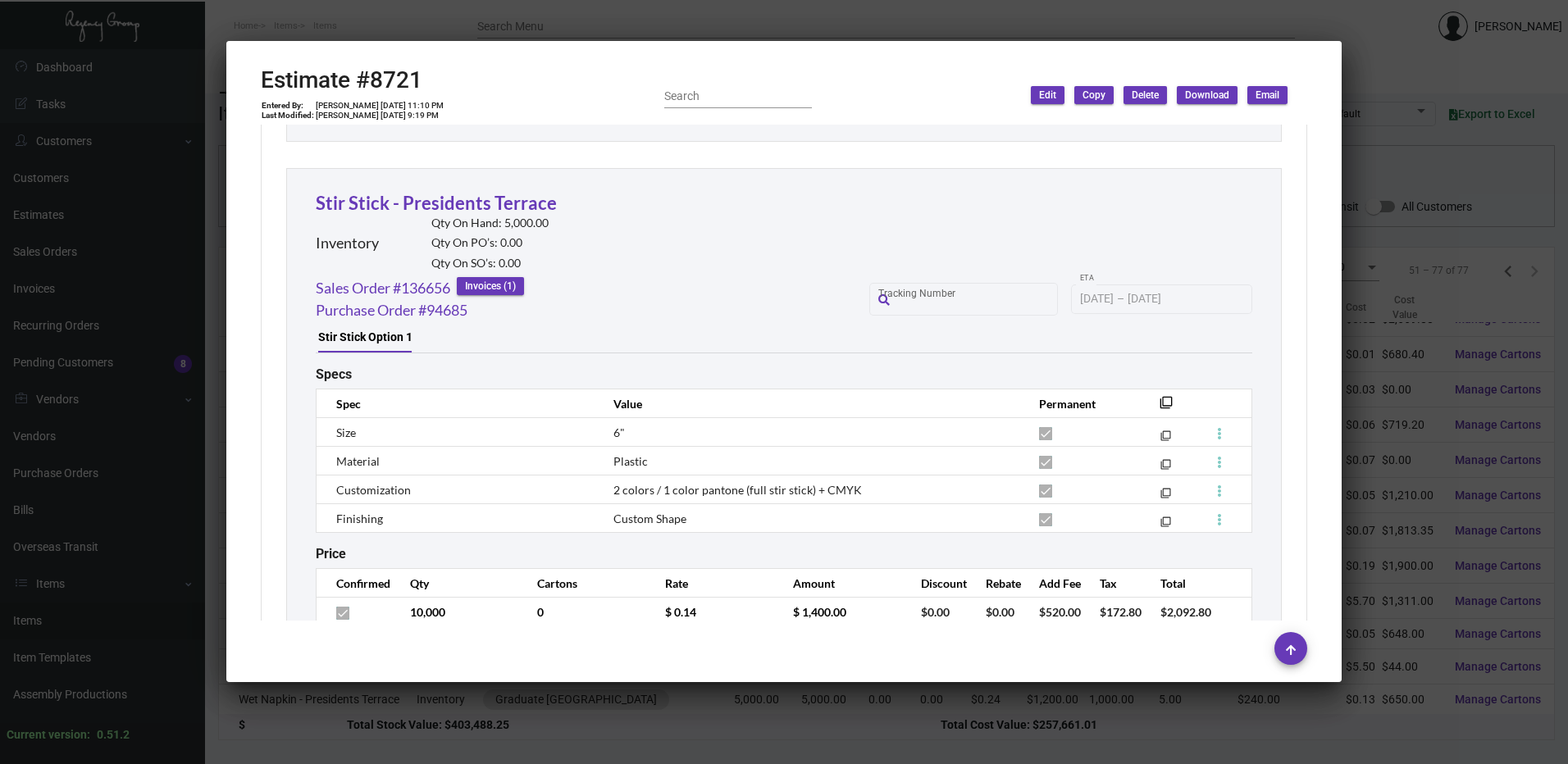
scroll to position [12236, 0]
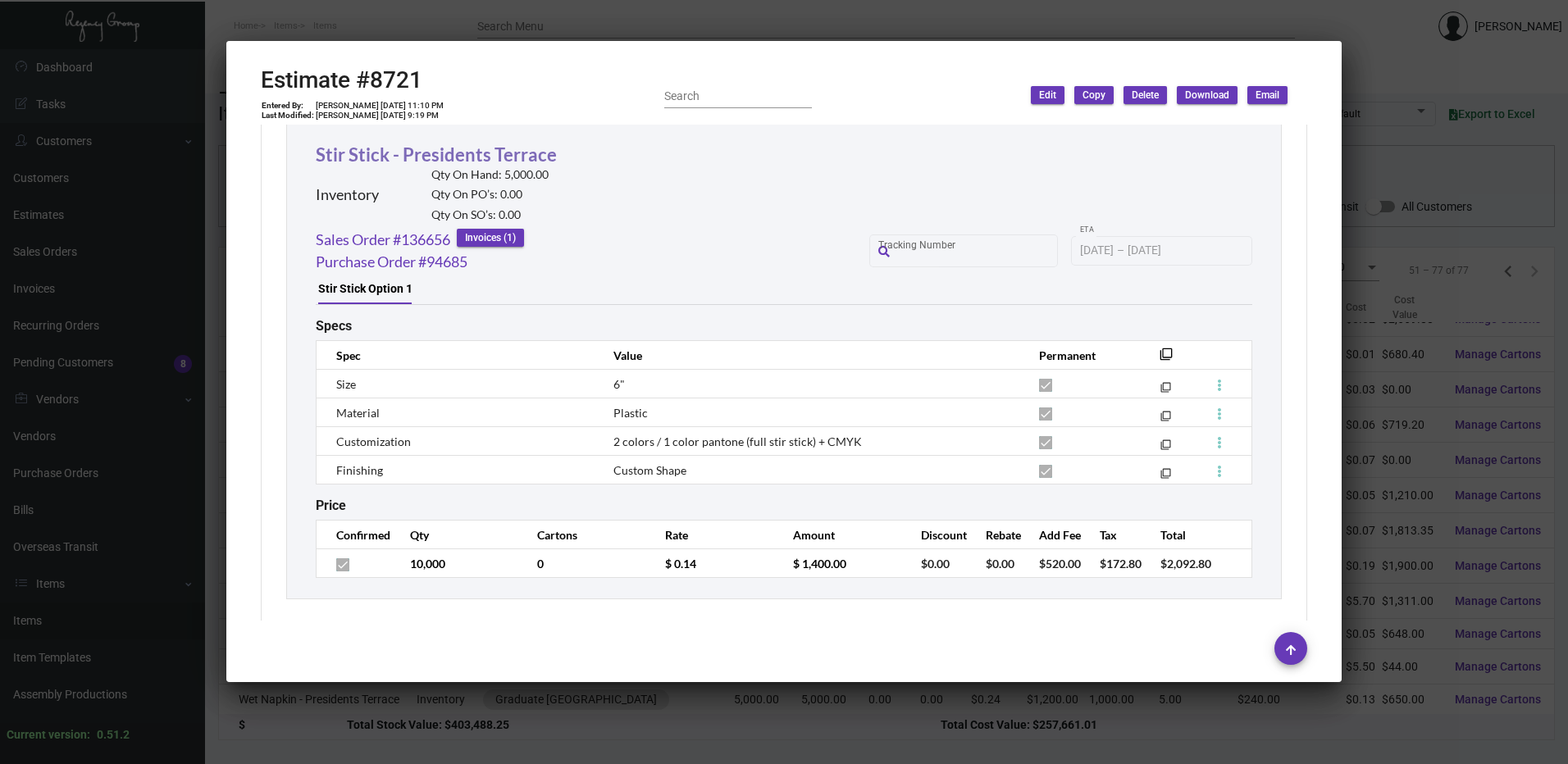
click at [460, 149] on link "Stir Stick - Presidents Terrace" at bounding box center [436, 154] width 241 height 22
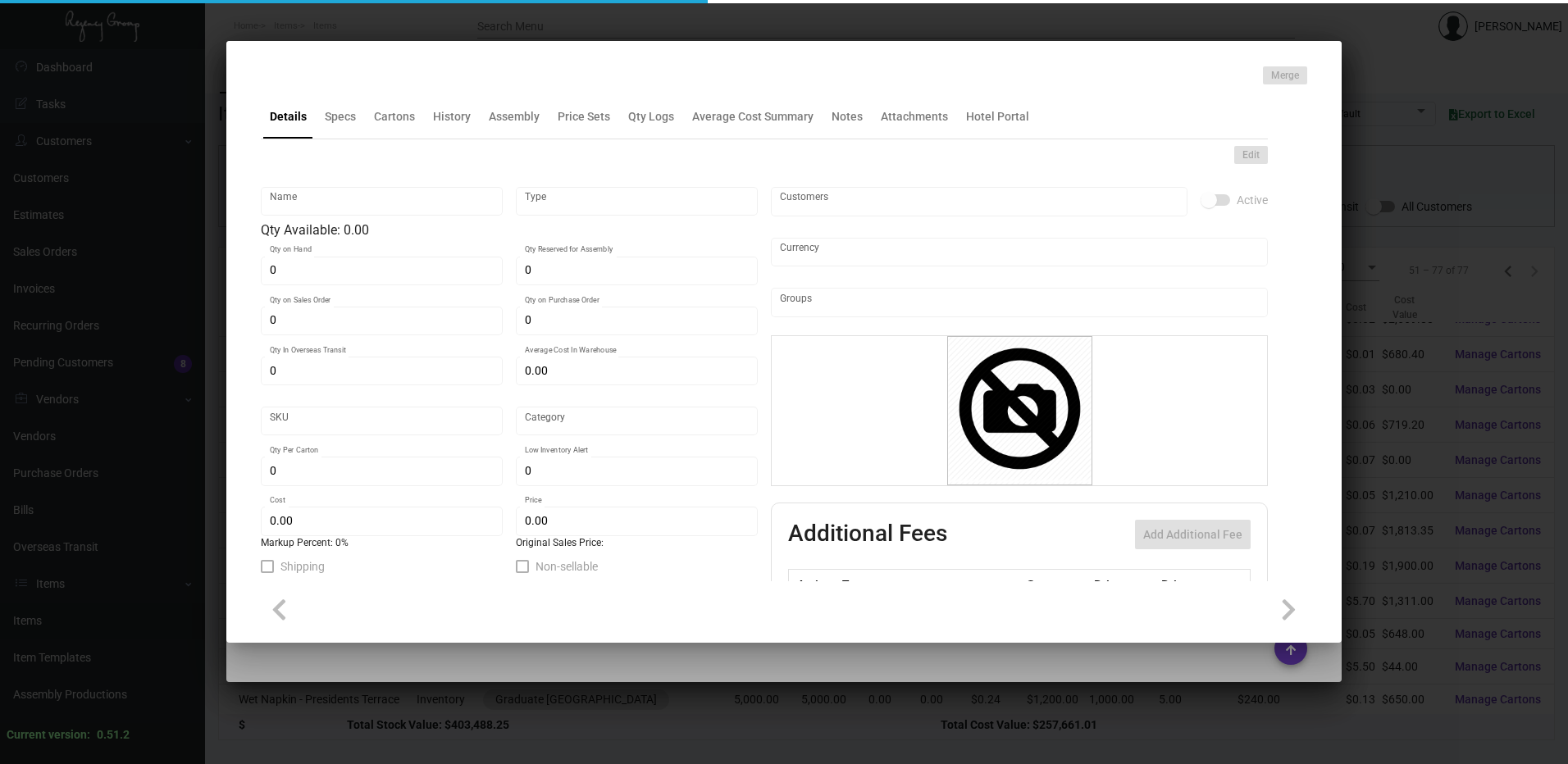
type input "Stir Stick - Presidents Terrace"
type input "Inventory"
type input "5,000"
type input "$ 0.39"
type input "GRDPA-Stirrer-33-INV"
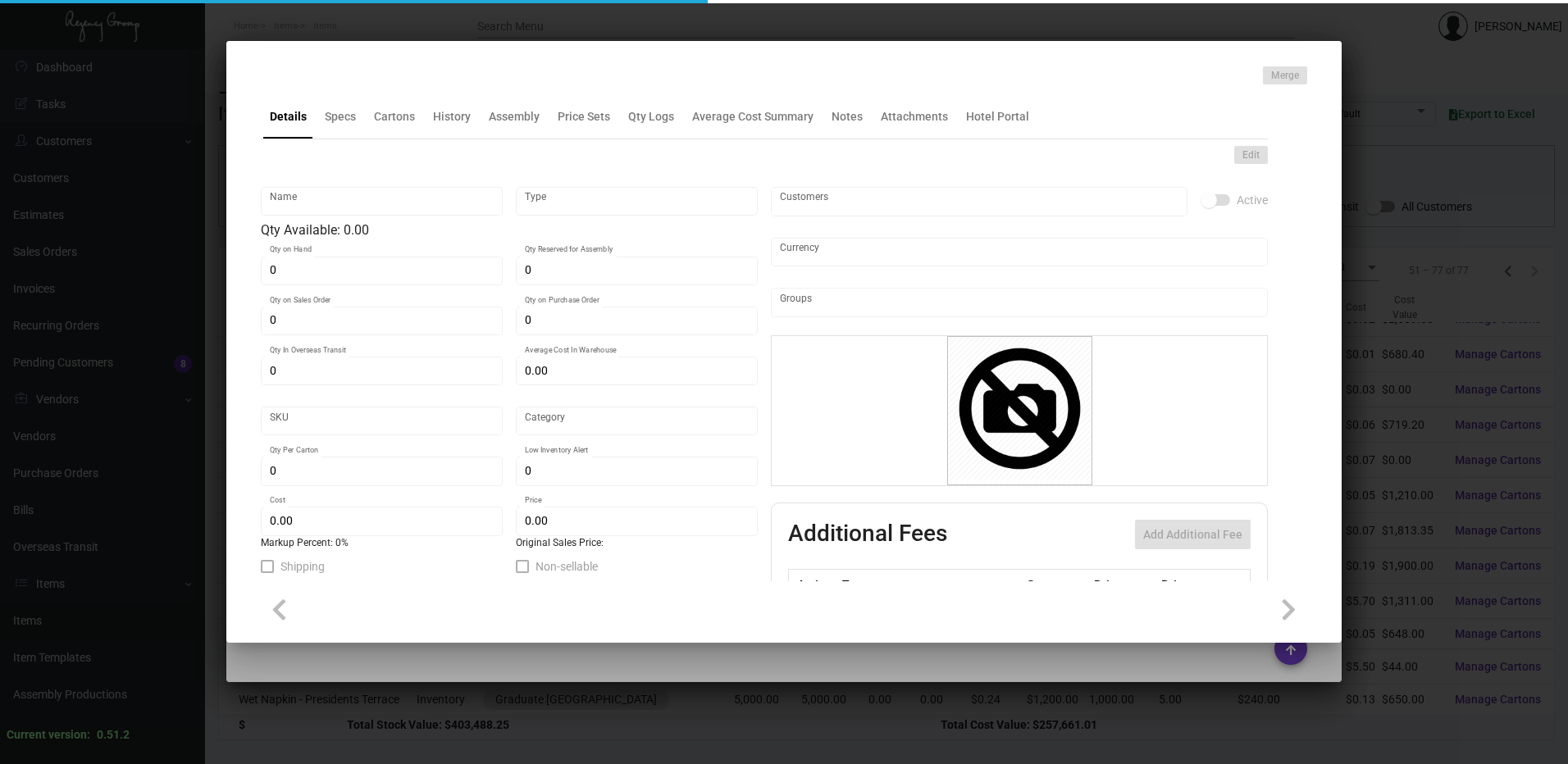
type input "Standard"
type input "$ 0.08"
type input "$ 0.14"
checkbox input "true"
type input "United States Dollar $"
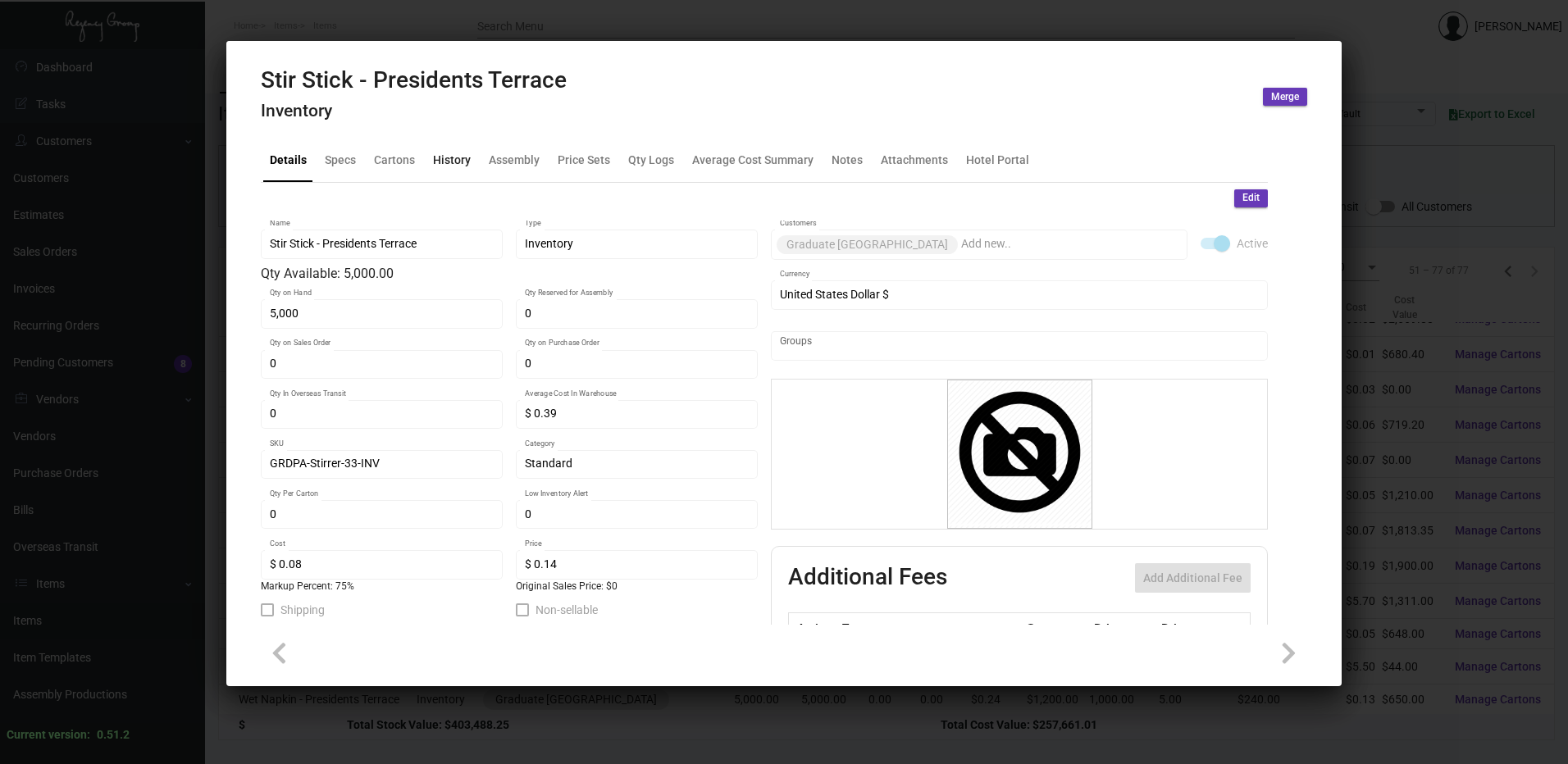
click at [448, 157] on div "History" at bounding box center [451, 159] width 37 height 17
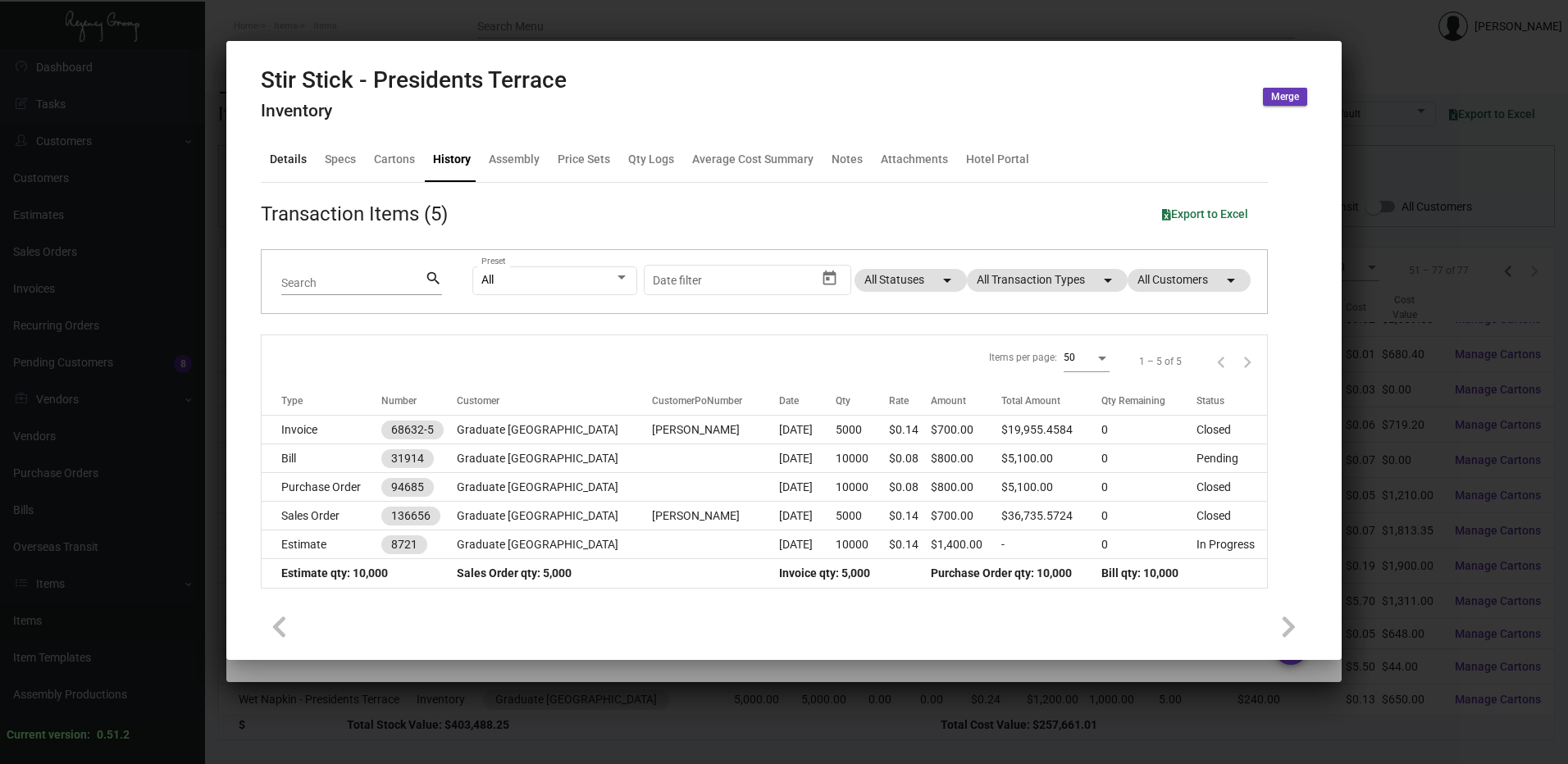
click at [293, 159] on div "Details" at bounding box center [288, 159] width 37 height 17
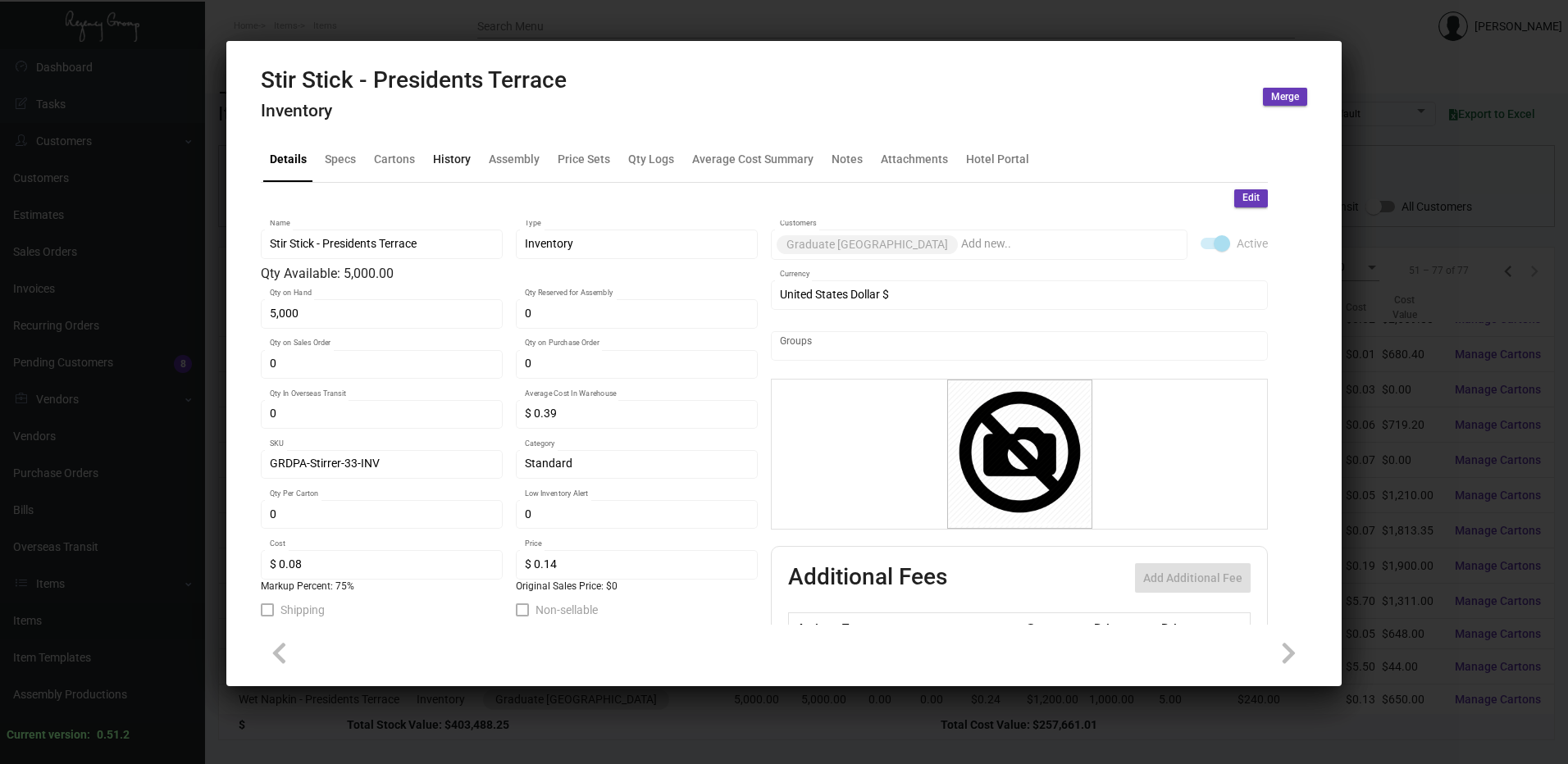
click at [455, 150] on div "History" at bounding box center [451, 159] width 51 height 39
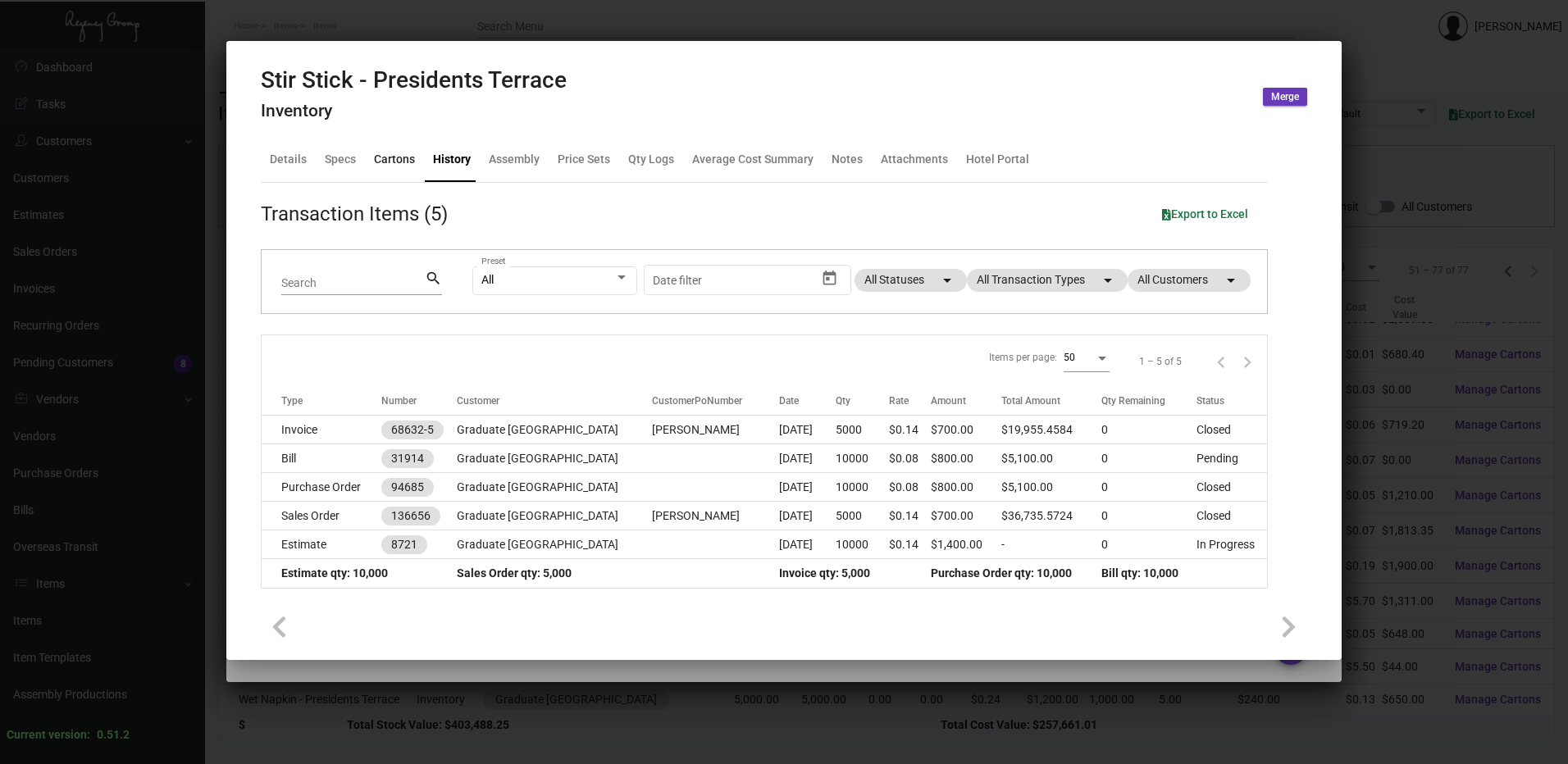
click at [417, 161] on div "Cartons" at bounding box center [394, 159] width 54 height 39
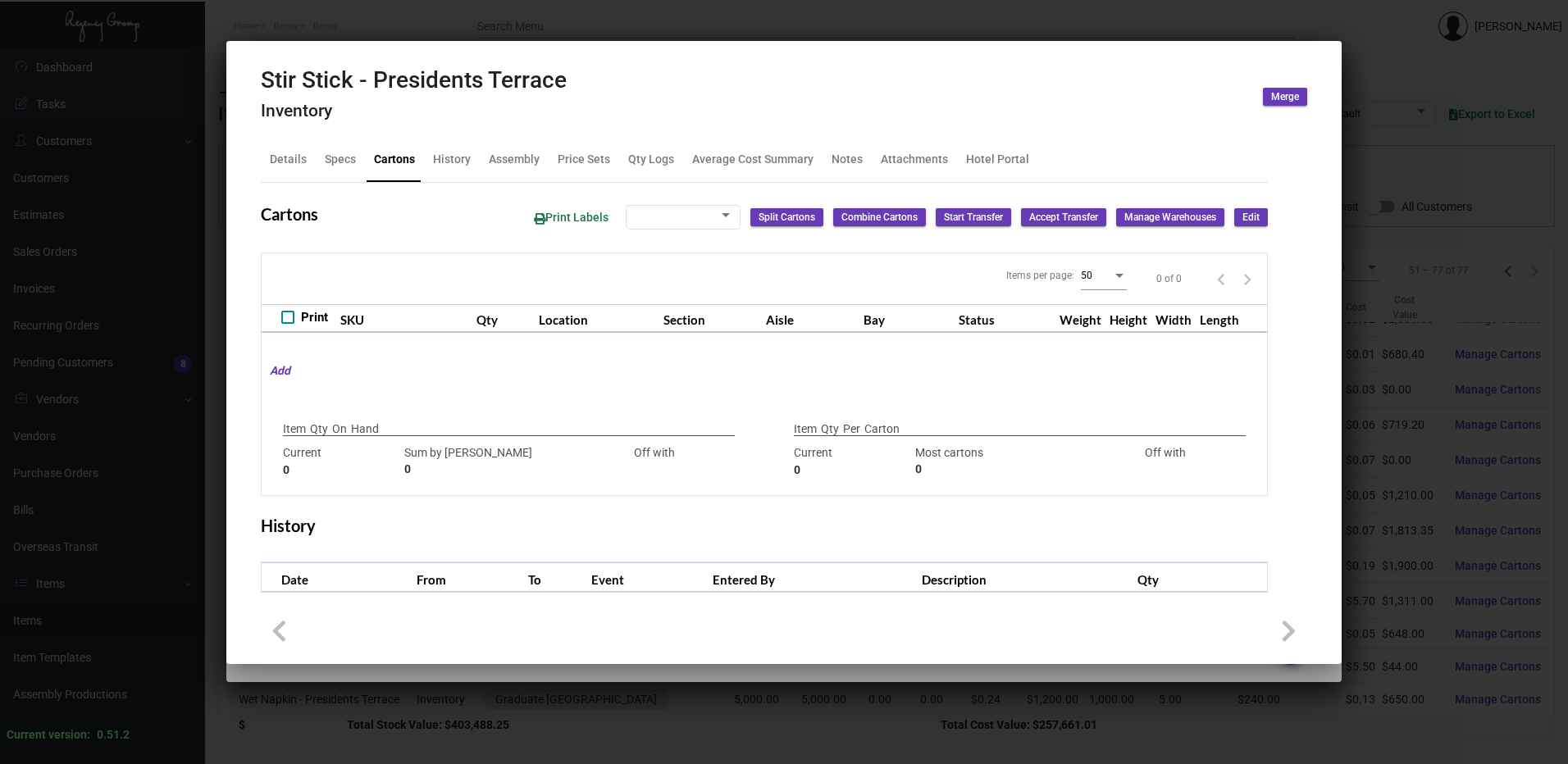
checkbox input "true"
type input "5,000"
type input "5000"
type input "0"
type input "3350"
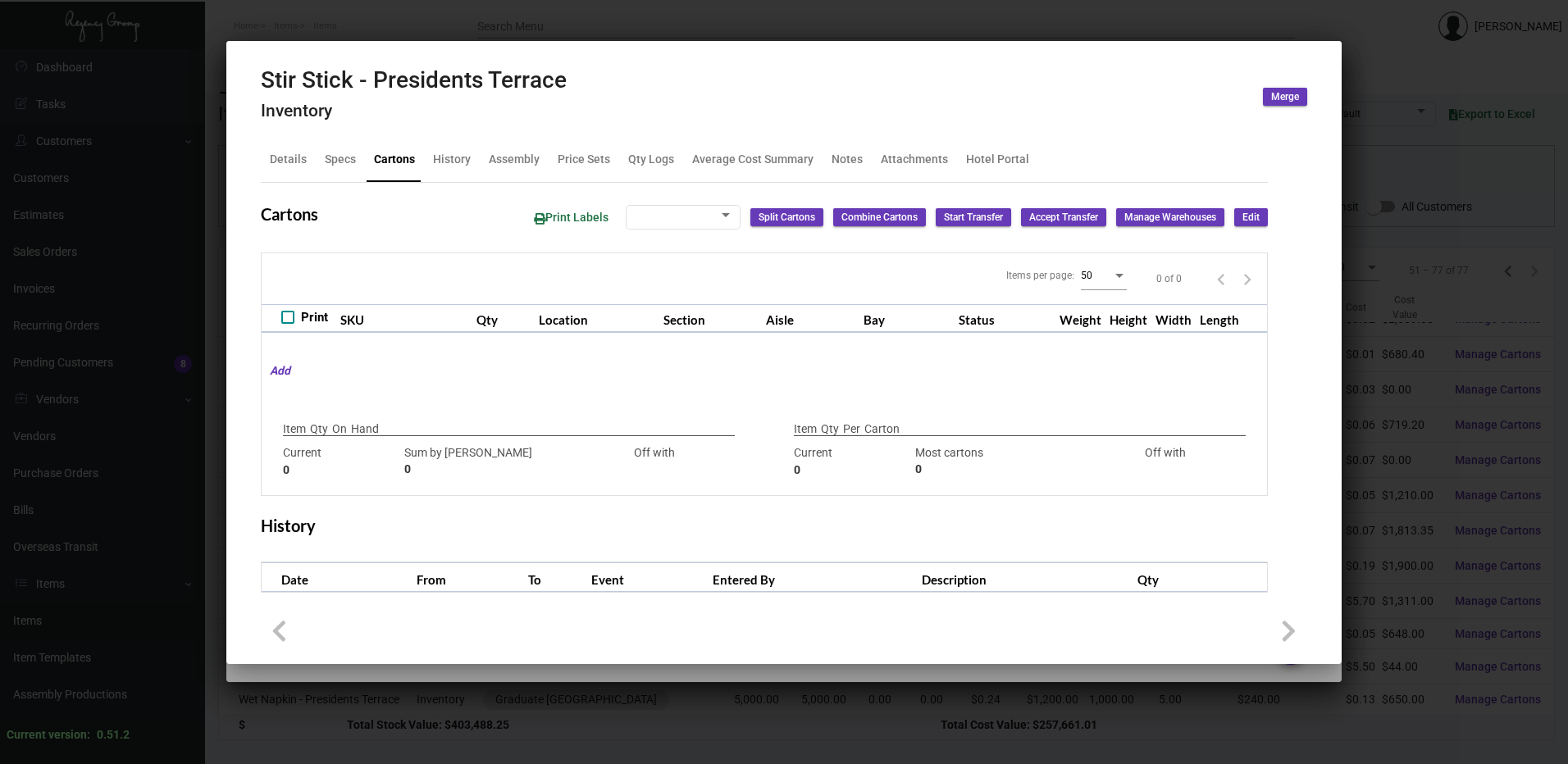
type input "-3350"
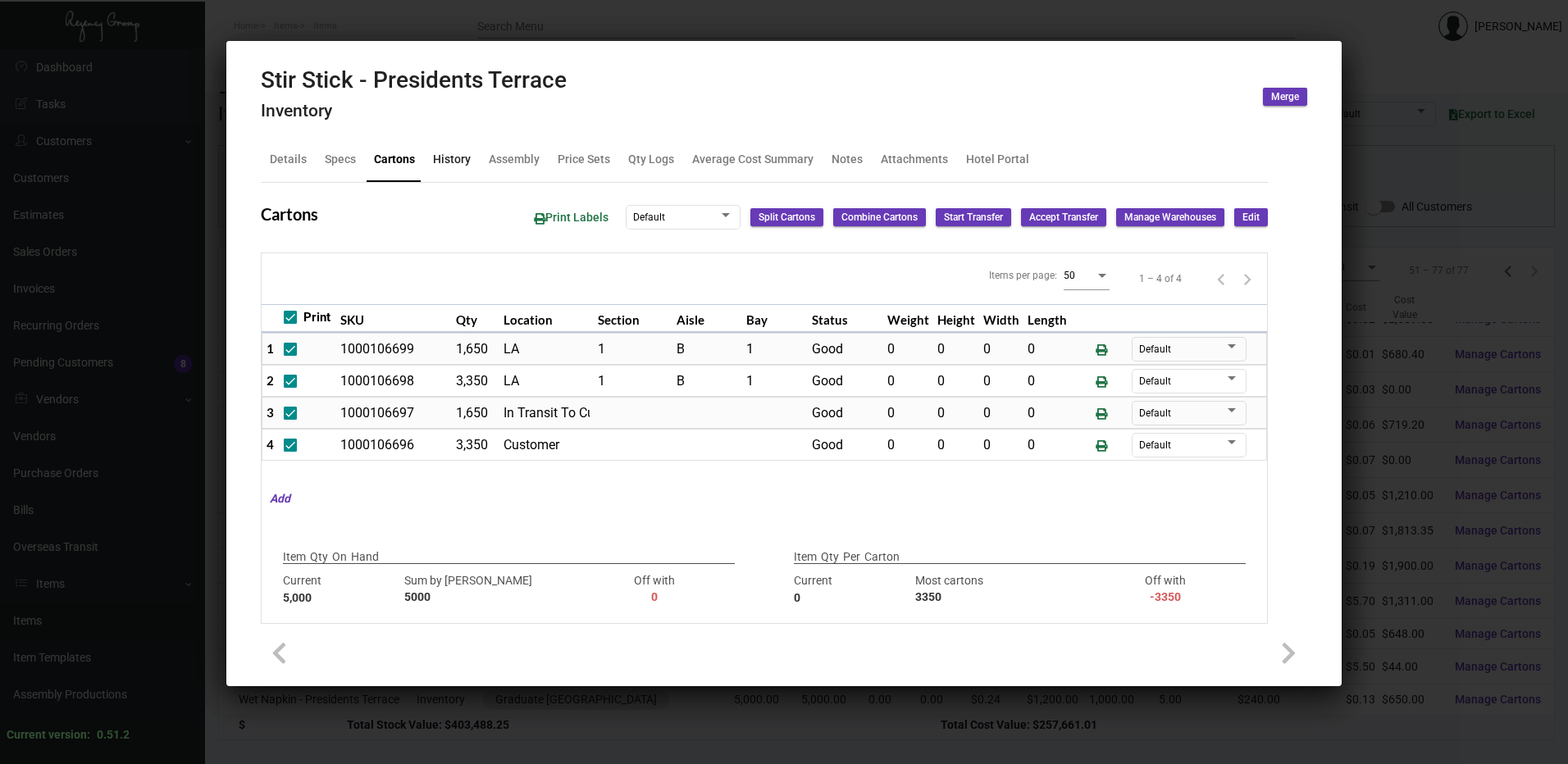
click at [430, 159] on div "History" at bounding box center [451, 159] width 51 height 39
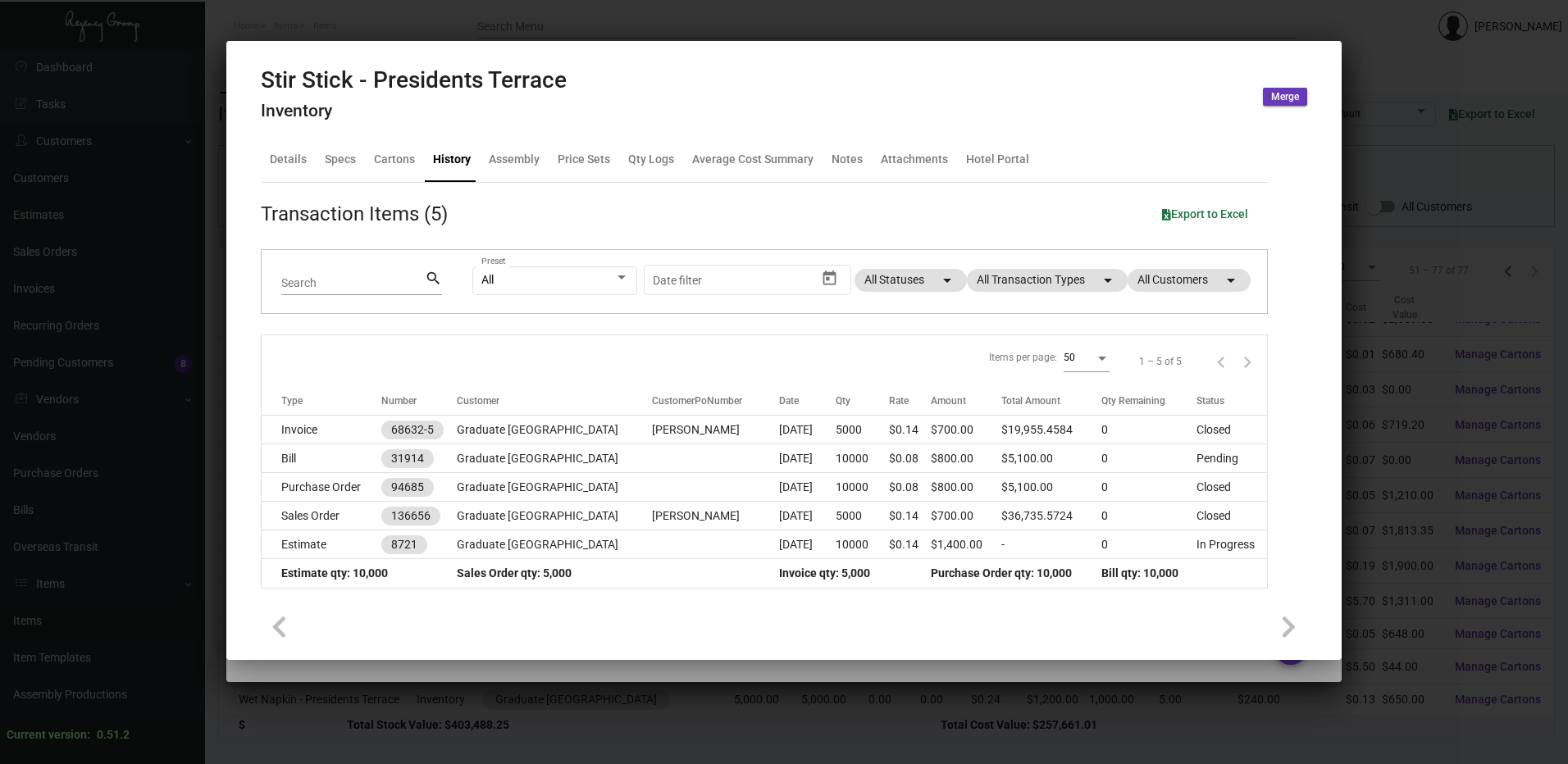
click at [722, 13] on div at bounding box center [784, 382] width 1568 height 764
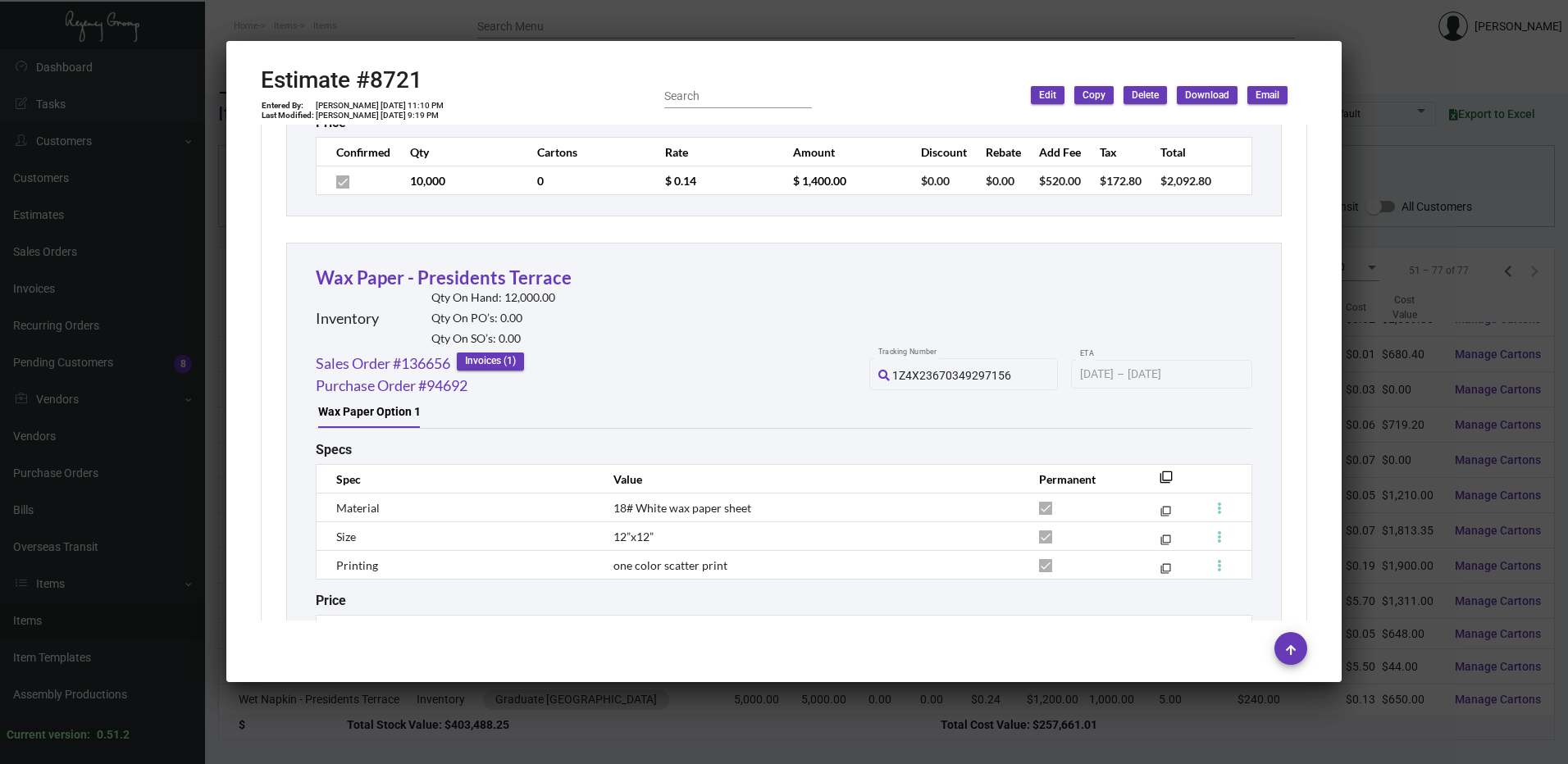
scroll to position [12727, 0]
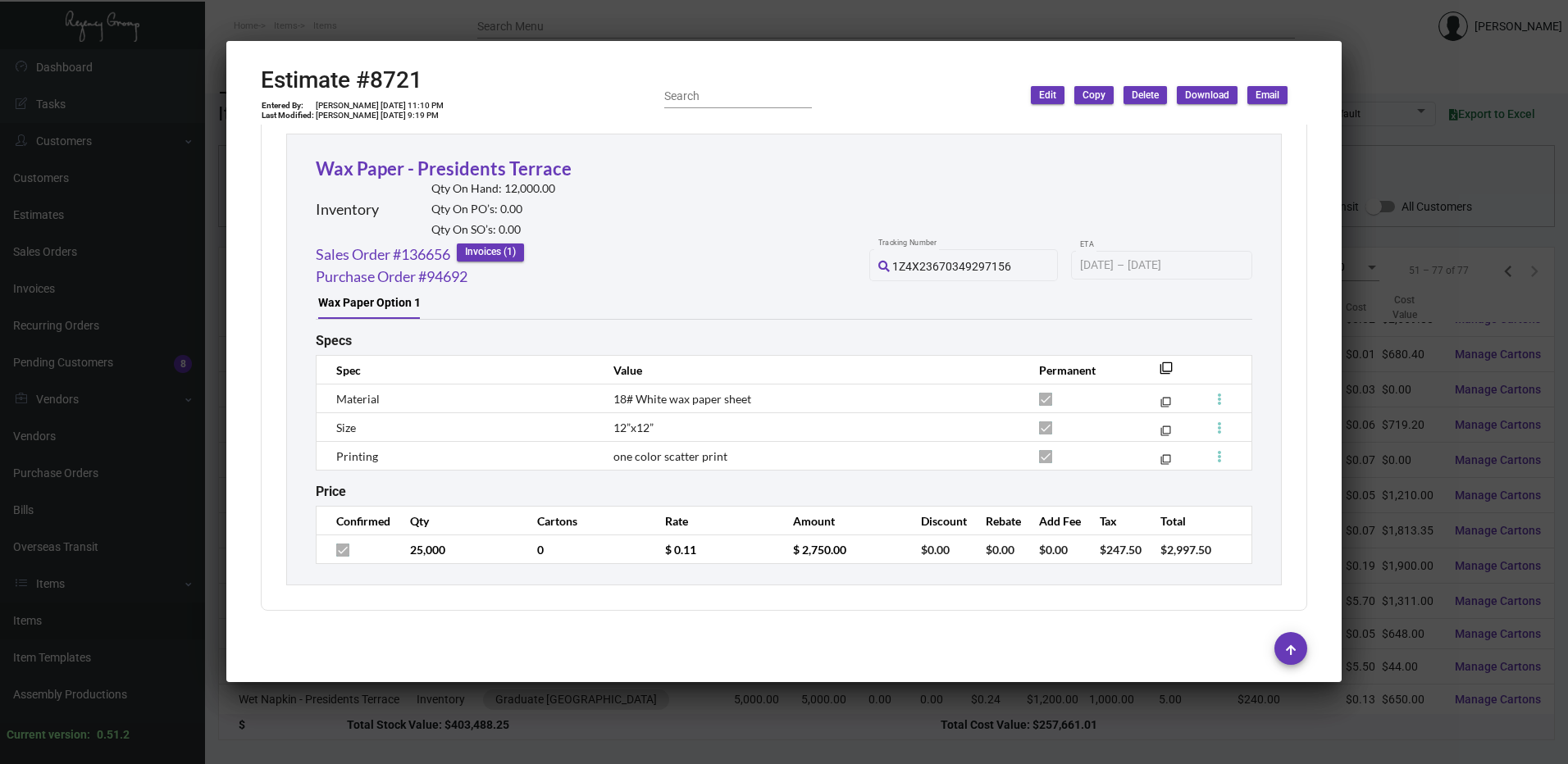
drag, startPoint x: 473, startPoint y: 164, endPoint x: 618, endPoint y: 2, distance: 217.4
click at [473, 164] on link "Wax Paper - Presidents Terrace" at bounding box center [444, 169] width 256 height 22
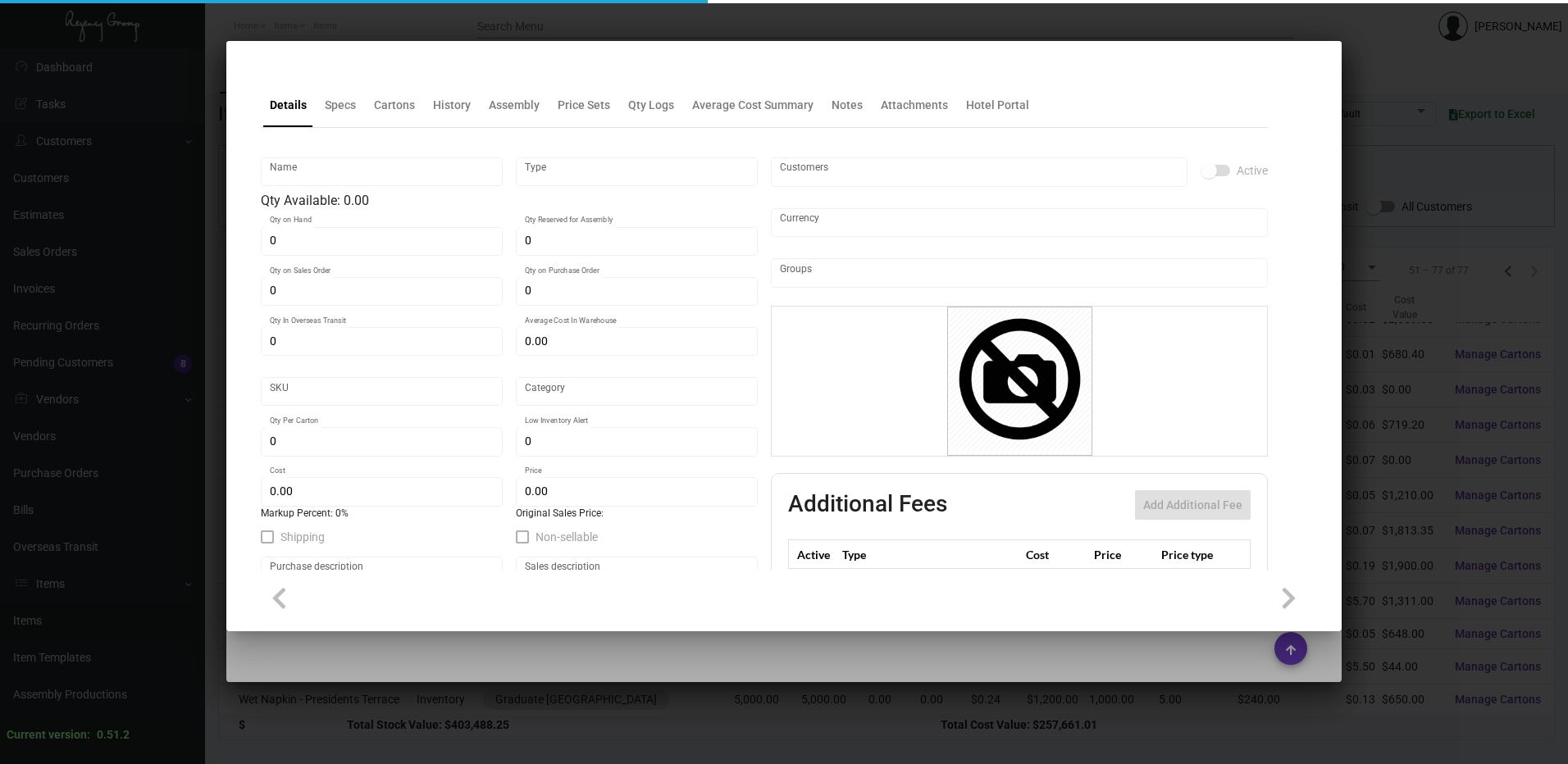
type input "Wax Paper - Presidents Terrace"
type input "Inventory"
type input "12,000"
type input "$ 0.081"
type input "GRDPA-Wax Paper-34-INV"
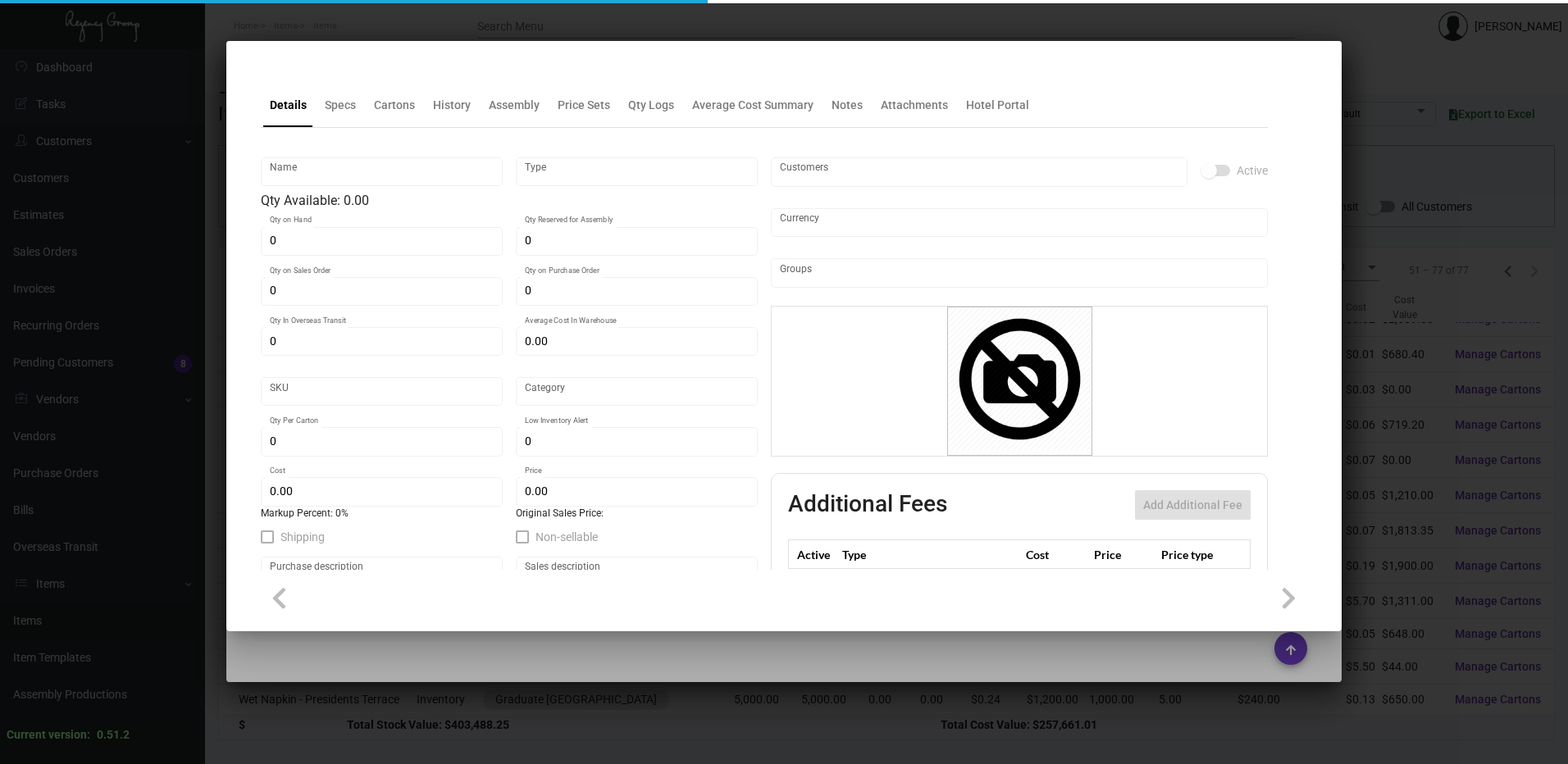
type input "Standard"
type input "$ 0.054"
type input "$ 0.11"
checkbox input "true"
type input "United States Dollar $"
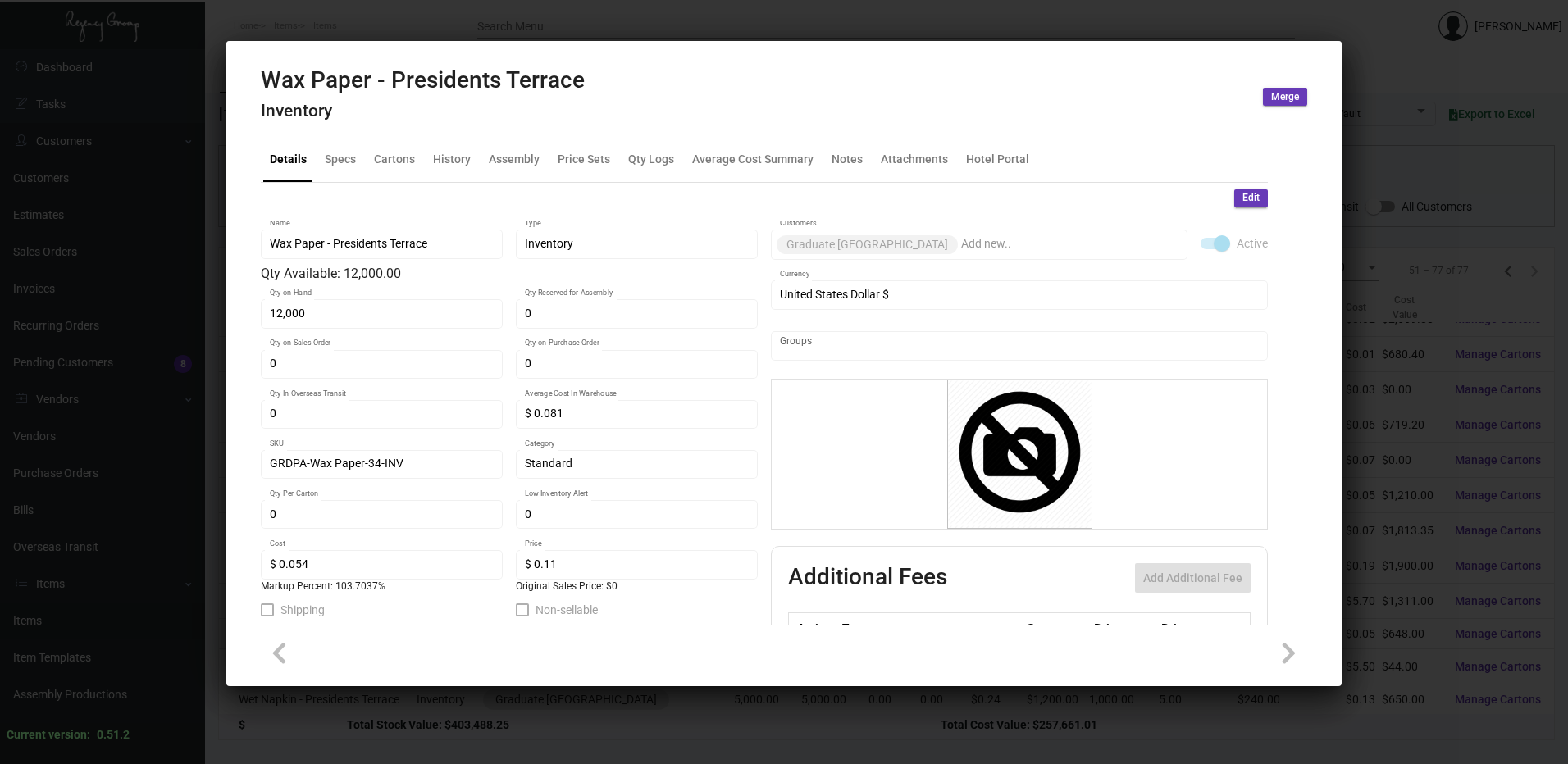
click at [462, 95] on h2 "Wax Paper - Presidents Terrace" at bounding box center [423, 81] width 324 height 28
click at [461, 95] on h2 "Wax Paper - Presidents Terrace" at bounding box center [423, 81] width 324 height 28
click at [488, 144] on mat-dialog-container "Wax Paper - Presidents Terrace Inventory Merge Details Specs Cartons History As…" at bounding box center [784, 363] width 1115 height 645
click at [450, 95] on h2 "Wax Paper - Presidents Terrace" at bounding box center [423, 81] width 324 height 28
click at [417, 95] on h2 "Wax Paper - Presidents Terrace" at bounding box center [423, 81] width 324 height 28
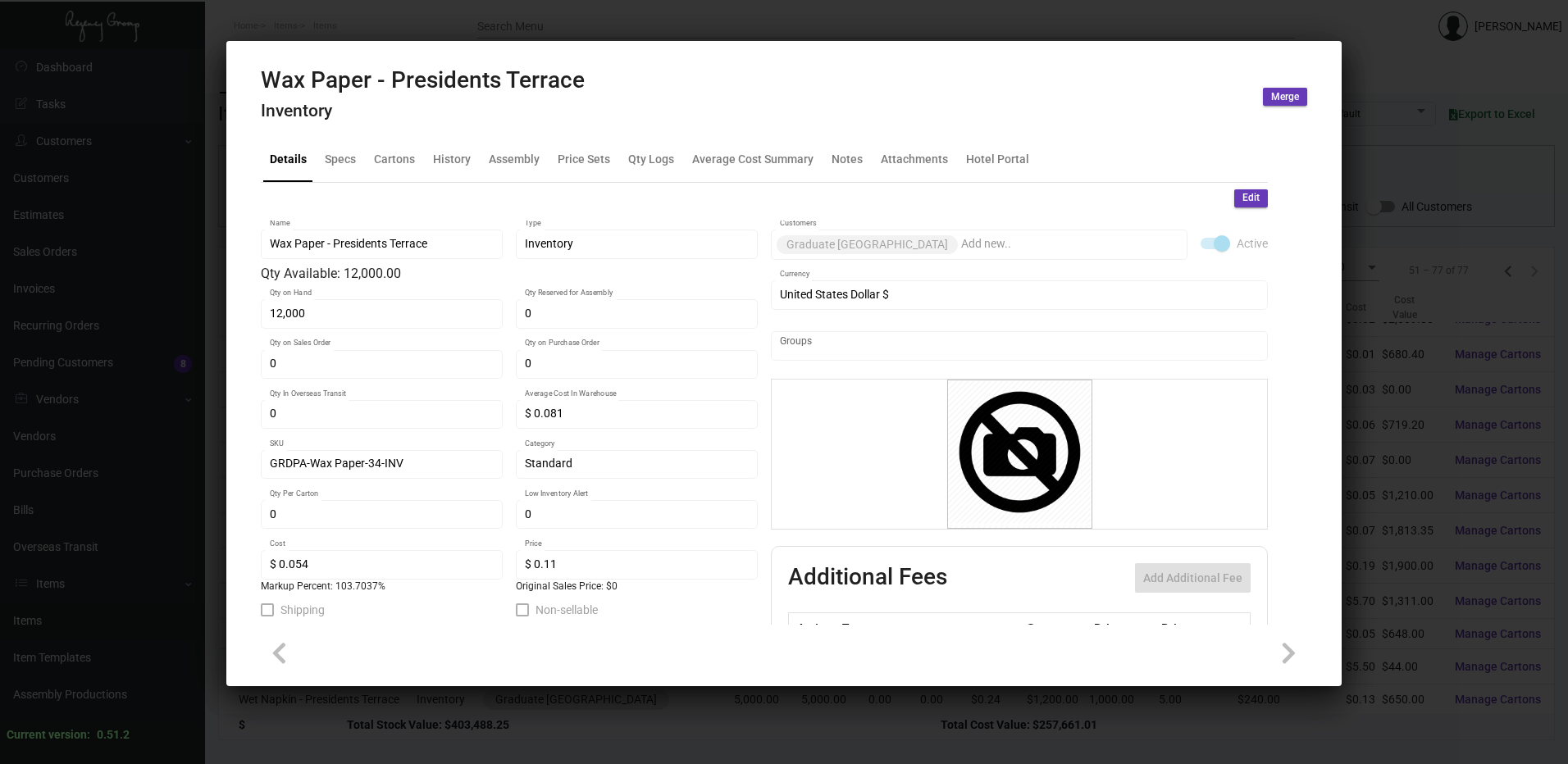
click at [516, 95] on h2 "Wax Paper - Presidents Terrace" at bounding box center [423, 81] width 324 height 28
drag, startPoint x: 501, startPoint y: 185, endPoint x: 515, endPoint y: 238, distance: 54.8
click at [485, 289] on ng-component "Wax Paper - Presidents Terrace Inventory Merge Details Specs Cartons History As…" at bounding box center [784, 373] width 1046 height 614
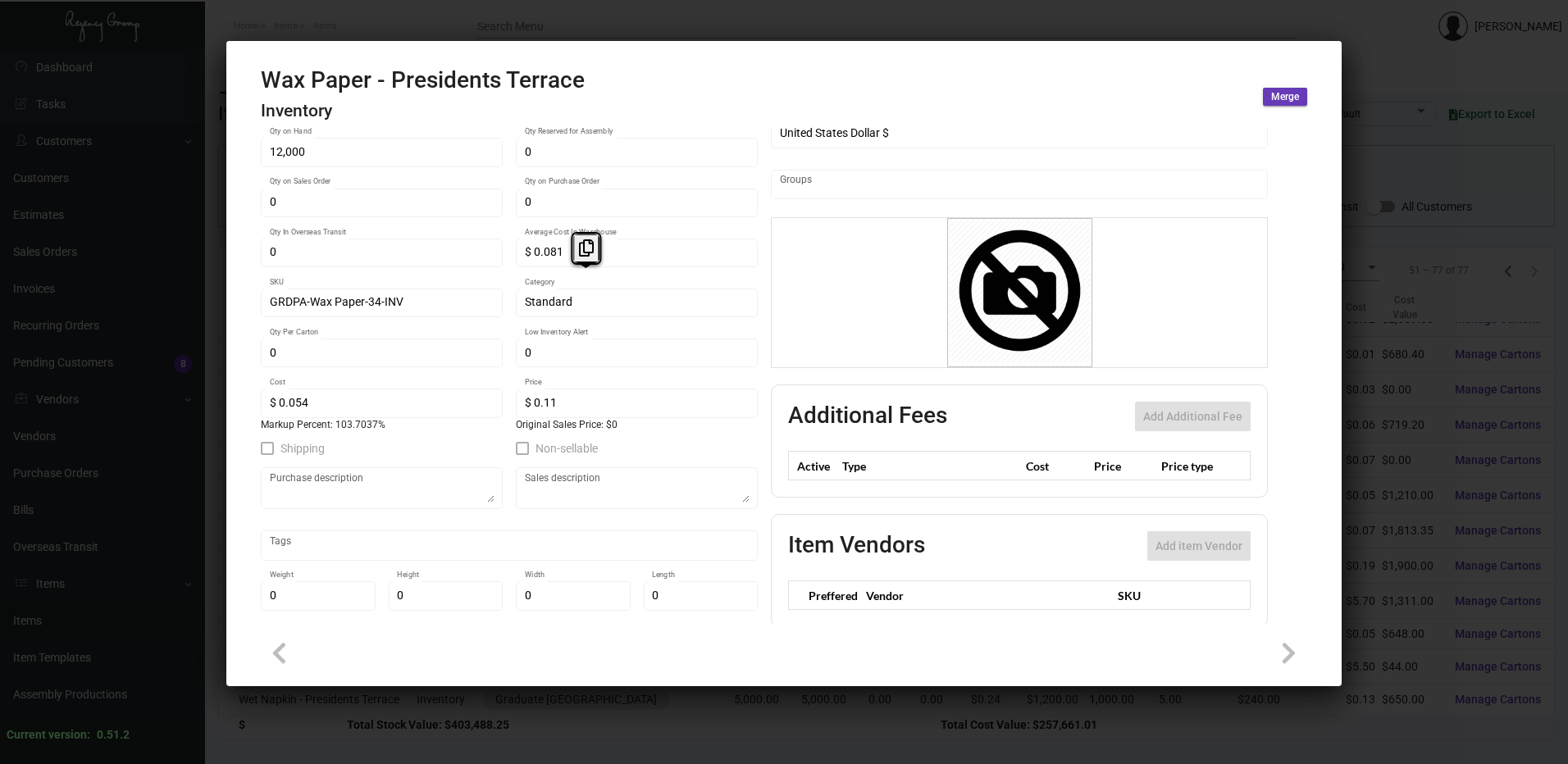
scroll to position [195, 0]
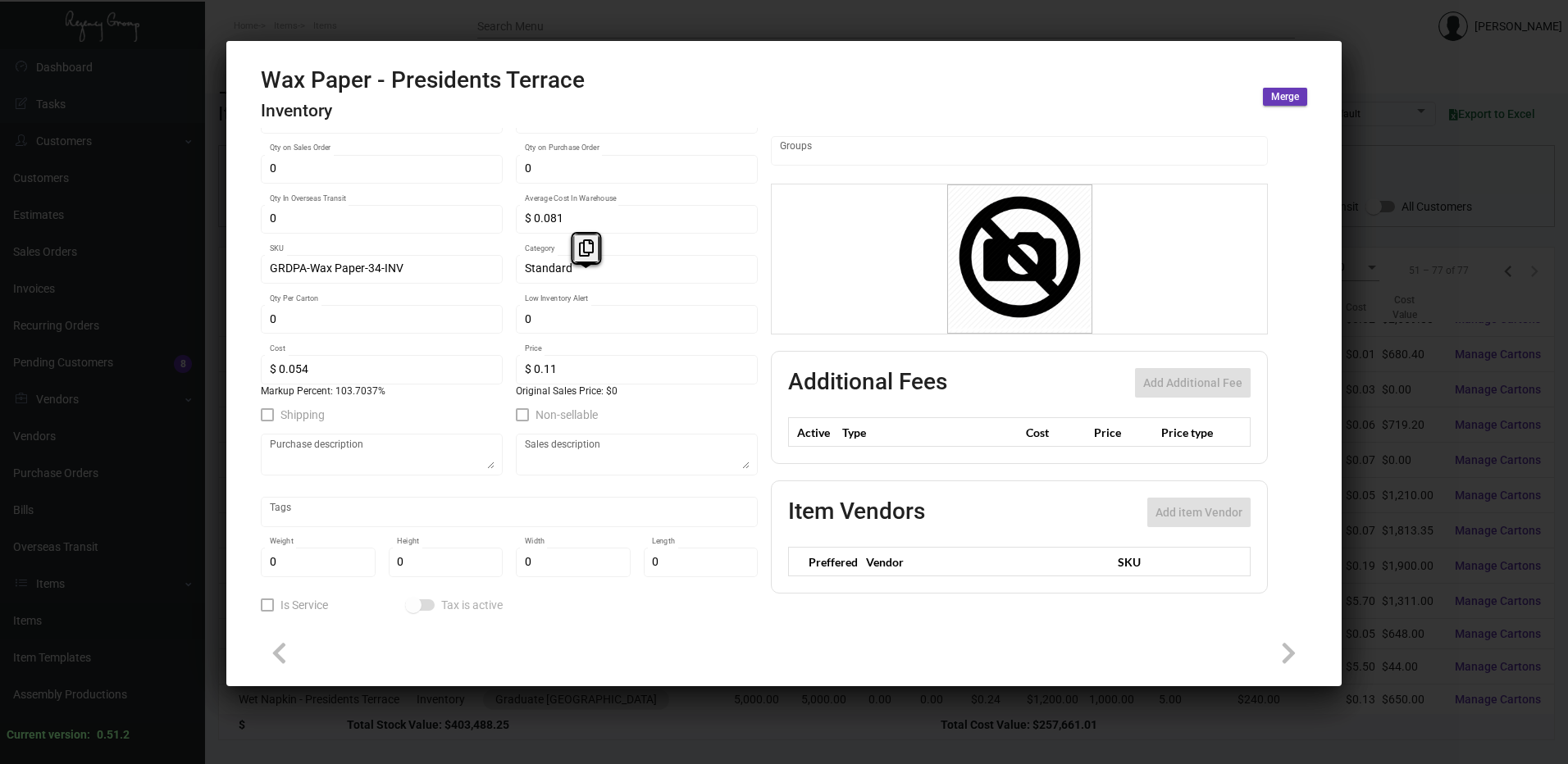
click at [1436, 232] on div at bounding box center [784, 382] width 1568 height 764
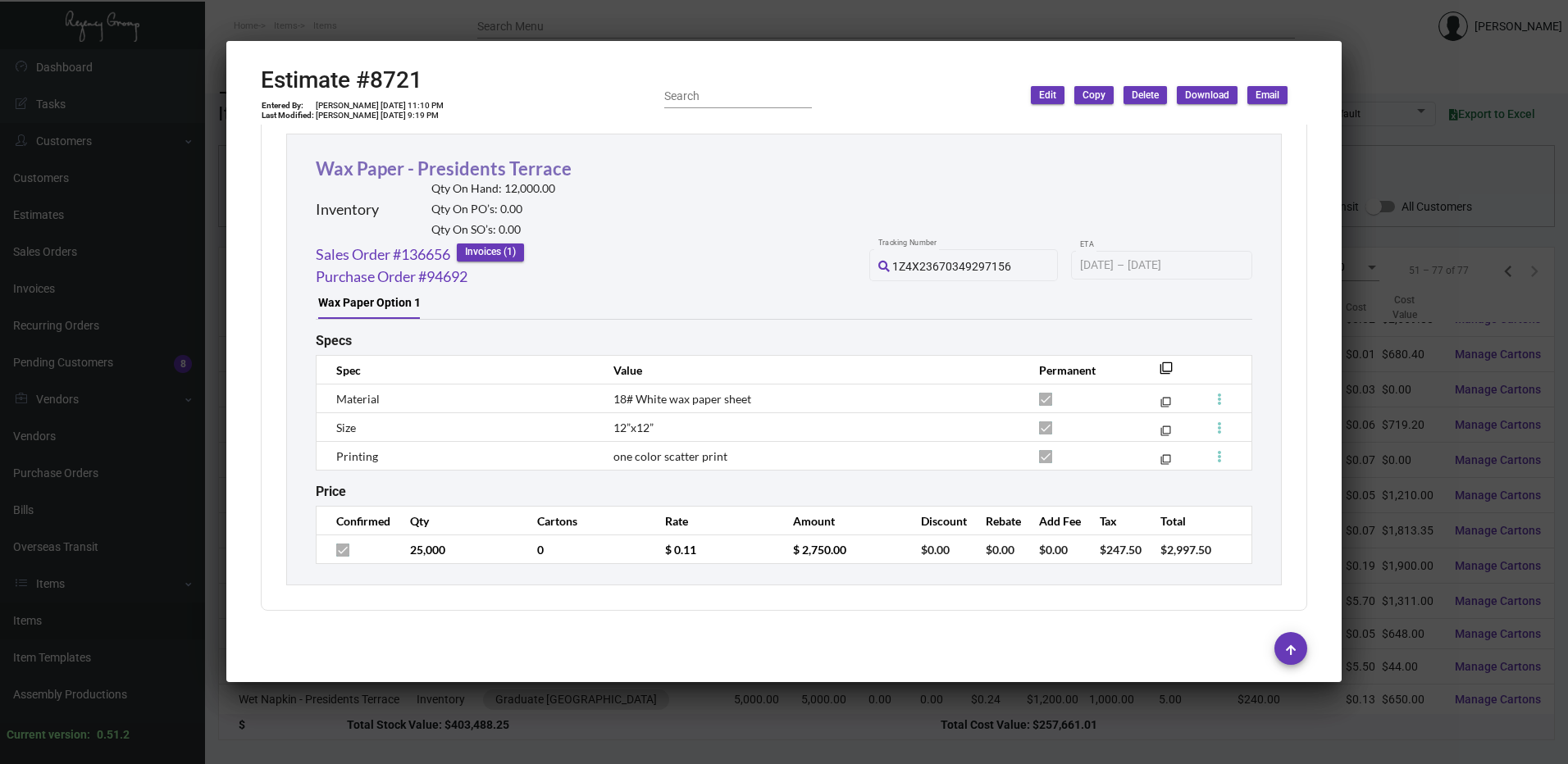
click at [438, 169] on link "Wax Paper - Presidents Terrace" at bounding box center [444, 169] width 256 height 22
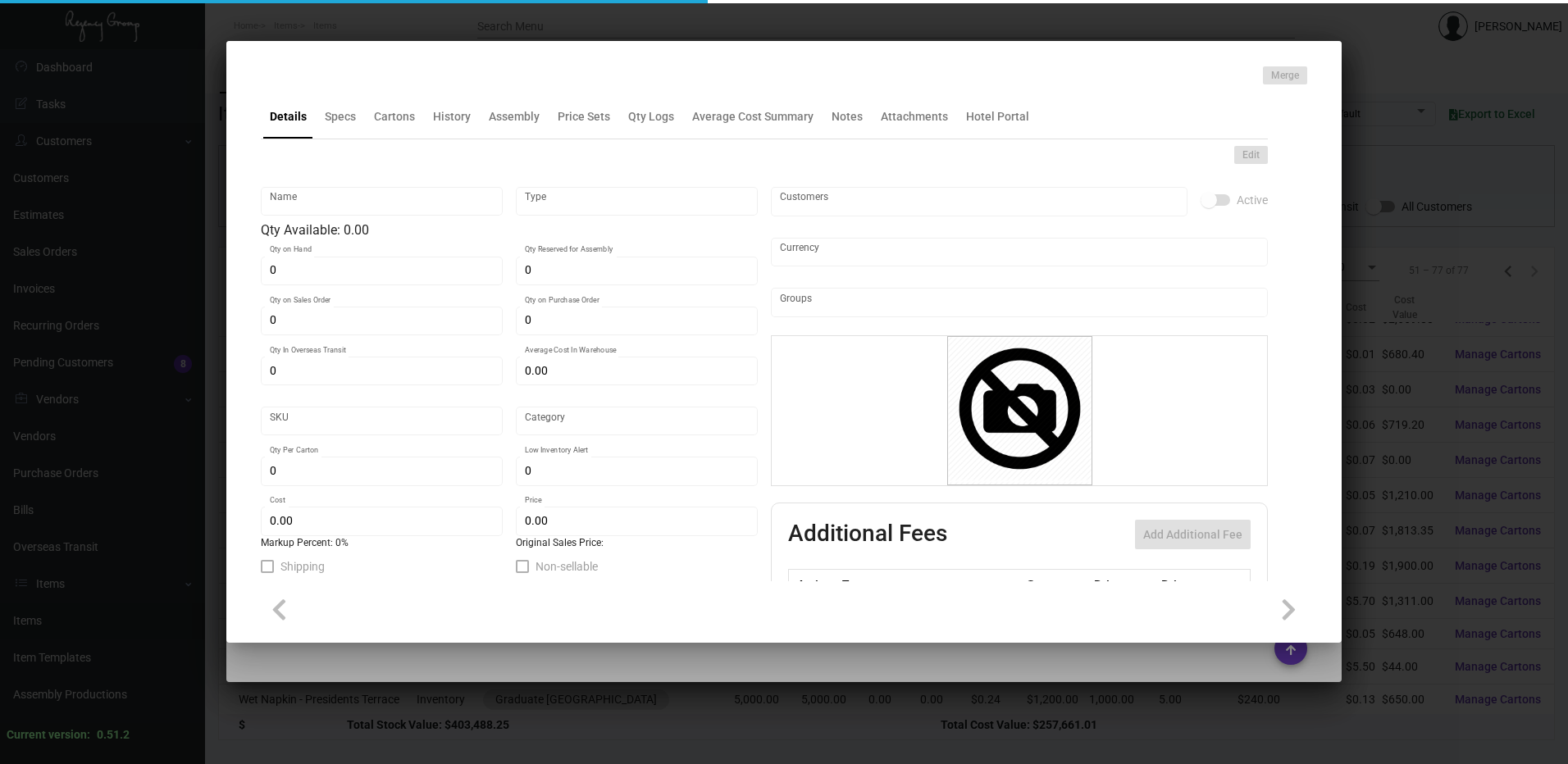
type input "Wax Paper - Presidents Terrace"
type input "Inventory"
type input "12,000"
type input "$ 0.081"
type input "GRDPA-Wax Paper-34-INV"
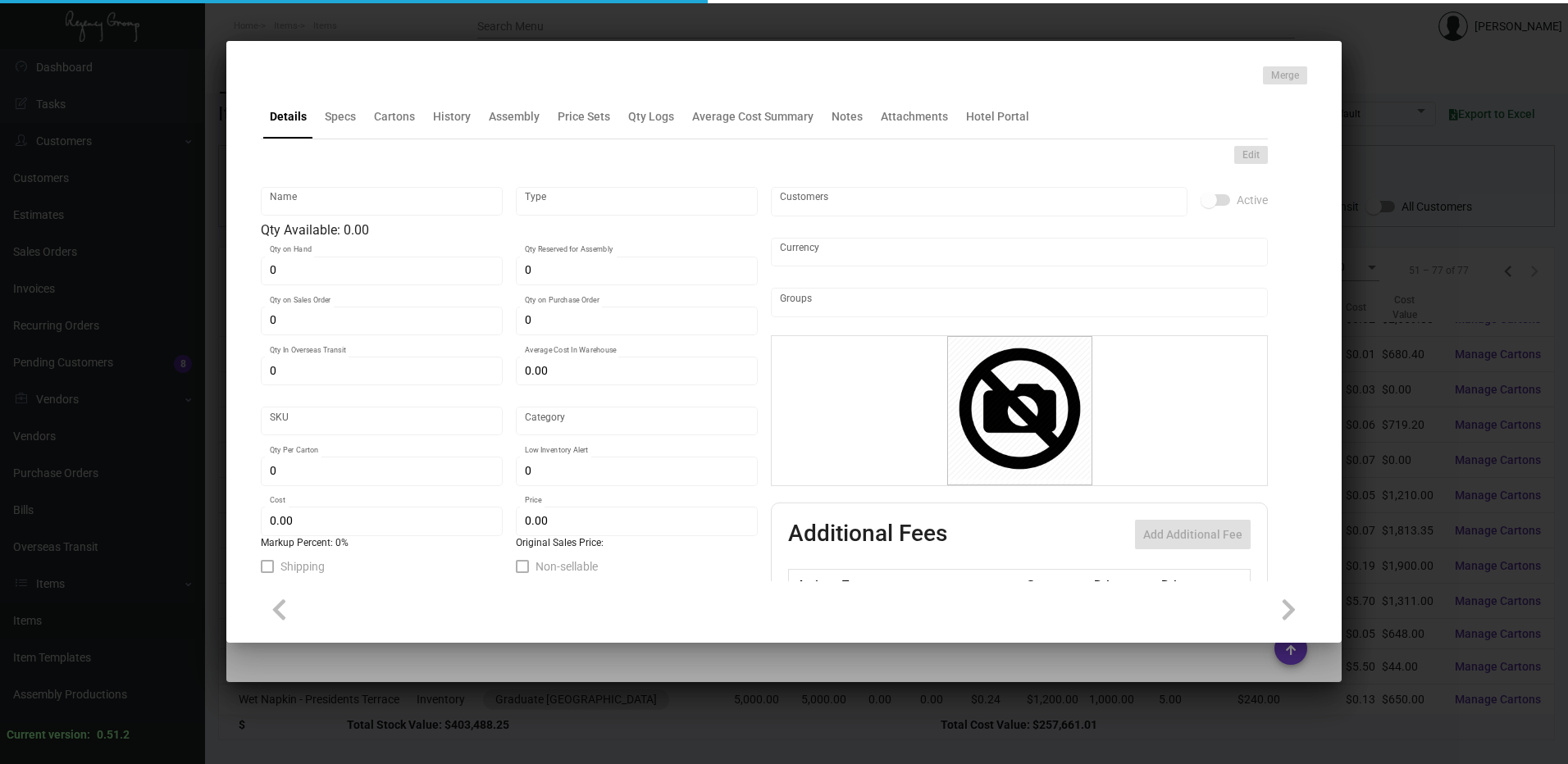
type input "Standard"
type input "$ 0.054"
type input "$ 0.11"
checkbox input "true"
type input "United States Dollar $"
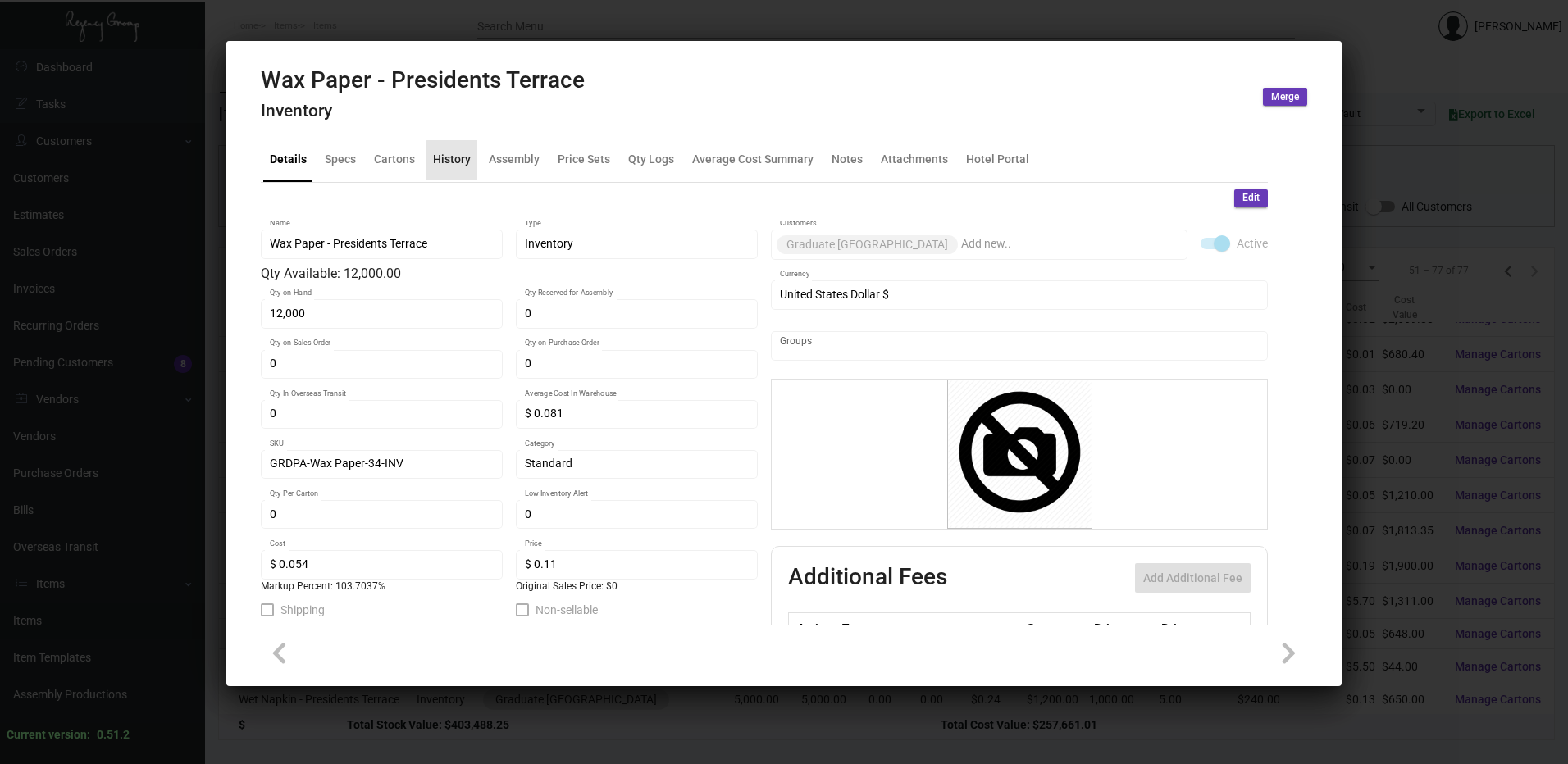
click at [454, 169] on div "History" at bounding box center [451, 159] width 51 height 39
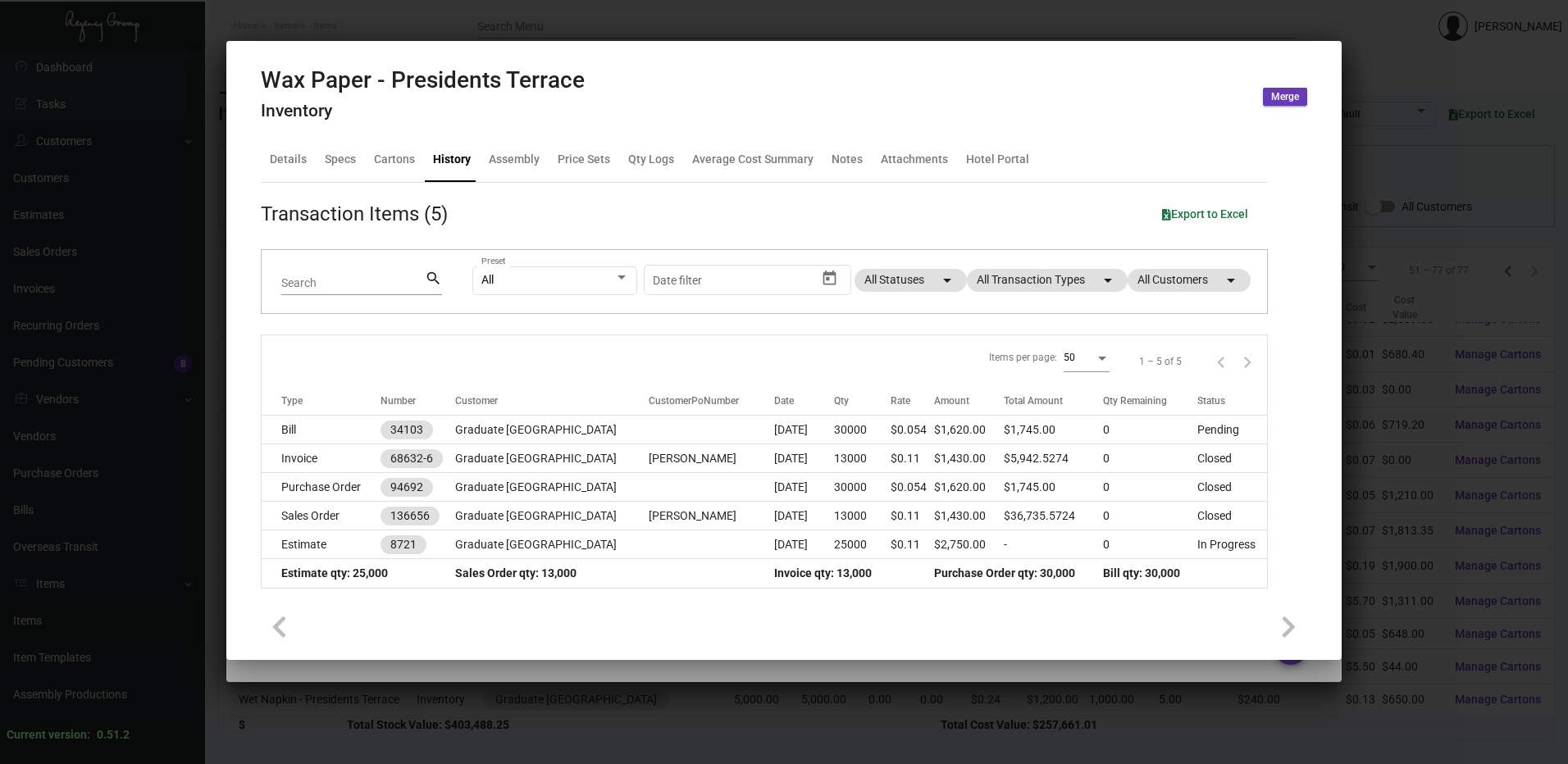
click at [1033, 22] on div at bounding box center [784, 382] width 1568 height 764
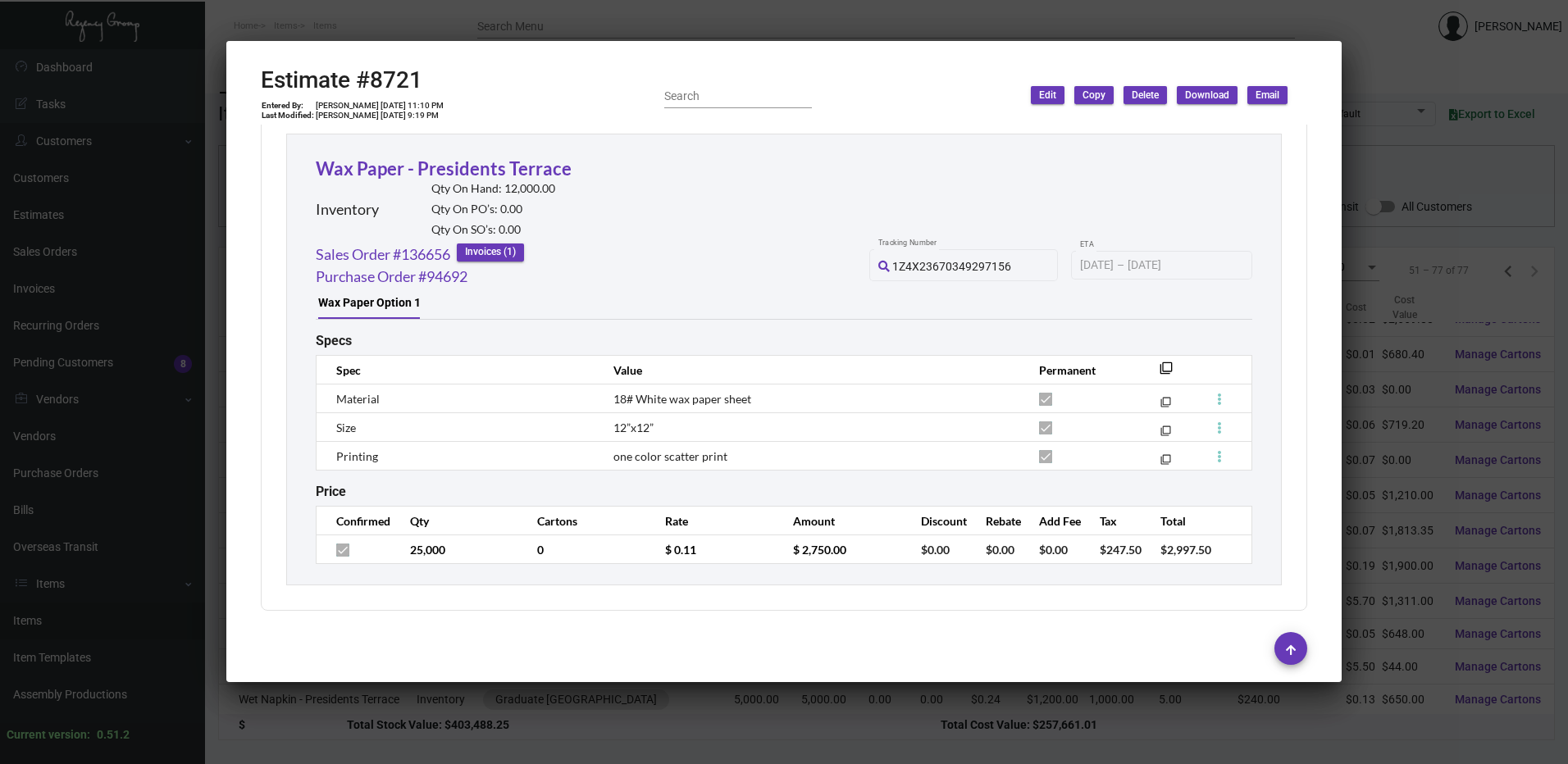
click at [1033, 22] on div at bounding box center [784, 382] width 1568 height 764
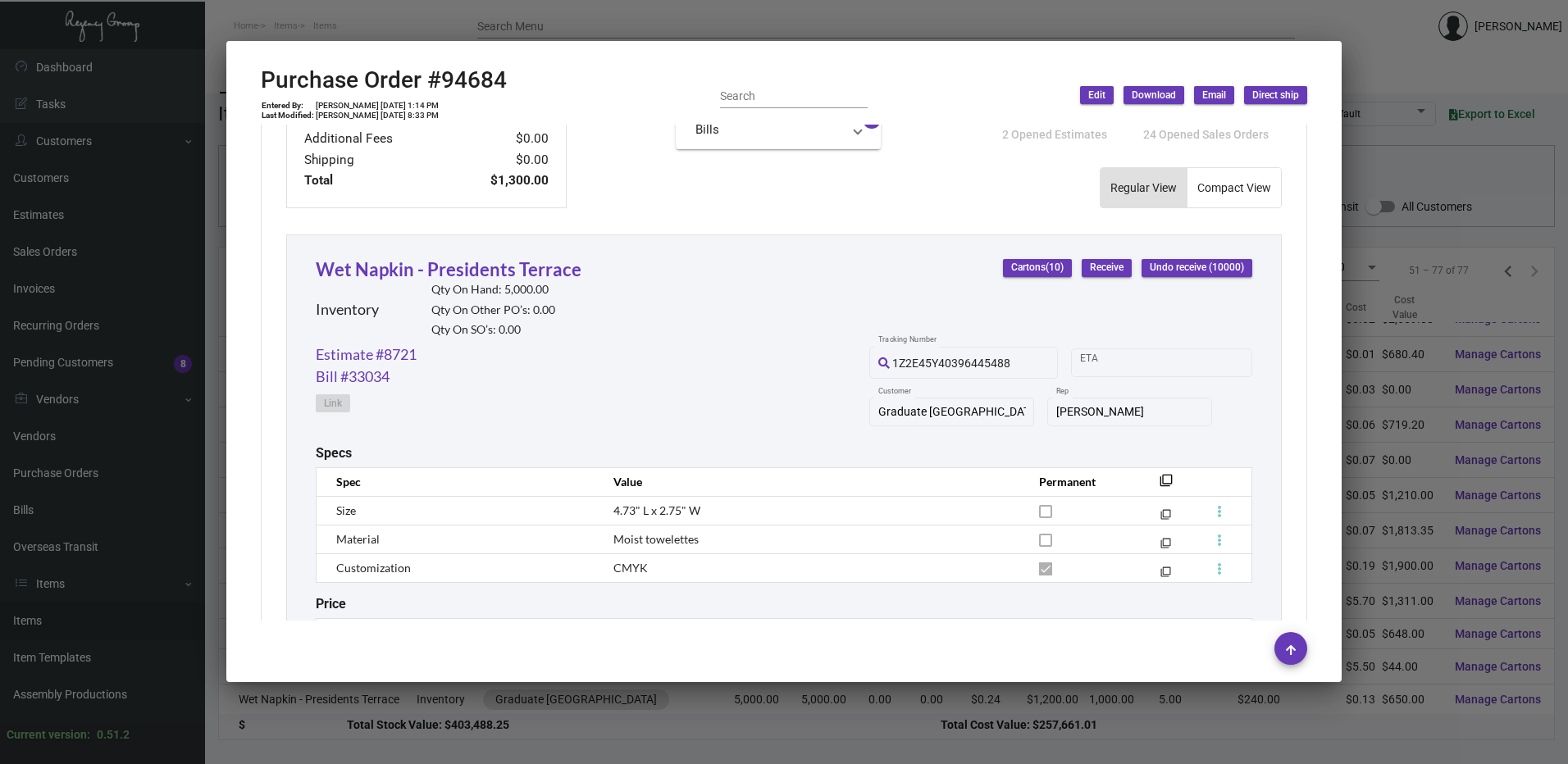
click at [1033, 22] on div at bounding box center [784, 382] width 1568 height 764
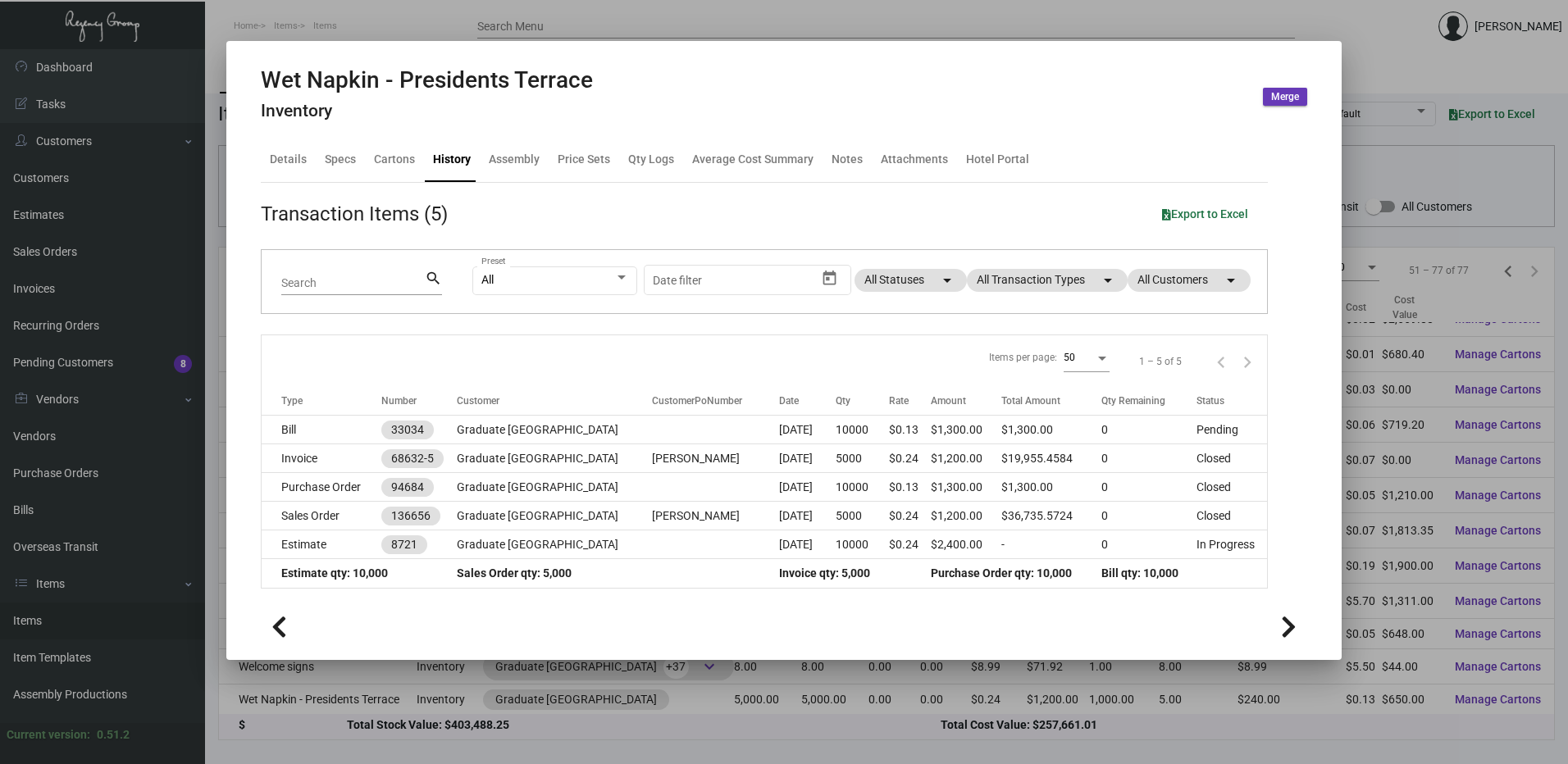
click at [921, 18] on div at bounding box center [784, 382] width 1568 height 764
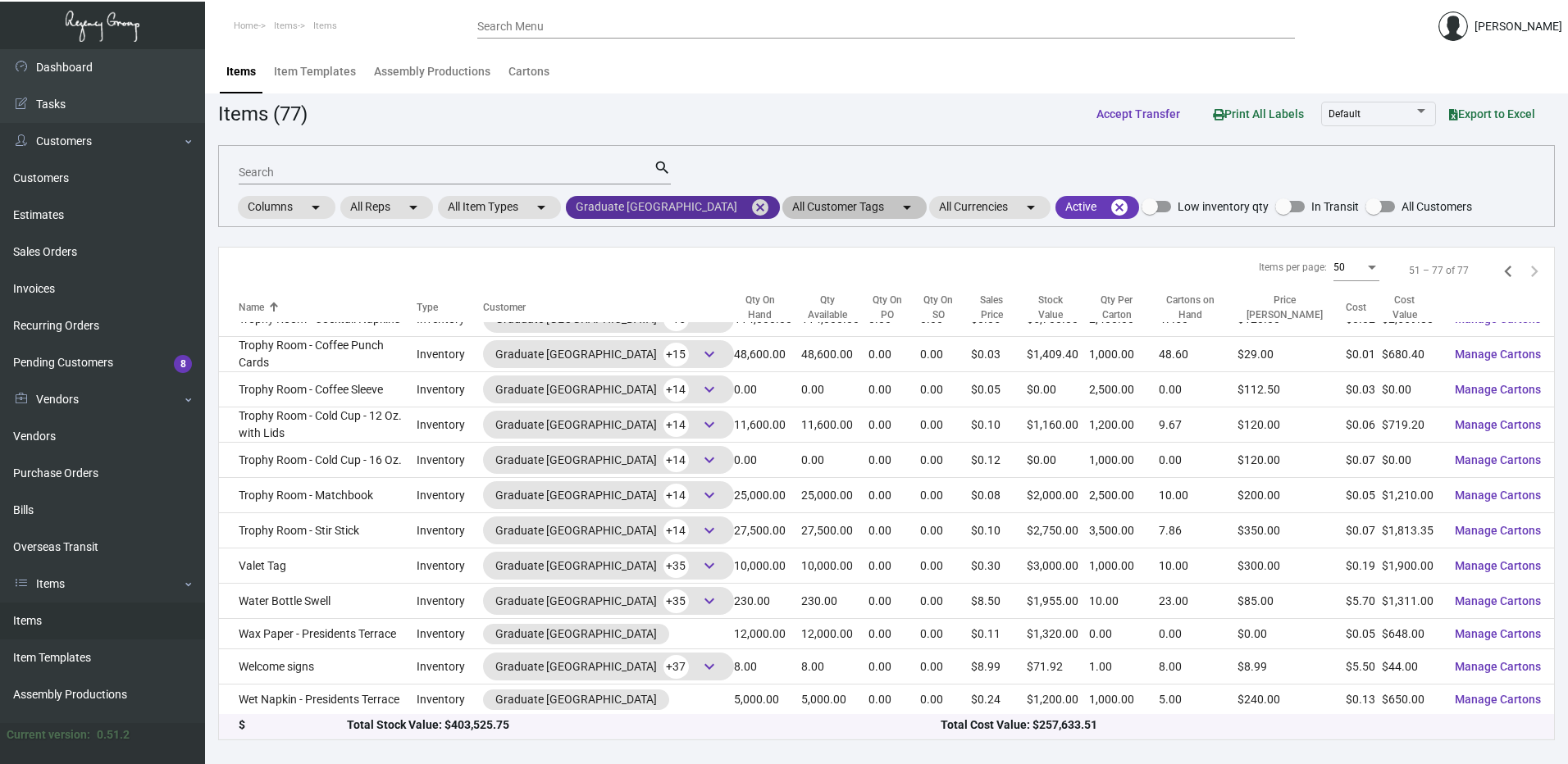
click at [750, 203] on mat-icon "cancel" at bounding box center [760, 208] width 20 height 20
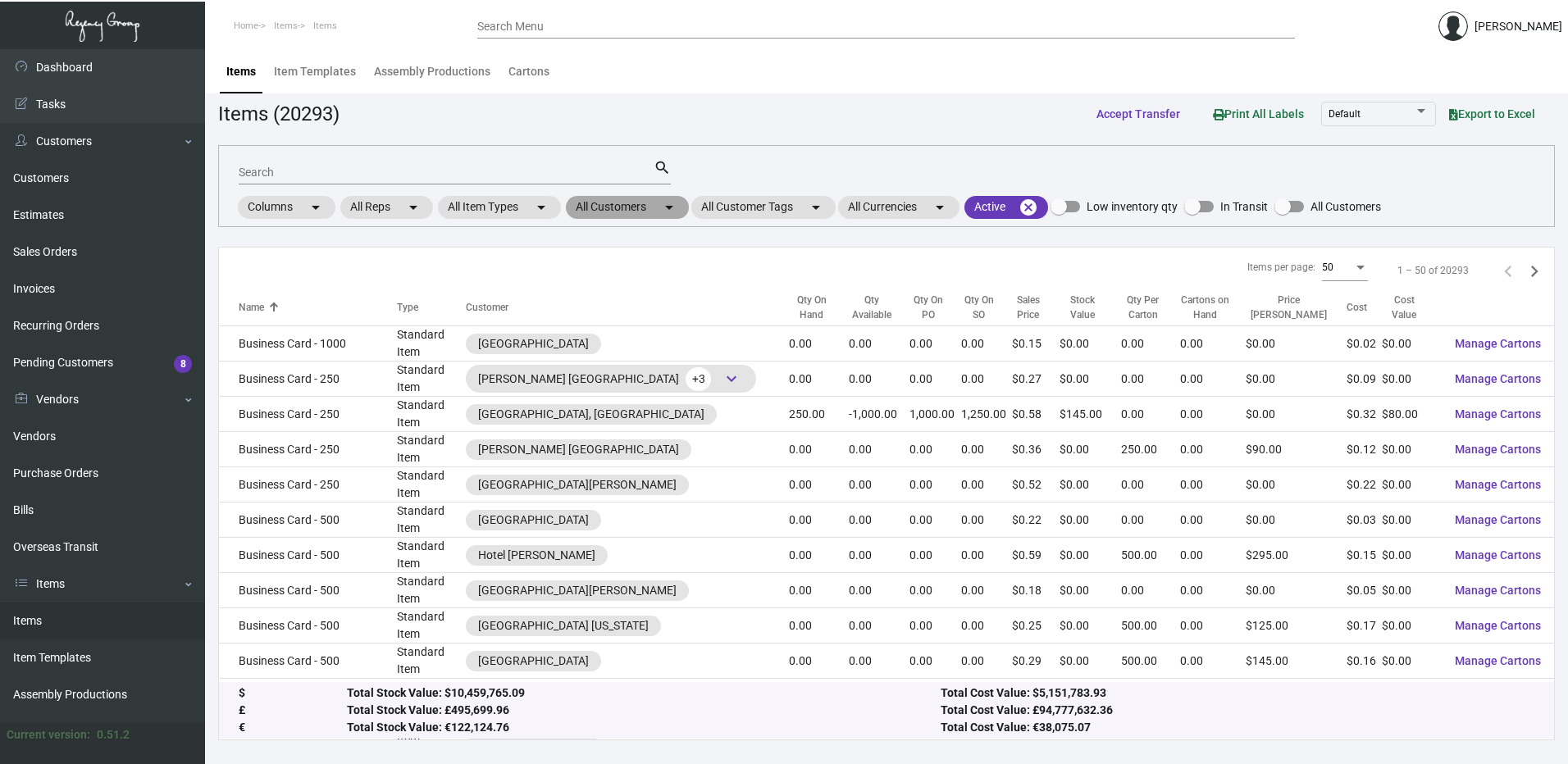
click at [634, 207] on mat-chip "All Customers arrow_drop_down" at bounding box center [627, 208] width 123 height 23
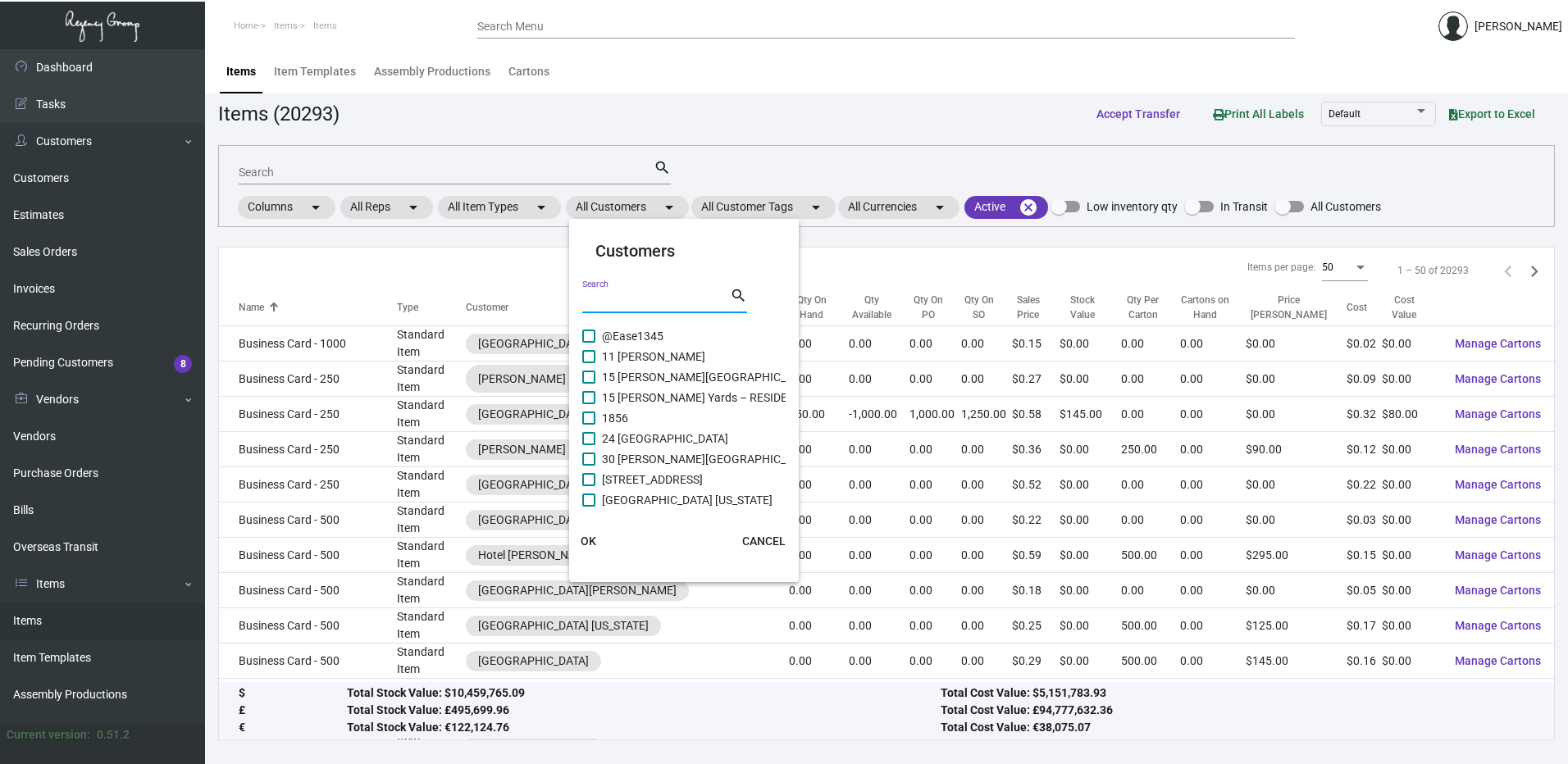
click at [633, 299] on input "Search" at bounding box center [656, 301] width 148 height 13
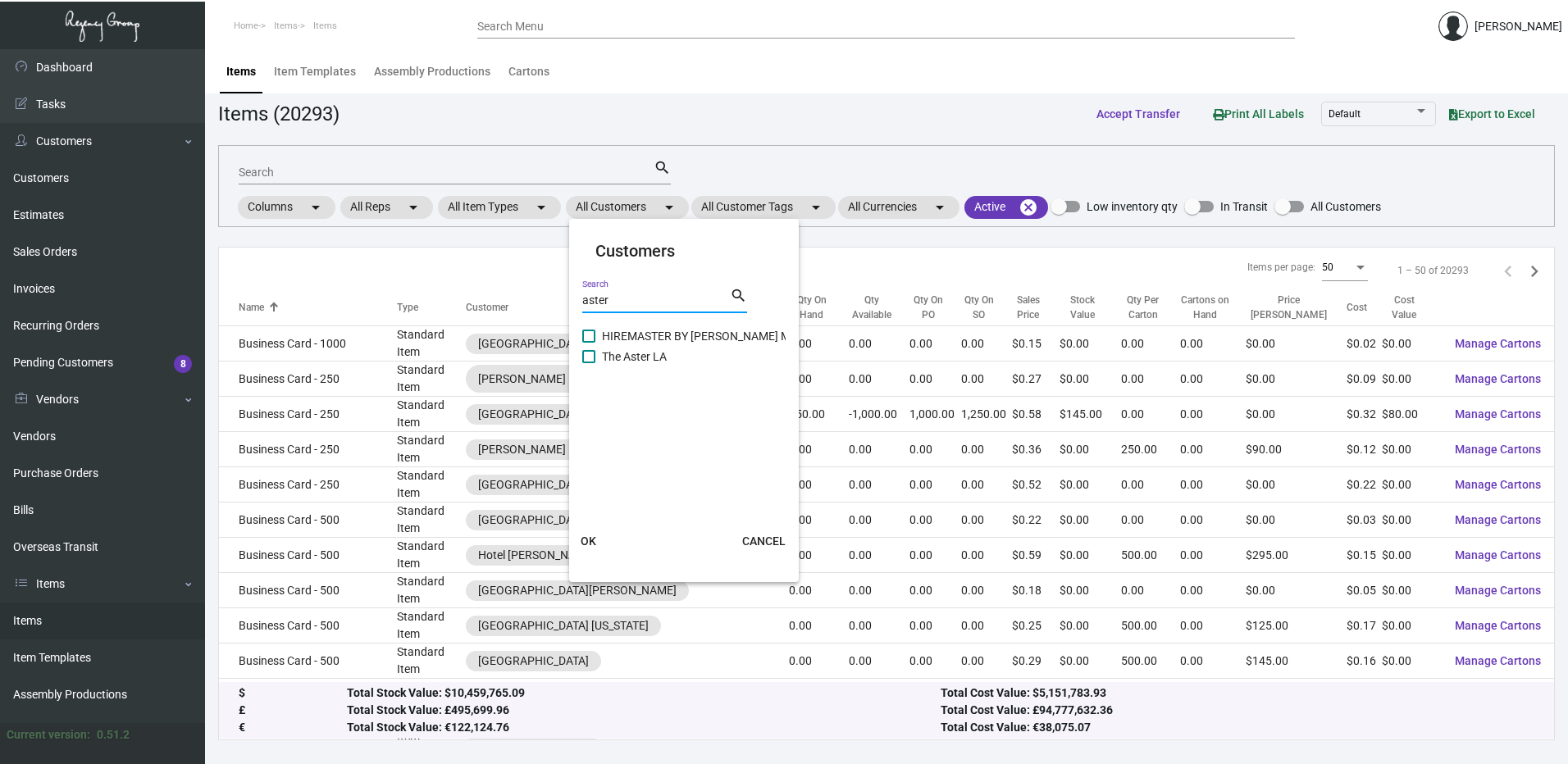
type input "aster"
click at [582, 358] on mat-card-content "HIREMASTER BY [PERSON_NAME] MEDIA The Aster LA" at bounding box center [684, 416] width 204 height 180
click at [587, 362] on span at bounding box center [589, 356] width 13 height 13
click at [588, 363] on input "The Aster LA" at bounding box center [588, 363] width 1 height 1
checkbox input "true"
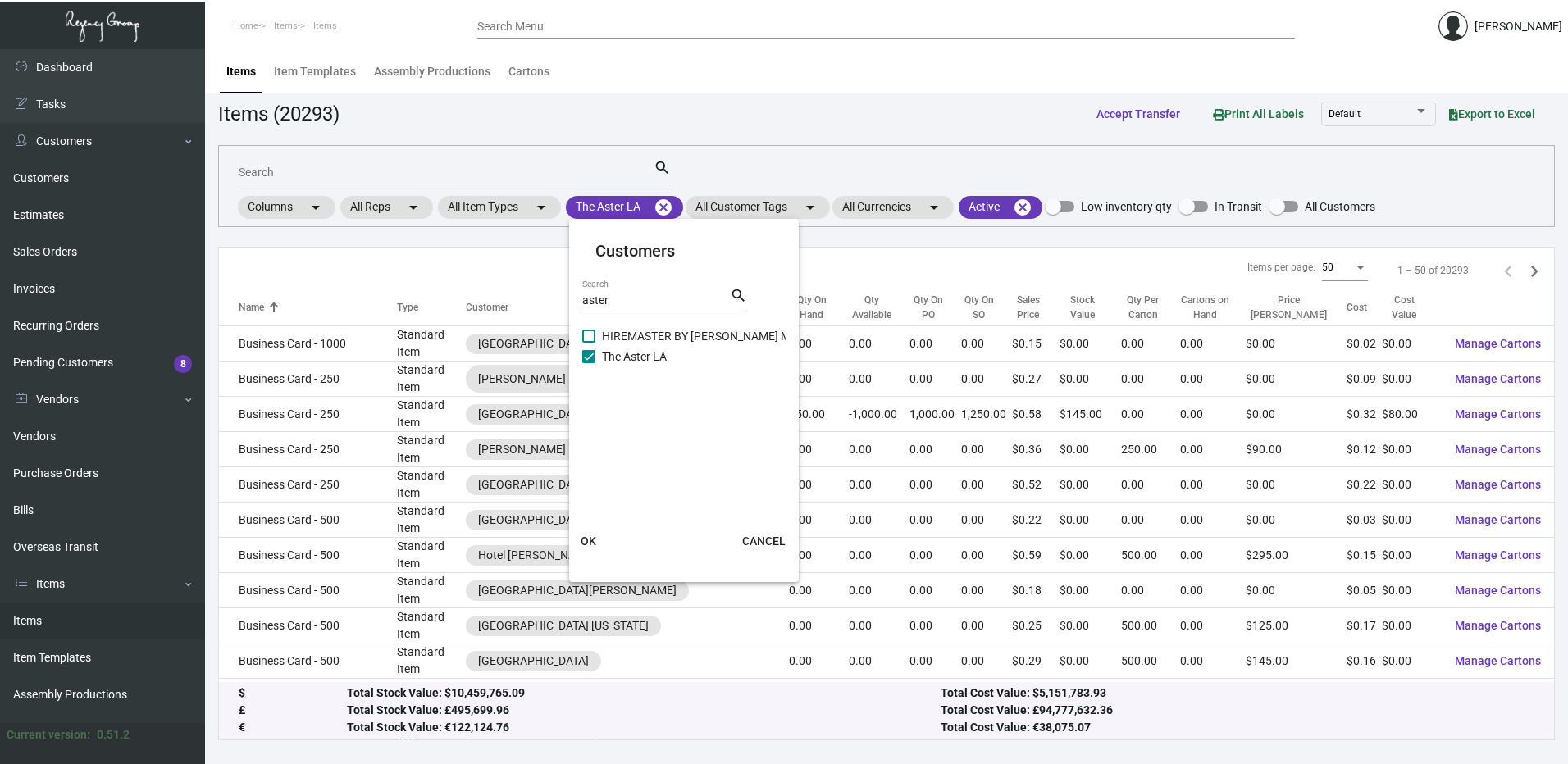
click at [600, 538] on button "OK" at bounding box center [588, 541] width 52 height 30
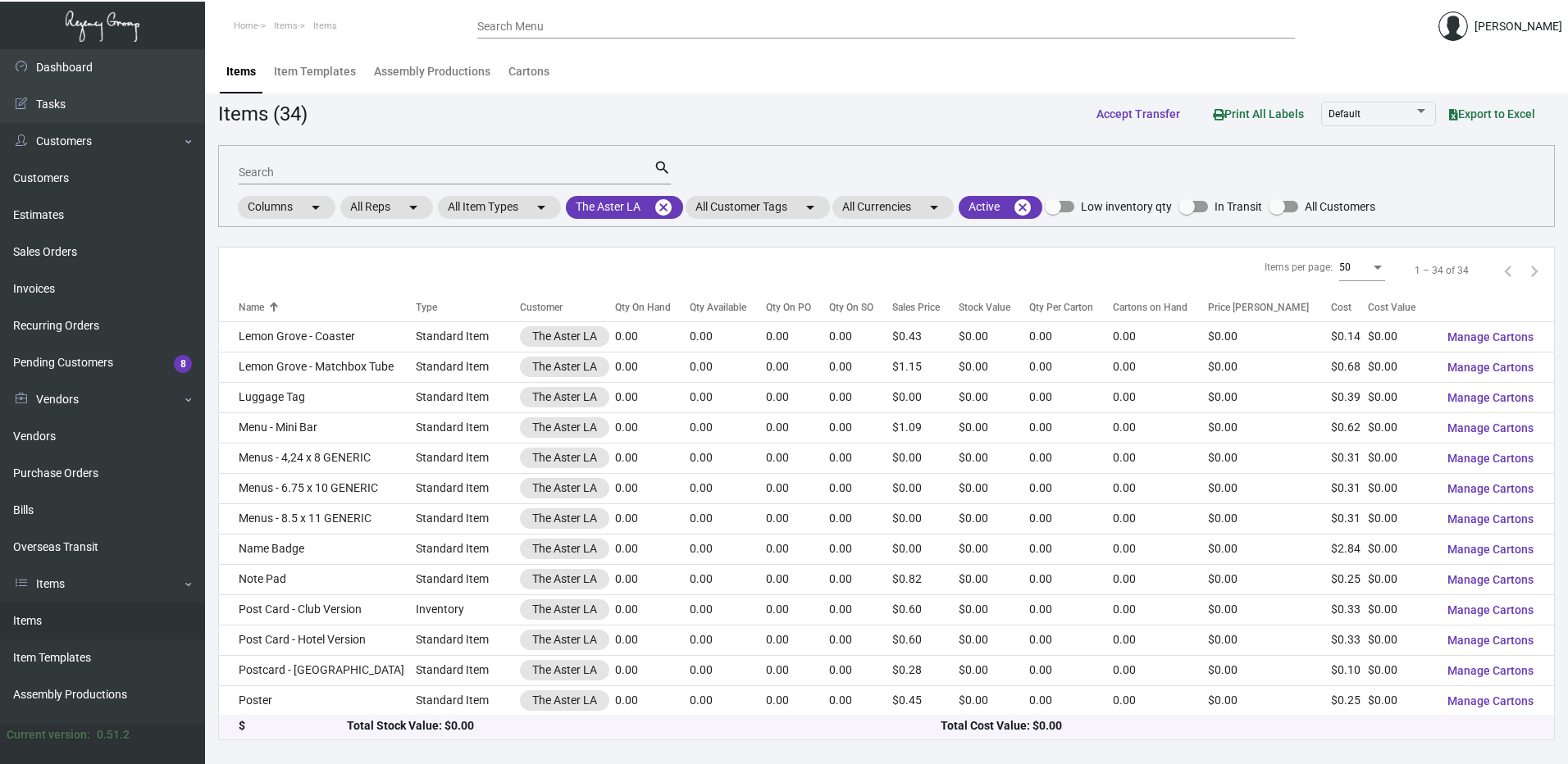
scroll to position [516, 0]
click at [659, 306] on div "Qty On Hand" at bounding box center [642, 307] width 56 height 15
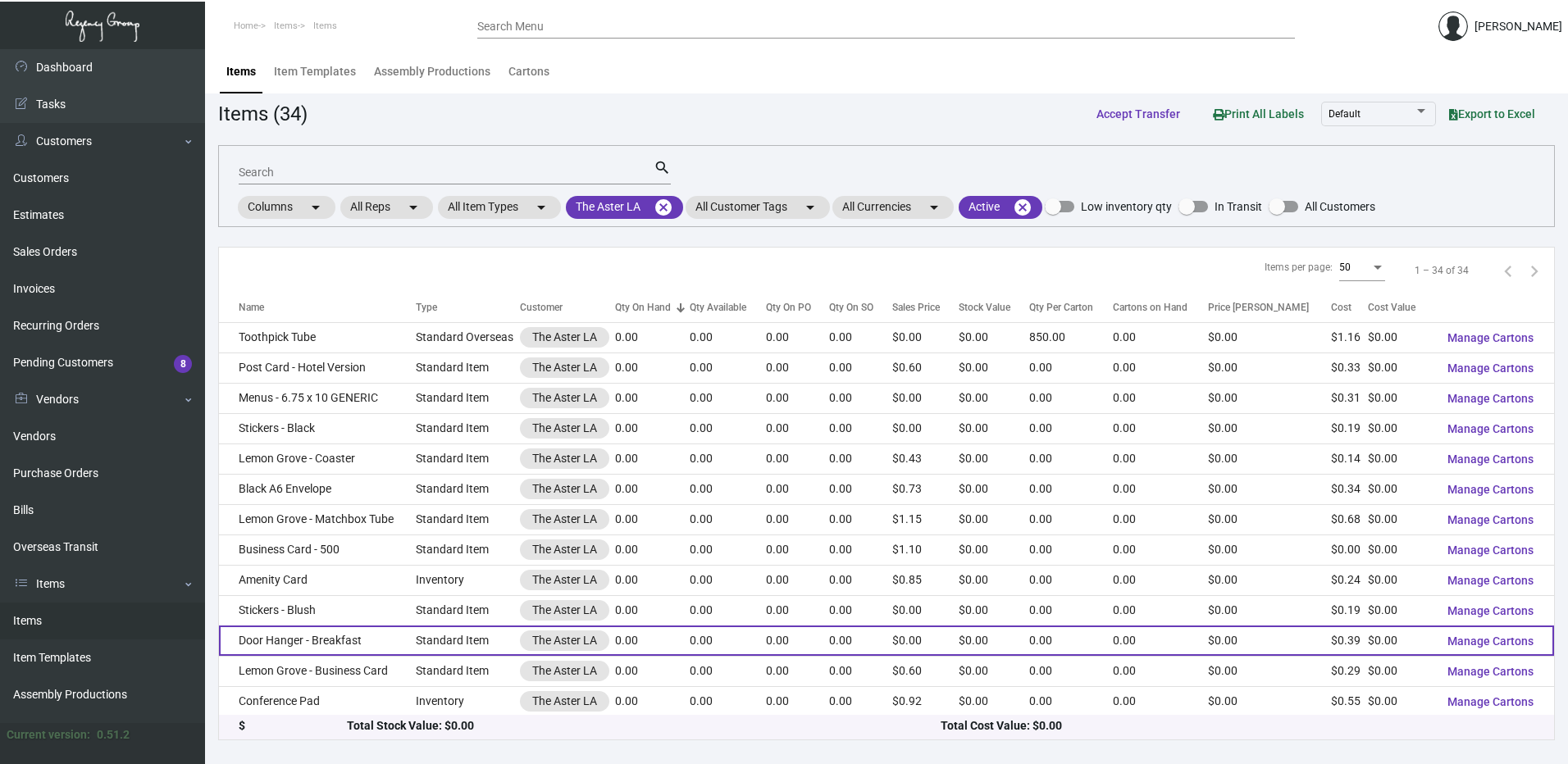
click at [342, 630] on td "Door Hanger - Breakfast" at bounding box center [317, 640] width 197 height 31
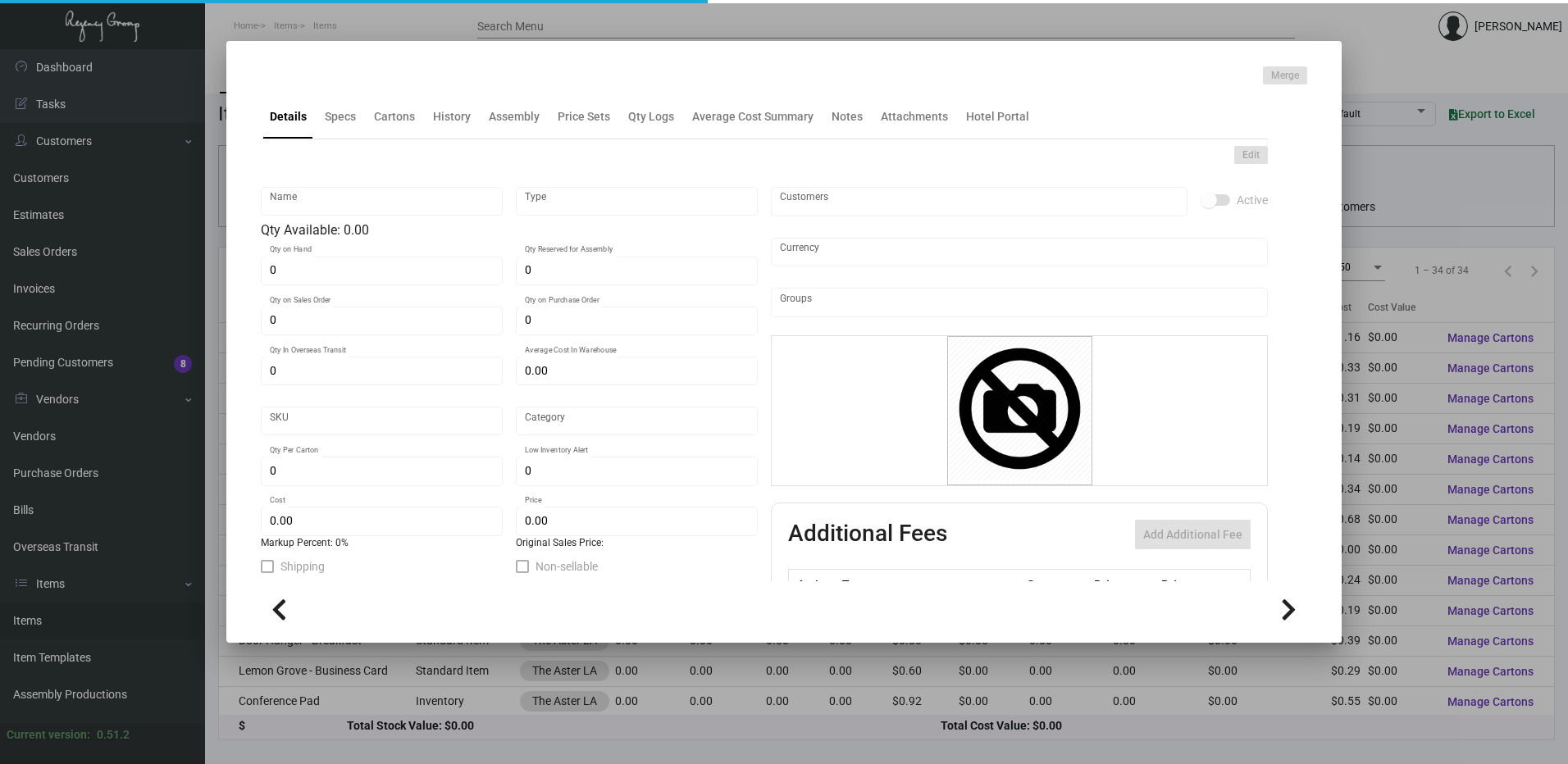
type input "Door Hanger - Breakfast"
type input "Standard Item"
type input "$ 0.00"
type input "Standard"
type input "$ 0.39351"
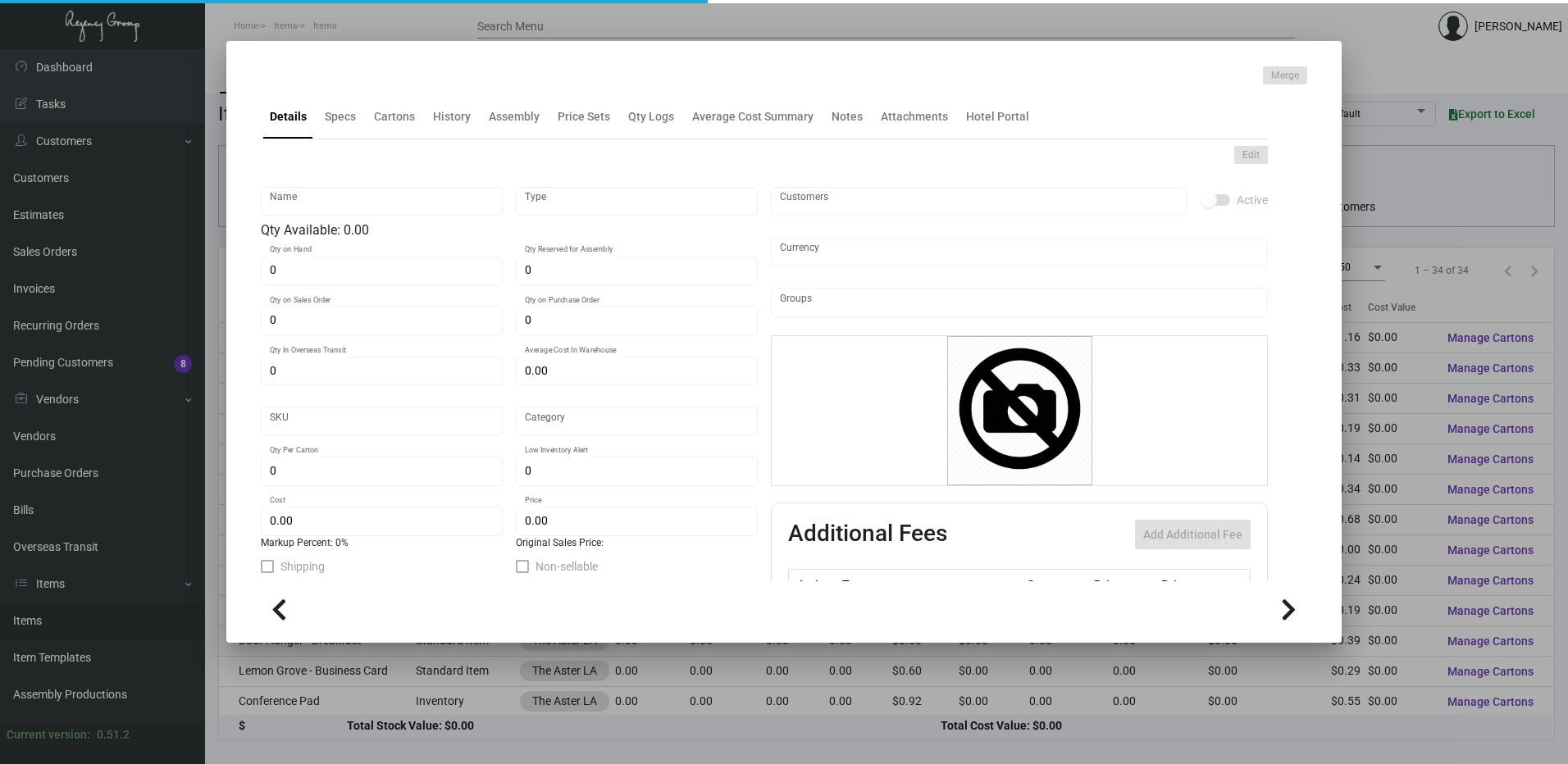
type input "$ 0.00"
checkbox input "true"
type input "United States Dollar $"
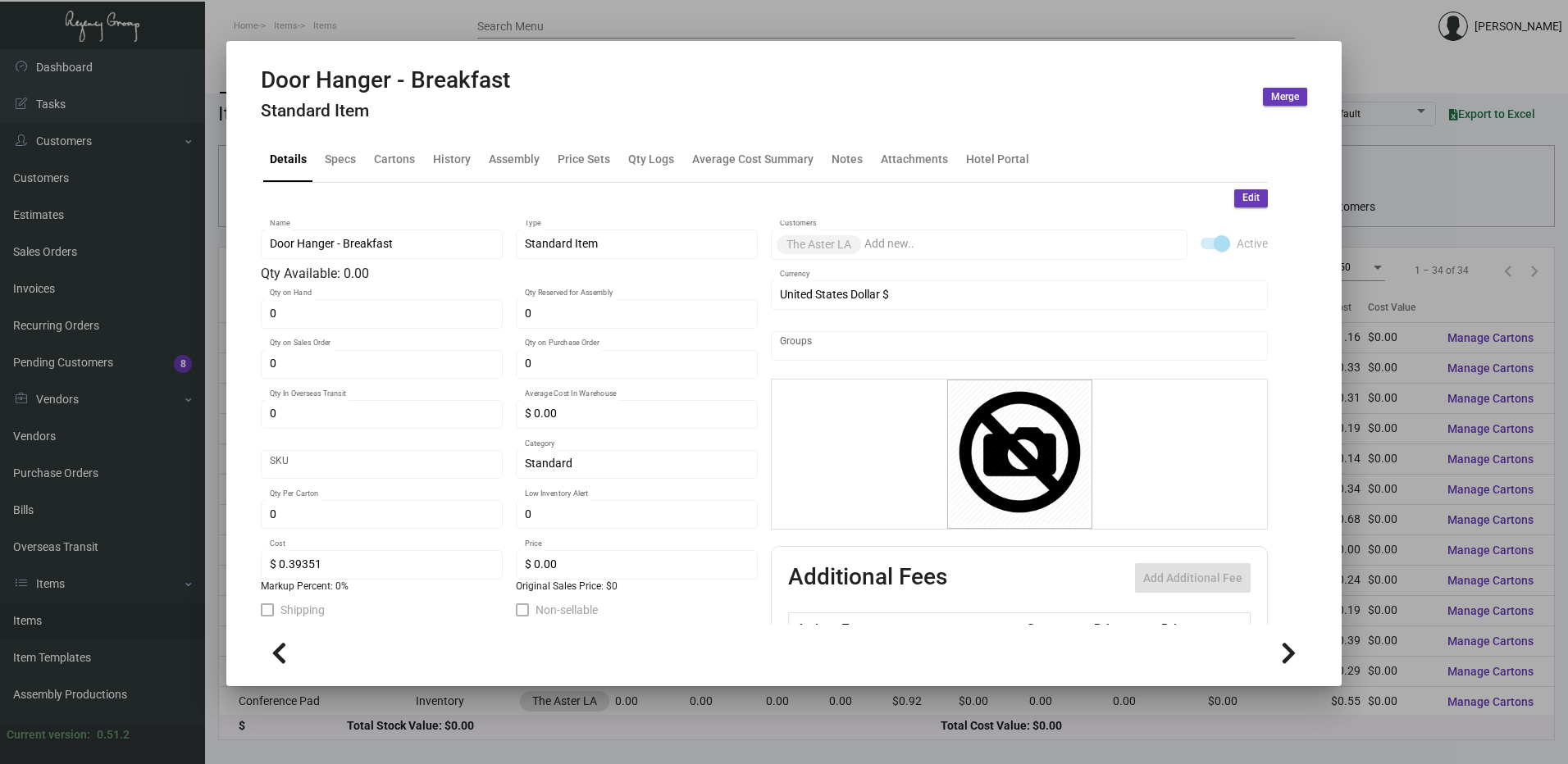
click at [455, 24] on div at bounding box center [784, 382] width 1568 height 764
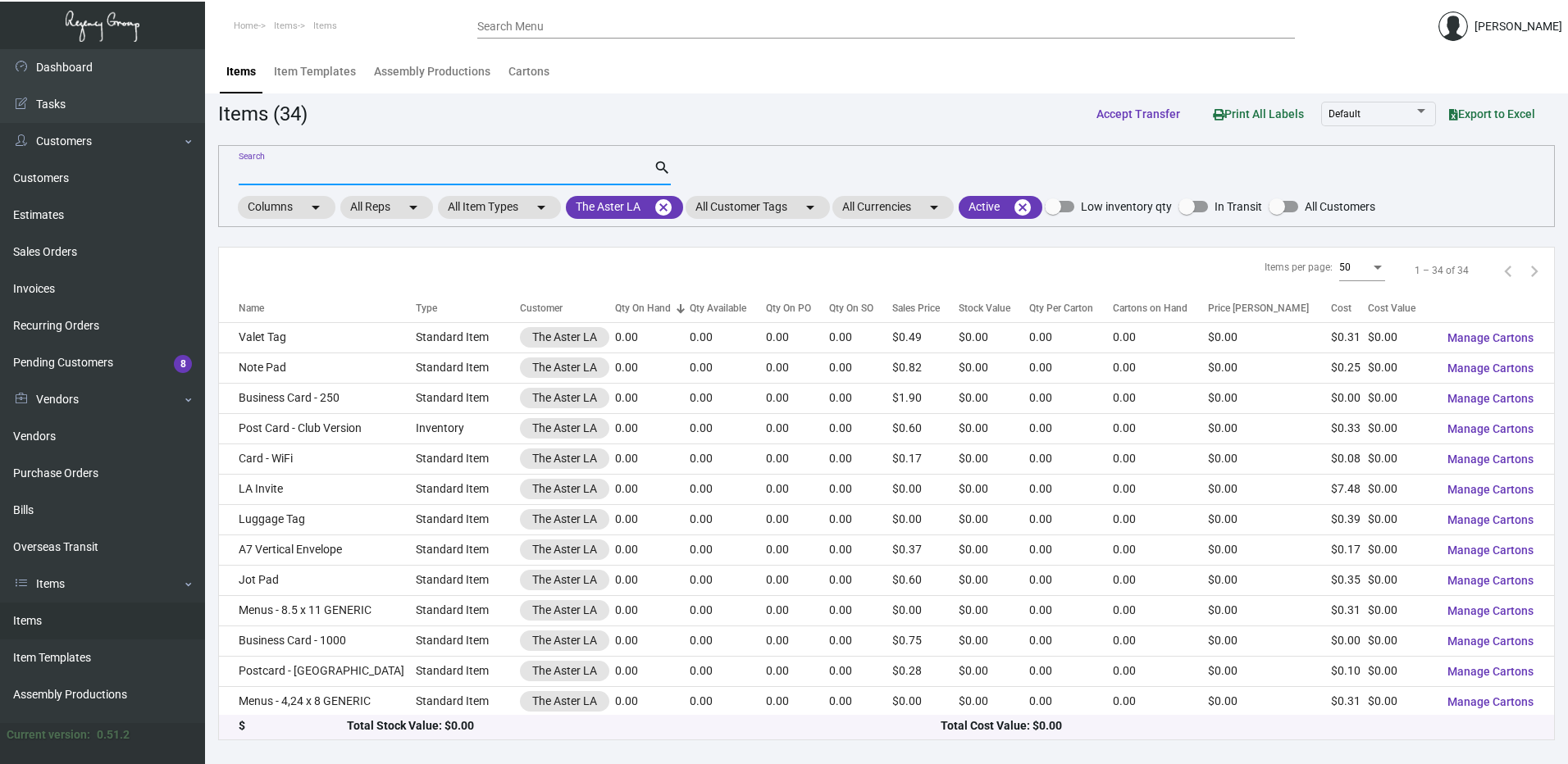
click at [346, 171] on input "Search" at bounding box center [445, 173] width 415 height 13
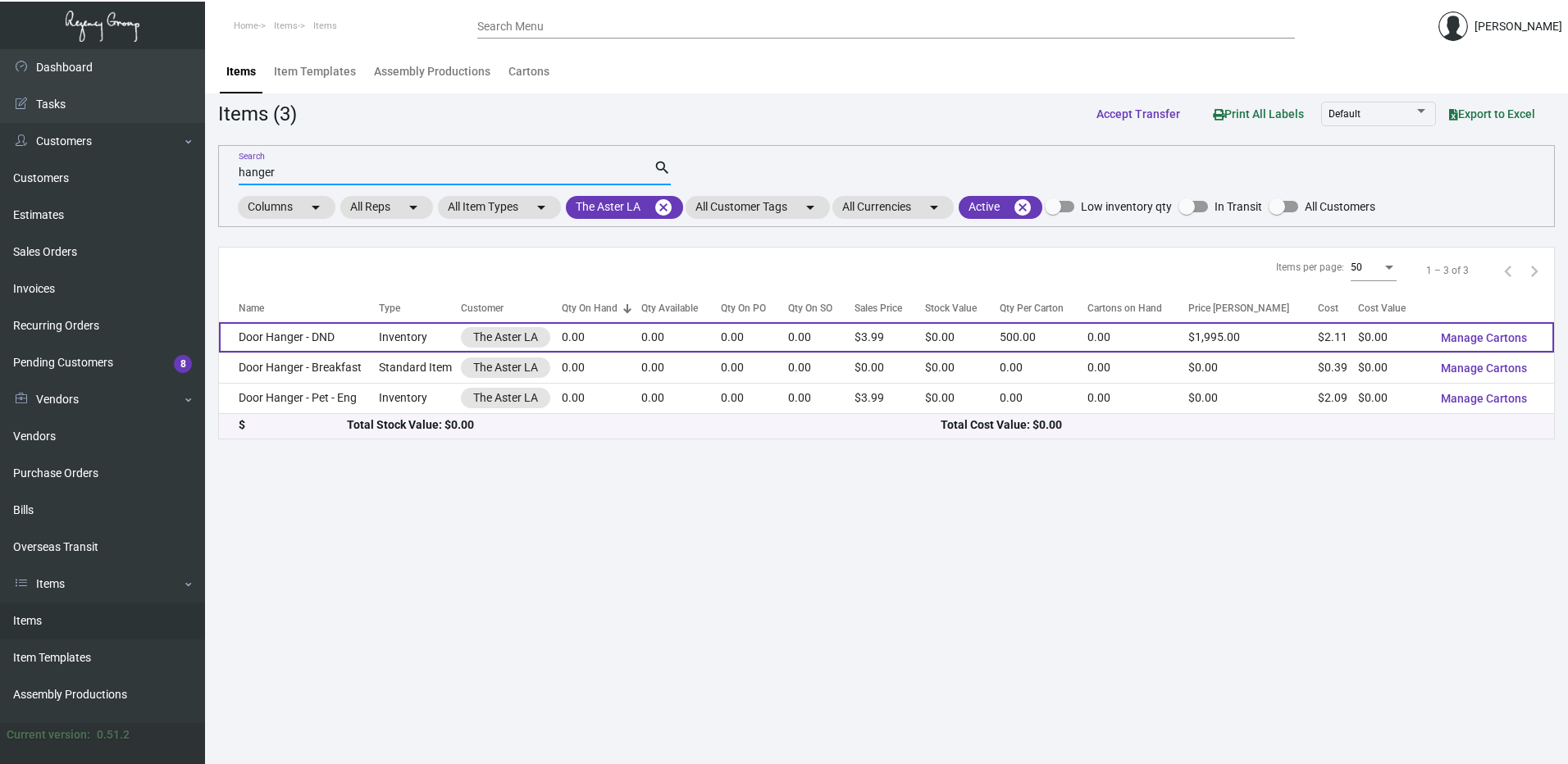
type input "hanger"
click at [367, 336] on td "Door Hanger - DND" at bounding box center [299, 337] width 160 height 31
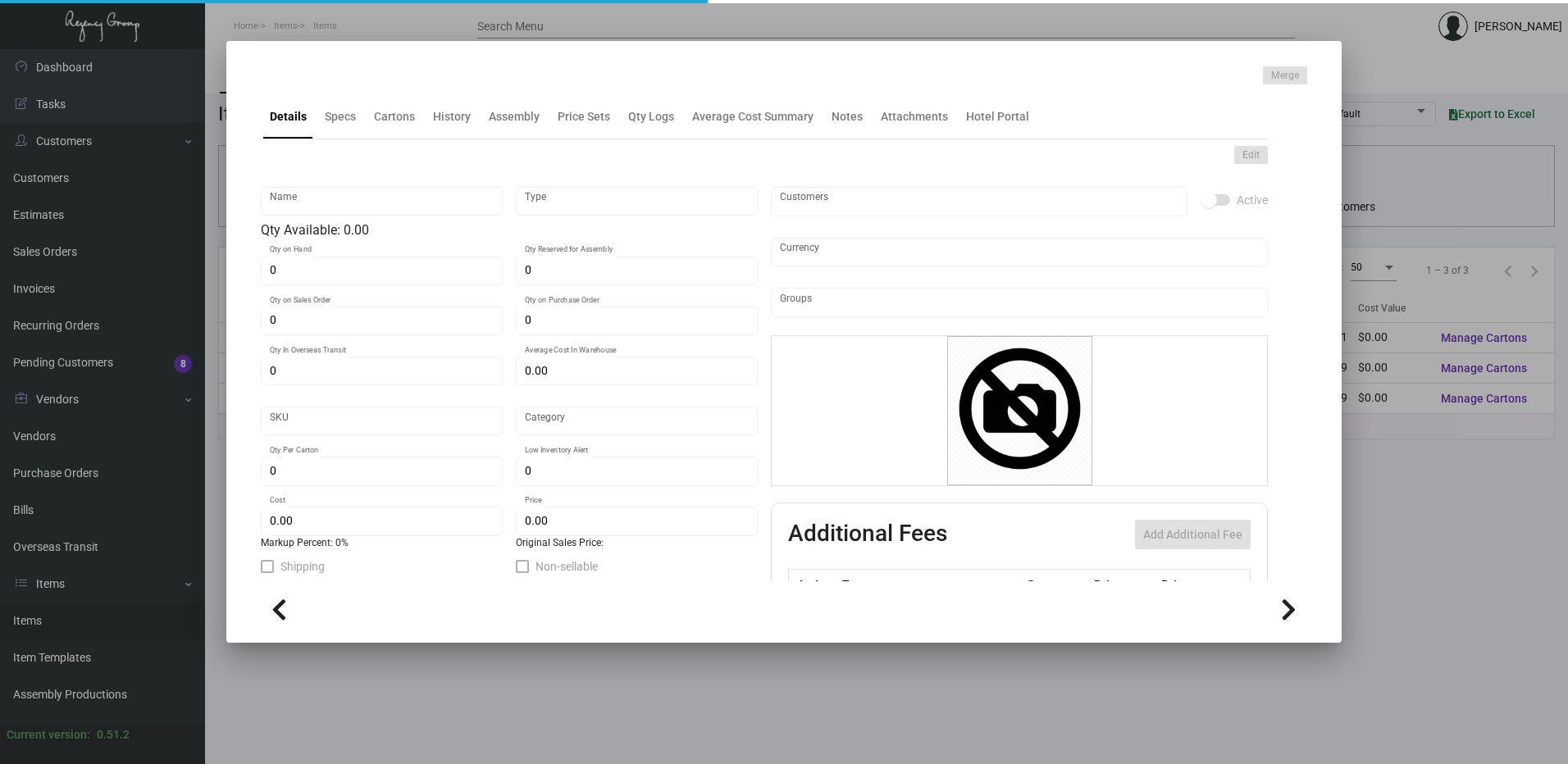
type input "Door Hanger - DND"
type input "Inventory"
type input "$ 0.00"
type input "Standard"
type input "500"
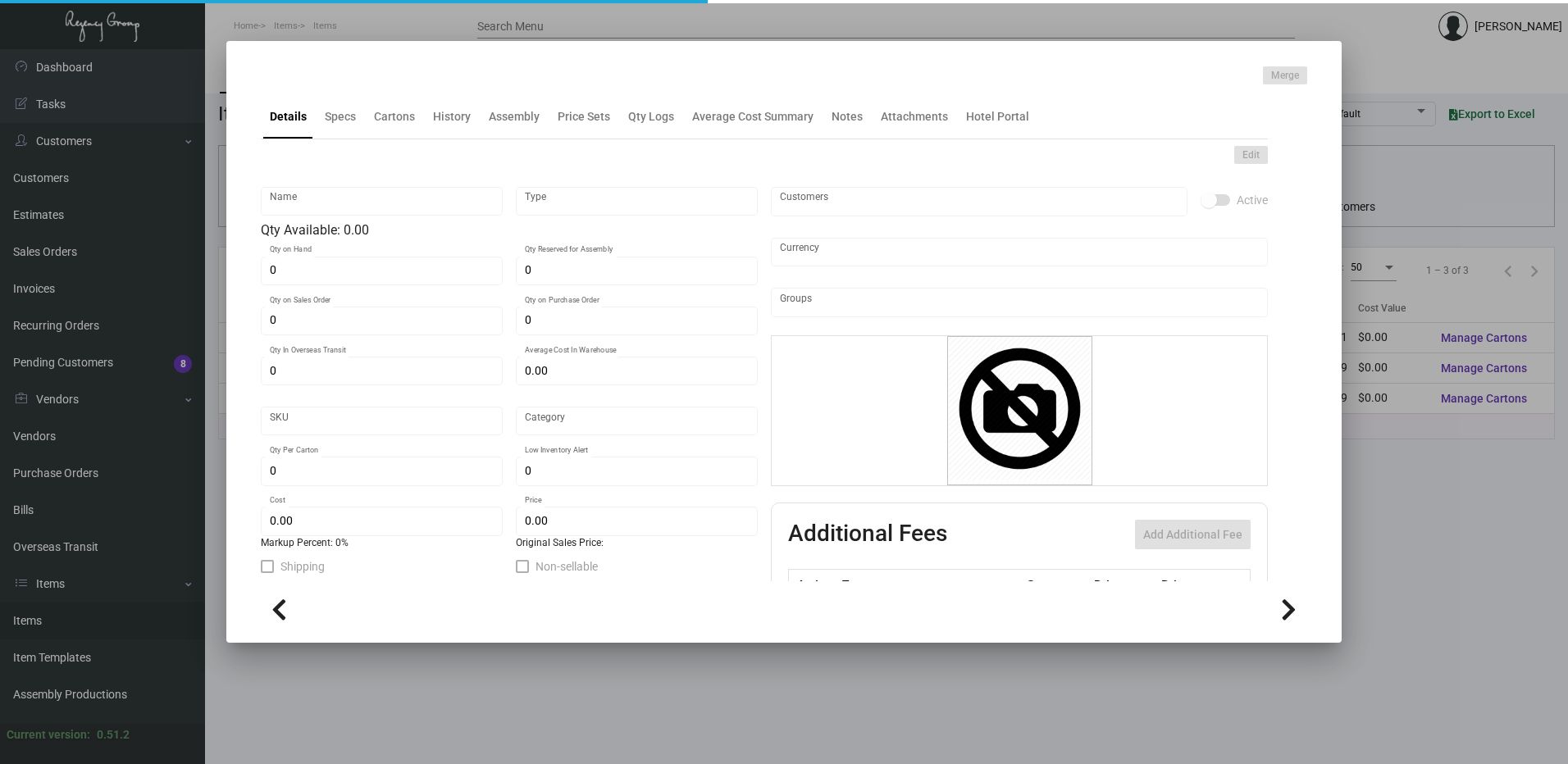
type input "$ 2.10632"
type input "$ 3.99"
checkbox input "true"
type input "United States Dollar $"
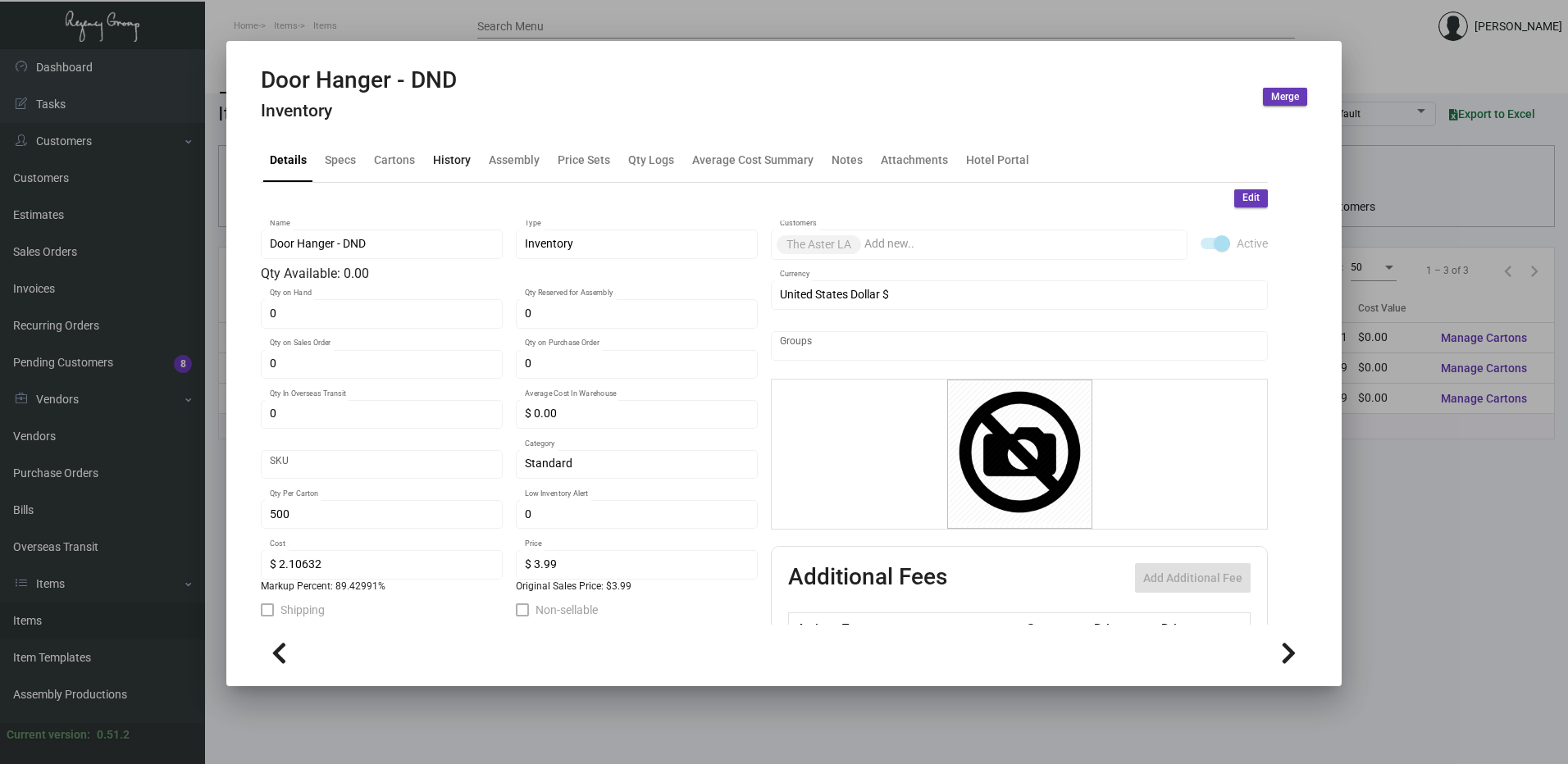
click at [446, 153] on div "History" at bounding box center [451, 159] width 37 height 17
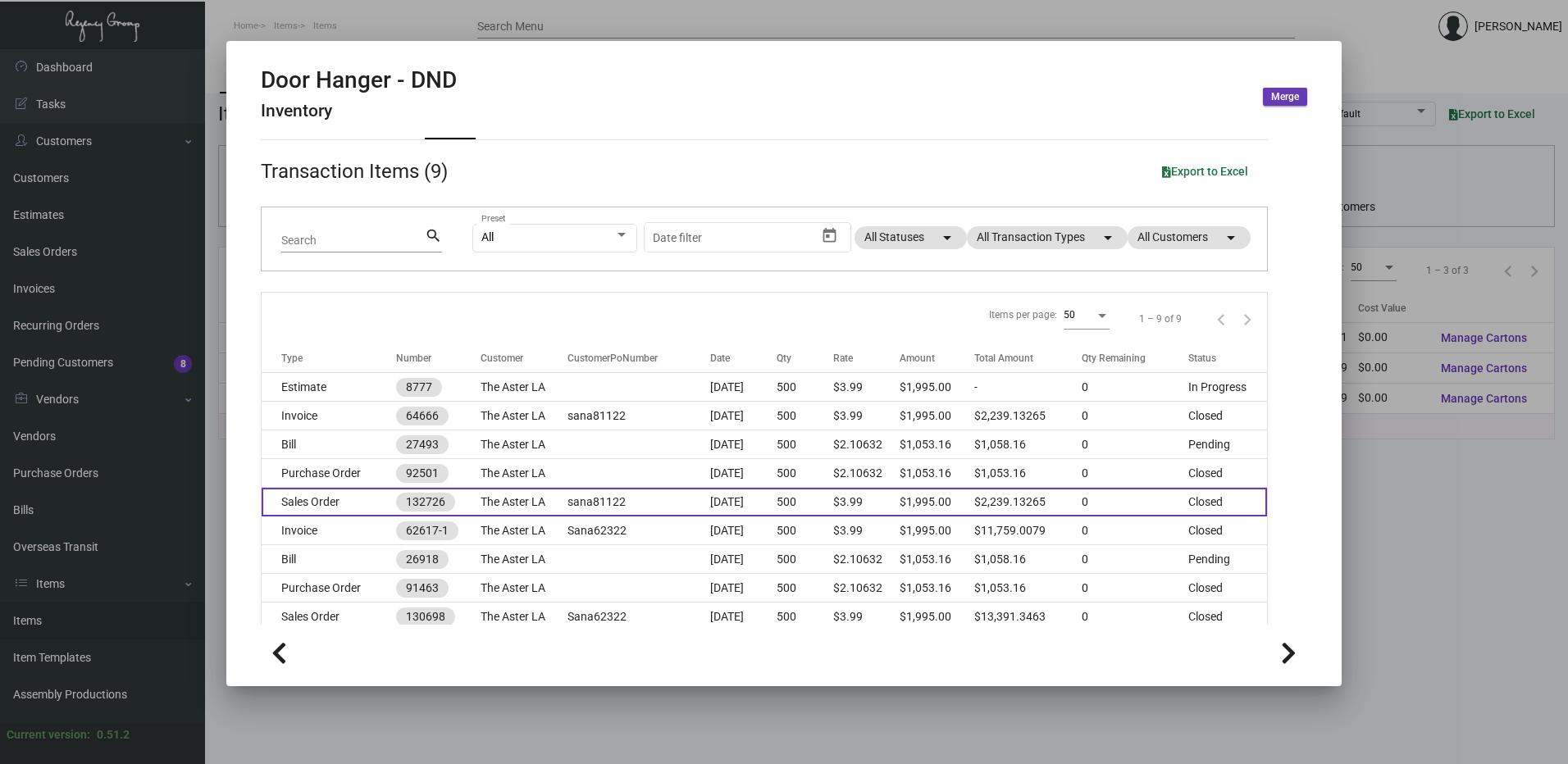
scroll to position [89, 0]
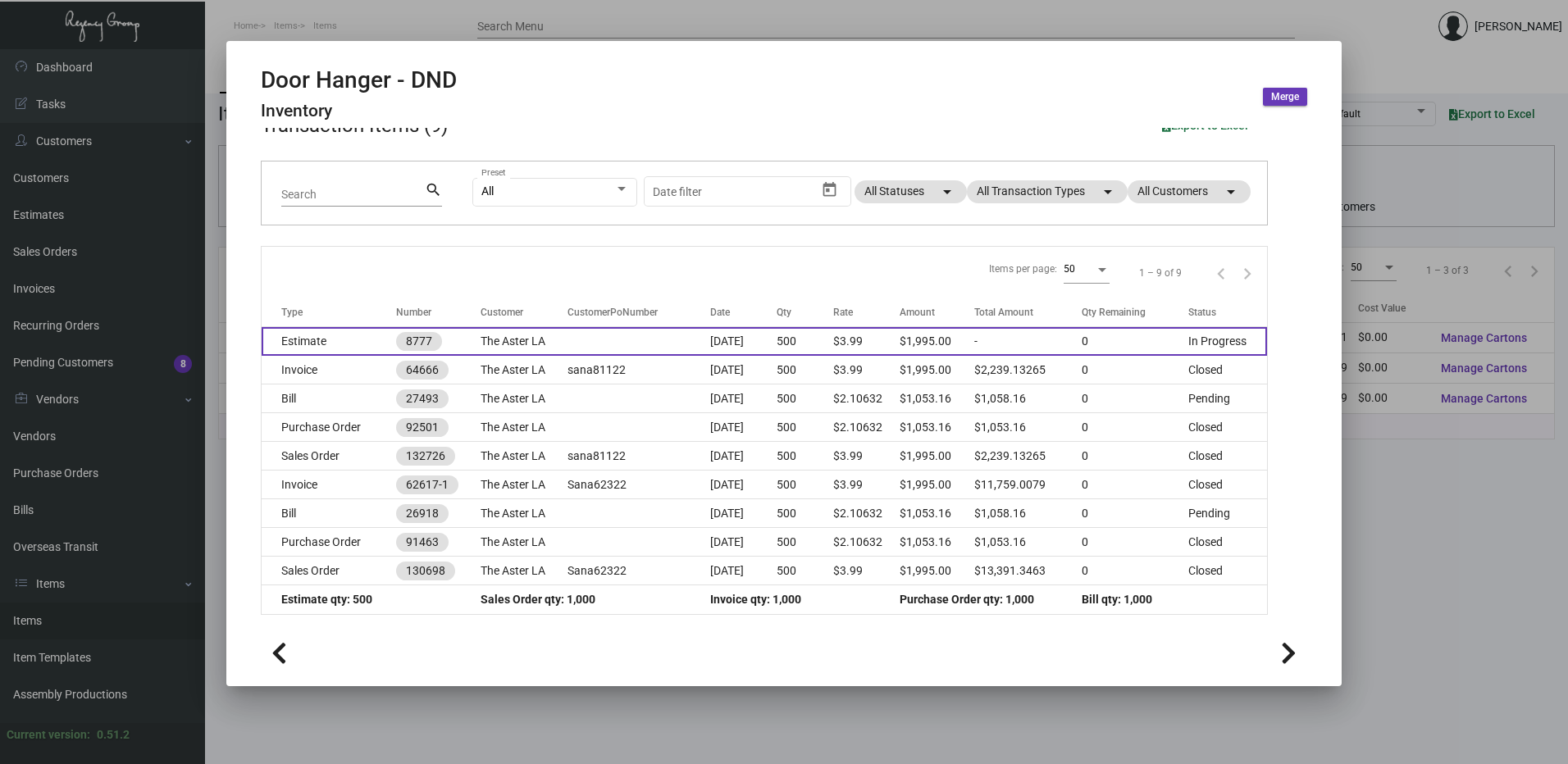
click at [791, 340] on td "500" at bounding box center [805, 341] width 57 height 29
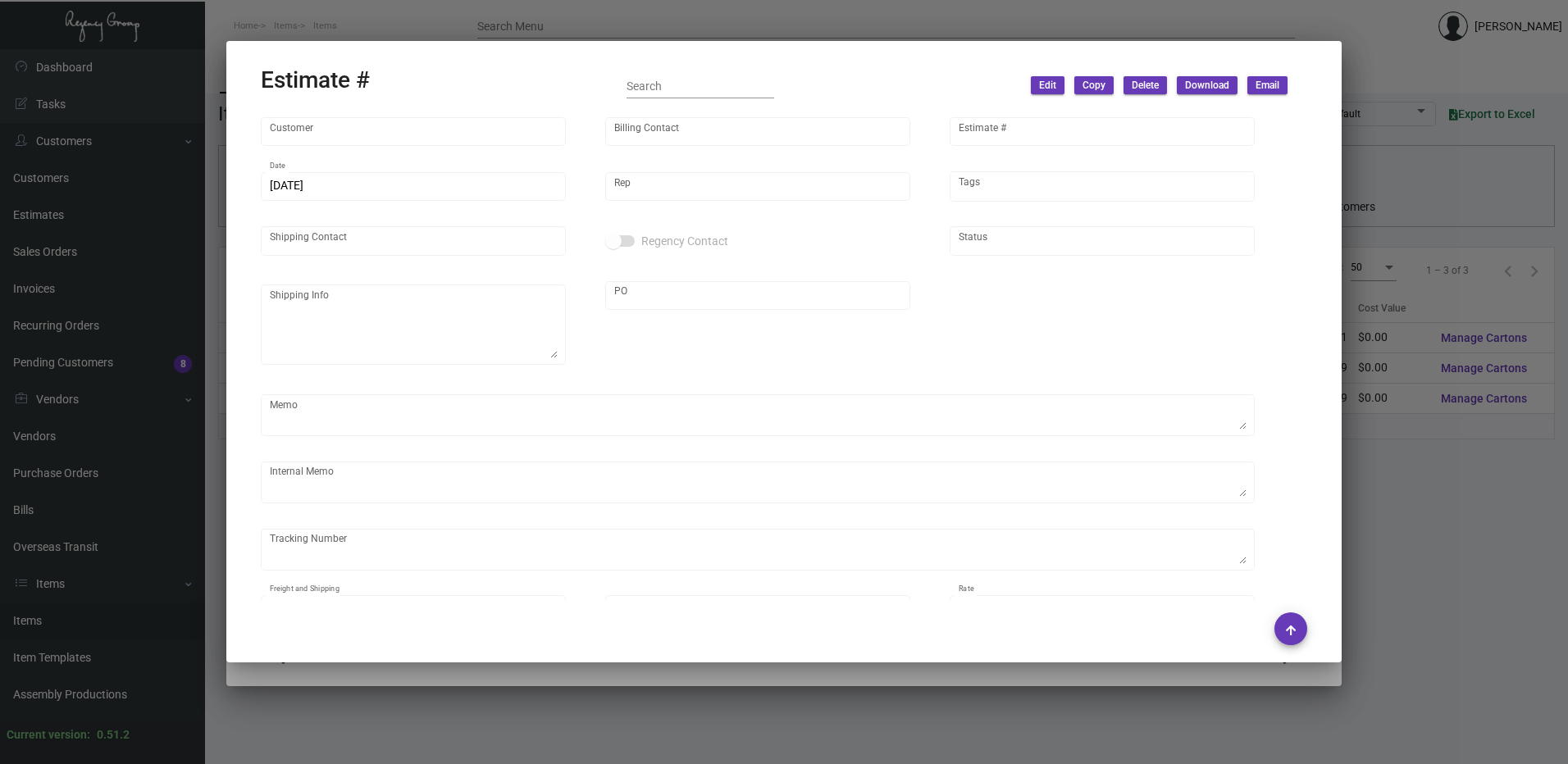
type input "The Aster LA"
type input "Accounts Payable"
type input "8777"
type input "[DATE]"
type input "[PERSON_NAME]"
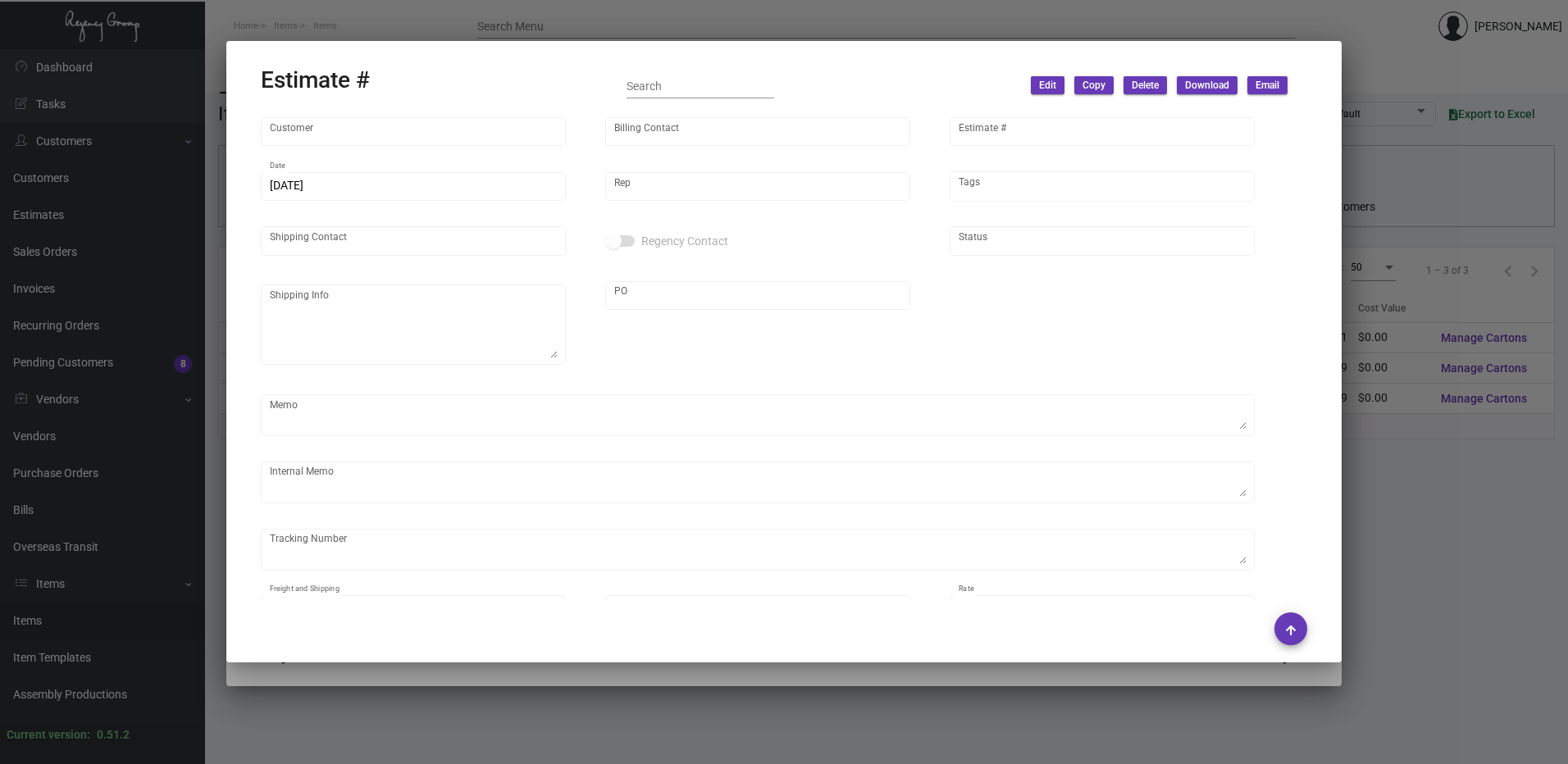
type textarea "**INVENTORY WAREHOUSE*"
type input "United States Dollar $"
type input "$ 0.00"
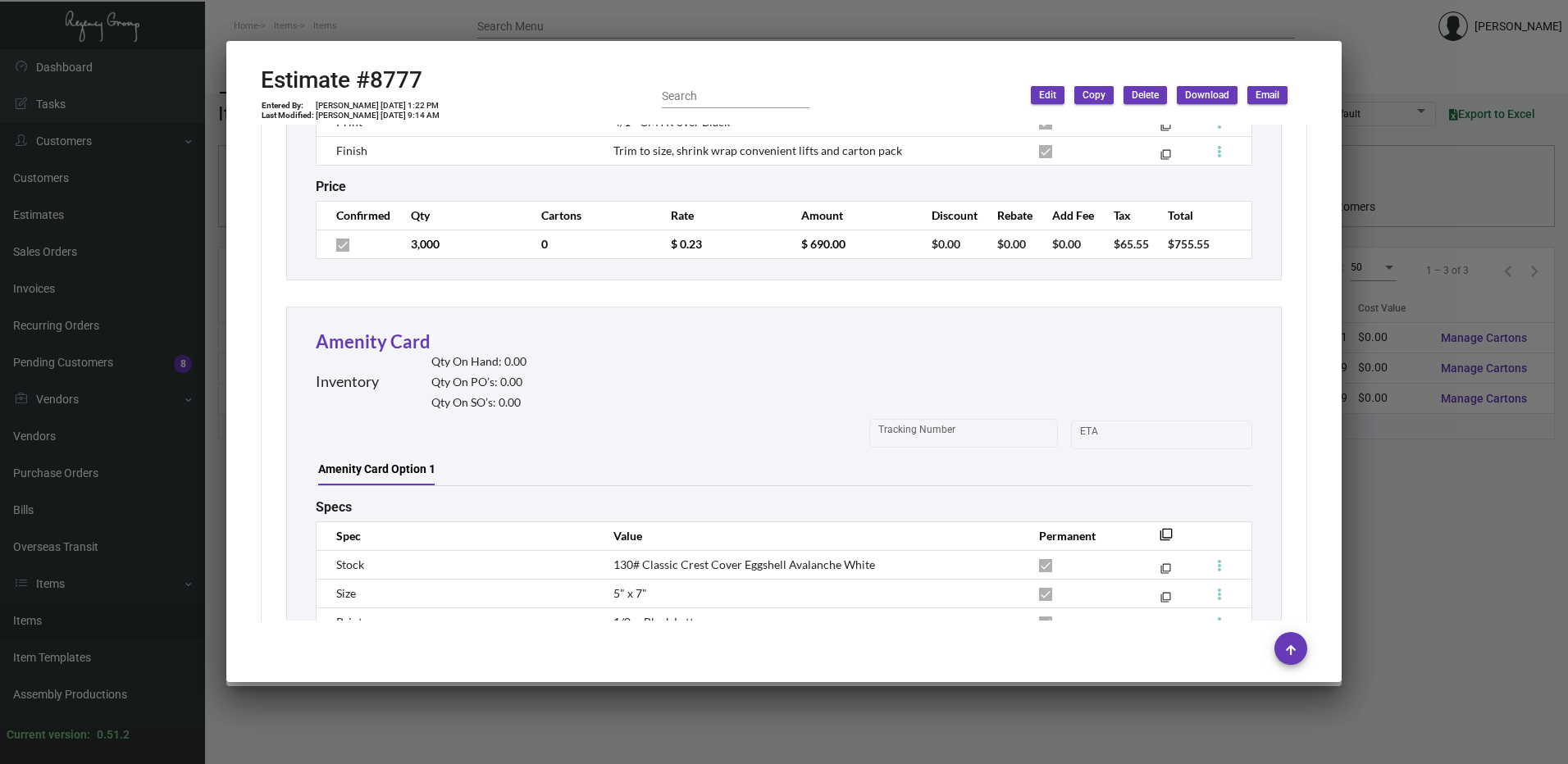
scroll to position [737, 0]
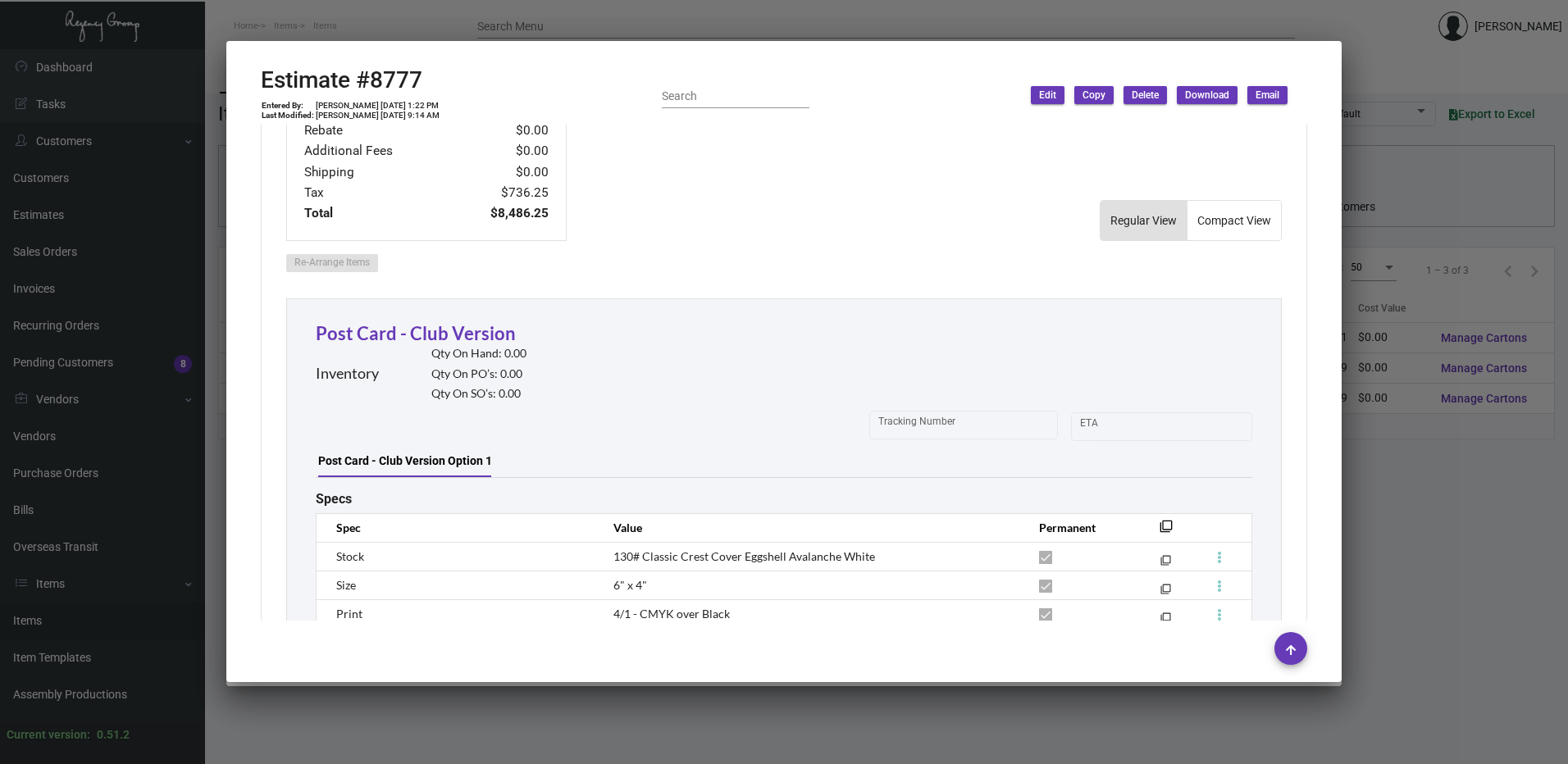
click at [673, 21] on div at bounding box center [784, 382] width 1568 height 764
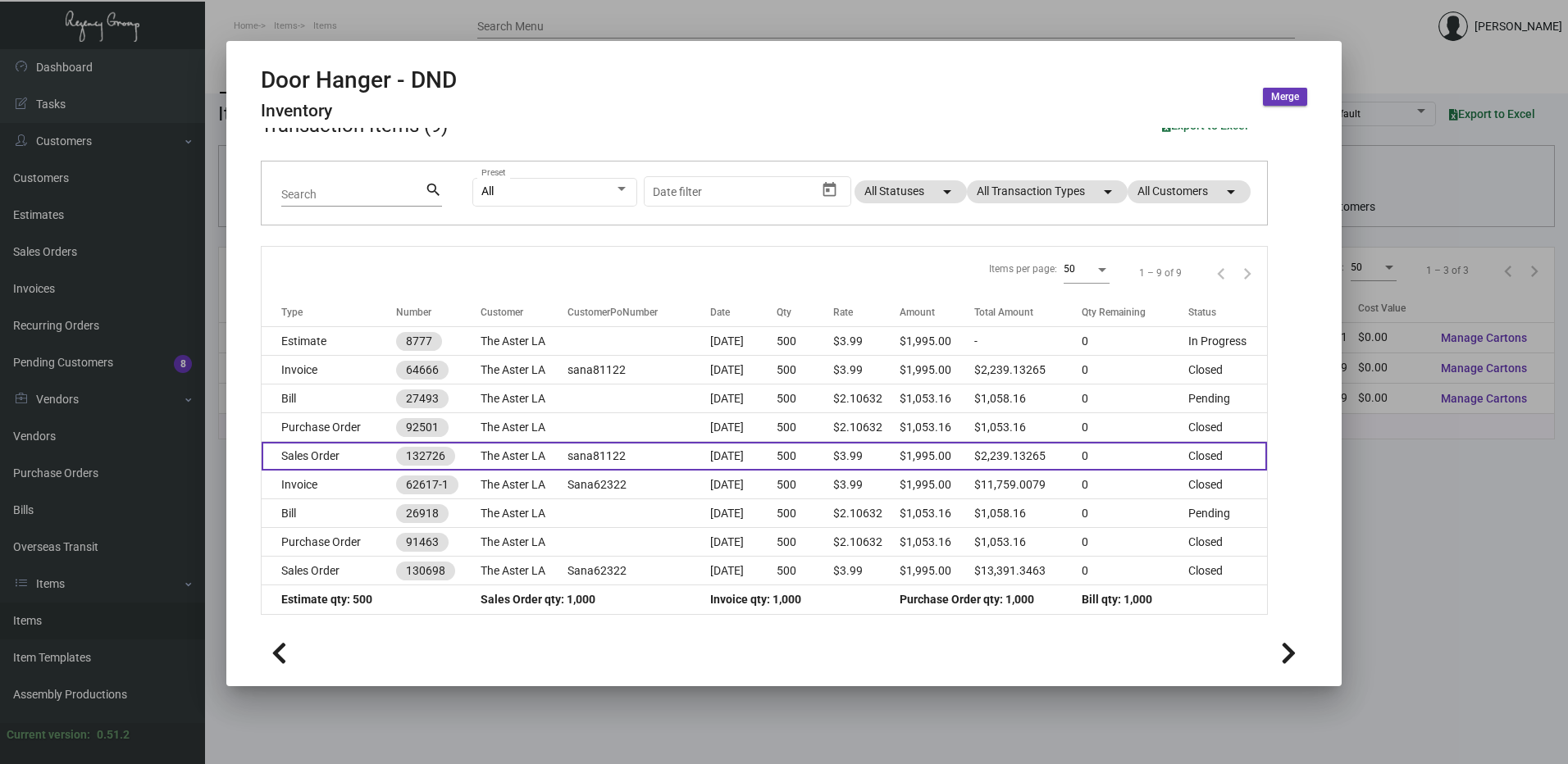
click at [602, 448] on td "sana81122" at bounding box center [638, 456] width 142 height 29
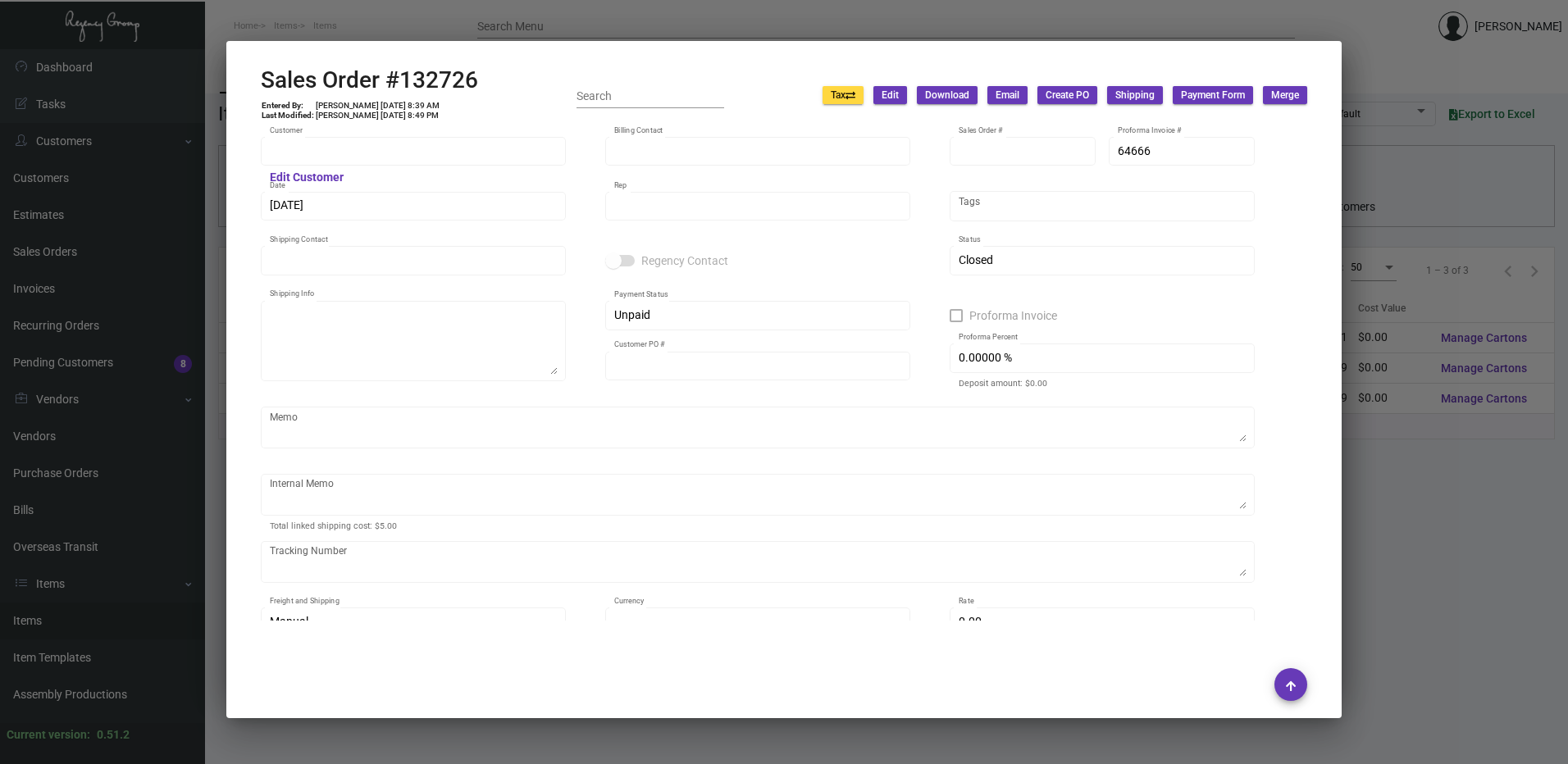
type input "The Aster LA"
type input "Accounts Payable"
type input "132726"
type input "[DATE]"
type input "[PERSON_NAME]"
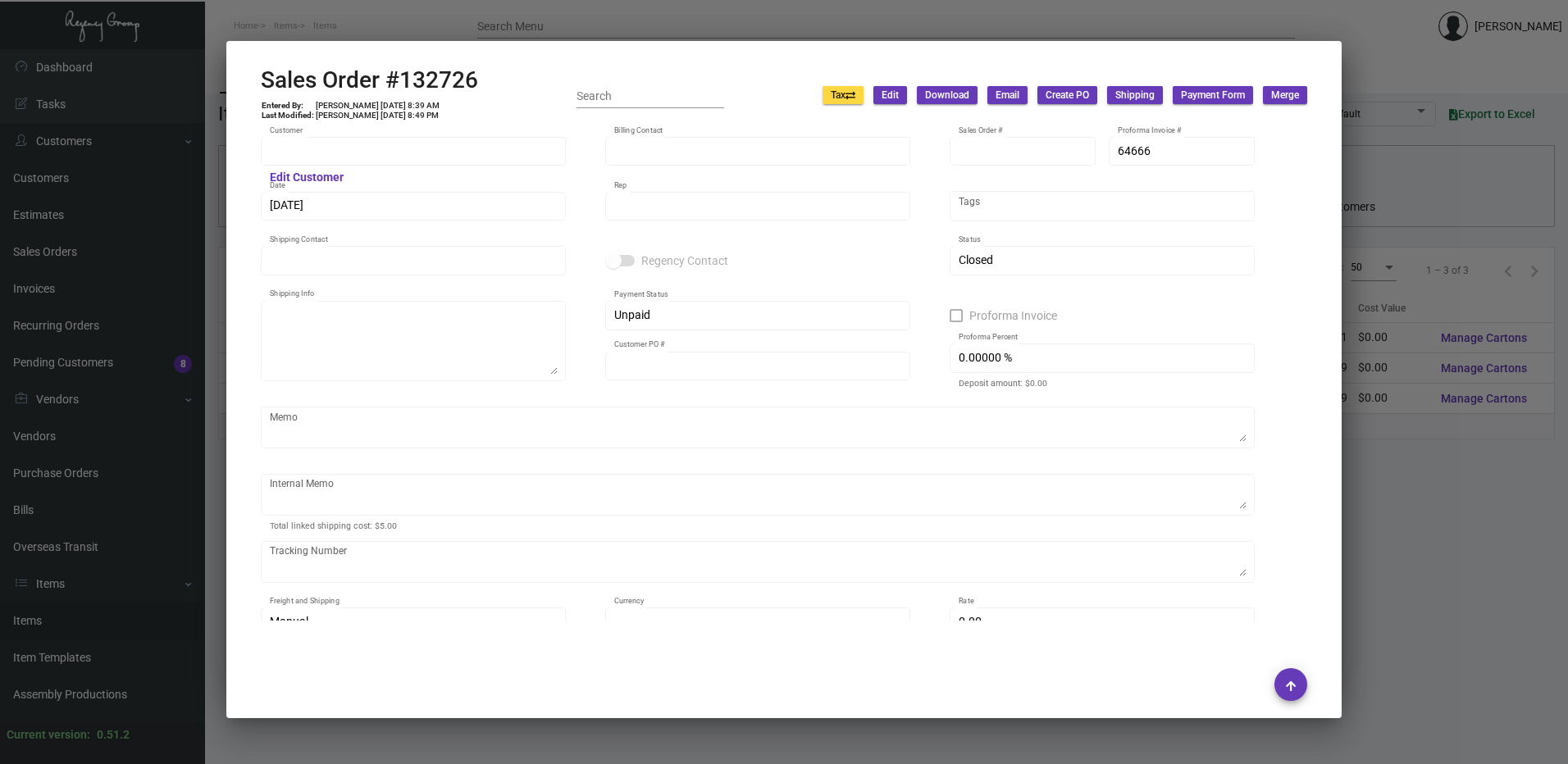
type input "[PERSON_NAME]"
type textarea "Aster LA - [PERSON_NAME] [STREET_ADDRESS]"
type input "sana81122"
type input "United States Dollar $"
type input "$ 49.87"
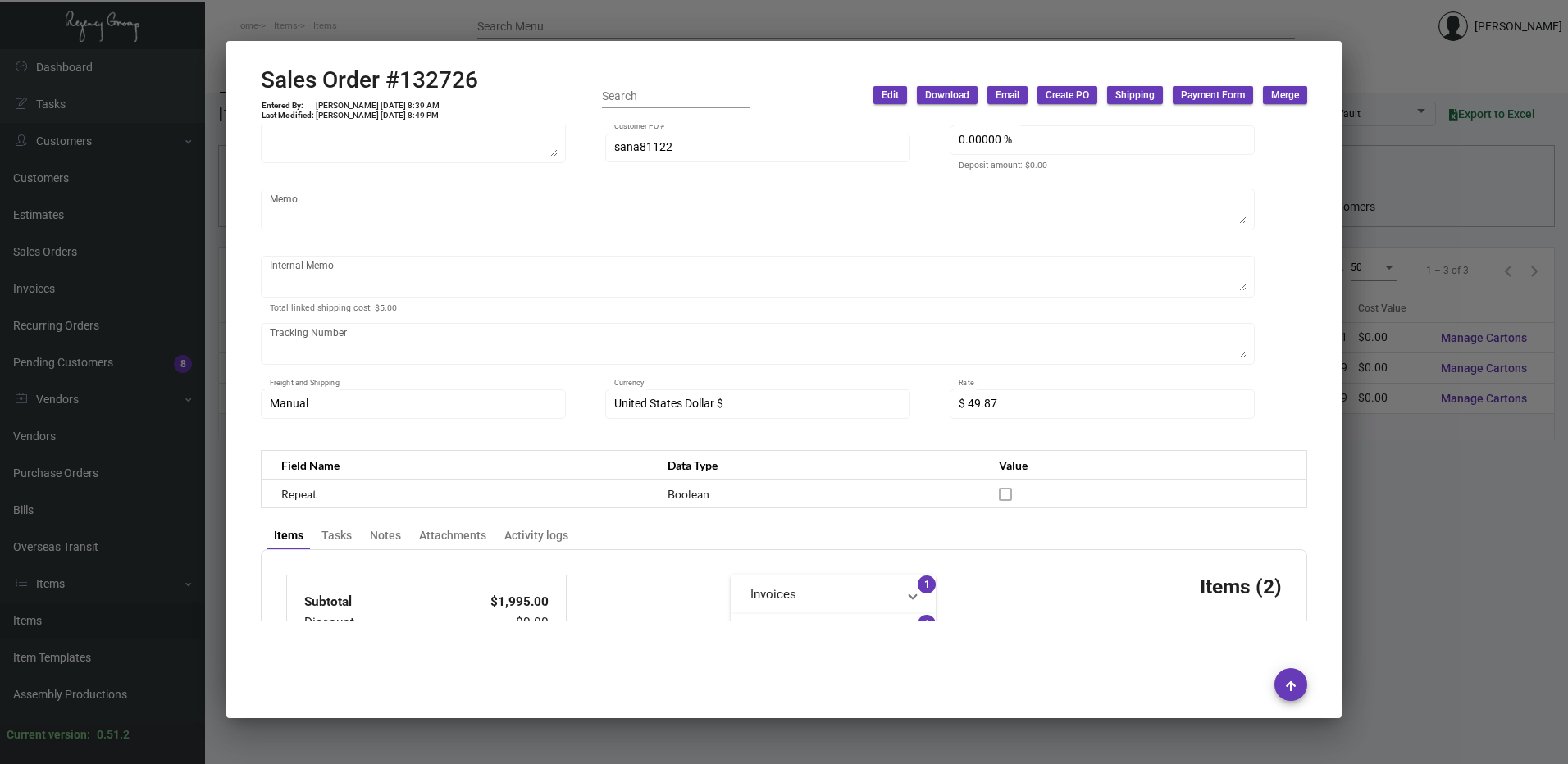
scroll to position [0, 0]
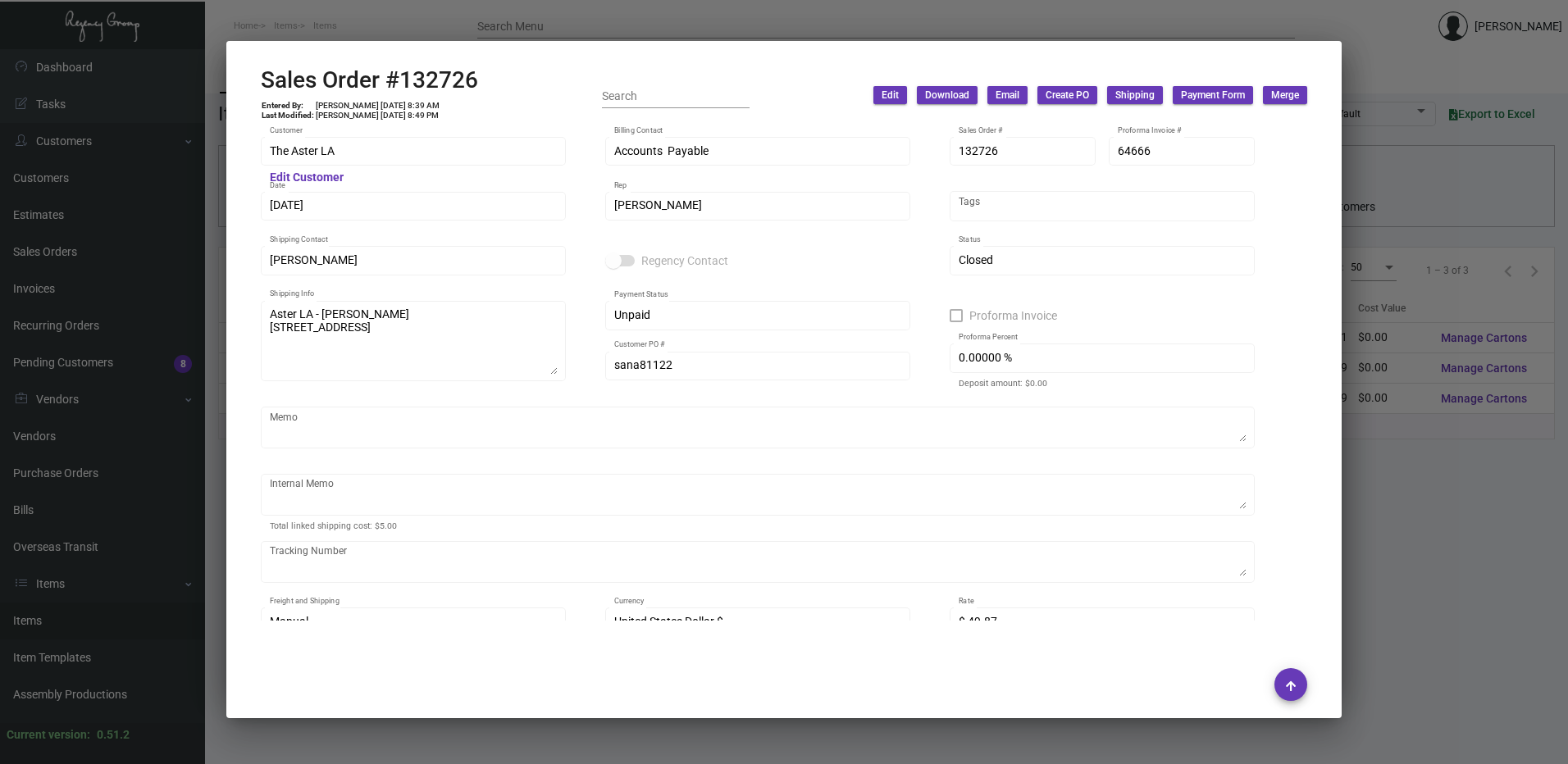
click at [692, 29] on div at bounding box center [784, 382] width 1568 height 764
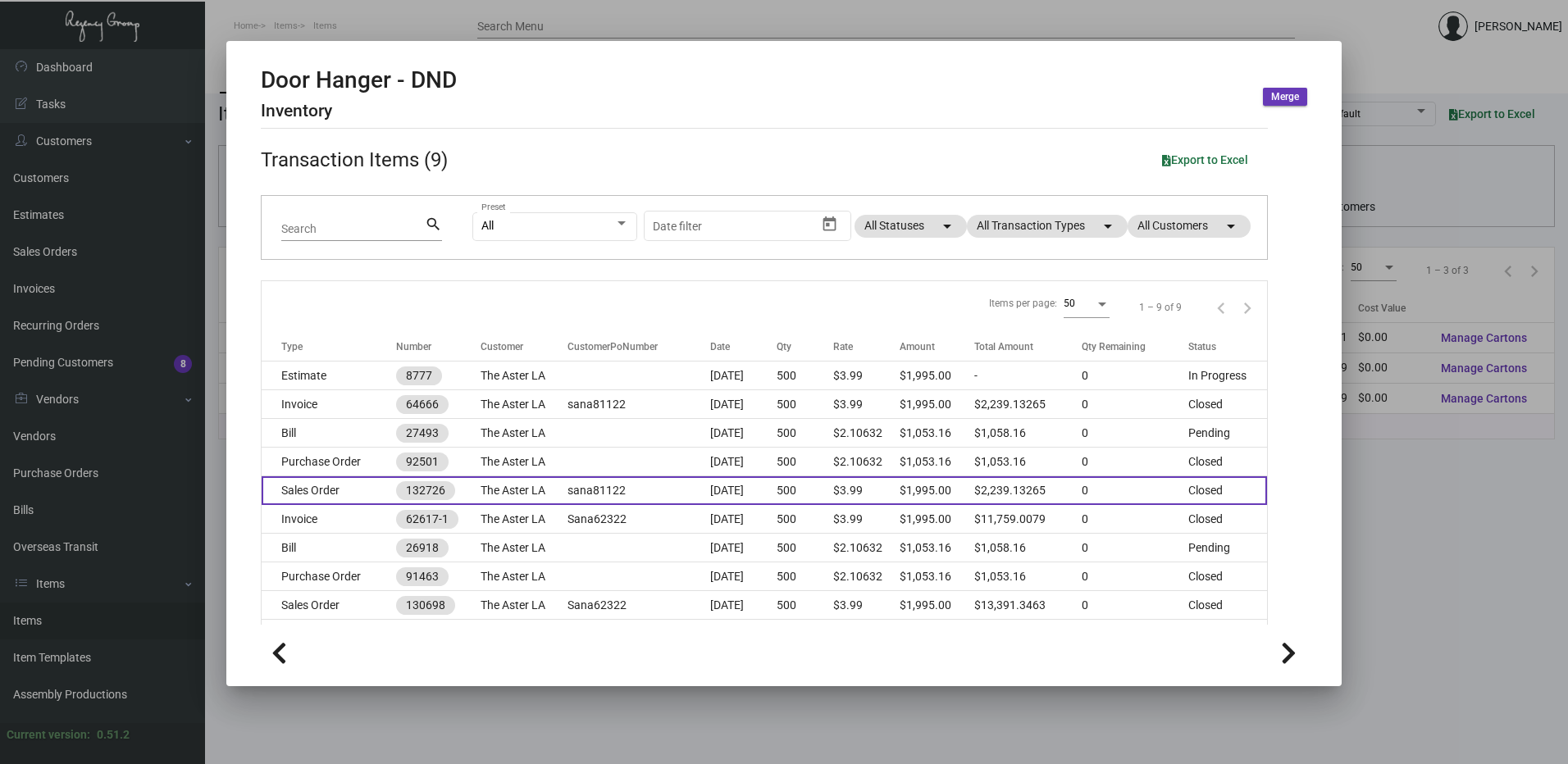
scroll to position [89, 0]
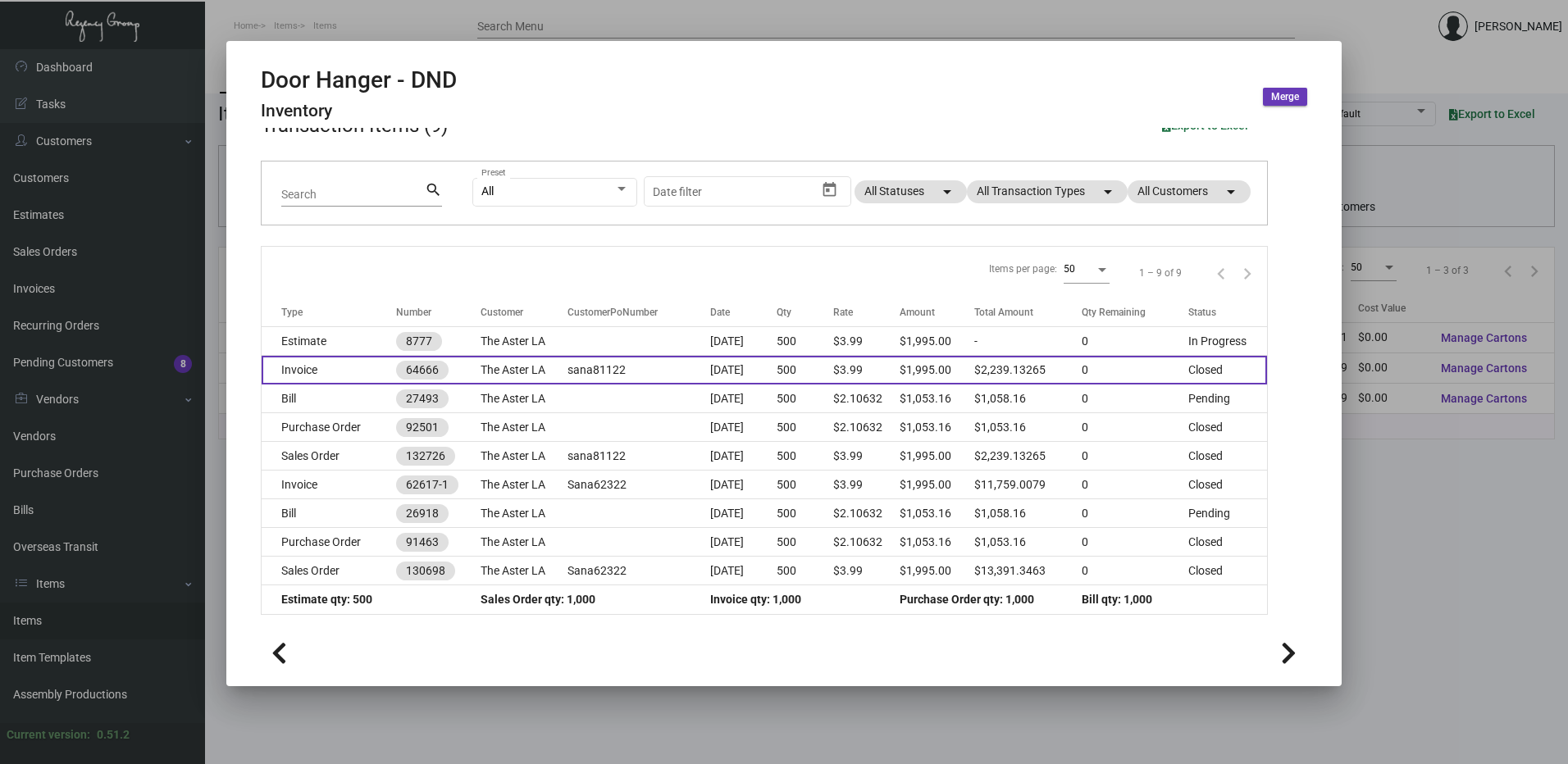
click at [638, 360] on td "sana81122" at bounding box center [638, 370] width 142 height 29
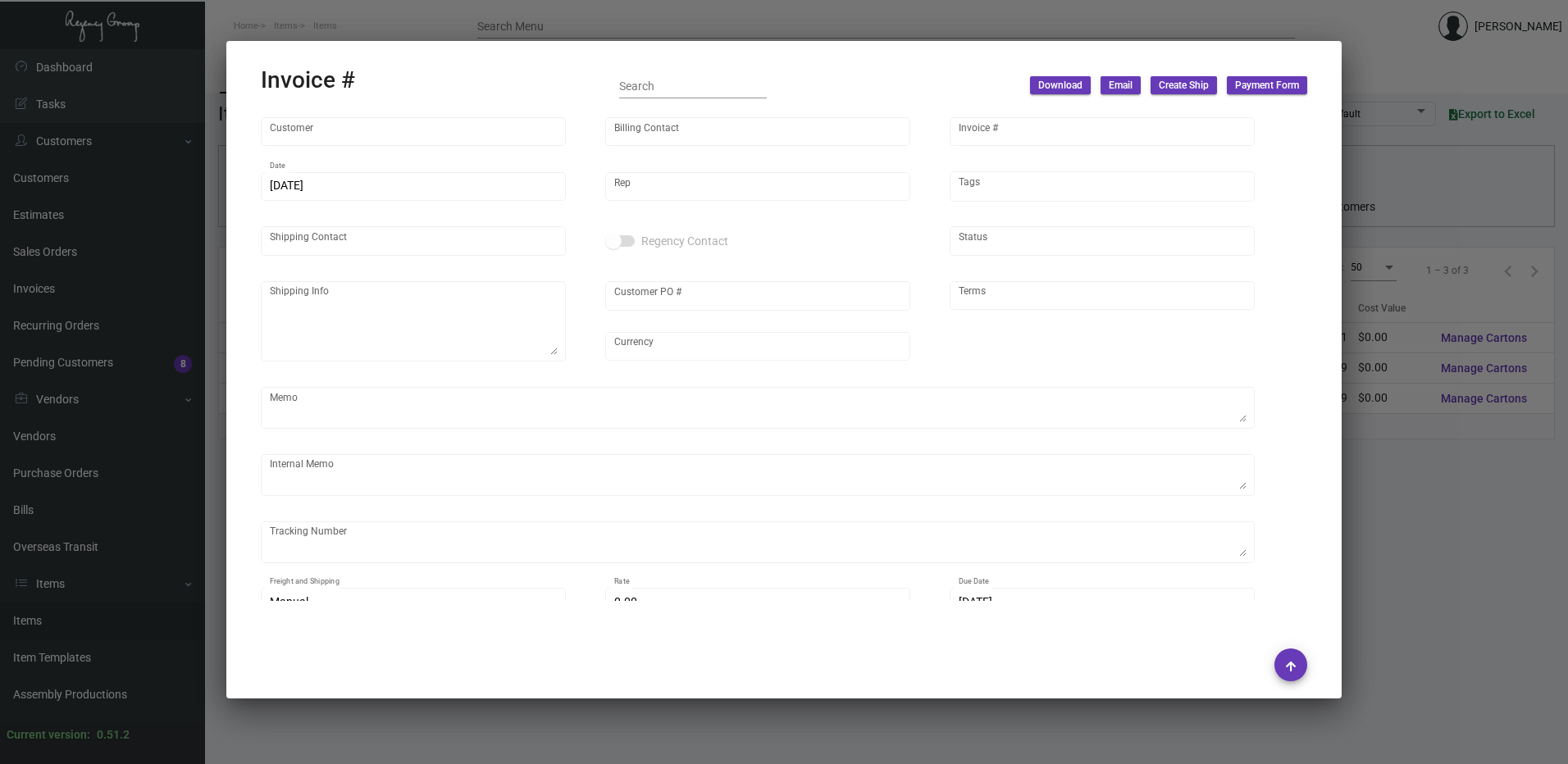
type input "The Aster LA"
type input "Accounts Payable"
type input "64666"
type input "[DATE]"
type input "[PERSON_NAME]"
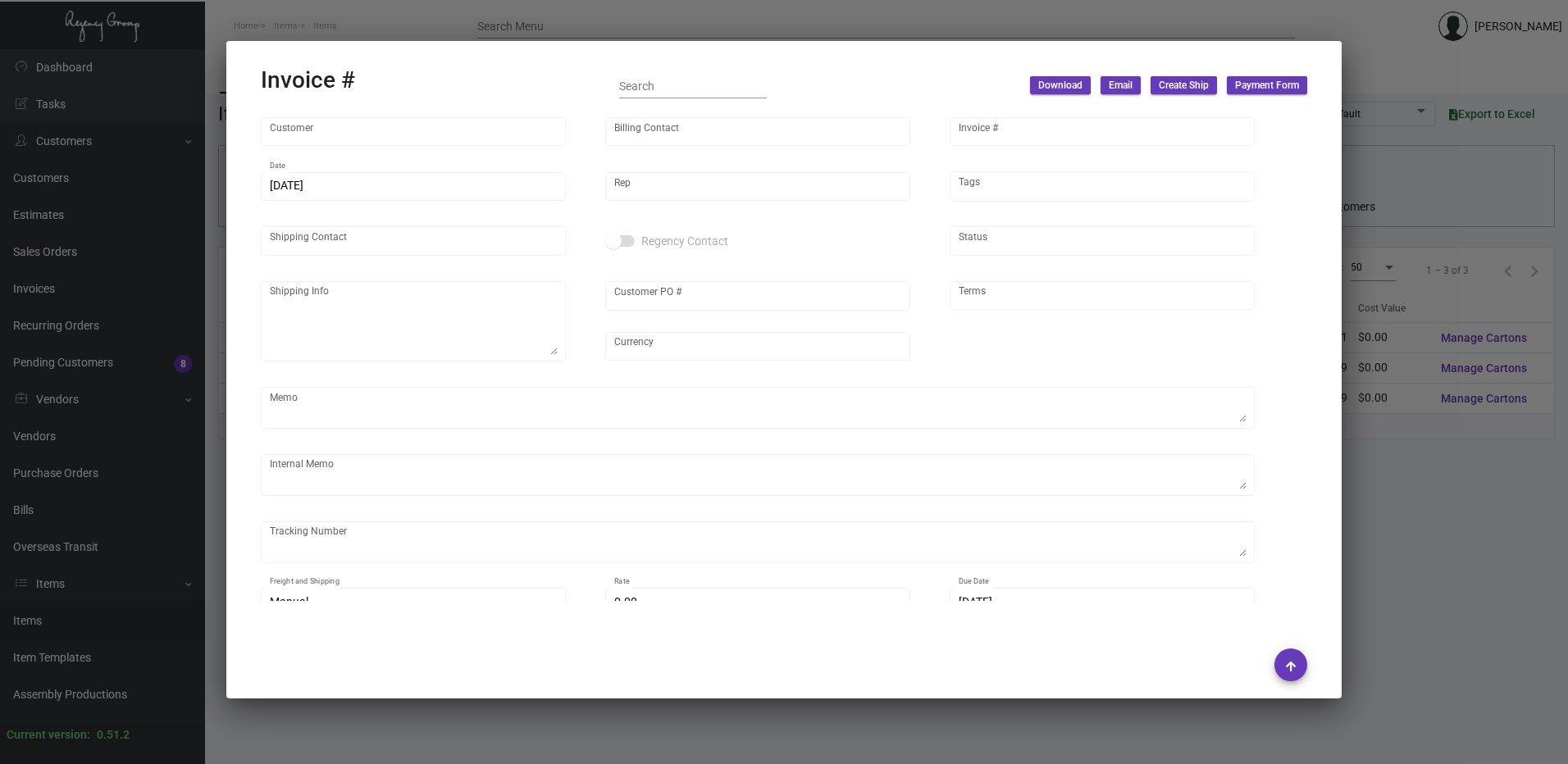
type input "[PERSON_NAME]"
type textarea "Aster LA - [PERSON_NAME] [STREET_ADDRESS]"
type input "sana81122"
type input "United States Dollar $"
type input "Net 30"
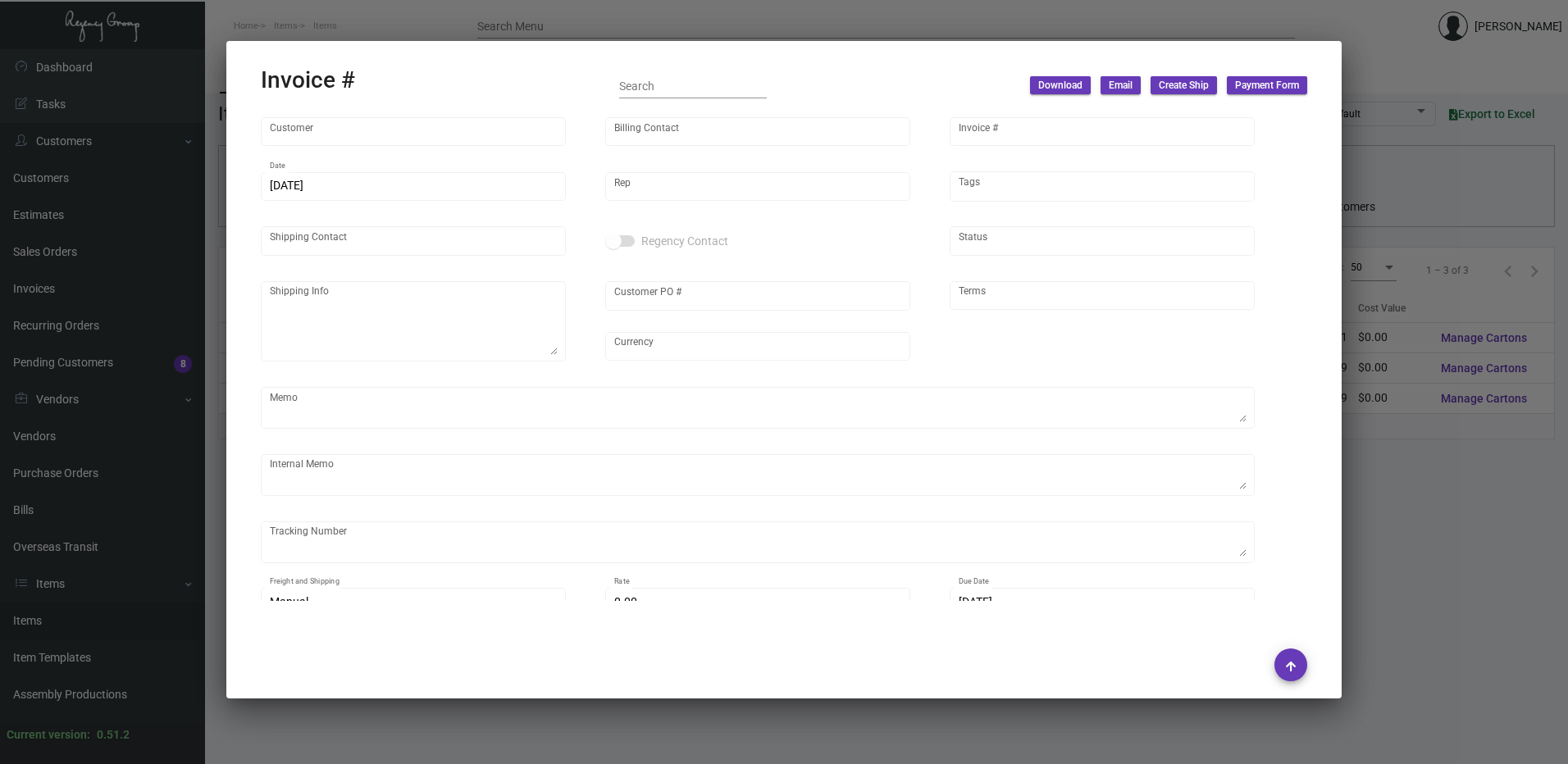
type input "$ 49.87"
type input "[DATE]"
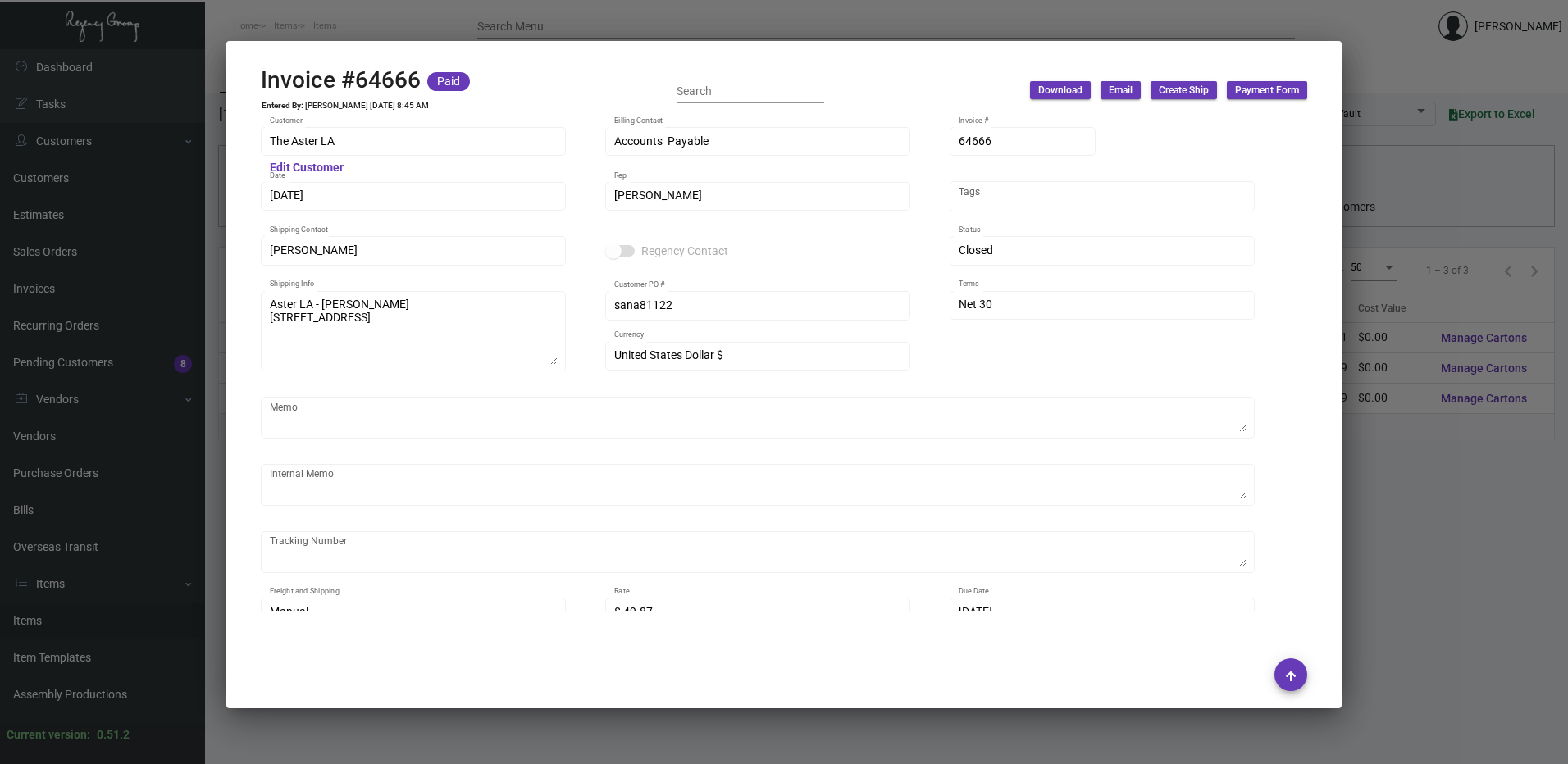
click at [872, 29] on div at bounding box center [784, 382] width 1568 height 764
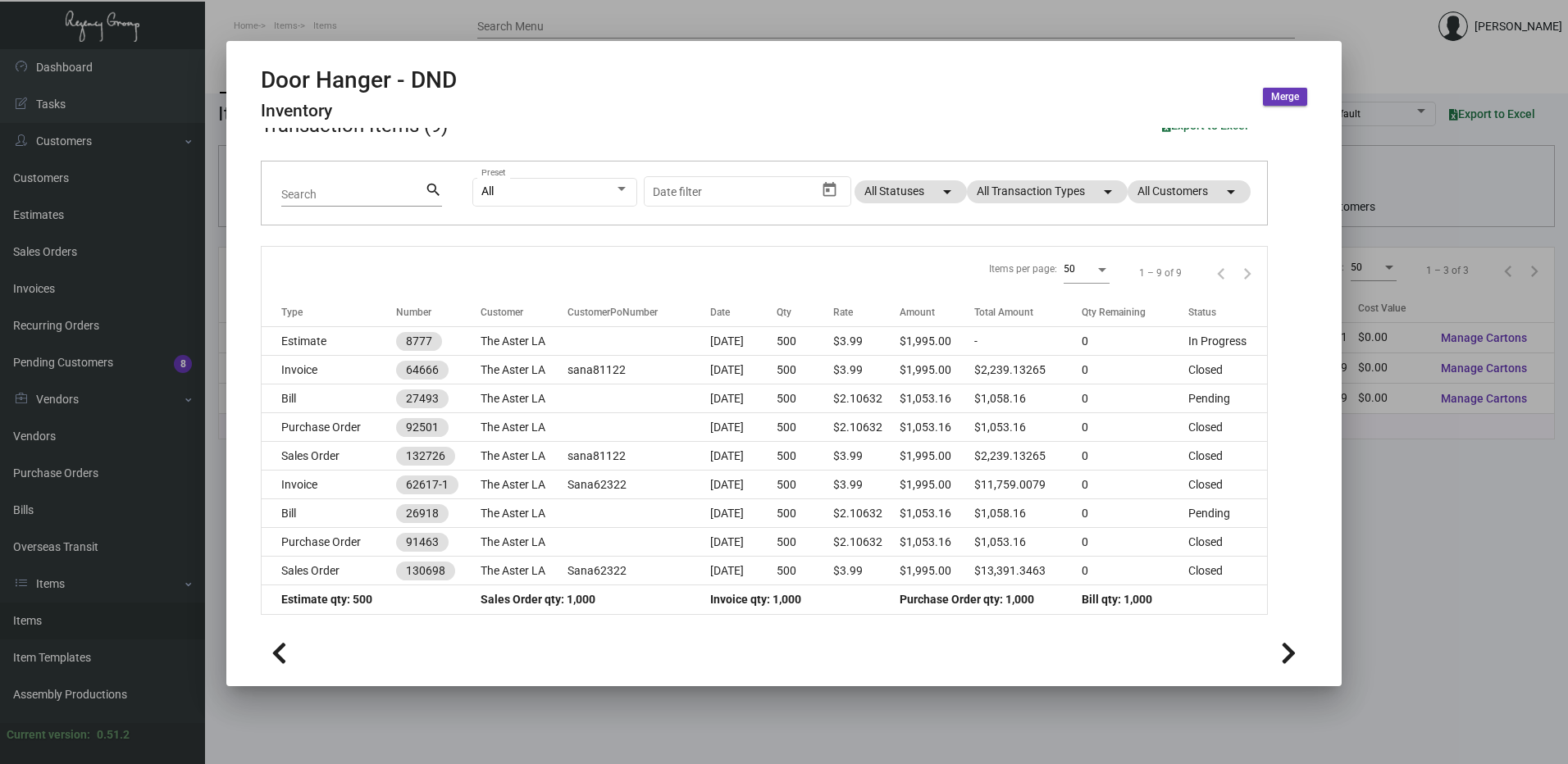
click at [533, 22] on div at bounding box center [784, 382] width 1568 height 764
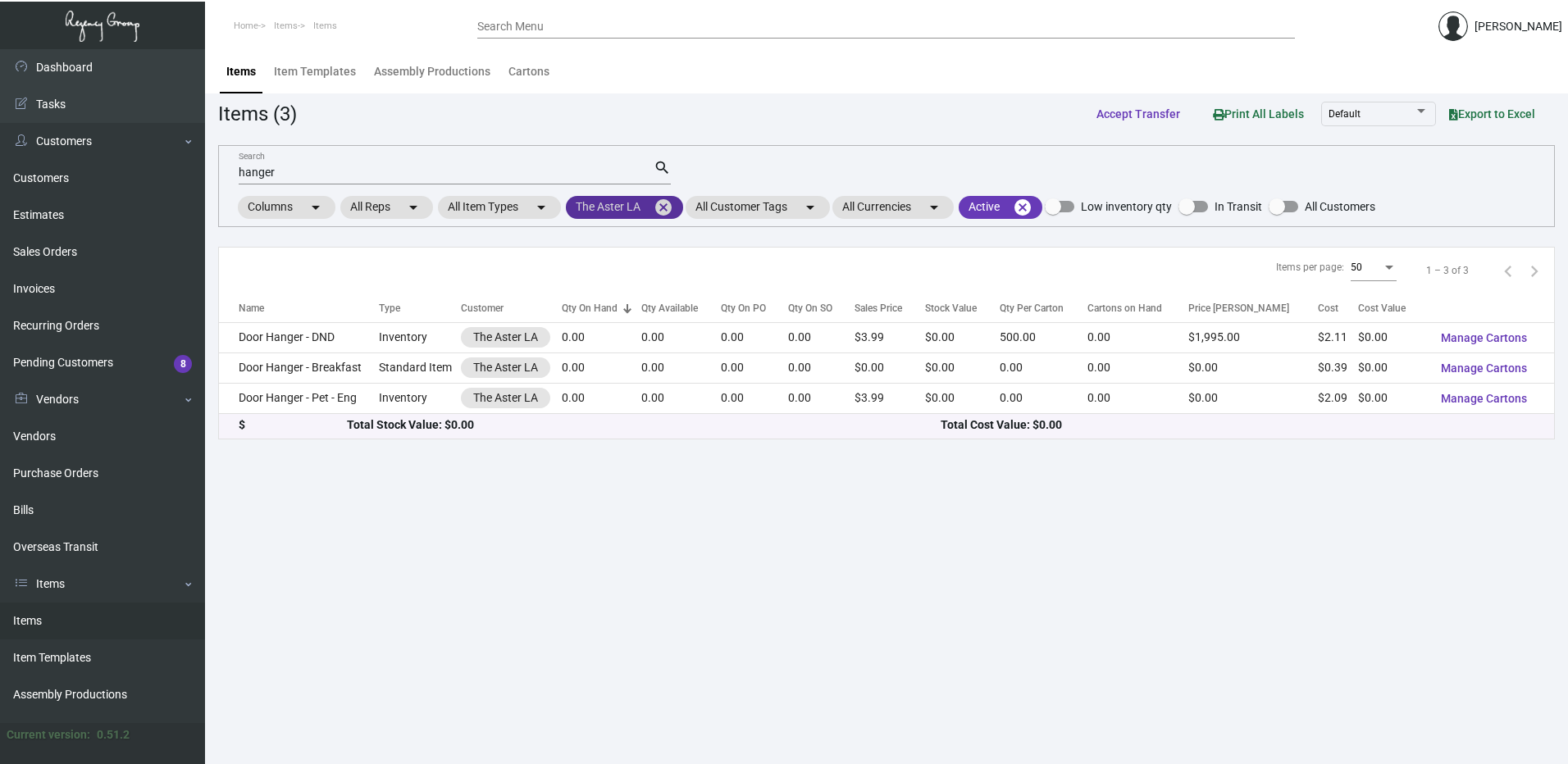
click at [671, 208] on mat-icon "cancel" at bounding box center [664, 208] width 20 height 20
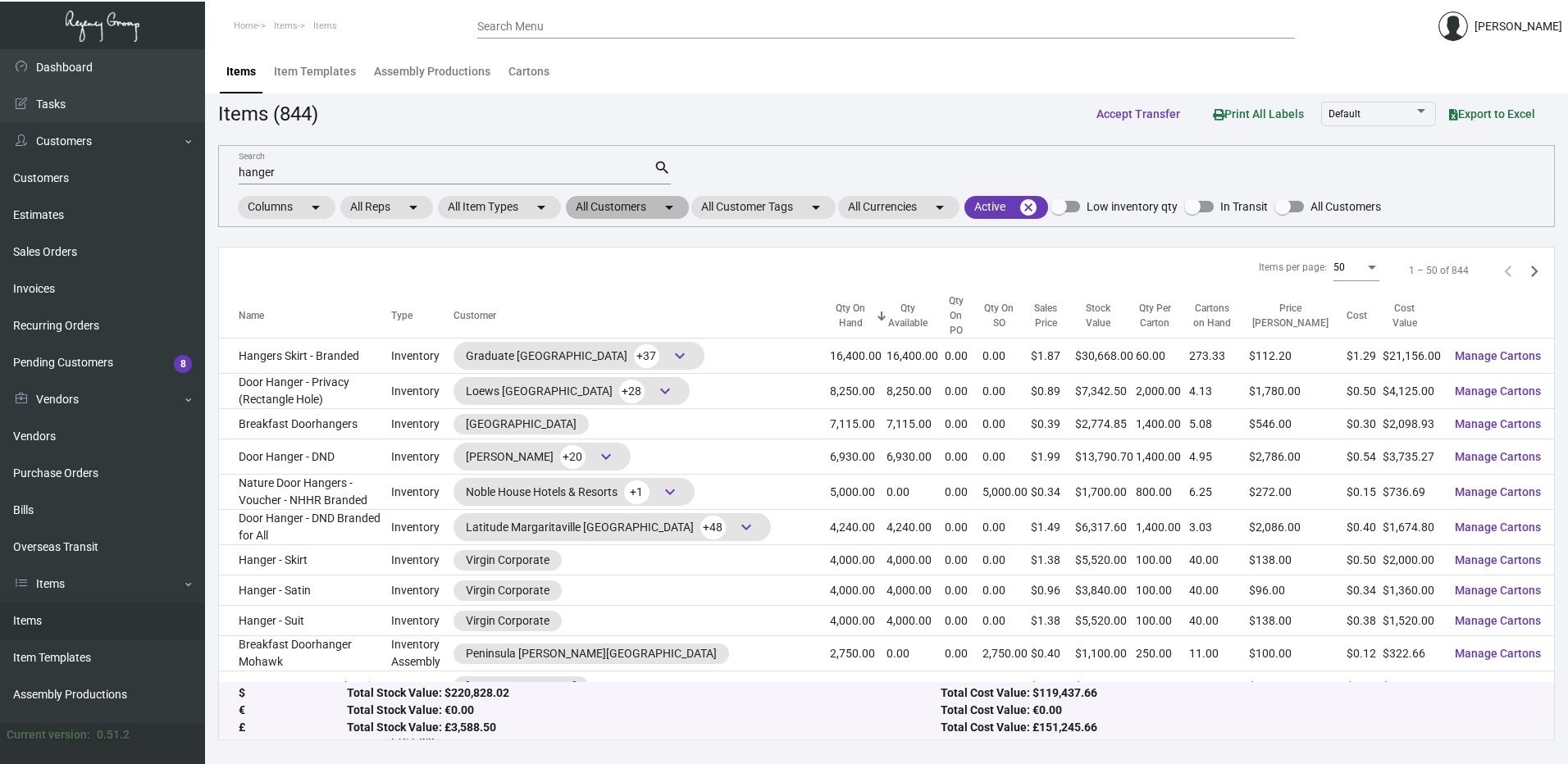
click at [651, 214] on mat-chip "All Customers arrow_drop_down" at bounding box center [627, 208] width 123 height 23
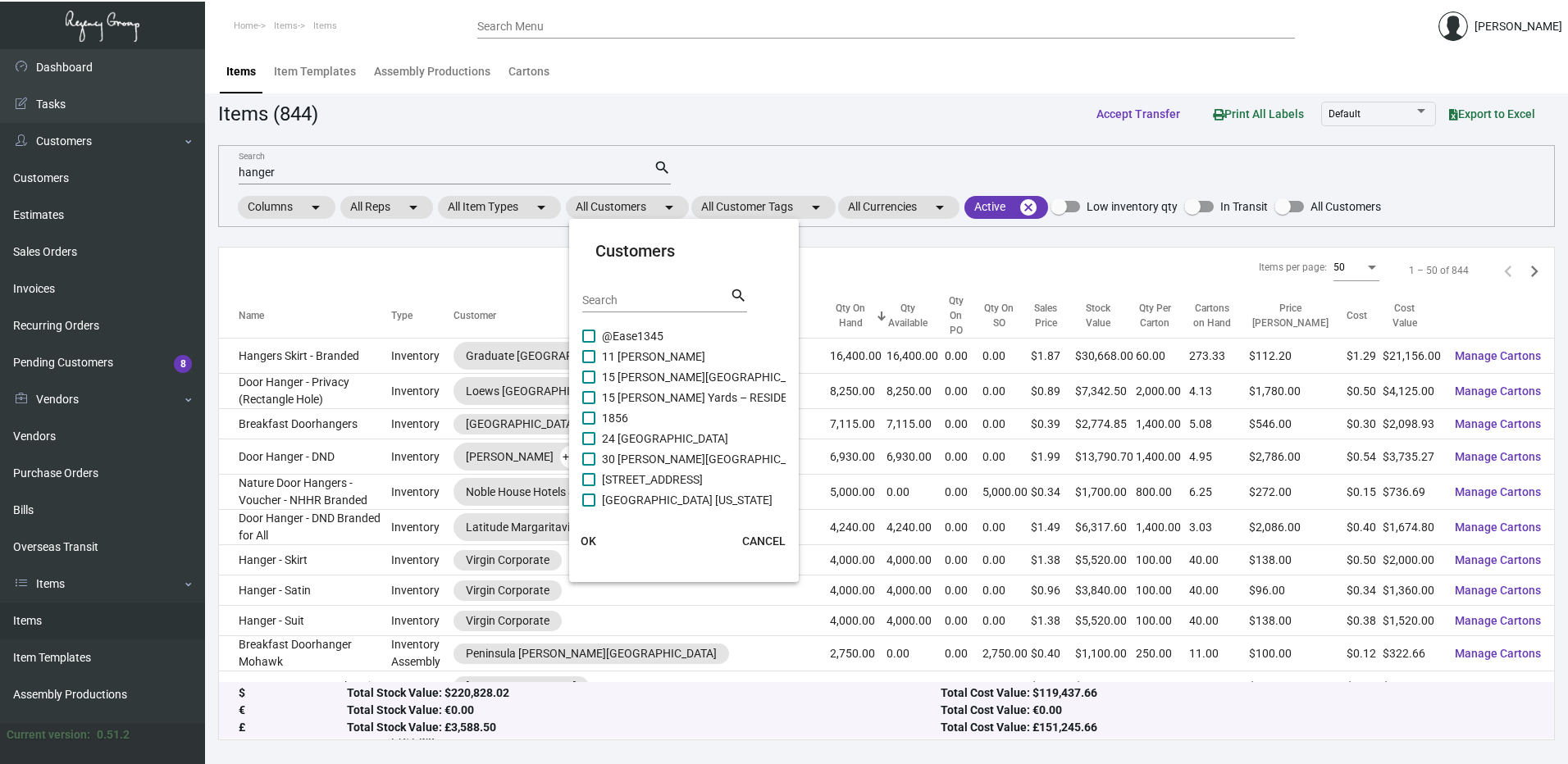
click at [629, 295] on input "Search" at bounding box center [656, 301] width 148 height 13
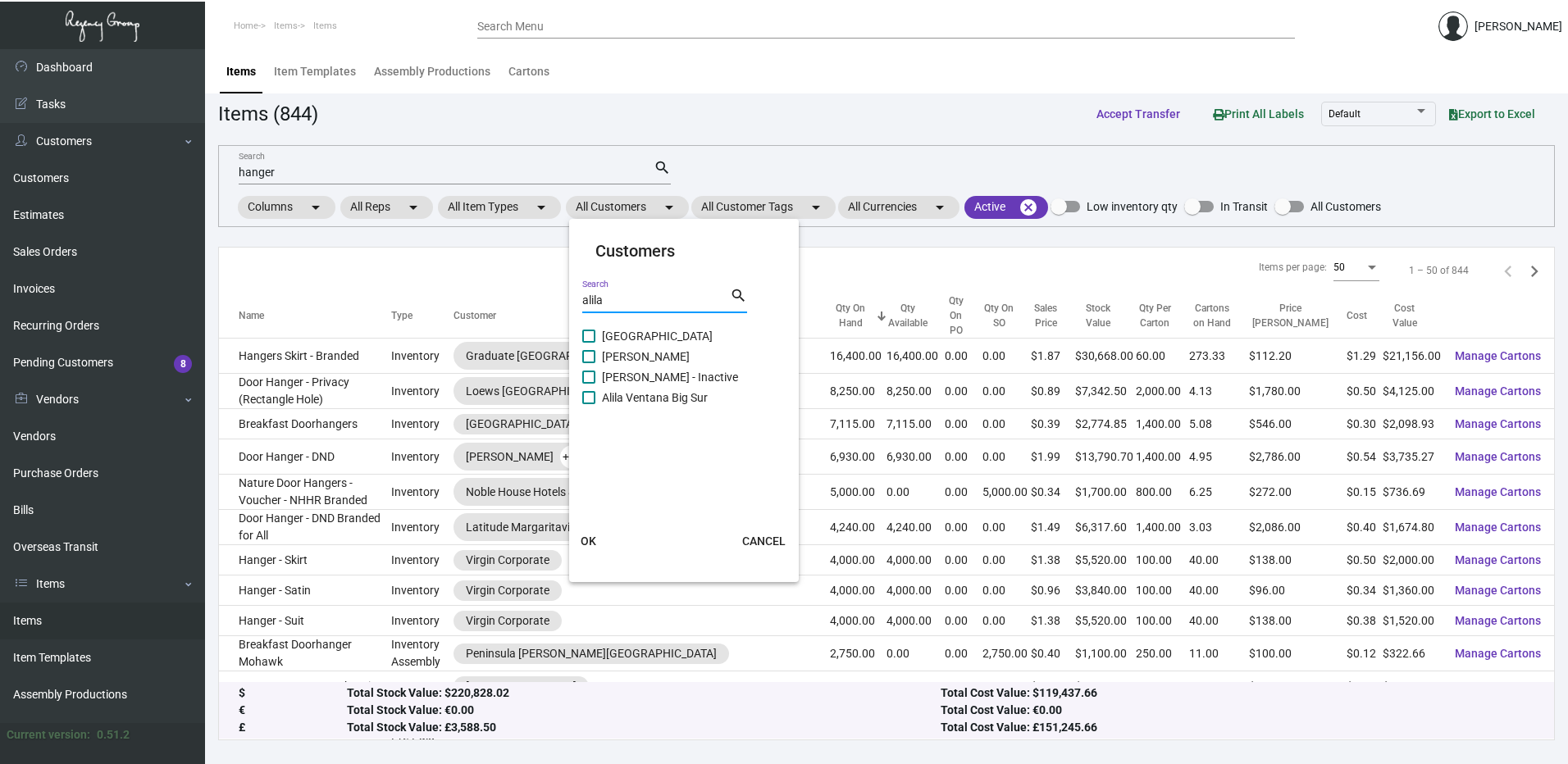
type input "alila"
click at [586, 355] on span at bounding box center [589, 356] width 13 height 13
click at [588, 363] on input "[PERSON_NAME]" at bounding box center [588, 363] width 1 height 1
checkbox input "true"
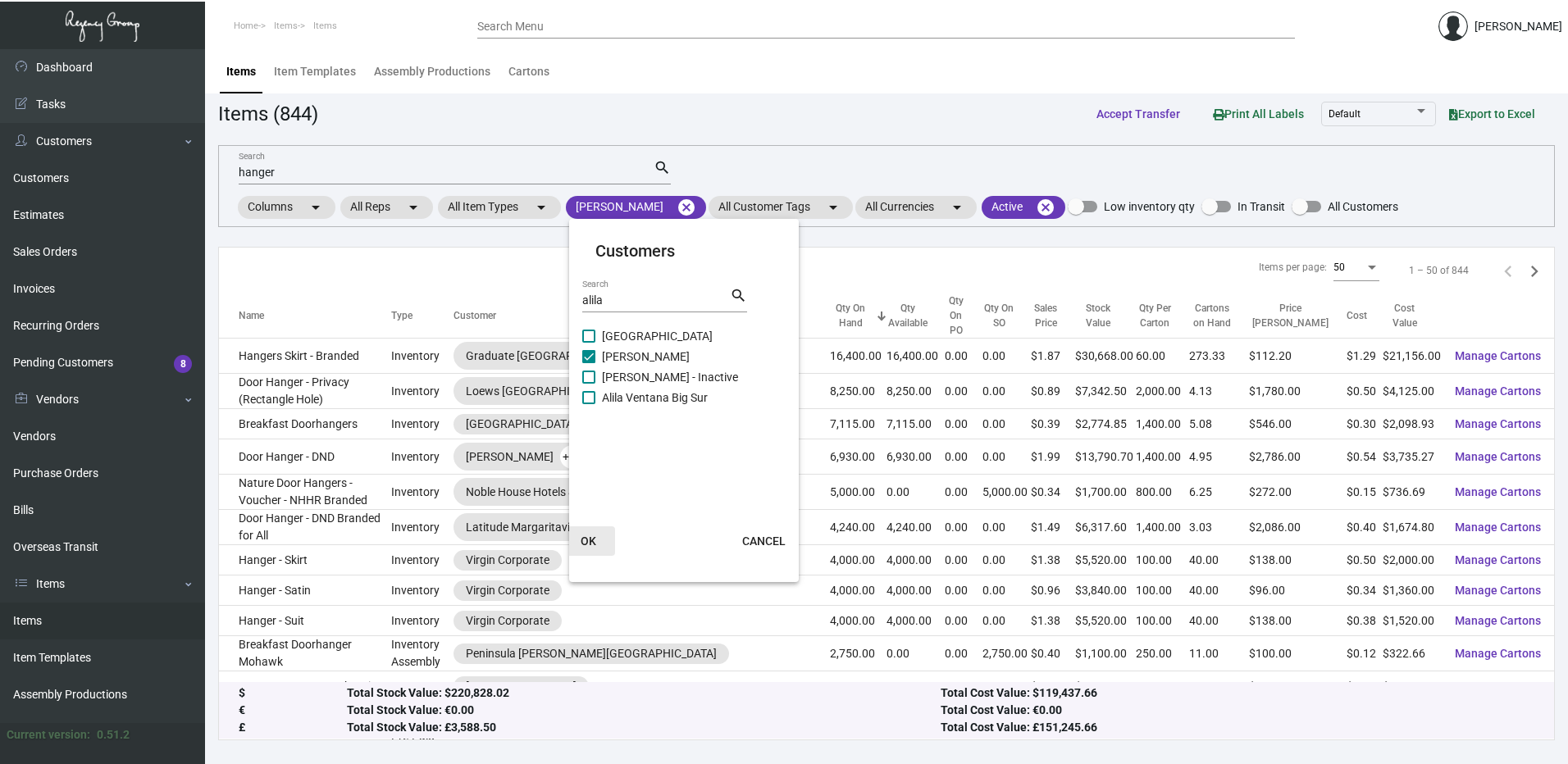
click at [587, 537] on span "OK" at bounding box center [588, 541] width 16 height 13
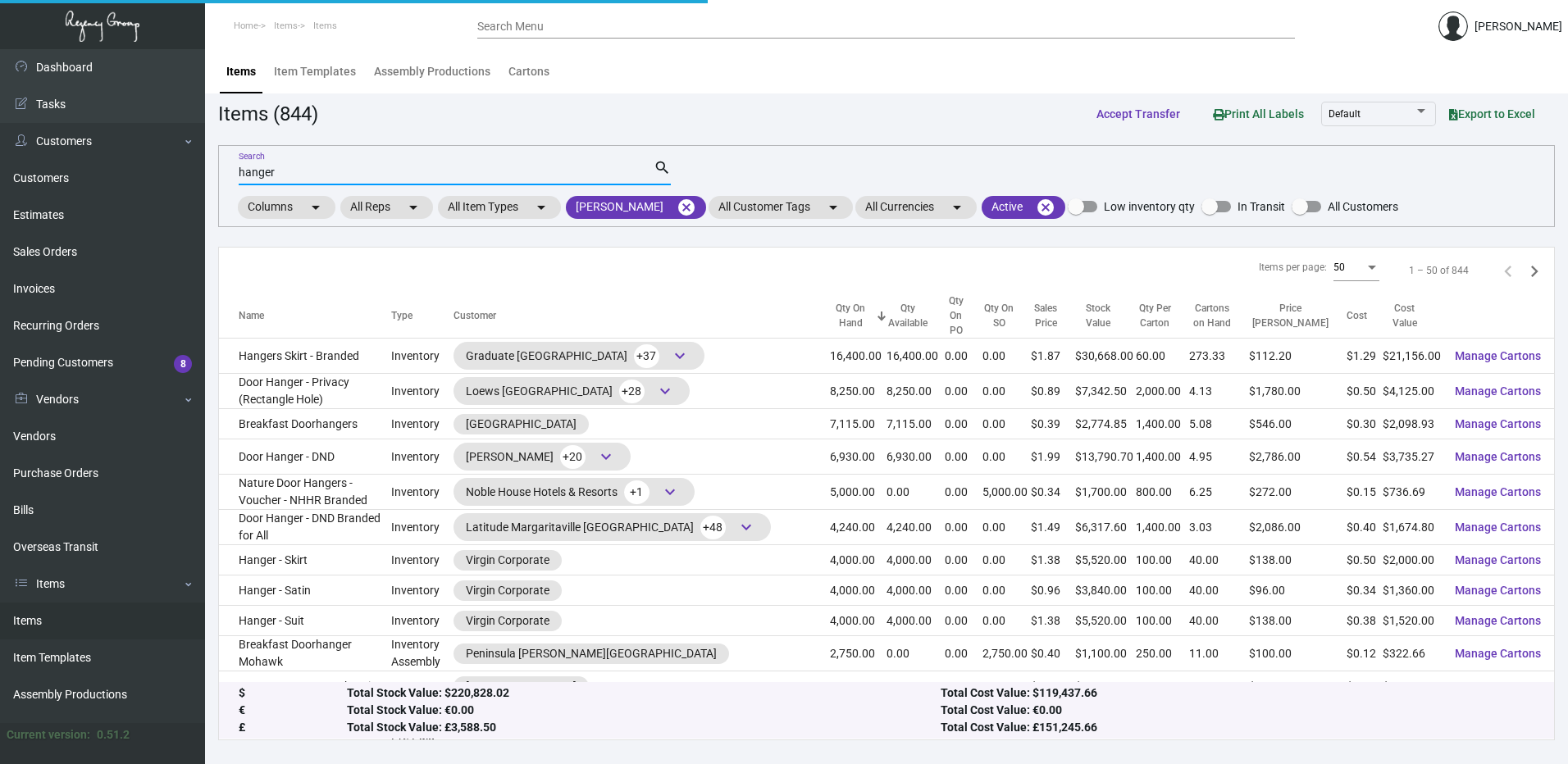
click at [317, 169] on input "hanger" at bounding box center [445, 173] width 415 height 13
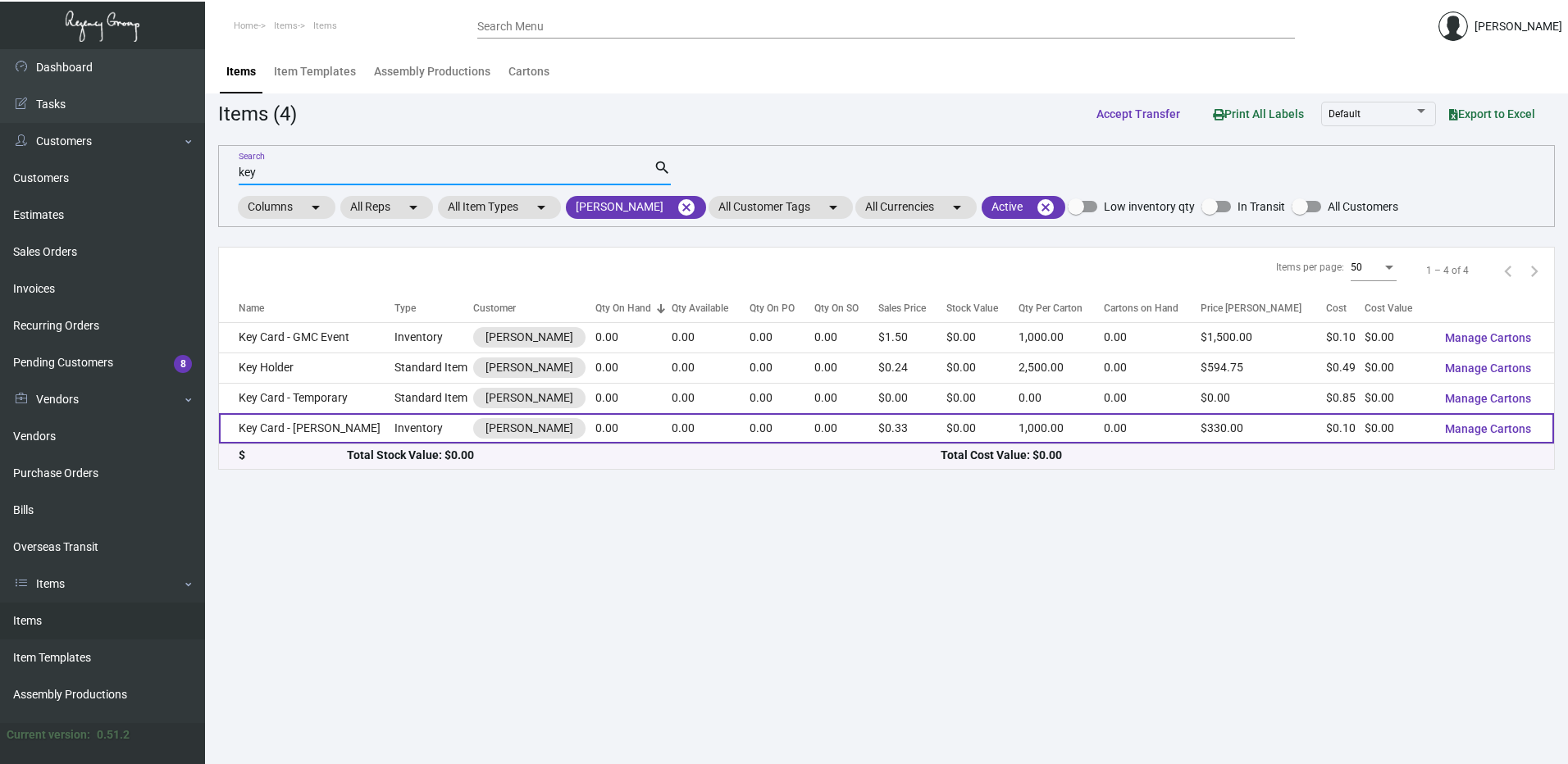
type input "key"
click at [395, 428] on td "Inventory" at bounding box center [435, 428] width 80 height 31
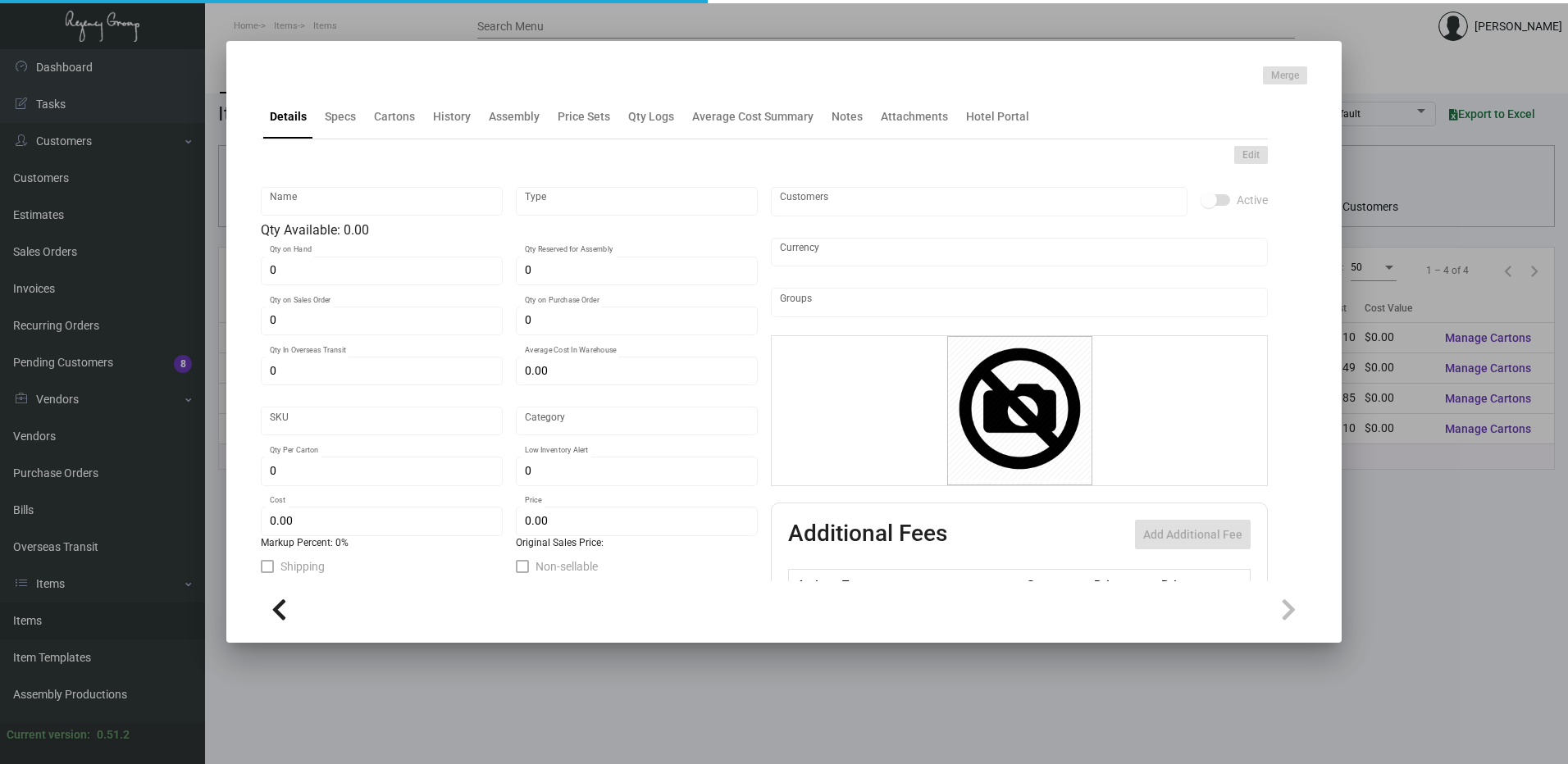
type input "Key Card - [PERSON_NAME]"
type input "Inventory"
type input "10,000"
type input "$ 0.455"
type input "Alila NP-Key Card -93"
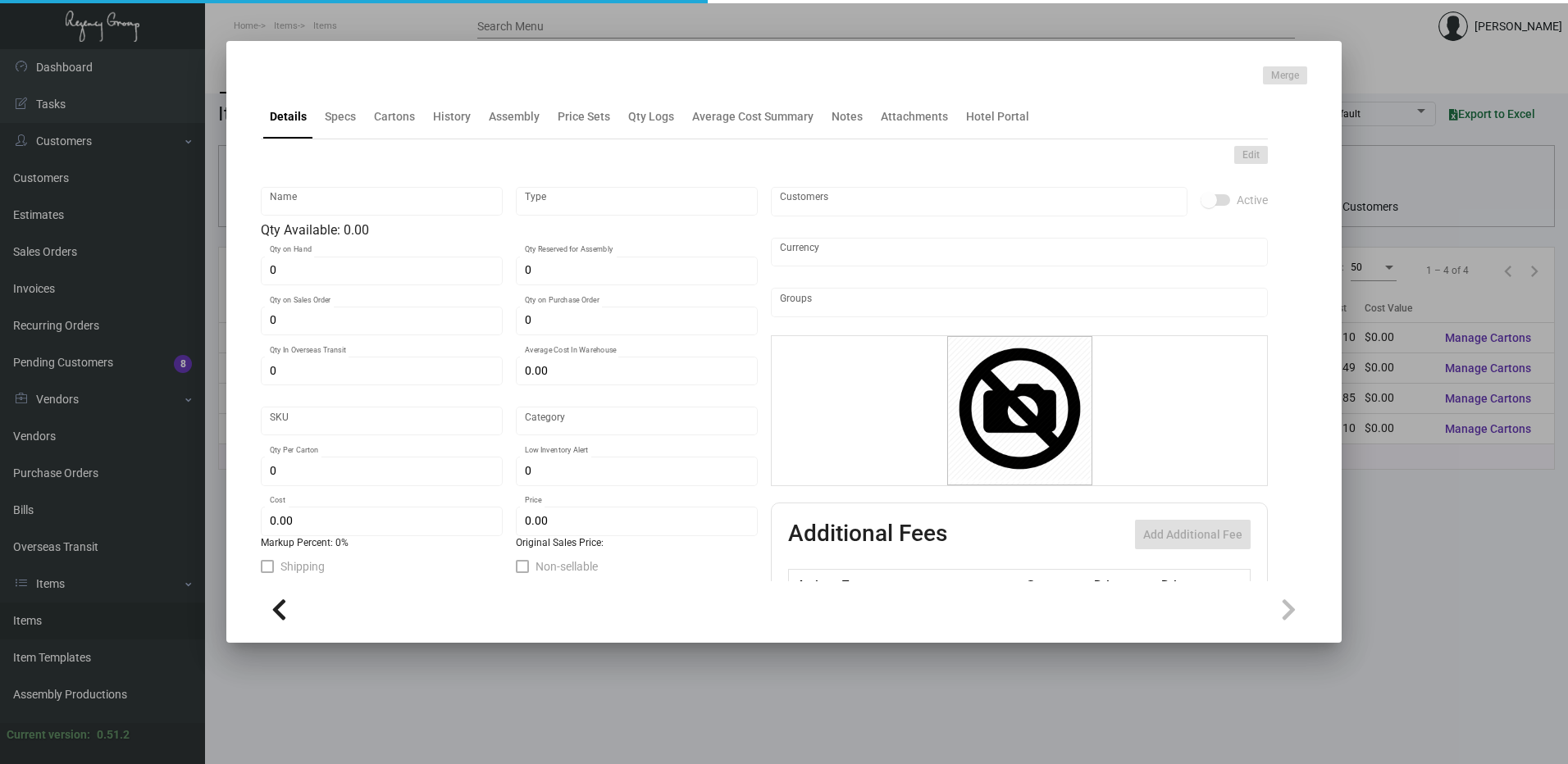
type input "Overseas"
type input "1,000"
type input "$ 0.103"
type input "$ 0.33"
checkbox input "true"
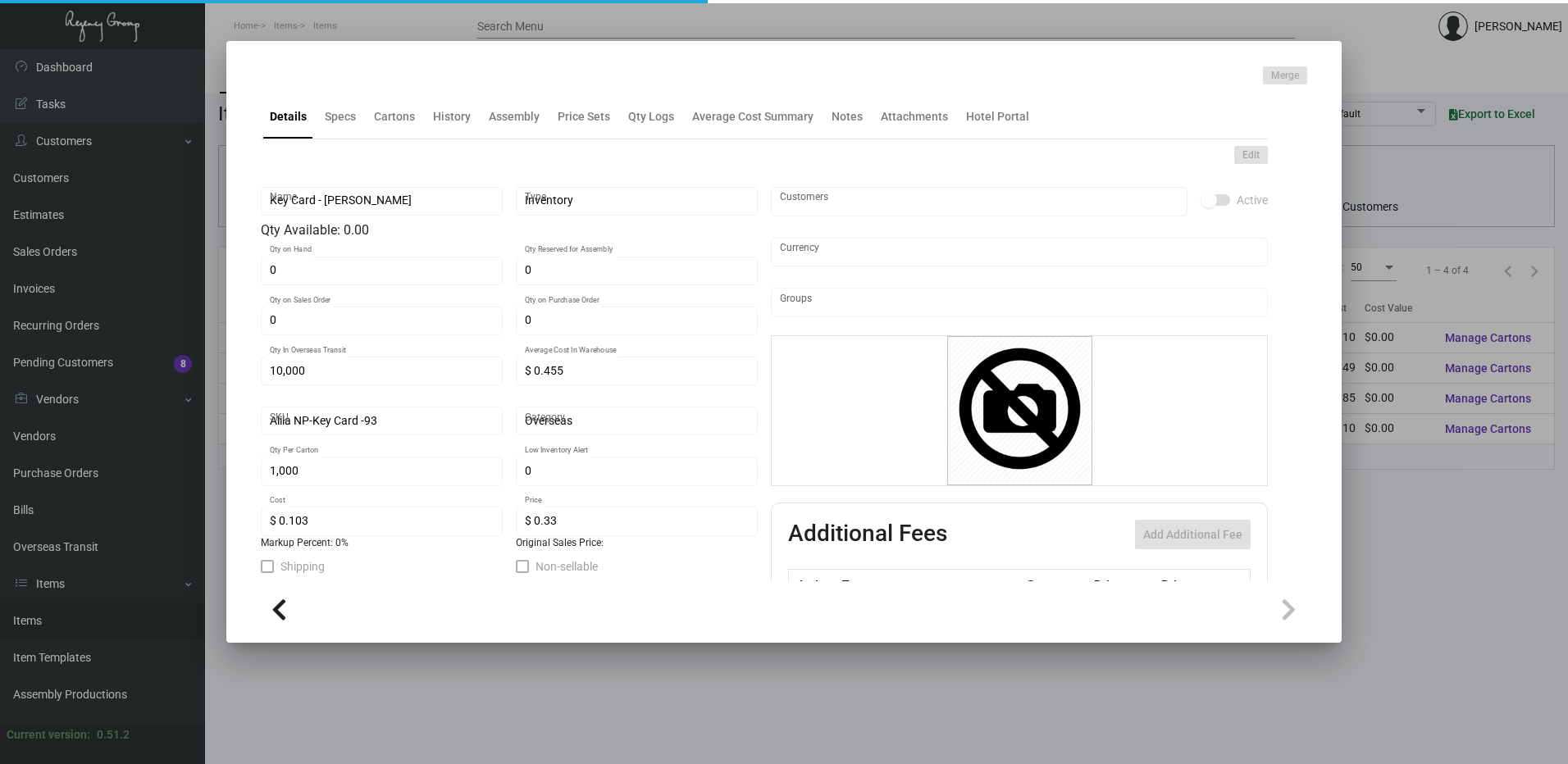
checkbox input "true"
type input "United States Dollar $"
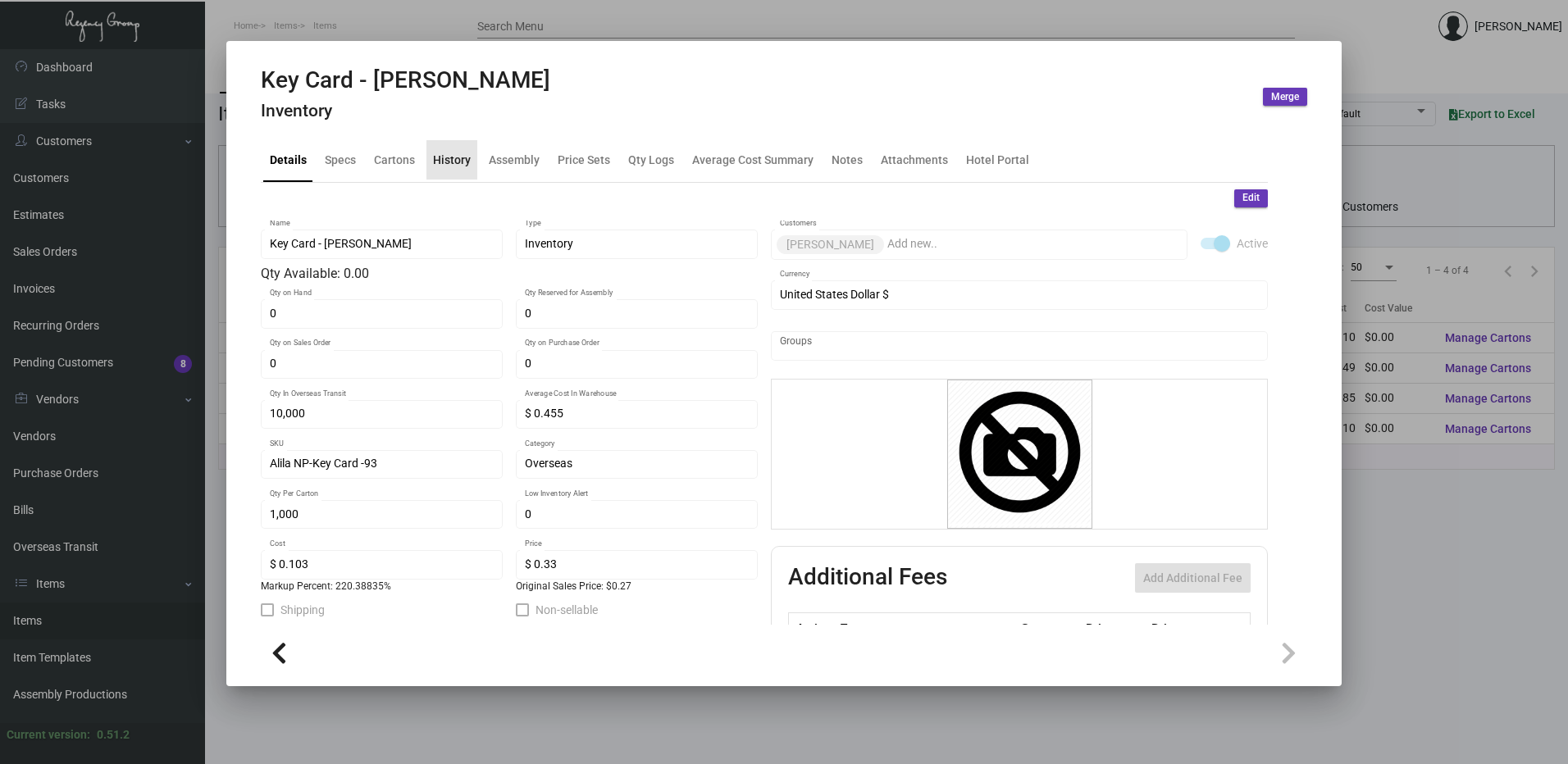
click at [459, 159] on div "History" at bounding box center [451, 159] width 37 height 17
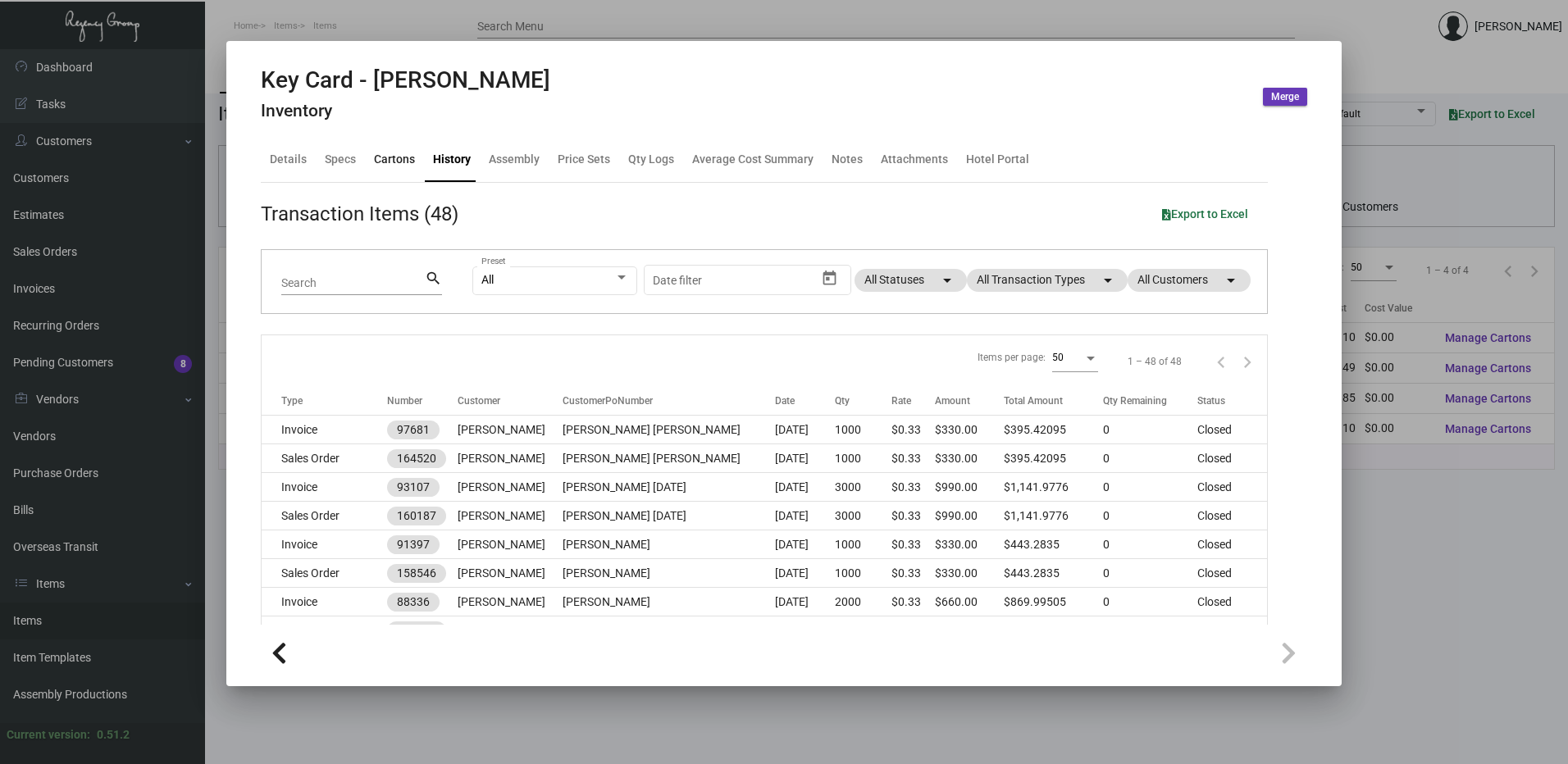
click at [390, 162] on div "Cartons" at bounding box center [394, 159] width 41 height 17
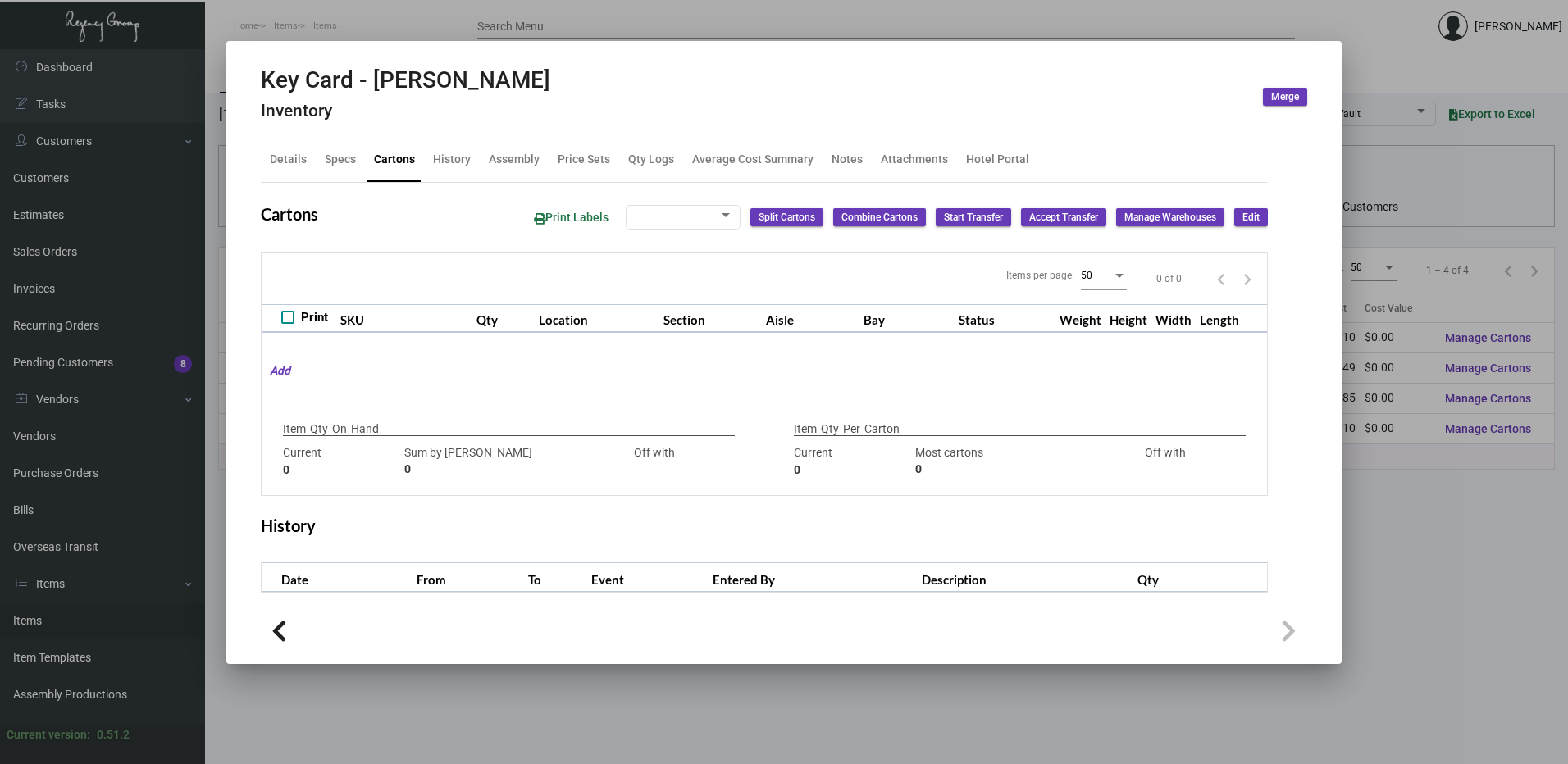
type input "0"
type input "1,000"
type input "1000"
type input "0"
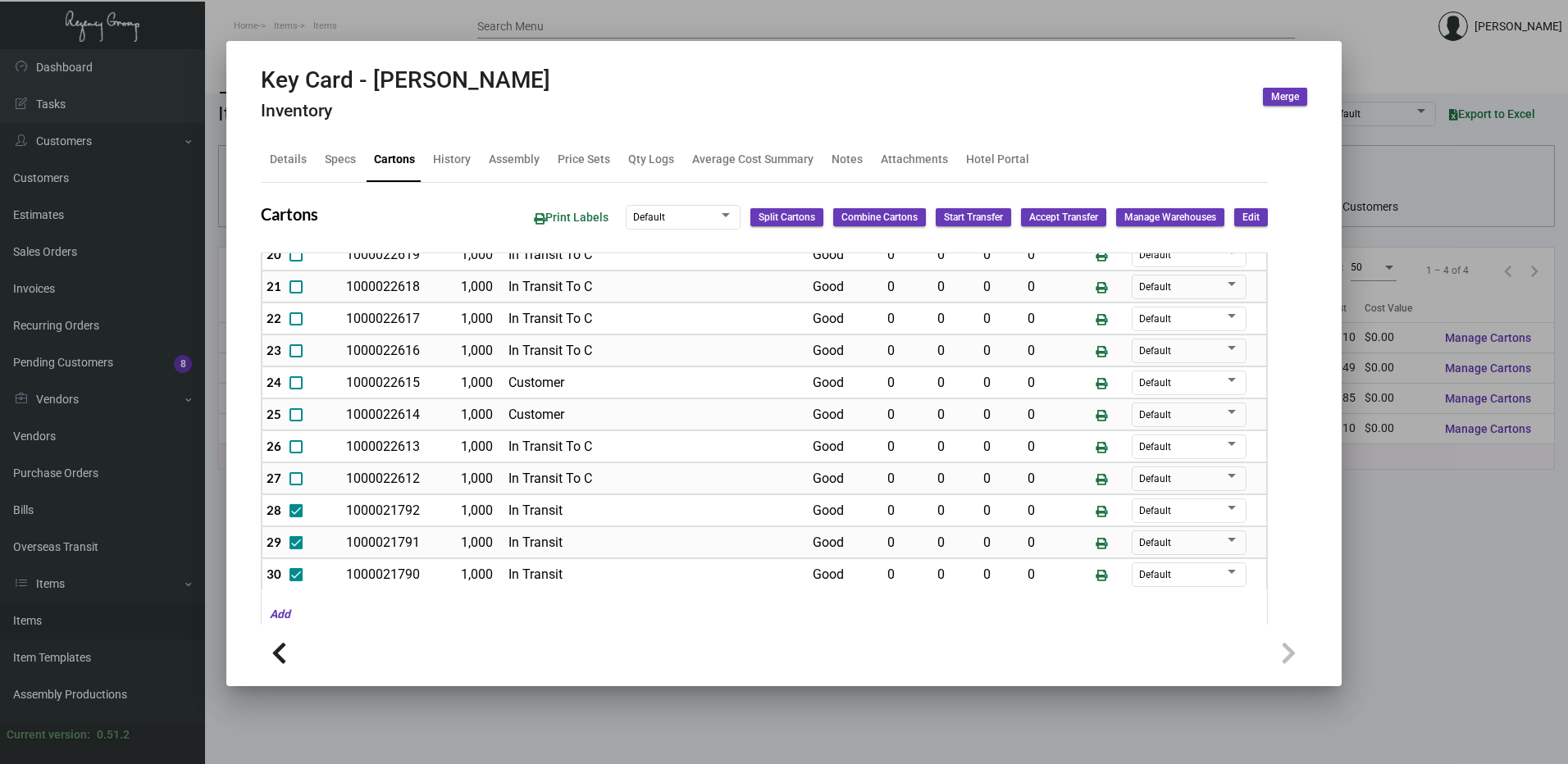
scroll to position [693, 0]
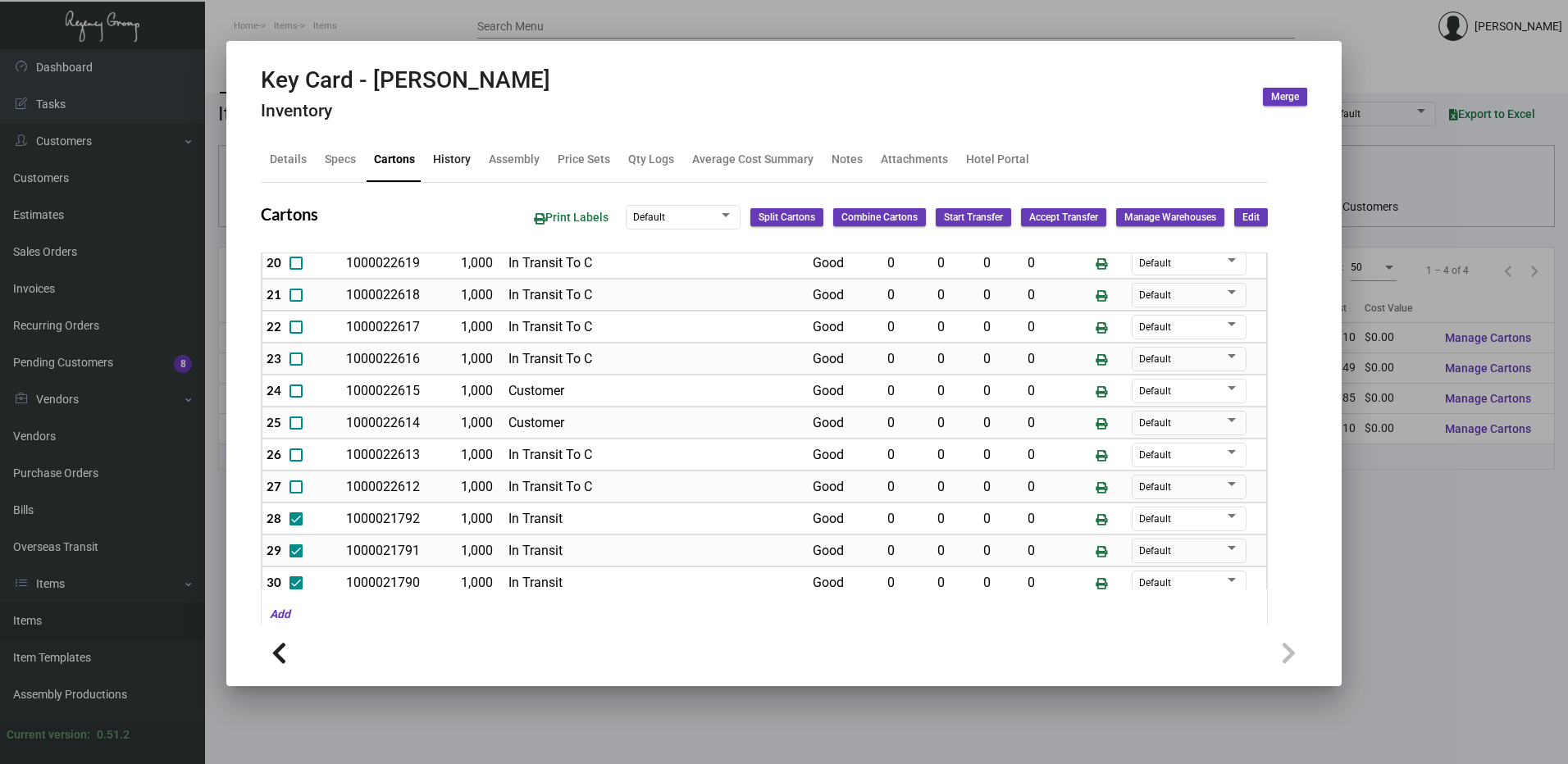
click at [452, 160] on div "History" at bounding box center [451, 159] width 37 height 17
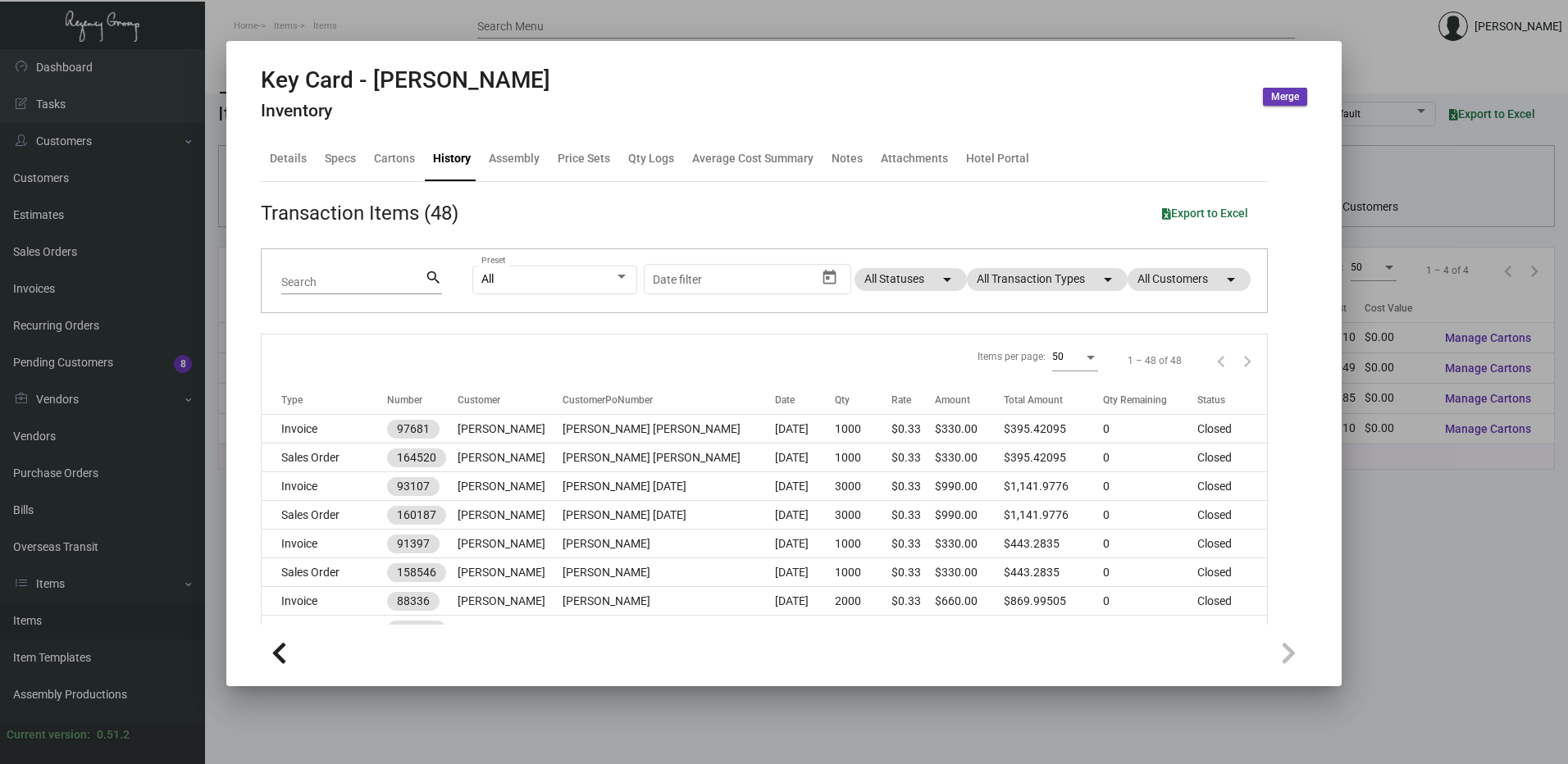
scroll to position [0, 0]
click at [645, 161] on div "Qty Logs" at bounding box center [651, 159] width 46 height 17
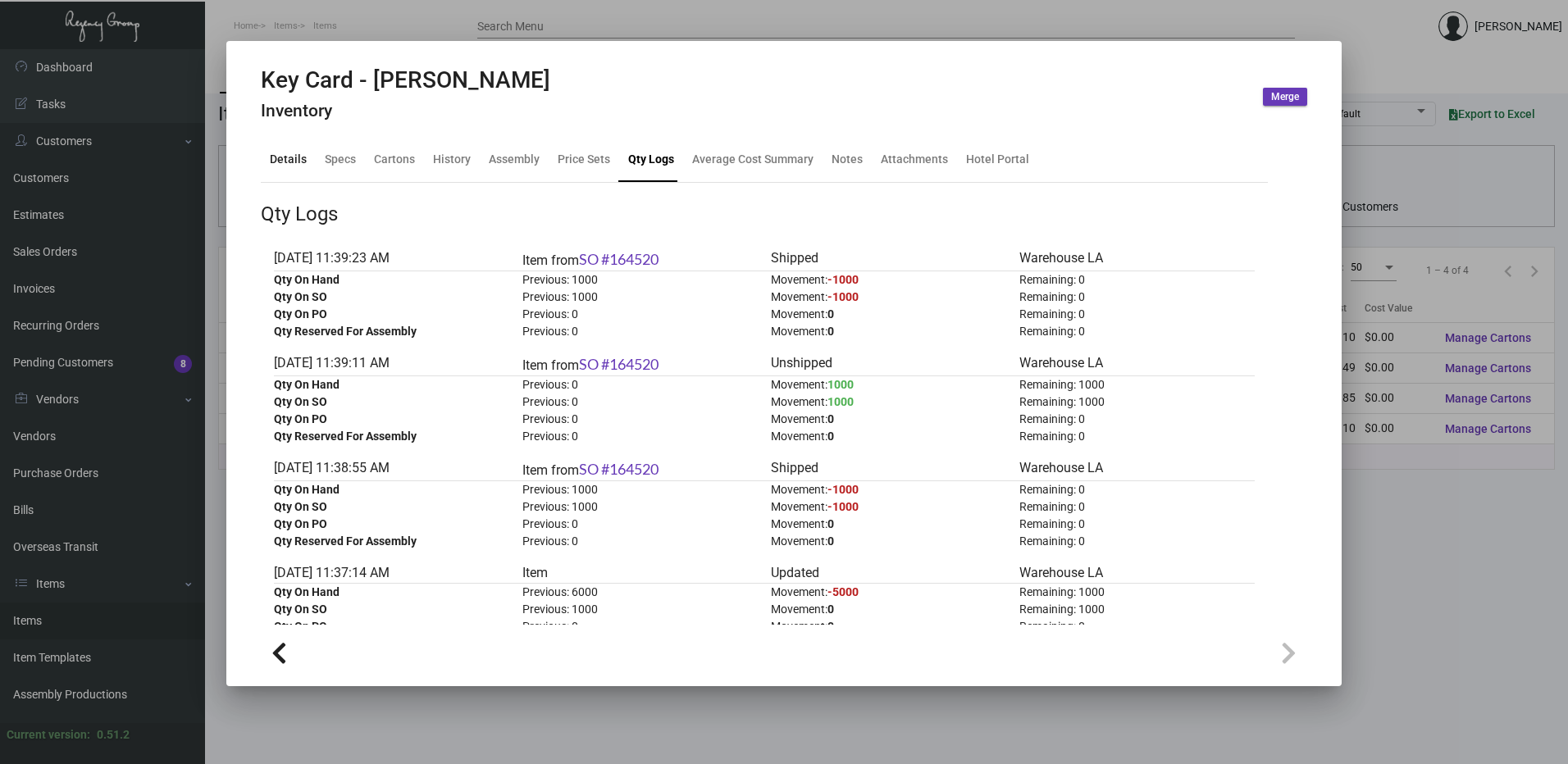
click at [298, 156] on div "Details" at bounding box center [288, 159] width 37 height 17
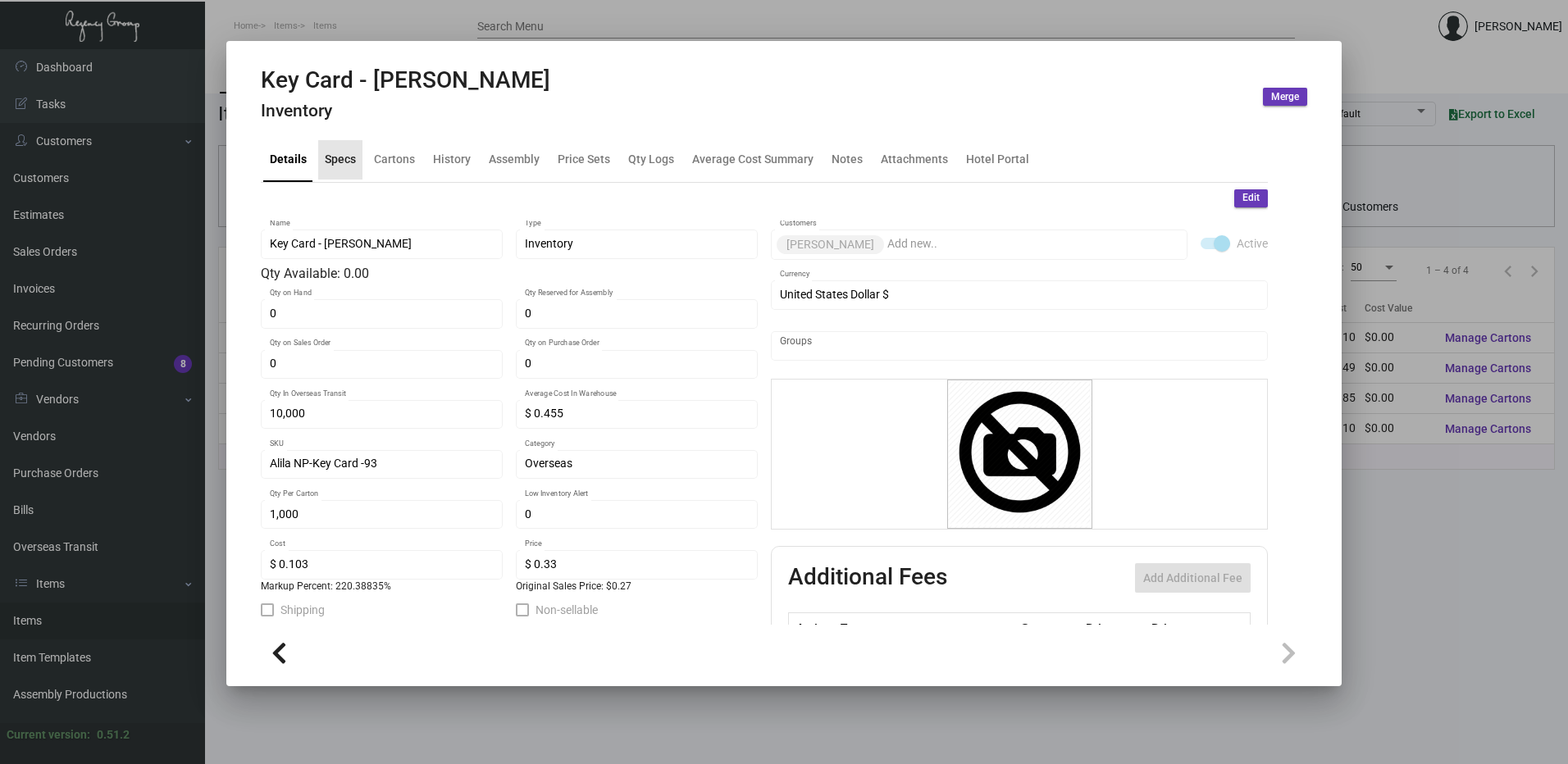
click at [342, 164] on div "Specs" at bounding box center [341, 159] width 32 height 17
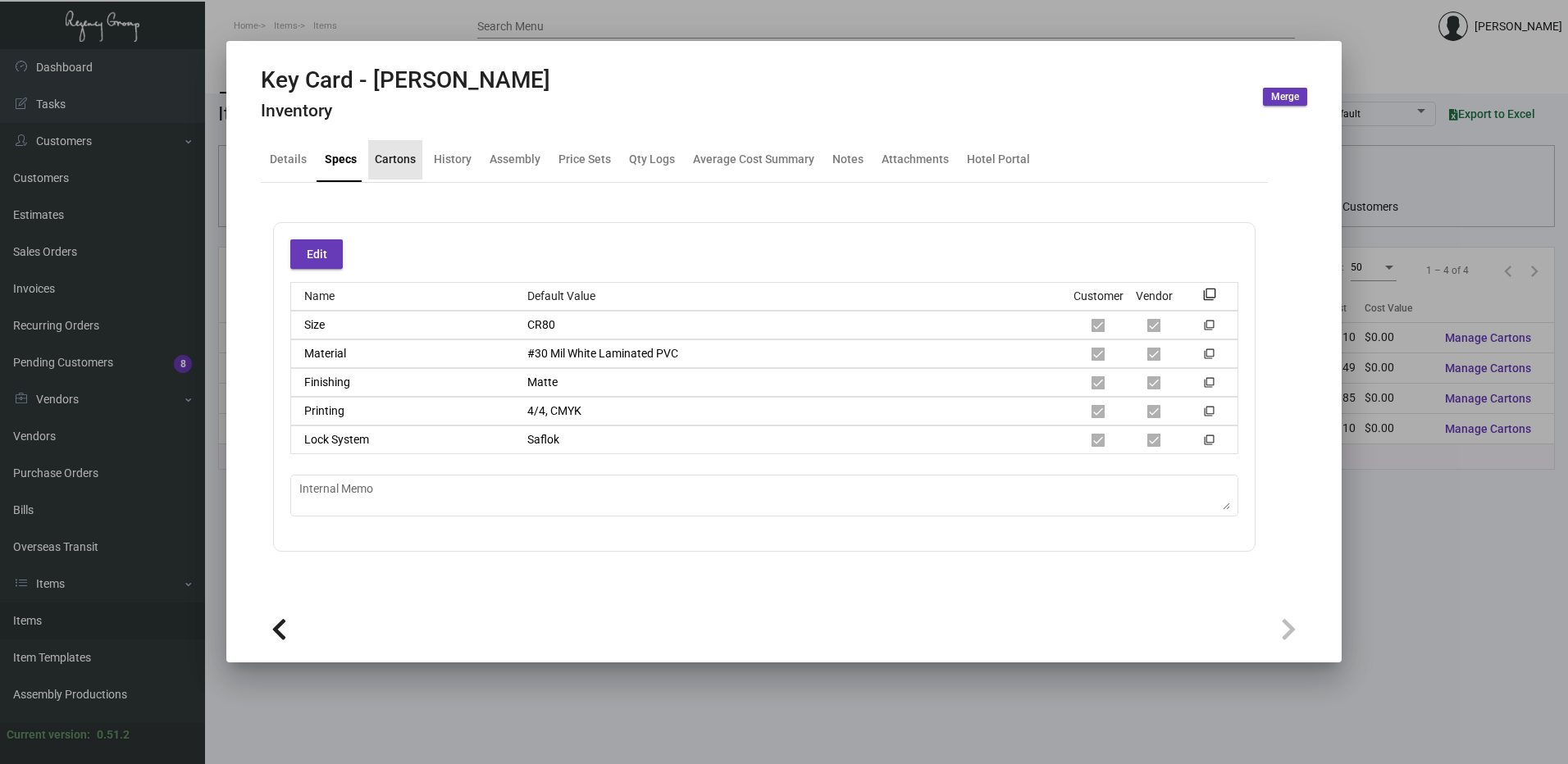
click at [399, 162] on div "Cartons" at bounding box center [395, 159] width 41 height 17
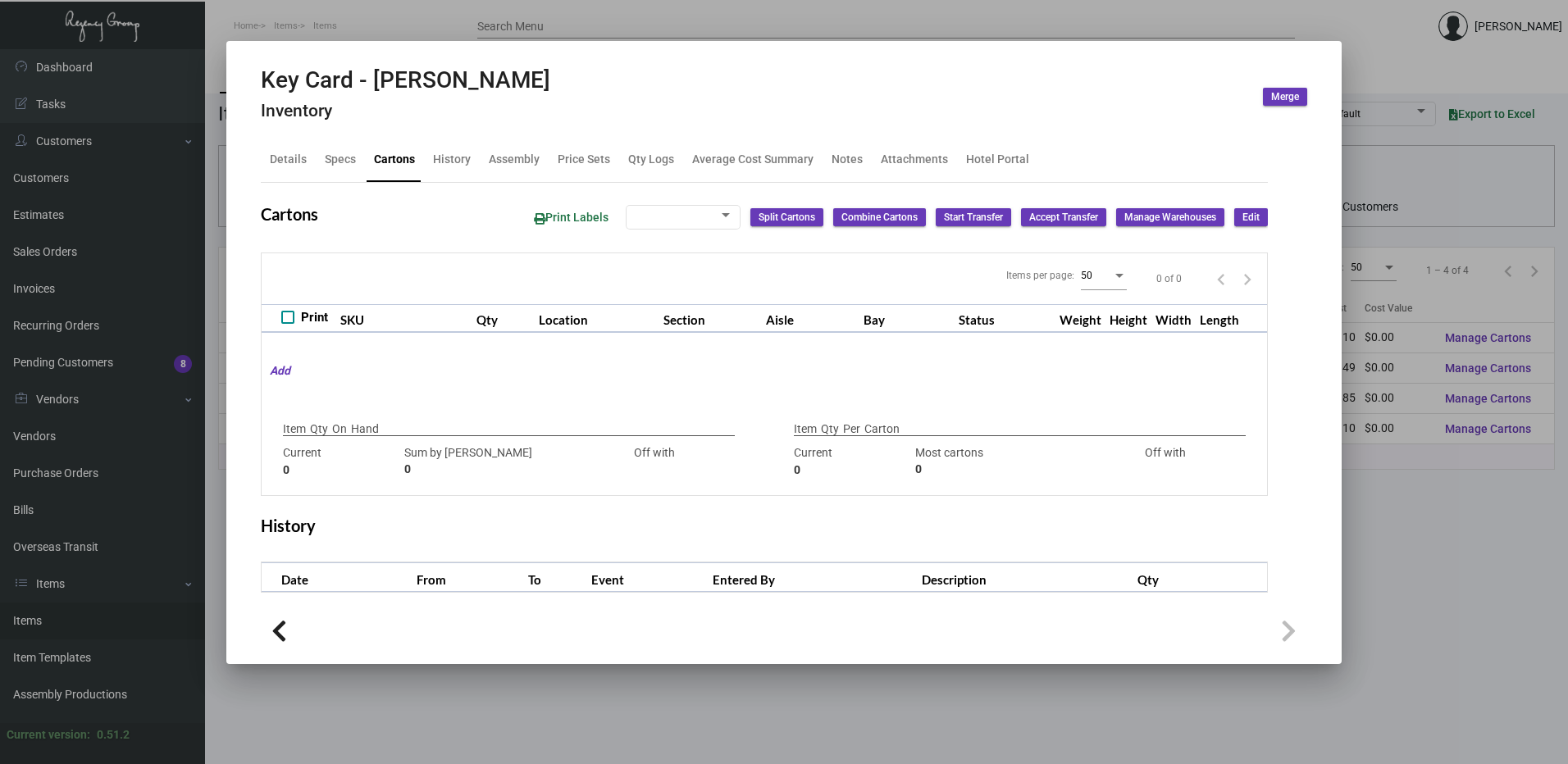
type input "0"
type input "1,000"
type input "1000"
type input "0"
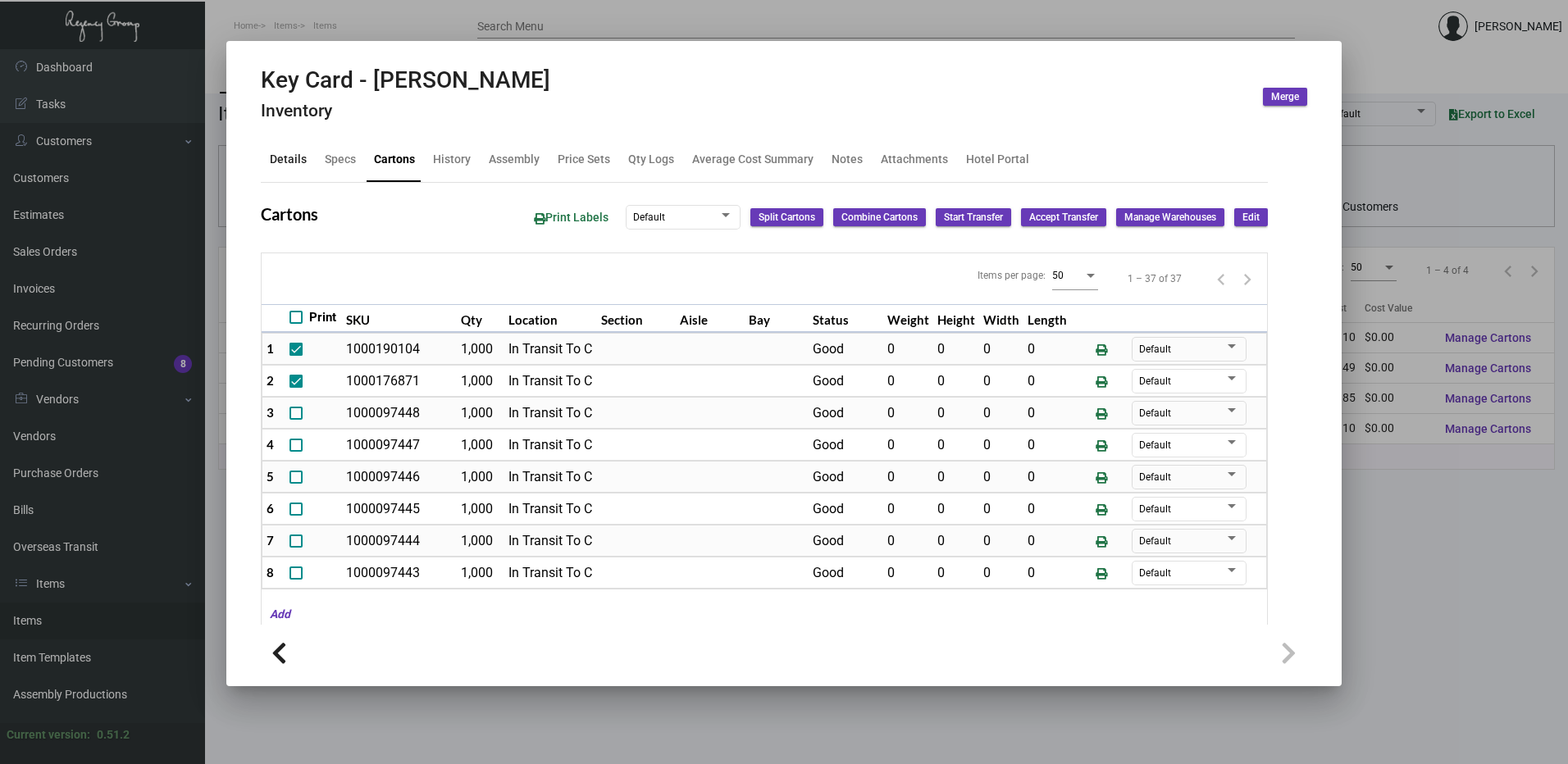
click at [298, 153] on div "Details" at bounding box center [288, 159] width 37 height 17
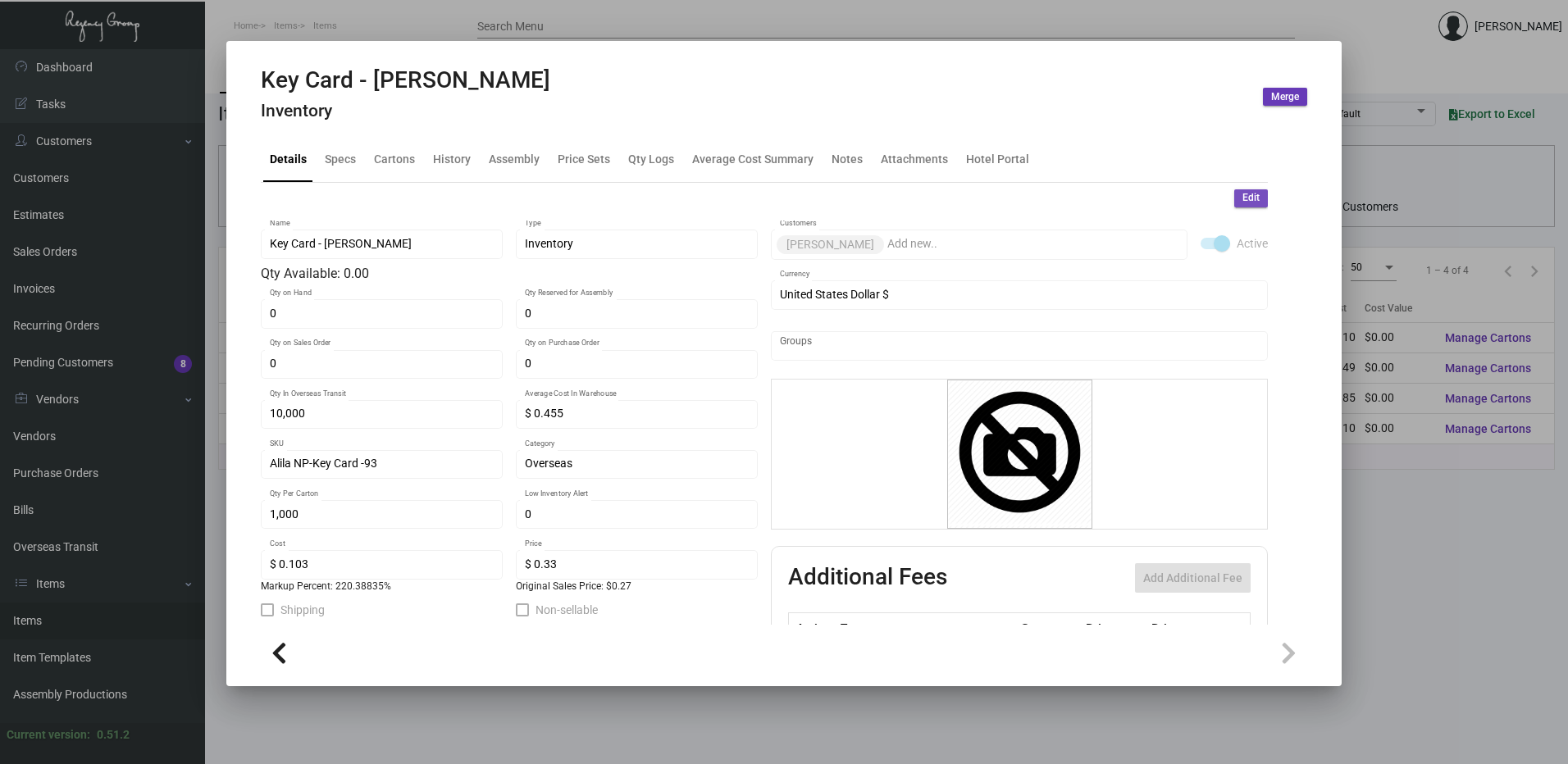
drag, startPoint x: 1242, startPoint y: 204, endPoint x: 629, endPoint y: 321, distance: 624.1
click at [1242, 201] on span "Edit" at bounding box center [1251, 198] width 17 height 14
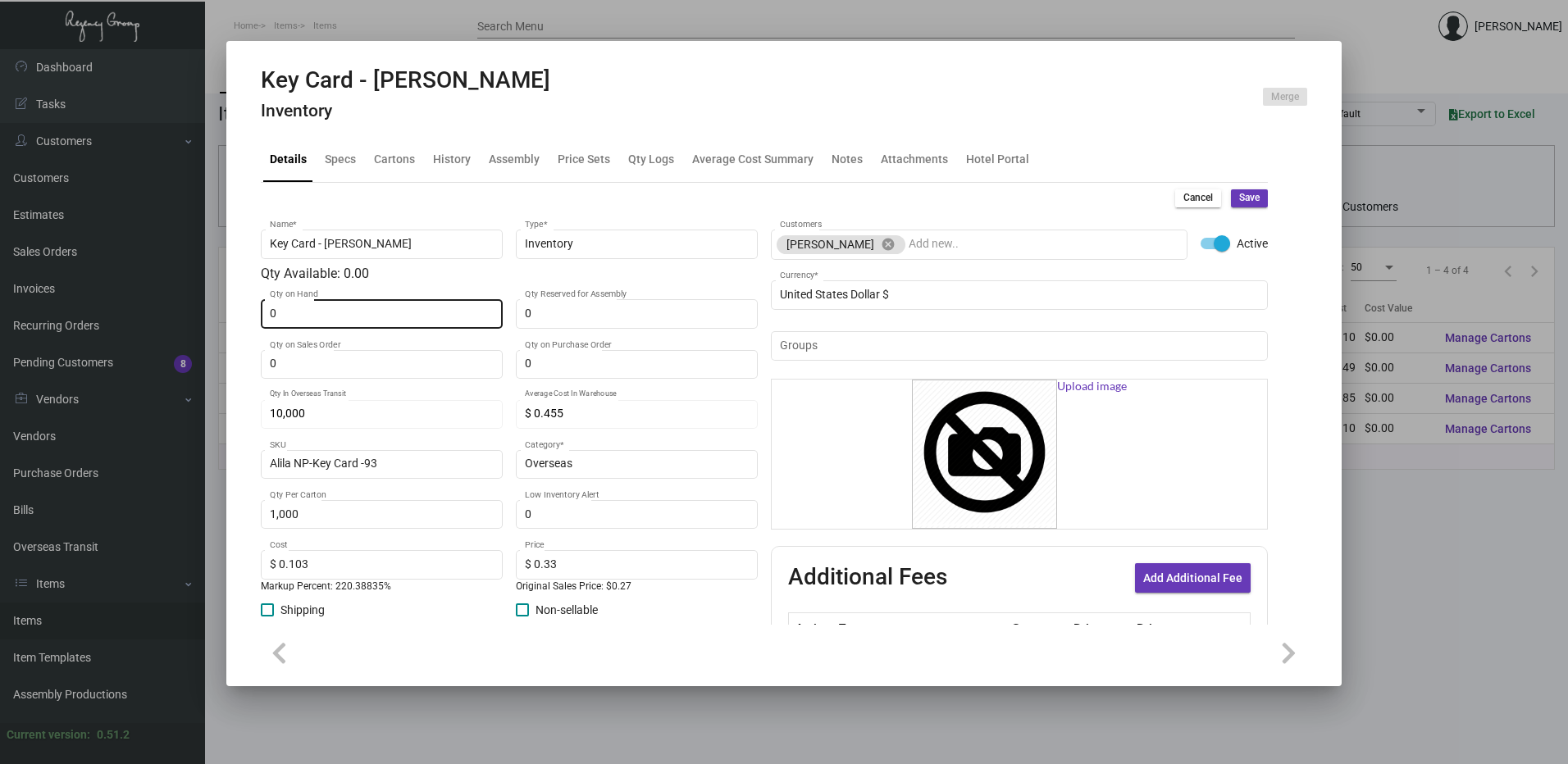
click at [290, 306] on div "0 Qty on Hand" at bounding box center [382, 312] width 224 height 32
click at [300, 309] on input "0" at bounding box center [382, 314] width 224 height 13
click at [324, 314] on input "0" at bounding box center [382, 314] width 224 height 13
type input "5,000"
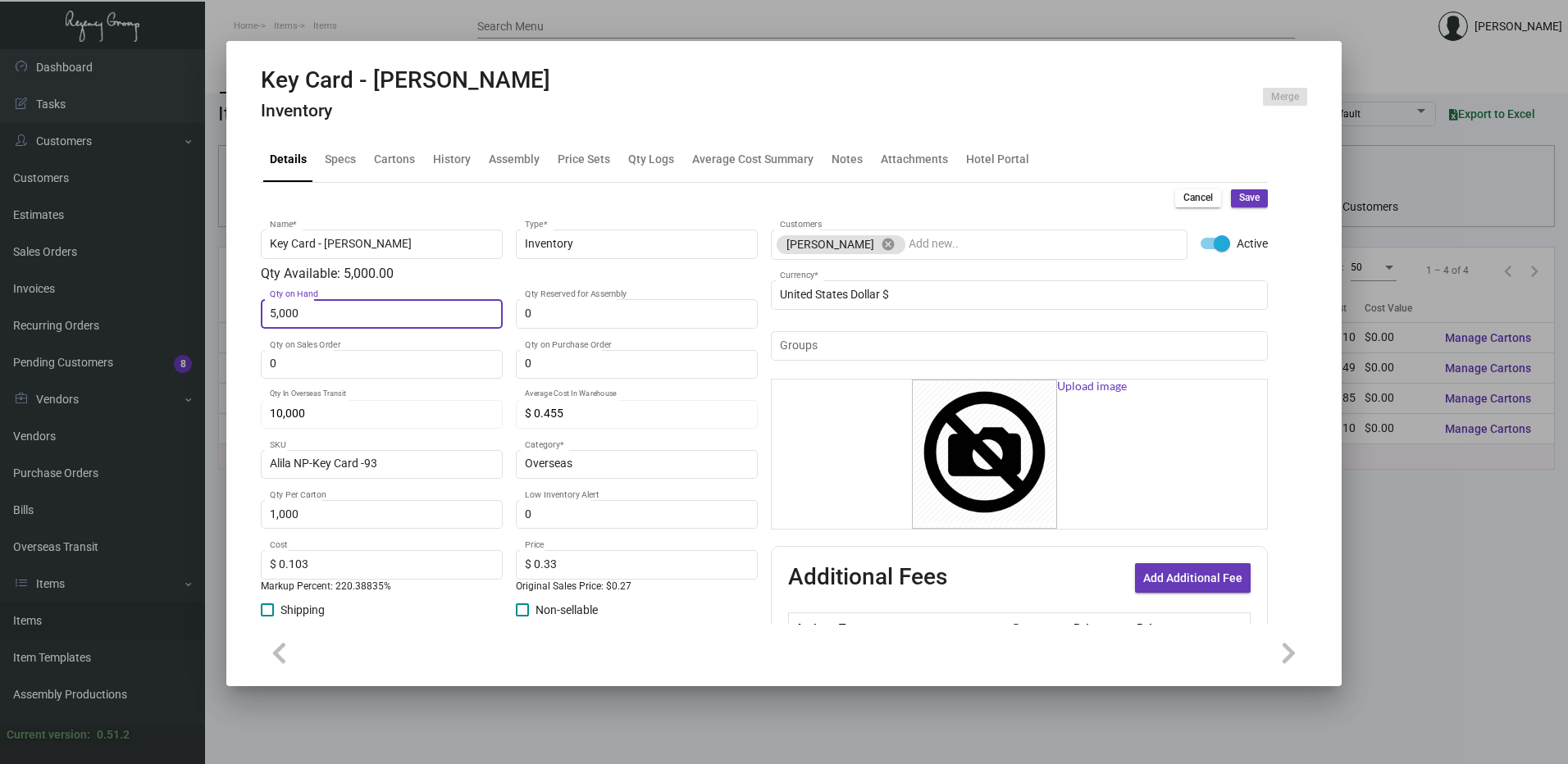
click at [1239, 198] on span "Save" at bounding box center [1249, 198] width 21 height 14
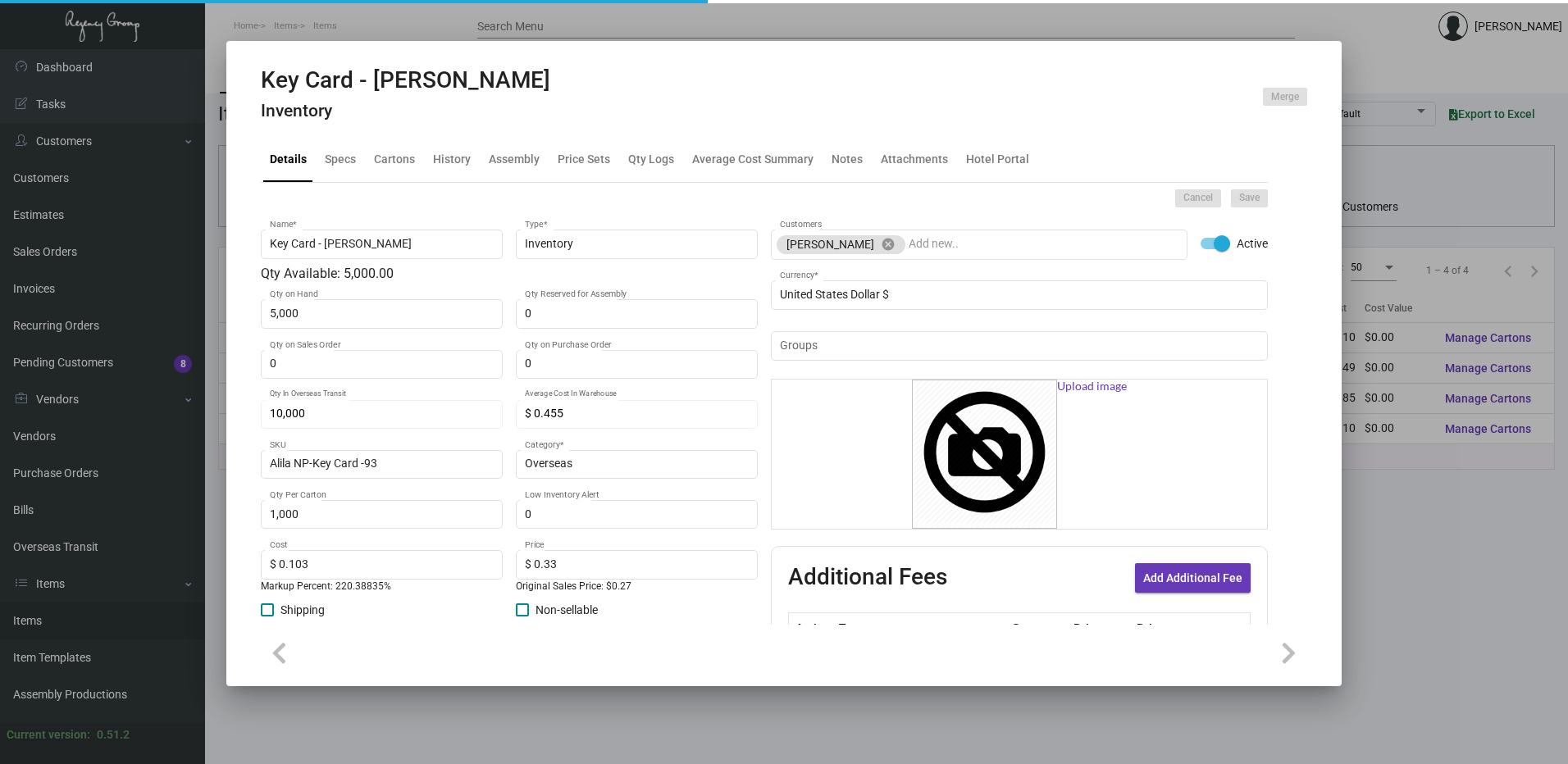
type input "0"
type input "$ 0.00"
type input "0"
type input "$ 0.00"
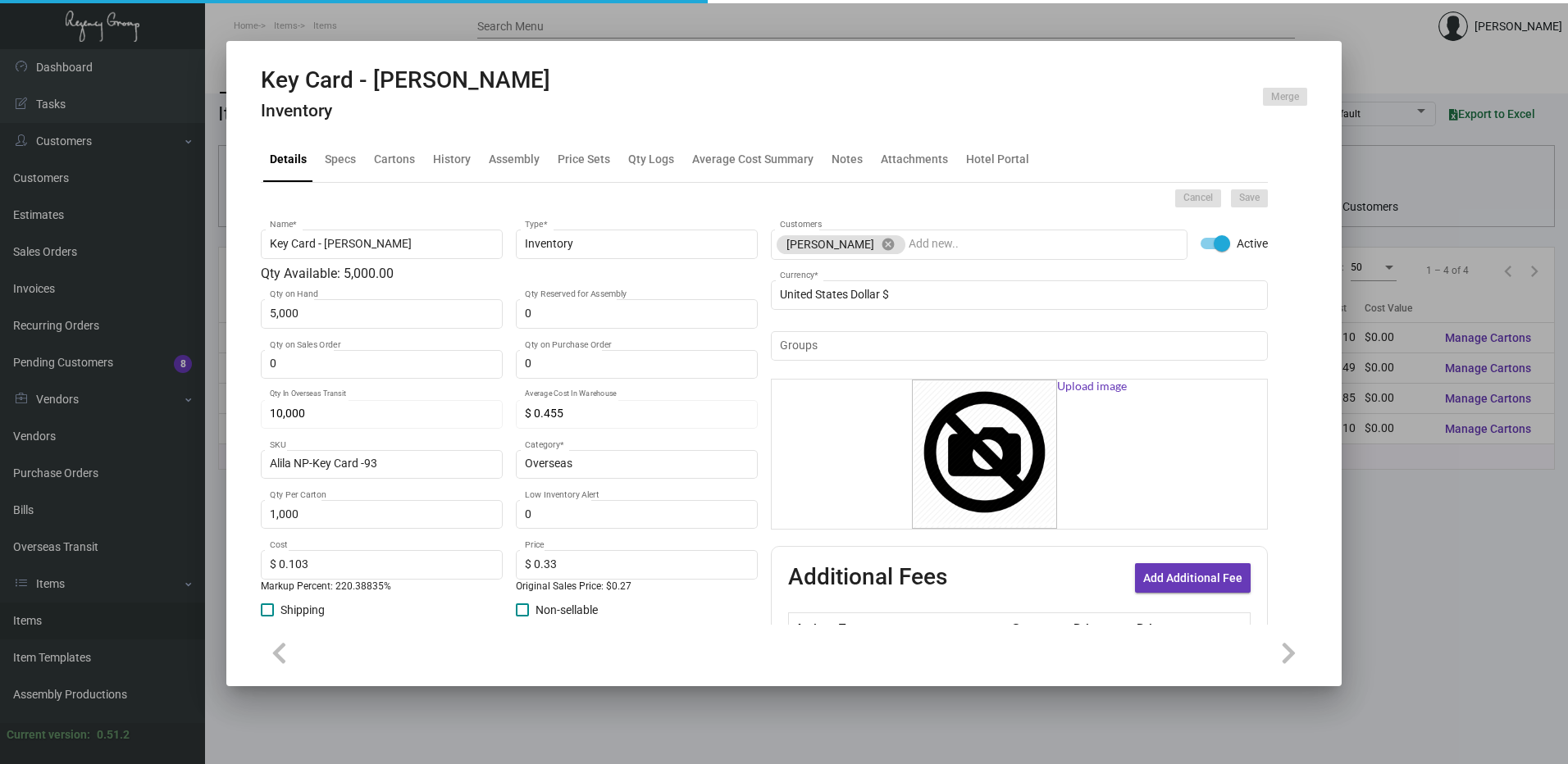
type input "$ 0.00"
checkbox input "false"
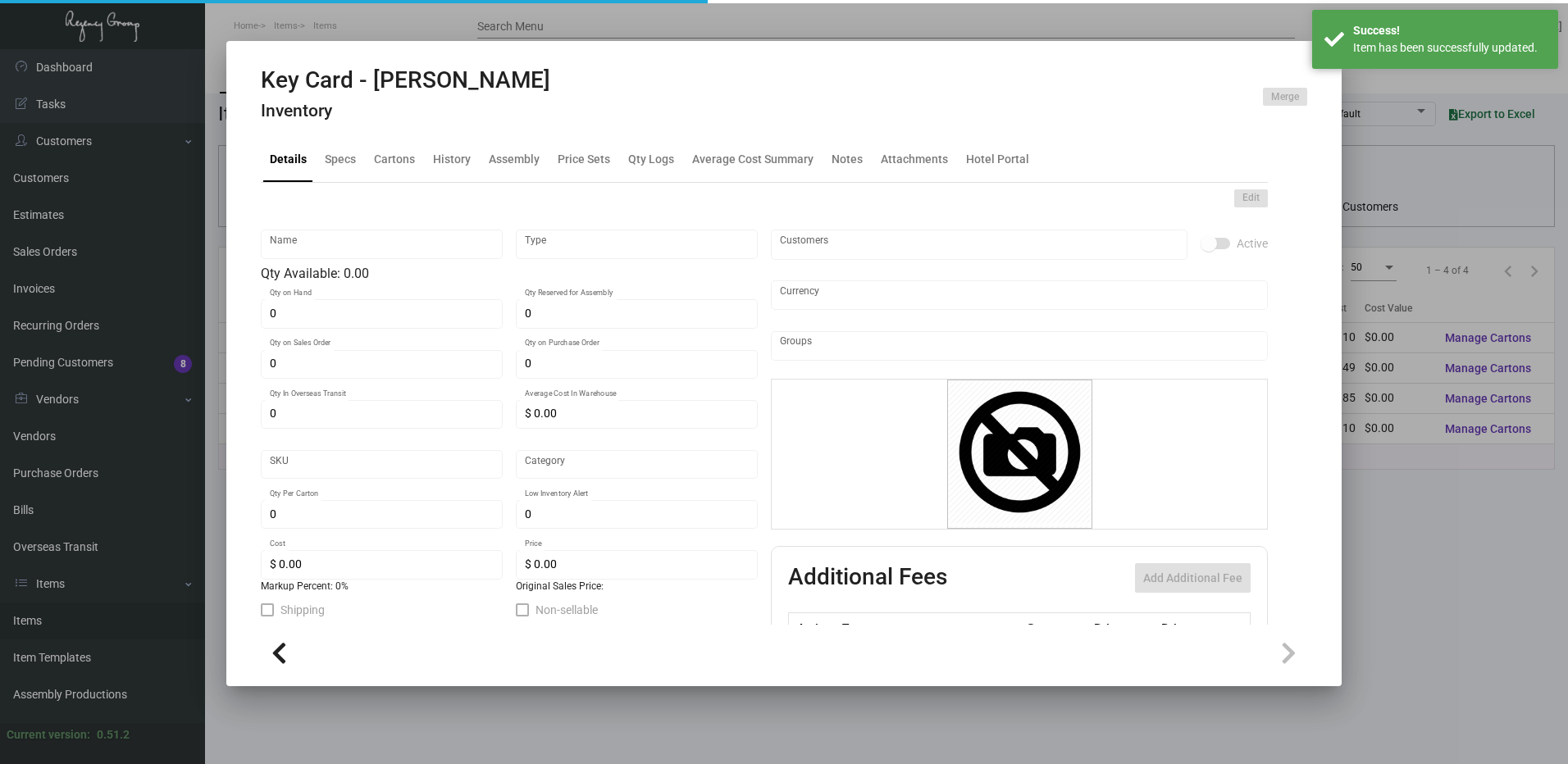
type input "Key Card - [PERSON_NAME]"
type input "Inventory"
type input "5,000"
type input "10,000"
type input "$ 0.455"
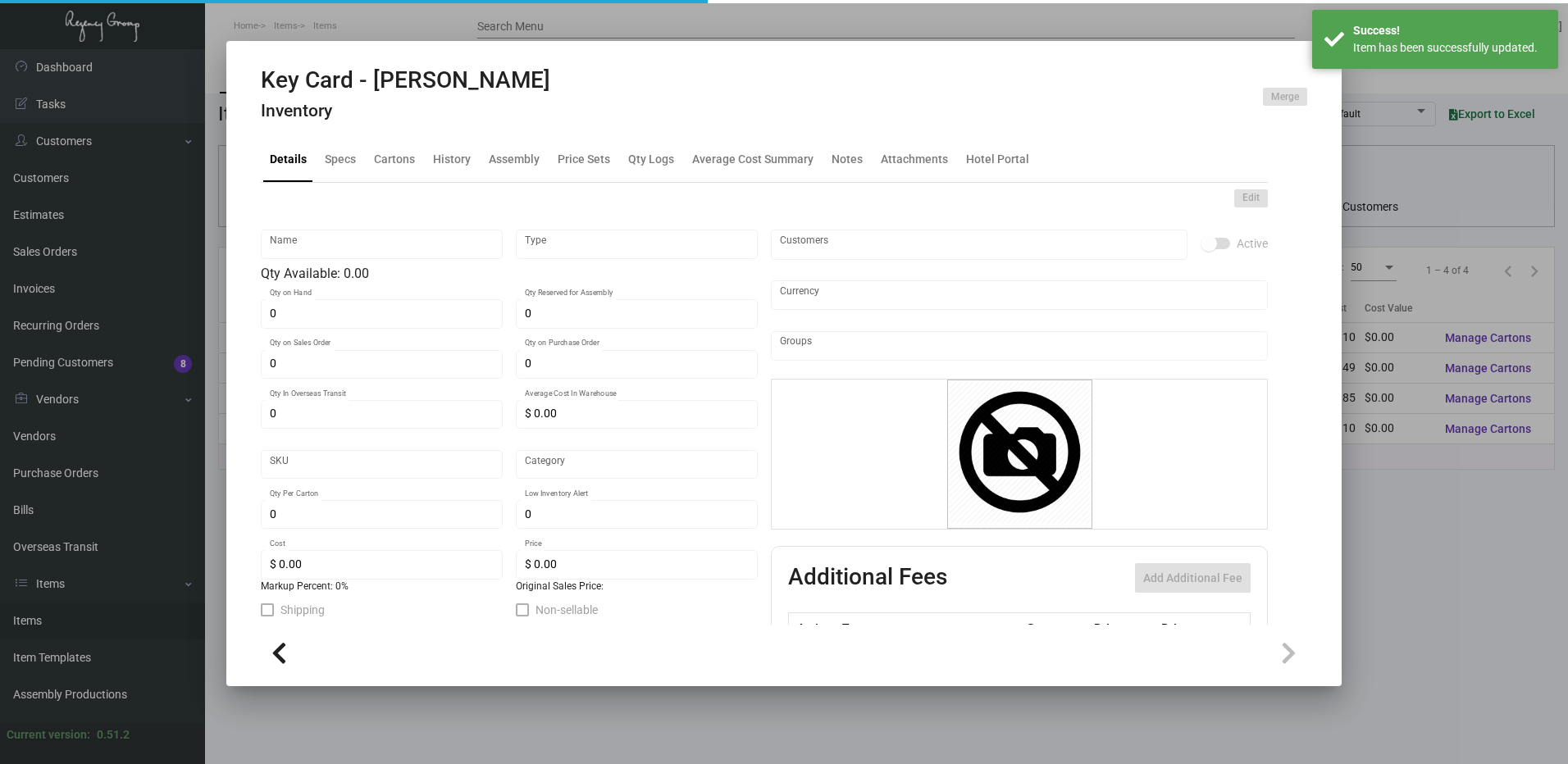
type input "Alila NP-Key Card -93"
type input "Overseas"
type input "1,000"
type input "$ 0.103"
type input "$ 0.33"
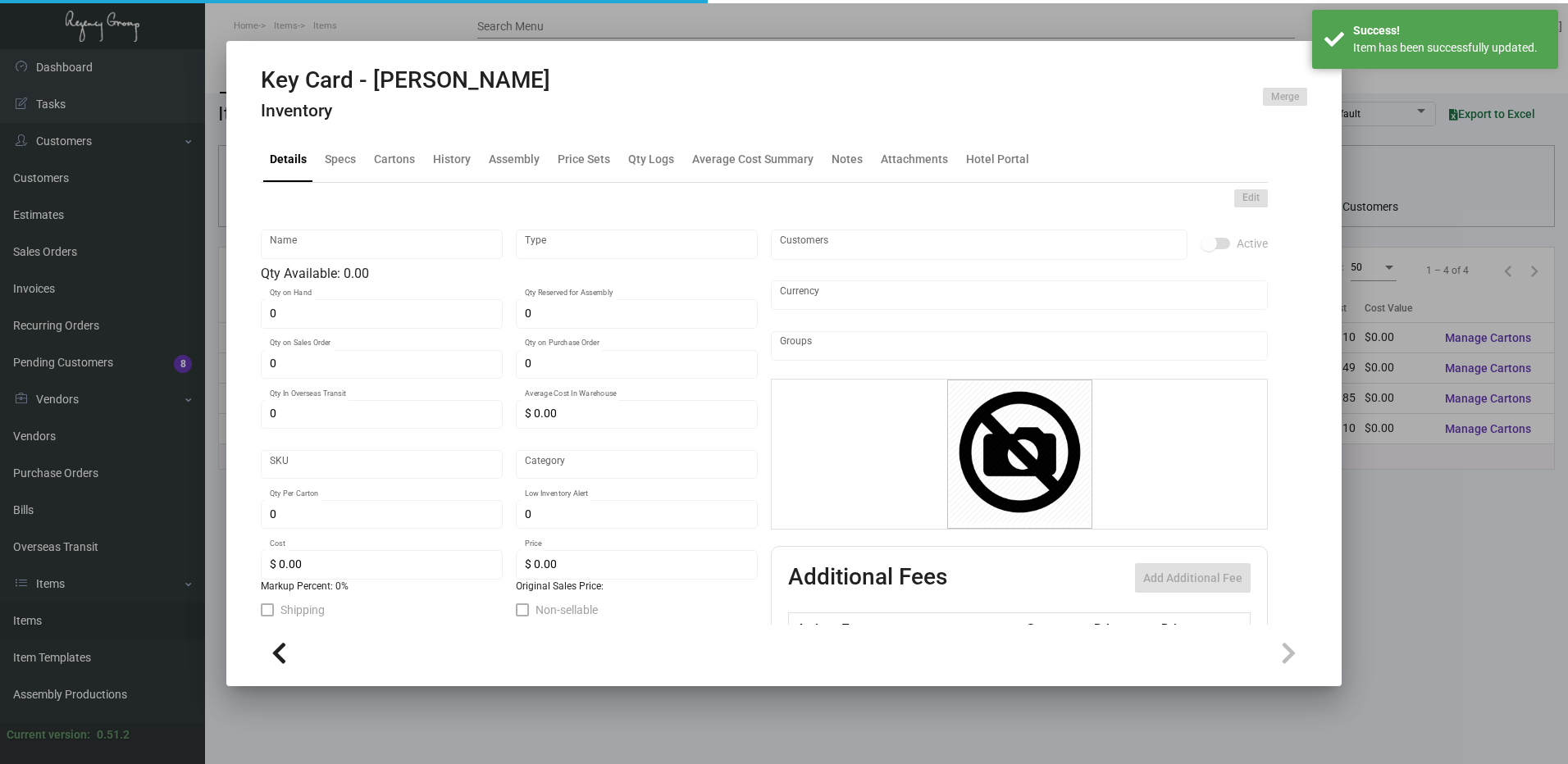
checkbox input "true"
type input "United States Dollar $"
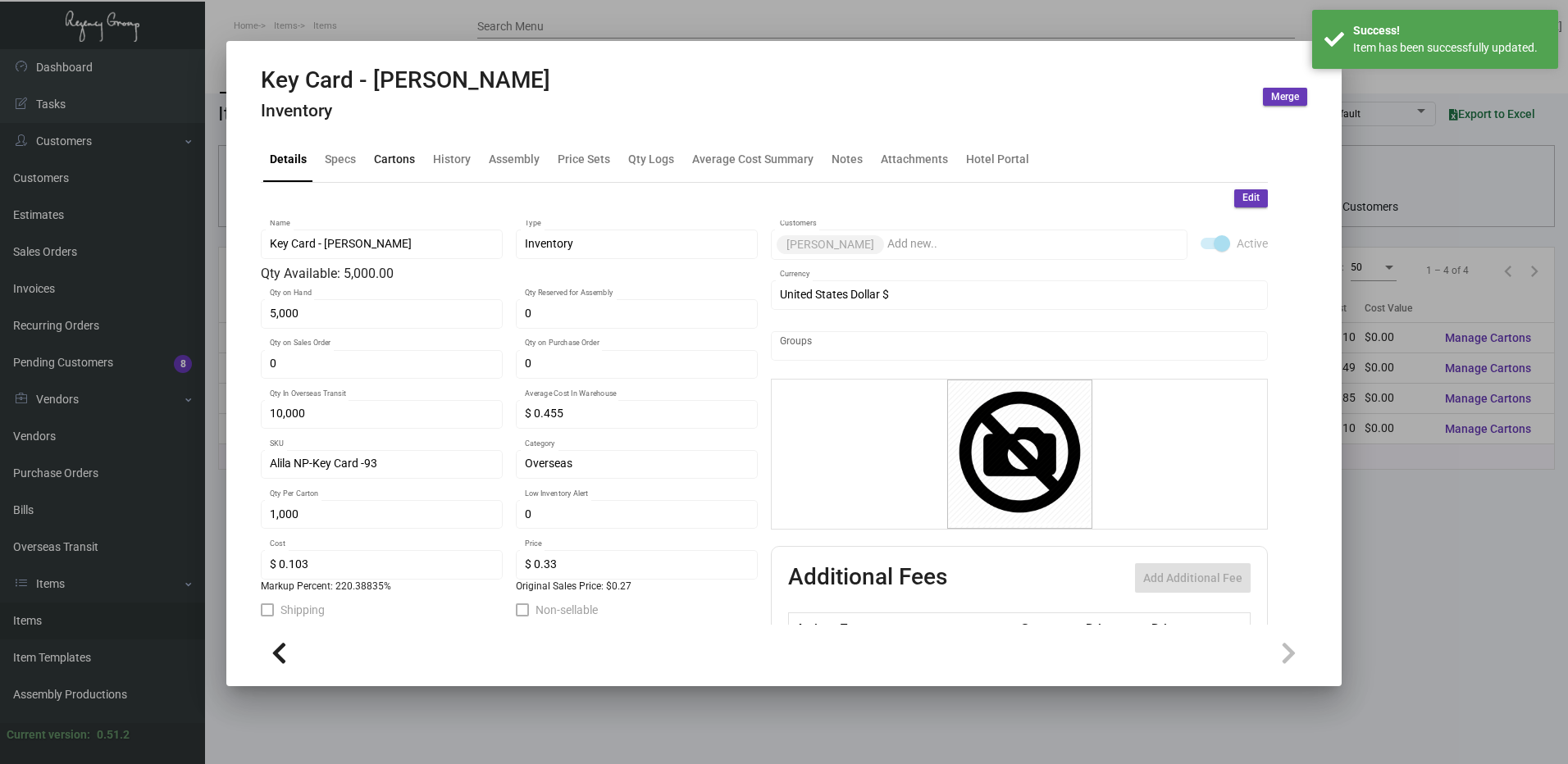
click at [395, 160] on div "Cartons" at bounding box center [394, 159] width 41 height 17
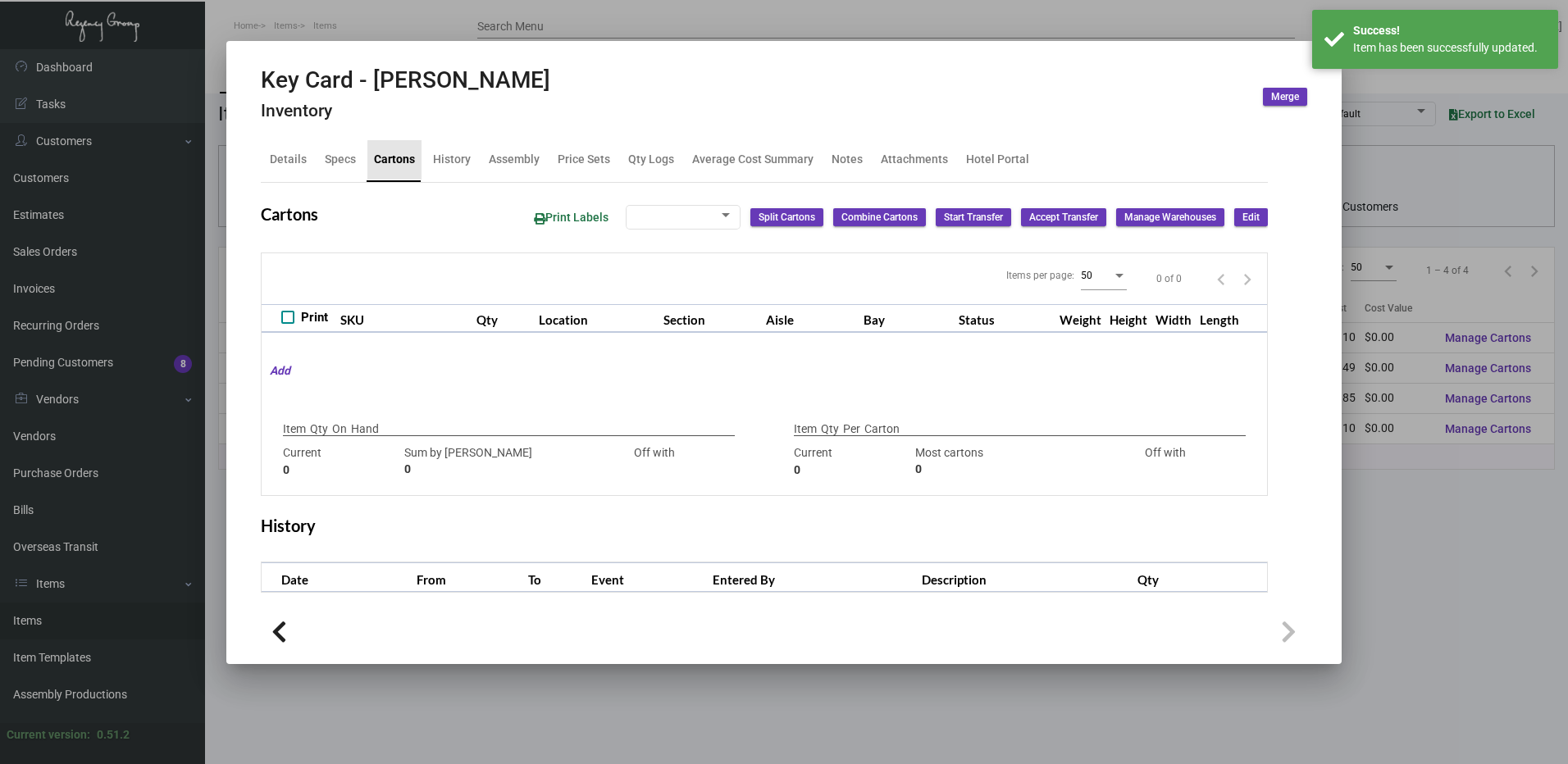
type input "5,000"
type input "+5000"
type input "1,000"
type input "1000"
type input "0"
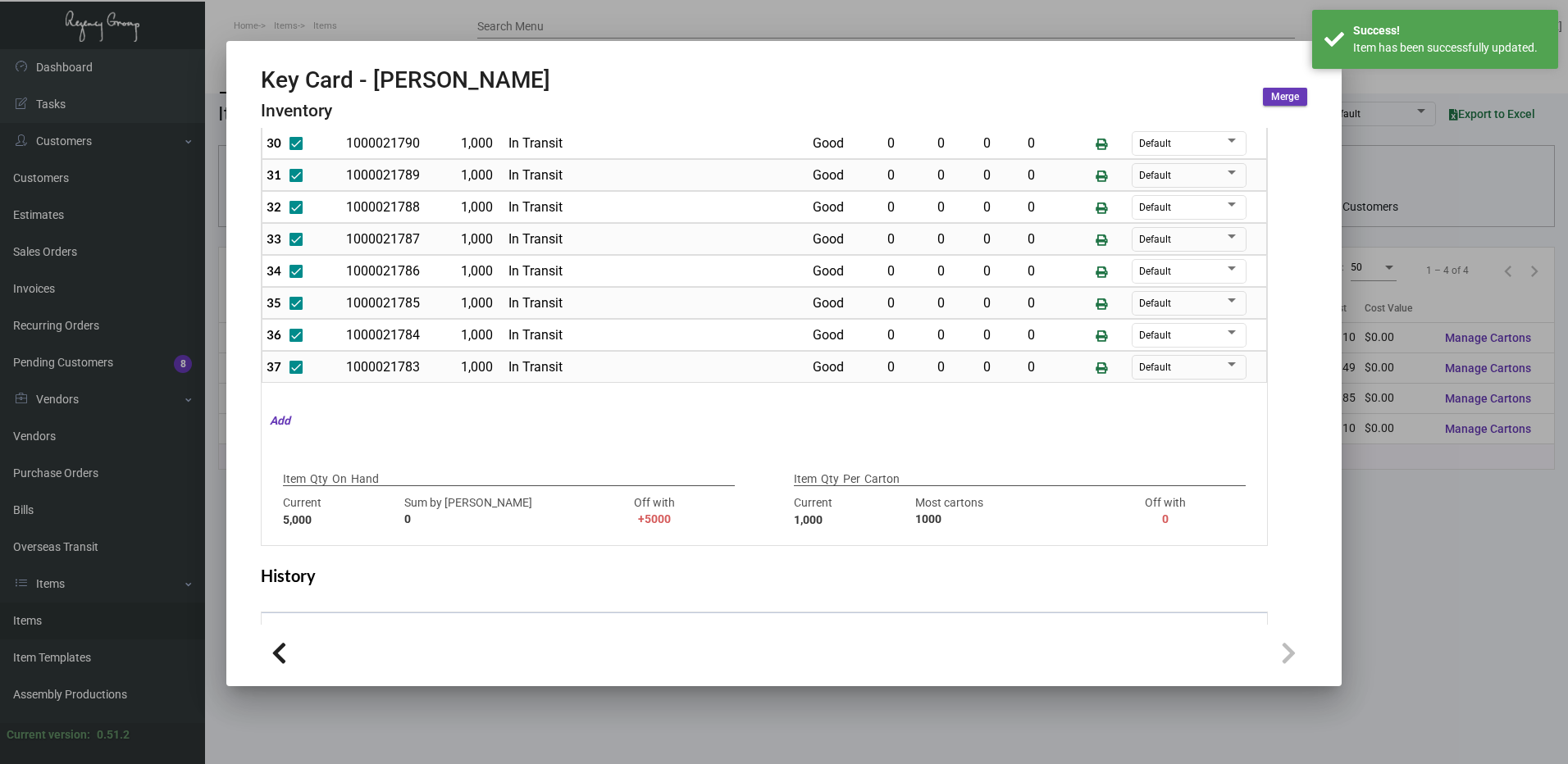
scroll to position [246, 0]
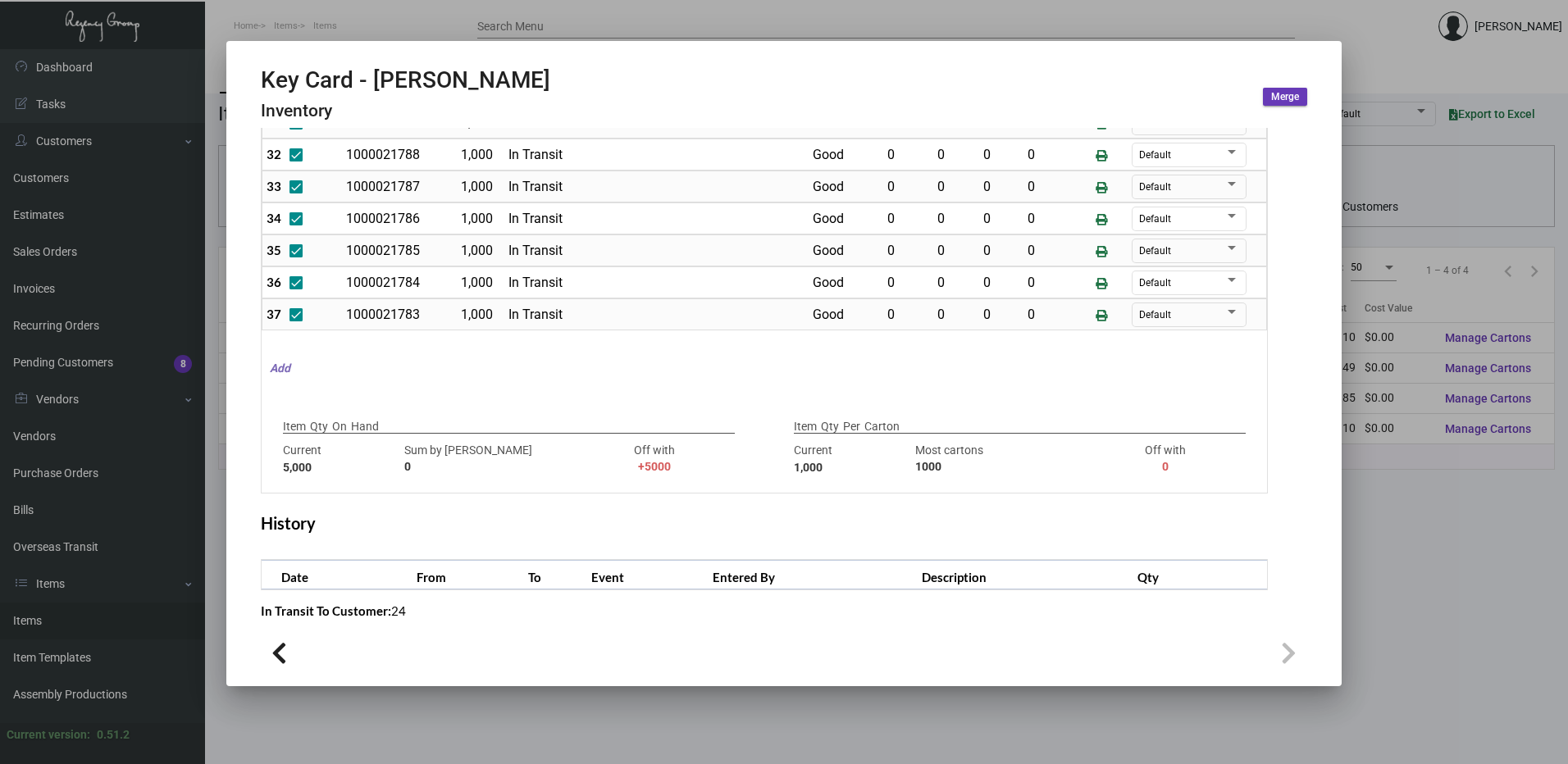
click at [273, 366] on mat-hint "Add" at bounding box center [276, 368] width 29 height 17
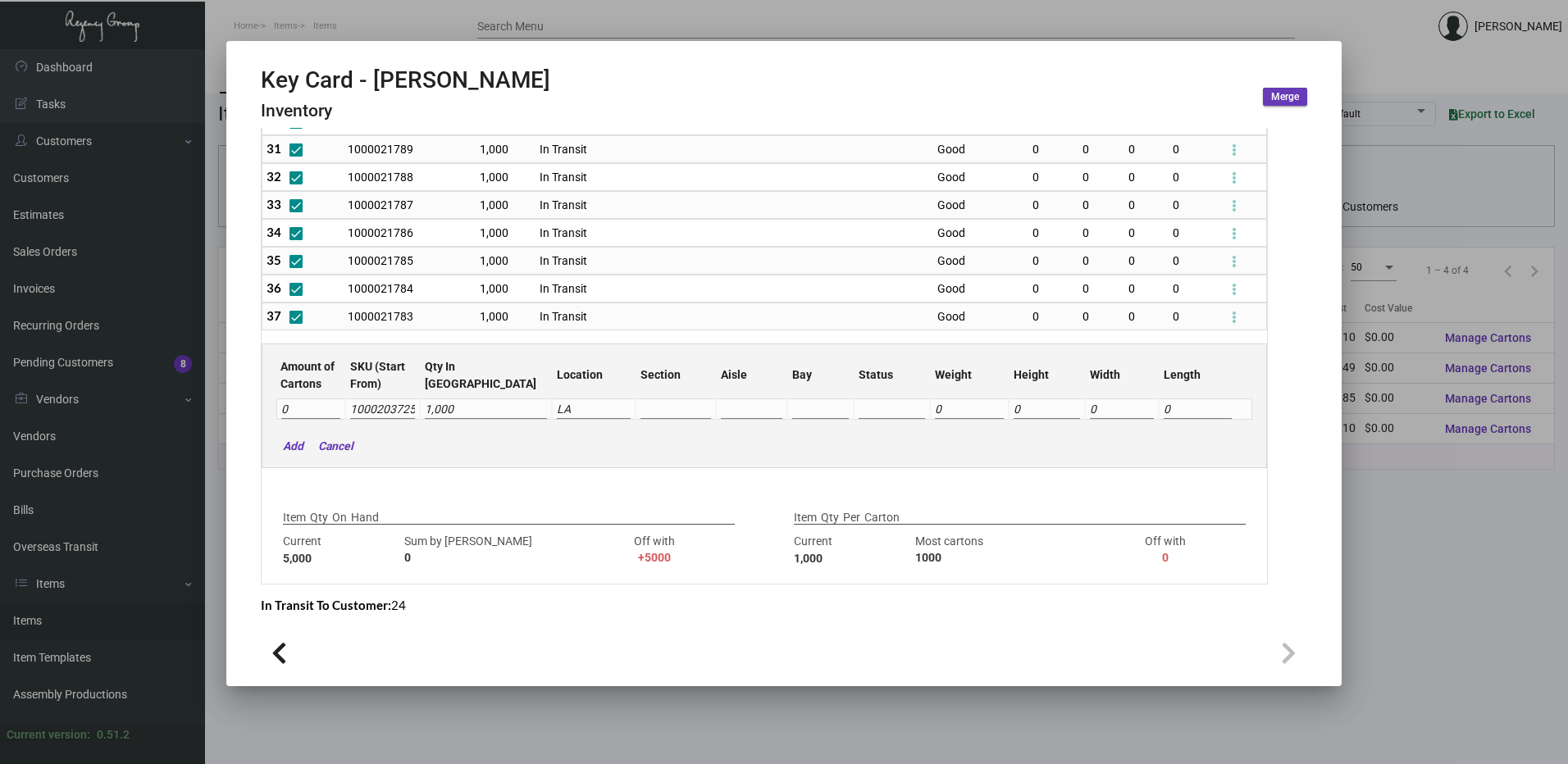
drag, startPoint x: 314, startPoint y: 413, endPoint x: 275, endPoint y: 413, distance: 39.0
click at [275, 413] on table "Amount of Cartons SKU (Start From) Qty In [GEOGRAPHIC_DATA] Location Section [G…" at bounding box center [764, 389] width 980 height 65
type input "5"
click at [641, 412] on input at bounding box center [676, 410] width 71 height 18
type input "8"
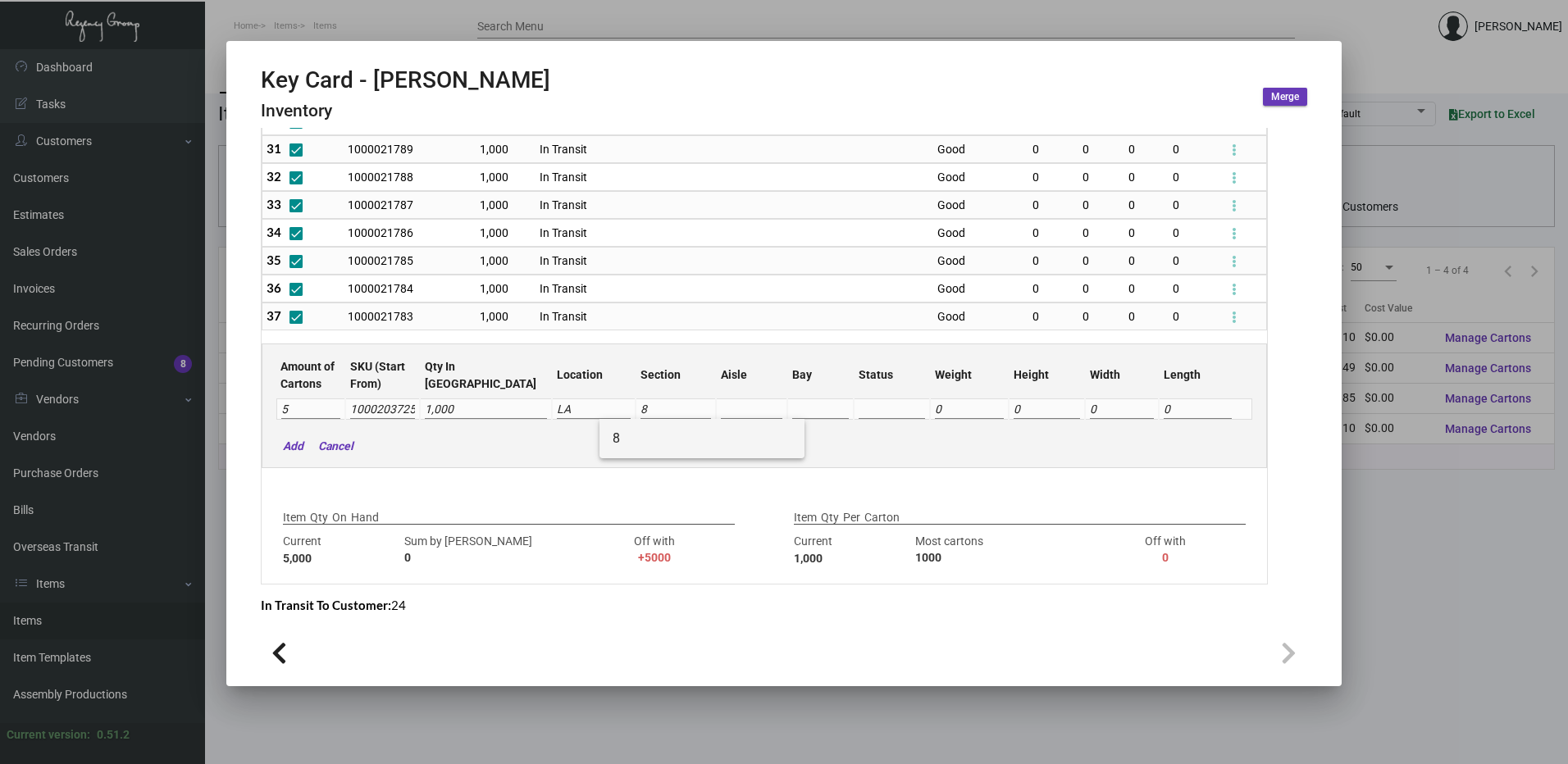
click at [633, 431] on span "8" at bounding box center [701, 438] width 179 height 39
click at [721, 405] on input at bounding box center [752, 410] width 61 height 18
click at [705, 475] on span "B" at bounding box center [784, 478] width 179 height 39
type input "B"
click at [792, 408] on input at bounding box center [820, 410] width 57 height 18
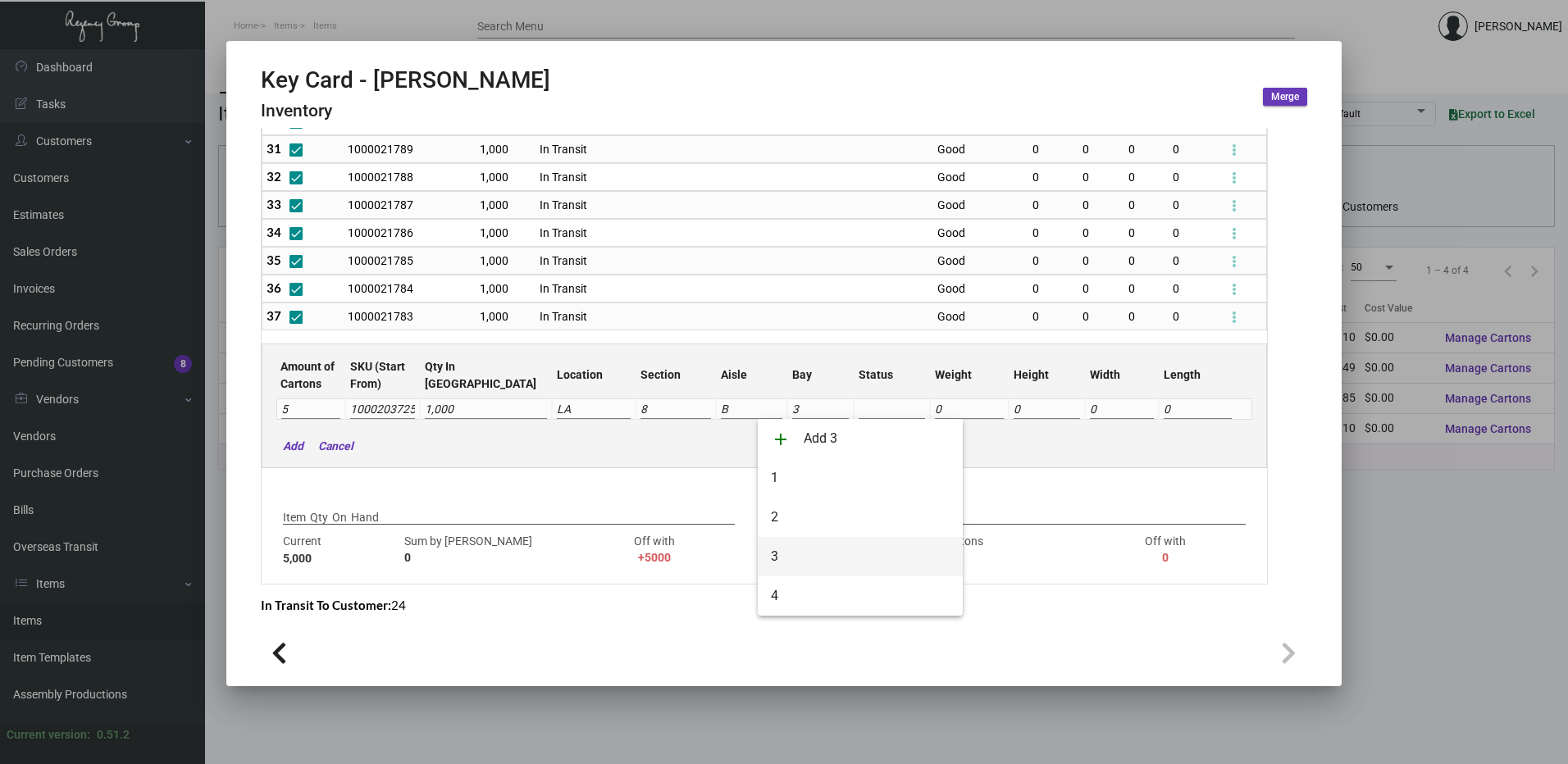
type input "3"
click at [793, 554] on span "3" at bounding box center [860, 556] width 179 height 39
click at [858, 410] on input at bounding box center [892, 410] width 66 height 18
click at [868, 512] on span "Good" at bounding box center [875, 517] width 66 height 39
type input "Good"
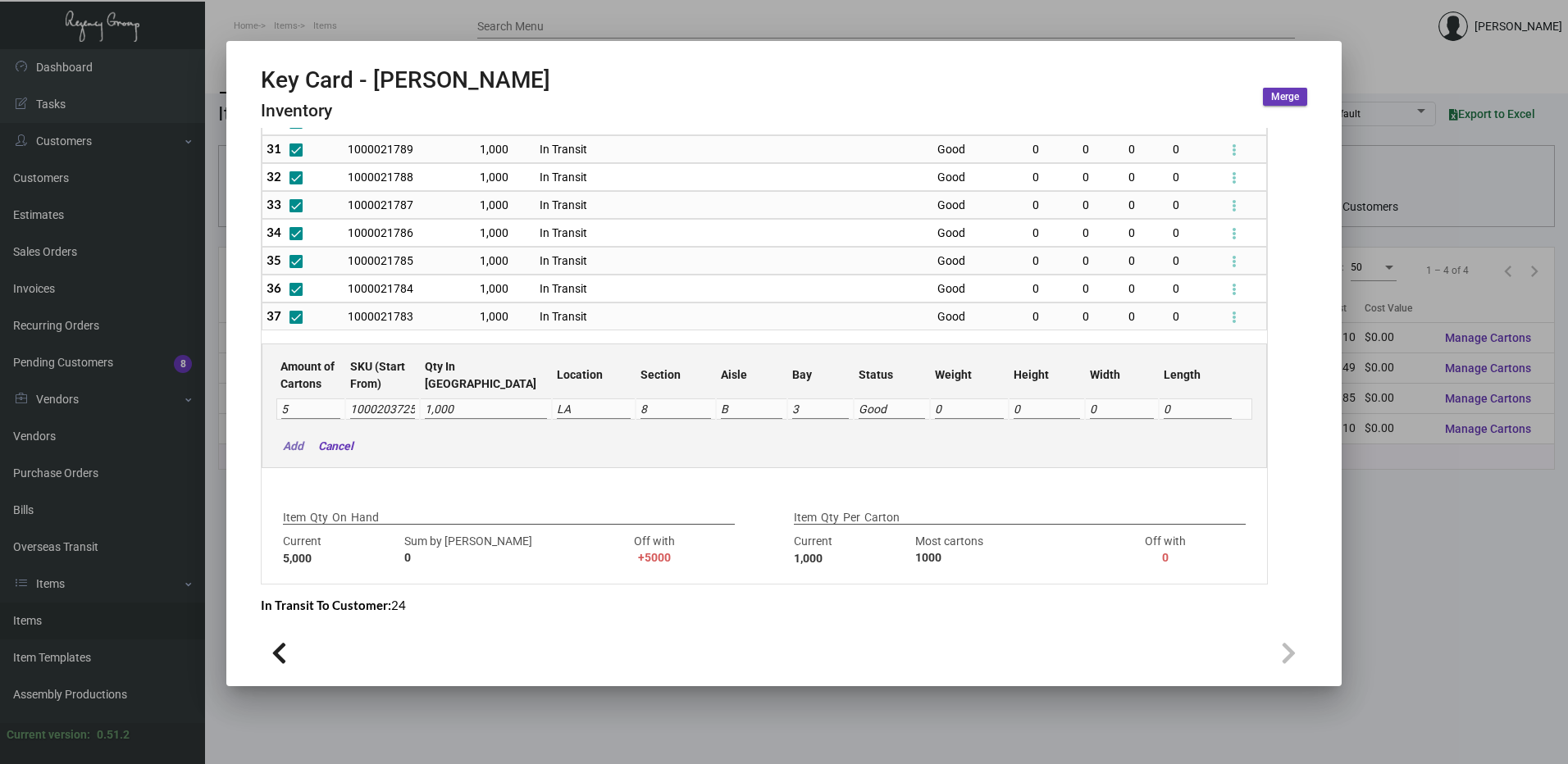
click at [295, 448] on mat-hint "Add" at bounding box center [289, 446] width 29 height 17
type input "5000"
type input "0"
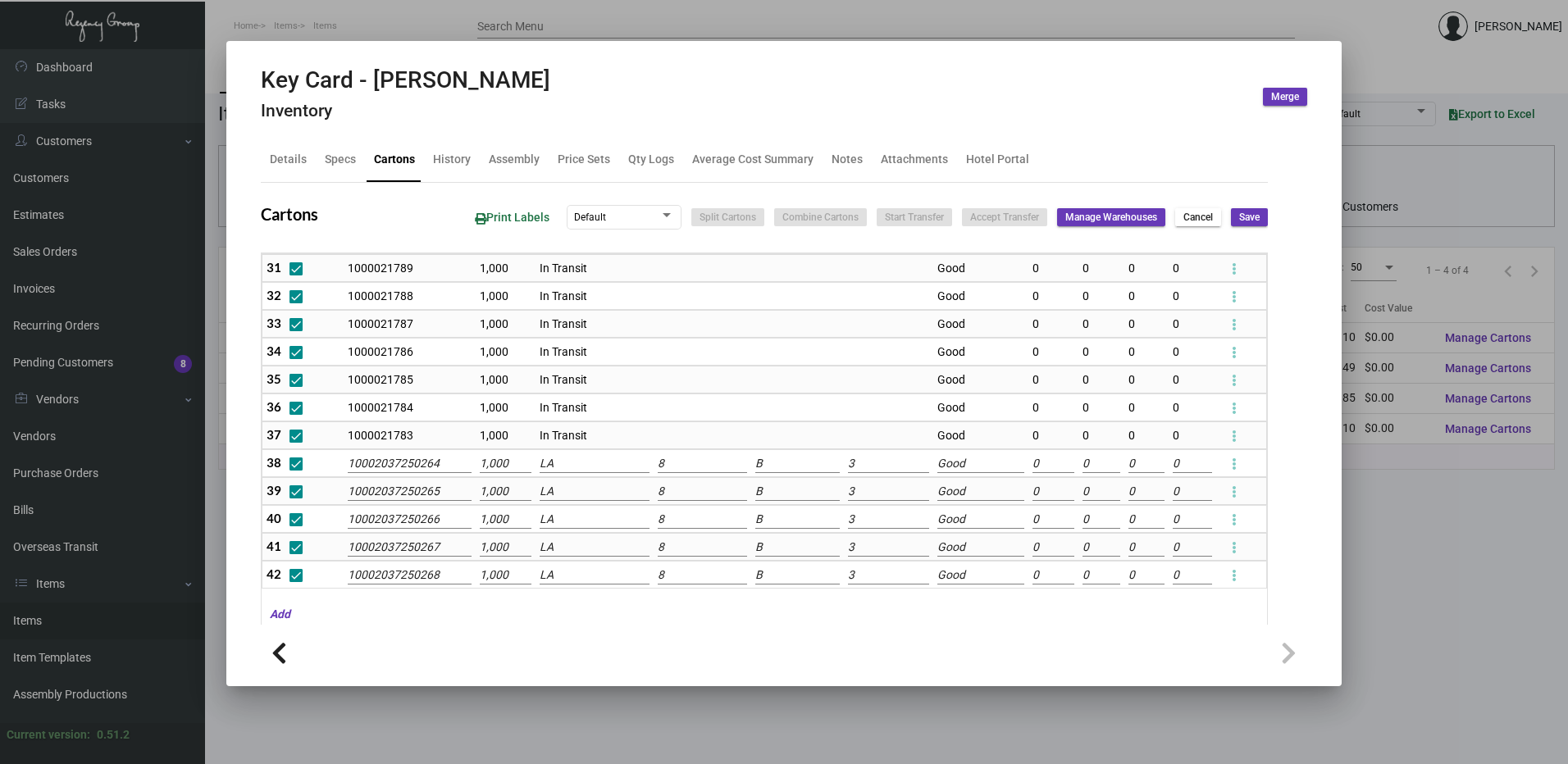
scroll to position [927, 0]
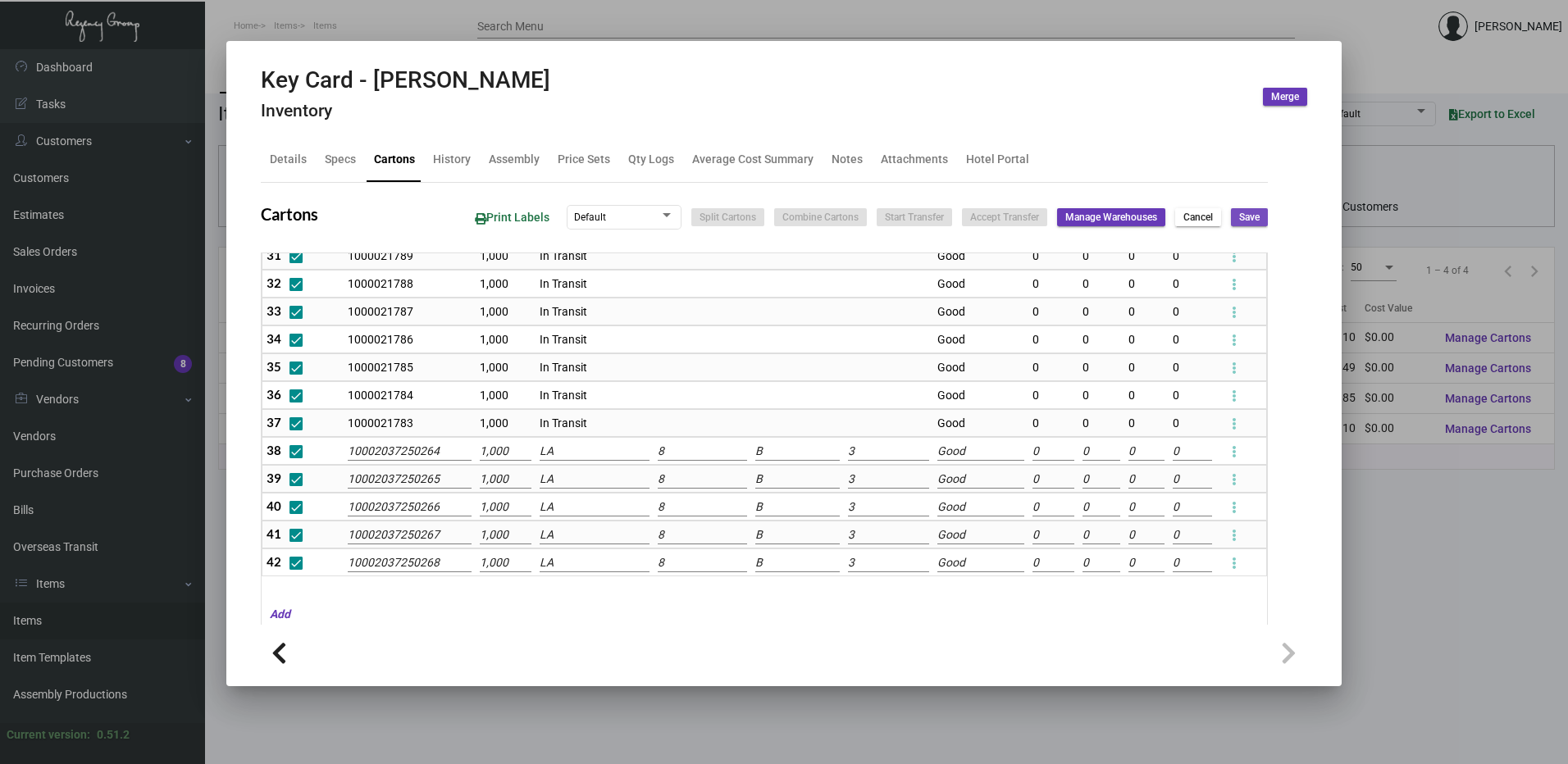
click at [1239, 222] on span "Save" at bounding box center [1249, 218] width 21 height 14
checkbox input "false"
type input "0"
checkbox input "false"
type input "0"
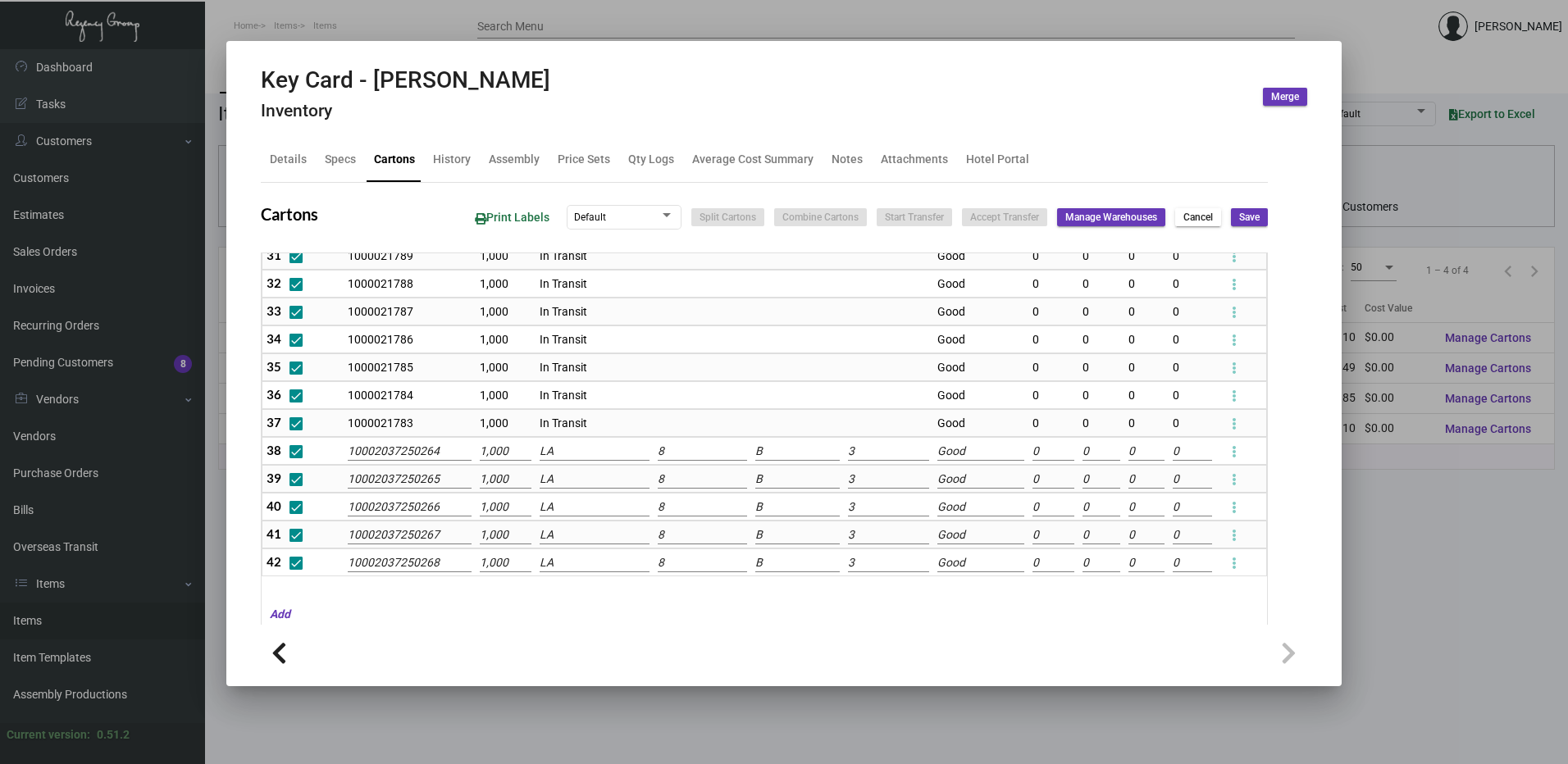
type input "0"
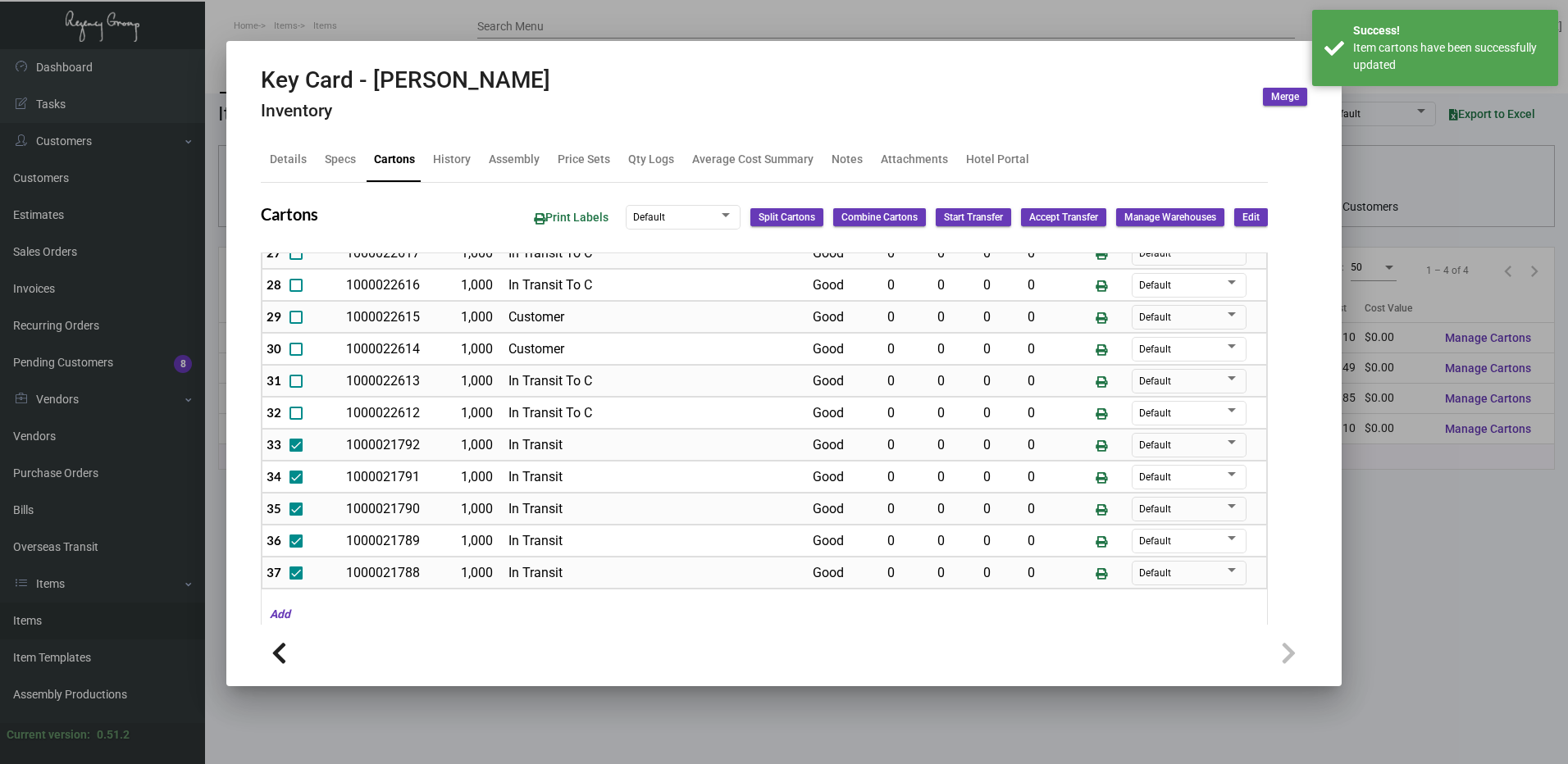
scroll to position [435, 0]
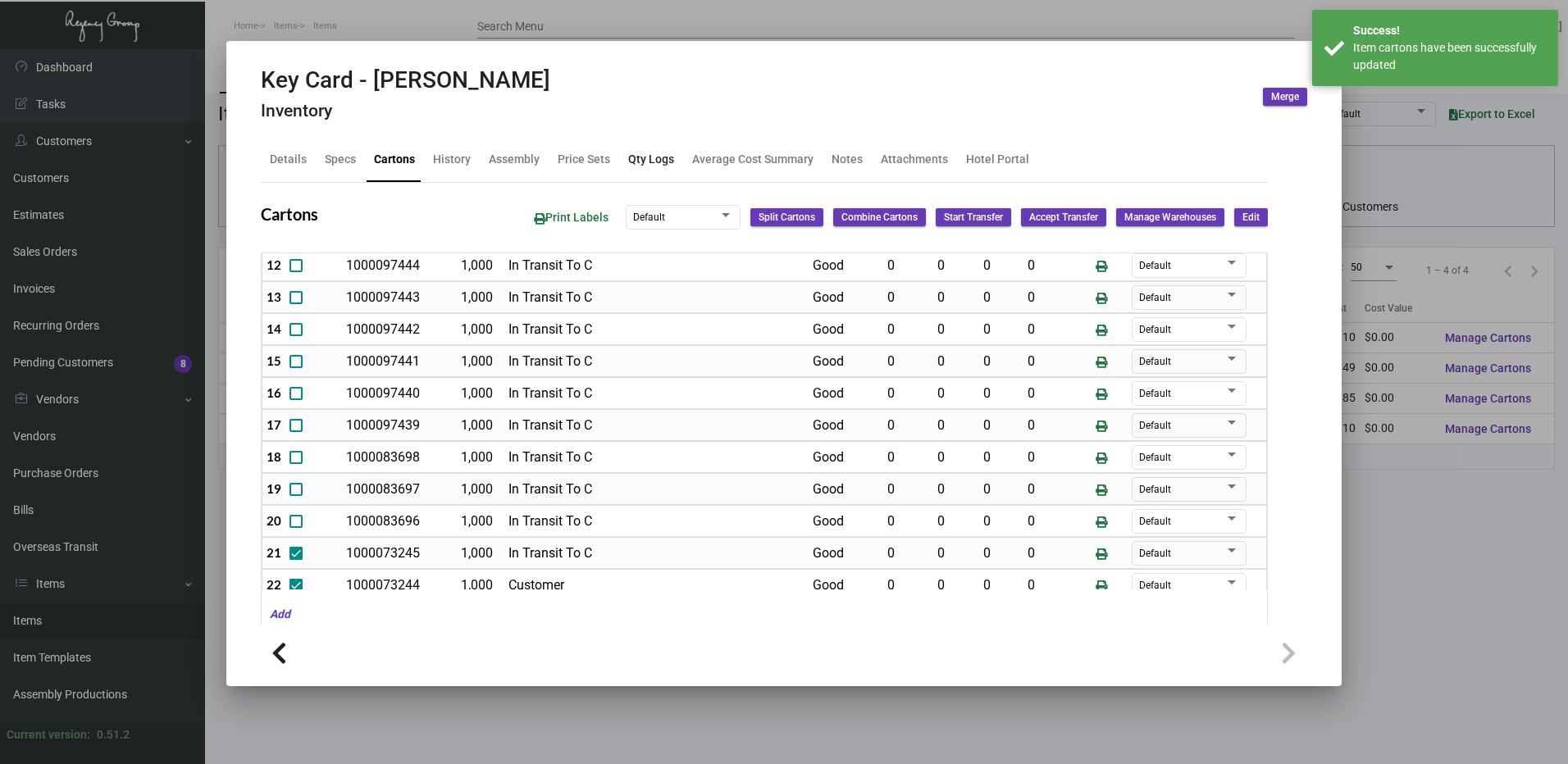
click at [672, 149] on div "Qty Logs" at bounding box center [651, 159] width 59 height 39
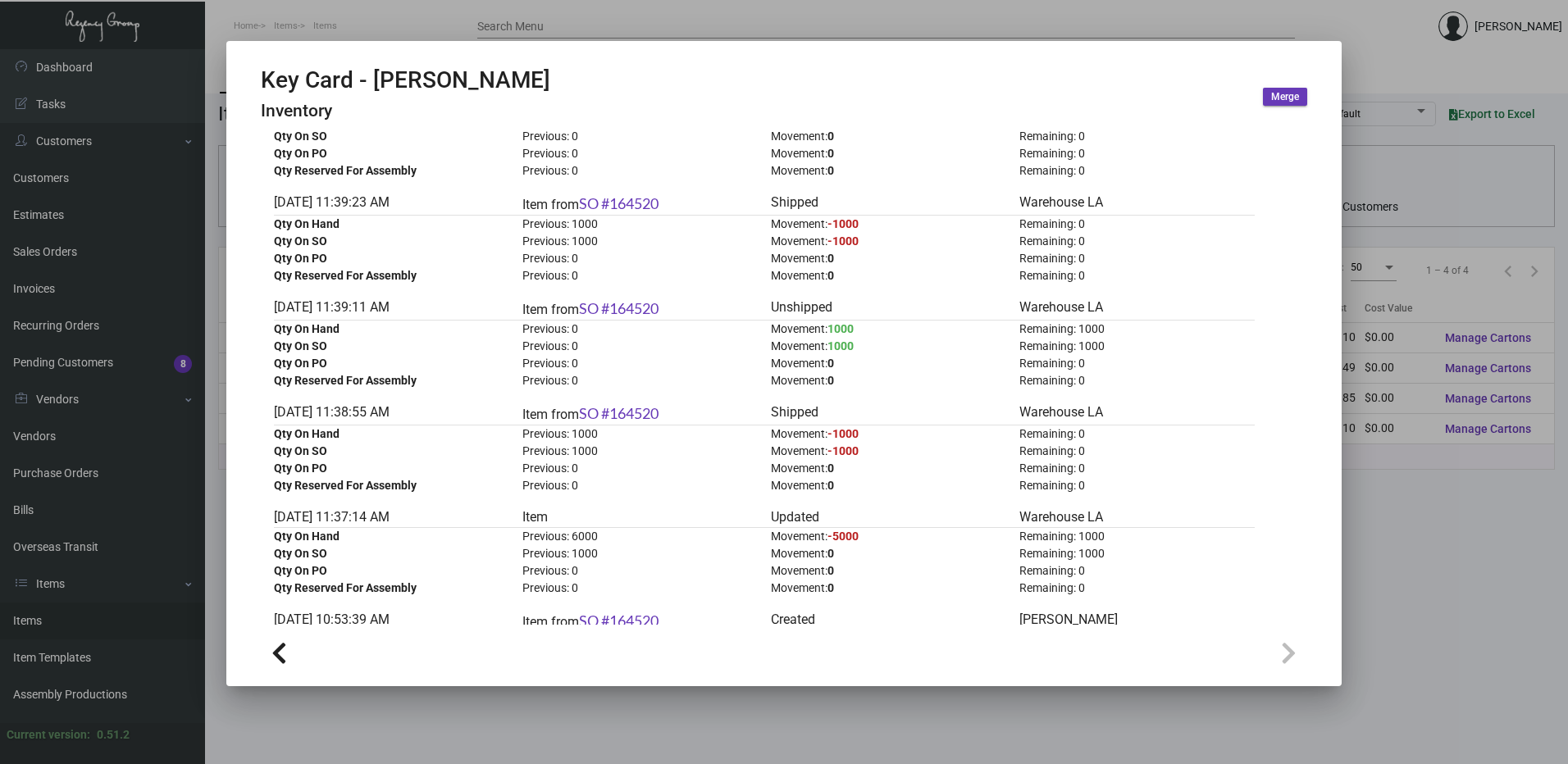
scroll to position [0, 0]
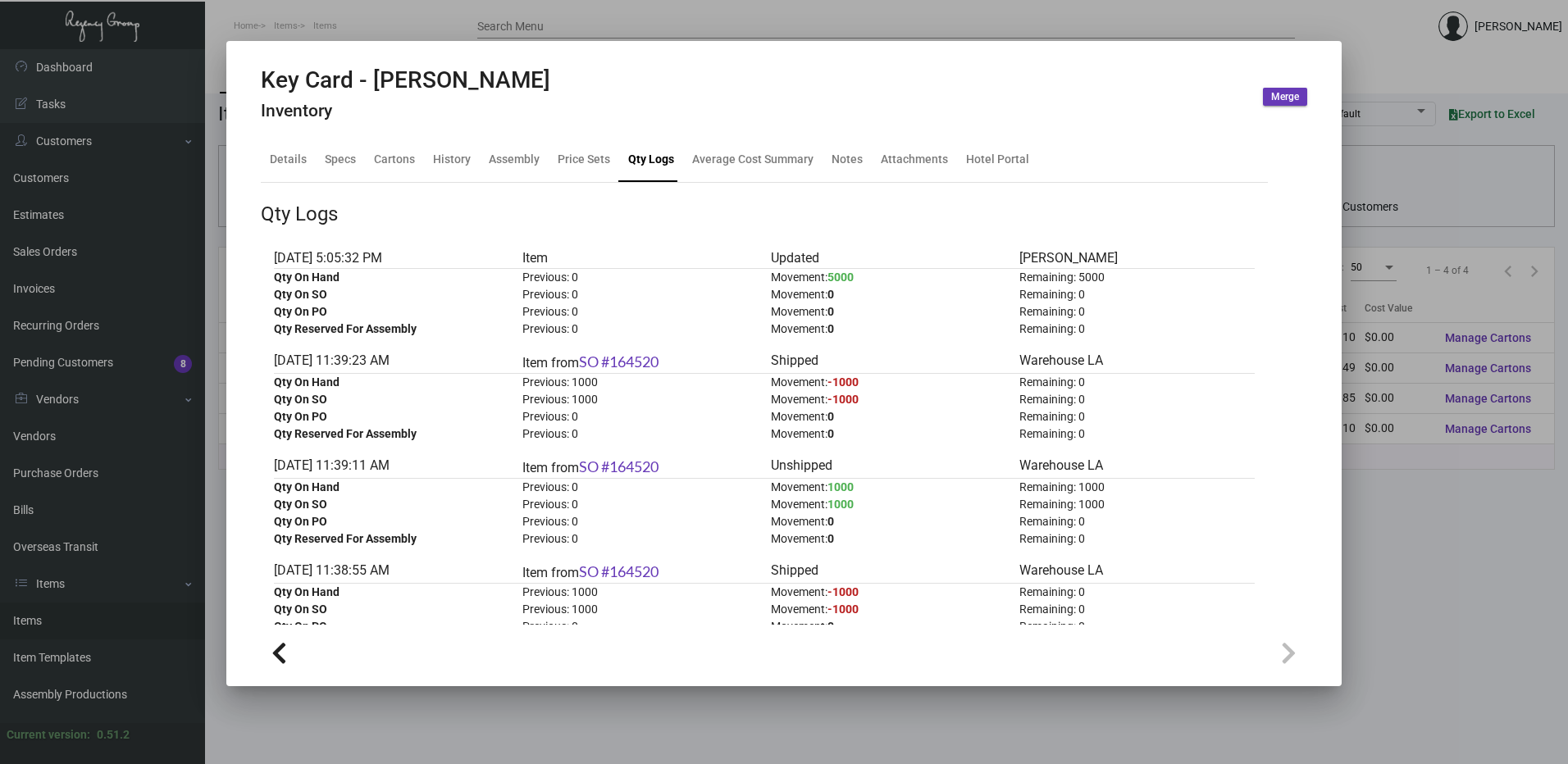
click at [460, 78] on h2 "Key Card - [PERSON_NAME]" at bounding box center [406, 81] width 289 height 28
drag, startPoint x: 460, startPoint y: 78, endPoint x: 512, endPoint y: 84, distance: 52.3
click at [512, 84] on div "Key Card - Alila Napa Inventory Merge" at bounding box center [784, 97] width 1046 height 61
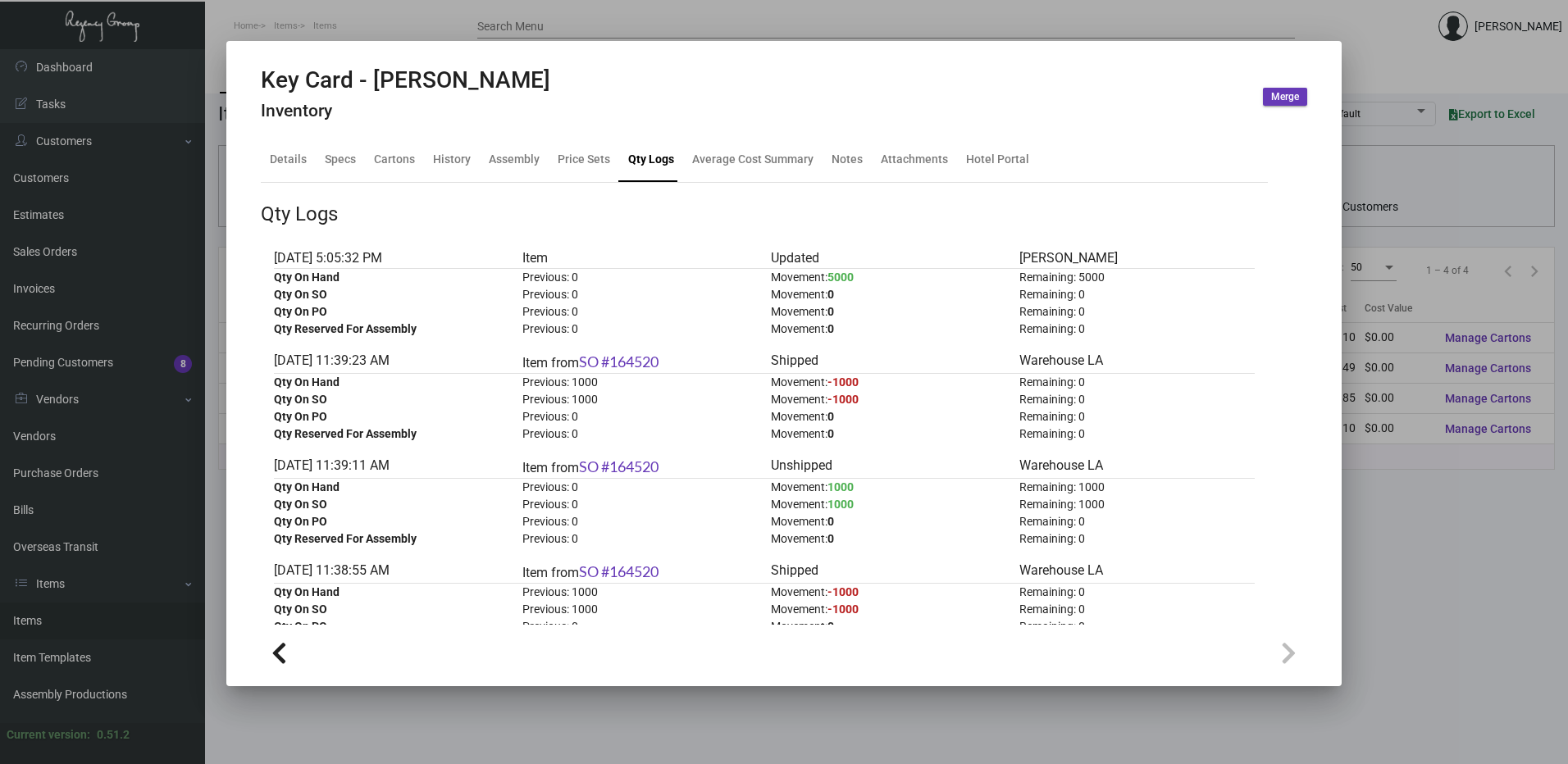
click at [435, 88] on h2 "Key Card - [PERSON_NAME]" at bounding box center [406, 81] width 289 height 28
drag, startPoint x: 435, startPoint y: 88, endPoint x: 650, endPoint y: 125, distance: 218.2
click at [652, 128] on mat-tab-group "Details Specs Cartons History Assembly Price Sets Qty Logs Average Cost Summary…" at bounding box center [764, 376] width 1046 height 497
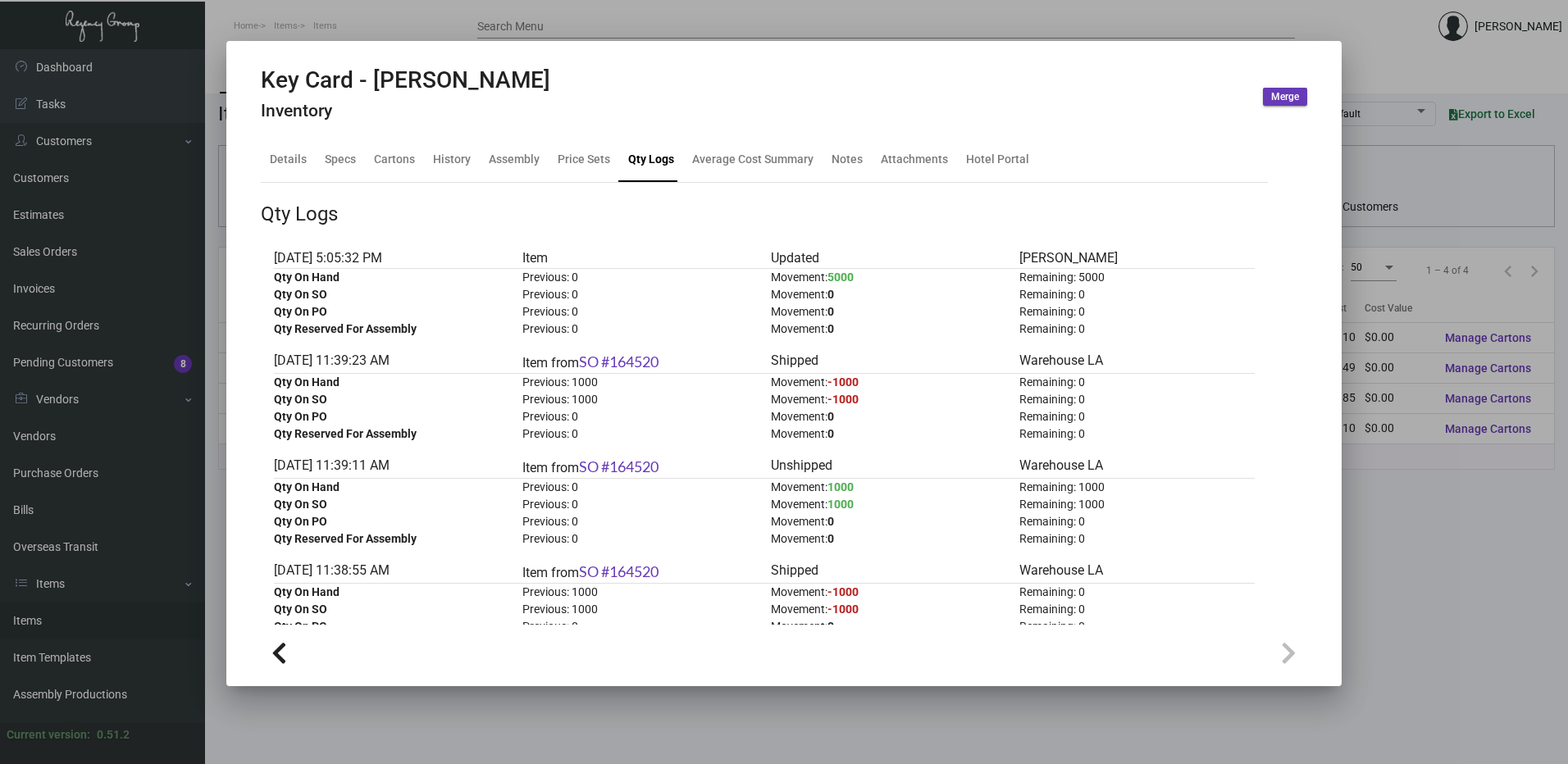
click at [497, 18] on div at bounding box center [784, 382] width 1568 height 764
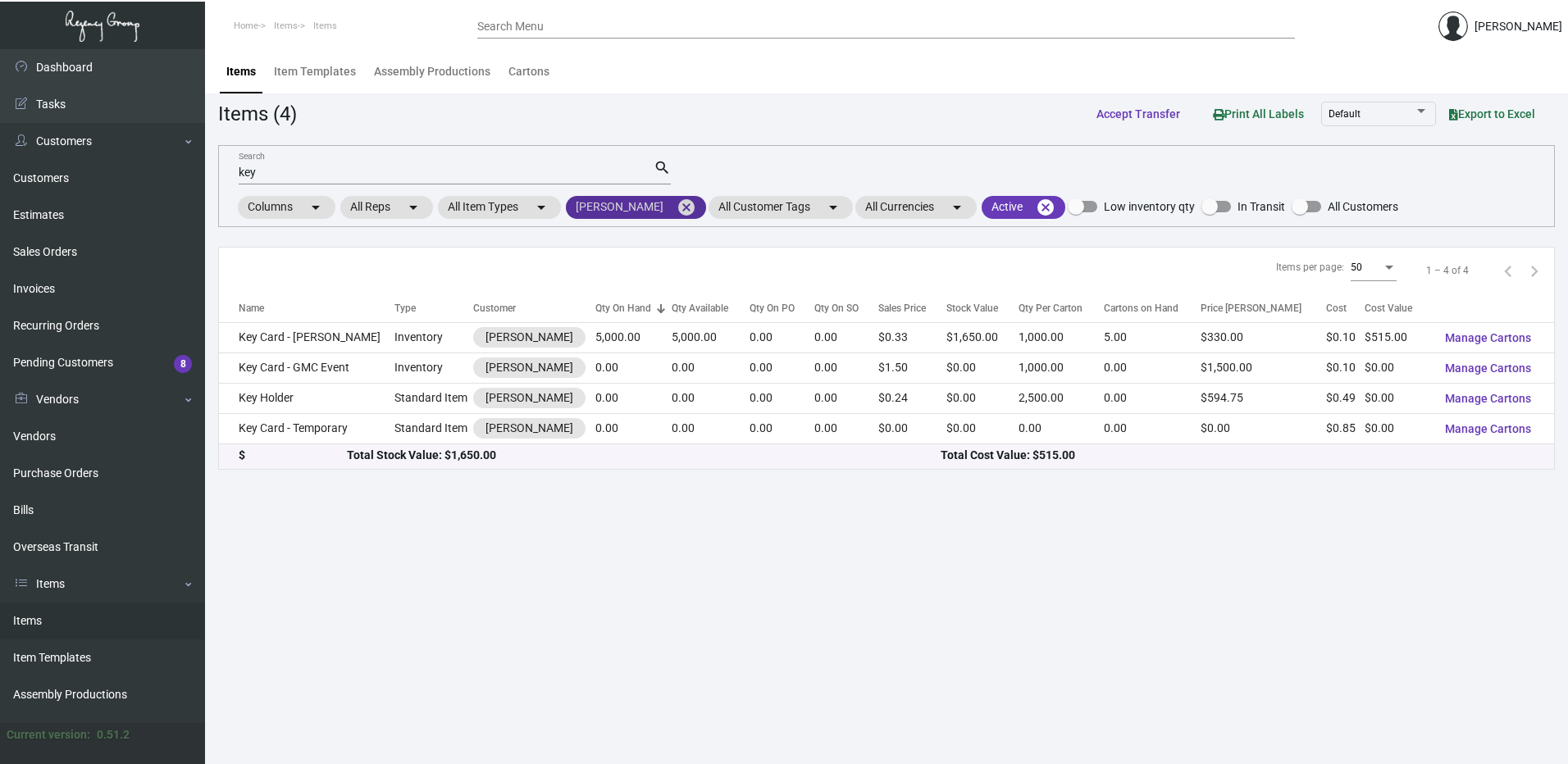
click at [676, 208] on mat-icon "cancel" at bounding box center [686, 208] width 20 height 20
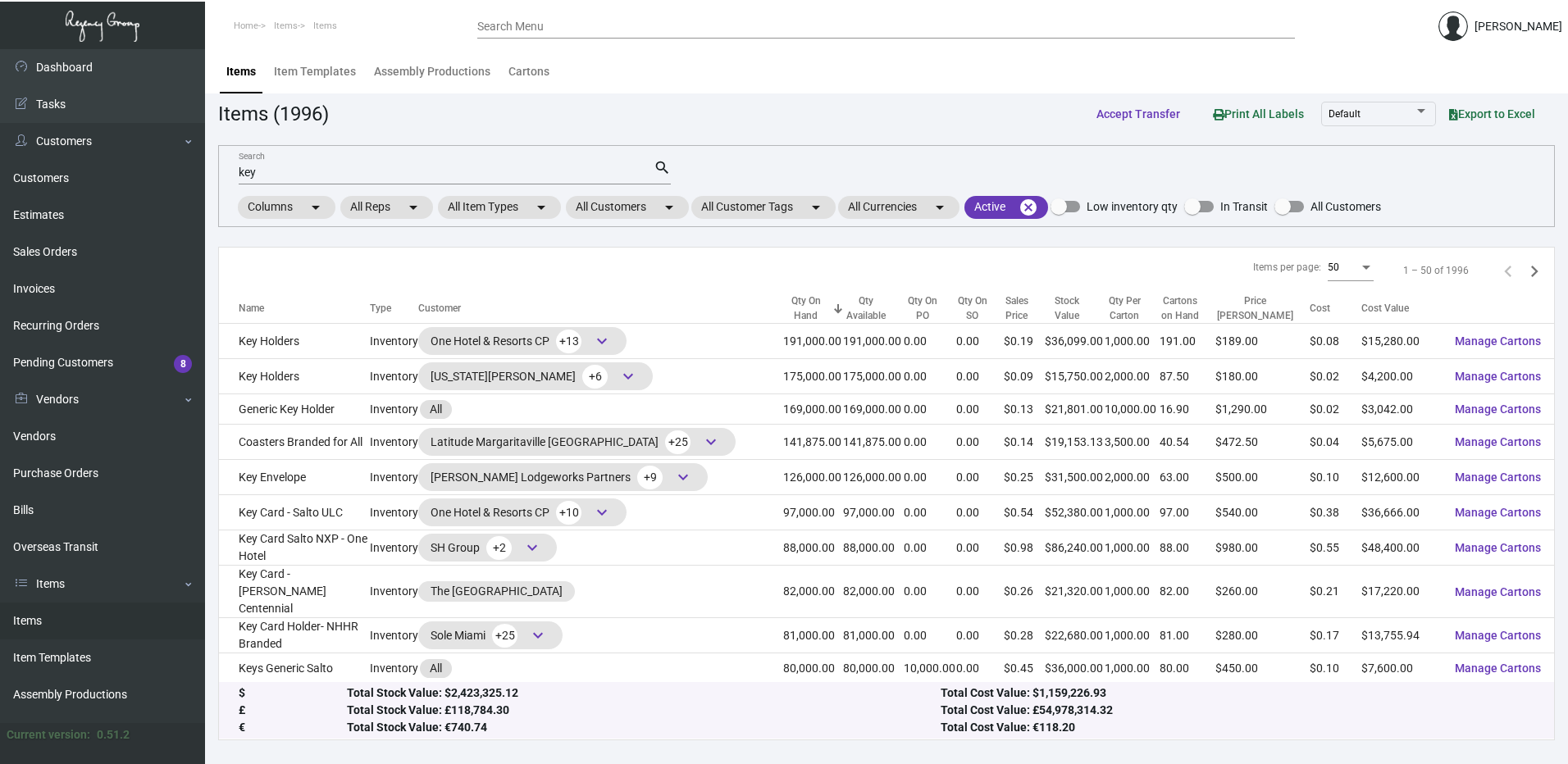
click at [576, 33] on div "Search Menu" at bounding box center [886, 26] width 818 height 26
click at [586, 32] on input "Search Menu" at bounding box center [886, 27] width 818 height 13
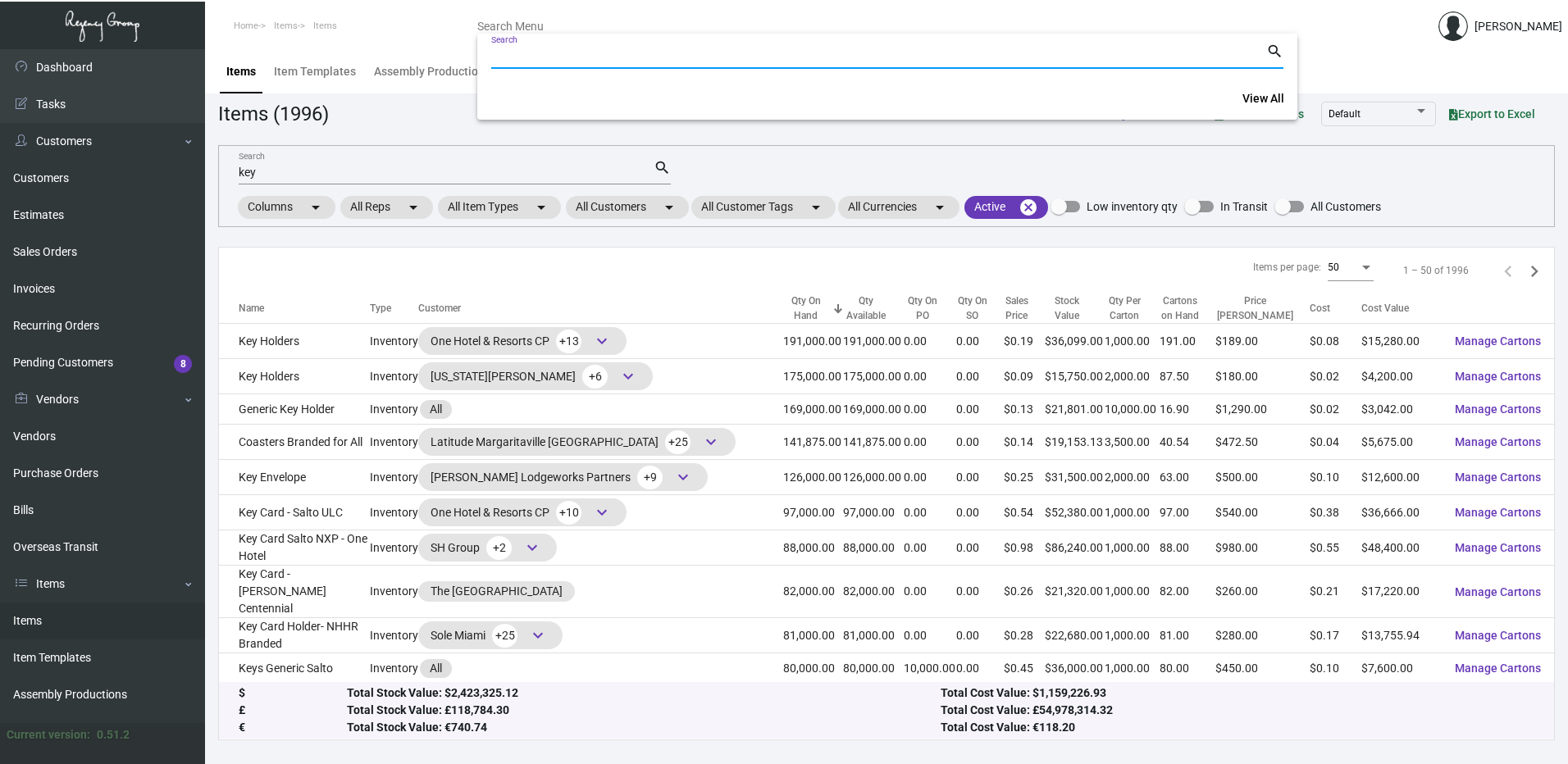
click at [586, 56] on input "Search" at bounding box center [878, 56] width 775 height 13
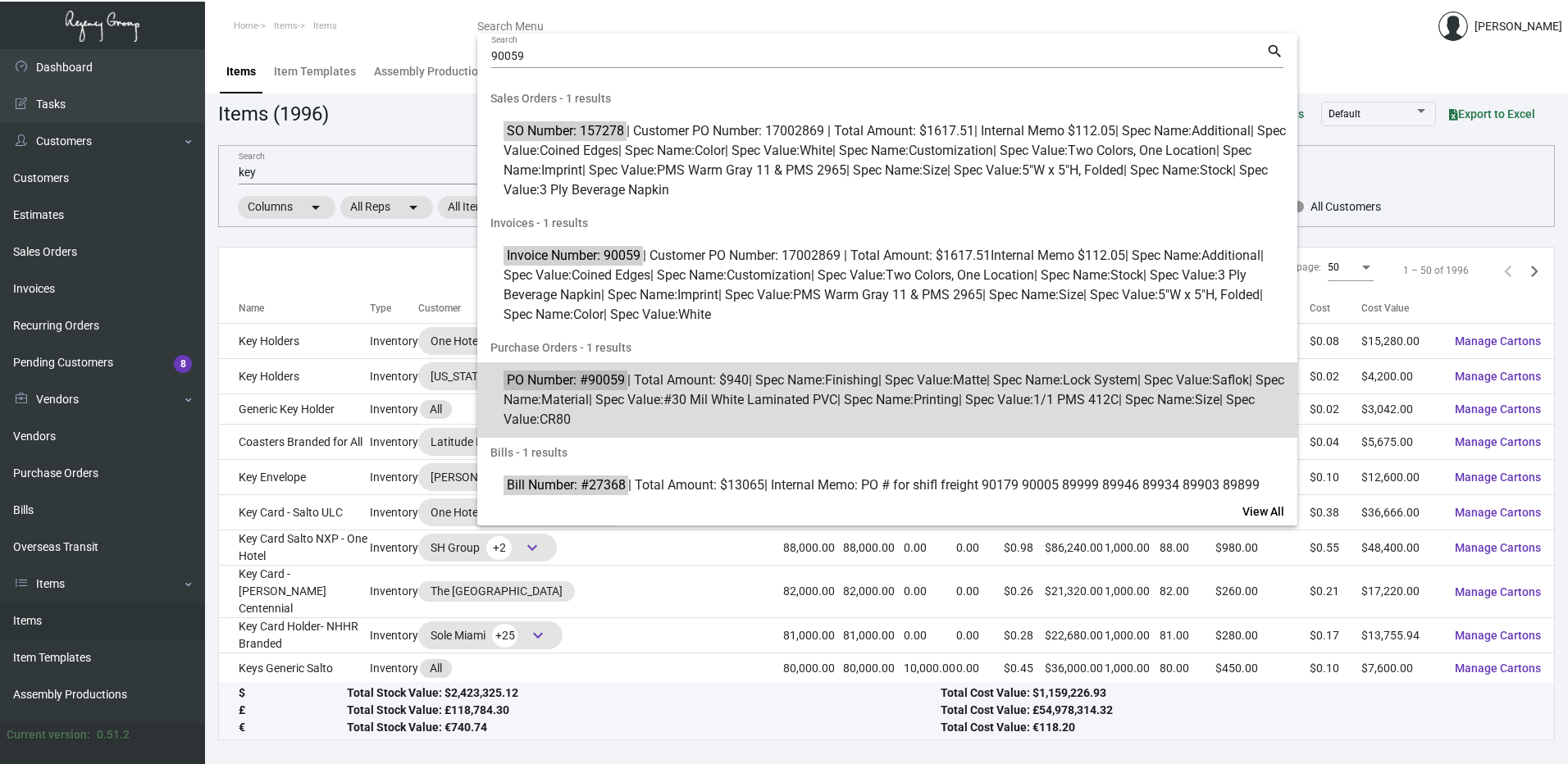
click at [689, 384] on span "PO Number: #90059 | Total Amount: $940 | Spec Name: Finishing | Spec Value: Mat…" at bounding box center [897, 399] width 786 height 59
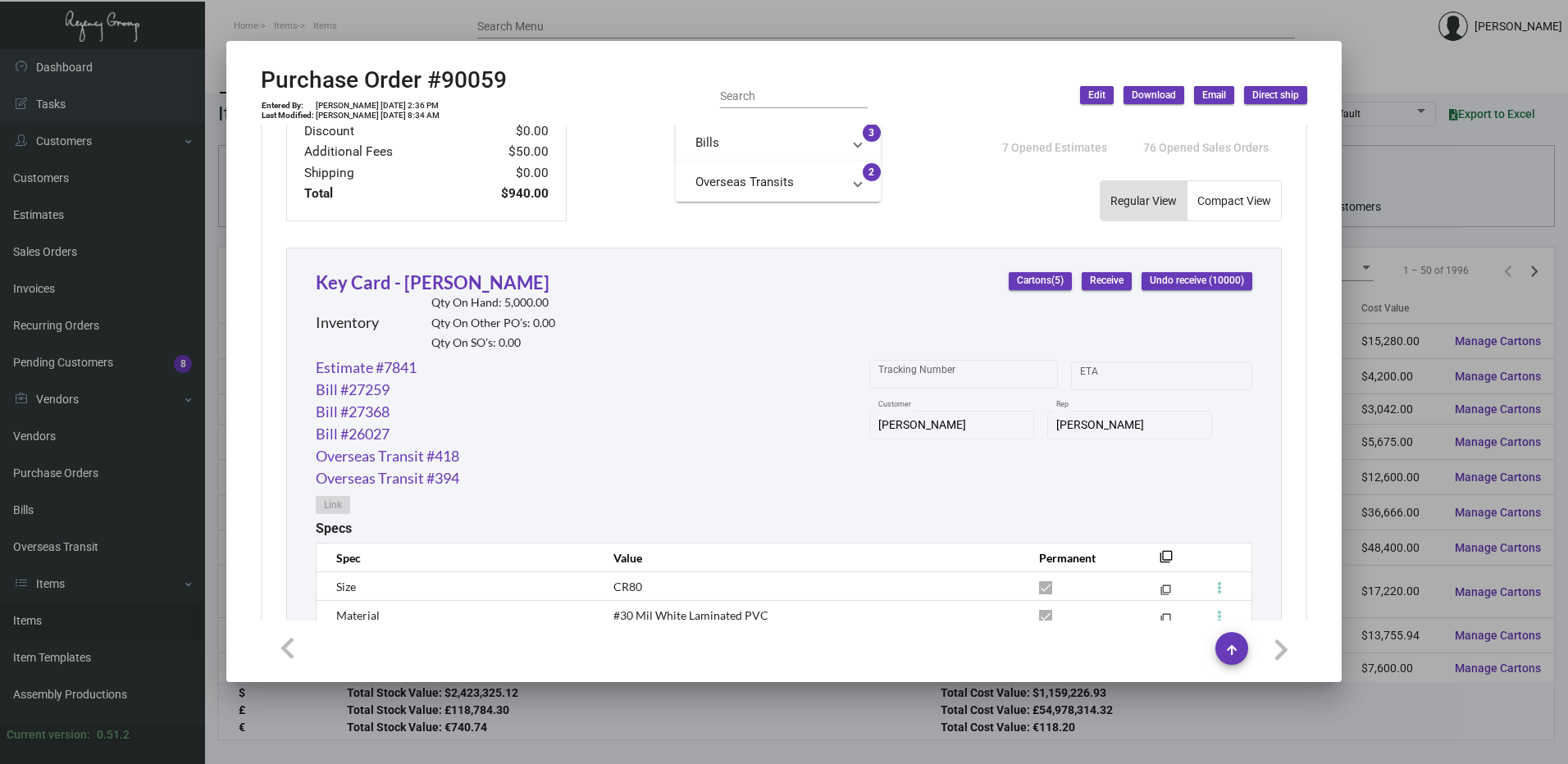
scroll to position [725, 0]
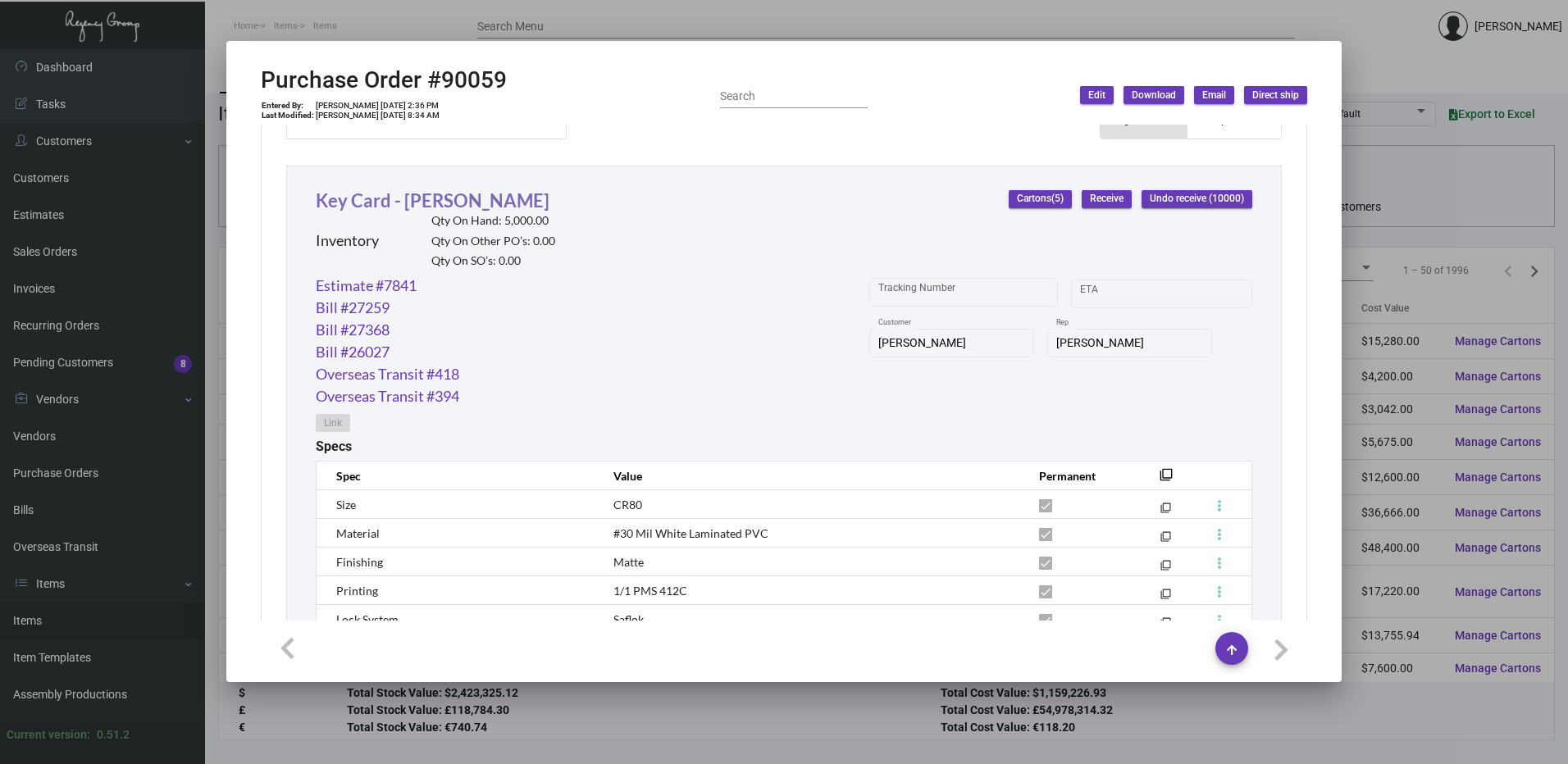
click at [421, 203] on link "Key Card - [PERSON_NAME]" at bounding box center [432, 200] width 233 height 22
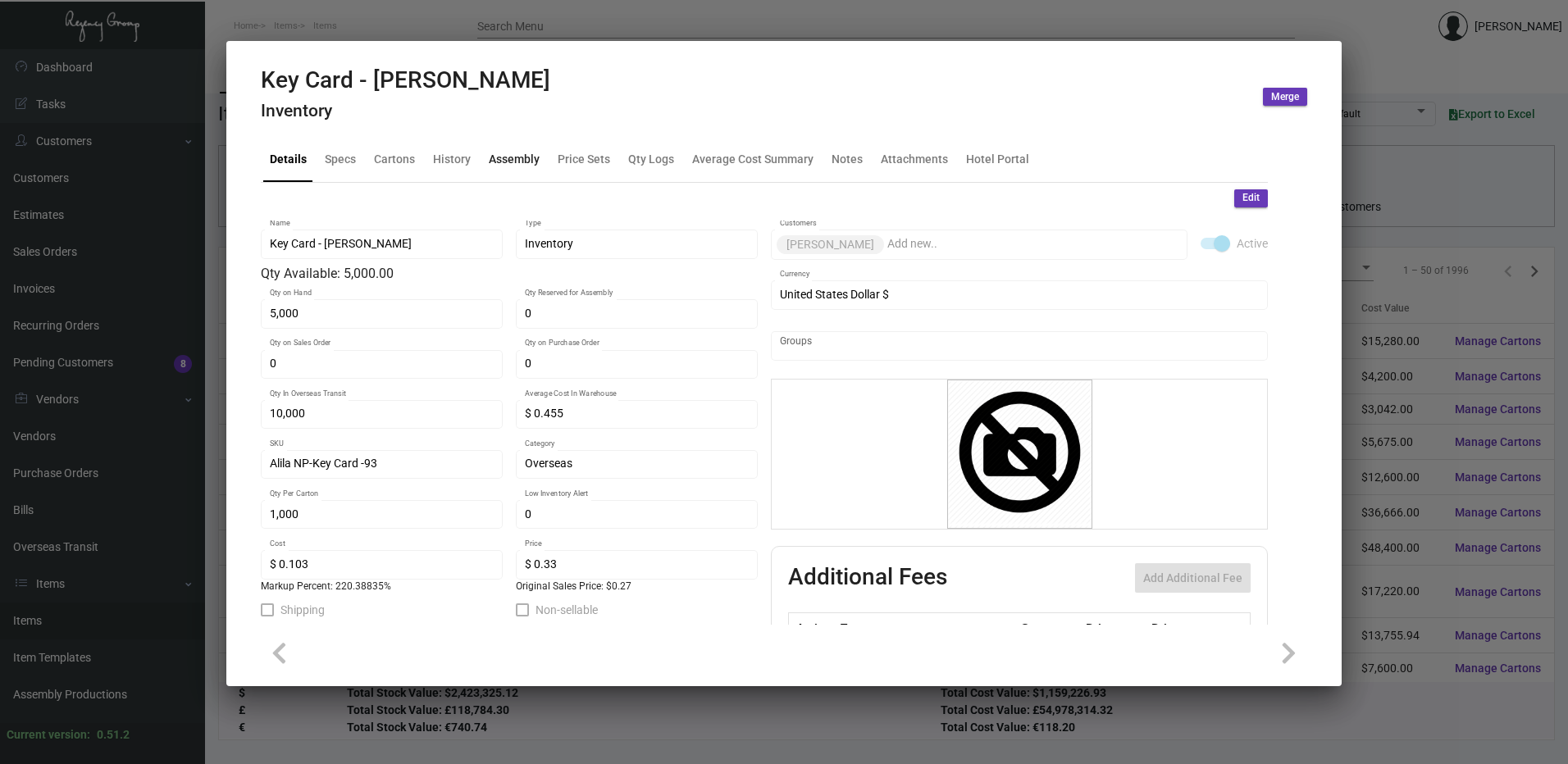
click at [482, 152] on div "Assembly" at bounding box center [514, 159] width 64 height 39
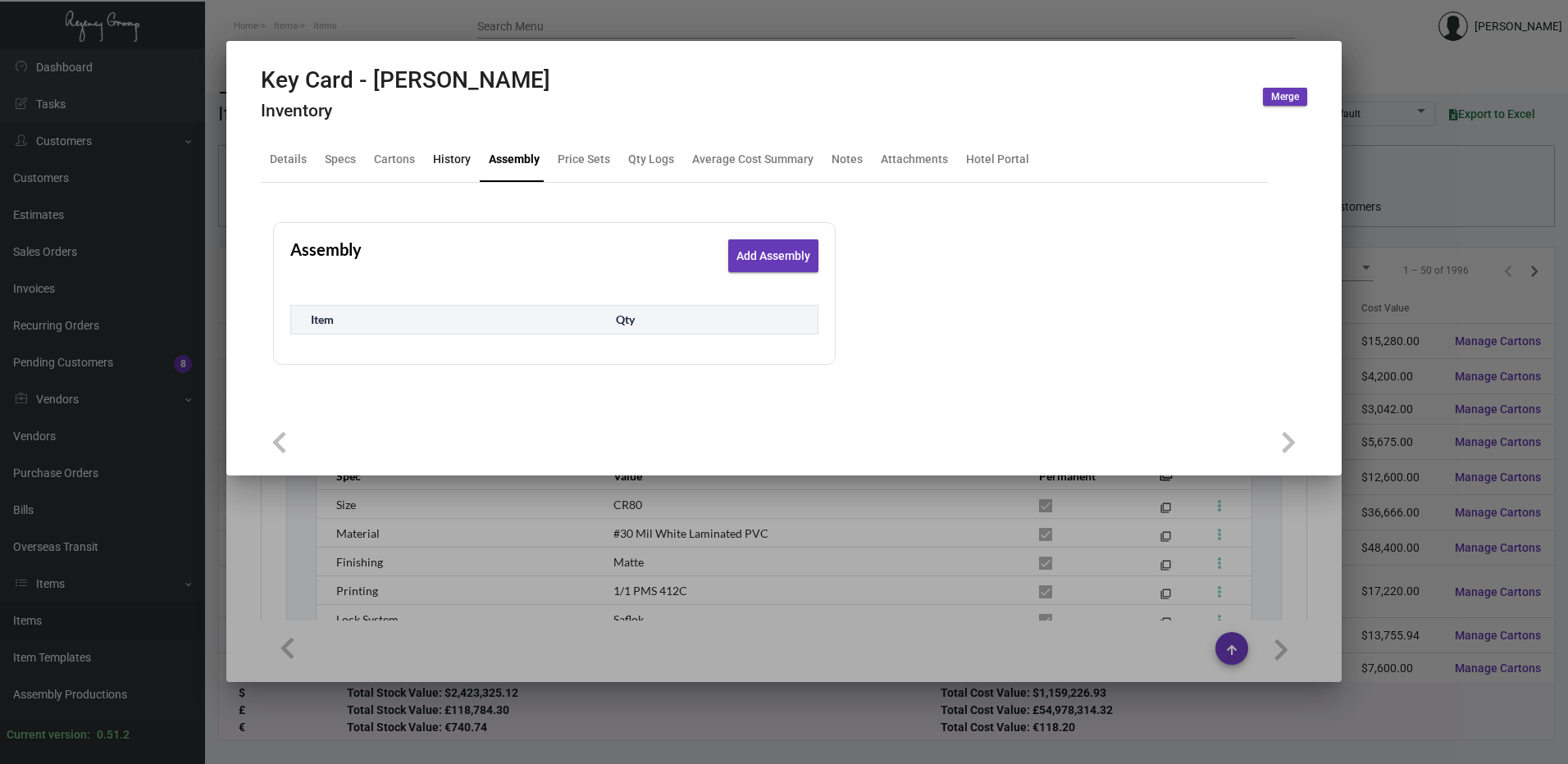
click at [447, 162] on div "History" at bounding box center [451, 159] width 37 height 17
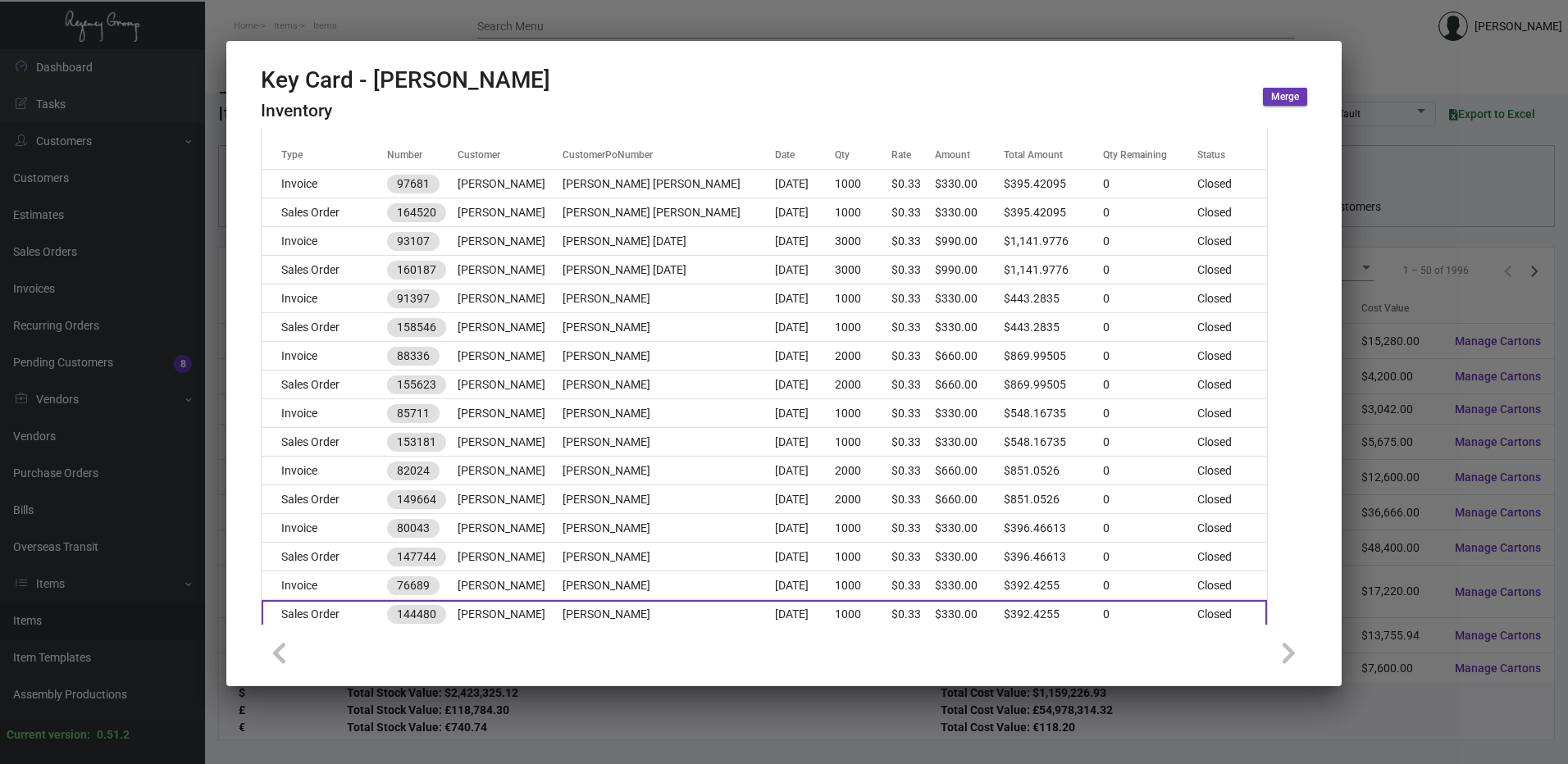
scroll to position [164, 0]
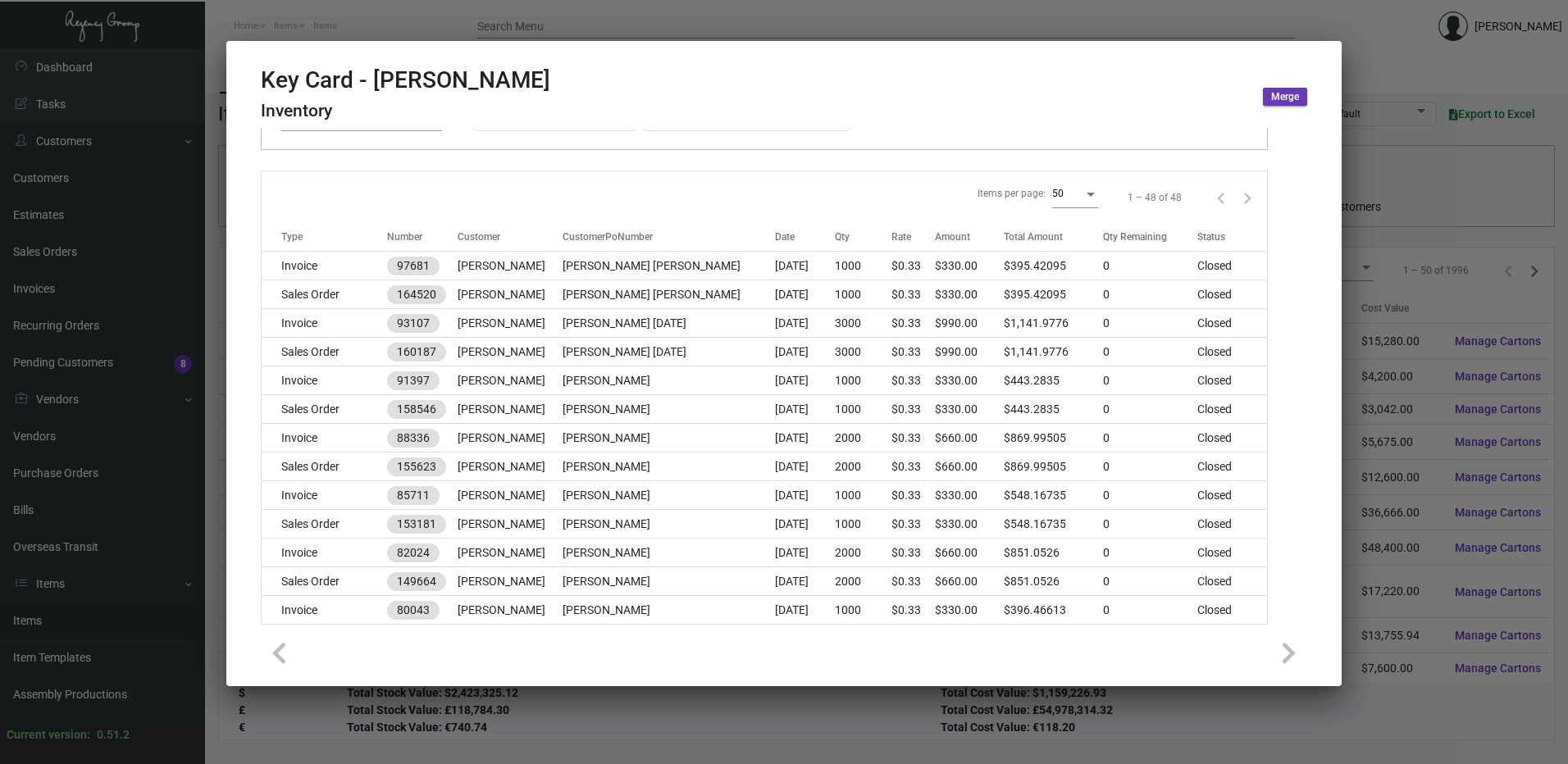
click at [834, 24] on div at bounding box center [784, 382] width 1568 height 764
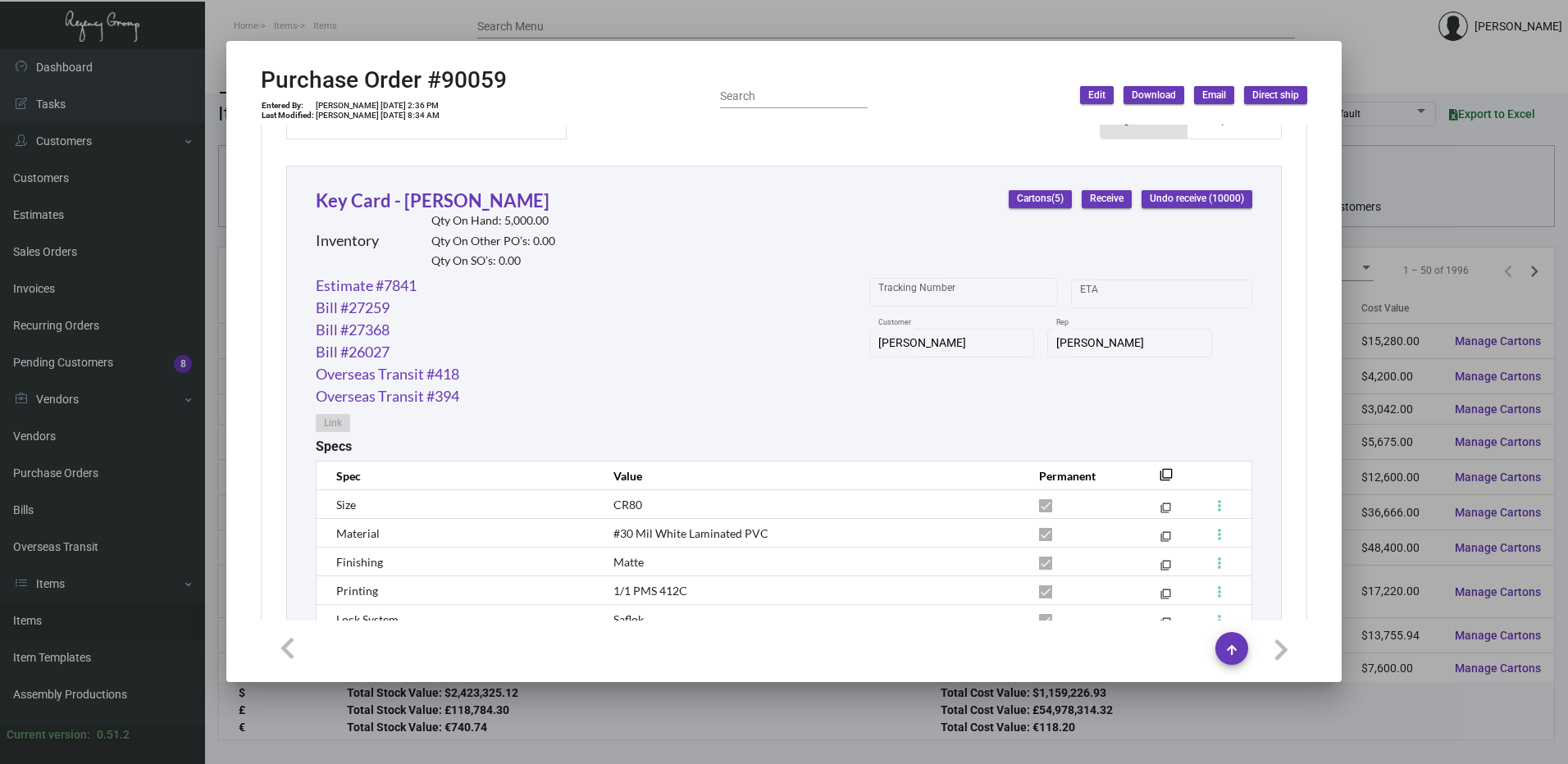
click at [848, 25] on div at bounding box center [784, 382] width 1568 height 764
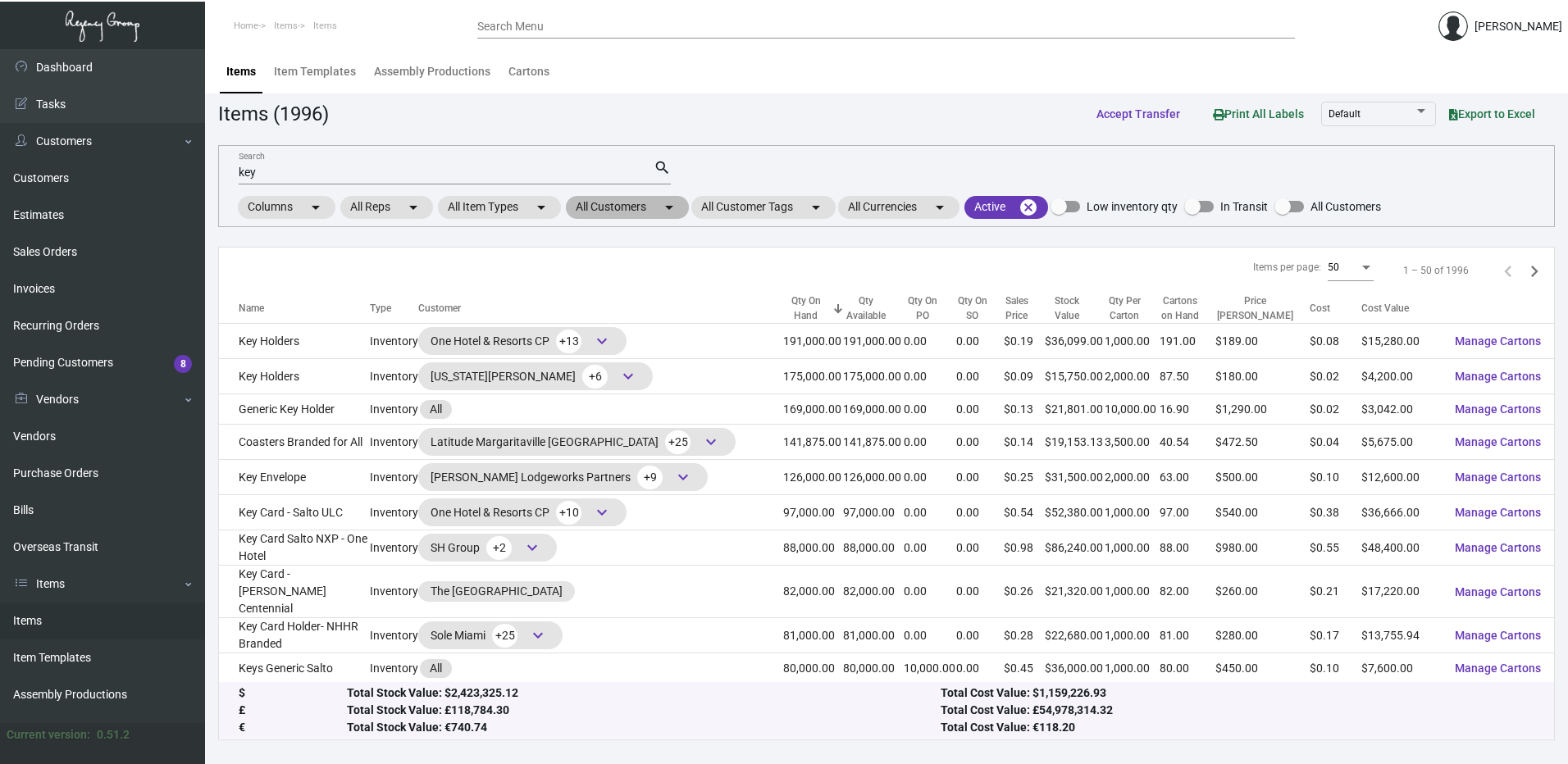
click at [622, 214] on mat-chip "All Customers arrow_drop_down" at bounding box center [627, 208] width 123 height 23
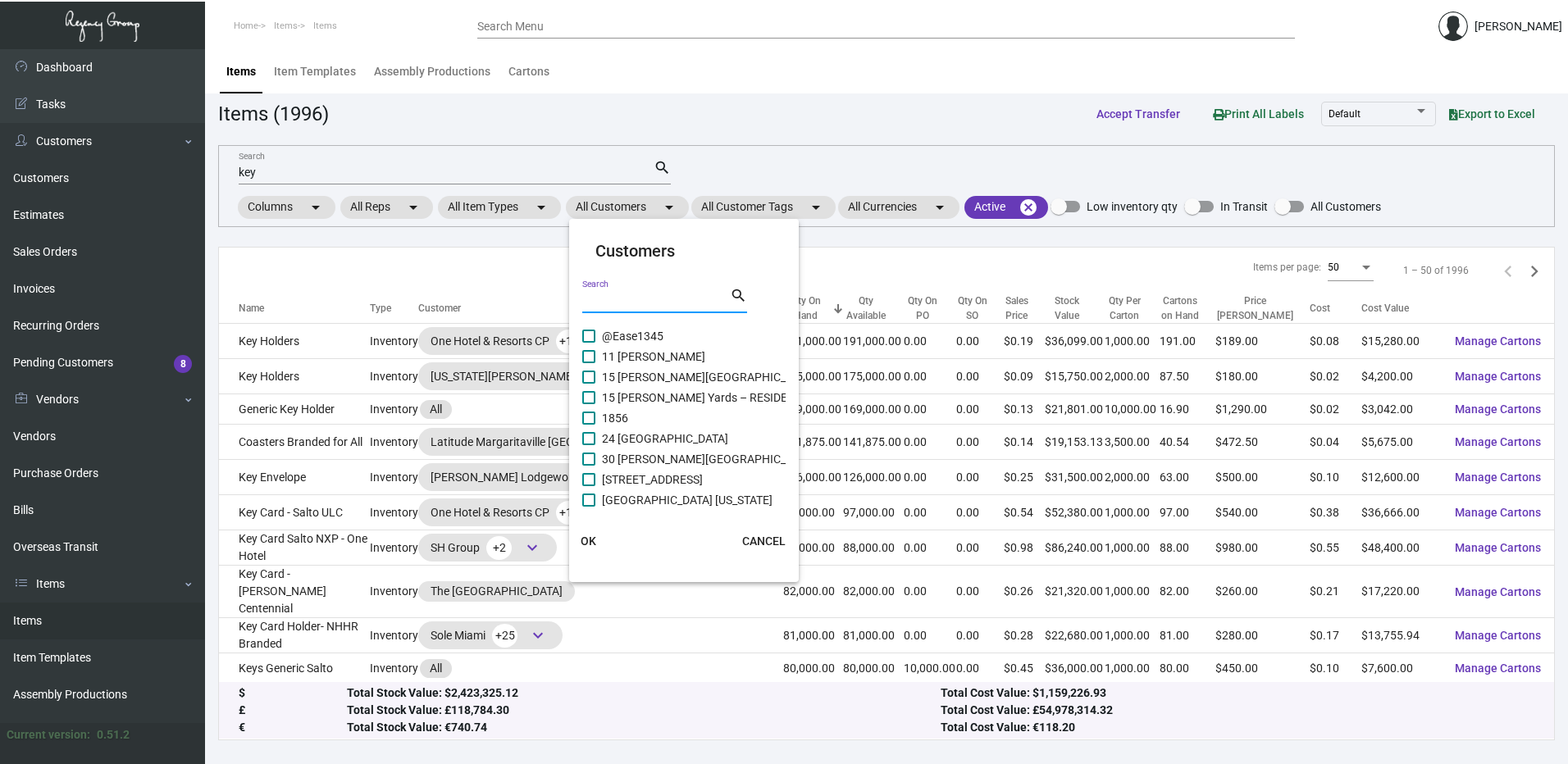
click at [622, 296] on input "Search" at bounding box center [656, 301] width 148 height 13
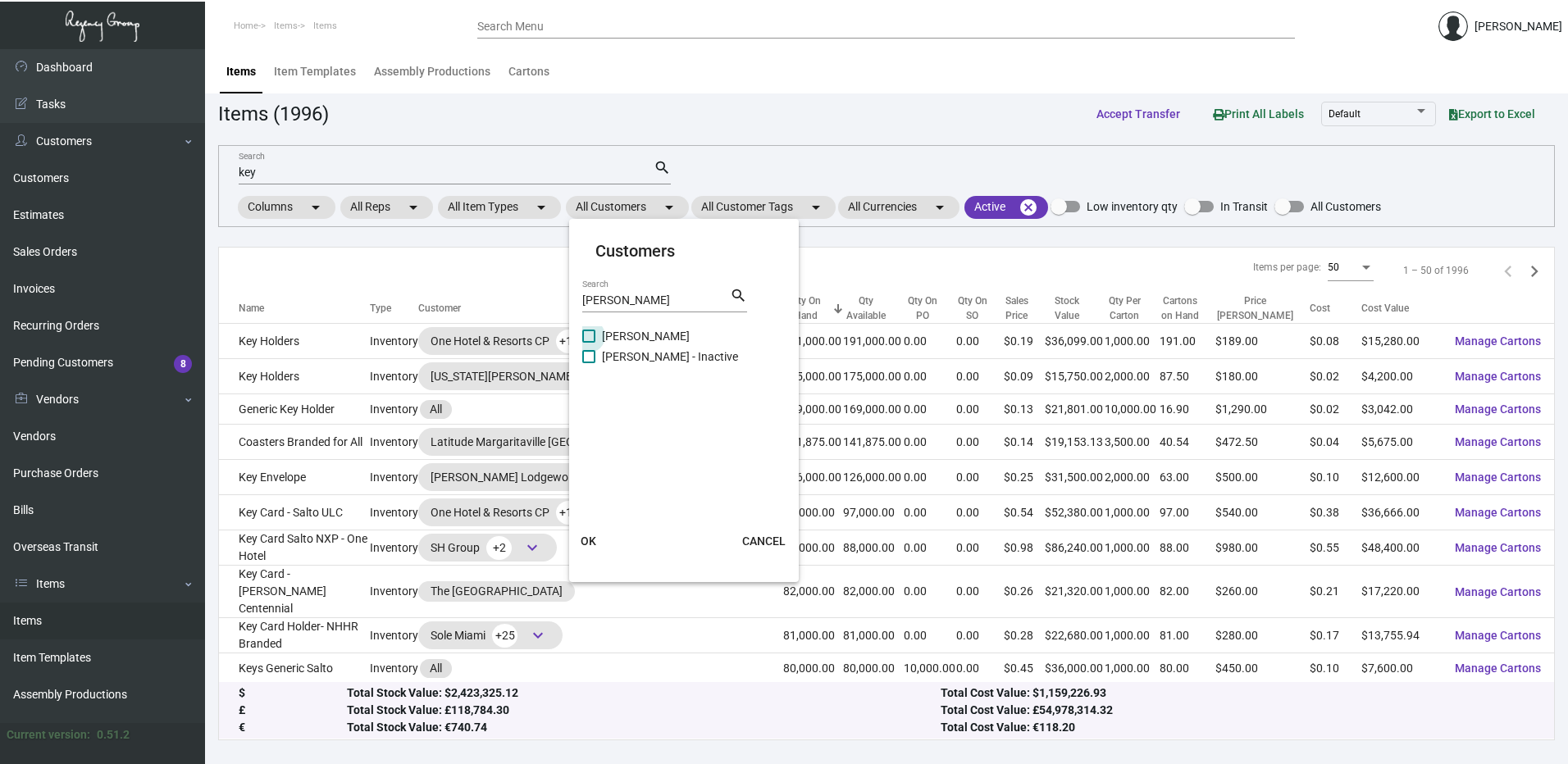
click at [588, 333] on span at bounding box center [589, 336] width 13 height 13
click at [588, 343] on input "[PERSON_NAME]" at bounding box center [588, 343] width 1 height 1
click at [589, 352] on span at bounding box center [589, 356] width 13 height 13
click at [589, 363] on input "[PERSON_NAME] - Inactive" at bounding box center [588, 363] width 1 height 1
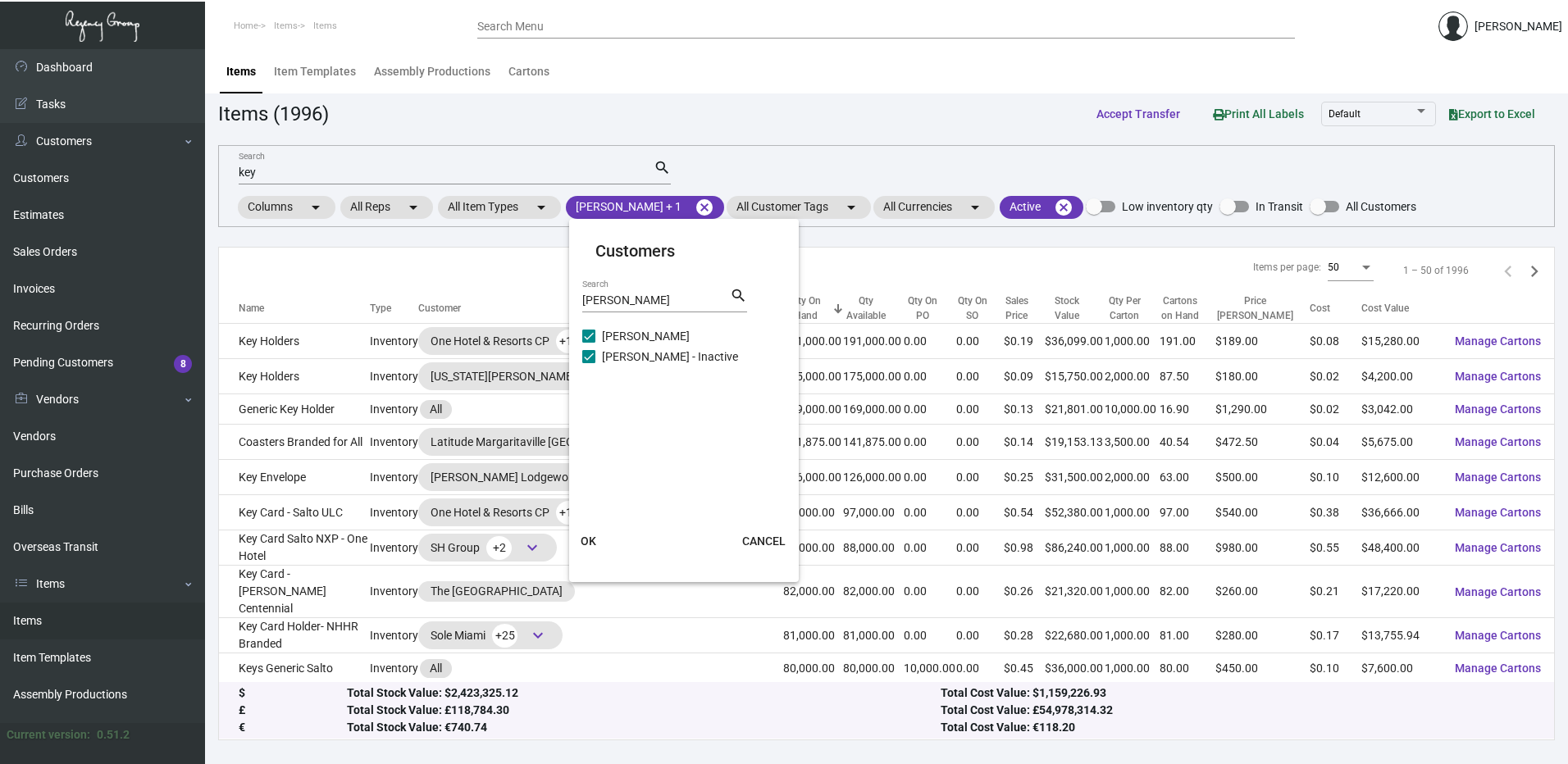
click at [594, 535] on span "OK" at bounding box center [588, 541] width 16 height 13
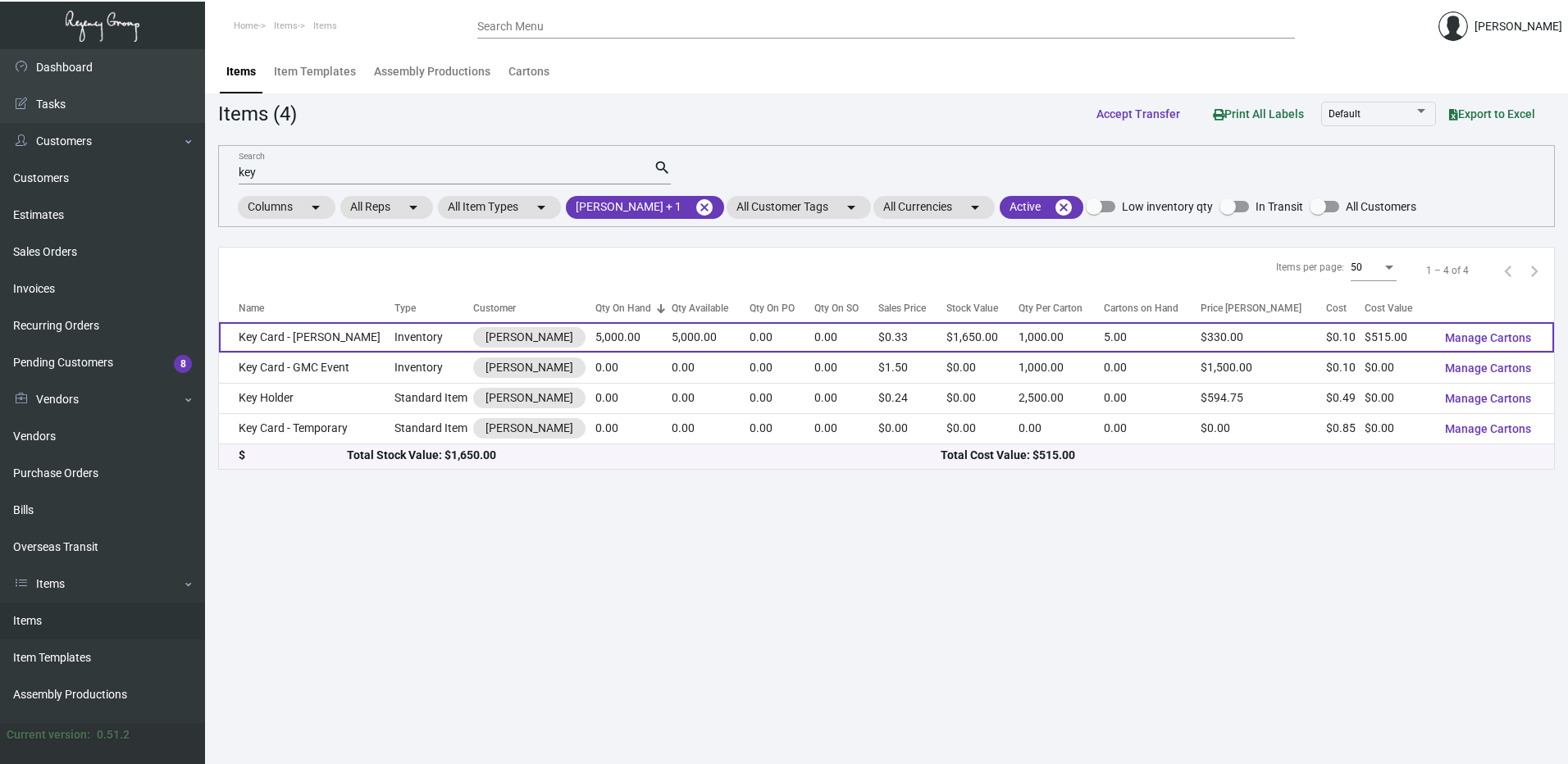
click at [361, 338] on td "Key Card - [PERSON_NAME]" at bounding box center [307, 337] width 175 height 31
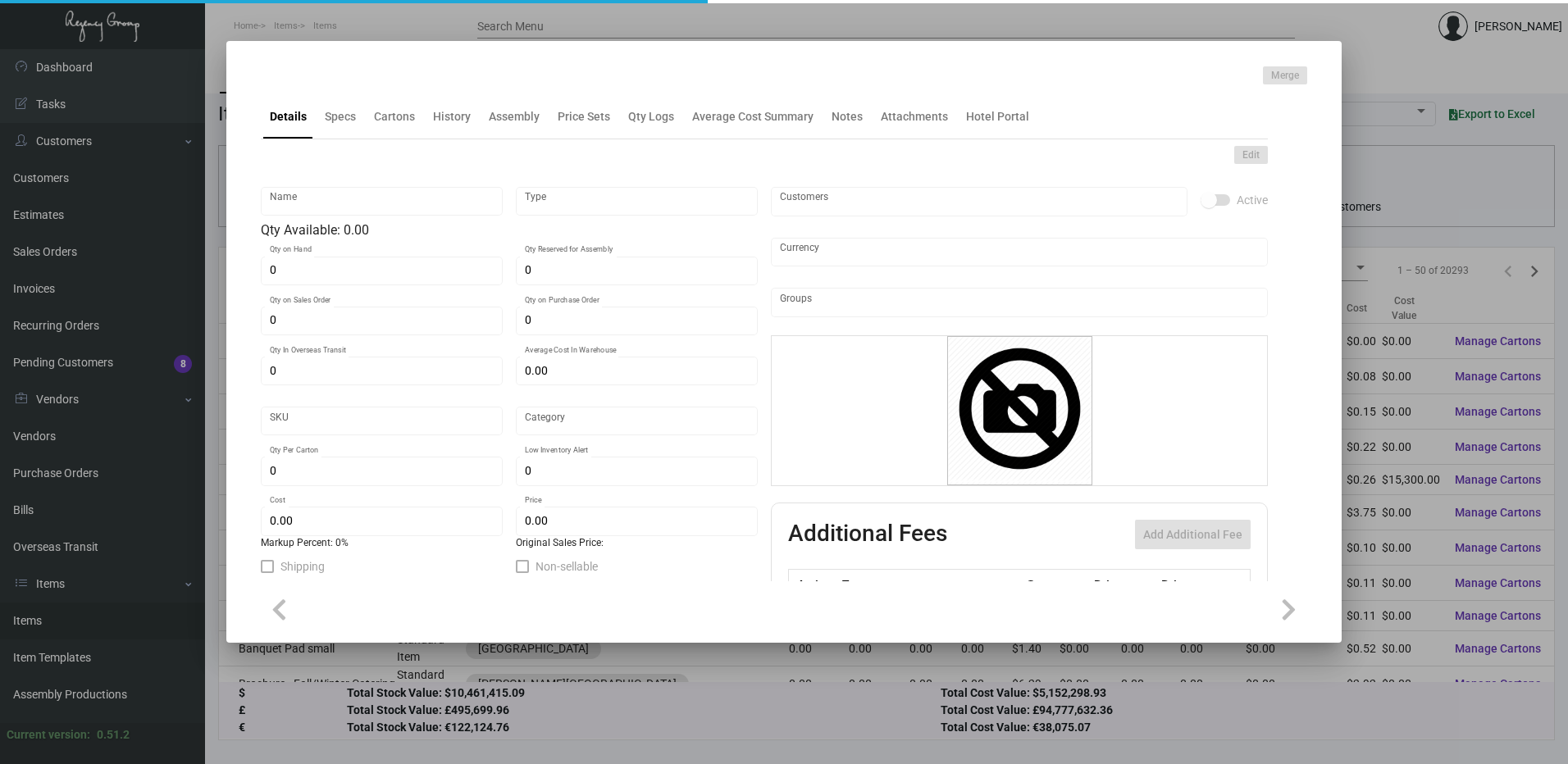
type input "Key Card - [PERSON_NAME]"
type input "Inventory"
type input "5,000"
type input "10,000"
type input "$ 0.455"
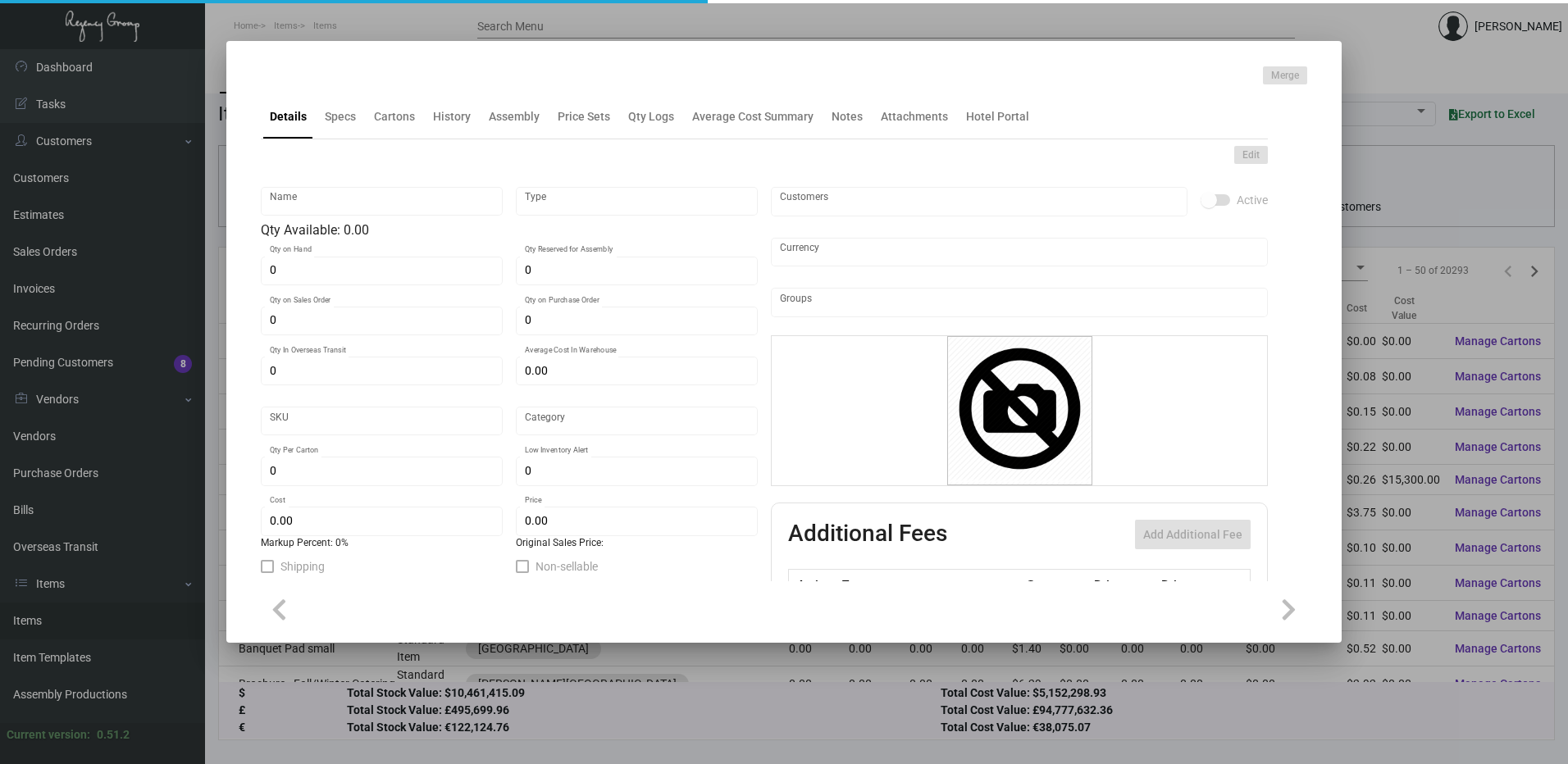
type input "Alila NP-Key Card -93"
type input "Overseas"
type input "1,000"
type input "$ 0.103"
type input "$ 0.33"
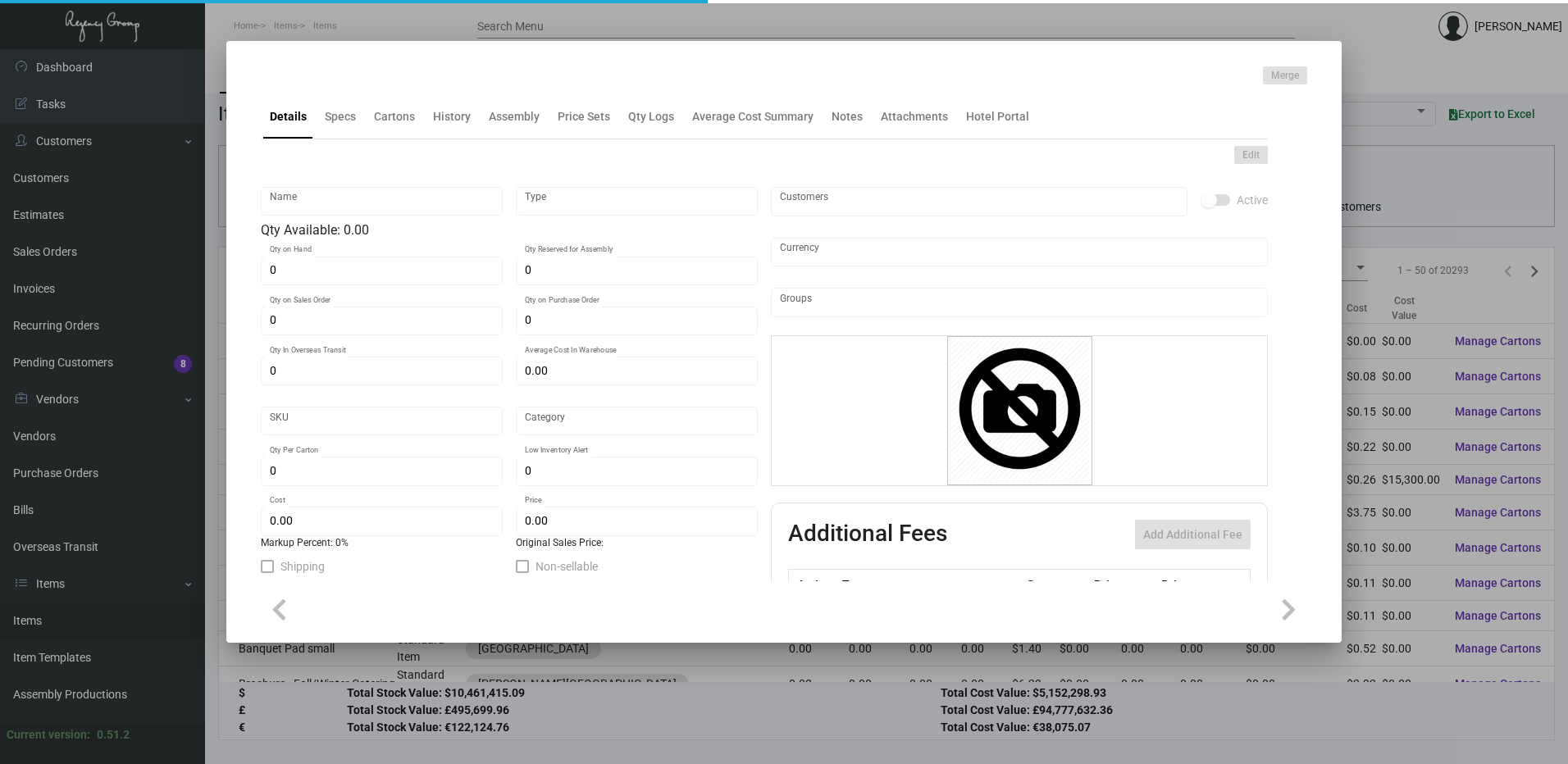
checkbox input "true"
type input "United States Dollar $"
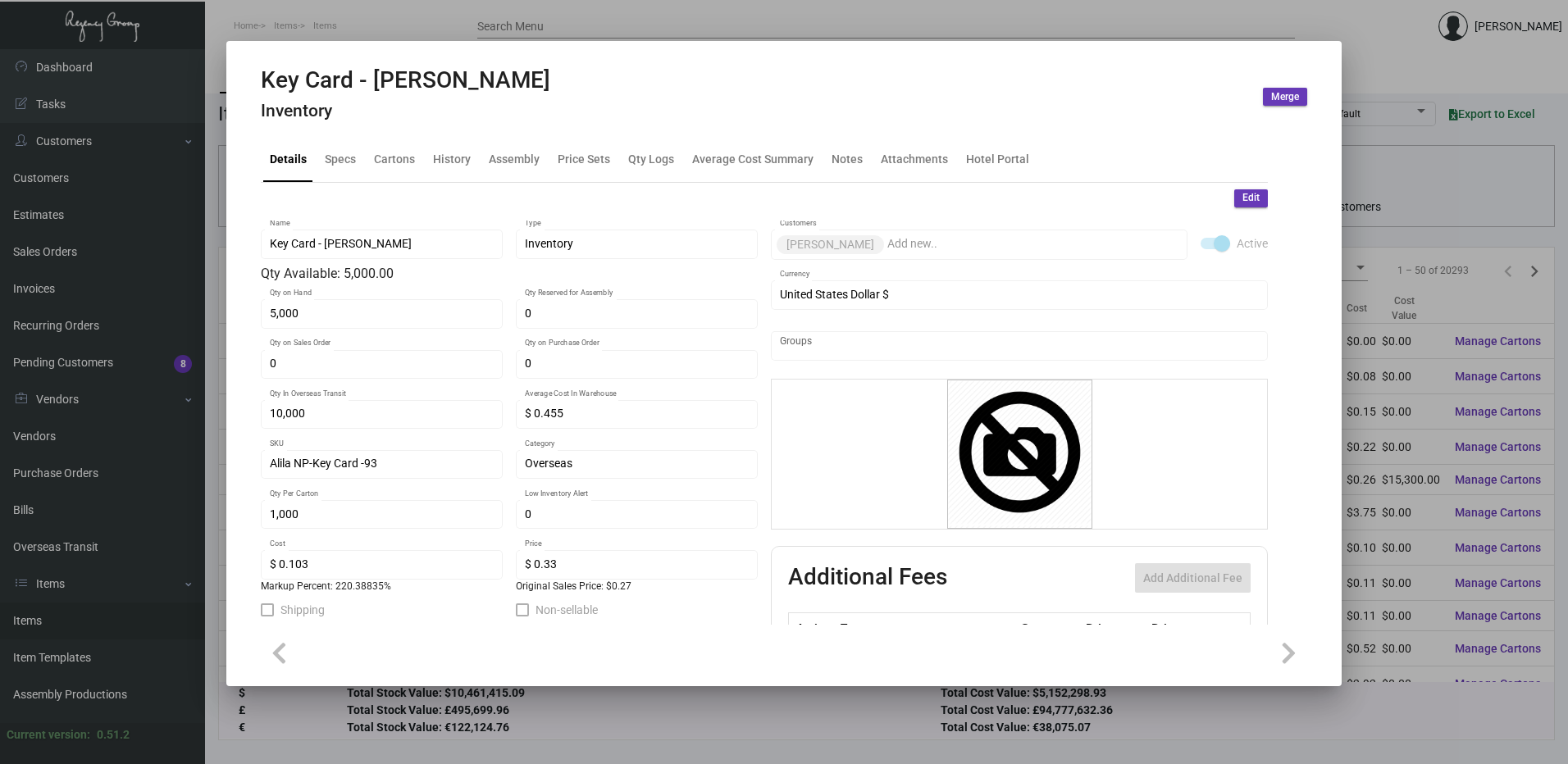
drag, startPoint x: 1232, startPoint y: 19, endPoint x: 1237, endPoint y: 39, distance: 20.6
click at [1232, 19] on div at bounding box center [784, 382] width 1568 height 764
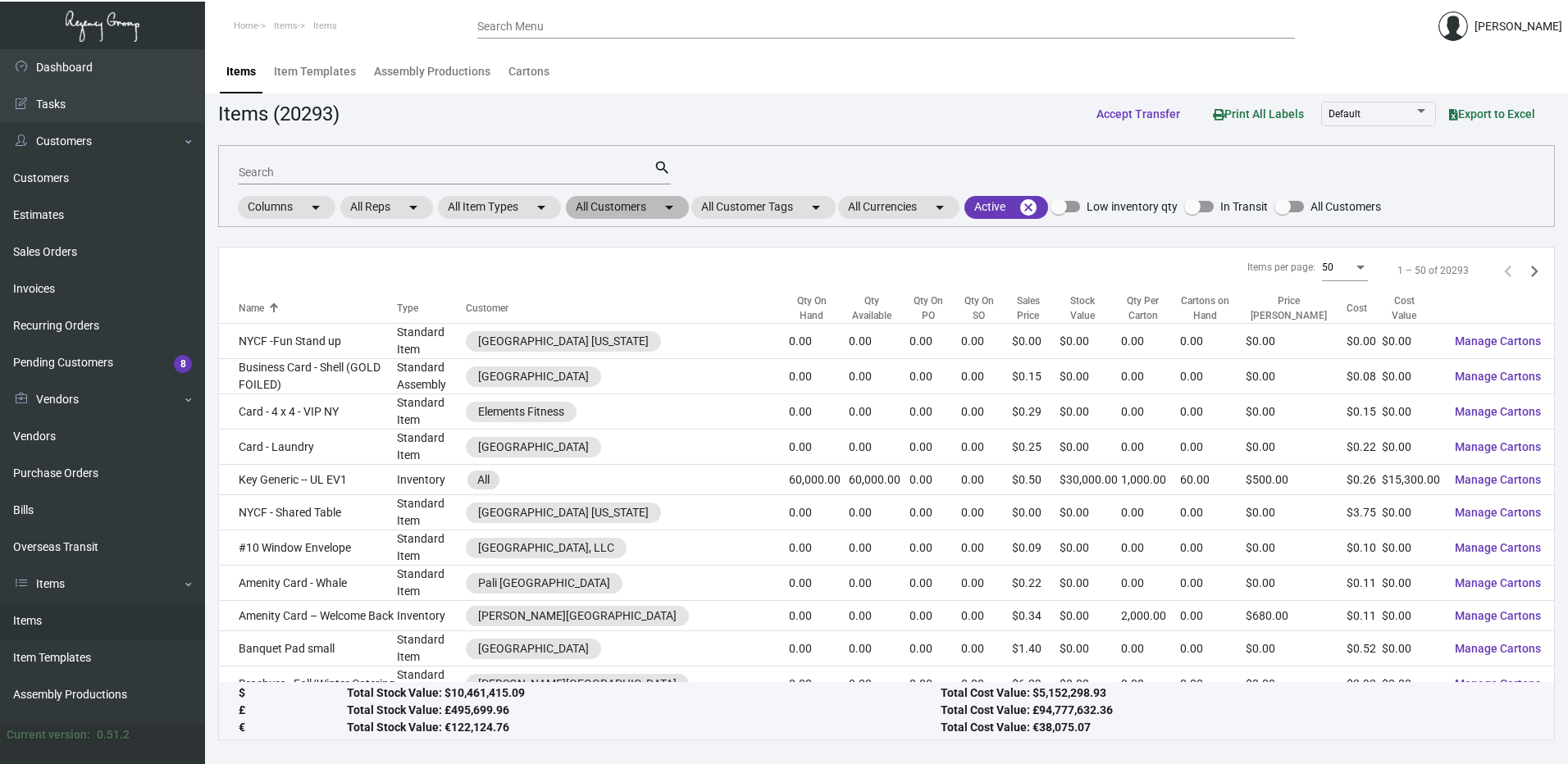
click at [637, 196] on mat-chip "All Customers arrow_drop_down" at bounding box center [627, 208] width 123 height 23
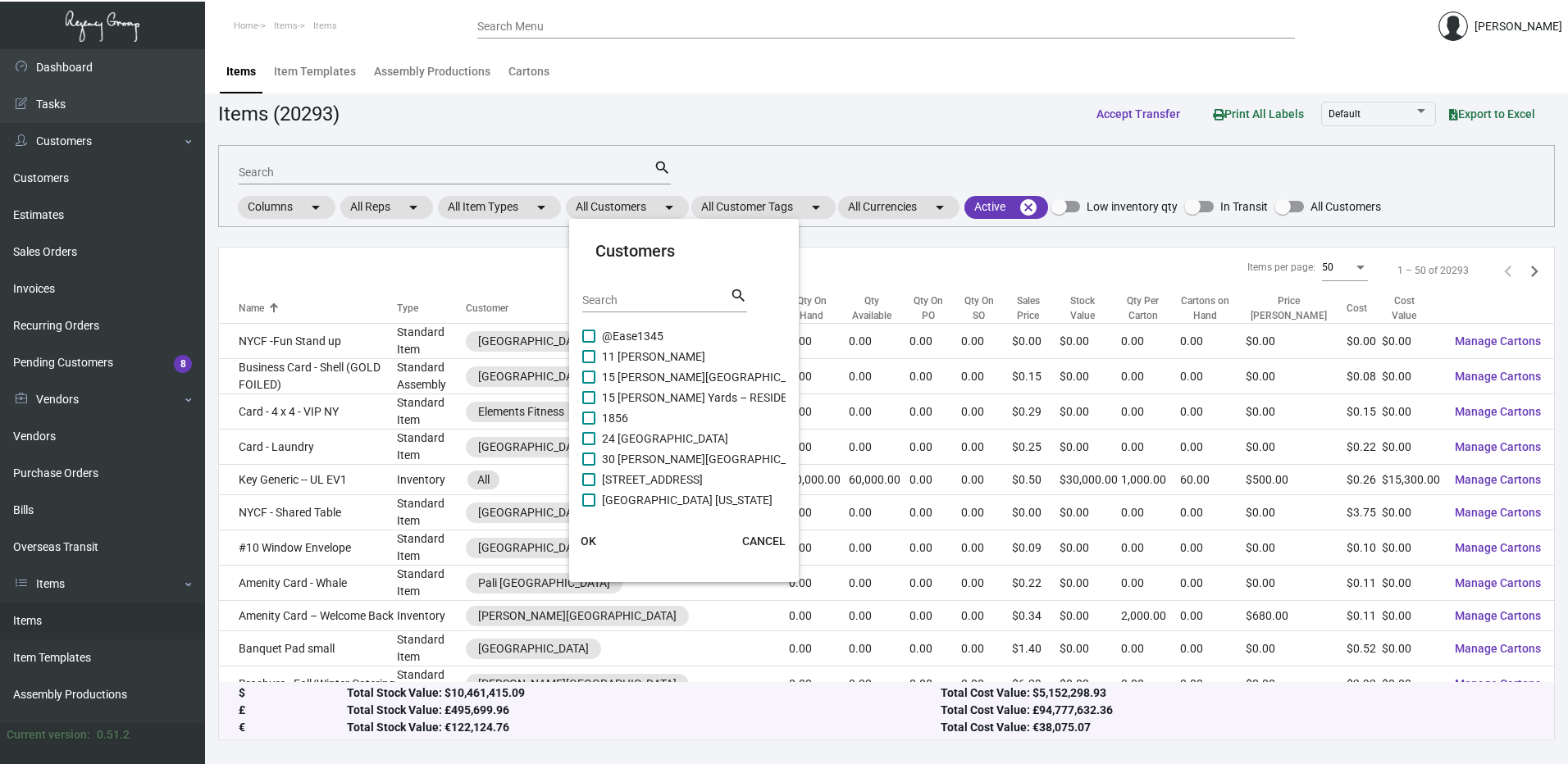
click at [628, 304] on input "Search" at bounding box center [656, 301] width 148 height 13
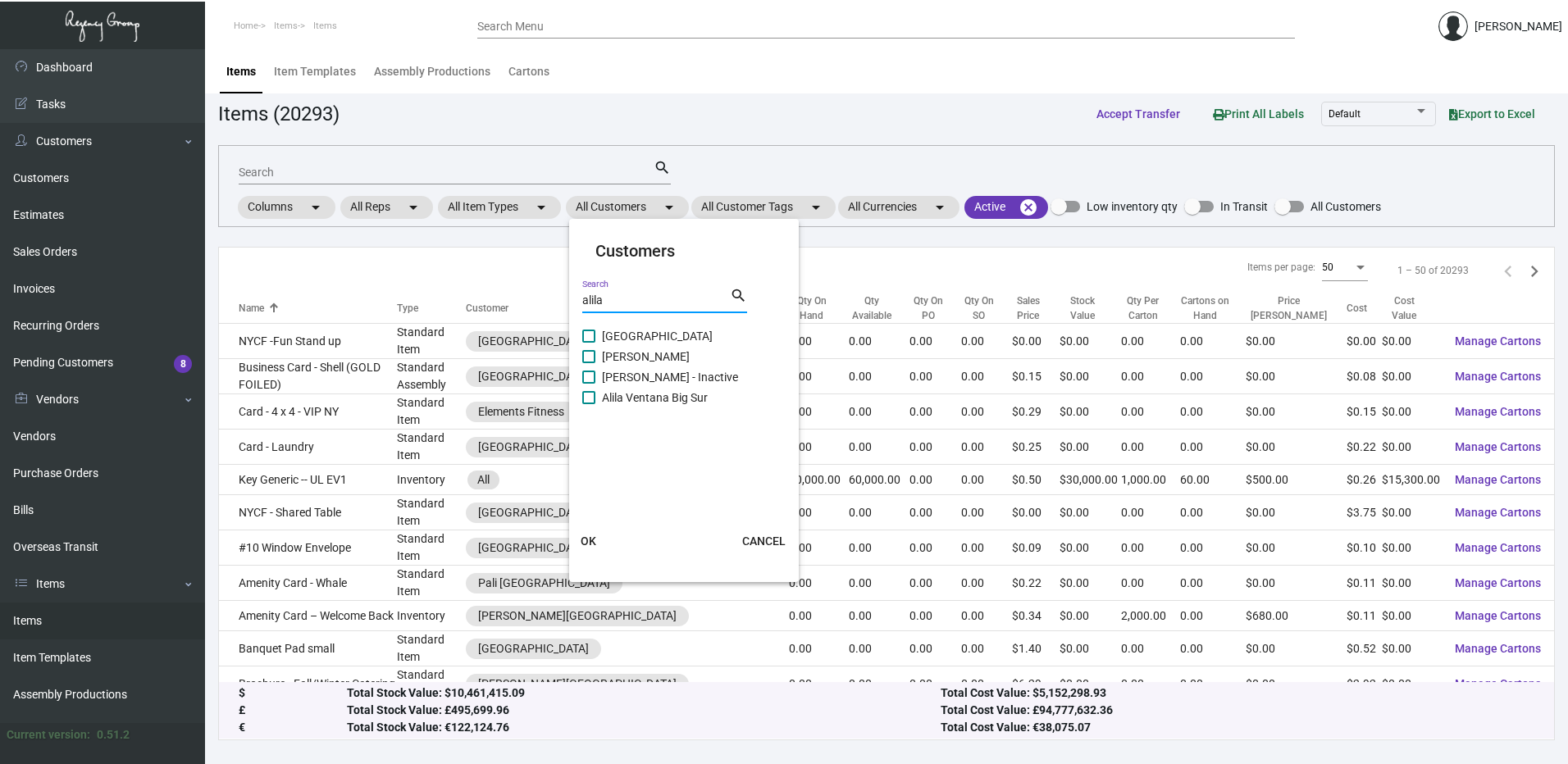
type input "alila"
click at [595, 352] on span at bounding box center [589, 356] width 13 height 13
click at [589, 363] on input "[PERSON_NAME]" at bounding box center [588, 363] width 1 height 1
checkbox input "true"
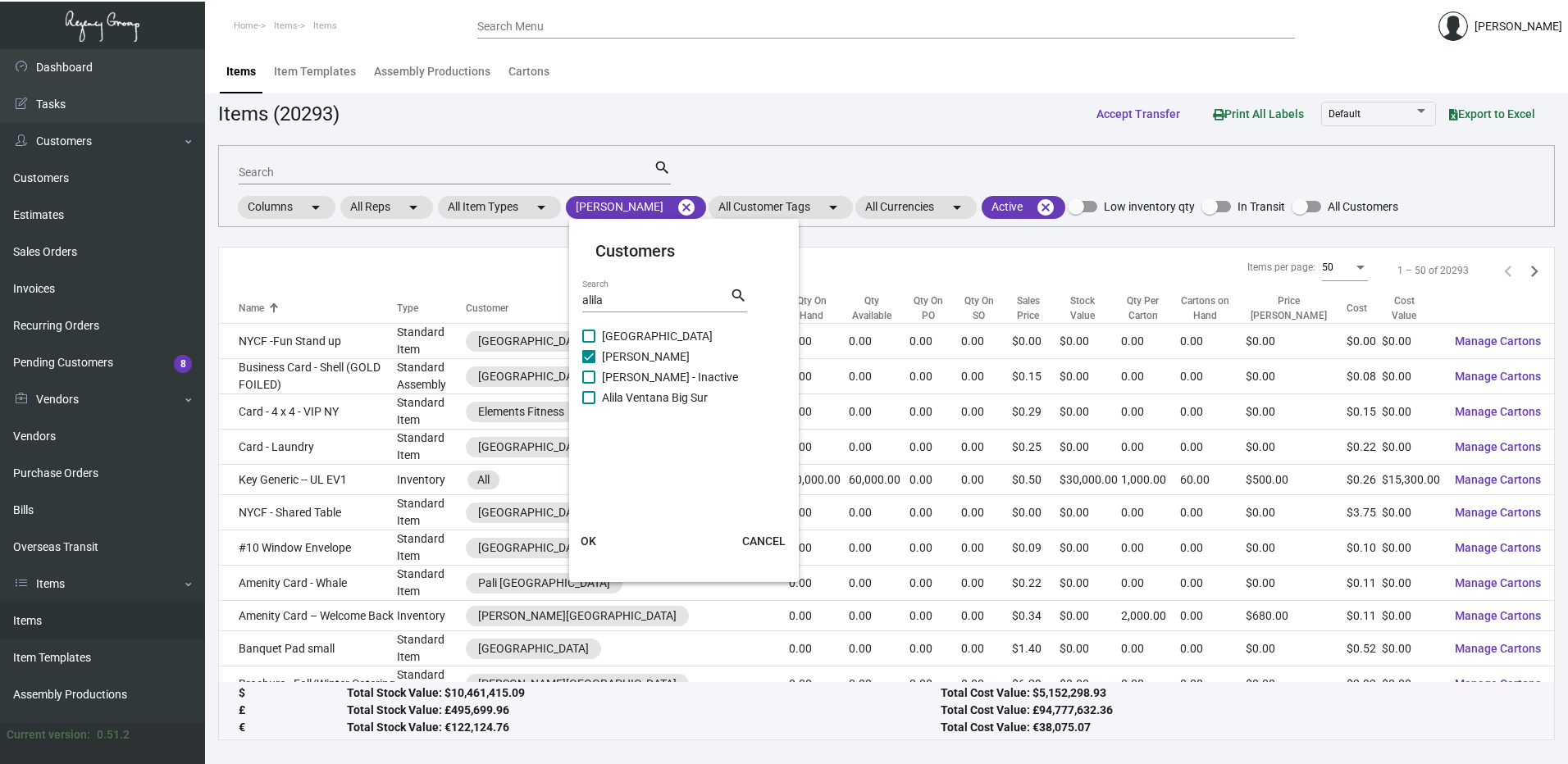
click at [589, 545] on span "OK" at bounding box center [588, 541] width 16 height 13
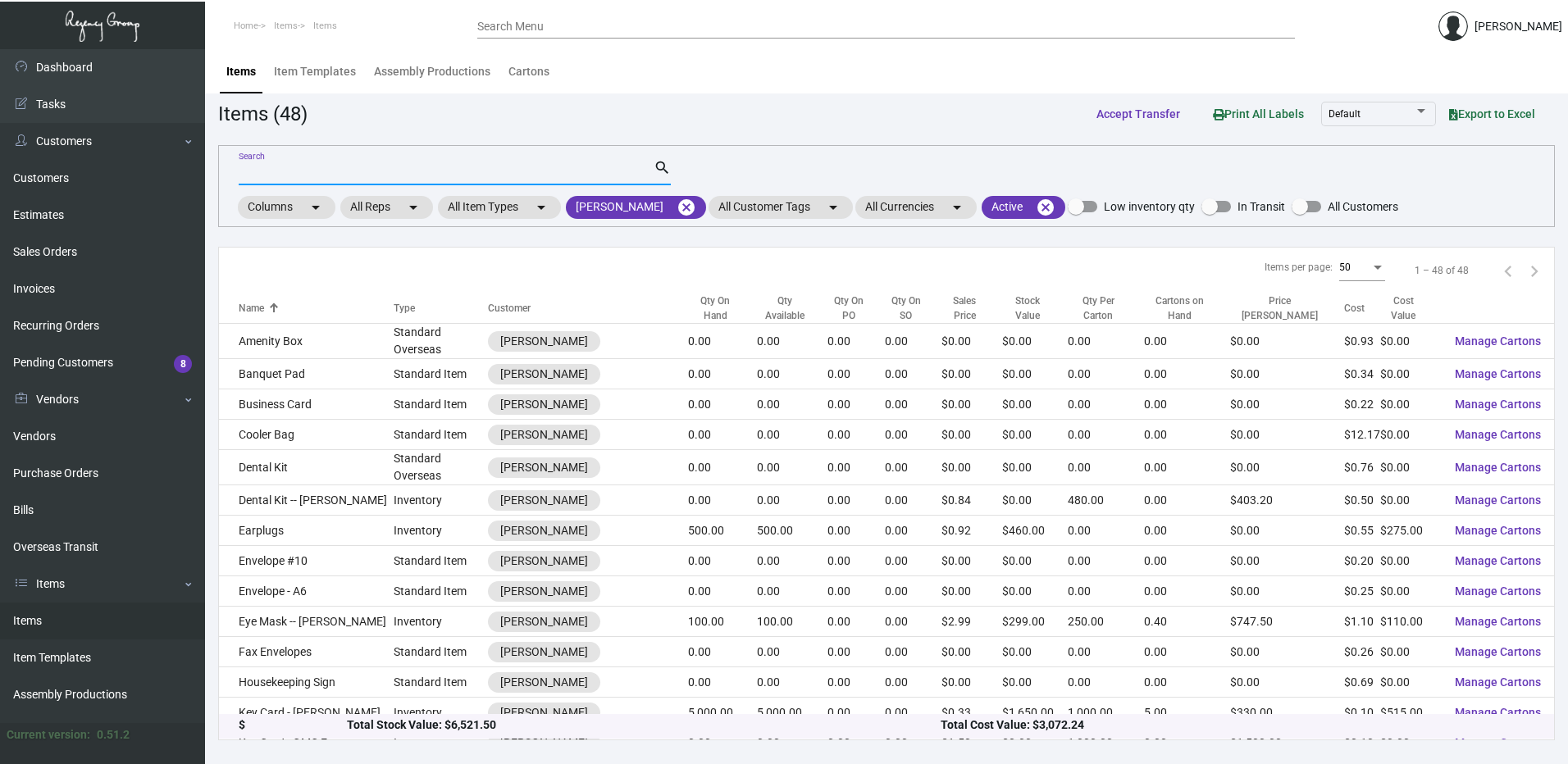
click at [575, 176] on input "Search" at bounding box center [445, 173] width 415 height 13
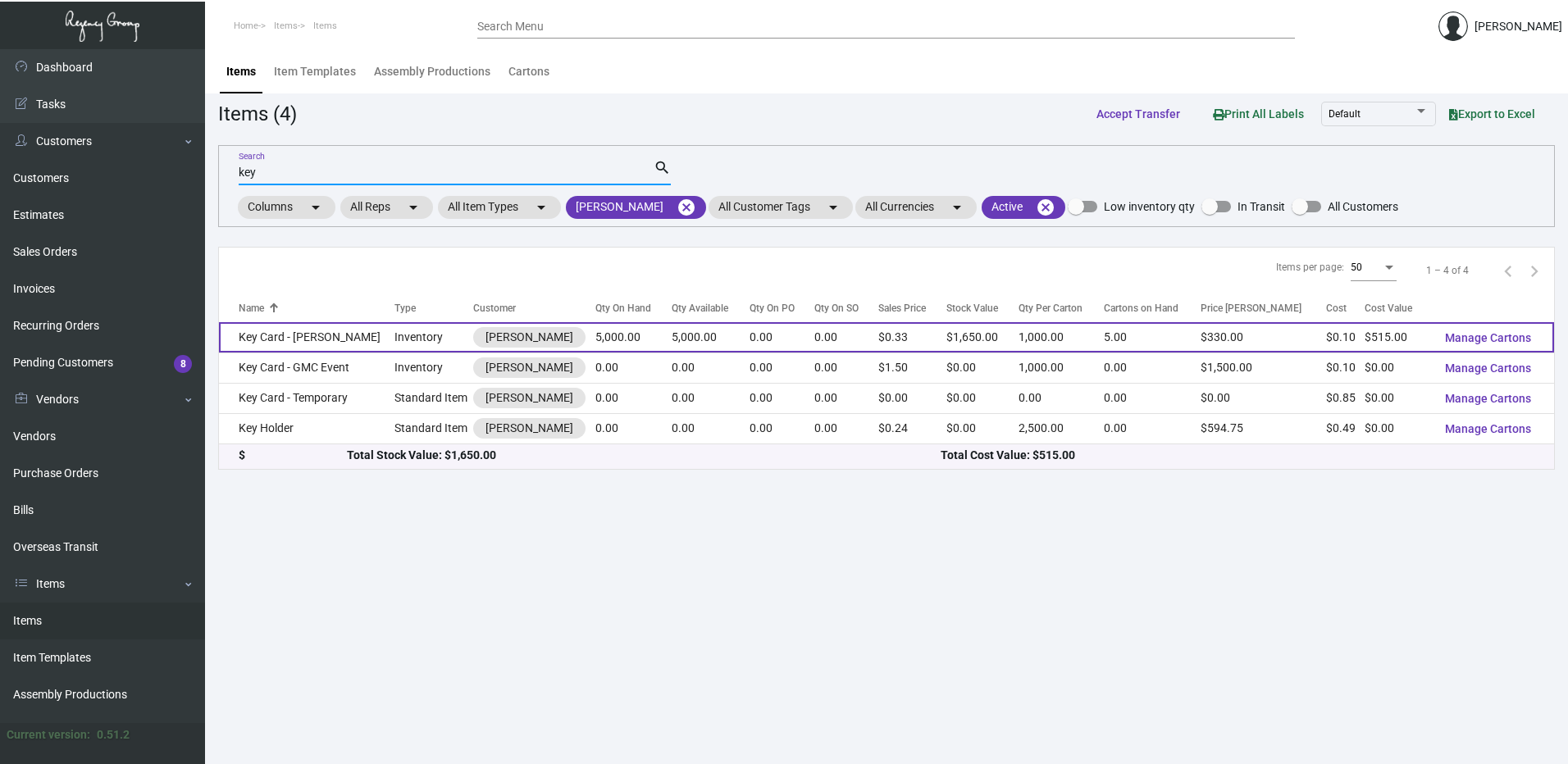
type input "key"
click at [336, 334] on td "Key Card - [PERSON_NAME]" at bounding box center [307, 337] width 175 height 31
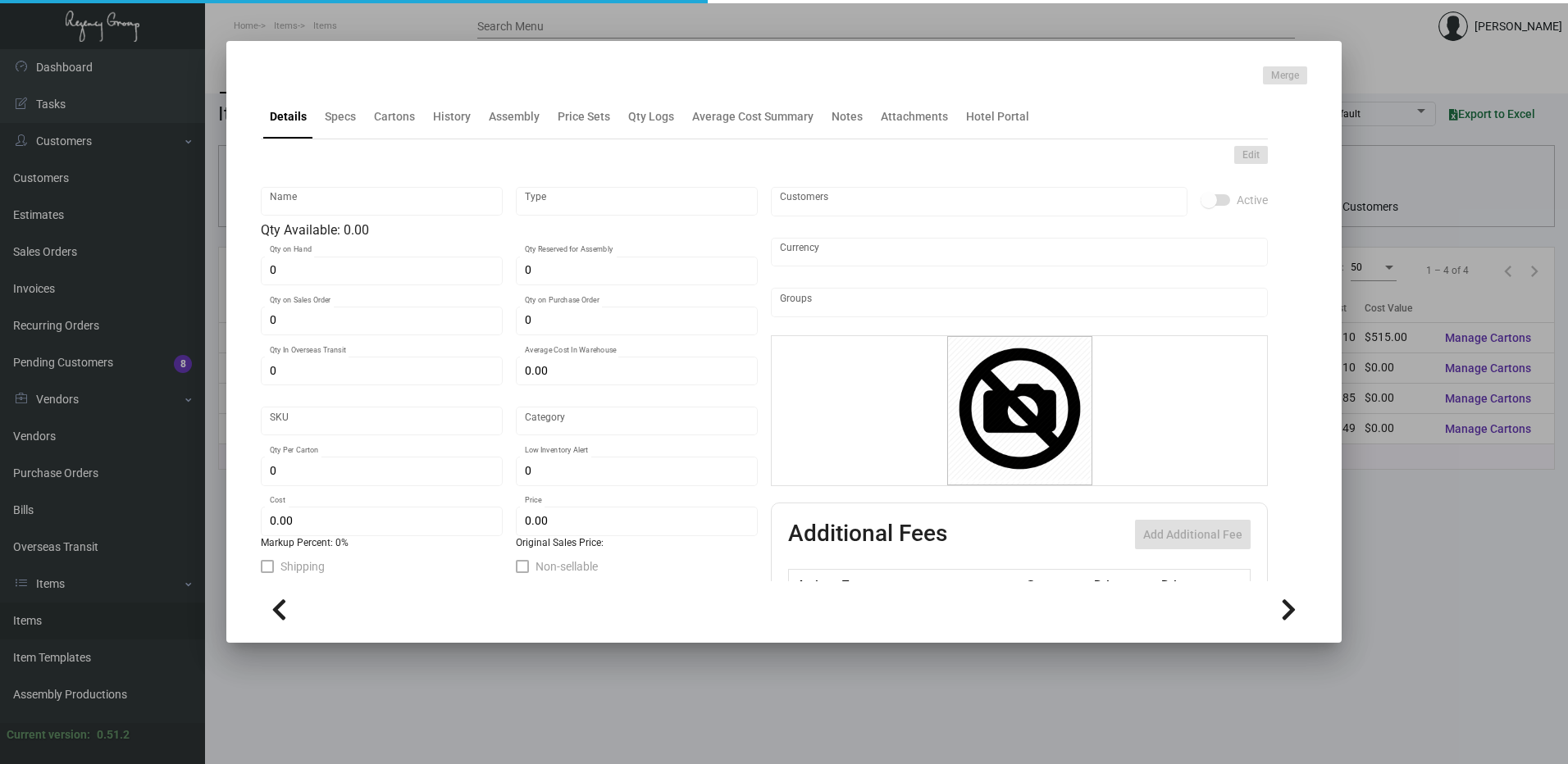
type input "Key Card - [PERSON_NAME]"
type input "Inventory"
type input "5,000"
type input "10,000"
type input "$ 0.455"
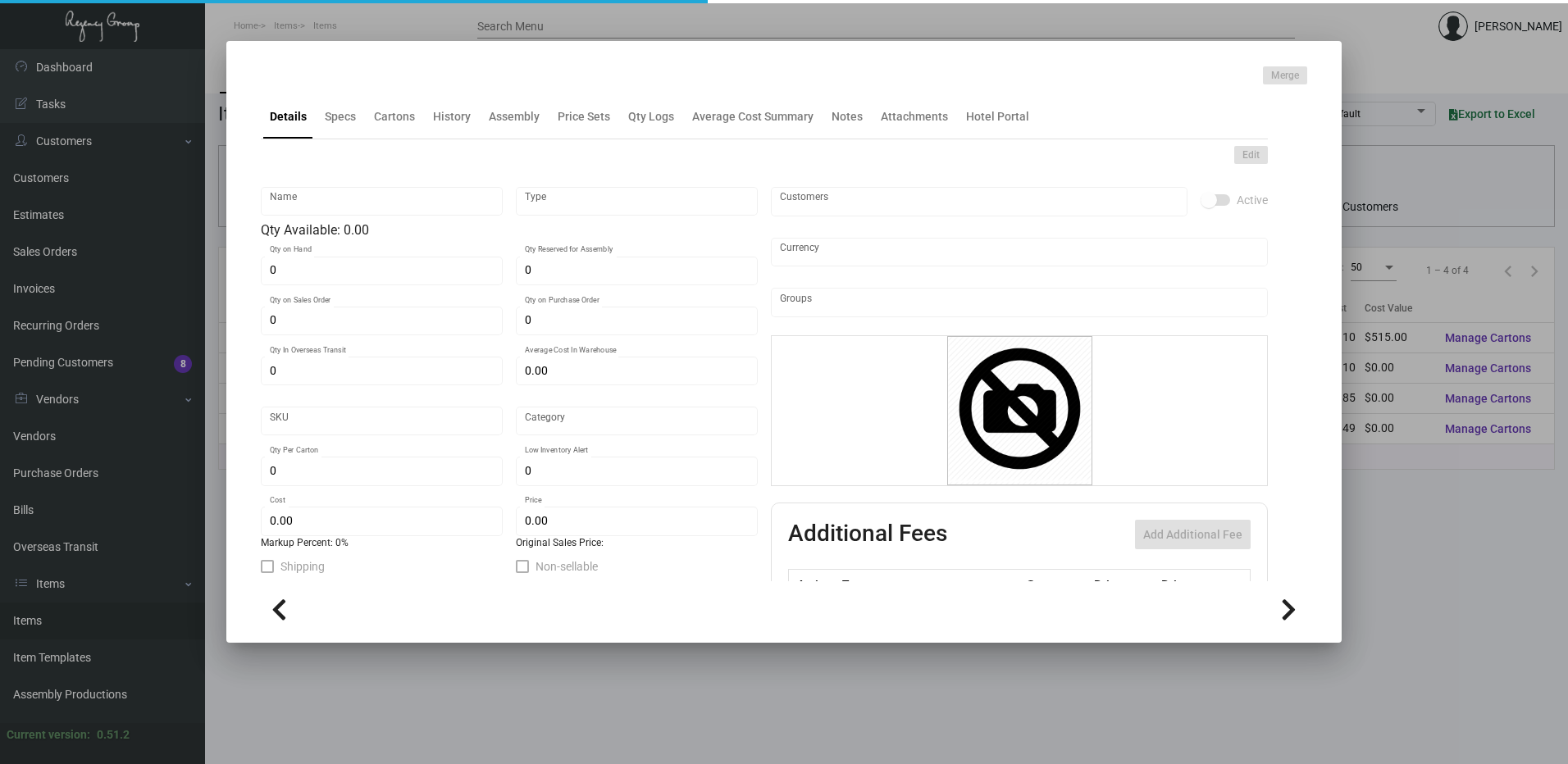
type input "Alila NP-Key Card -93"
type input "Overseas"
type input "1,000"
type input "$ 0.103"
type input "$ 0.33"
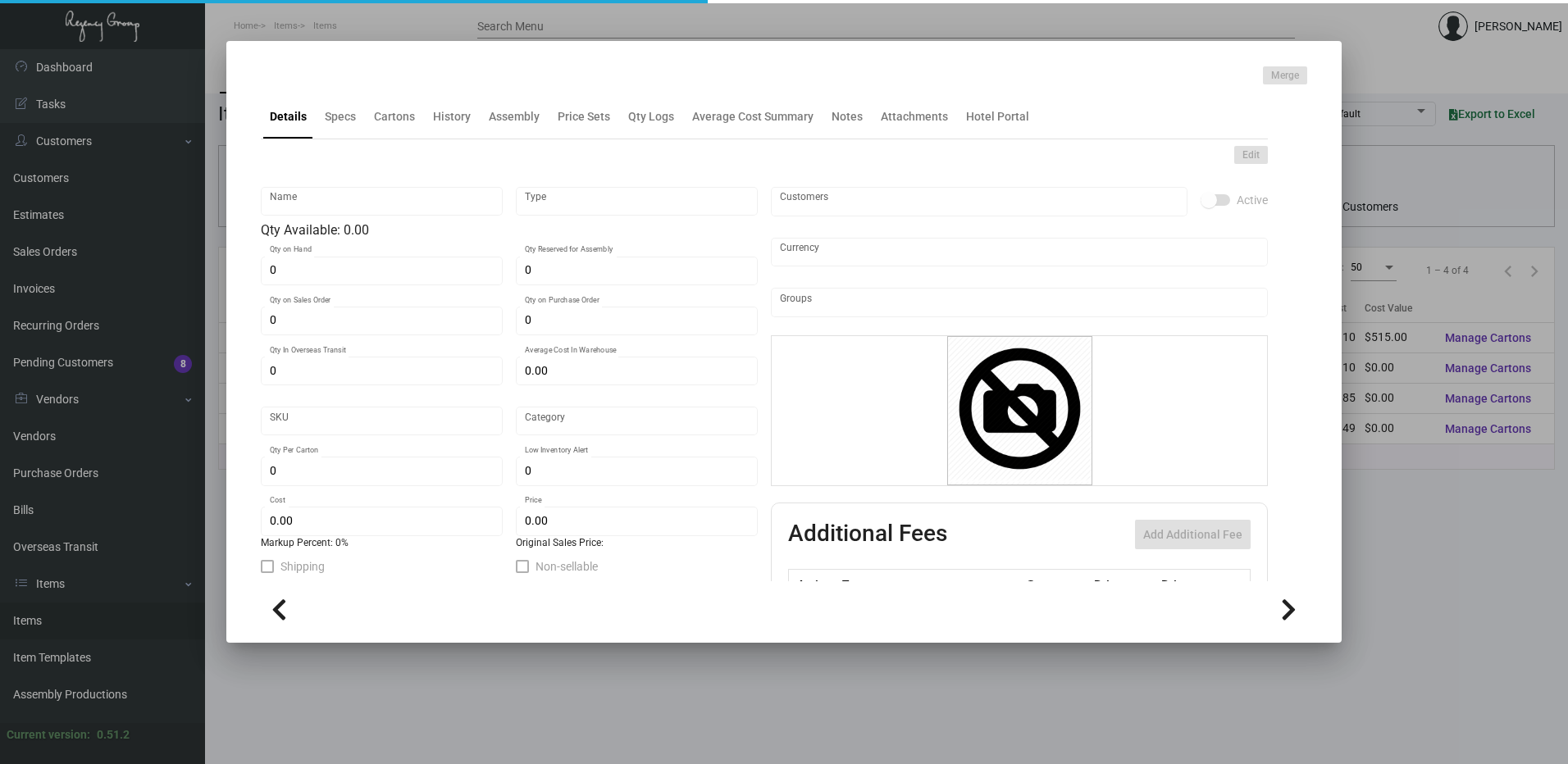
checkbox input "true"
type input "United States Dollar $"
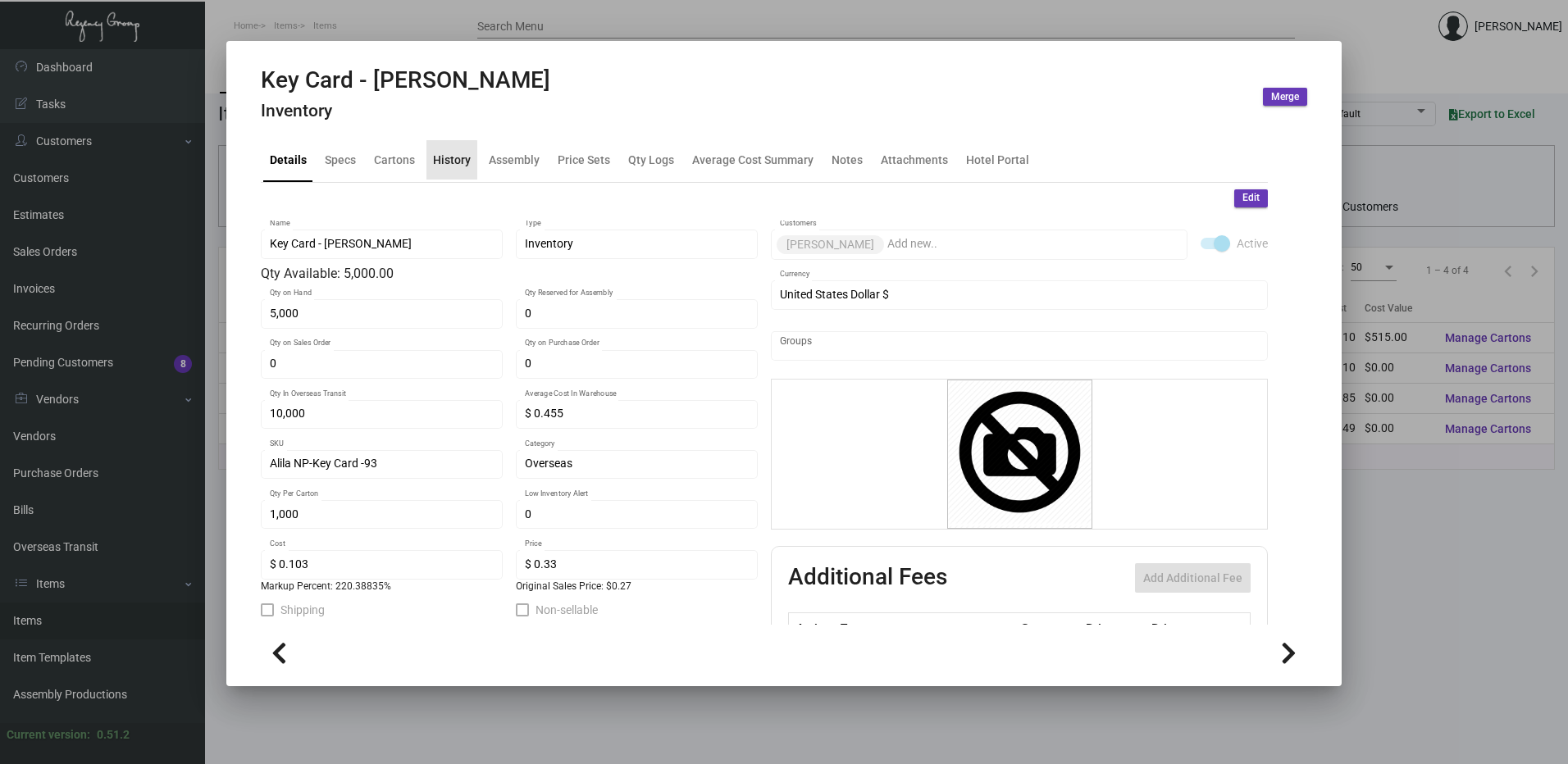
click at [442, 165] on div "History" at bounding box center [451, 159] width 37 height 17
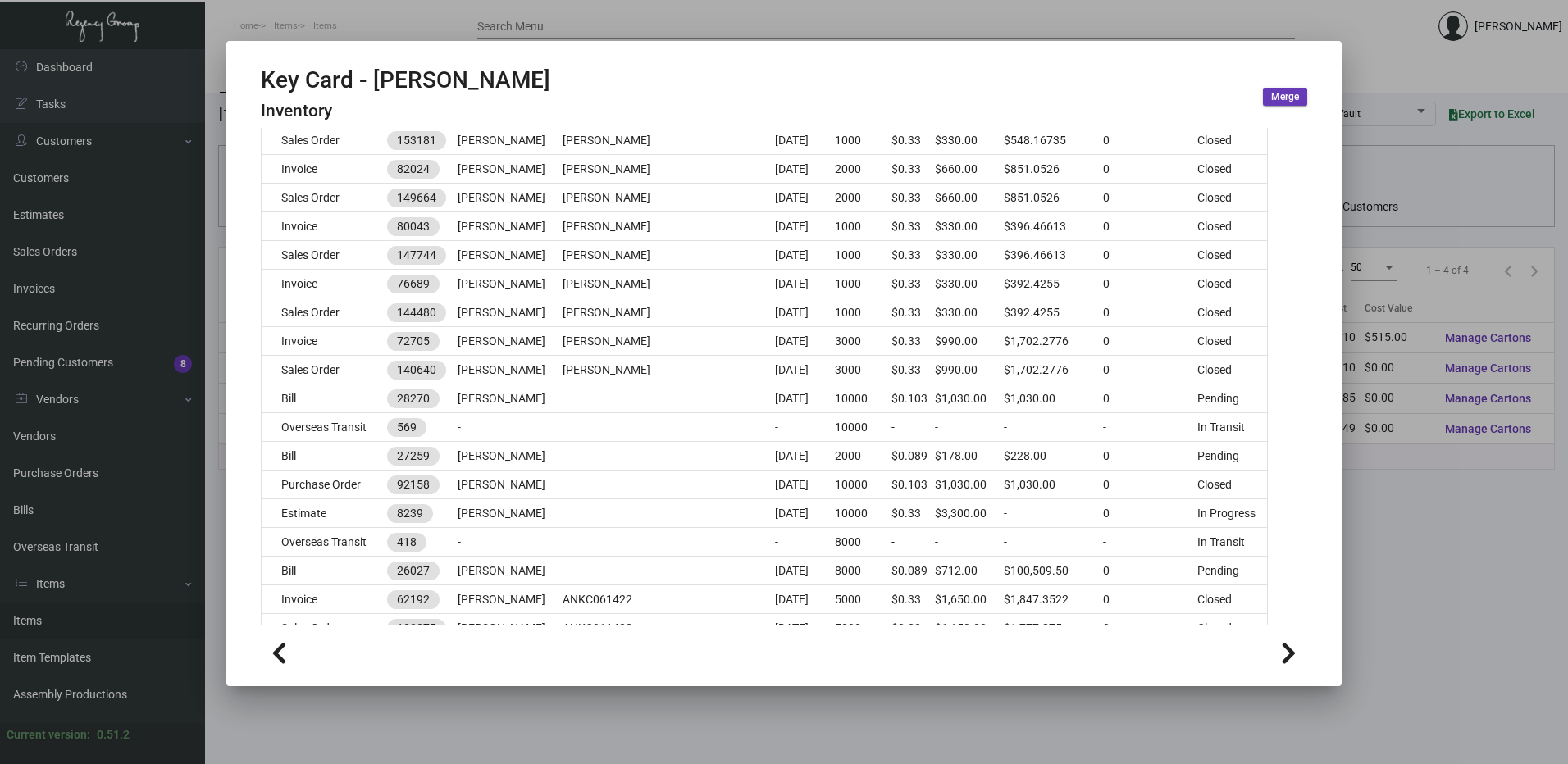
scroll to position [574, 0]
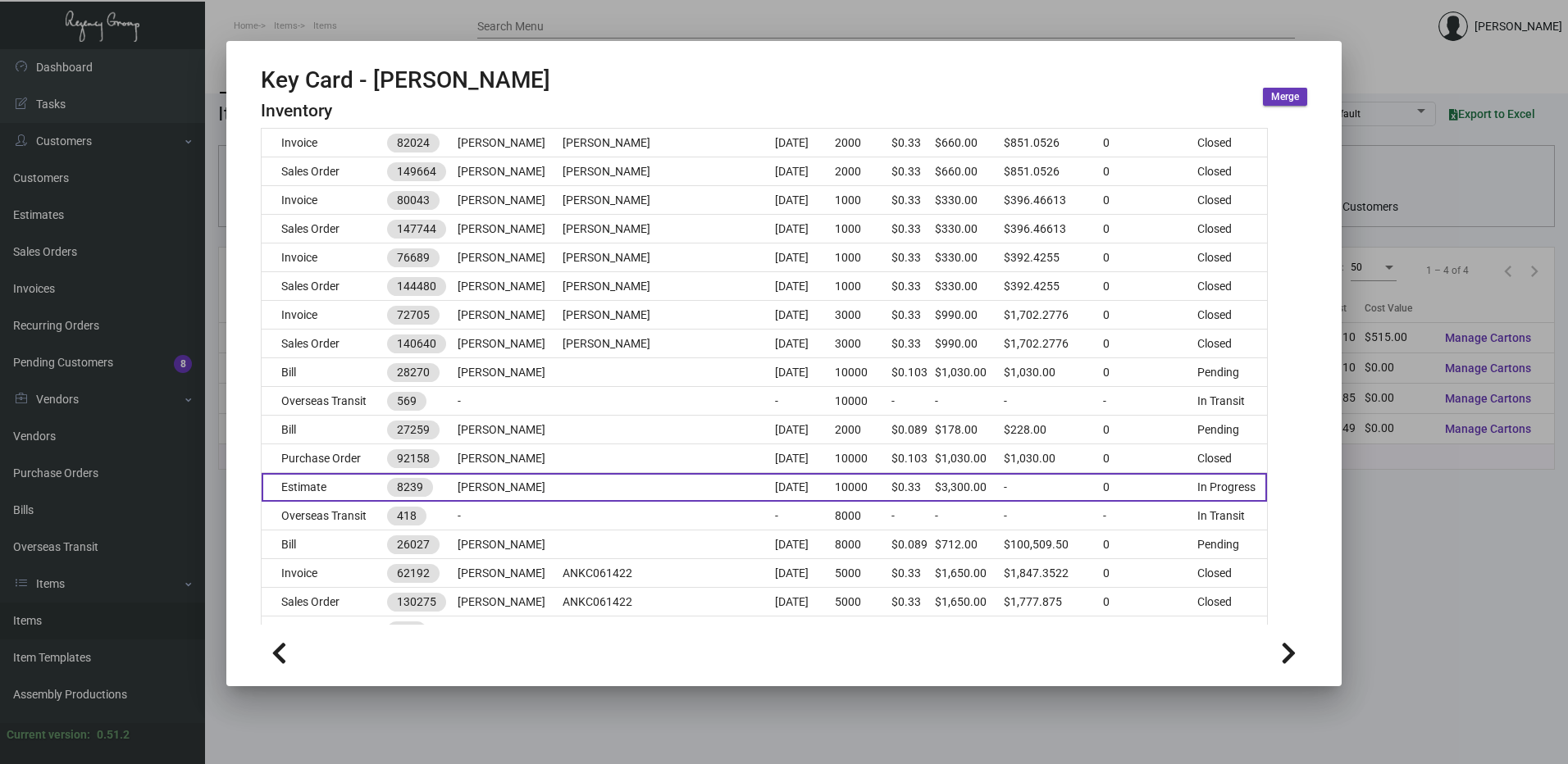
click at [349, 474] on td "Estimate" at bounding box center [324, 487] width 125 height 29
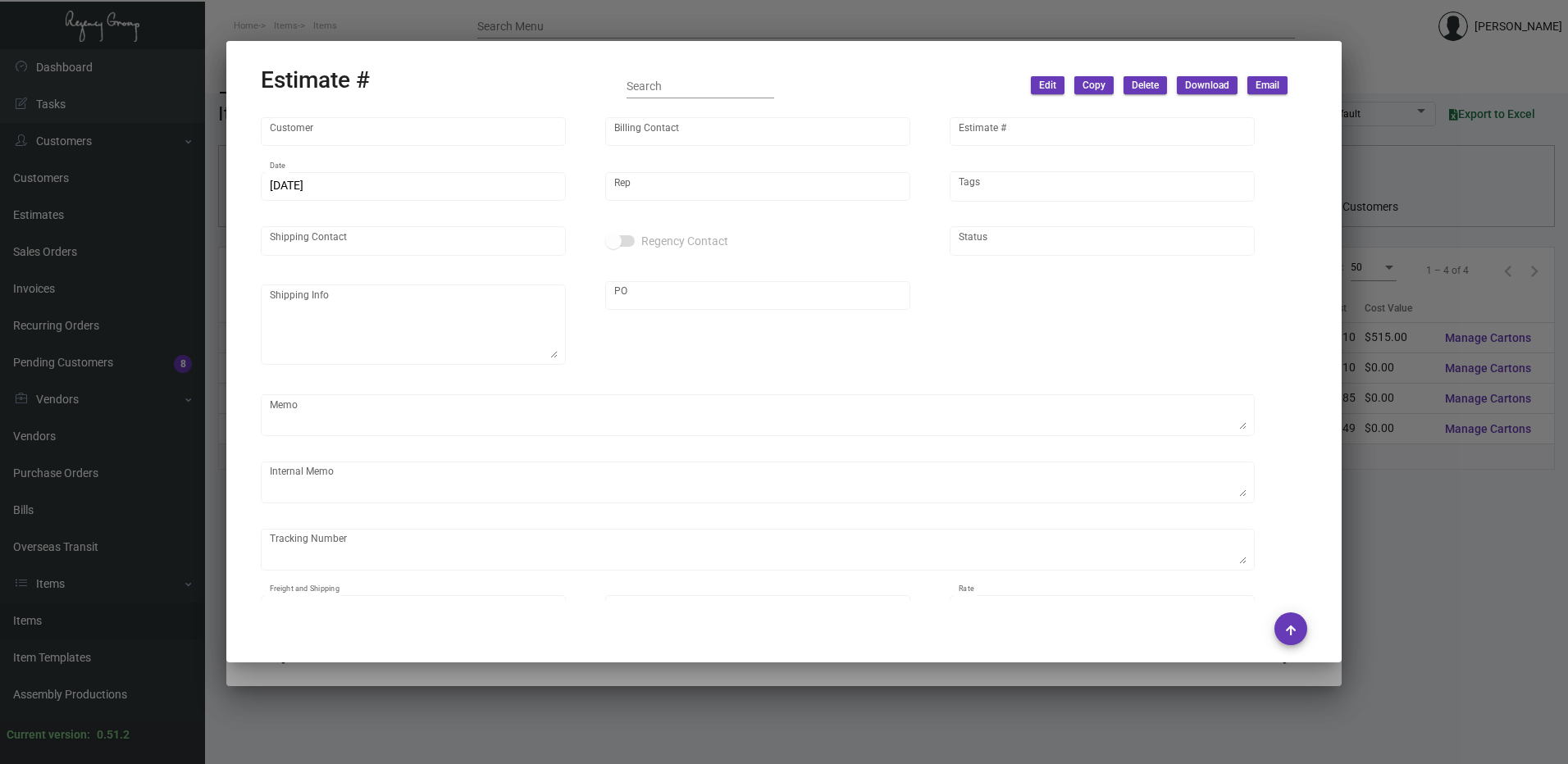
type input "[PERSON_NAME]"
type input "Richard Omondi"
type input "8239"
type input "7/23/2022"
type input "[PERSON_NAME]"
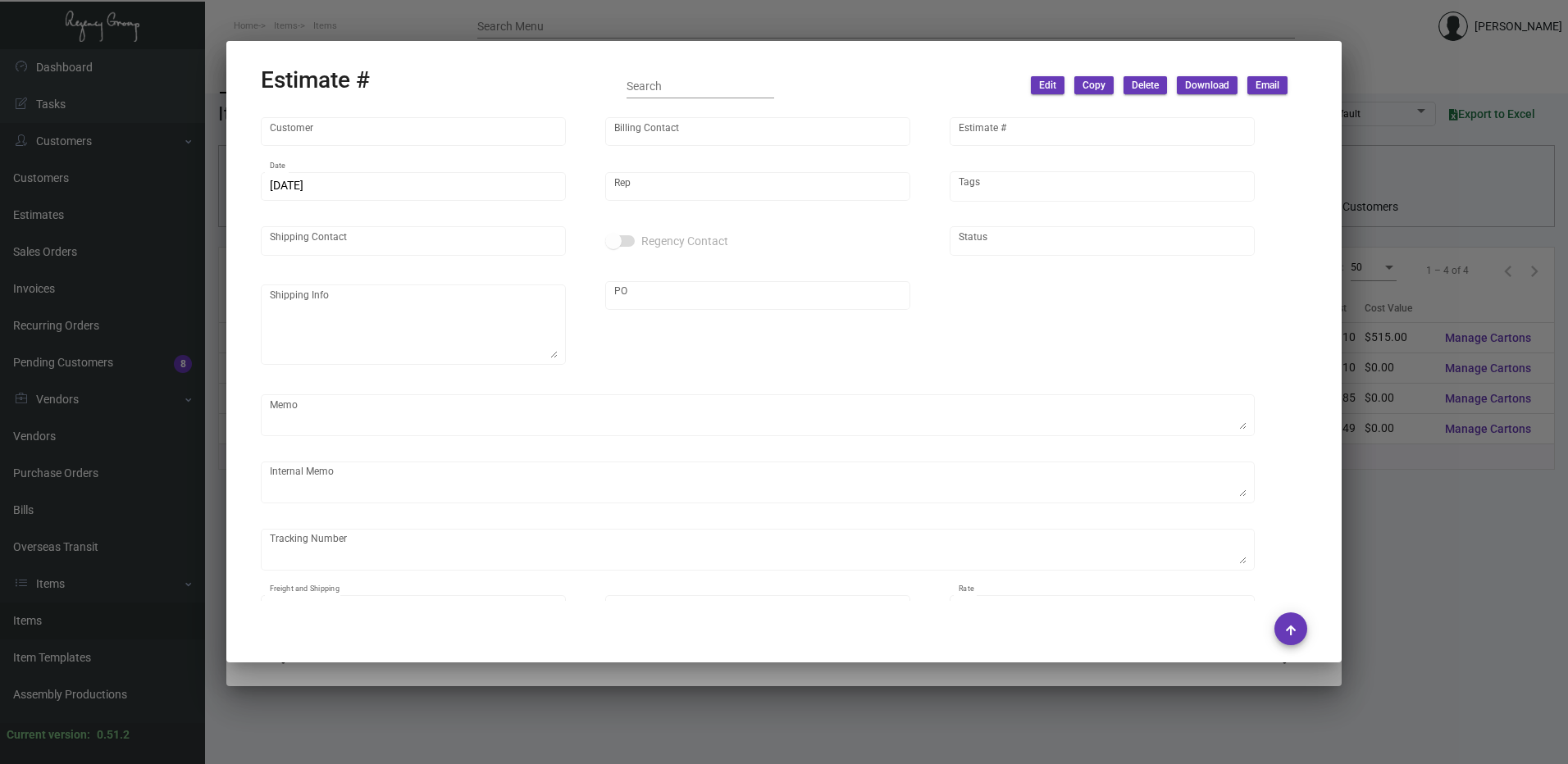
type input "[PERSON_NAME]"
type input "United States Dollar $"
type input "$ 0.00"
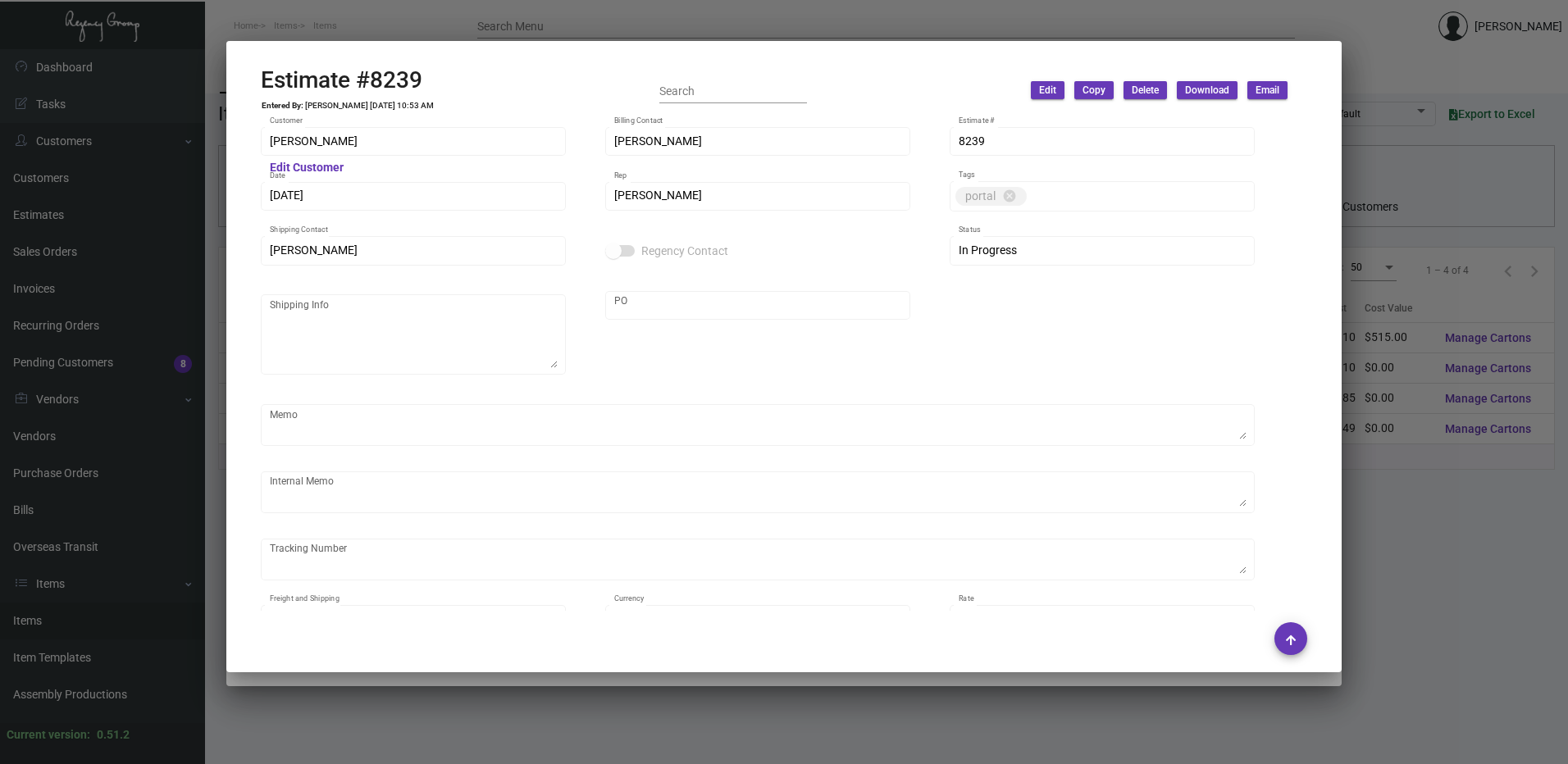
click at [395, 78] on h2 "Estimate #8239" at bounding box center [347, 81] width 174 height 28
drag, startPoint x: 395, startPoint y: 78, endPoint x: 387, endPoint y: 45, distance: 34.0
click at [387, 45] on button at bounding box center [397, 40] width 27 height 30
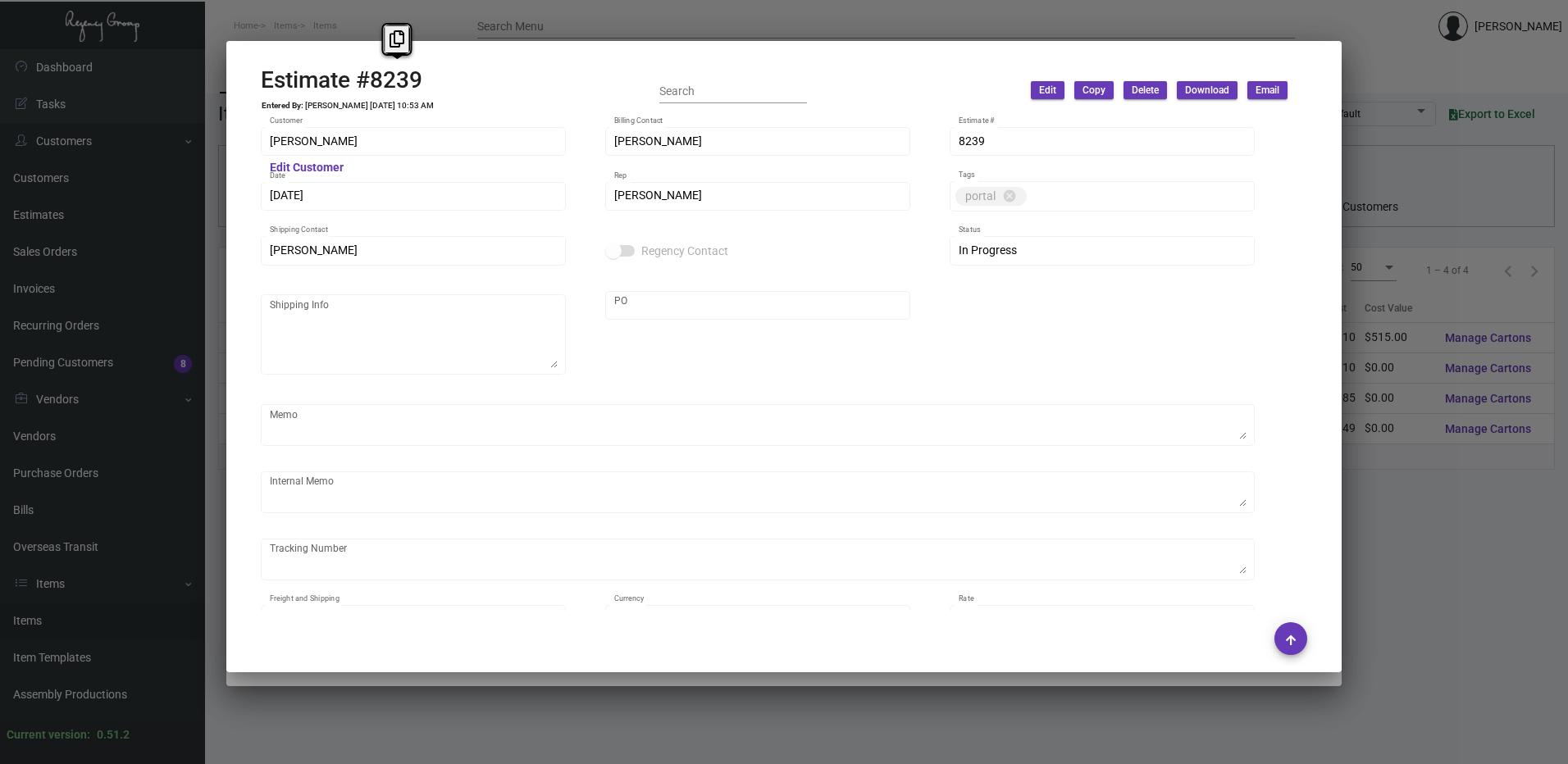
click at [1374, 62] on div at bounding box center [784, 382] width 1568 height 764
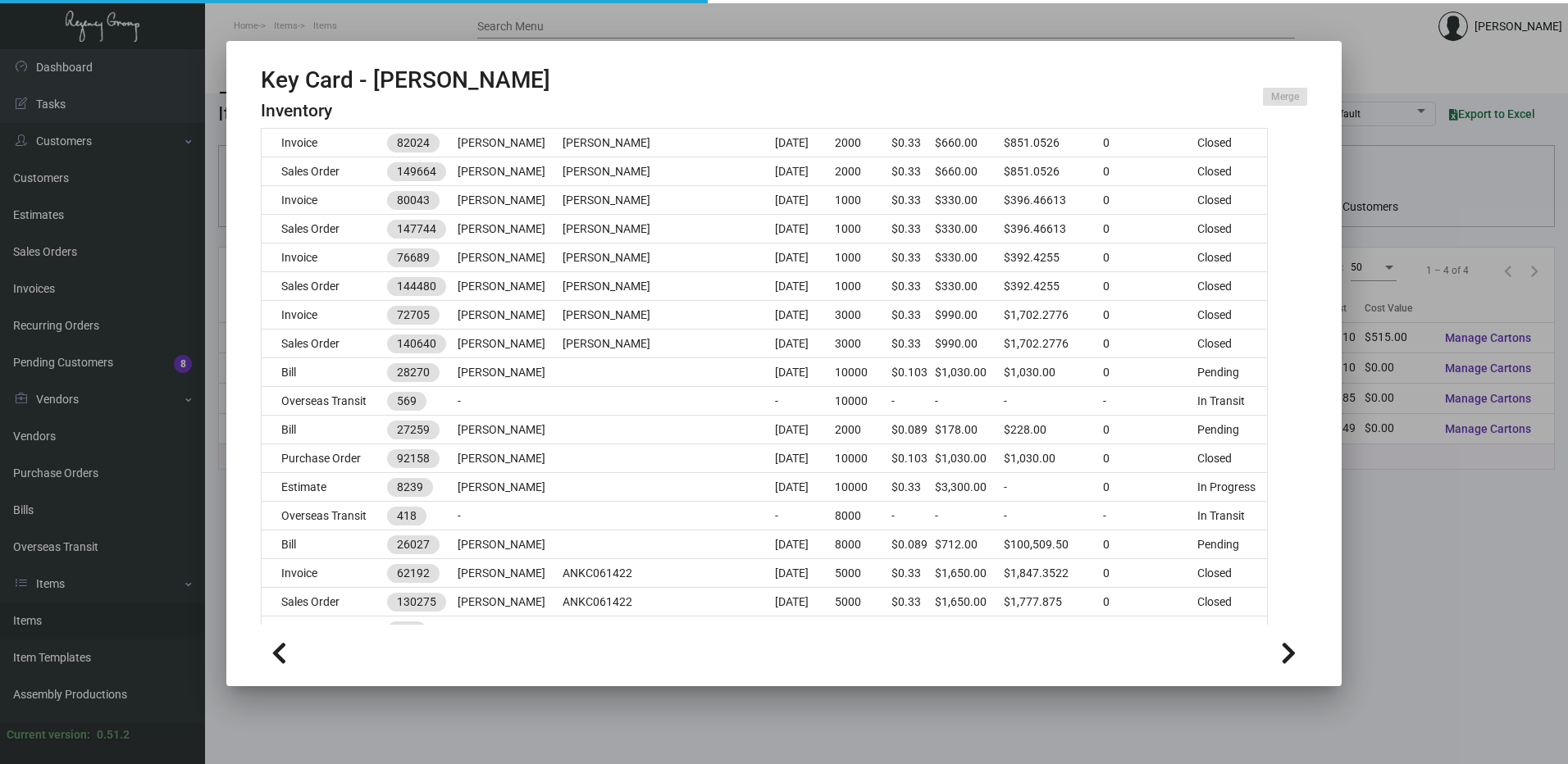
click at [1374, 62] on div at bounding box center [784, 382] width 1568 height 764
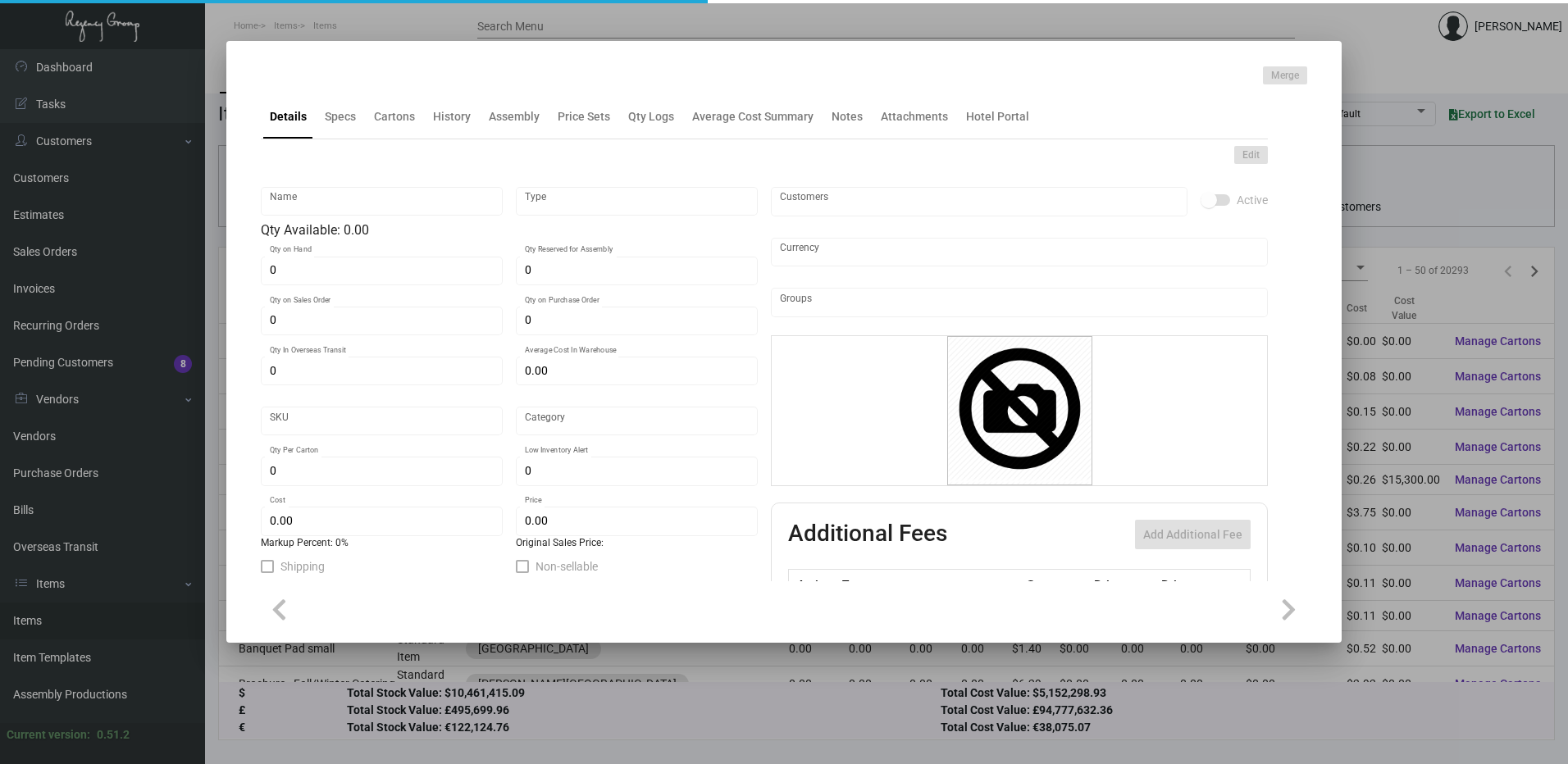
type input "Key Card - [PERSON_NAME]"
type input "Inventory"
type input "5,000"
type input "10,000"
type input "$ 0.455"
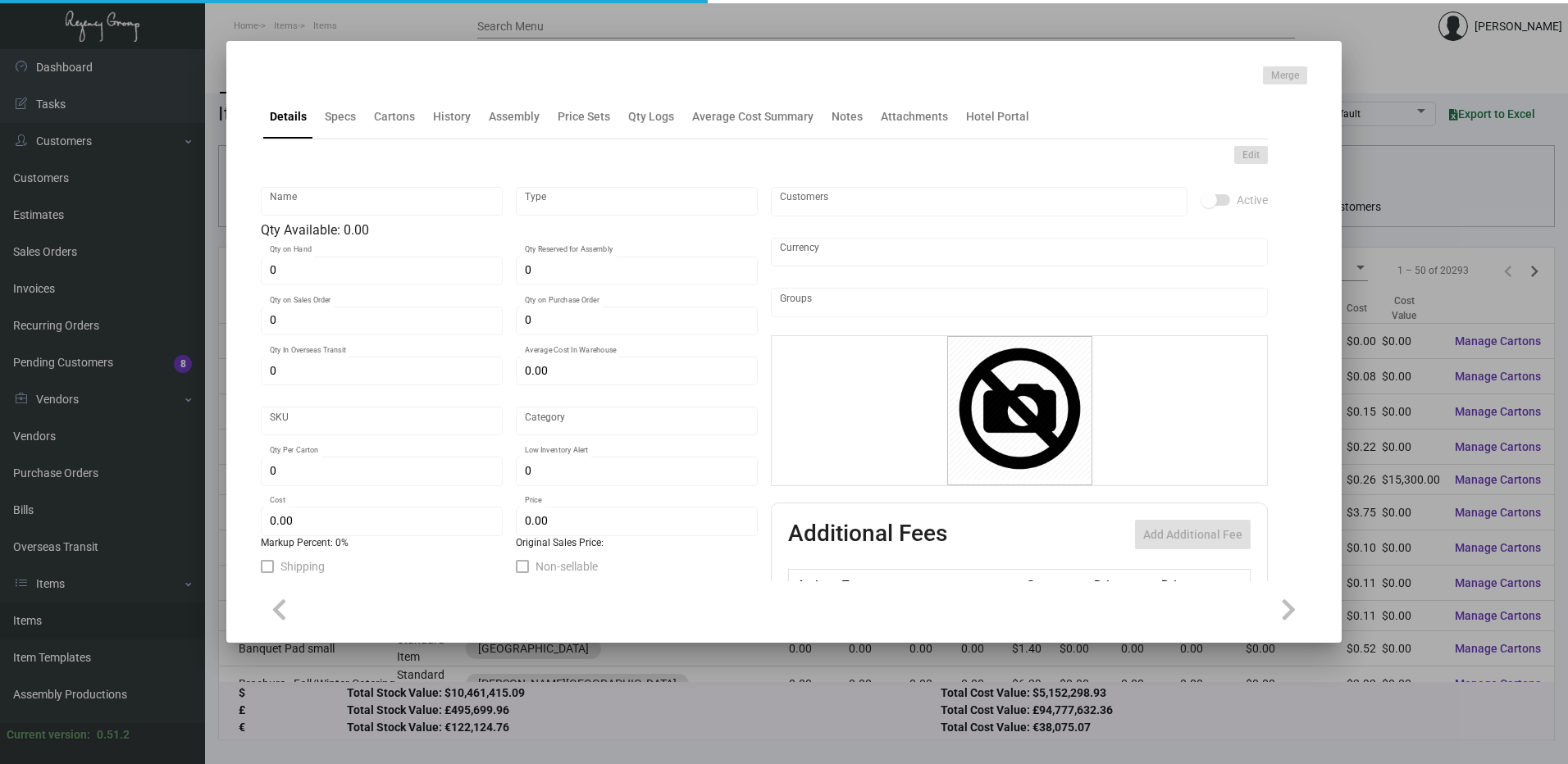
type input "Alila NP-Key Card -93"
type input "Overseas"
type input "1,000"
type input "$ 0.103"
type input "$ 0.33"
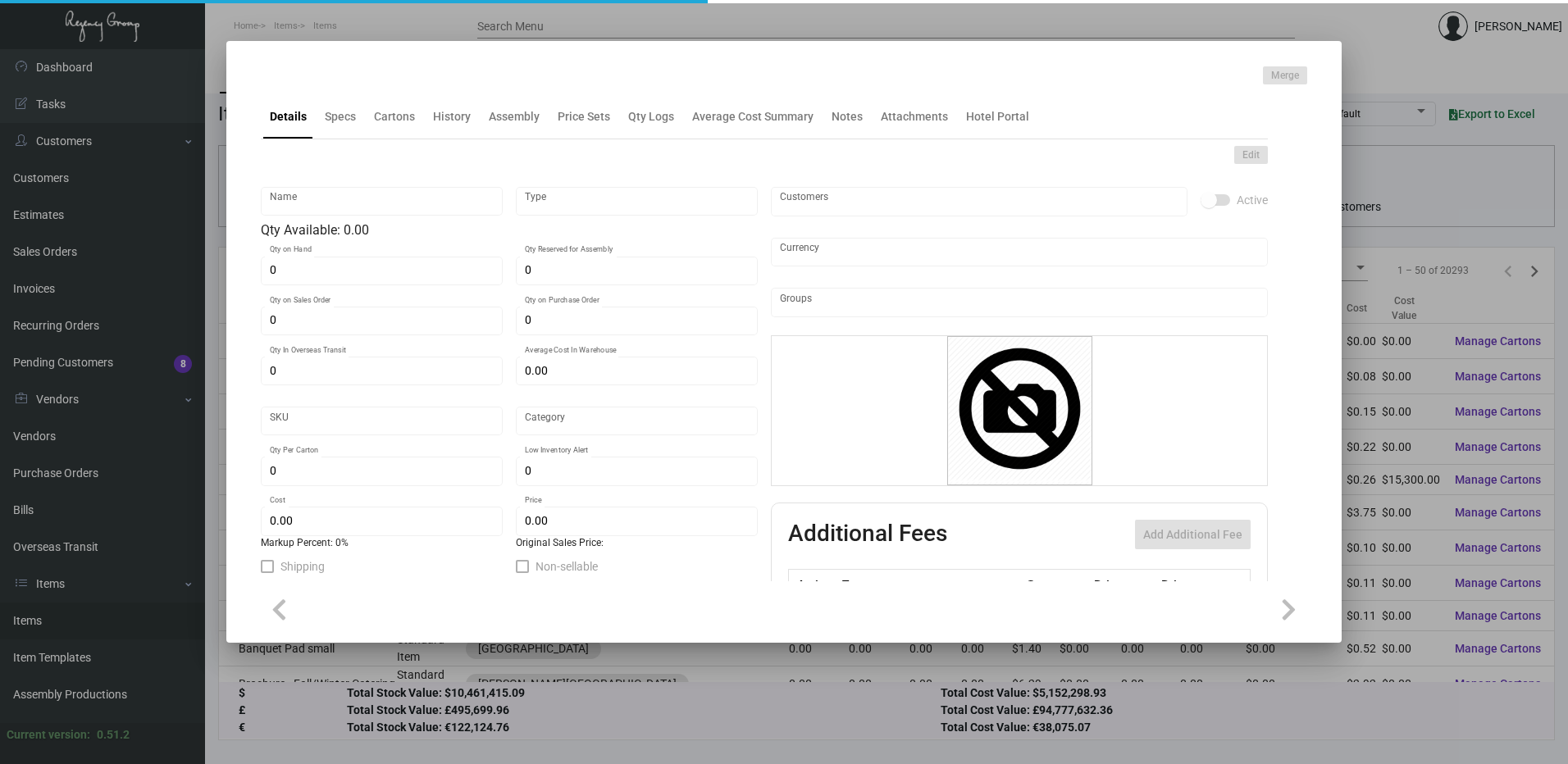
checkbox input "true"
type input "United States Dollar $"
